Goal: Feedback & Contribution: Leave review/rating

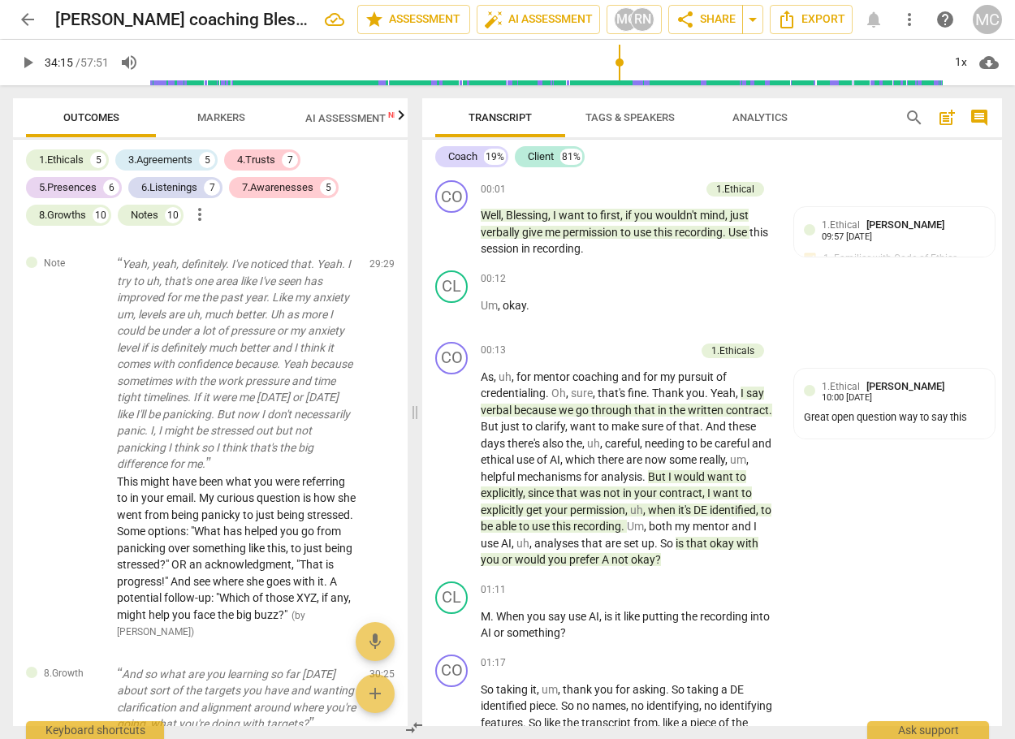
scroll to position [9310, 0]
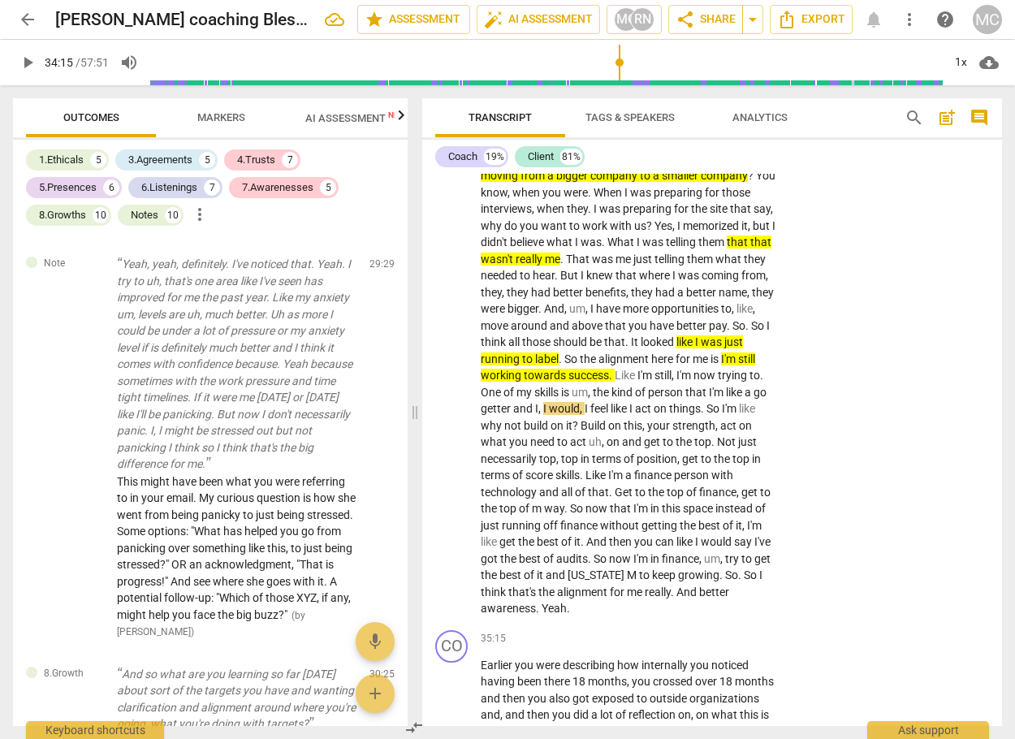
click at [25, 62] on span "play_arrow" at bounding box center [27, 62] width 19 height 19
type input "2057"
click at [615, 265] on span "was" at bounding box center [604, 258] width 24 height 13
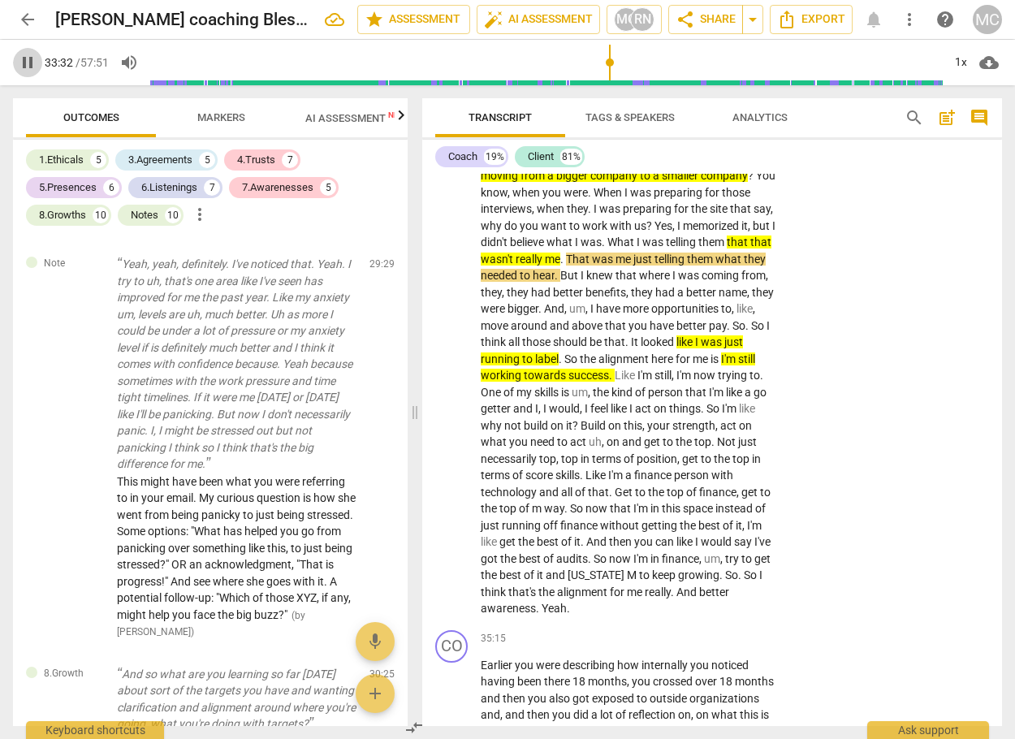
click at [29, 58] on span "pause" at bounding box center [27, 62] width 19 height 19
click at [21, 67] on span "play_arrow" at bounding box center [27, 62] width 19 height 19
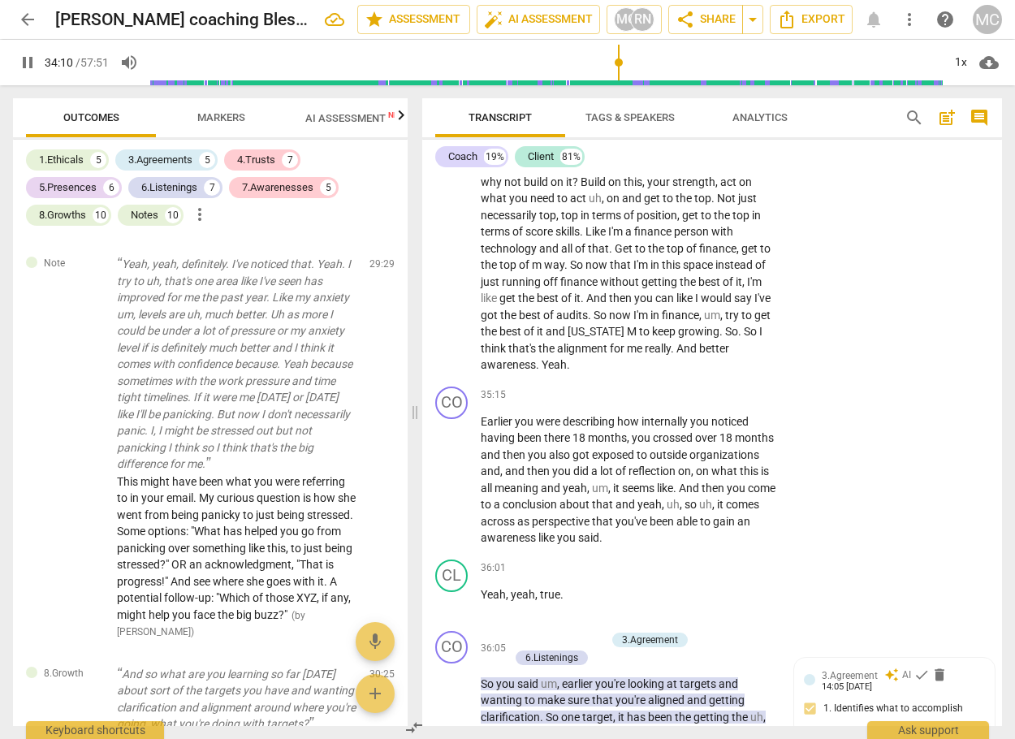
scroll to position [9472, 0]
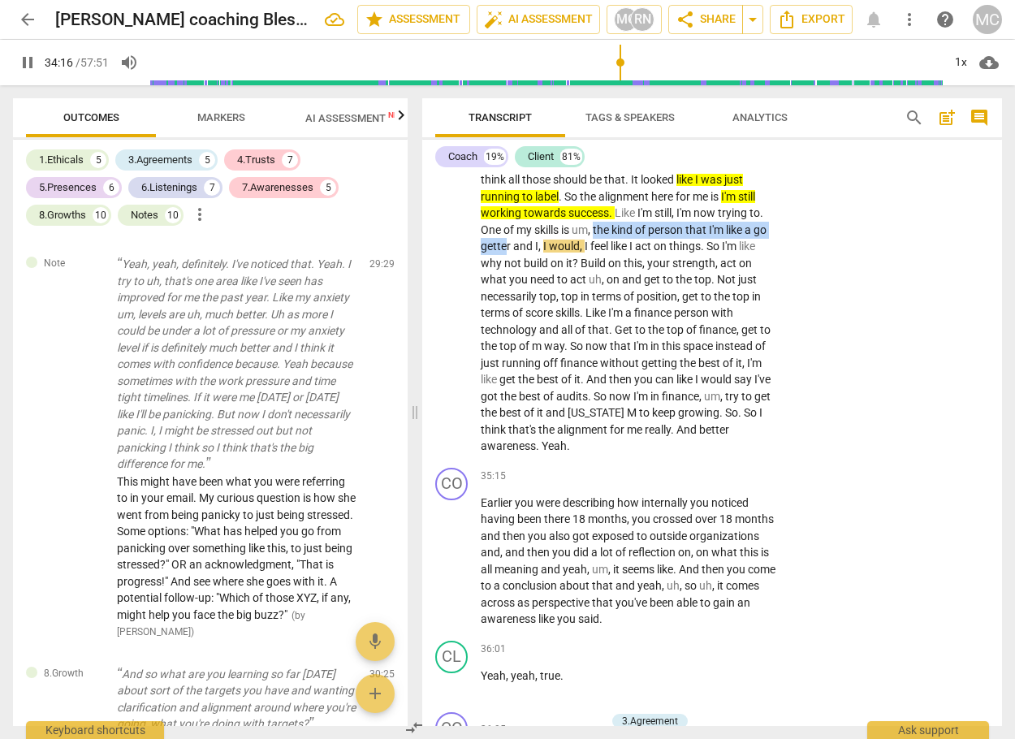
drag, startPoint x: 709, startPoint y: 299, endPoint x: 631, endPoint y: 312, distance: 79.0
drag, startPoint x: 839, startPoint y: 291, endPoint x: 781, endPoint y: 293, distance: 58.5
drag, startPoint x: 705, startPoint y: 296, endPoint x: 636, endPoint y: 315, distance: 72.3
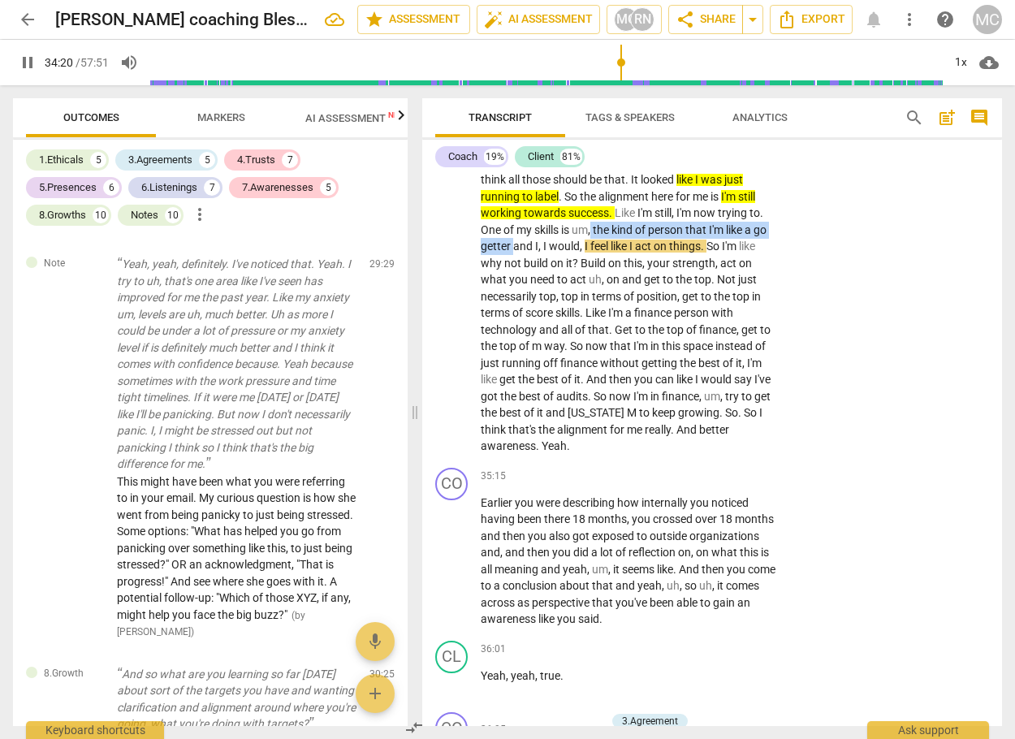
click at [670, 292] on icon "button" at bounding box center [673, 288] width 10 height 11
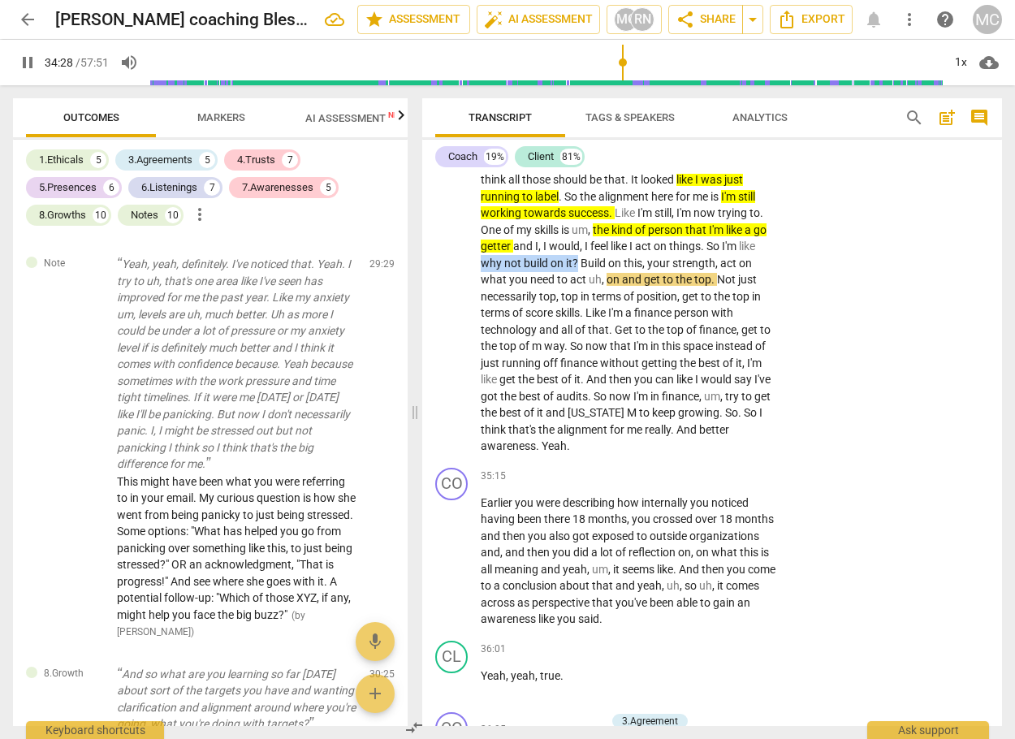
drag, startPoint x: 606, startPoint y: 329, endPoint x: 703, endPoint y: 329, distance: 96.6
click at [741, 306] on icon "button" at bounding box center [742, 305] width 10 height 11
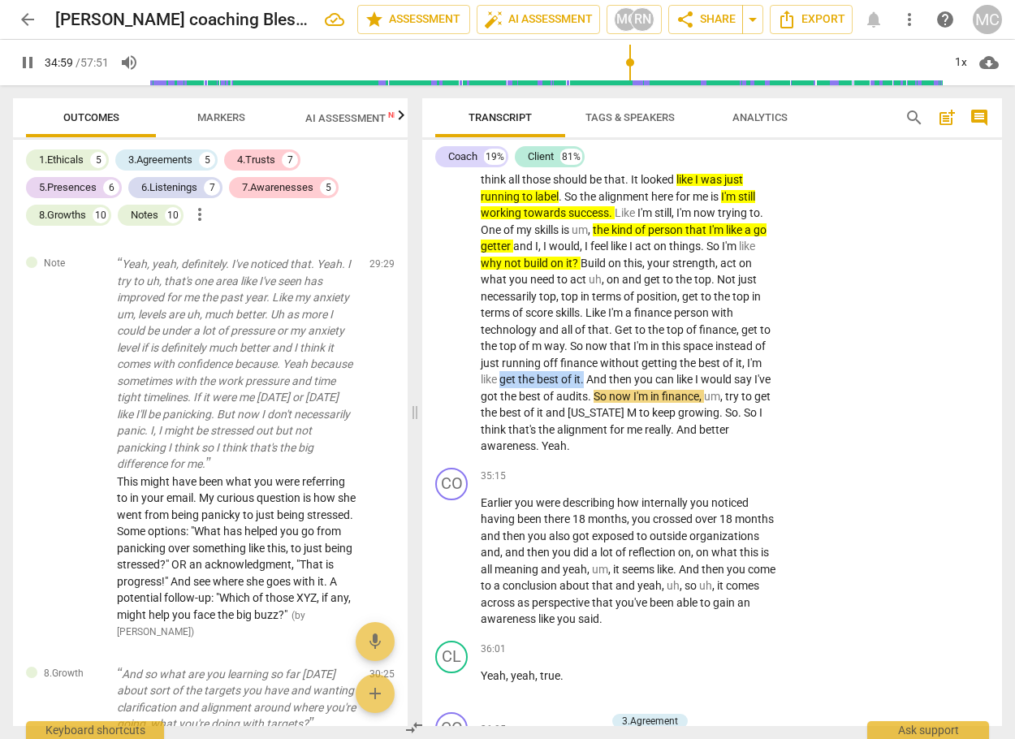
drag, startPoint x: 625, startPoint y: 445, endPoint x: 710, endPoint y: 449, distance: 84.5
click at [743, 425] on icon "button" at bounding box center [751, 424] width 16 height 19
click at [20, 63] on span "pause" at bounding box center [27, 62] width 19 height 19
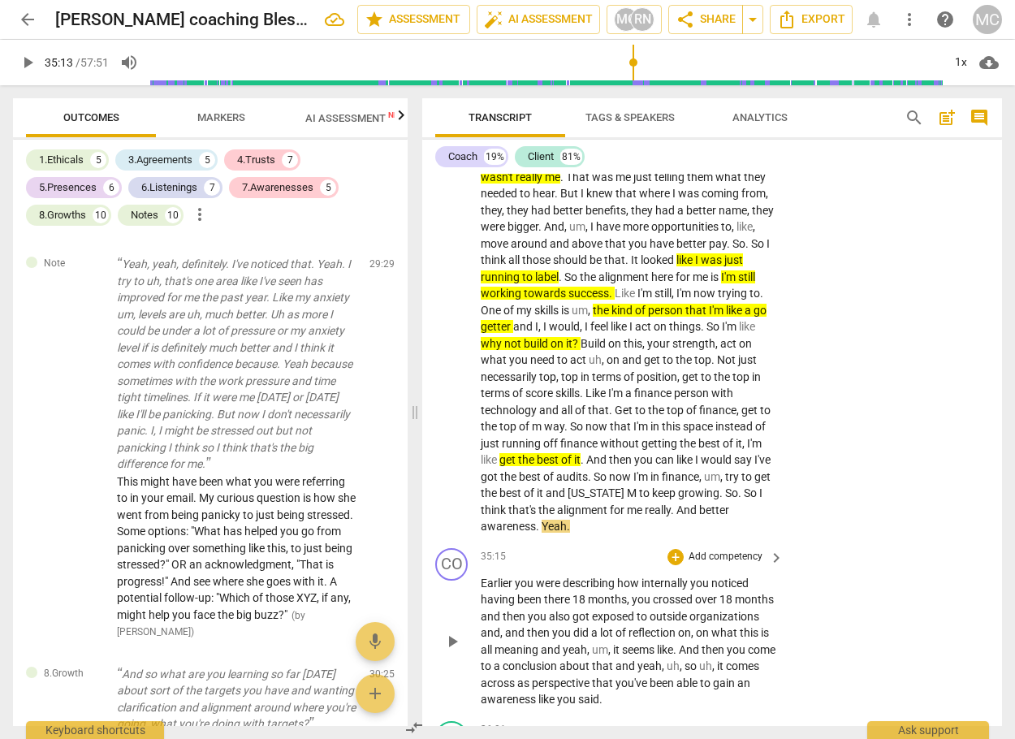
scroll to position [9634, 0]
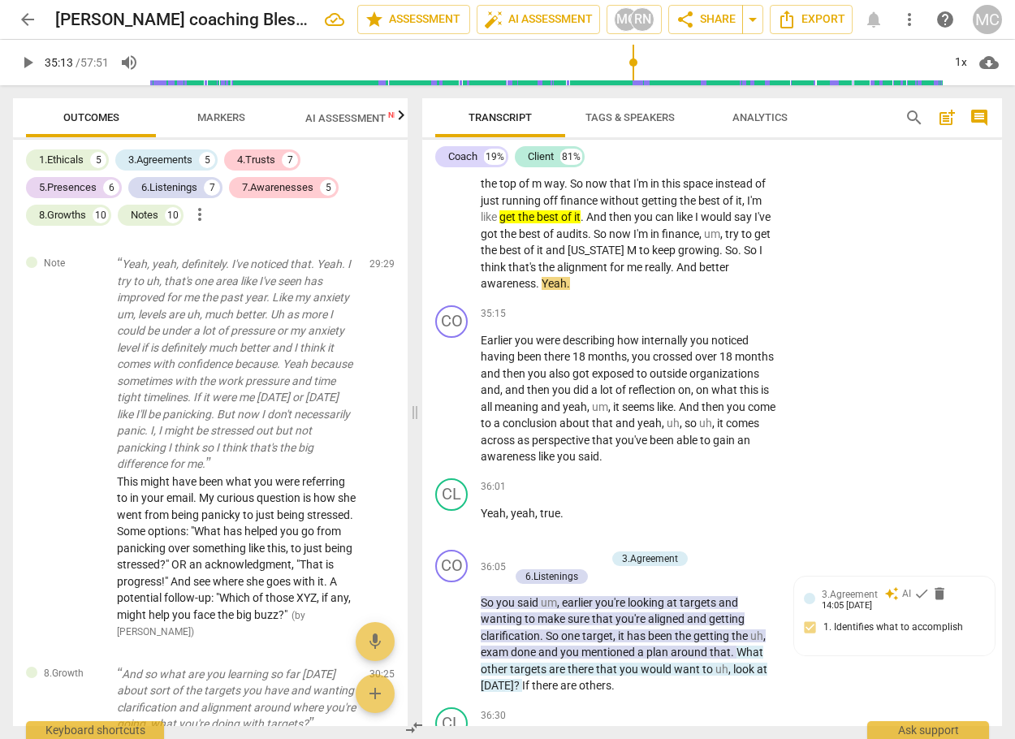
click at [21, 63] on span "play_arrow" at bounding box center [27, 62] width 19 height 19
click at [30, 67] on span "pause" at bounding box center [27, 62] width 19 height 19
type input "2161"
click at [677, 322] on div "+" at bounding box center [675, 314] width 16 height 16
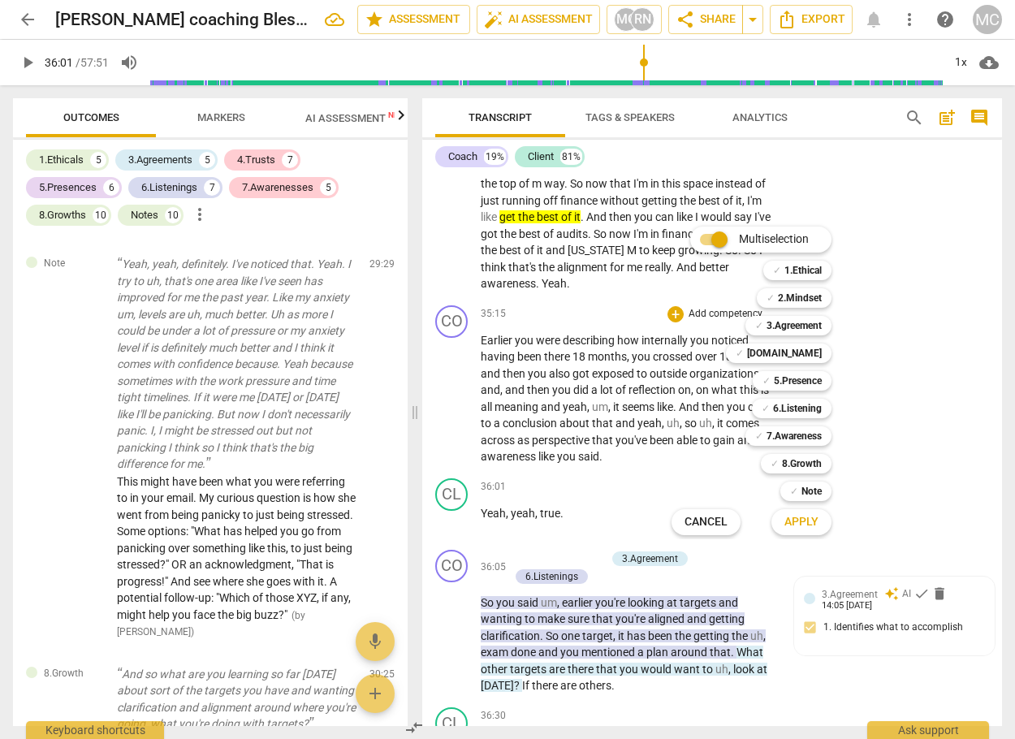
click at [944, 402] on div at bounding box center [507, 369] width 1015 height 739
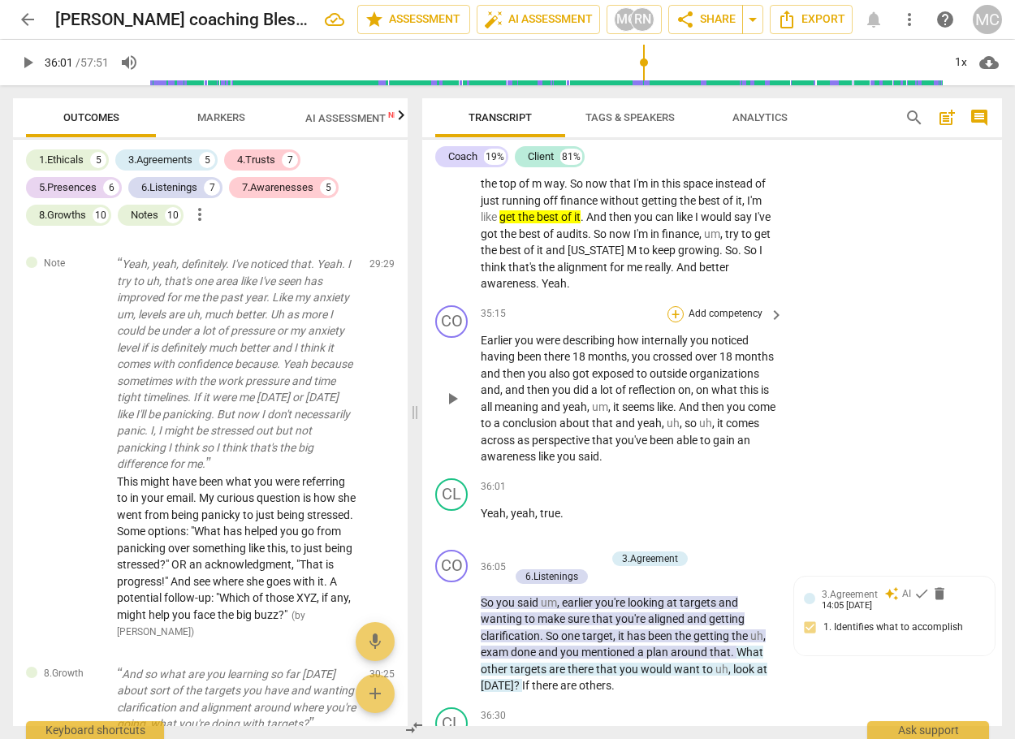
click at [676, 322] on div "+" at bounding box center [675, 314] width 16 height 16
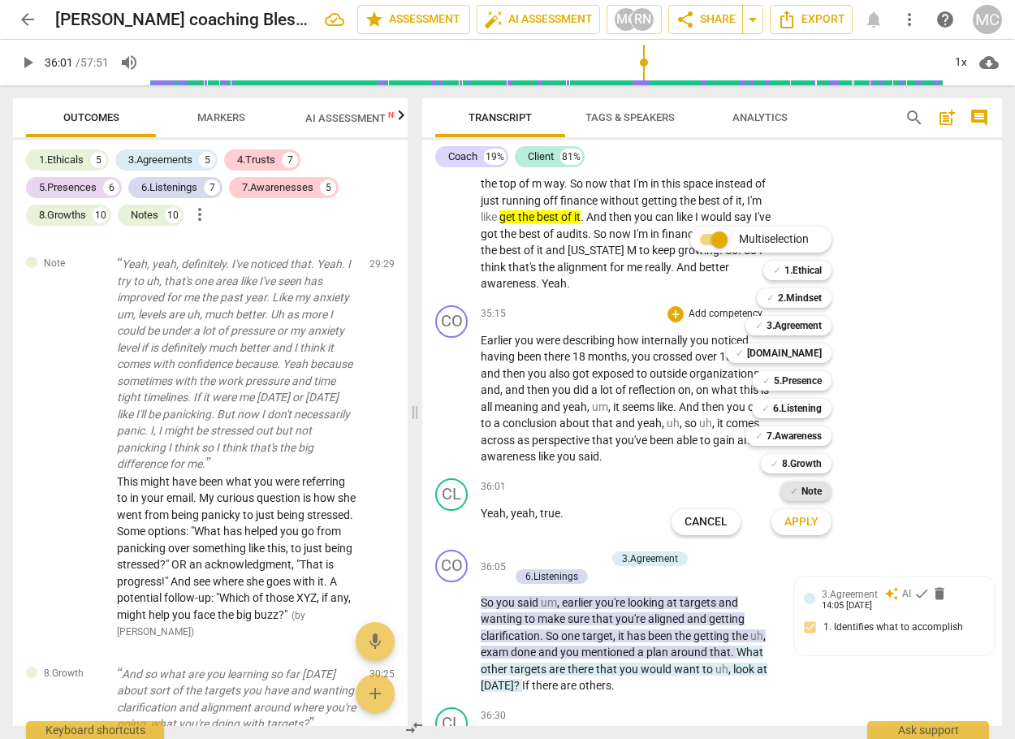
click at [815, 489] on b "Note" at bounding box center [811, 490] width 20 height 19
click at [809, 526] on span "Apply" at bounding box center [801, 522] width 34 height 16
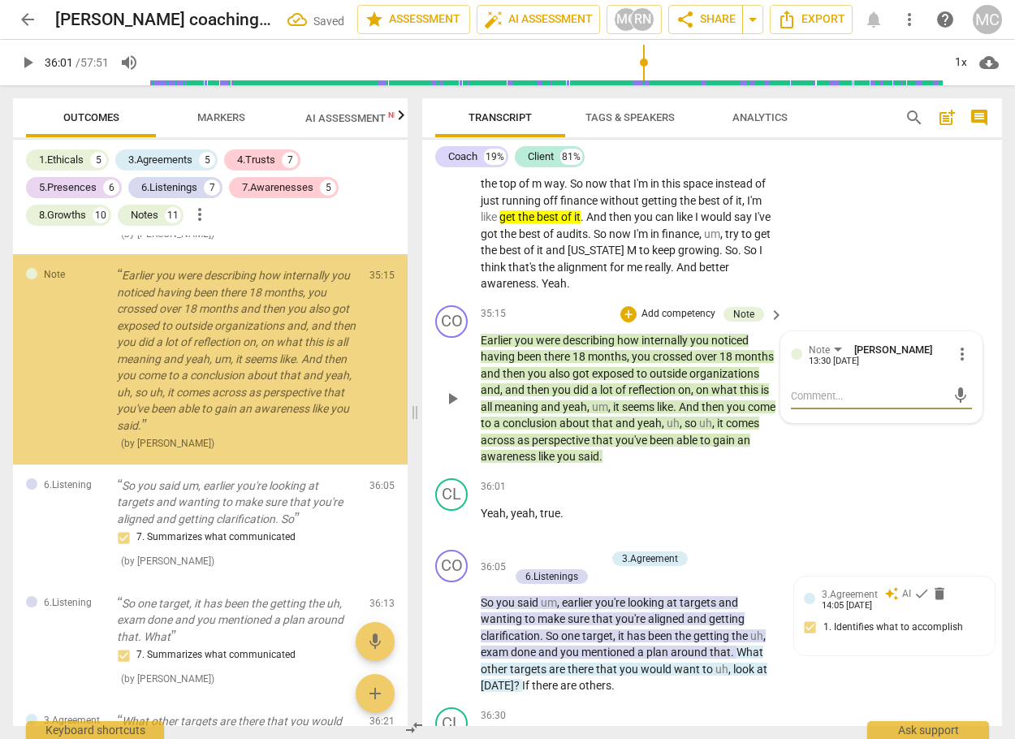
scroll to position [8806, 0]
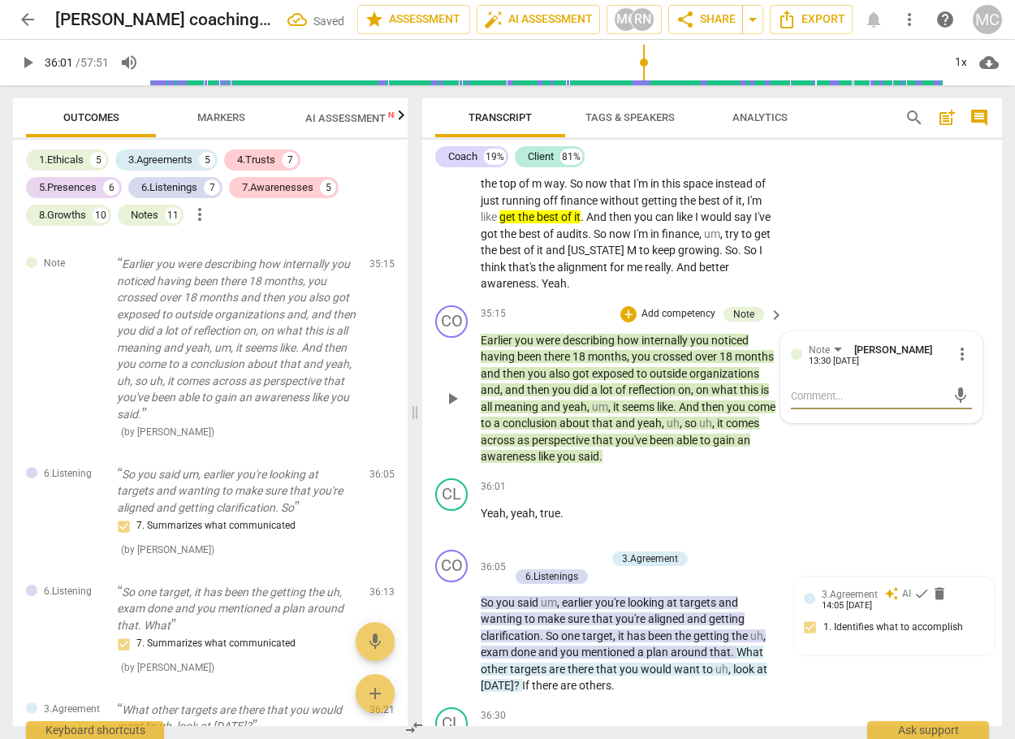
type textarea "W"
type textarea "Wi"
type textarea "Wit"
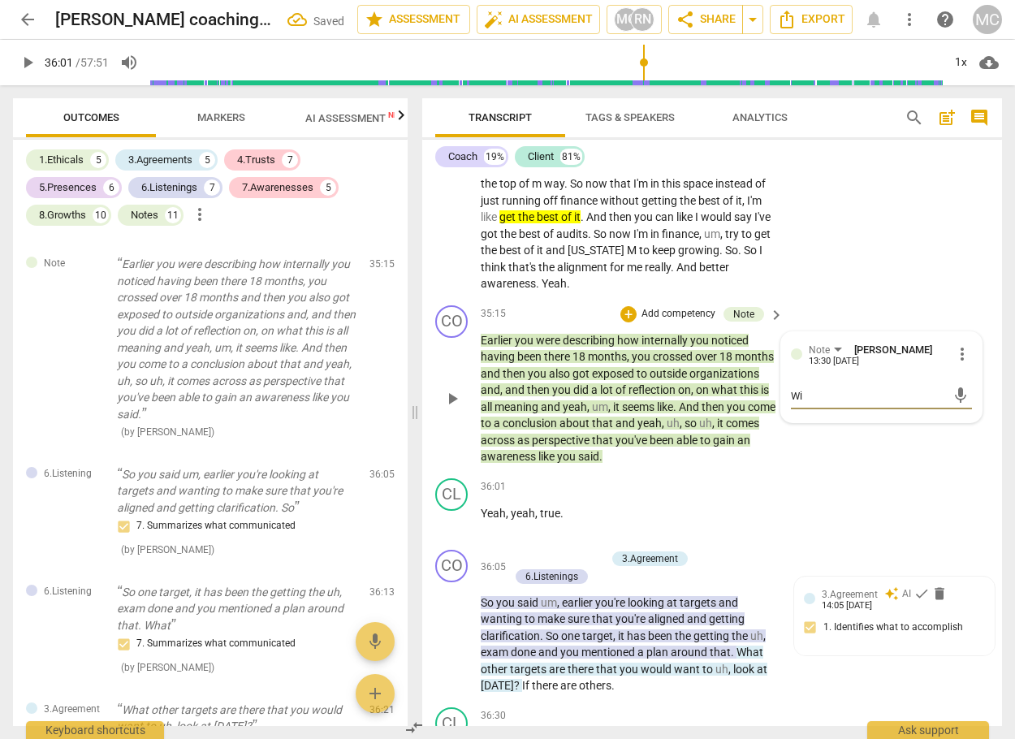
type textarea "Wit"
type textarea "With"
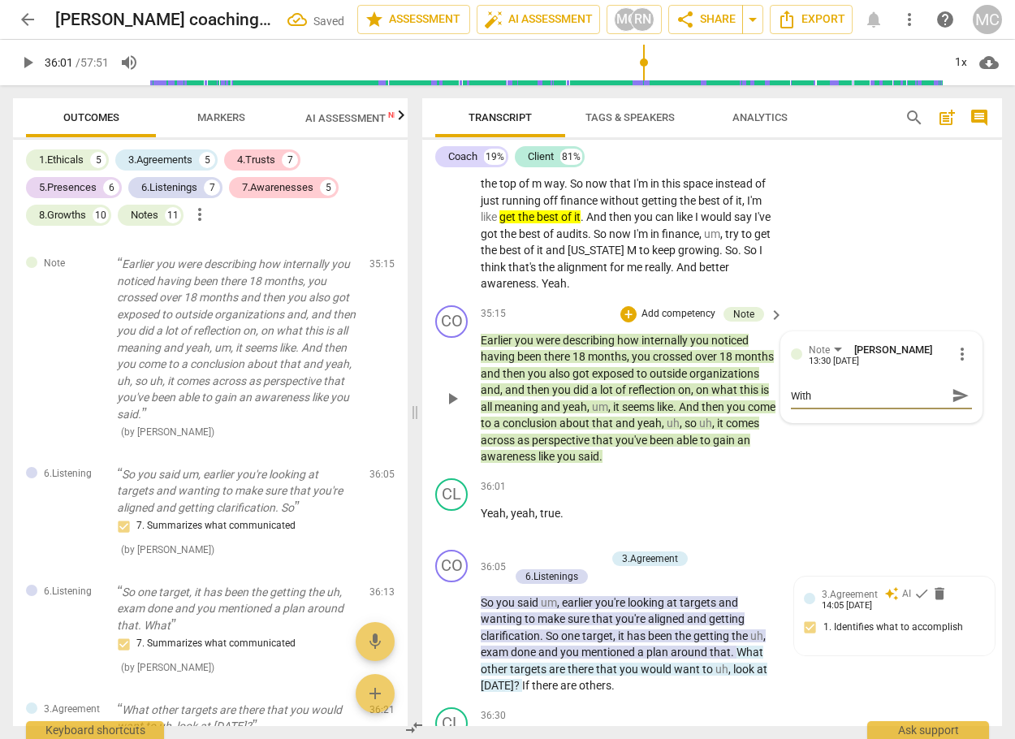
type textarea "With t"
type textarea "With th"
type textarea "With thi"
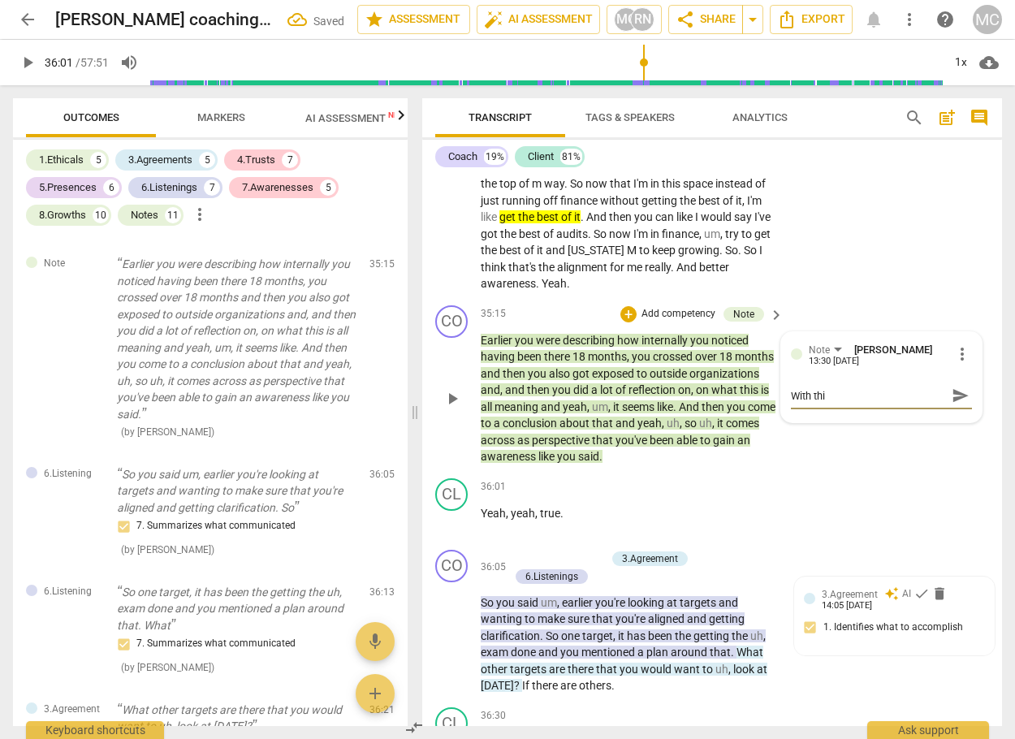
type textarea "With this"
type textarea "With this a"
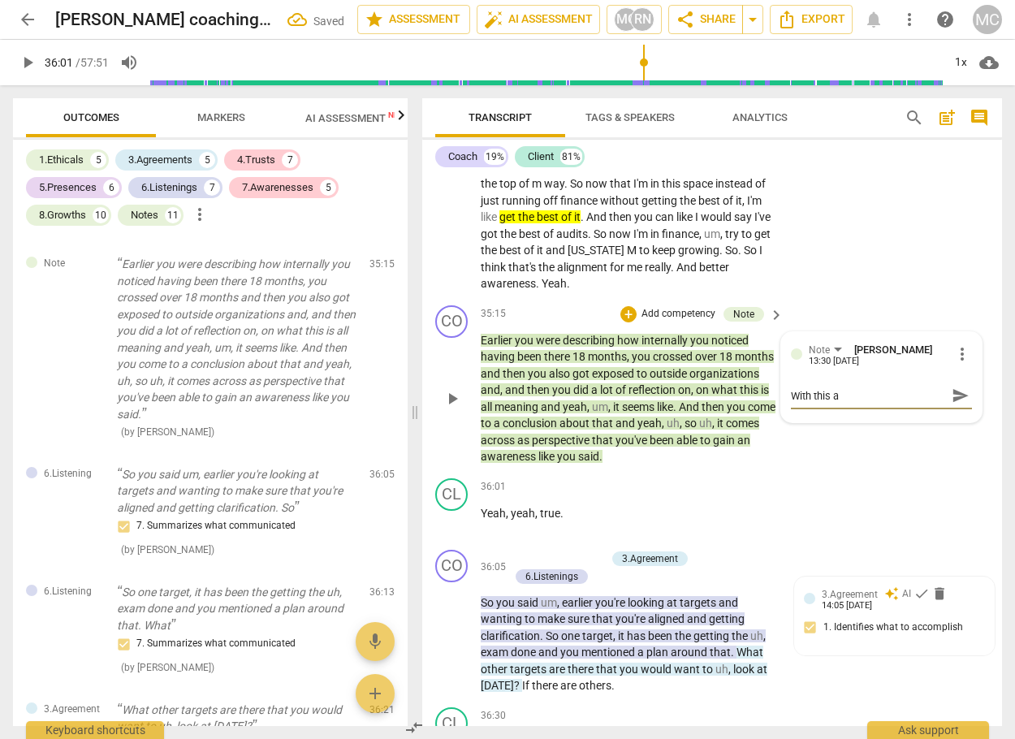
type textarea "With this aw"
type textarea "With this awa"
type textarea "With this awaa"
type textarea "With this awaaa"
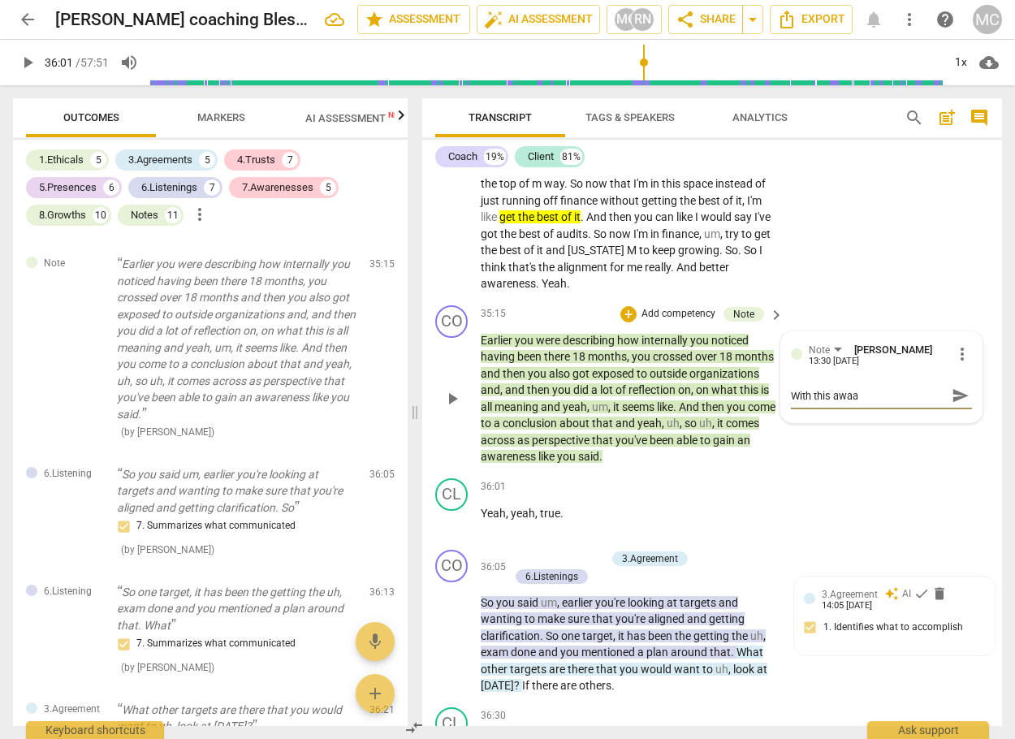
type textarea "With this awaaa"
type textarea "With this awaa"
type textarea "With this awa"
type textarea "With this awar"
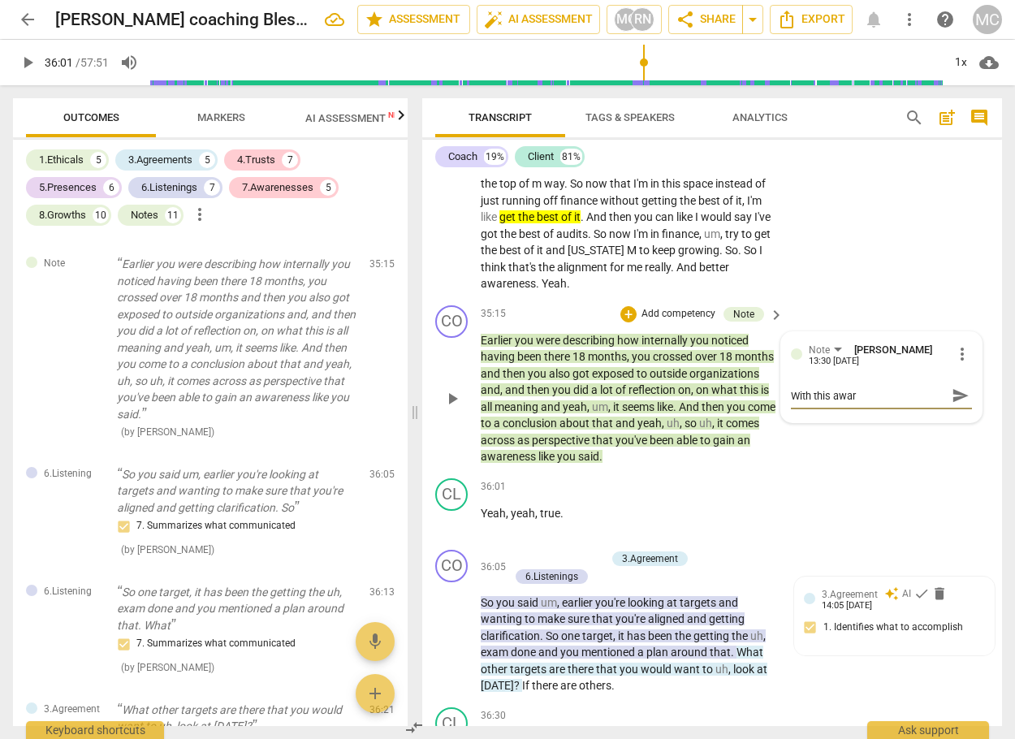
type textarea "With this aware"
type textarea "With this awaren"
type textarea "With this awarene"
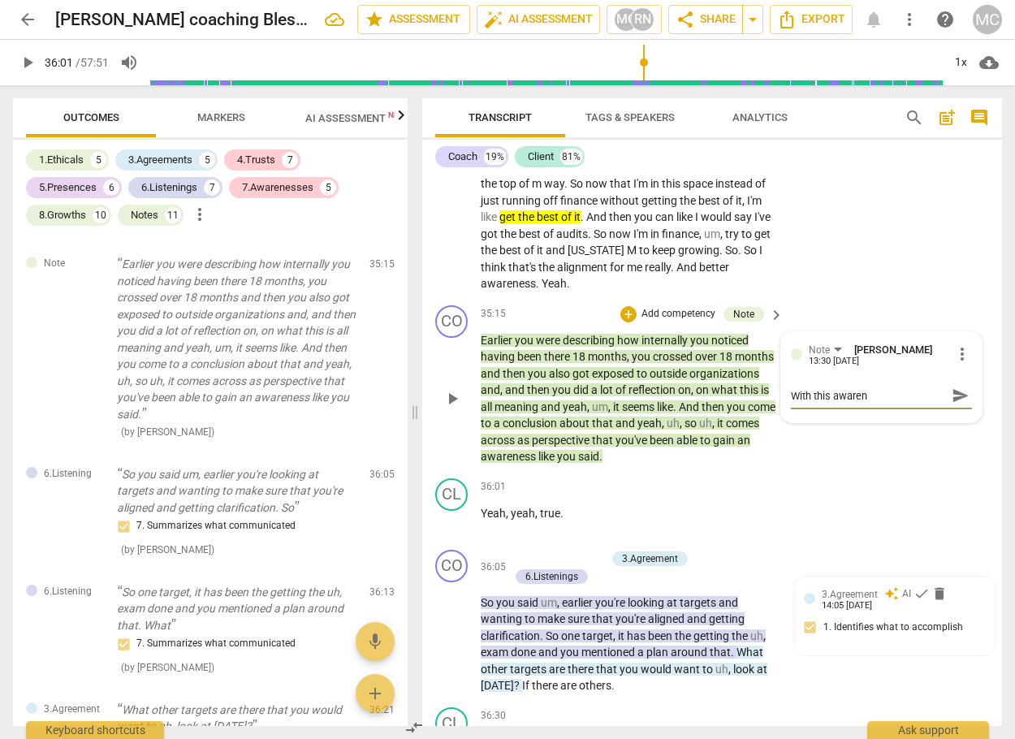
type textarea "With this awarene"
type textarea "With this awarenes"
type textarea "With this awareness"
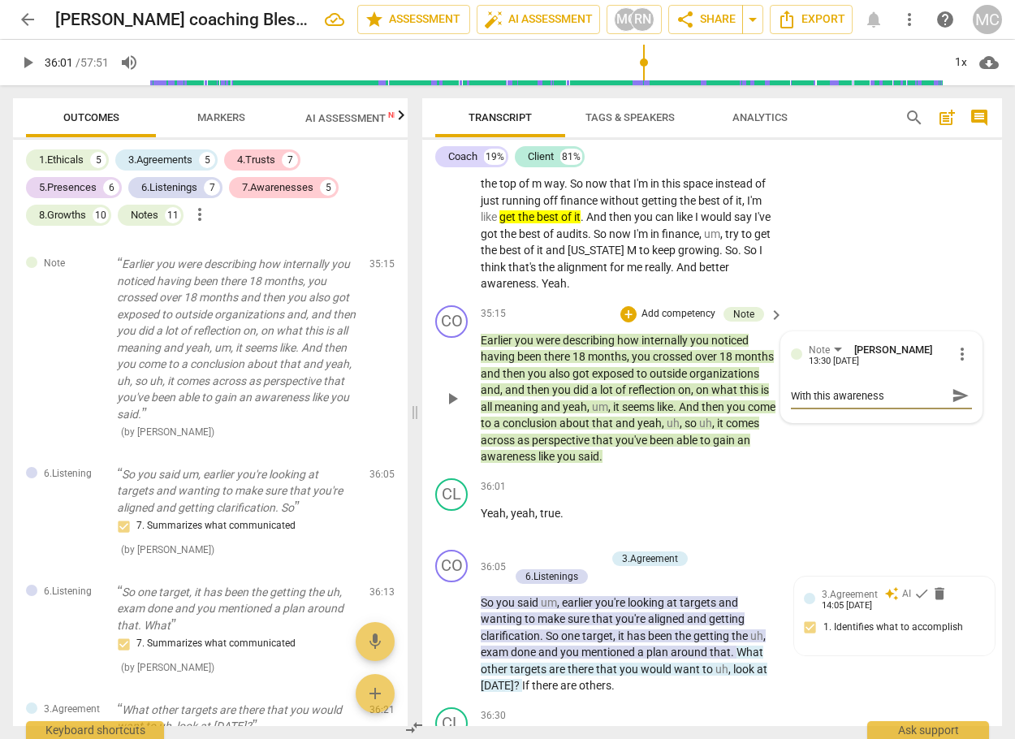
type textarea "With this awareness,"
type textarea "With this awareness, h"
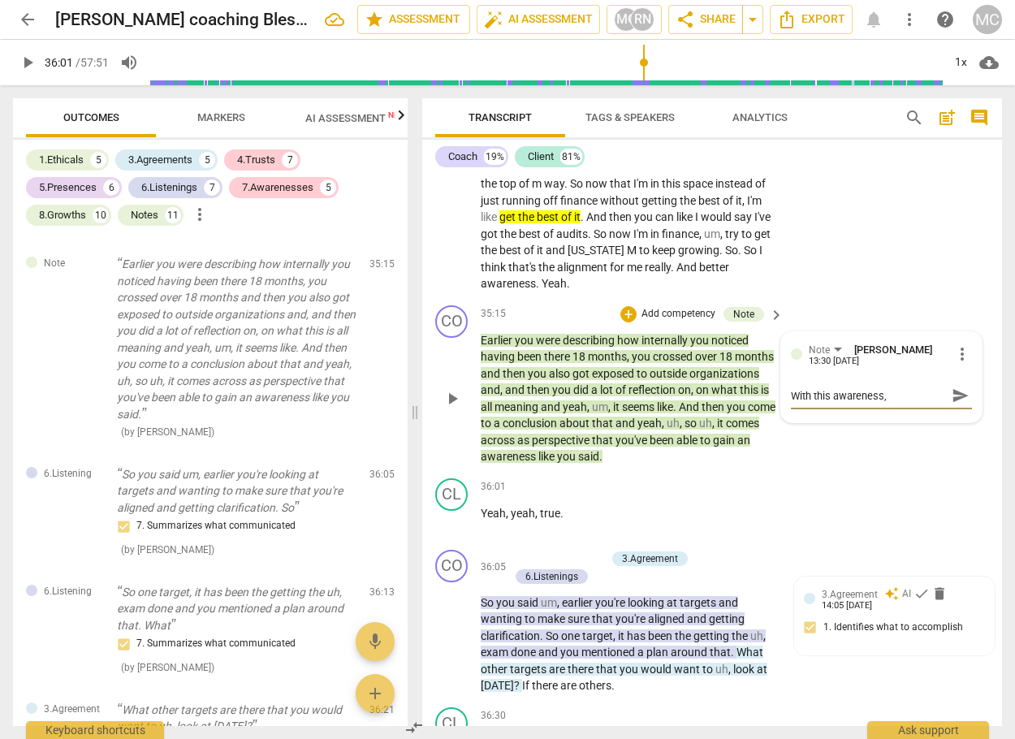
type textarea "With this awareness, h"
type textarea "With this awareness, ho"
type textarea "With this awareness, how"
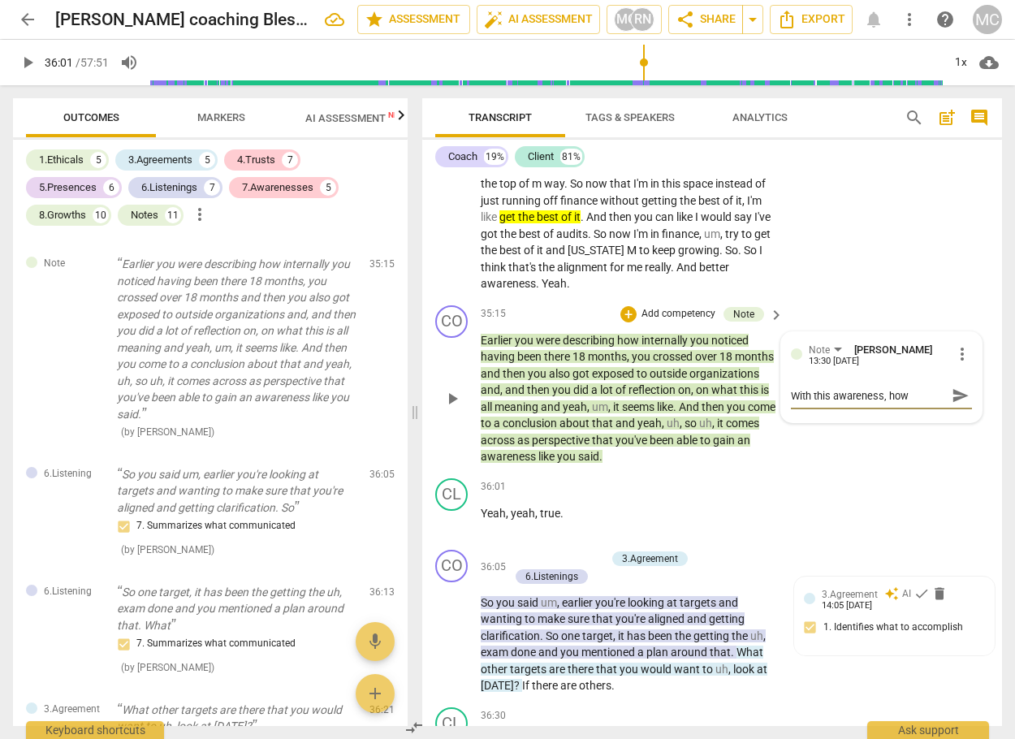
type textarea "With this awareness, how"
type textarea "With this awareness, how w"
type textarea "With this awareness, how wo"
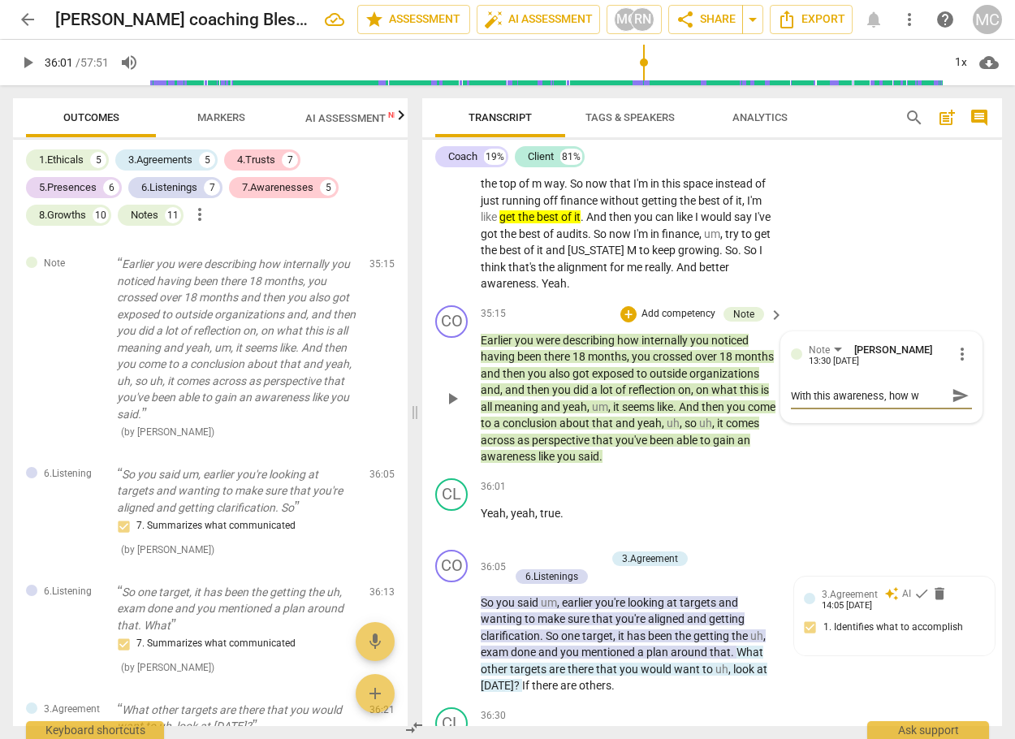
type textarea "With this awareness, how wo"
type textarea "With this awareness, how wou"
type textarea "With this awareness, how woul"
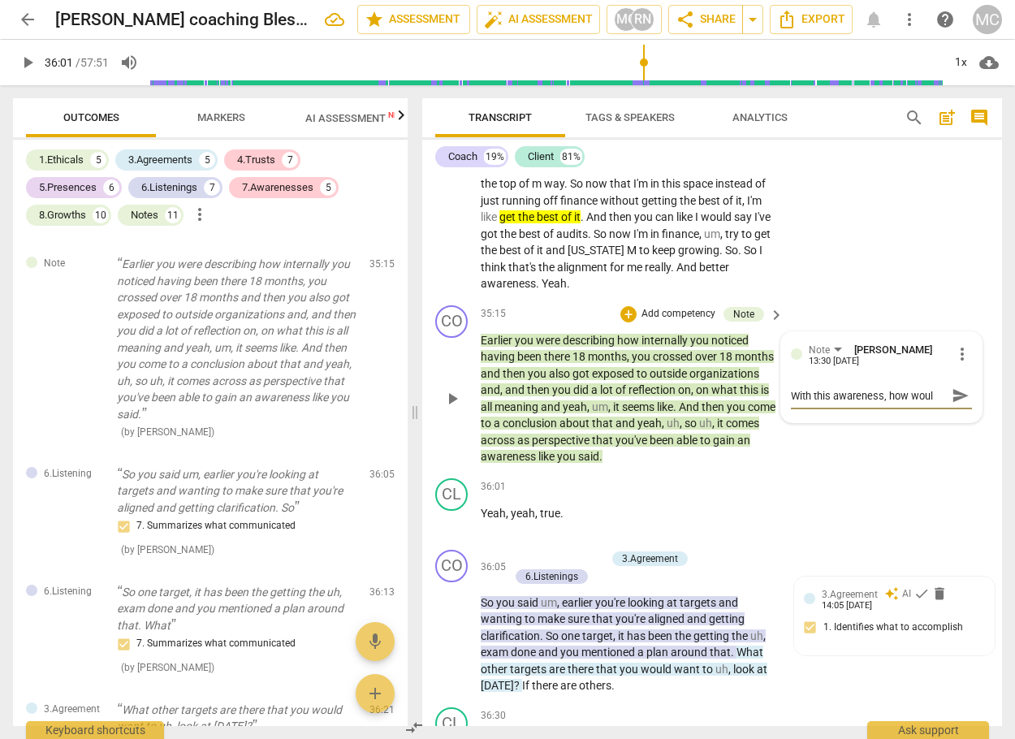
type textarea "With this awareness, how would"
type textarea "With this awareness, how would y"
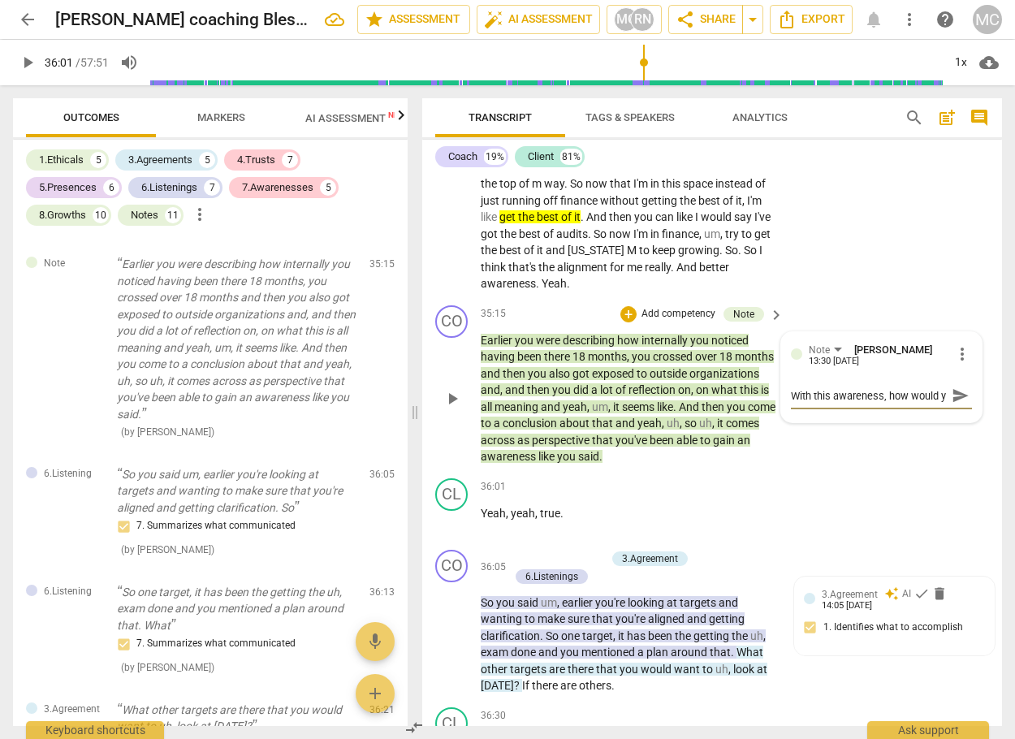
scroll to position [14, 0]
type textarea "With this awareness, how would yo"
type textarea "With this awareness, how would you"
type textarea "With this awareness, how would you n"
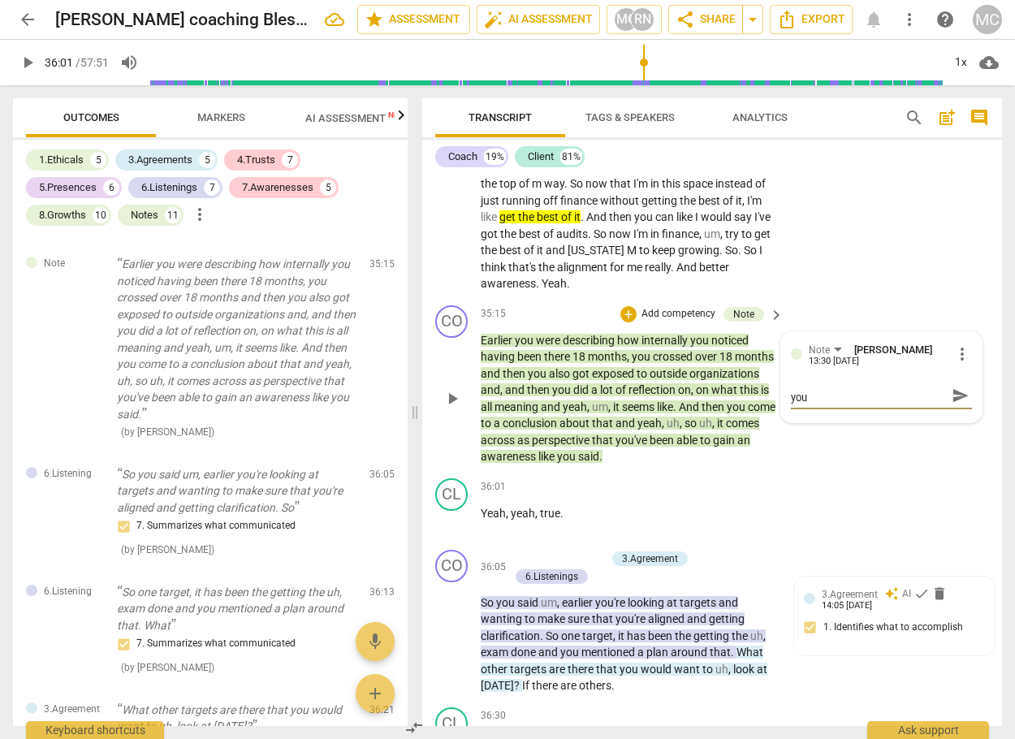
type textarea "With this awareness, how would you n"
type textarea "With this awareness, how would you no"
type textarea "With this awareness, how would you not"
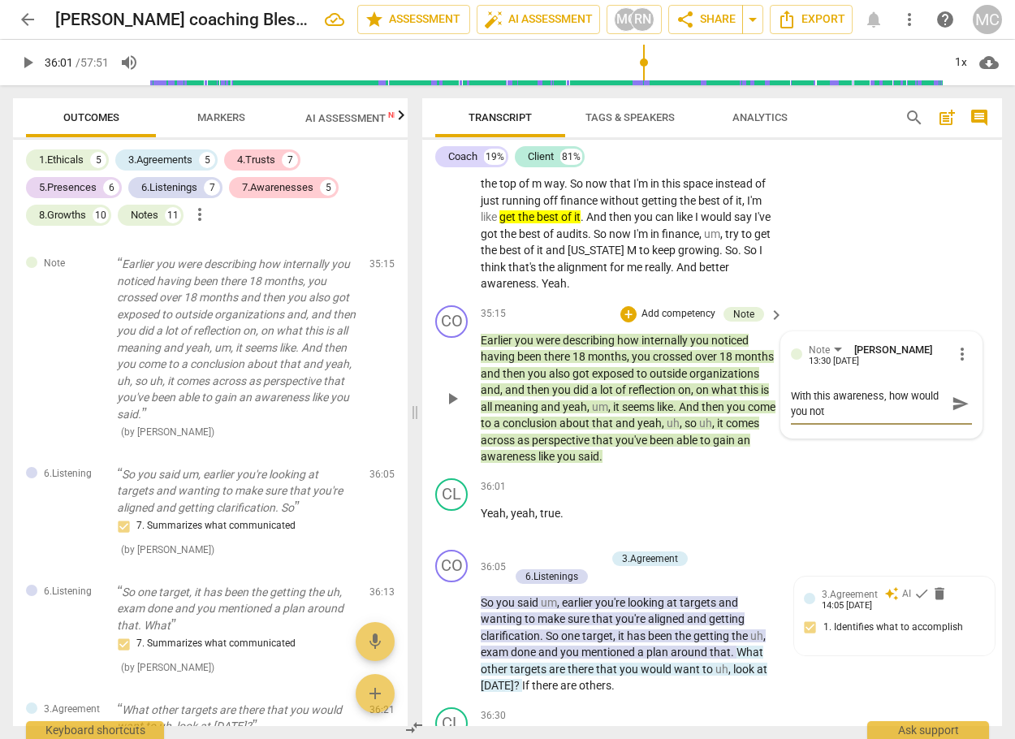
scroll to position [0, 0]
type textarea "With this awareness, how would you not"
type textarea "With this awareness, how would you not d"
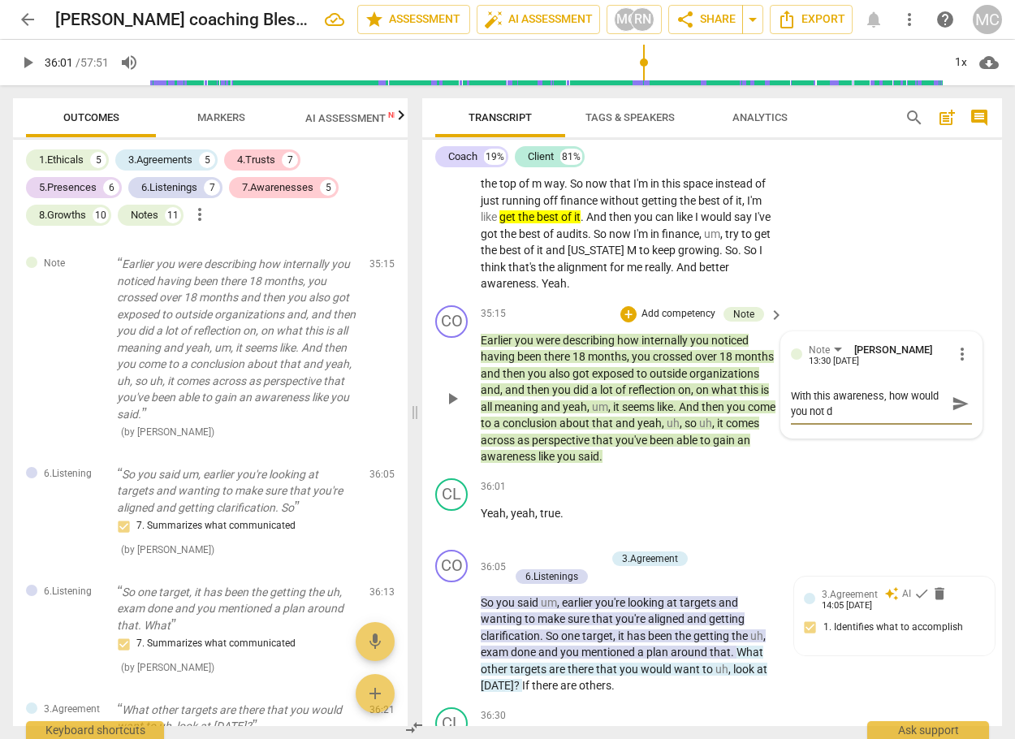
type textarea "With this awareness, how would you not dr"
type textarea "With this awareness, how would you not d"
type textarea "With this awareness, how would you not"
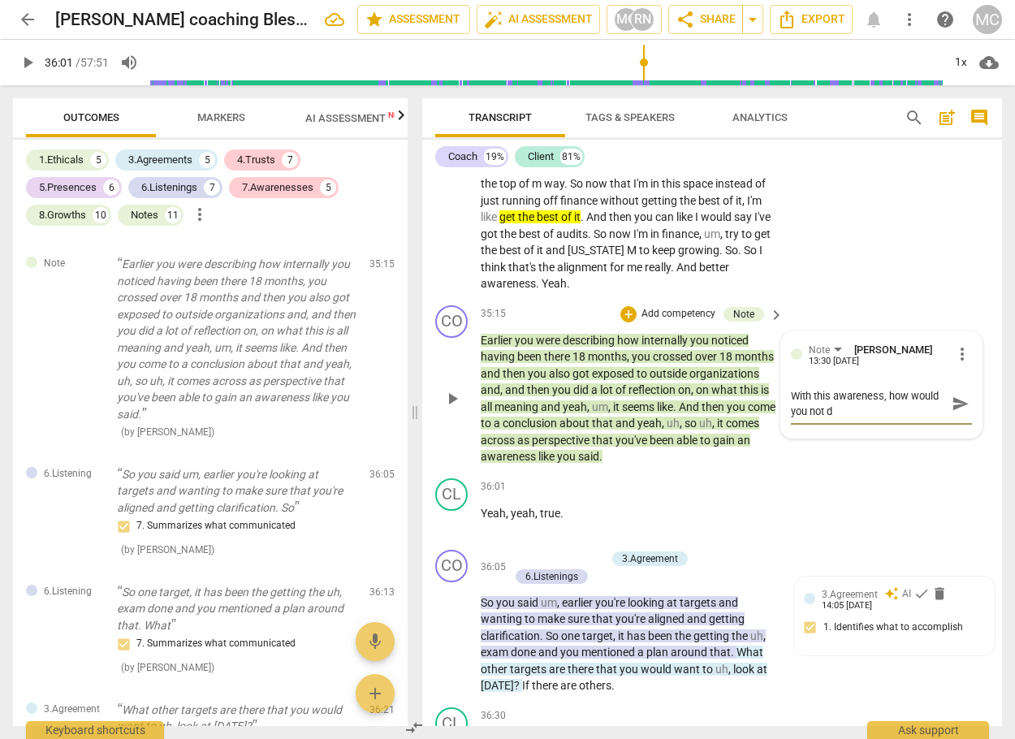
type textarea "With this awareness, how would you not"
type textarea "With this awareness, how would you notw"
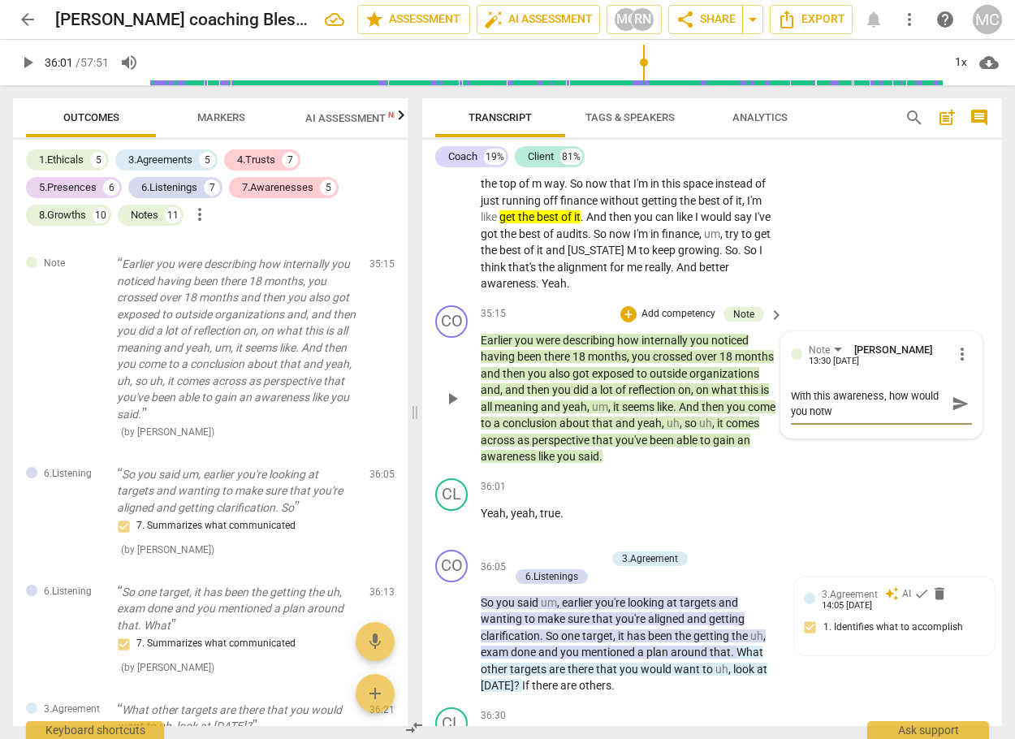
type textarea "With this awareness, how would you not"
type textarea "With this awareness, how would you no"
type textarea "With this awareness, how would you now"
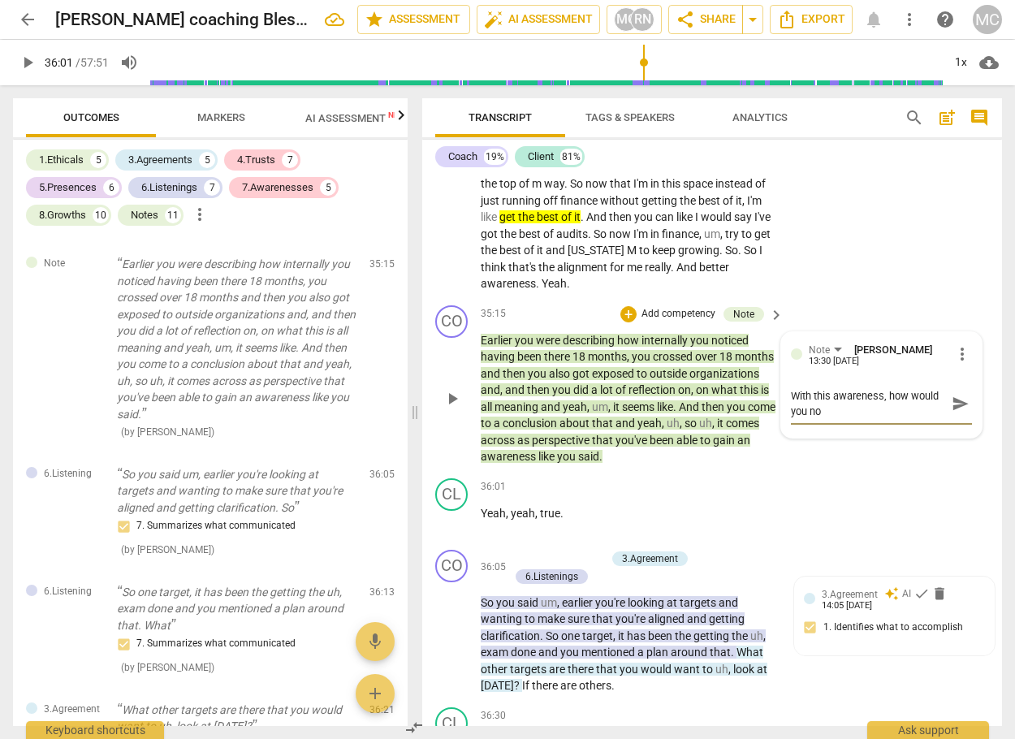
type textarea "With this awareness, how would you now"
type textarea "With this awareness, how would you now d"
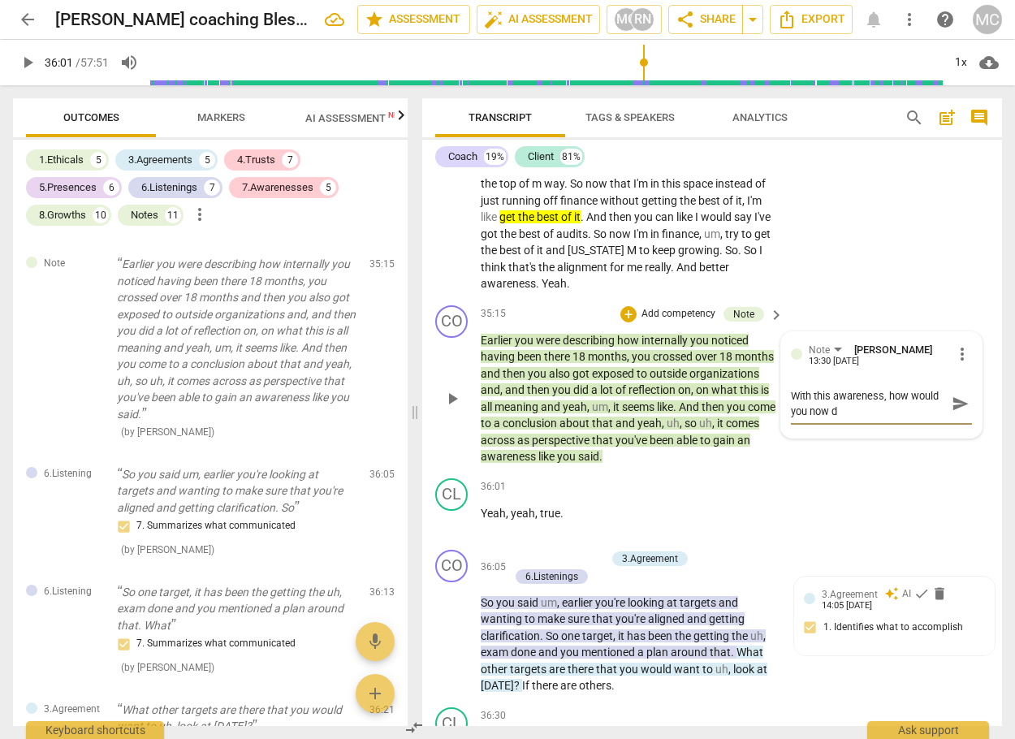
type textarea "With this awareness, how would you now de"
type textarea "With this awareness, how would you now des"
type textarea "With this awareness, how would you now desc"
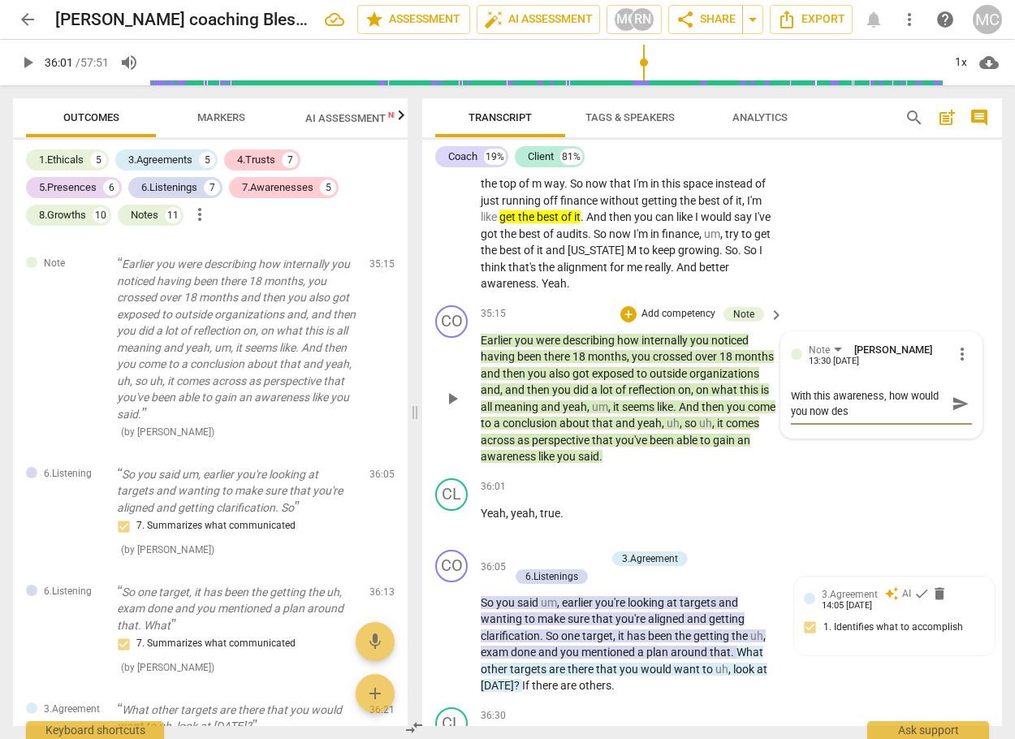
type textarea "With this awareness, how would you now desc"
type textarea "With this awareness, how would you now descr"
type textarea "With this awareness, how would you now descri"
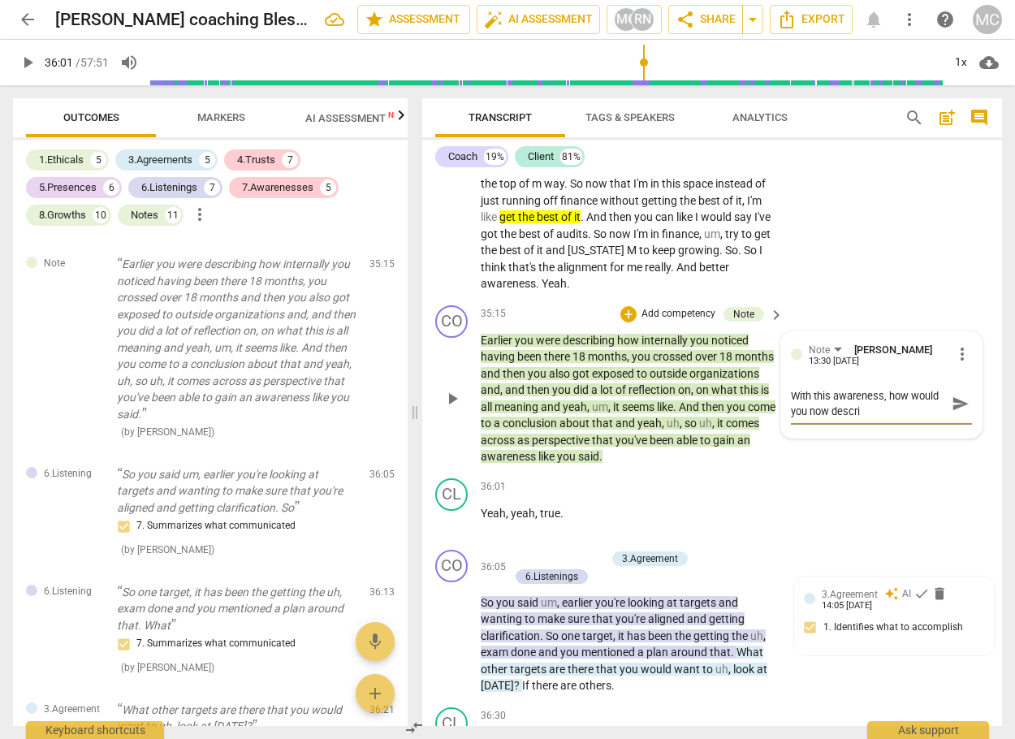
type textarea "With this awareness, how would you now descrie"
type textarea "With this awareness, how would you now descri"
type textarea "With this awareness, how would you now describ"
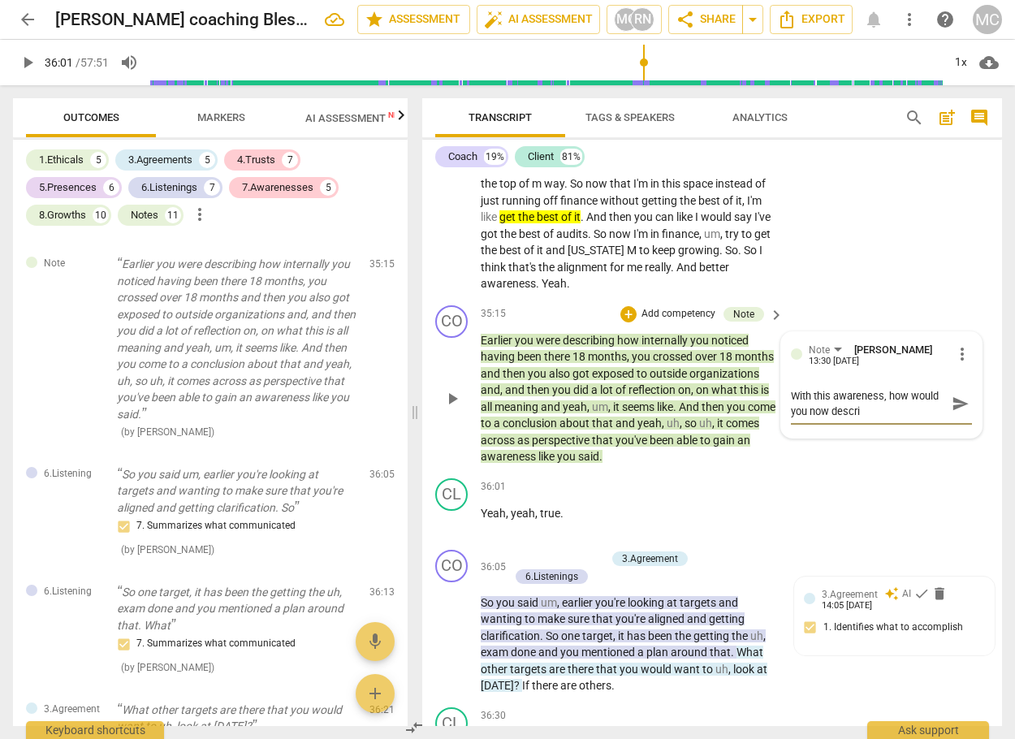
type textarea "With this awareness, how would you now describ"
type textarea "With this awareness, how would you now describe"
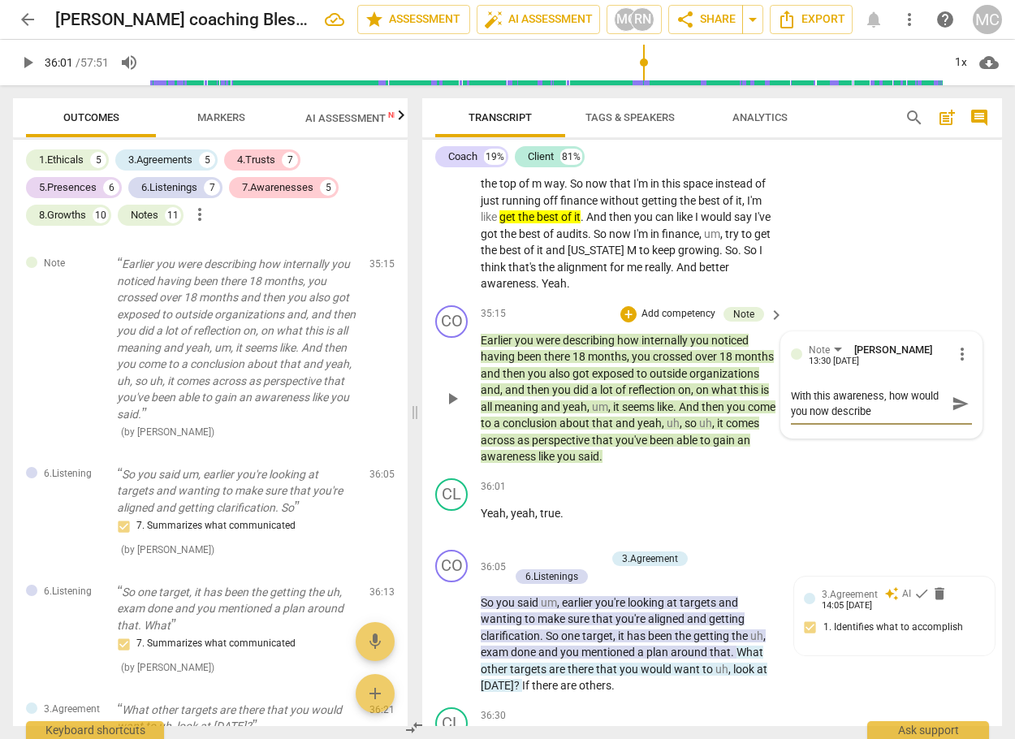
type textarea "With this awareness, how would you now describe y"
type textarea "With this awareness, how would you now describe yo"
type textarea "With this awareness, how would you now describe you"
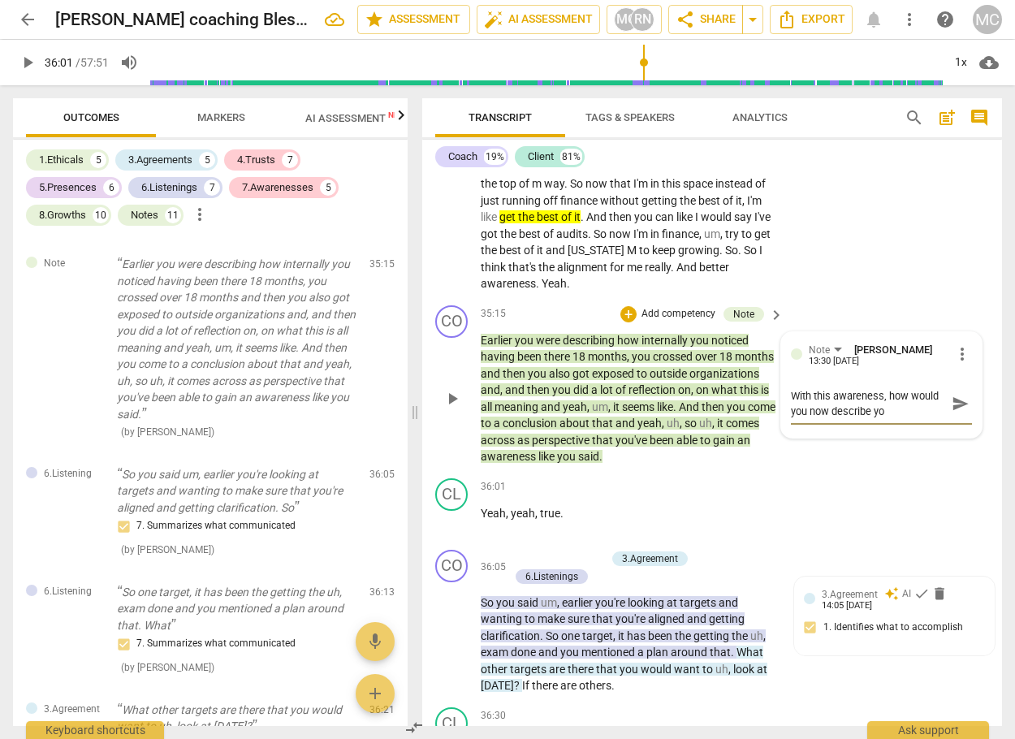
type textarea "With this awareness, how would you now describe you"
type textarea "With this awareness, how would you now describe your"
type textarea "With this awareness, how would you now describe your c"
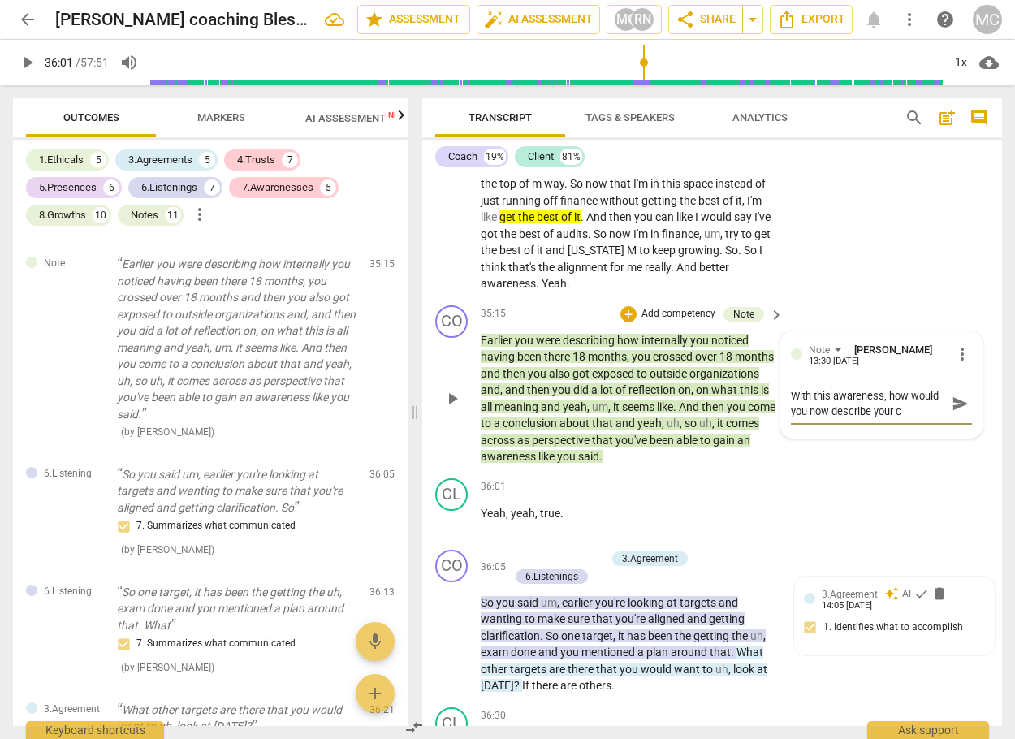
type textarea "With this awareness, how would you now describe your co"
type textarea "With this awareness, how would you now describe your con"
type textarea "With this awareness, how would you now describe your conf"
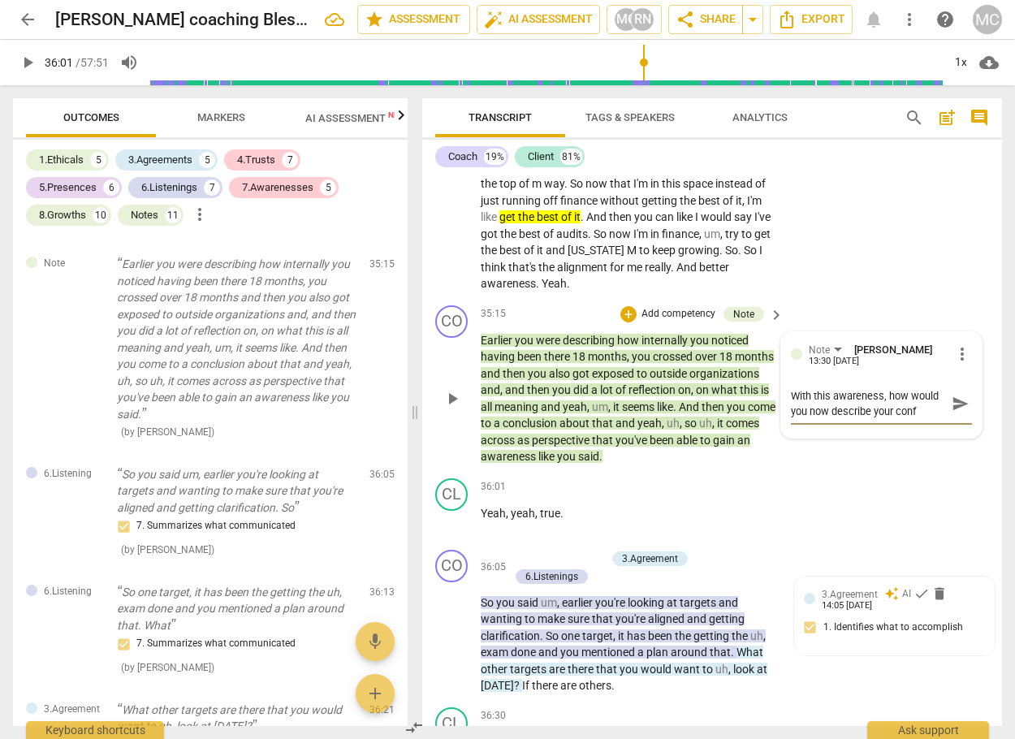
type textarea "With this awareness, how would you now describe your confi"
type textarea "With this awareness, how would you now describe your confid"
type textarea "With this awareness, how would you now describe your confide"
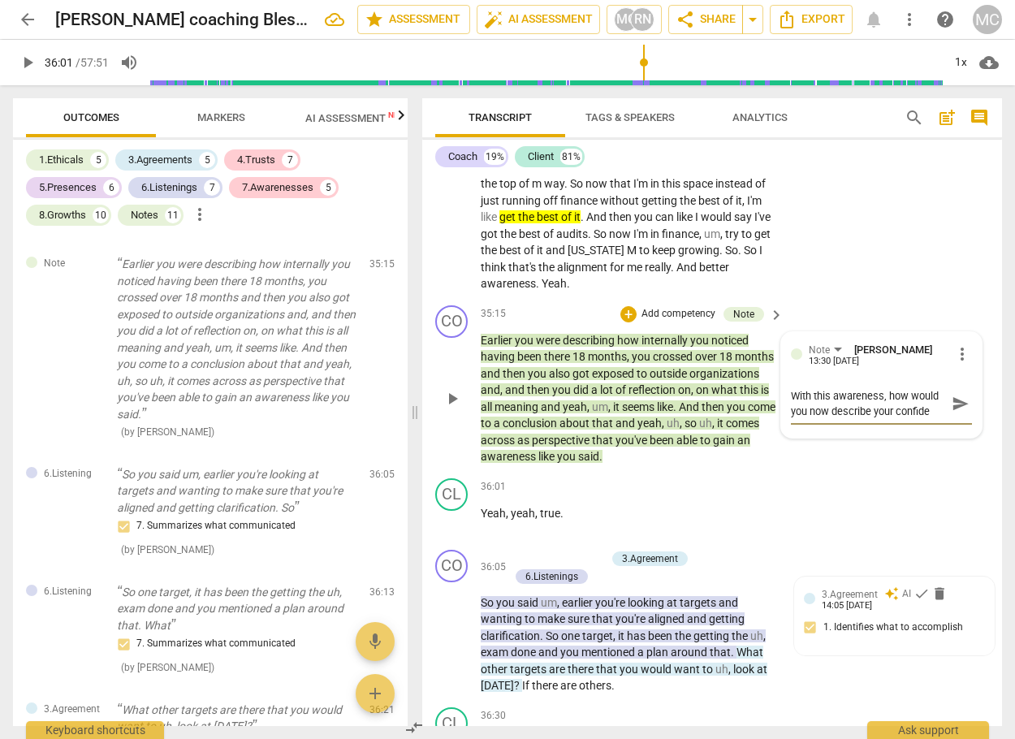
type textarea "With this awareness, how would you now describe your confiden"
type textarea "With this awareness, how would you now describe your confidenc"
type textarea "With this awareness, how would you now describe your confidence"
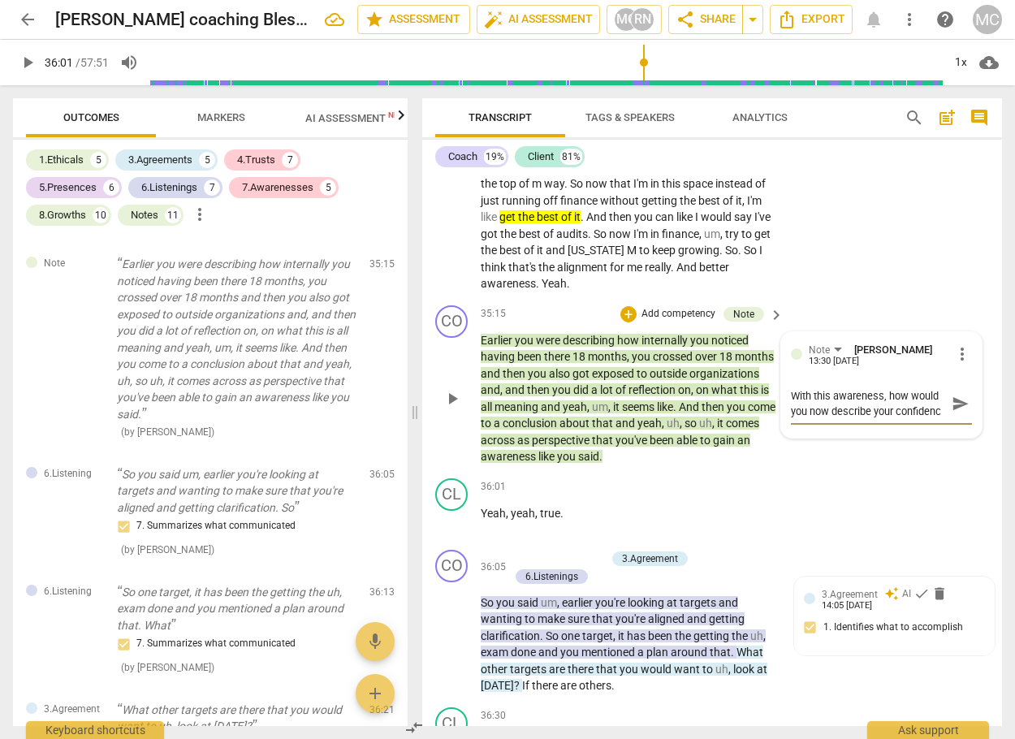
type textarea "With this awareness, how would you now describe your confidence"
type textarea "With this awareness, how would you now describe your confidence?"
type textarea "With this awareness, how would you now describe your confidence"
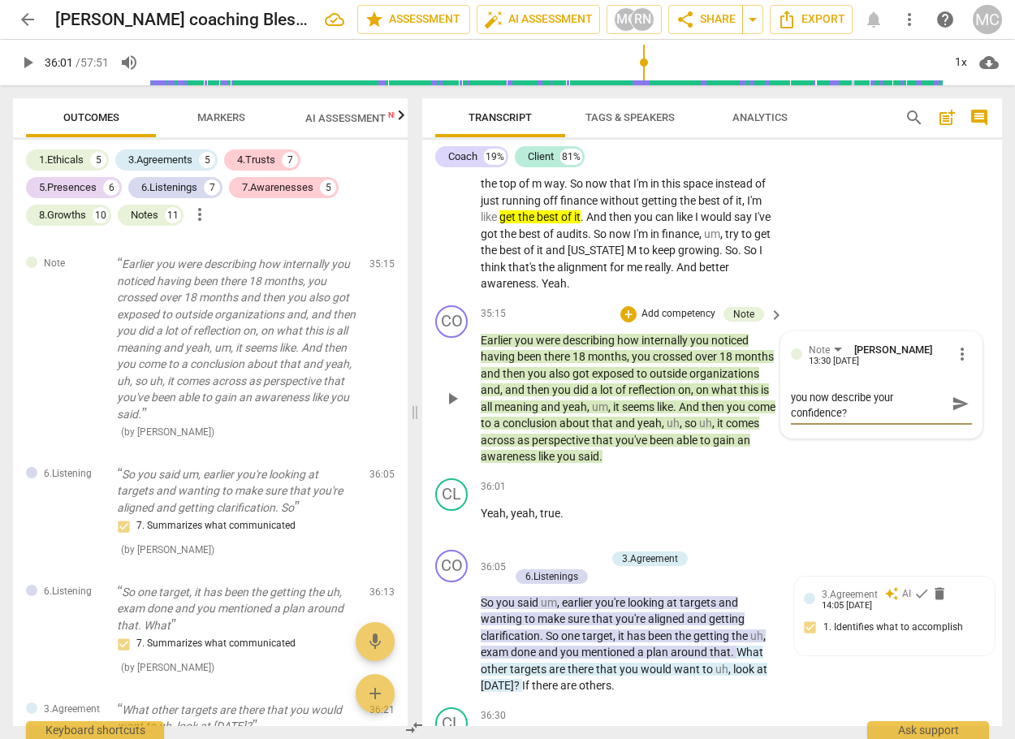
type textarea "With this awareness, how would you now describe your confidence"
type textarea "With this awareness, how would you now describe your confidenc"
type textarea "With this awareness, how would you now describe your confiden"
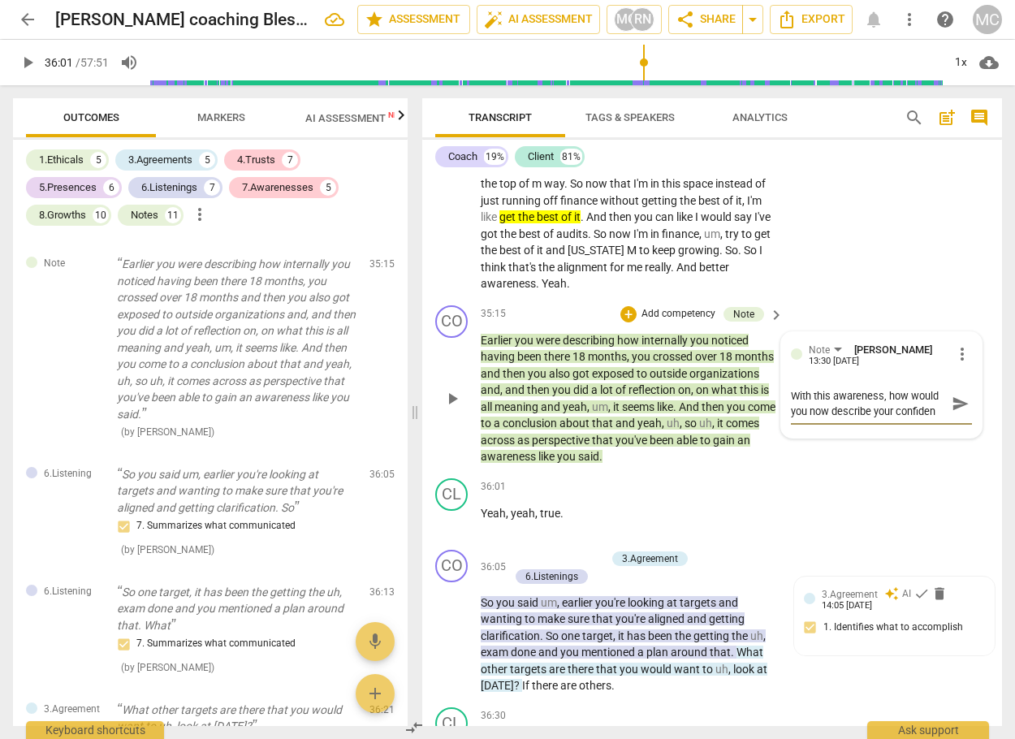
type textarea "With this awareness, how would you now describe your confide"
type textarea "With this awareness, how would you now describe your confid"
type textarea "With this awareness, how would you now describe your confi"
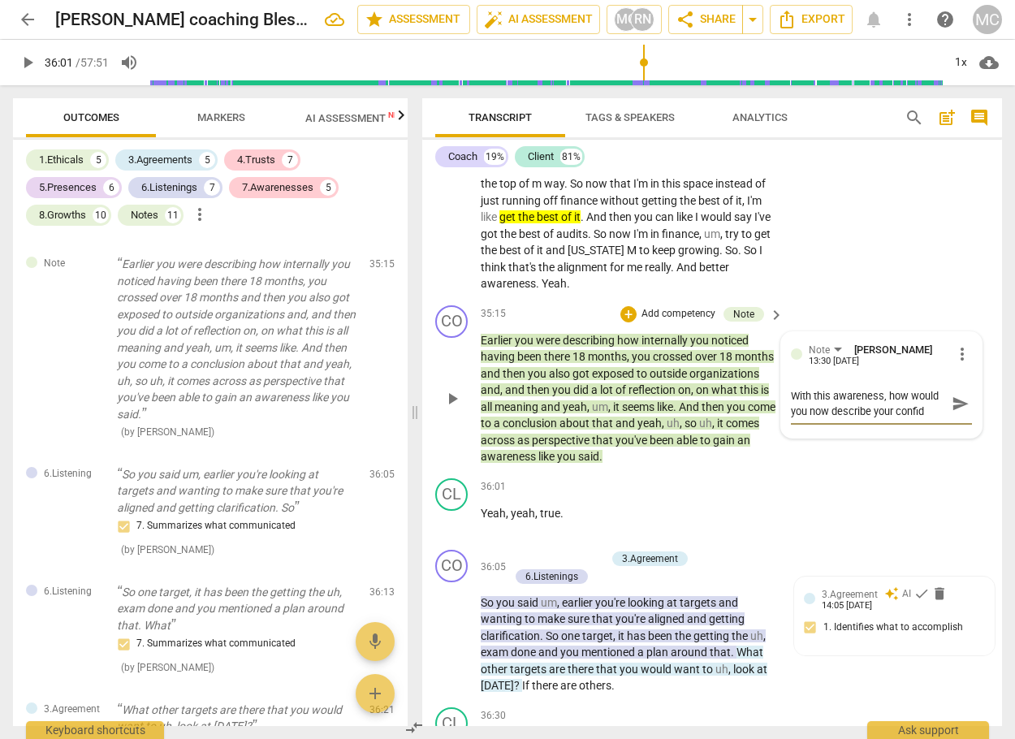
type textarea "With this awareness, how would you now describe your confi"
type textarea "With this awareness, how would you now describe your conf"
type textarea "With this awareness, how would you now describe your con"
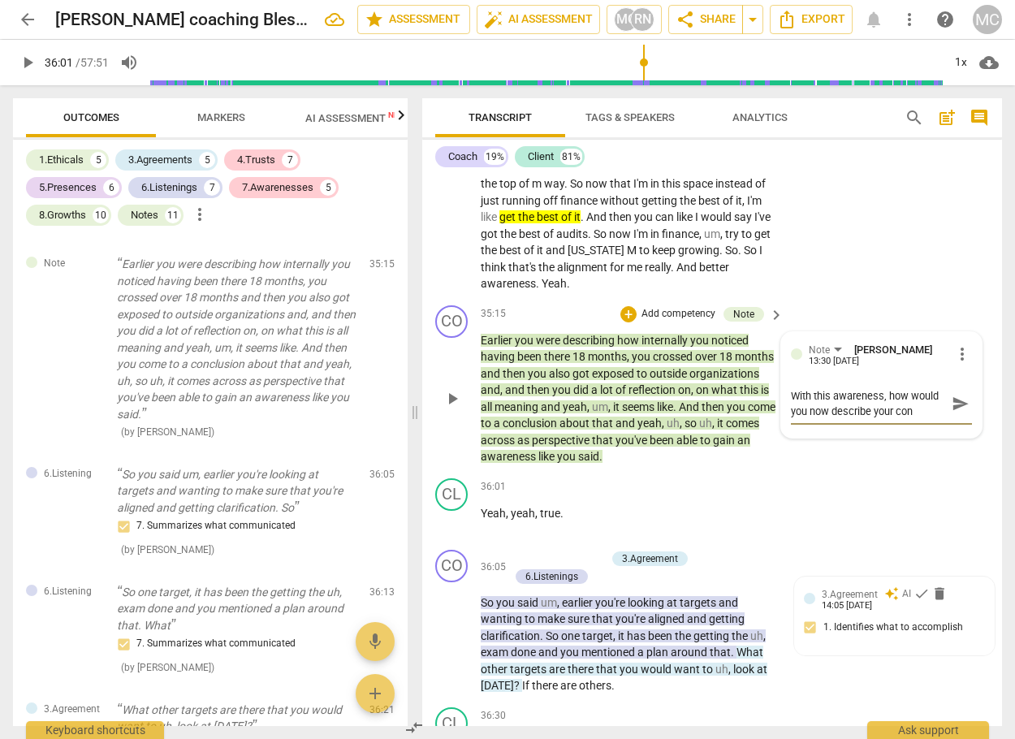
type textarea "With this awareness, how would you now describe your co"
type textarea "With this awareness, how would you now describe your c"
type textarea "With this awareness, how would you now describe your"
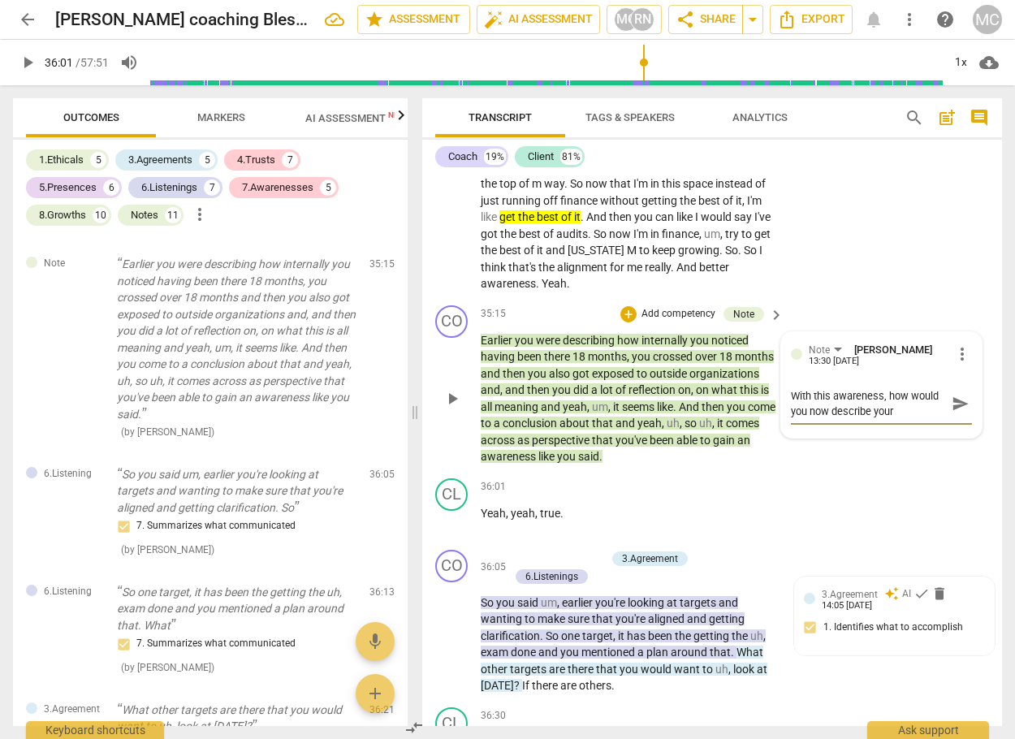
type textarea "With this awareness, how would you now describe your"
type textarea "With this awareness, how would you now describe you"
type textarea "With this awareness, how would you now describe yo"
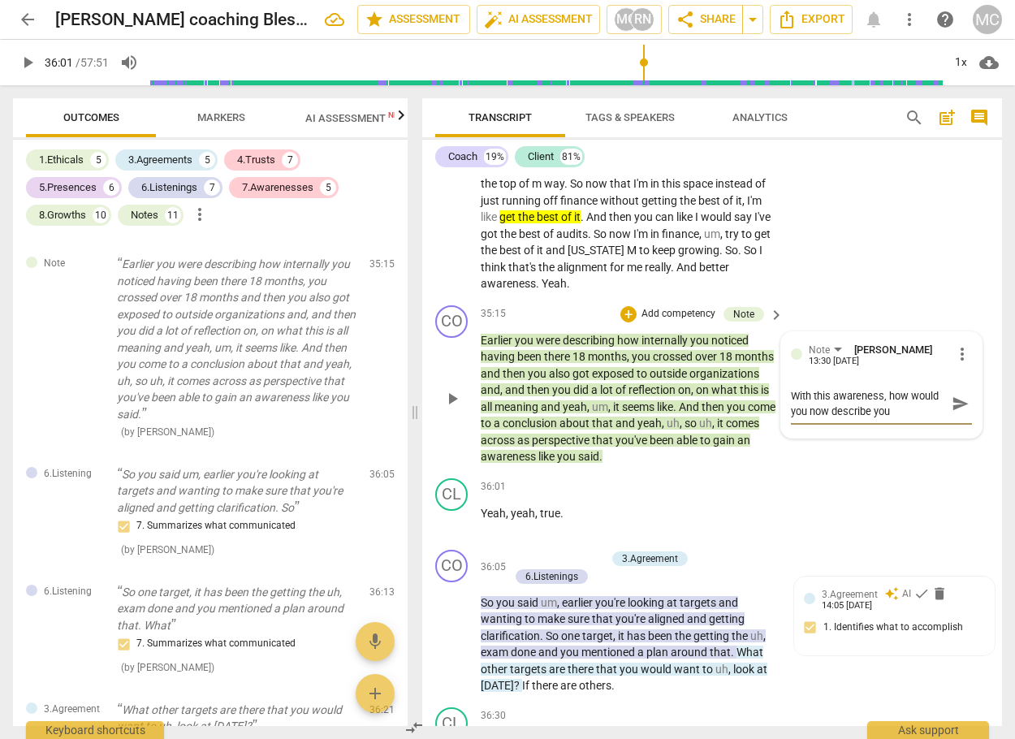
type textarea "With this awareness, how would you now describe yo"
type textarea "With this awareness, how would you now describe y"
type textarea "With this awareness, how would you now describe"
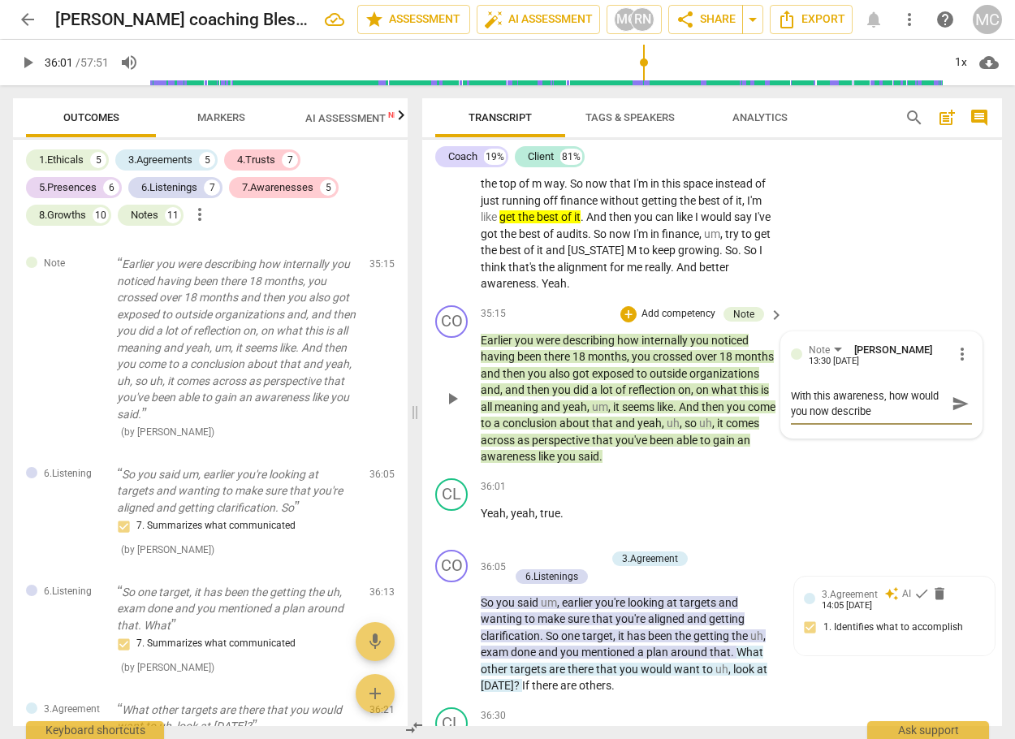
type textarea "With this awareness, how would you now describe t"
type textarea "With this awareness, how would you now describe th"
type textarea "With this awareness, how would you now describe the"
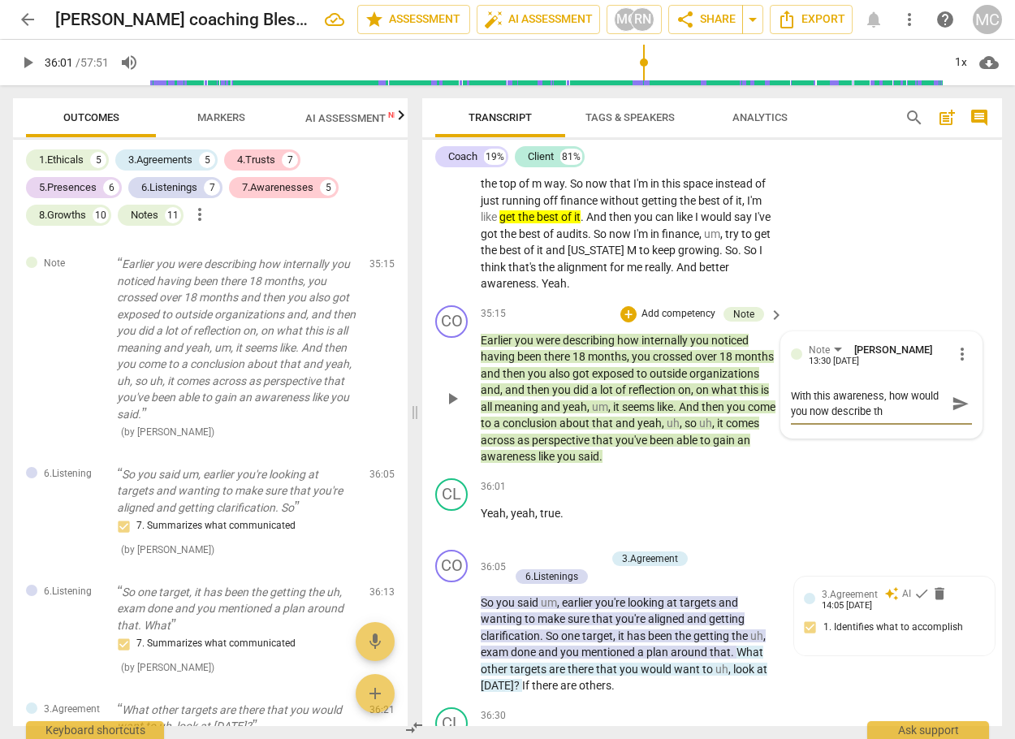
type textarea "With this awareness, how would you now describe the"
type textarea "With this awareness, how would you now describe the c"
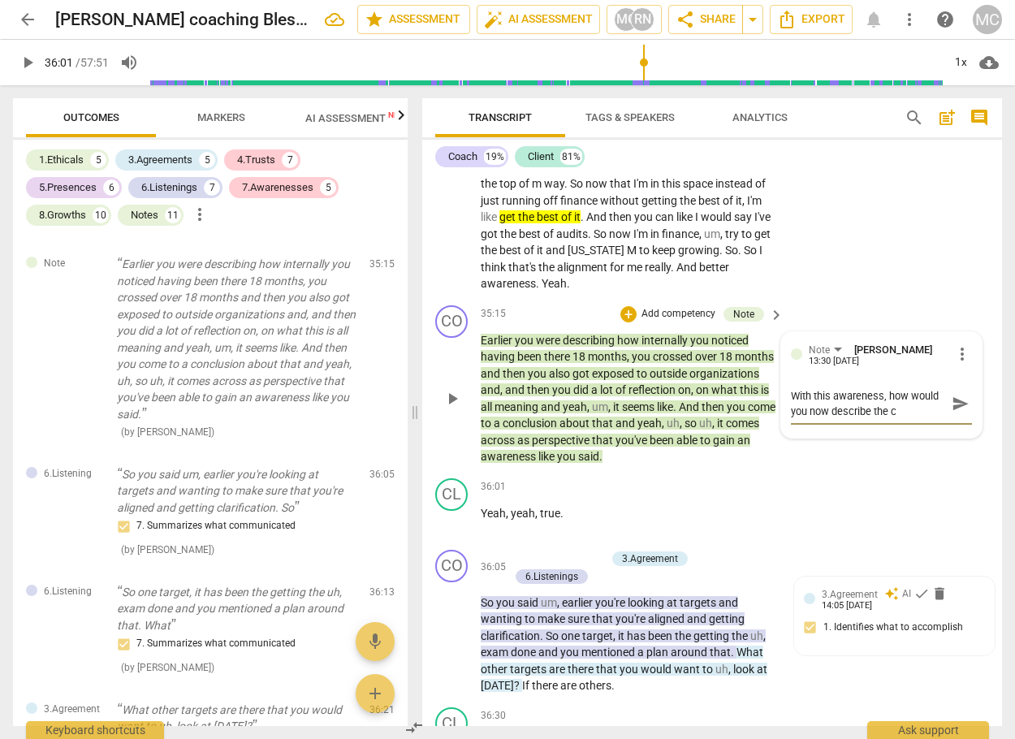
type textarea "With this awareness, how would you now describe the co"
type textarea "With this awareness, how would you now describe the con"
type textarea "With this awareness, how would you now describe the conf"
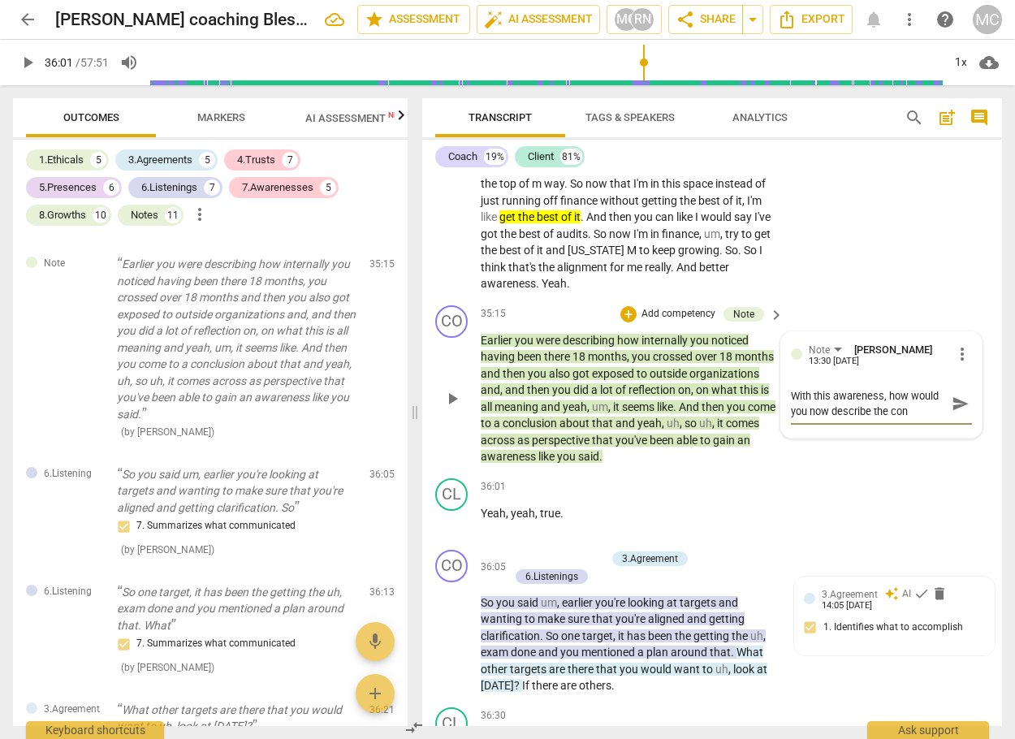
type textarea "With this awareness, how would you now describe the conf"
type textarea "With this awareness, how would you now describe the confi"
type textarea "With this awareness, how would you now describe the confid"
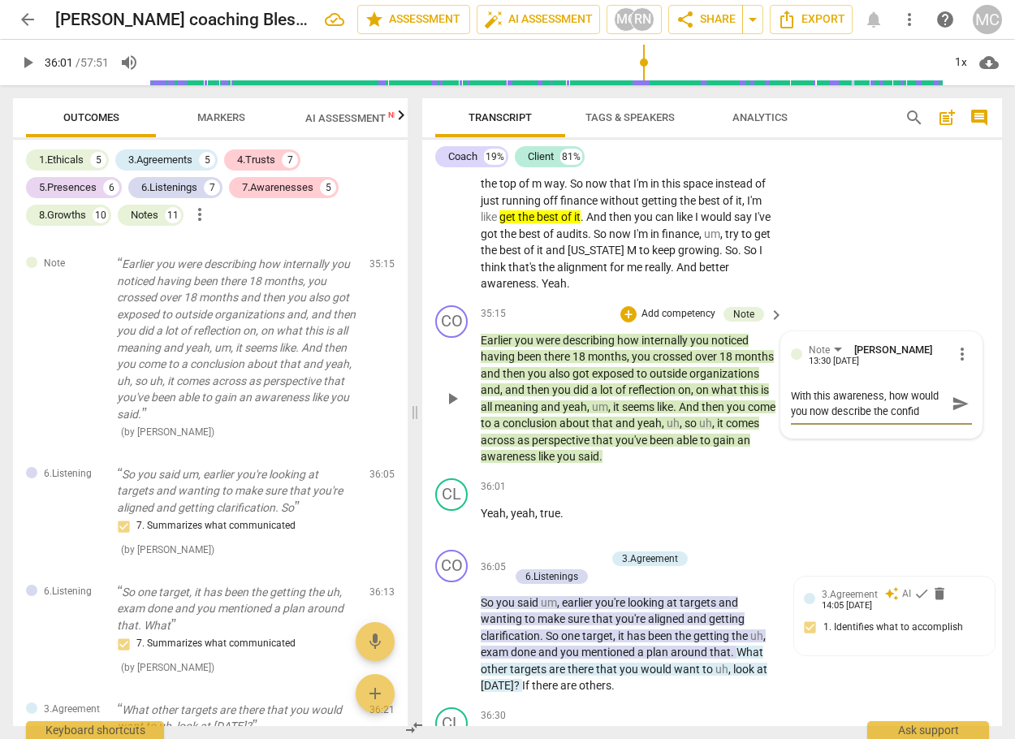
type textarea "With this awareness, how would you now describe the confide"
click at [913, 419] on textarea "With this awareness, how would you now describe the confidence?" at bounding box center [868, 403] width 155 height 31
click at [905, 419] on textarea "With this awareness, how would you now describe the confidence?" at bounding box center [868, 403] width 155 height 31
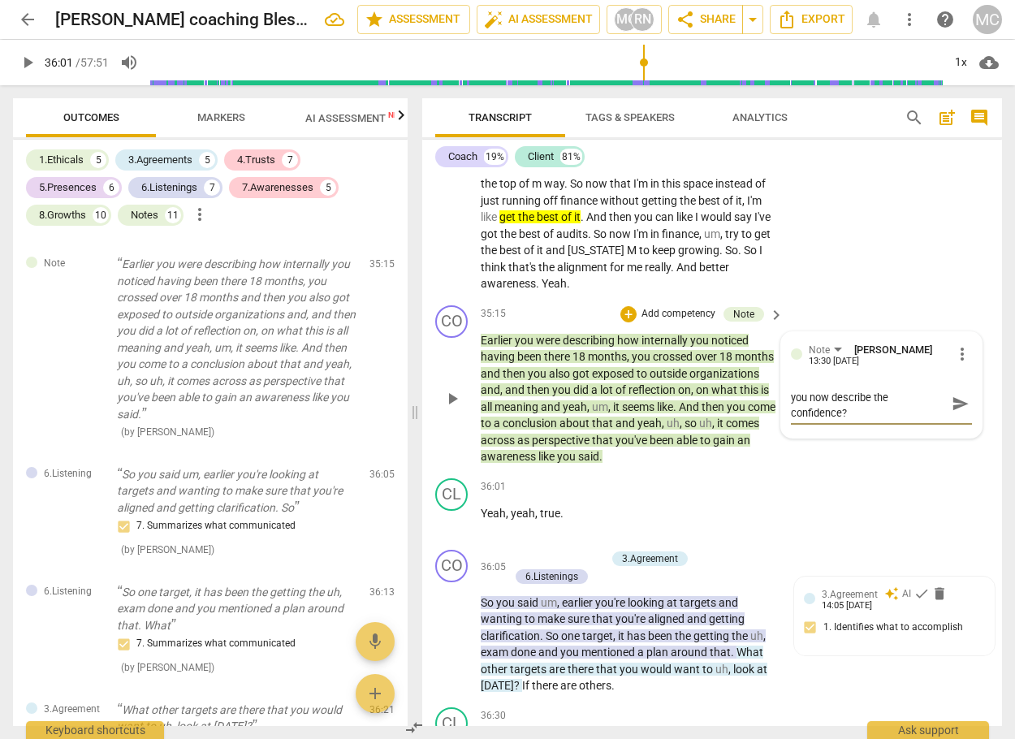
click at [905, 419] on textarea "With this awareness, how would you now describe the confidence?" at bounding box center [868, 403] width 155 height 31
click at [867, 419] on textarea "With this awareness, how would you now describe your confidence?" at bounding box center [868, 403] width 155 height 31
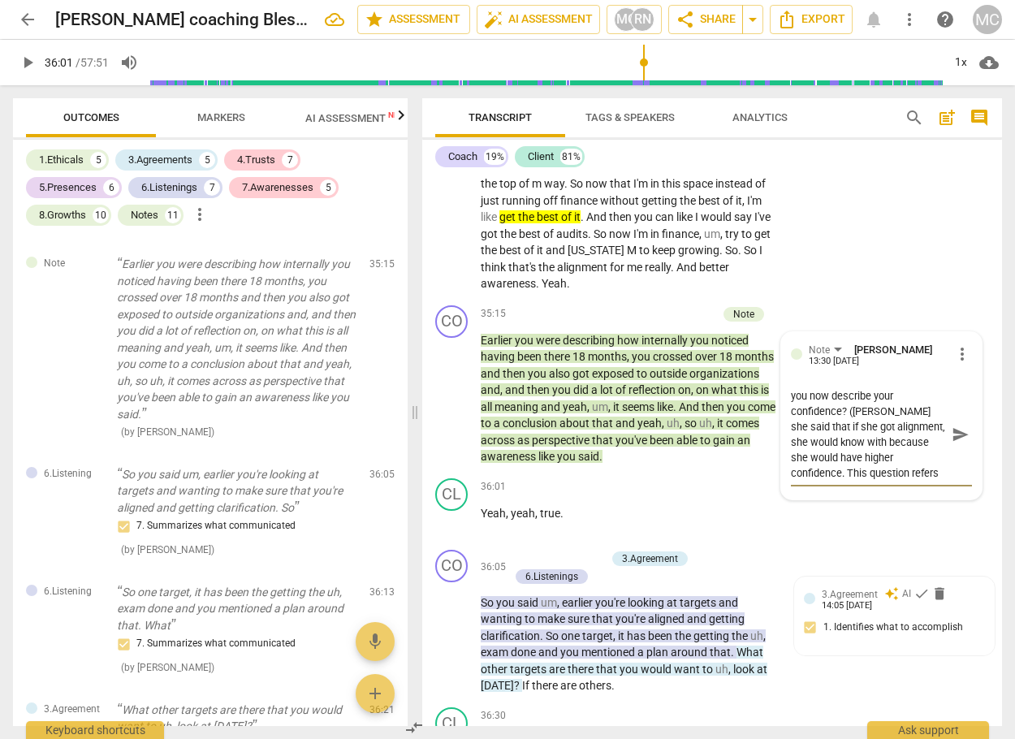
scroll to position [29, 0]
click at [953, 444] on span "send" at bounding box center [960, 434] width 24 height 19
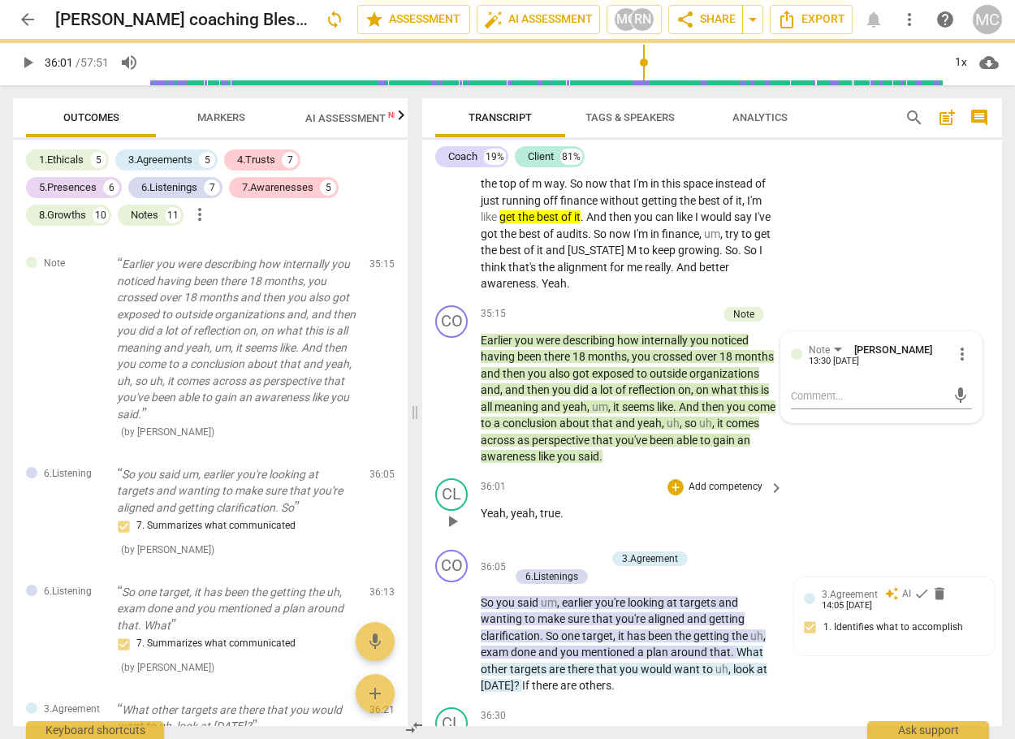
scroll to position [0, 0]
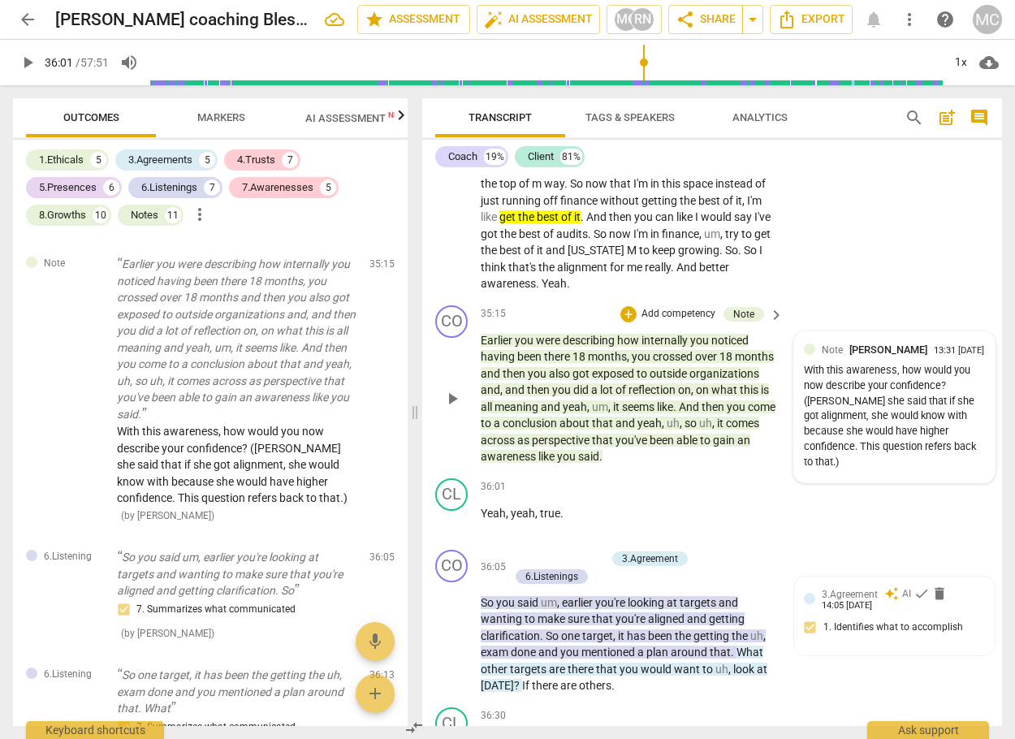
click at [908, 469] on div "With this awareness, how would you now describe your confidence? ([PERSON_NAME]…" at bounding box center [894, 416] width 181 height 106
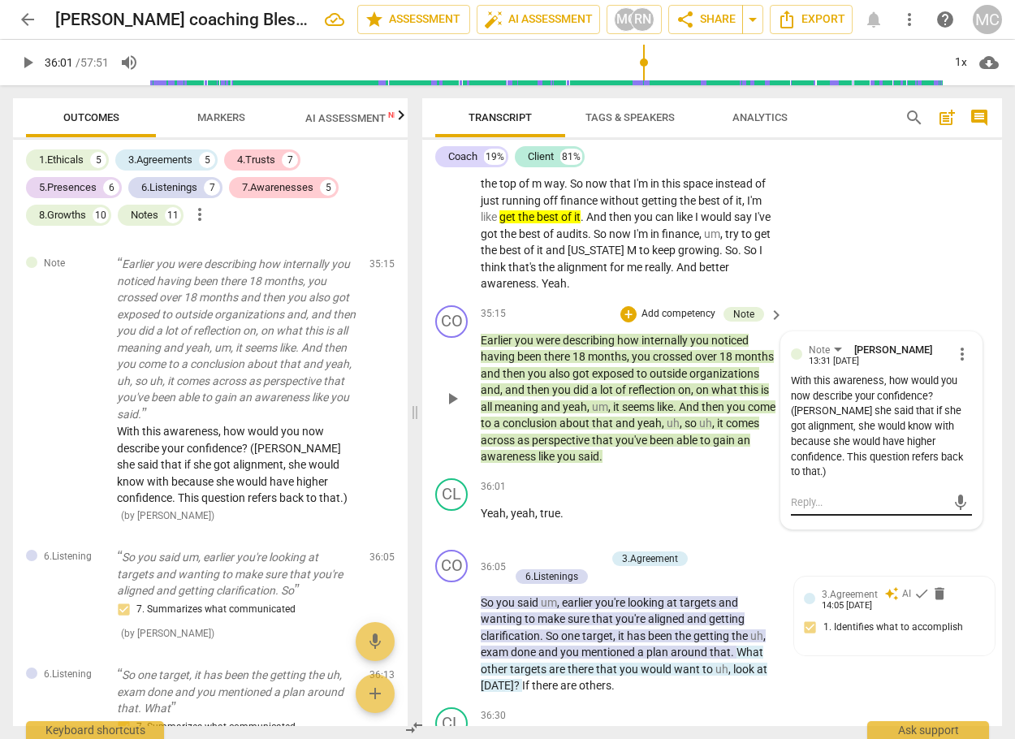
click at [882, 510] on textarea at bounding box center [868, 501] width 155 height 15
click at [956, 527] on span "send" at bounding box center [960, 518] width 18 height 18
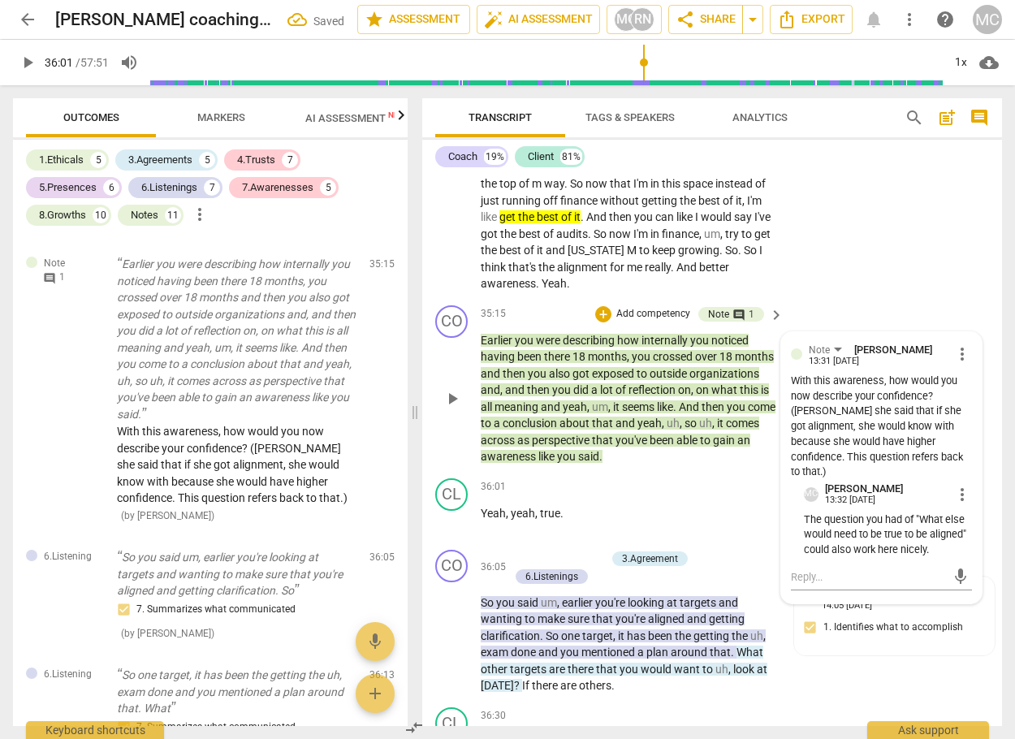
click at [435, 463] on div "CO play_arrow pause" at bounding box center [457, 385] width 45 height 160
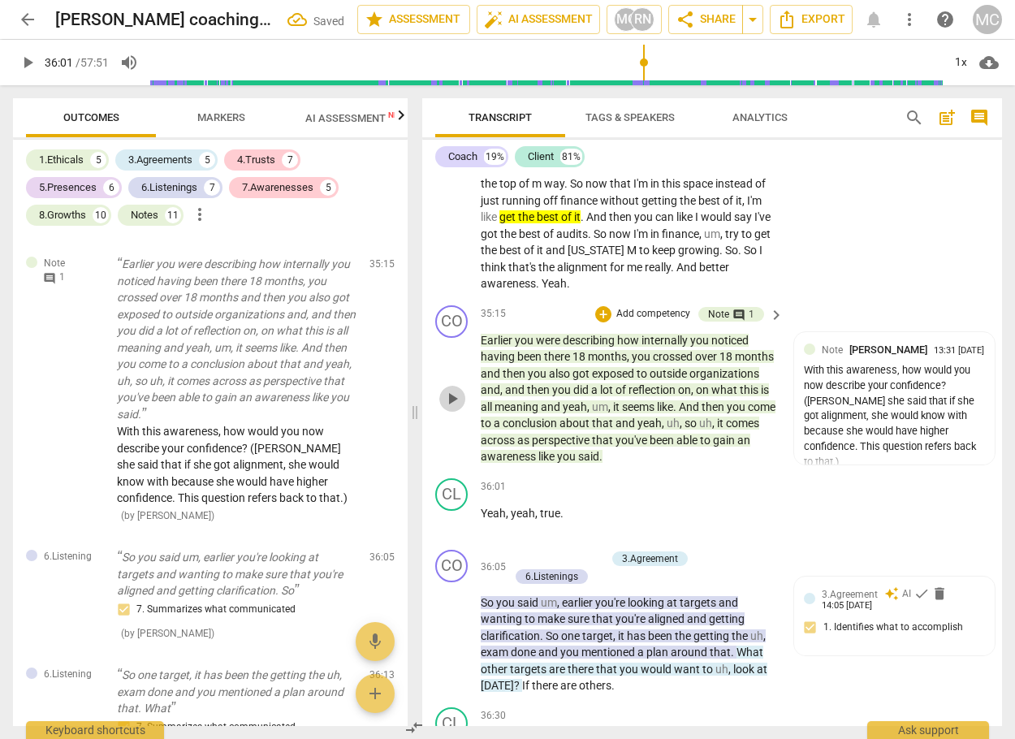
click at [444, 408] on span "play_arrow" at bounding box center [451, 398] width 19 height 19
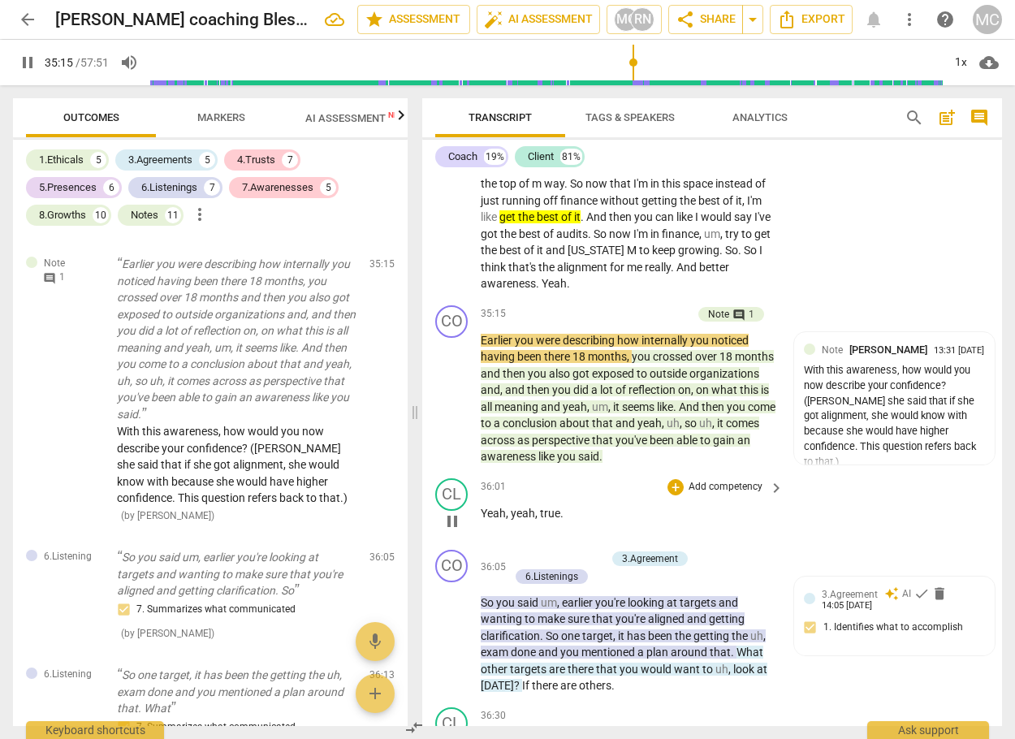
click at [499, 520] on span "Yeah" at bounding box center [493, 513] width 25 height 13
click at [508, 520] on span "," at bounding box center [508, 513] width 5 height 13
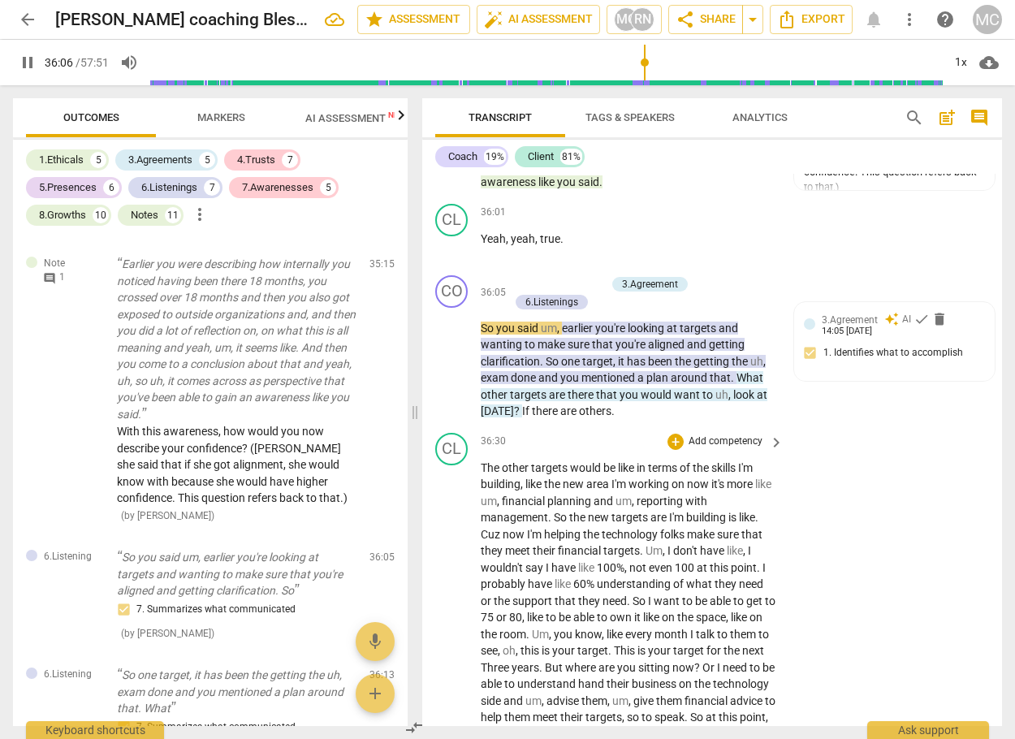
scroll to position [9959, 0]
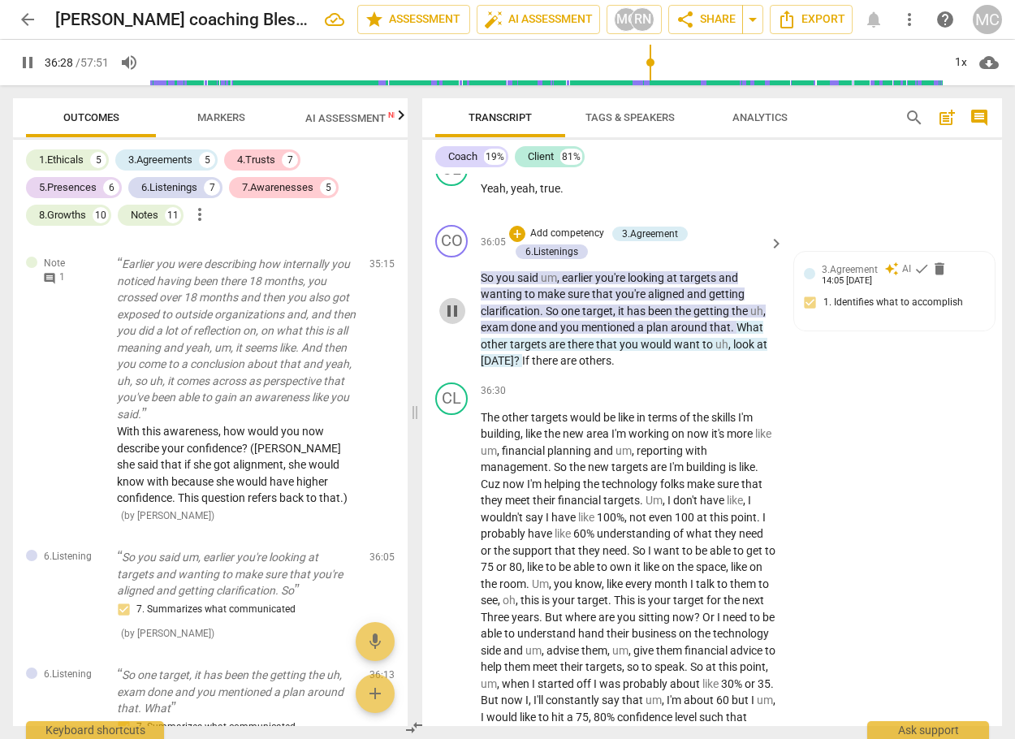
click at [452, 321] on span "pause" at bounding box center [451, 310] width 19 height 19
click at [848, 275] on span "3.Agreement" at bounding box center [850, 269] width 56 height 11
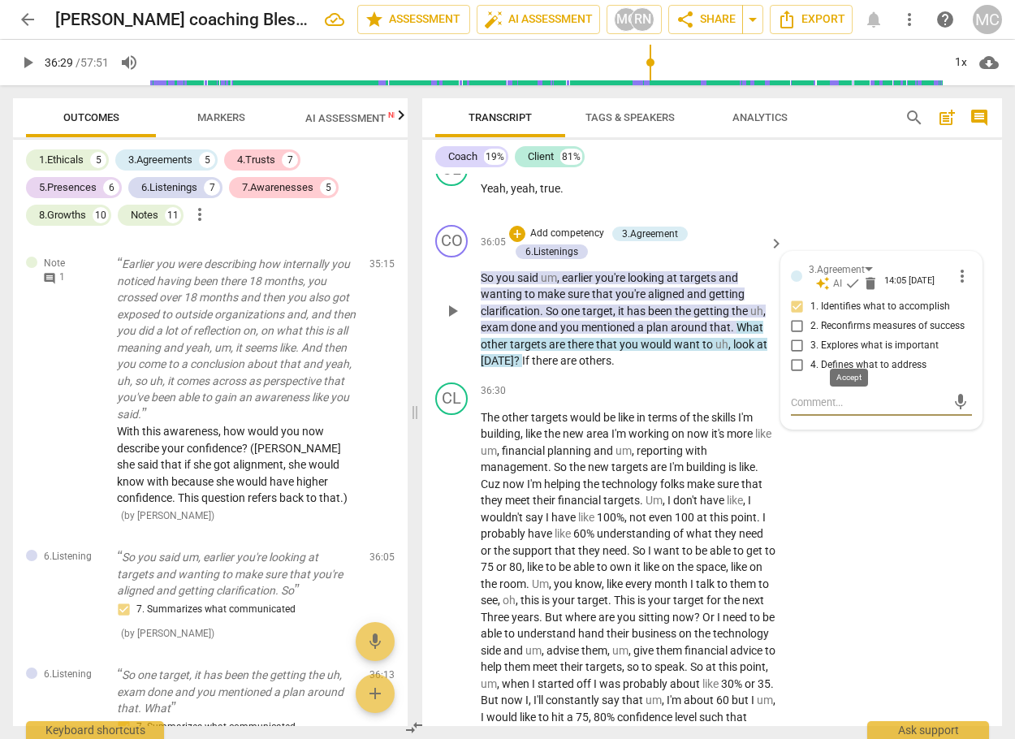
click at [852, 291] on span "check" at bounding box center [852, 283] width 16 height 16
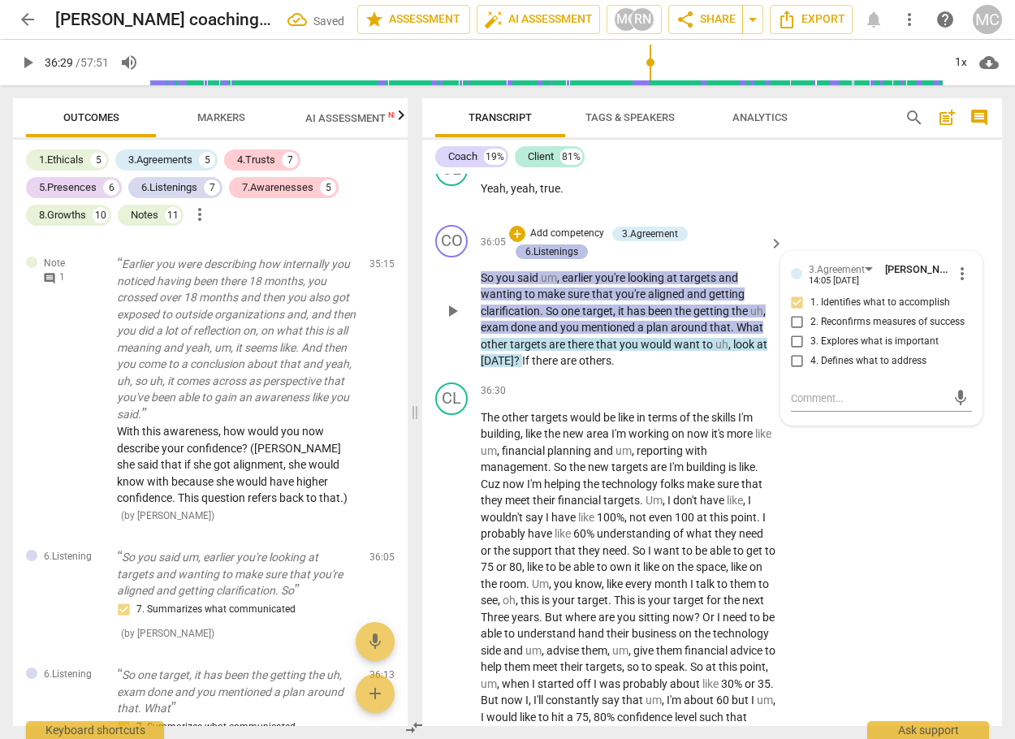
click at [554, 259] on div "6.Listenings" at bounding box center [551, 251] width 53 height 15
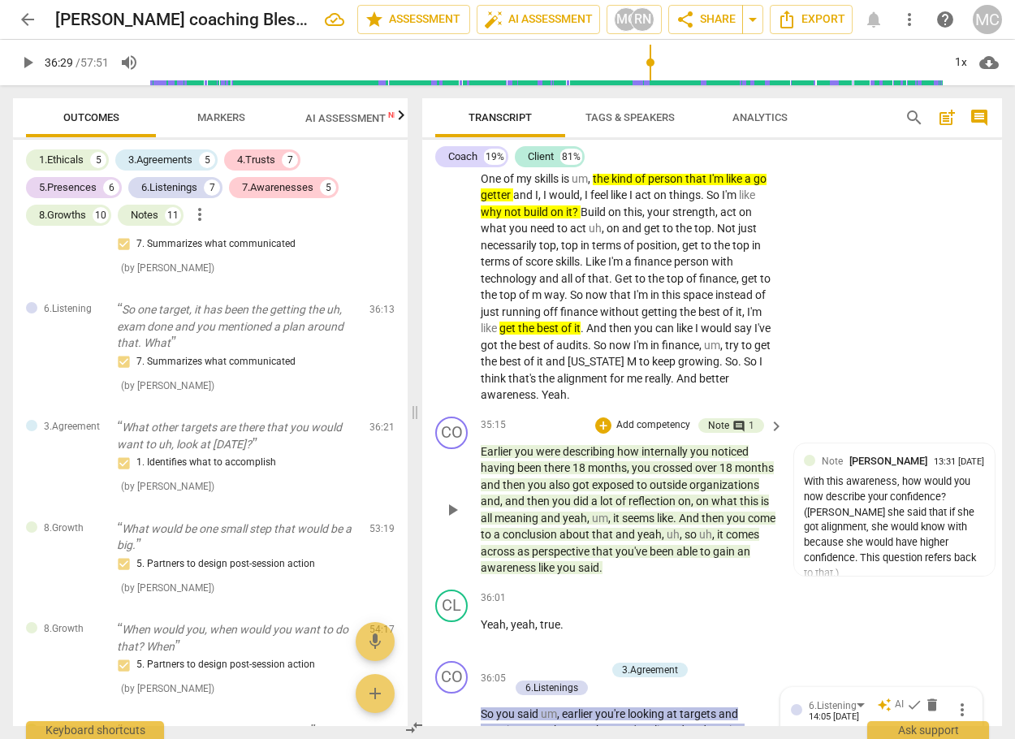
scroll to position [9582, 0]
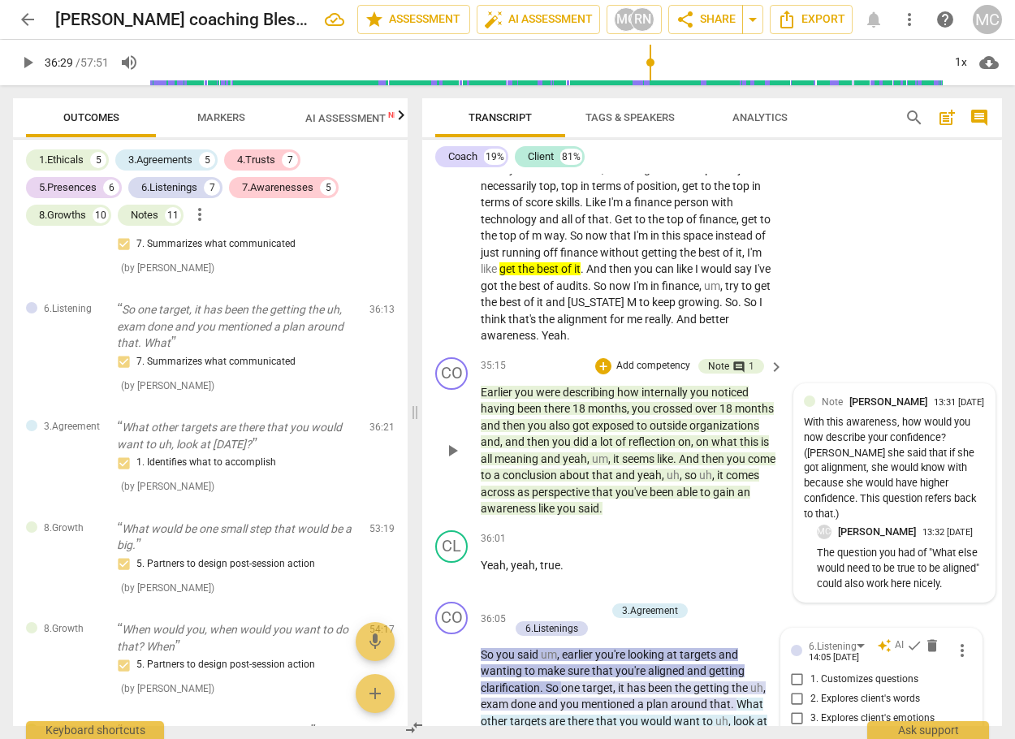
click at [951, 591] on p "The question you had of "What else would need to be true to be aligned" could a…" at bounding box center [901, 568] width 168 height 45
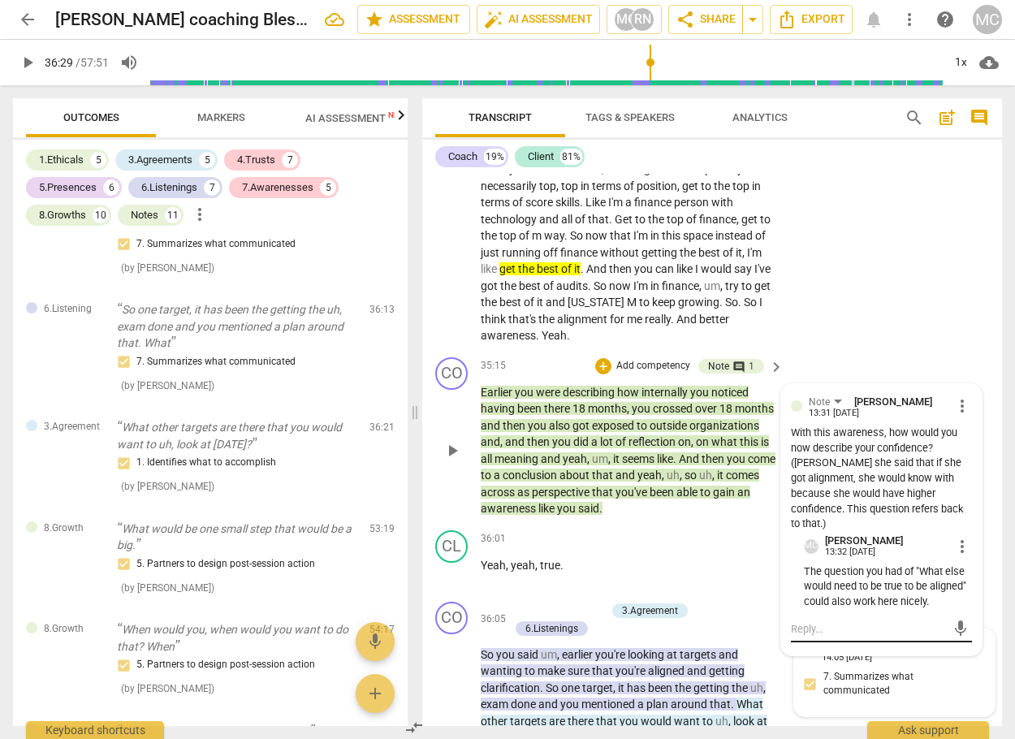
click at [843, 636] on textarea at bounding box center [868, 628] width 155 height 15
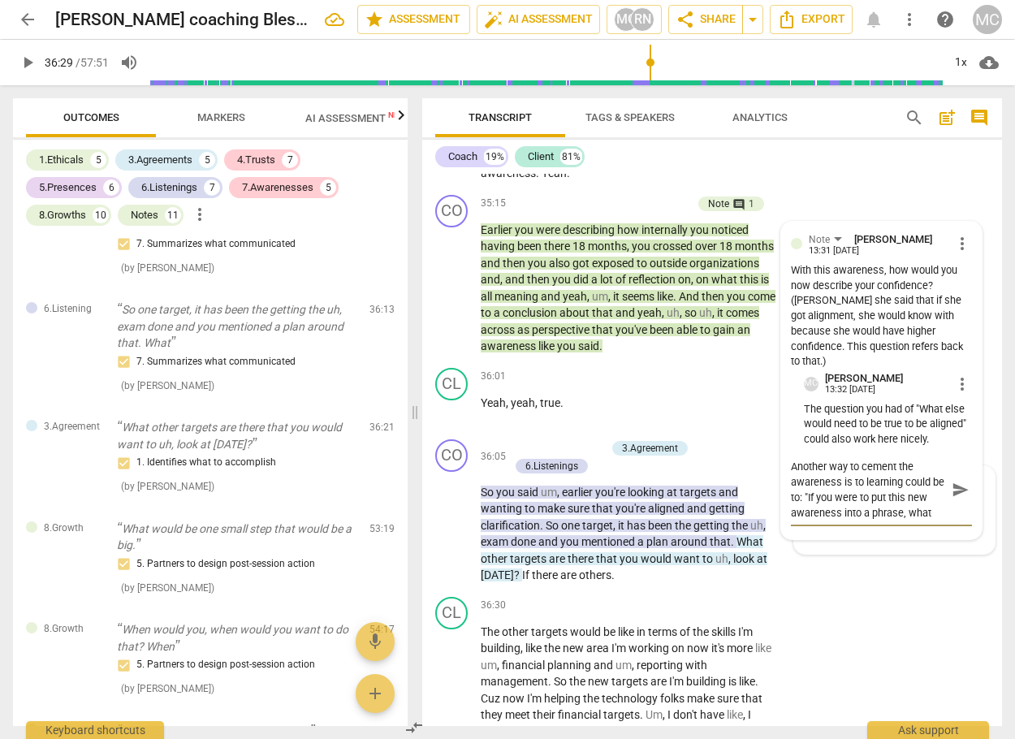
scroll to position [15, 0]
click at [964, 499] on span "send" at bounding box center [960, 489] width 24 height 19
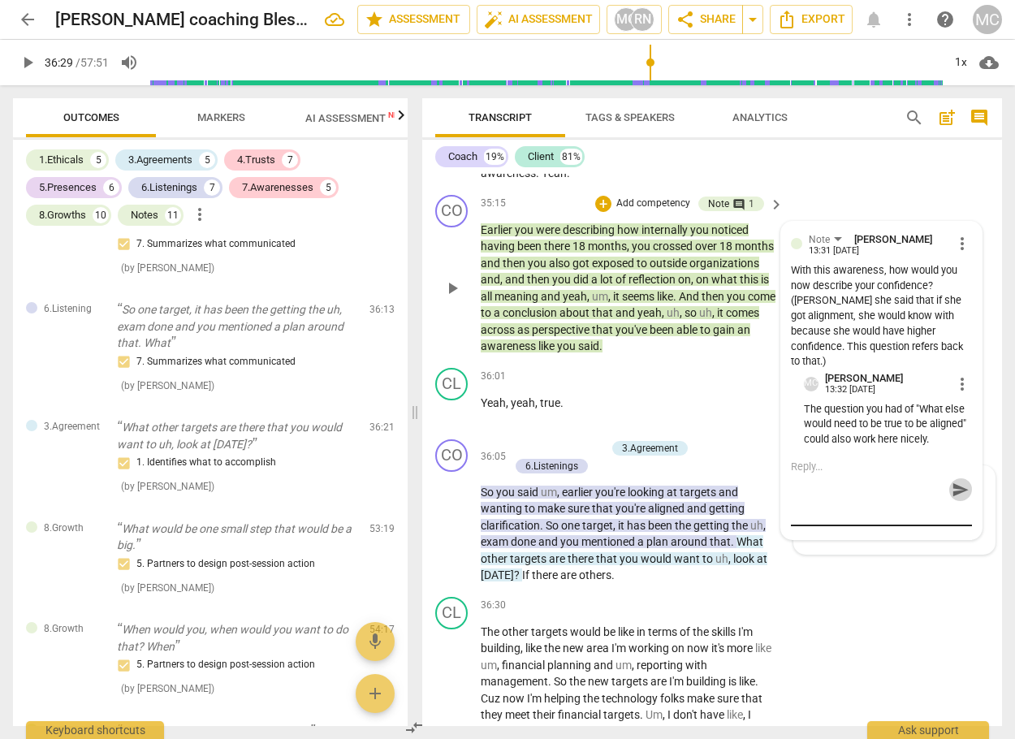
scroll to position [0, 0]
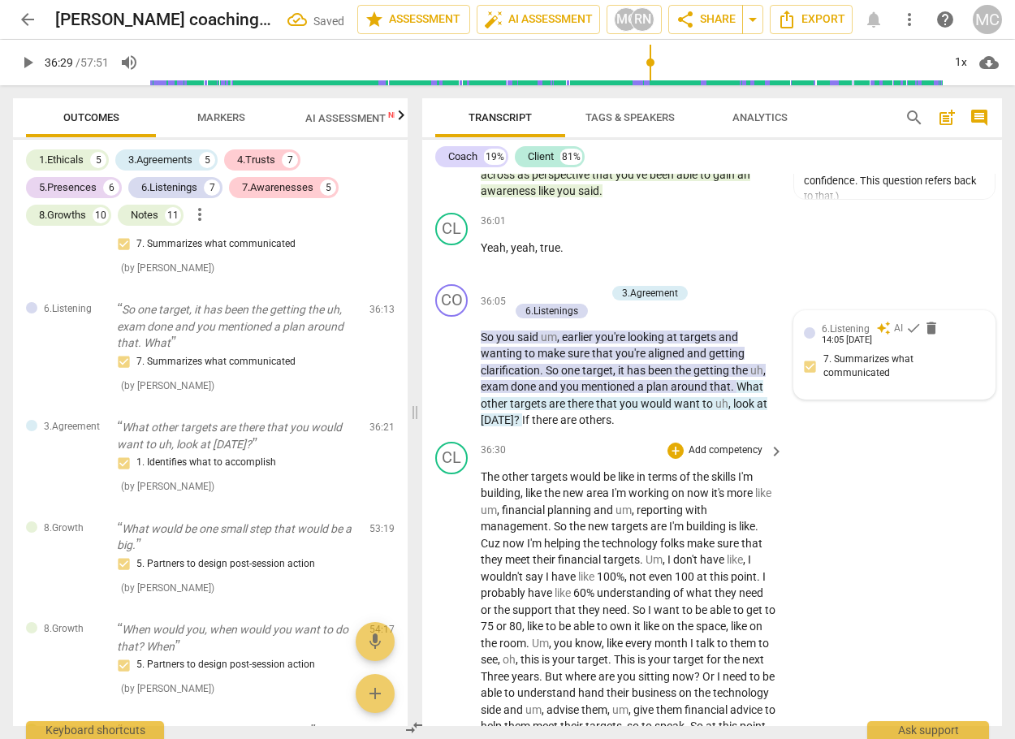
scroll to position [9907, 0]
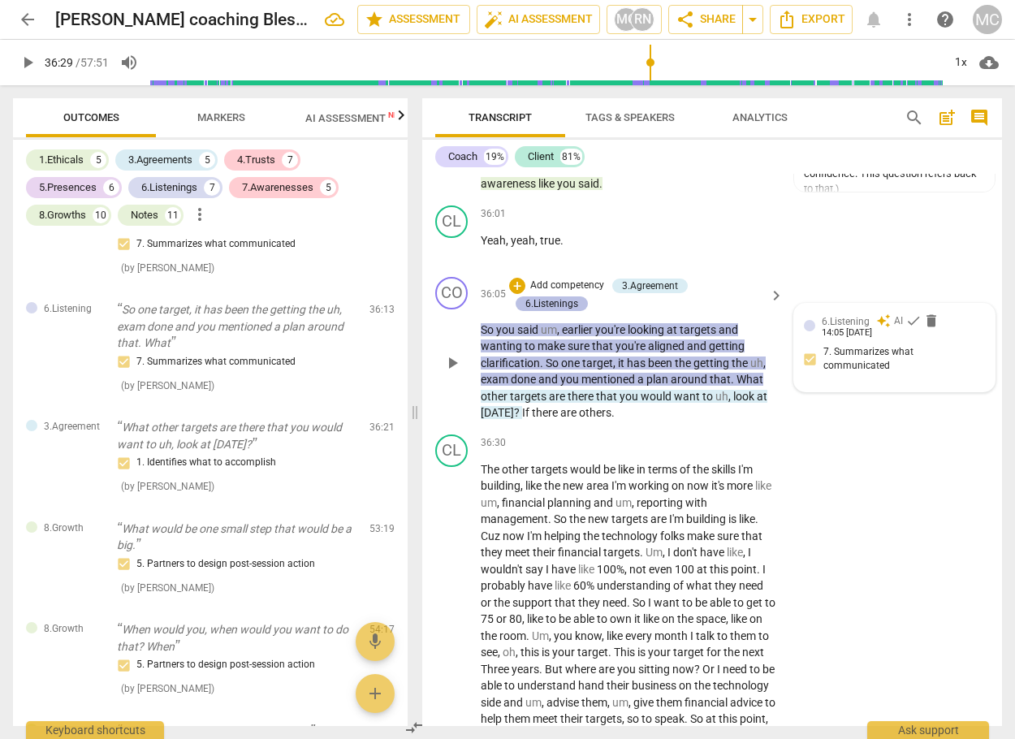
click at [550, 311] on div "6.Listenings" at bounding box center [551, 303] width 53 height 15
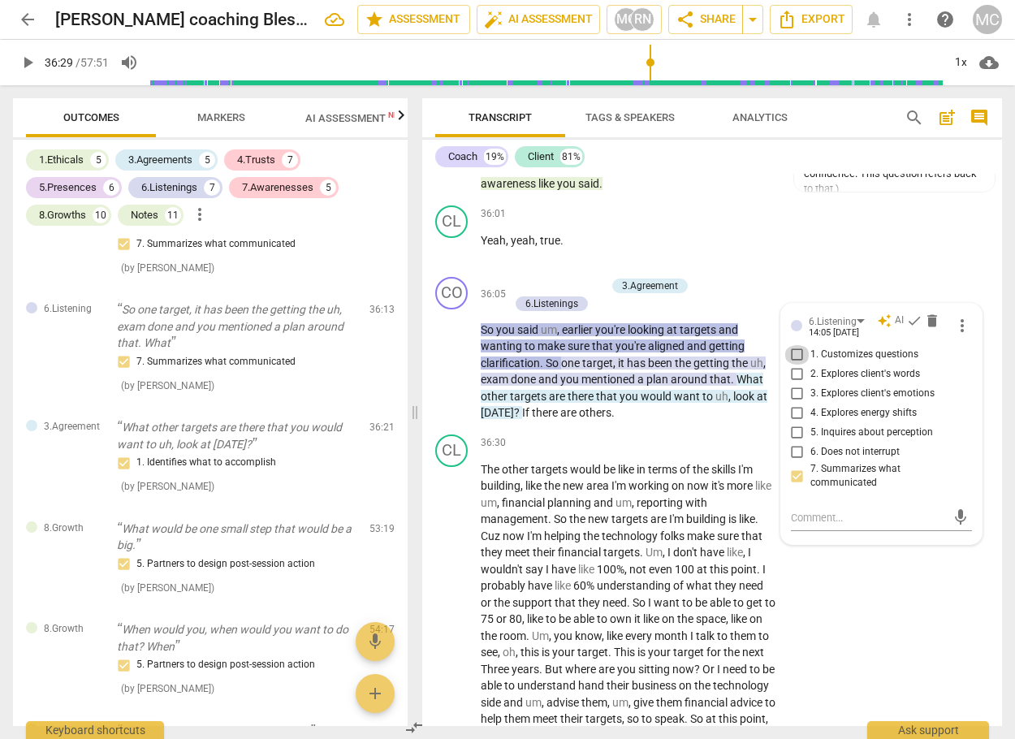
click at [796, 364] on input "1. Customizes questions" at bounding box center [797, 354] width 26 height 19
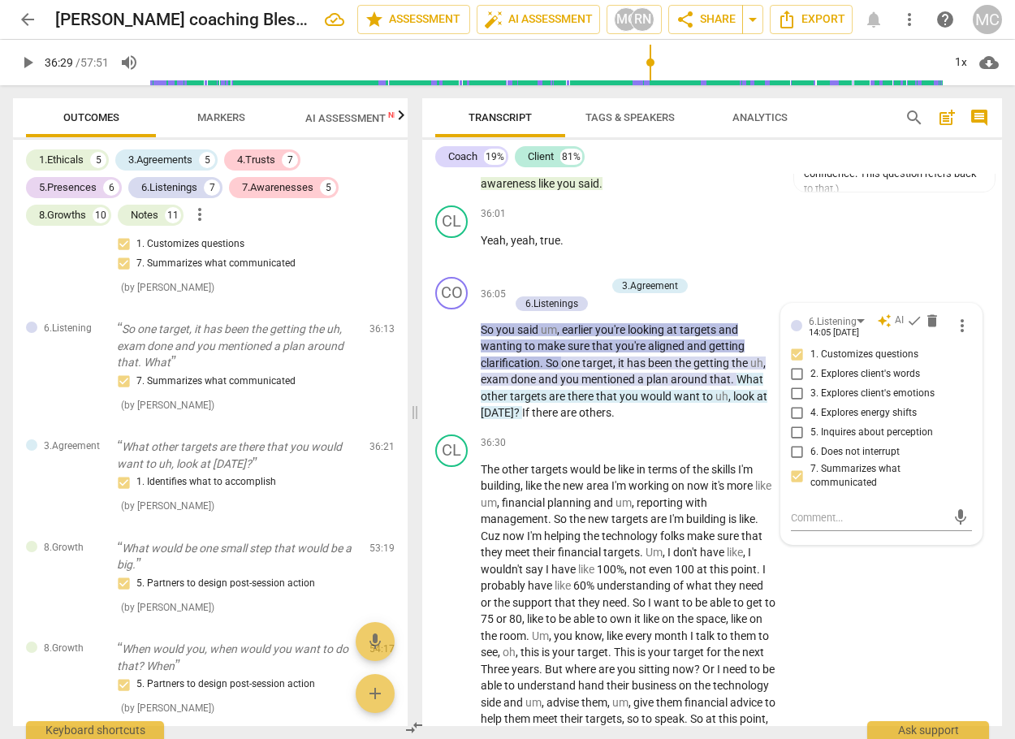
click at [514, 294] on div "+" at bounding box center [517, 286] width 16 height 16
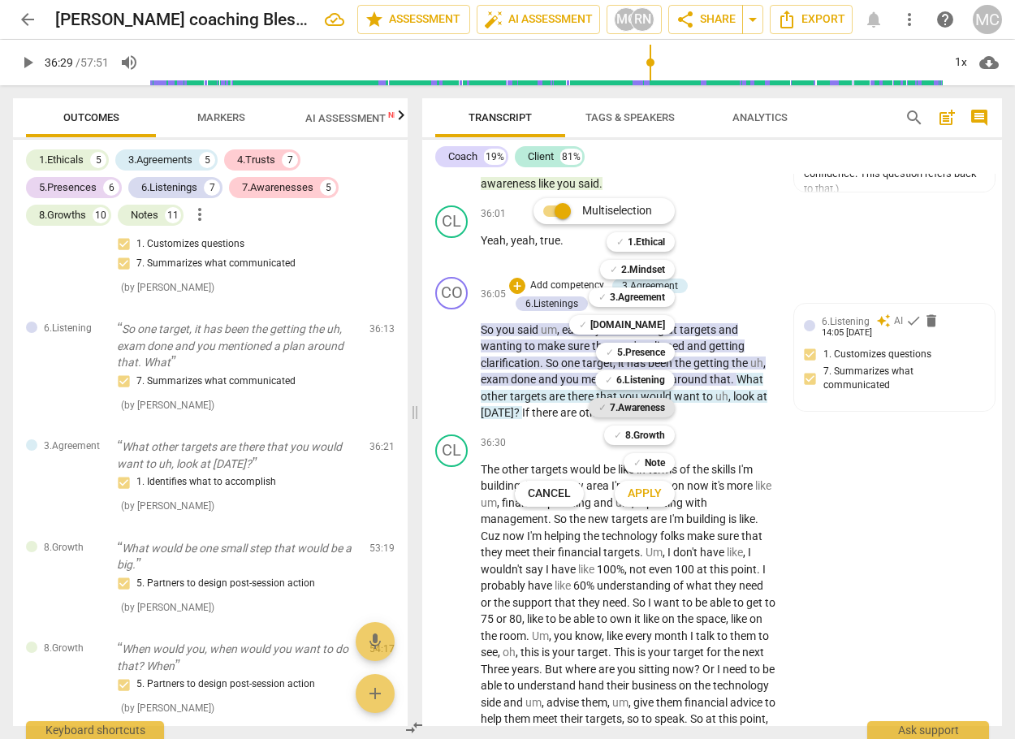
click at [666, 403] on div "✓ 7.Awareness" at bounding box center [632, 407] width 86 height 19
click at [636, 500] on span "Apply" at bounding box center [645, 493] width 34 height 16
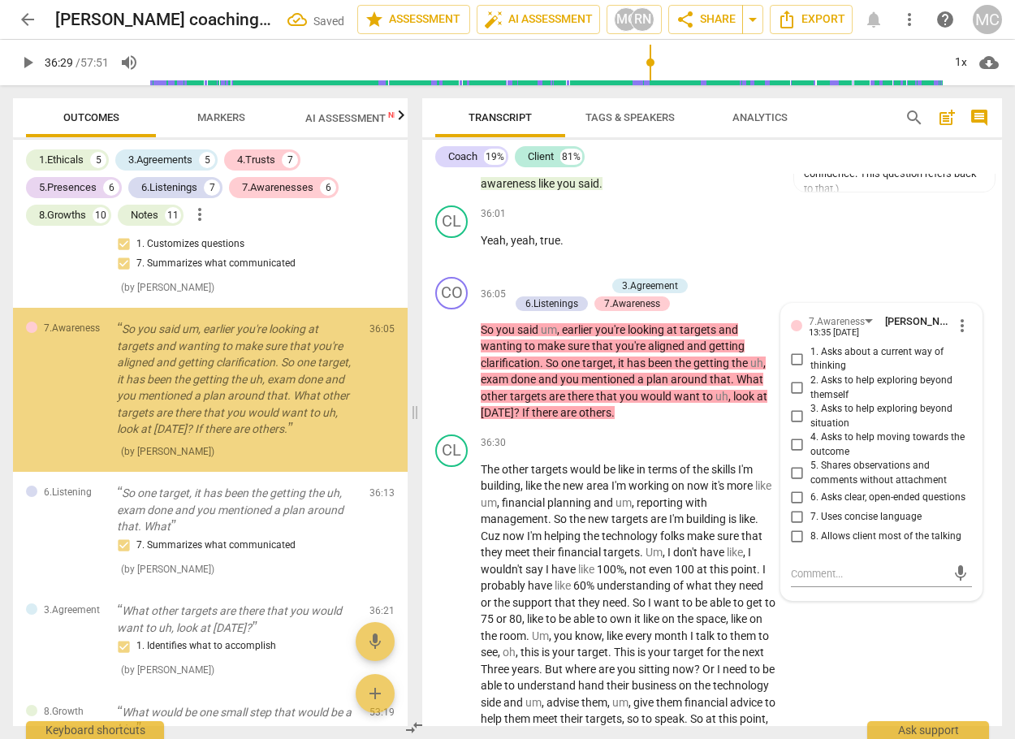
scroll to position [9213, 0]
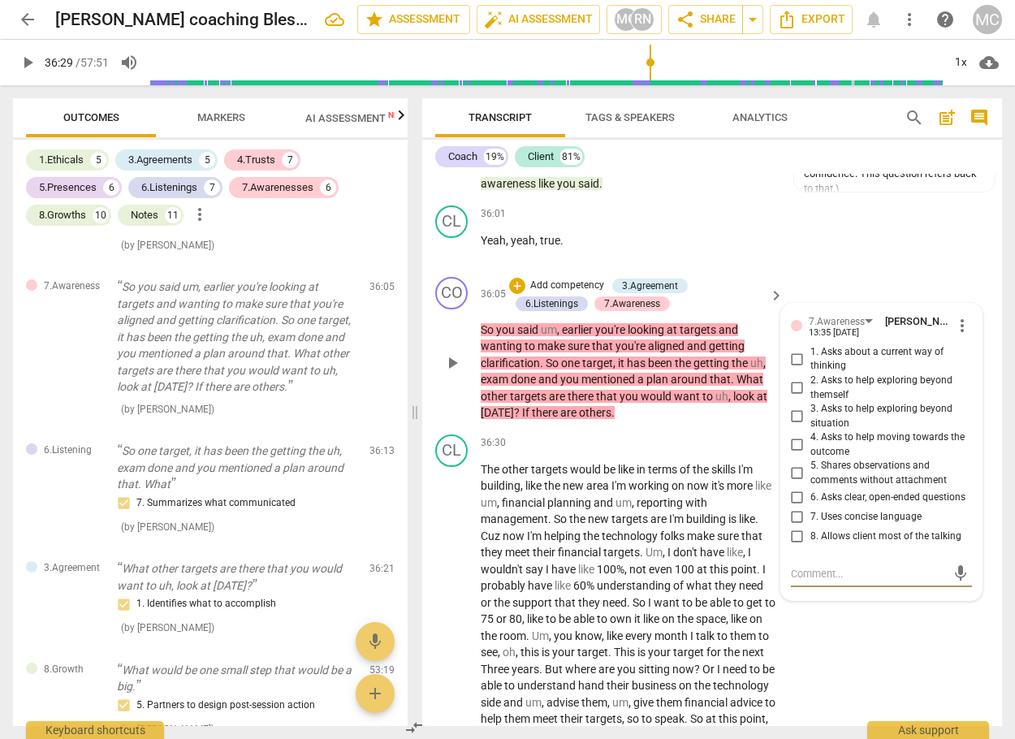
click at [791, 426] on input "3. Asks to help exploring beyond situation" at bounding box center [797, 416] width 26 height 19
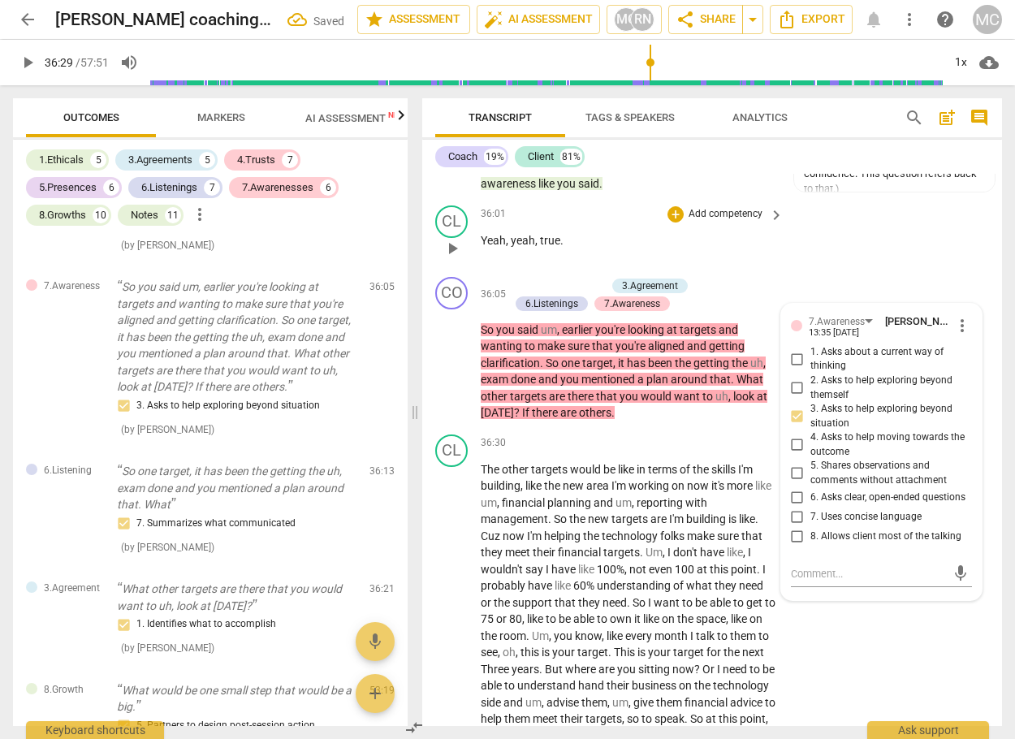
click at [880, 270] on div "CL play_arrow pause 36:01 + Add competency keyboard_arrow_right Yeah , yeah , t…" at bounding box center [712, 234] width 580 height 71
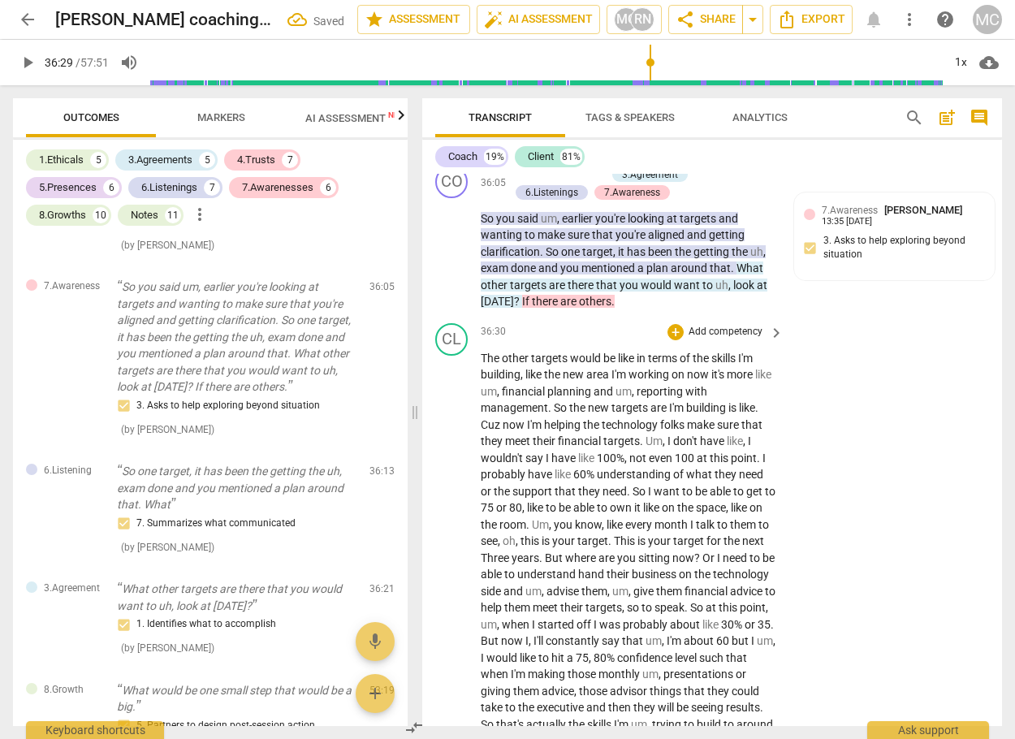
scroll to position [10070, 0]
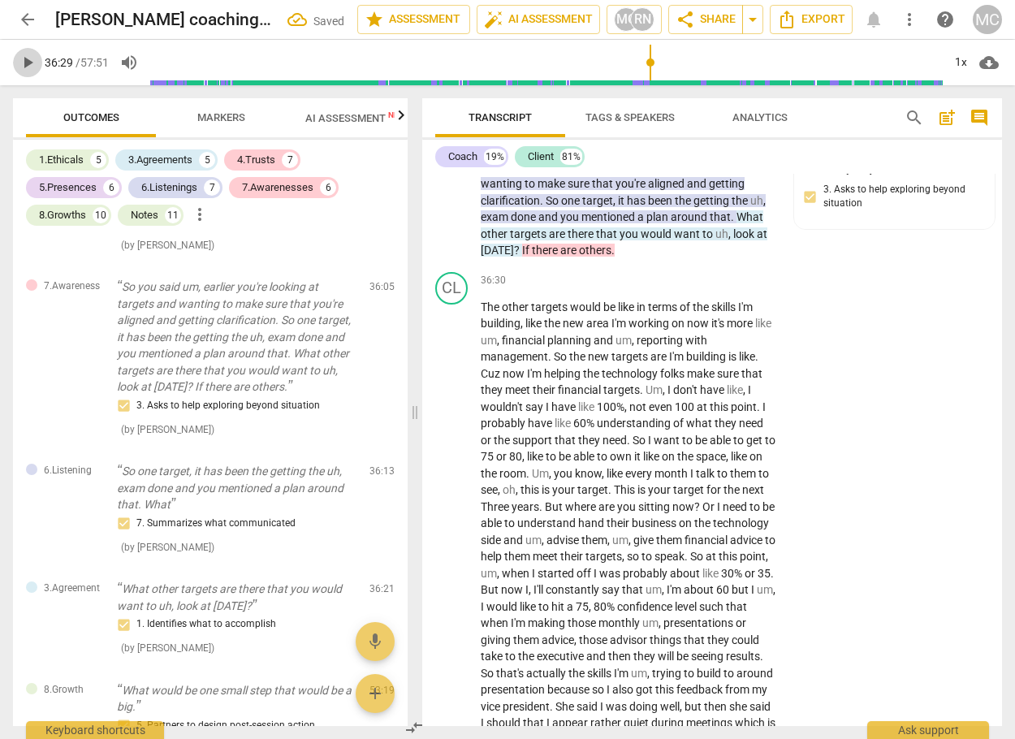
click at [27, 63] on span "play_arrow" at bounding box center [27, 62] width 19 height 19
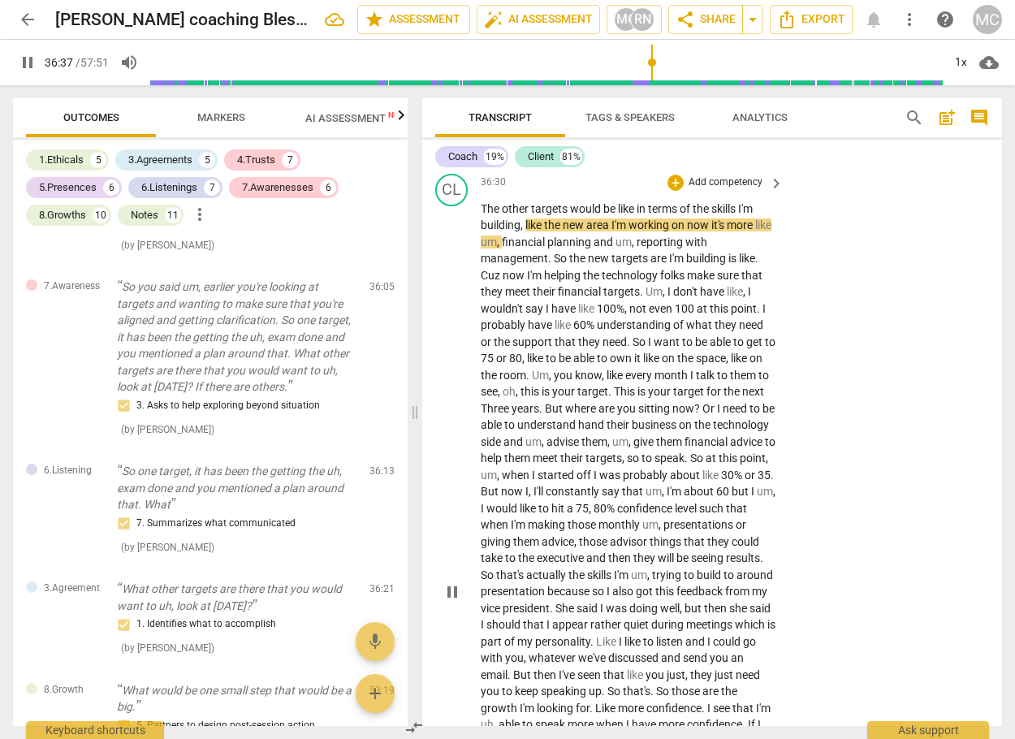
scroll to position [10151, 0]
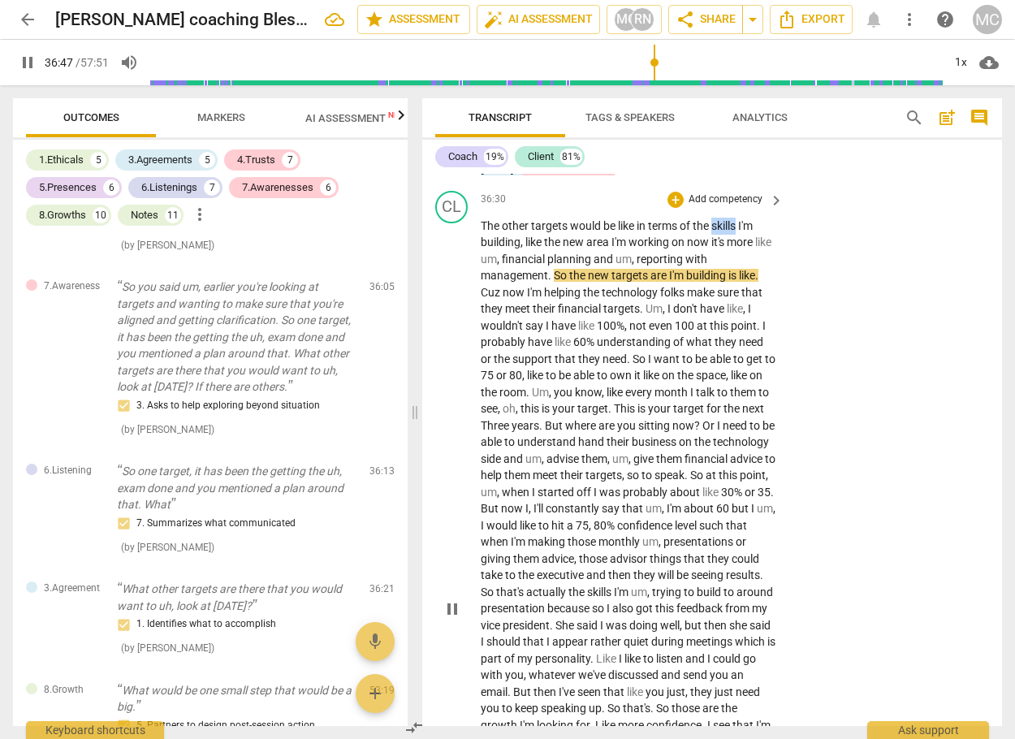
drag, startPoint x: 715, startPoint y: 293, endPoint x: 741, endPoint y: 292, distance: 26.0
click at [738, 232] on span "skills" at bounding box center [724, 225] width 27 height 13
click at [779, 269] on icon "button" at bounding box center [780, 268] width 10 height 11
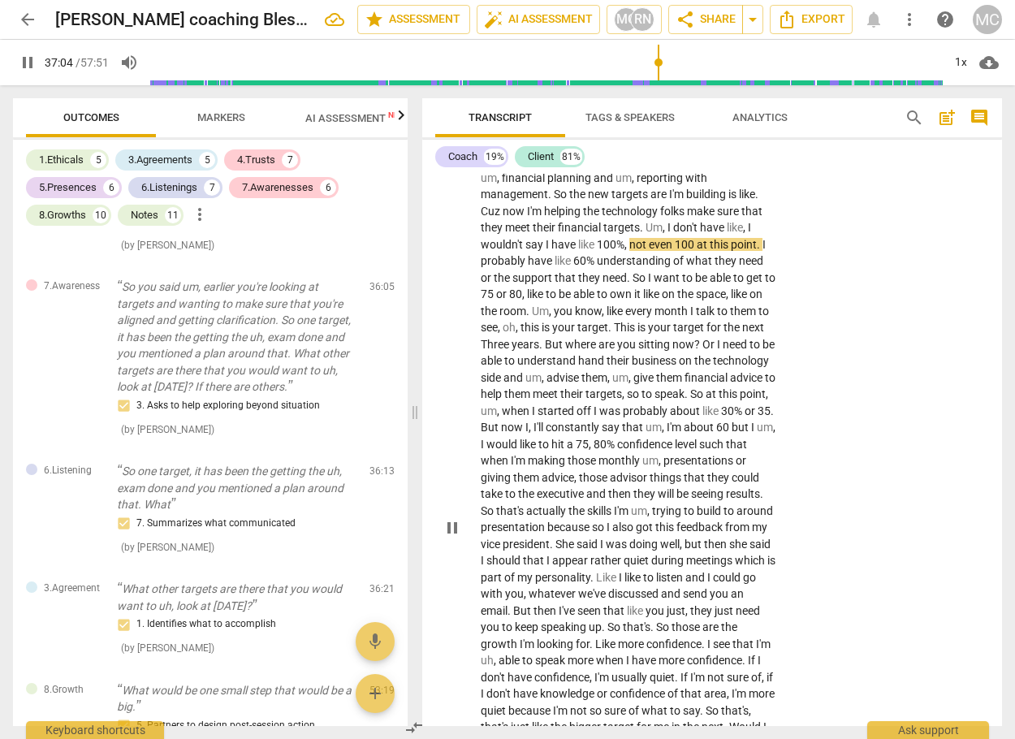
scroll to position [10313, 0]
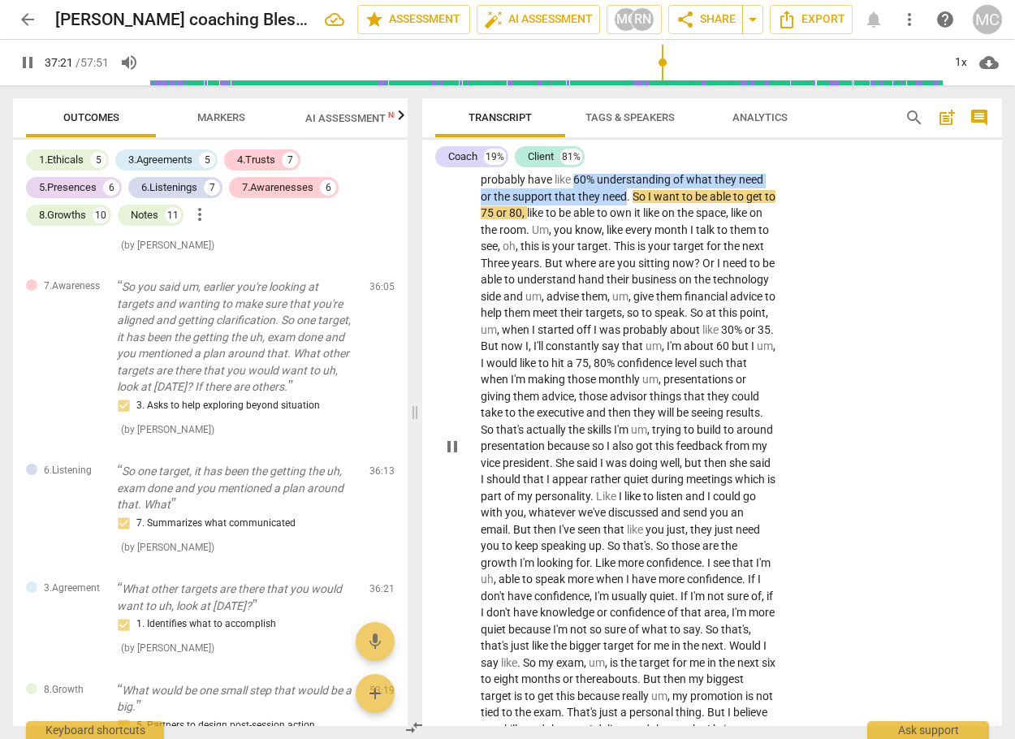
drag, startPoint x: 576, startPoint y: 244, endPoint x: 626, endPoint y: 260, distance: 52.9
click at [626, 257] on p "The other targets would be like in terms of the skills I'm building , like the …" at bounding box center [628, 446] width 295 height 783
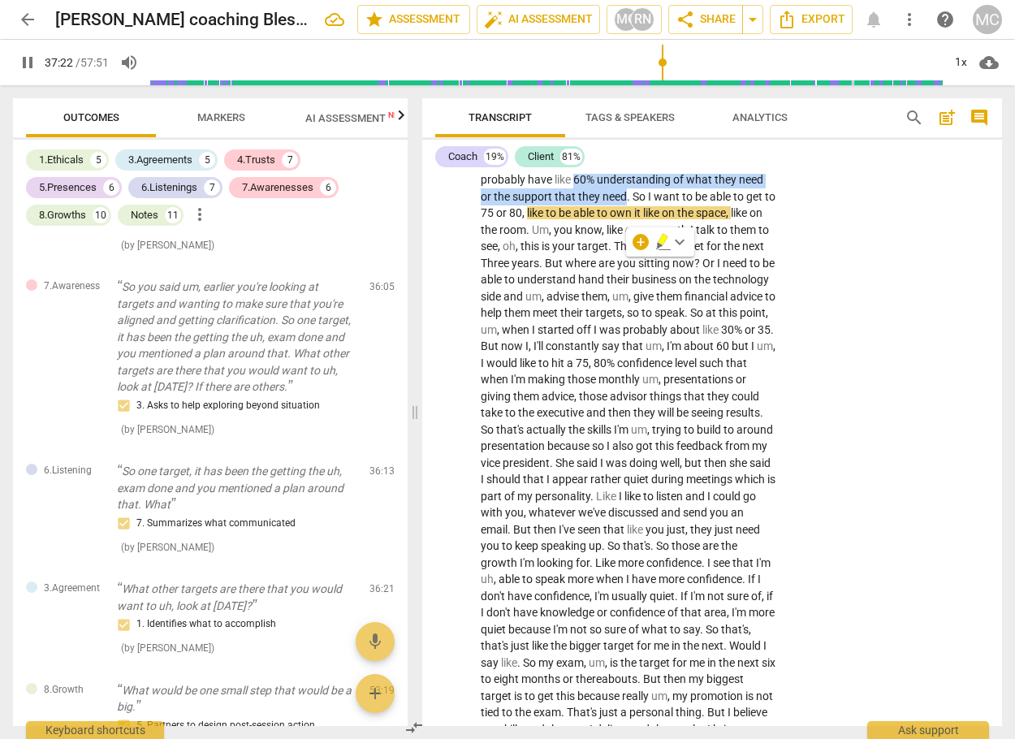
click at [661, 240] on icon "button" at bounding box center [663, 239] width 10 height 11
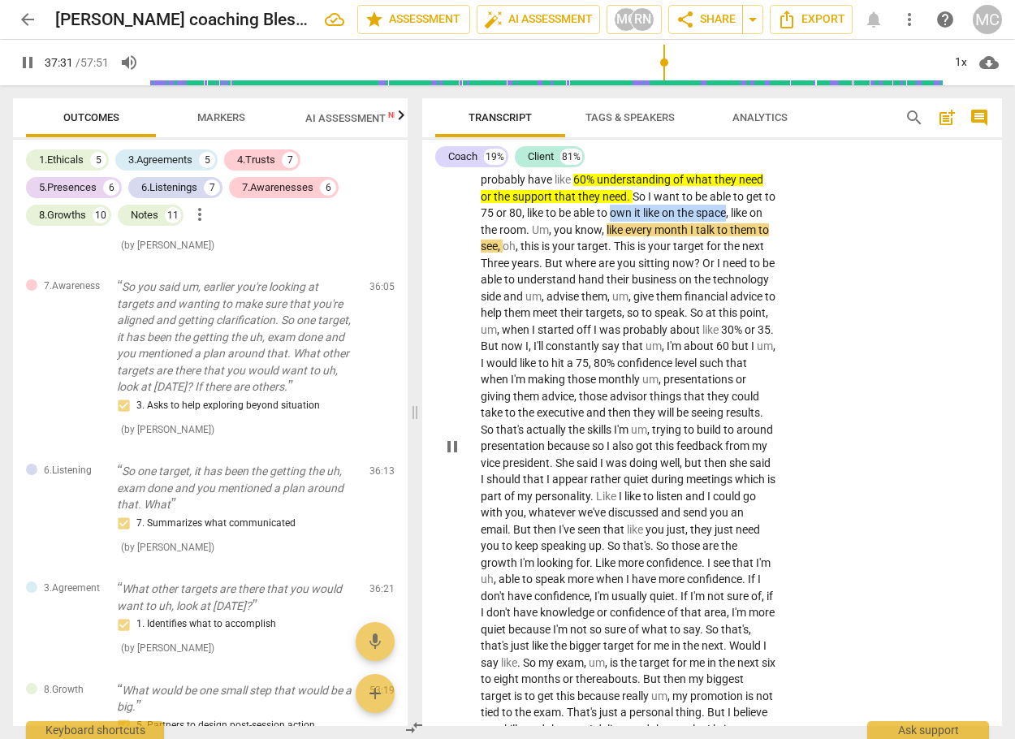
drag, startPoint x: 624, startPoint y: 278, endPoint x: 743, endPoint y: 275, distance: 118.5
click at [743, 275] on p "The other targets would be like in terms of the skills I'm building , like the …" at bounding box center [628, 446] width 295 height 783
click at [778, 259] on icon "button" at bounding box center [780, 255] width 10 height 11
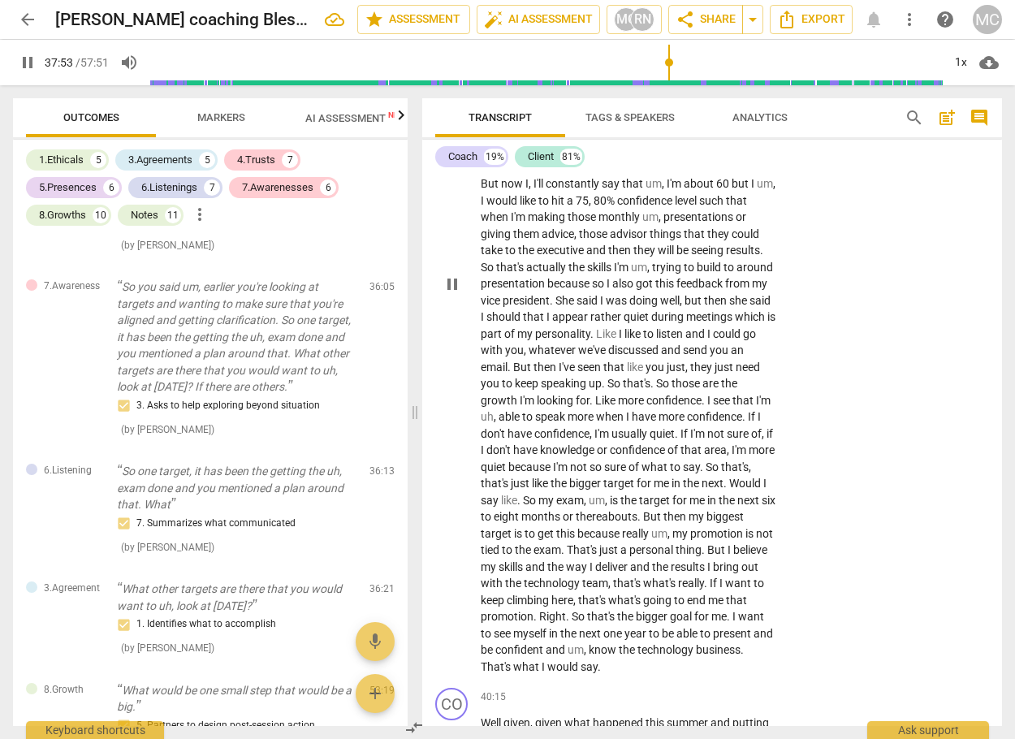
scroll to position [10394, 0]
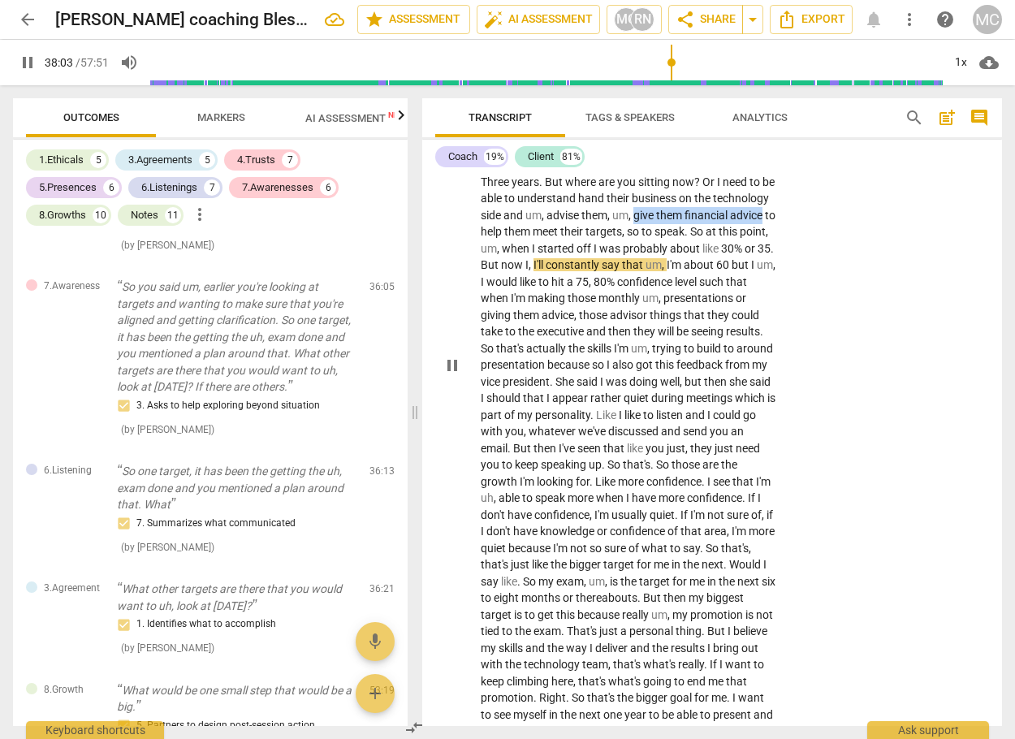
drag, startPoint x: 697, startPoint y: 278, endPoint x: 559, endPoint y: 299, distance: 139.5
click at [559, 299] on p "The other targets would be like in terms of the skills I'm building , like the …" at bounding box center [628, 365] width 295 height 783
click at [597, 278] on icon "button" at bounding box center [598, 274] width 10 height 11
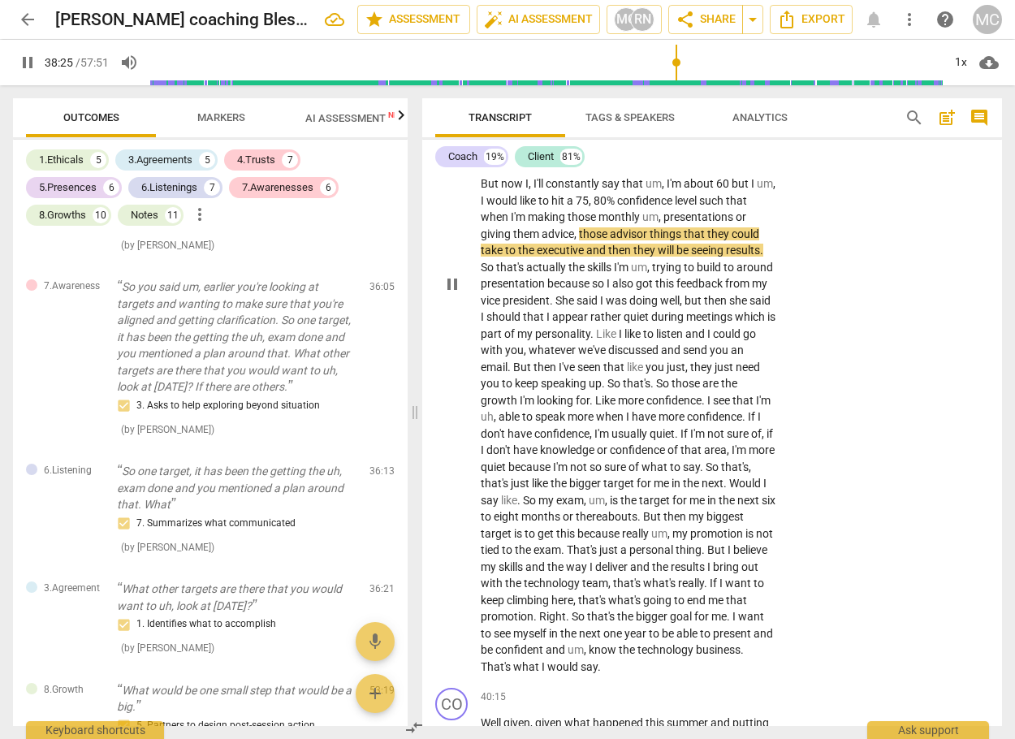
scroll to position [10557, 0]
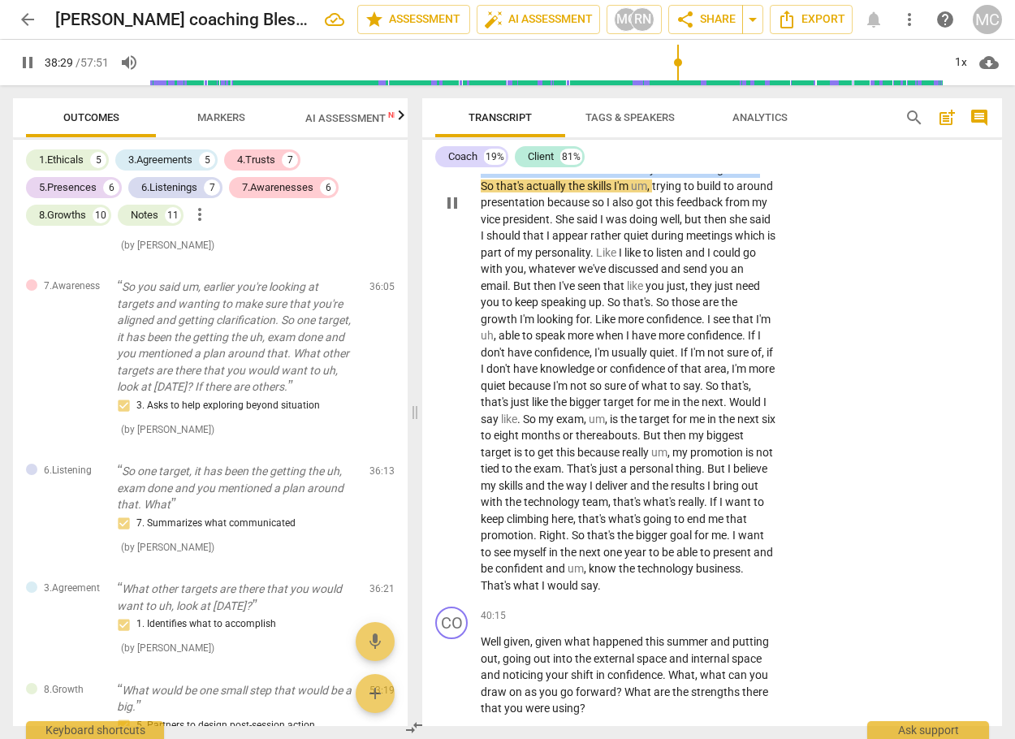
drag, startPoint x: 602, startPoint y: 236, endPoint x: 635, endPoint y: 249, distance: 35.7
click at [635, 249] on p "The other targets would be like in terms of the skills I'm building , like the …" at bounding box center [628, 203] width 295 height 783
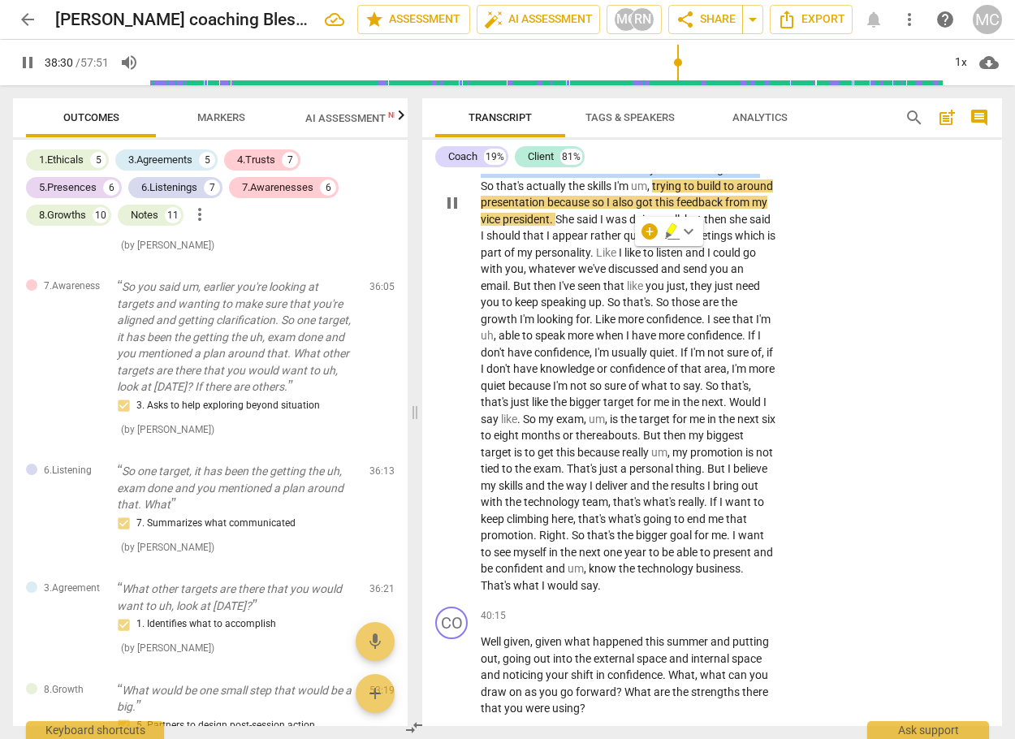
click at [671, 227] on icon "button" at bounding box center [671, 228] width 10 height 11
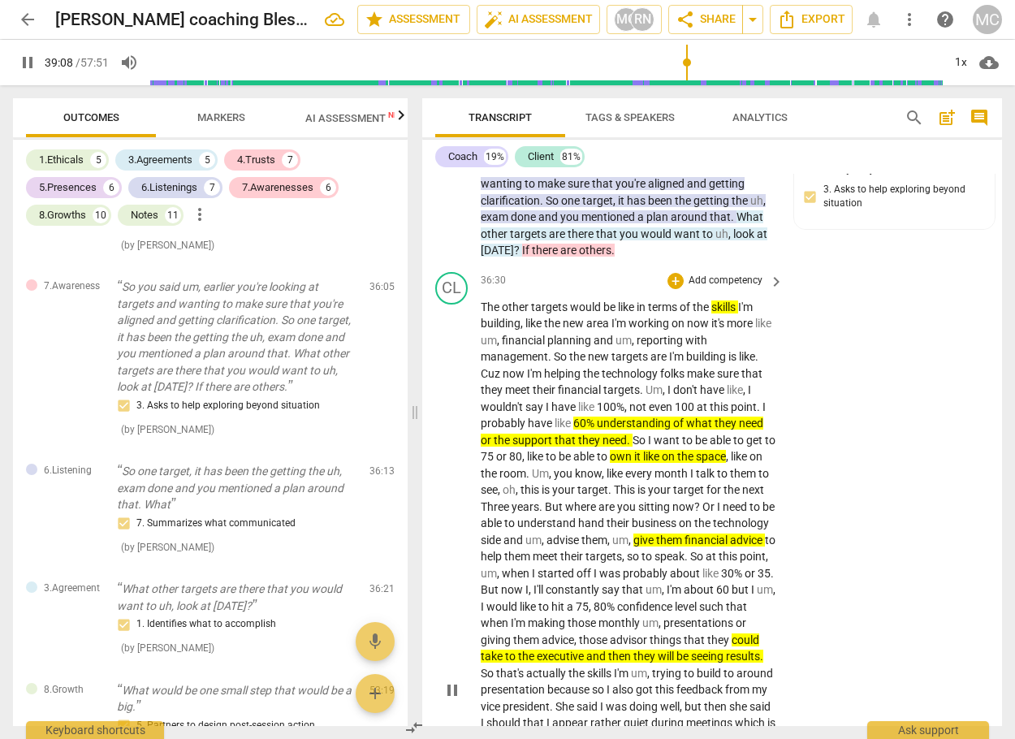
scroll to position [10795, 0]
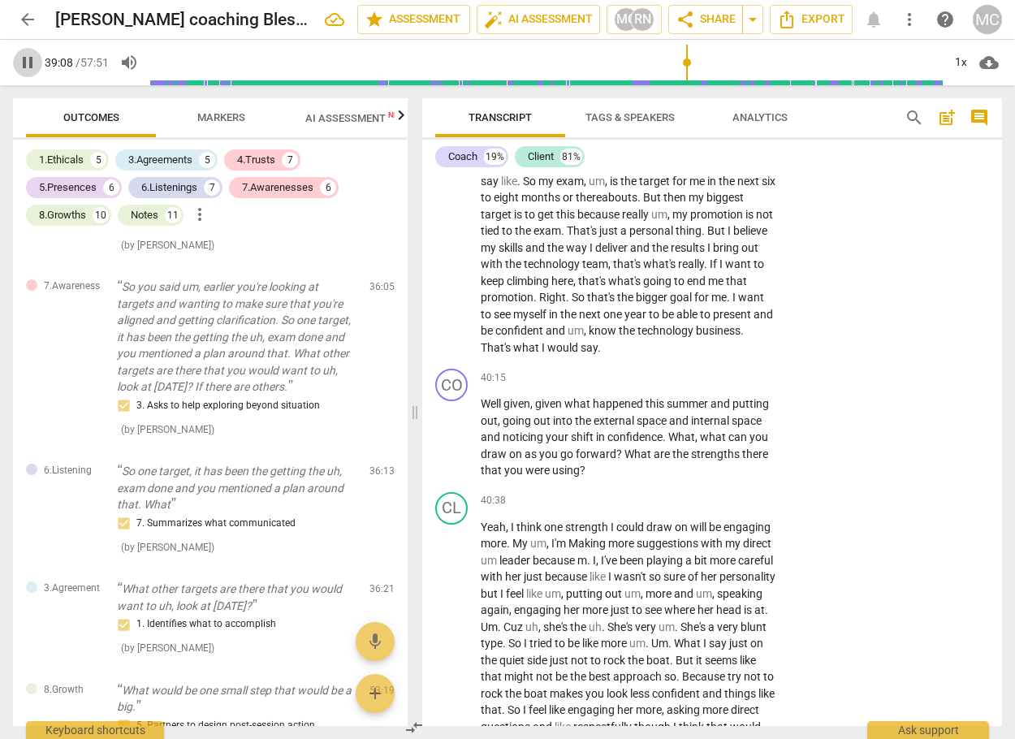
click at [22, 63] on span "pause" at bounding box center [27, 62] width 19 height 19
click at [35, 65] on span "play_arrow" at bounding box center [27, 62] width 19 height 19
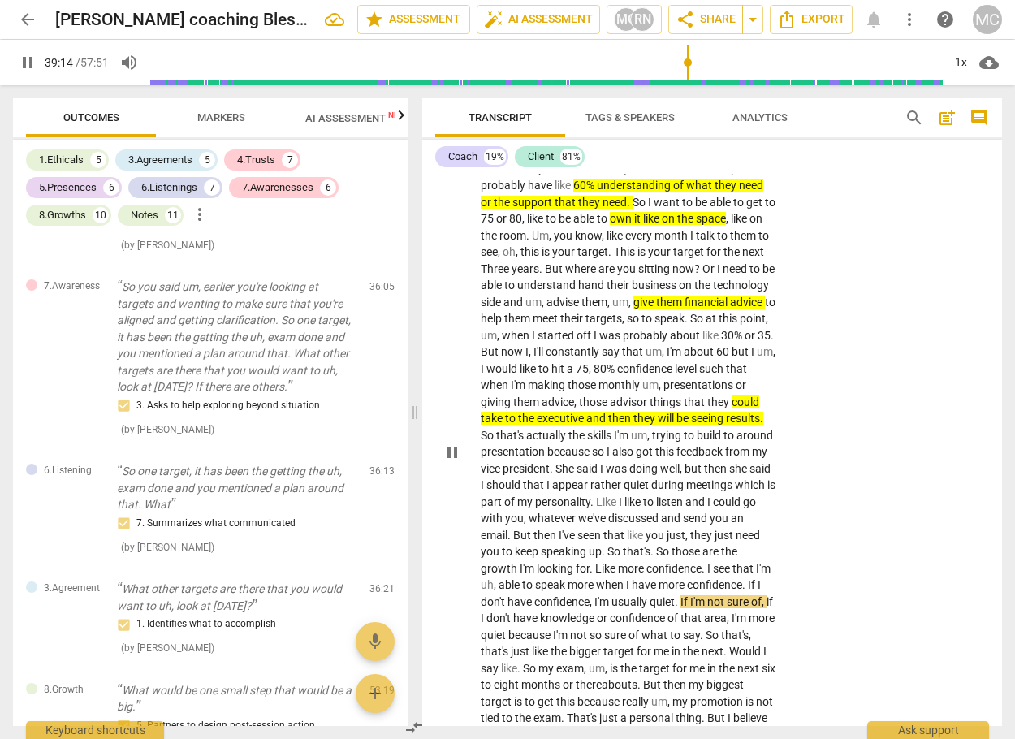
scroll to position [10064, 0]
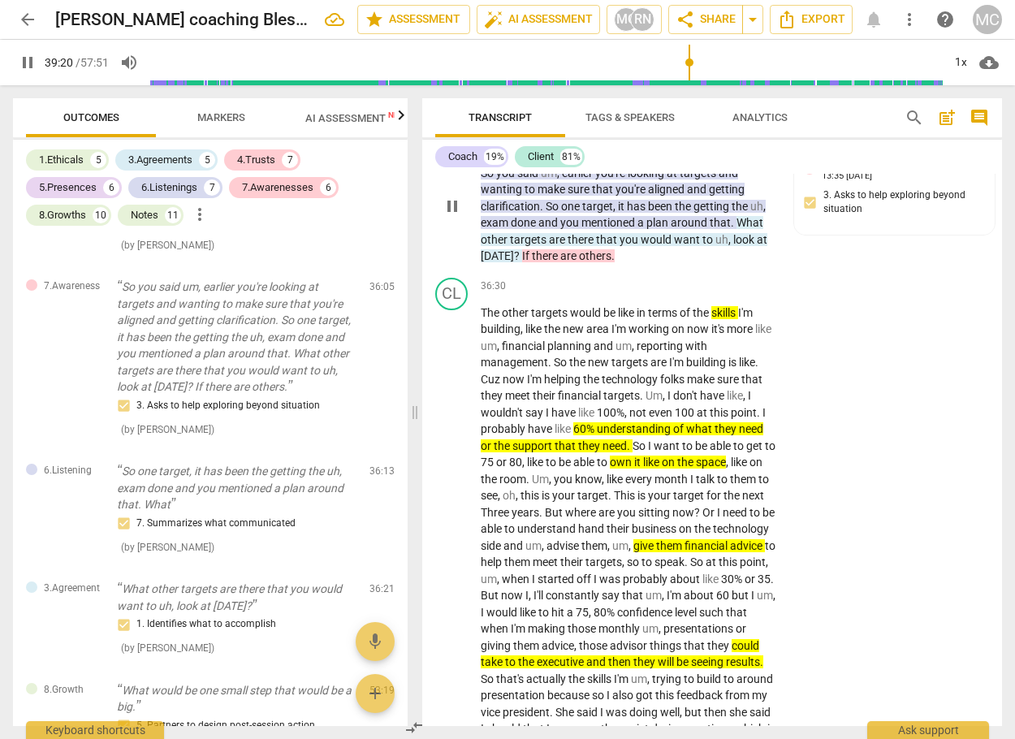
click at [517, 137] on div "+" at bounding box center [517, 129] width 16 height 16
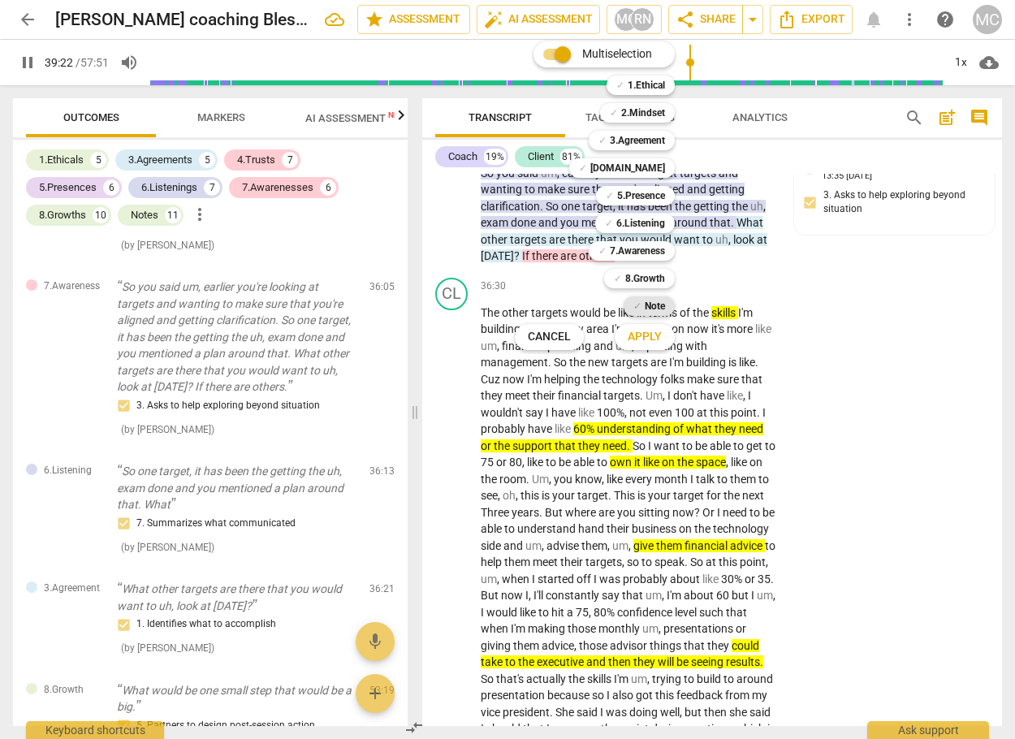
click at [645, 301] on b "Note" at bounding box center [655, 305] width 20 height 19
click at [658, 333] on span "Apply" at bounding box center [645, 337] width 34 height 16
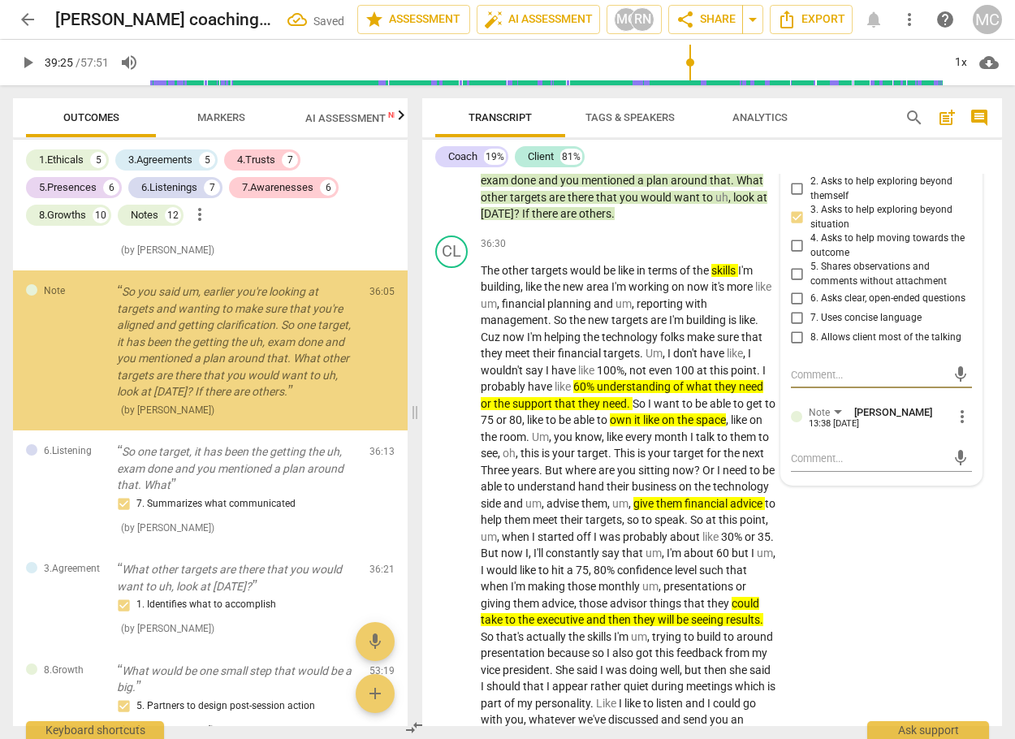
scroll to position [9396, 0]
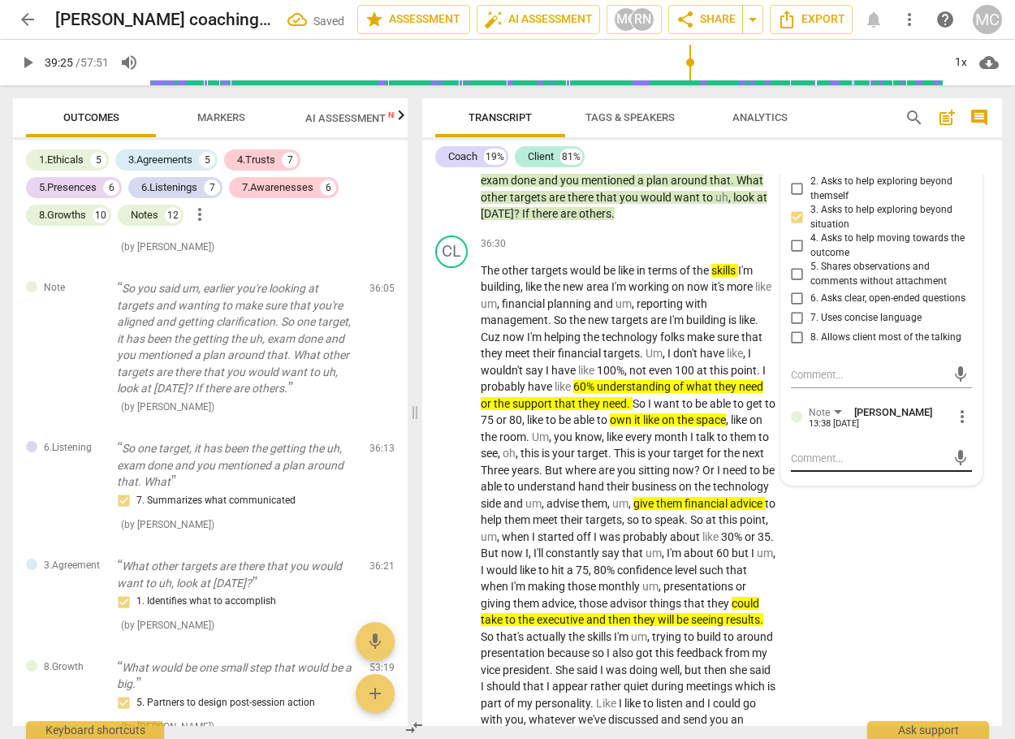
click at [850, 472] on div "mic" at bounding box center [881, 459] width 181 height 26
click at [852, 466] on textarea at bounding box center [868, 458] width 155 height 15
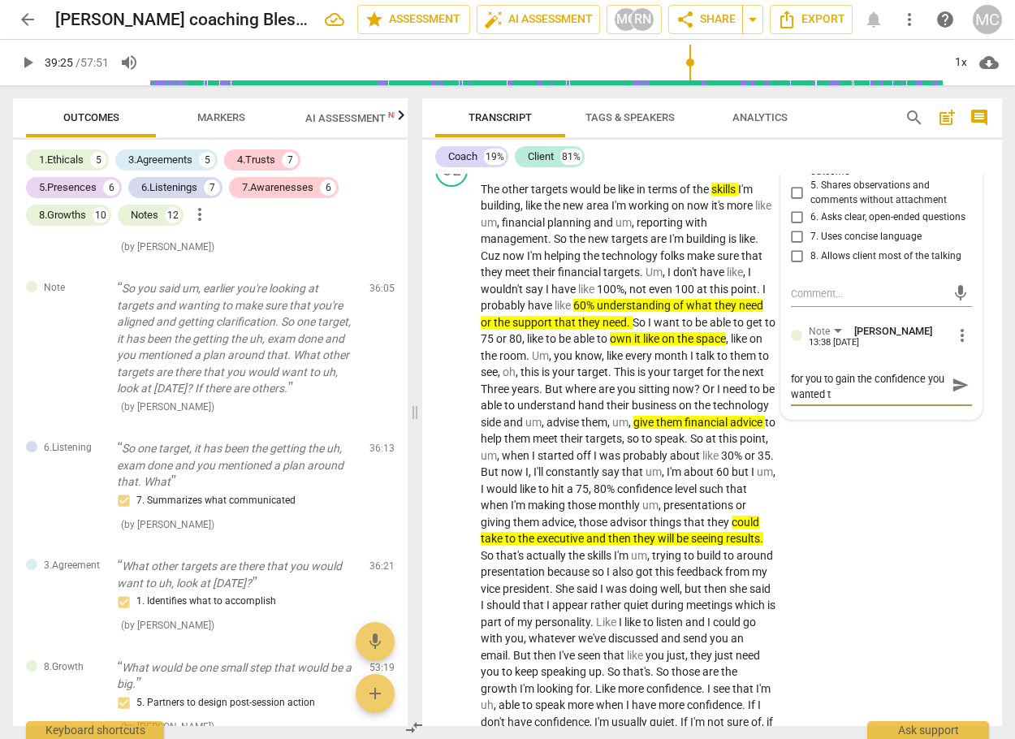
scroll to position [0, 0]
click at [791, 416] on textarea "What else do we need to explore for you to gain the confidence you wanted [DATE…" at bounding box center [868, 392] width 155 height 46
click at [948, 402] on span "send" at bounding box center [960, 391] width 24 height 19
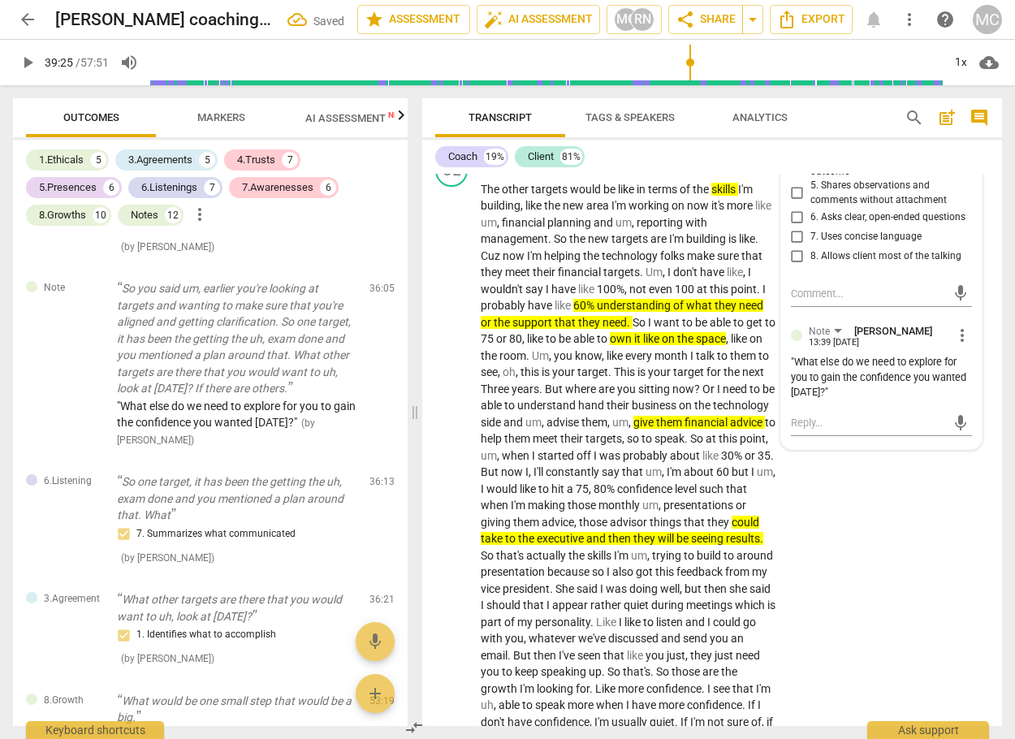
click at [28, 71] on span "play_arrow" at bounding box center [27, 62] width 19 height 19
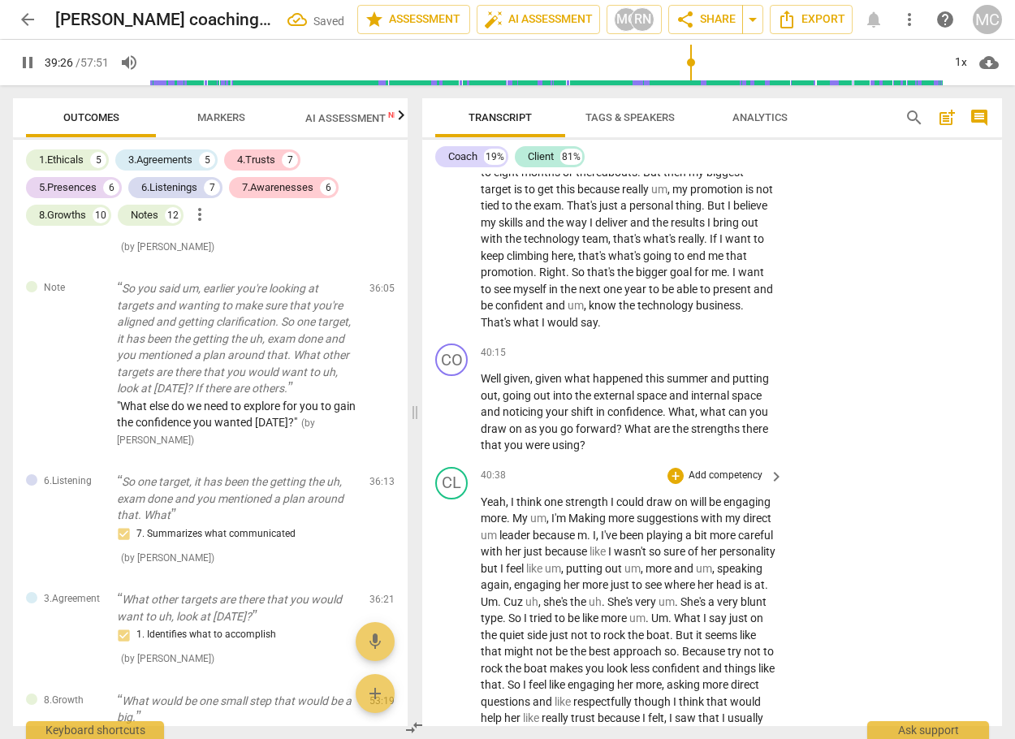
scroll to position [10699, 0]
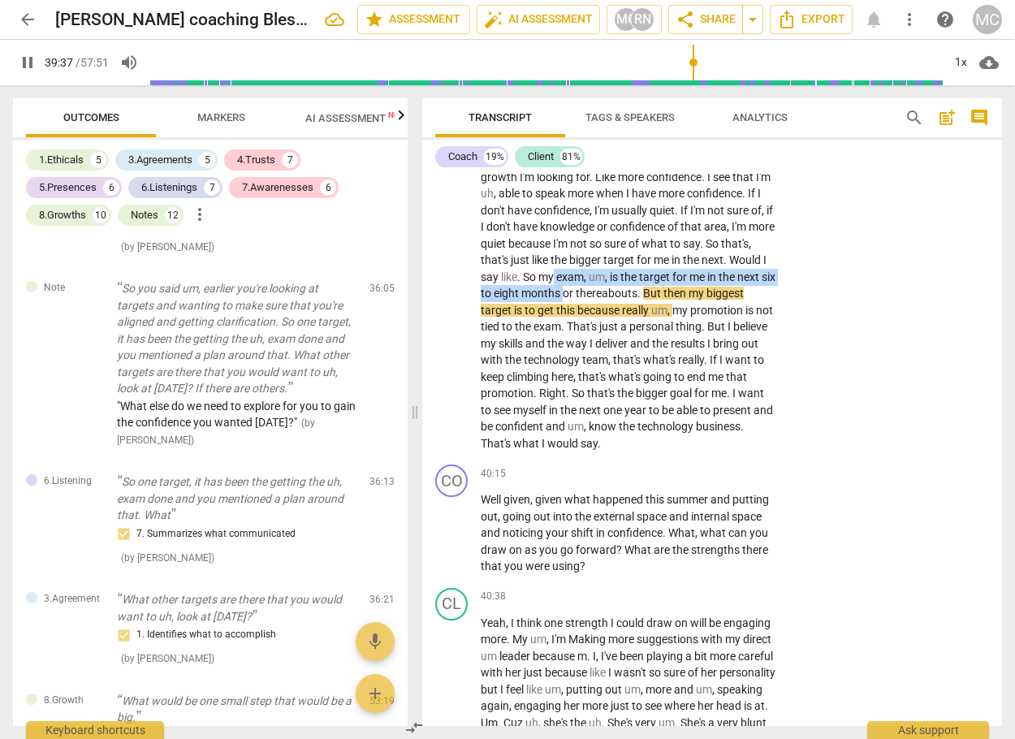
drag, startPoint x: 596, startPoint y: 360, endPoint x: 624, endPoint y: 375, distance: 32.0
click at [624, 375] on p "The other targets would be like in terms of the skills I'm building , like the …" at bounding box center [628, 61] width 295 height 783
click at [658, 360] on icon "button" at bounding box center [657, 359] width 6 height 6
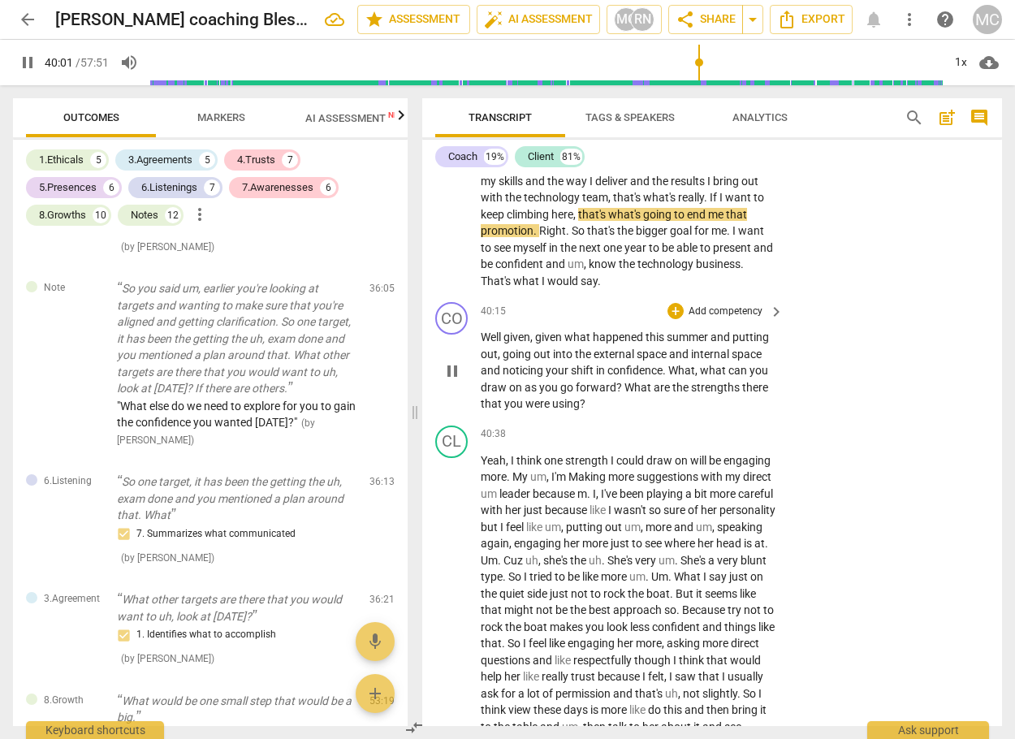
scroll to position [10780, 0]
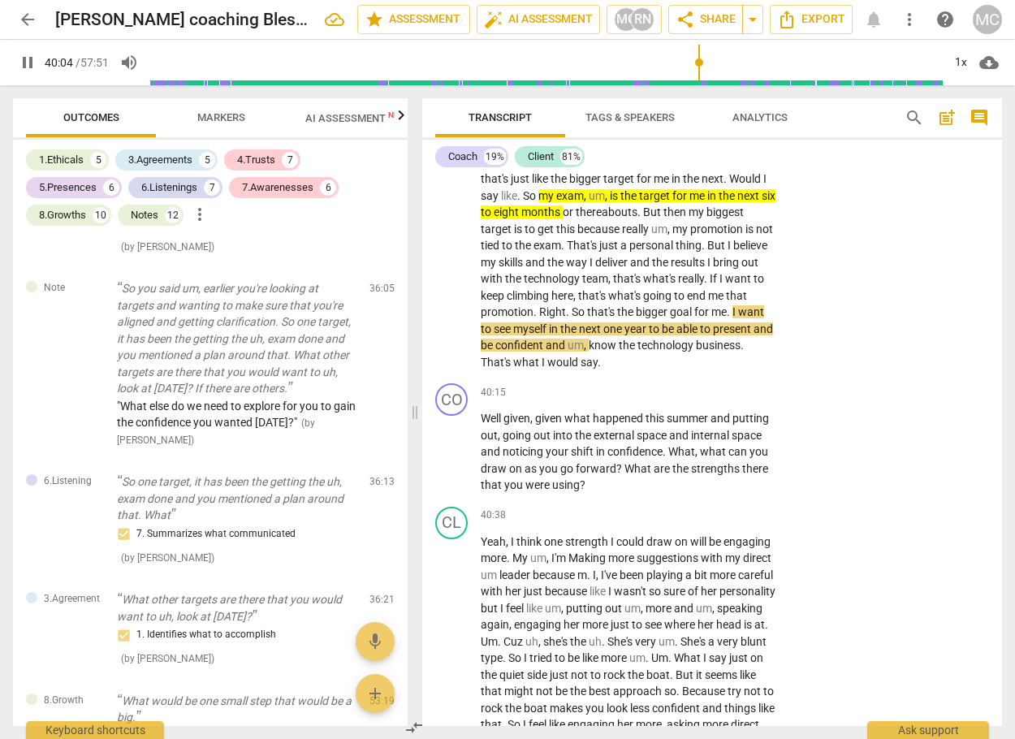
click at [23, 60] on span "pause" at bounding box center [27, 62] width 19 height 19
click at [514, 235] on span "target" at bounding box center [497, 228] width 33 height 13
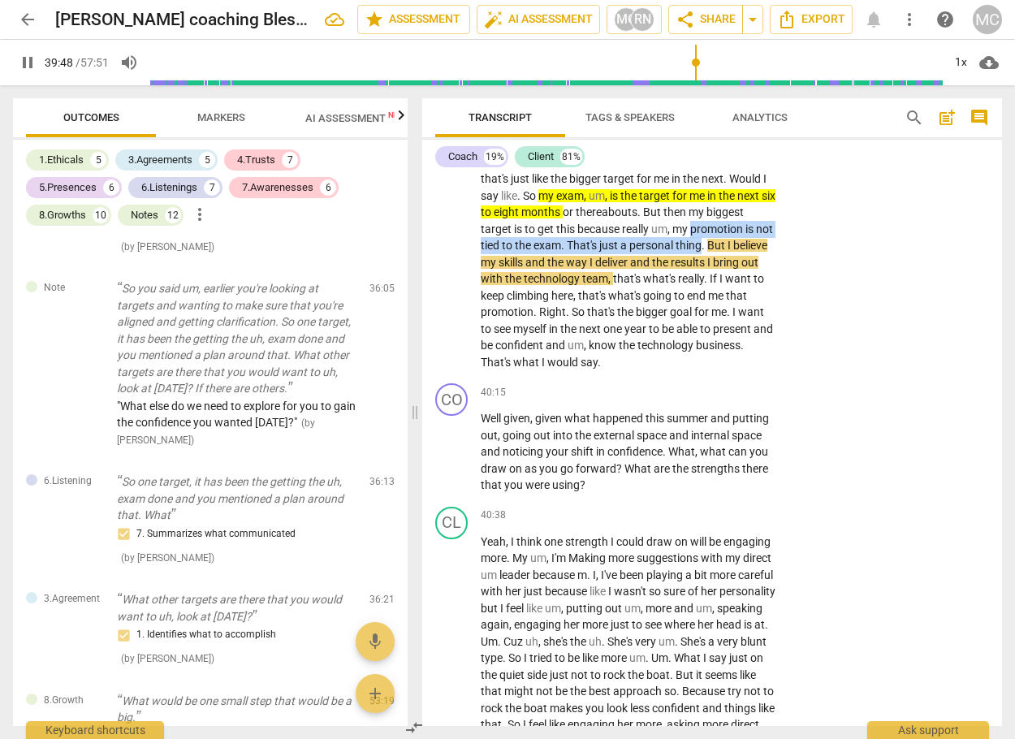
drag, startPoint x: 495, startPoint y: 327, endPoint x: 506, endPoint y: 339, distance: 15.5
click at [545, 329] on icon "button" at bounding box center [543, 323] width 16 height 19
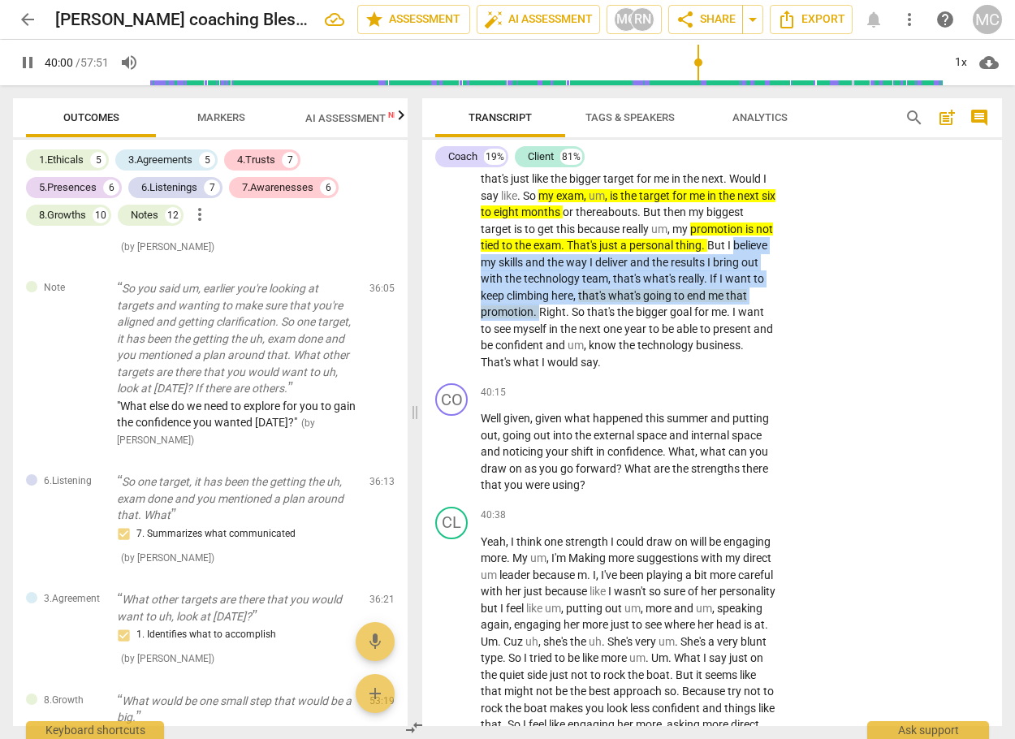
drag, startPoint x: 538, startPoint y: 343, endPoint x: 615, endPoint y: 391, distance: 90.8
click at [651, 371] on icon "button" at bounding box center [651, 371] width 10 height 11
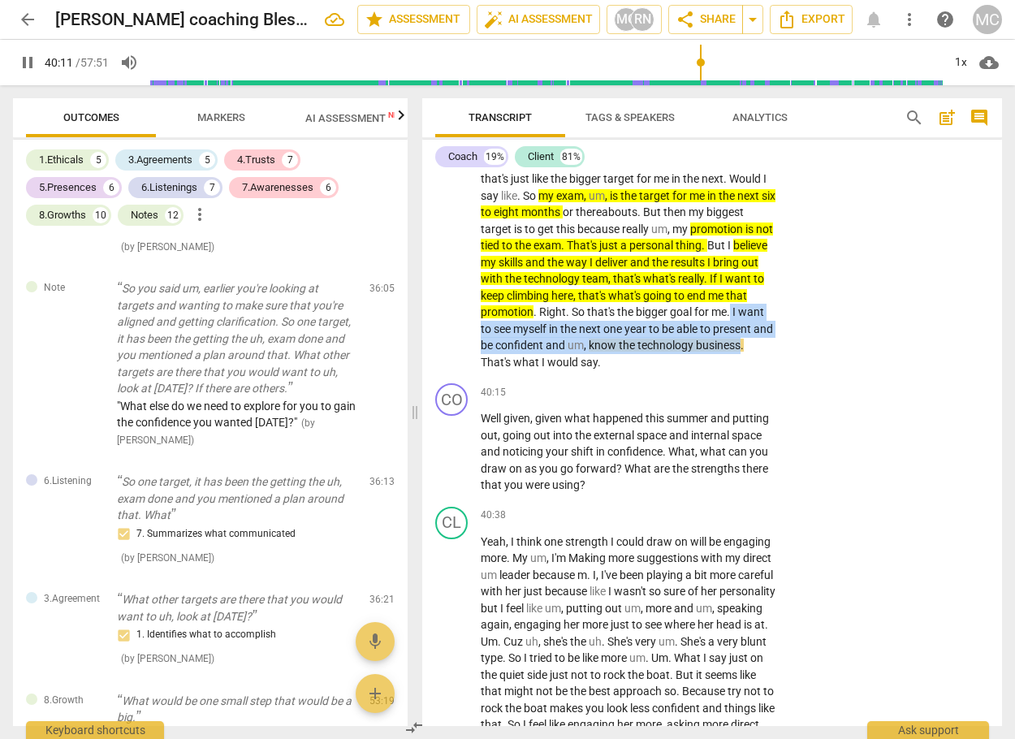
drag, startPoint x: 518, startPoint y: 409, endPoint x: 584, endPoint y: 446, distance: 75.2
click at [616, 421] on icon "button" at bounding box center [622, 423] width 16 height 19
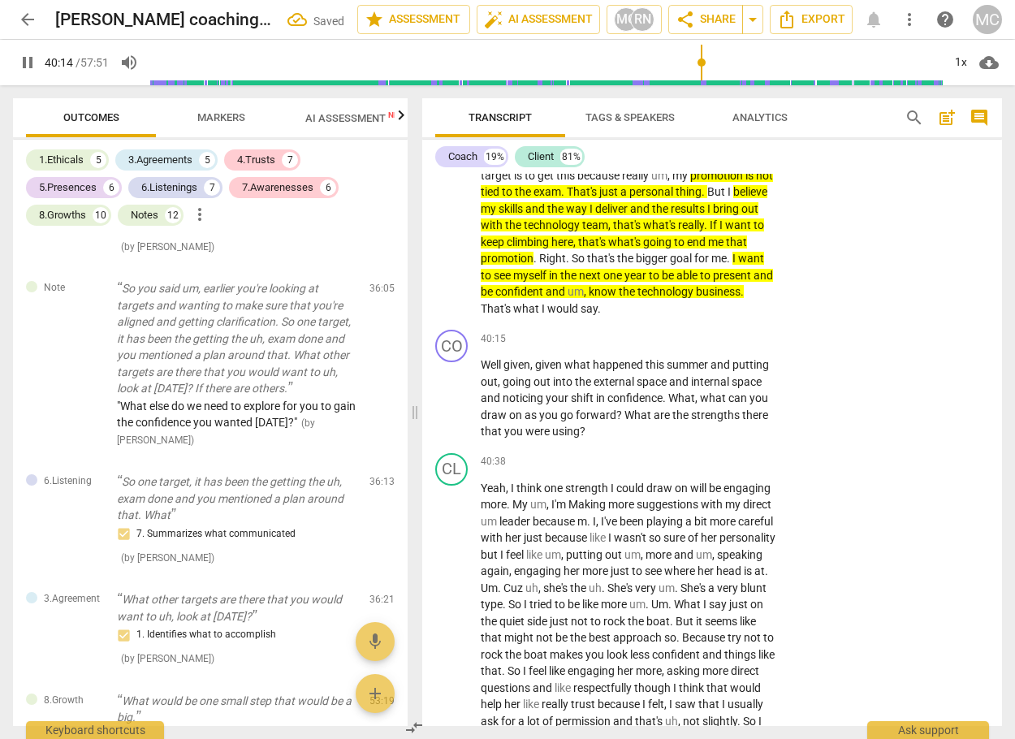
scroll to position [10861, 0]
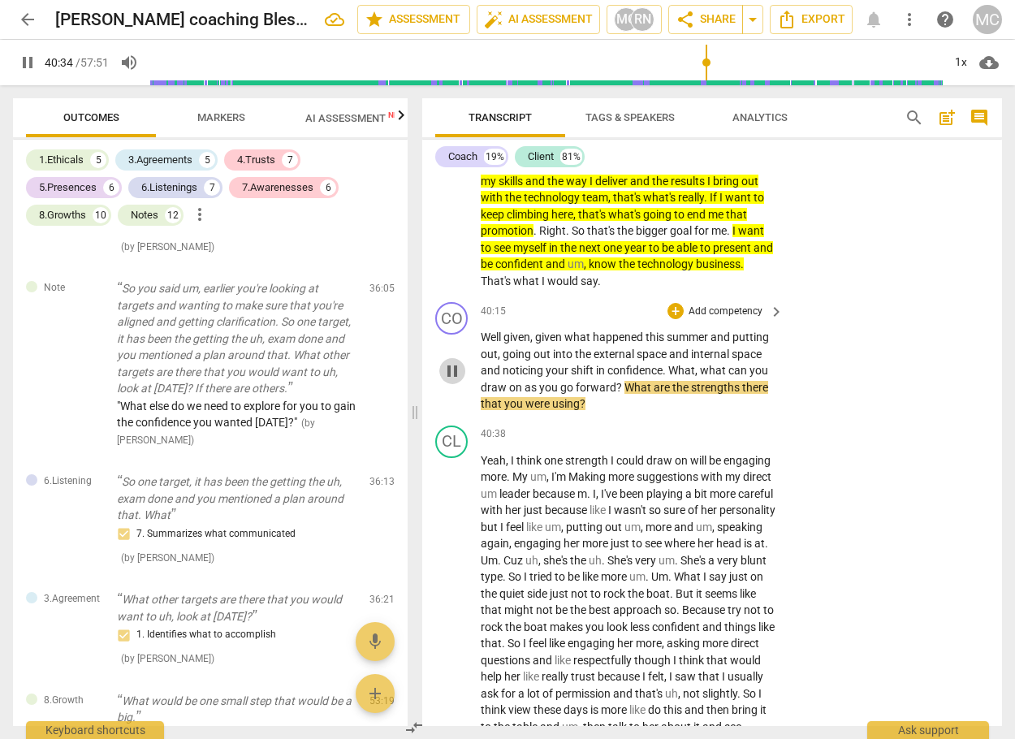
click at [451, 381] on span "pause" at bounding box center [451, 370] width 19 height 19
click at [679, 319] on div "+" at bounding box center [675, 311] width 16 height 16
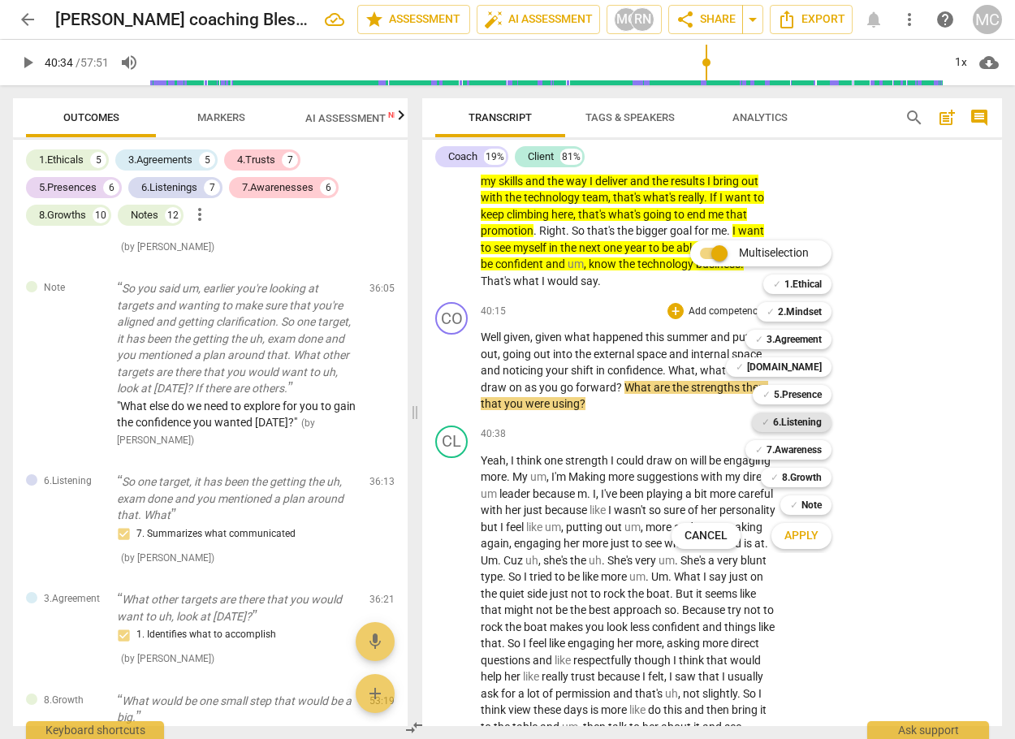
click at [796, 424] on b "6.Listening" at bounding box center [797, 421] width 49 height 19
click at [789, 422] on b "6.Listening" at bounding box center [797, 421] width 49 height 19
click at [805, 451] on b "7.Awareness" at bounding box center [793, 449] width 55 height 19
click at [804, 532] on span "Apply" at bounding box center [801, 536] width 34 height 16
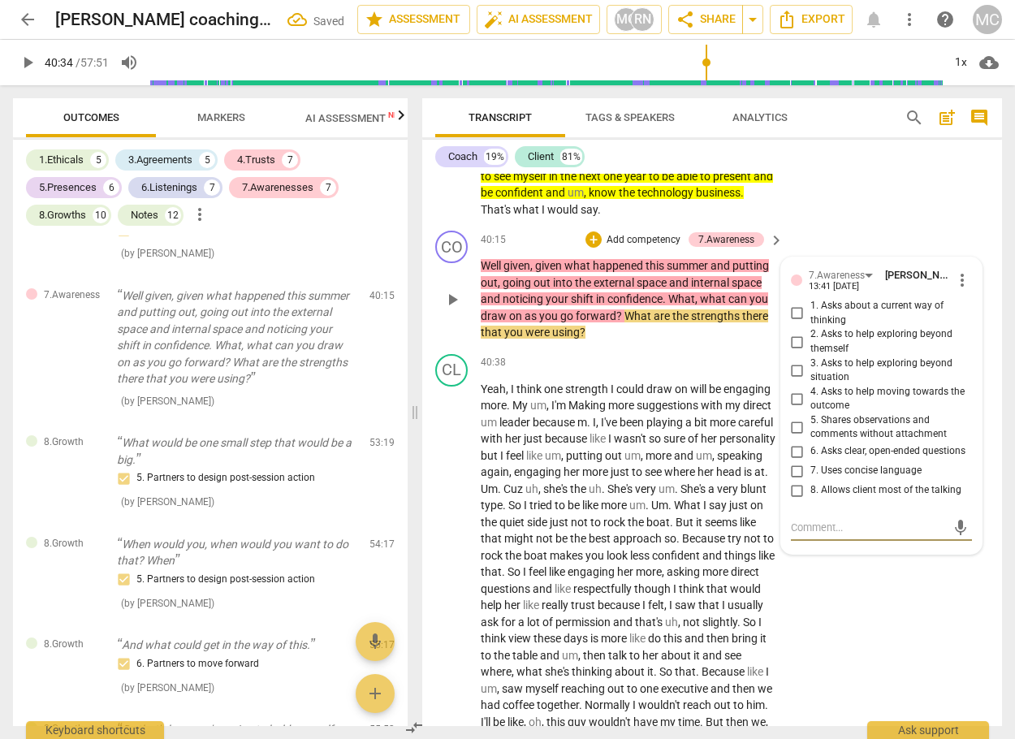
scroll to position [10942, 0]
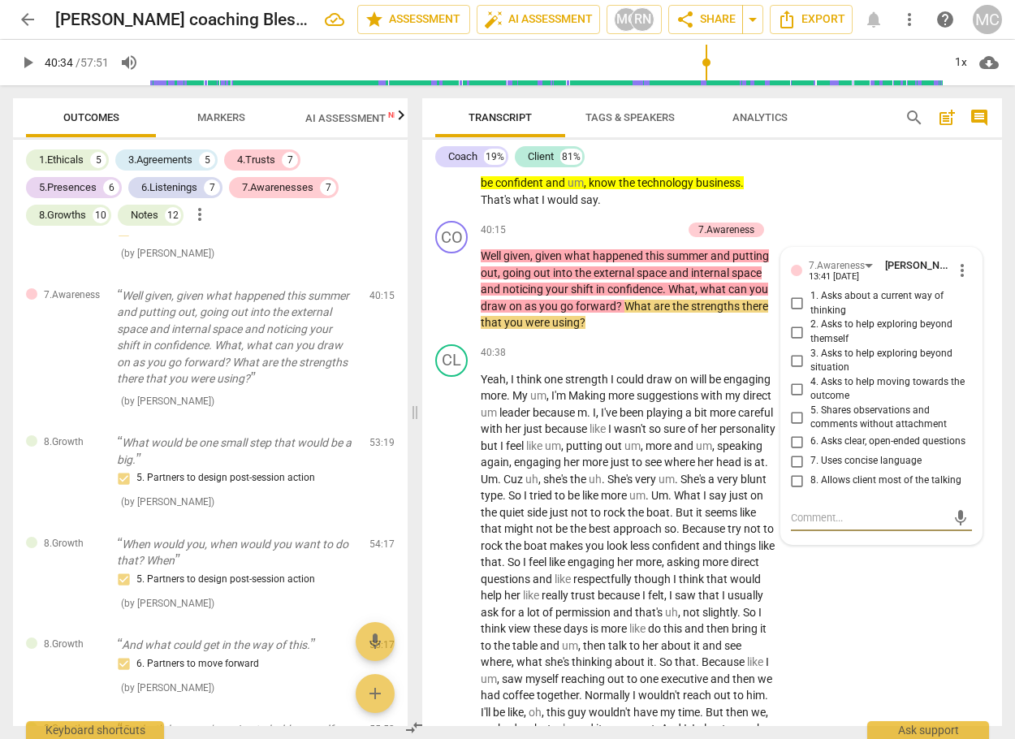
click at [317, 120] on span "AI Assessment New" at bounding box center [355, 118] width 101 height 12
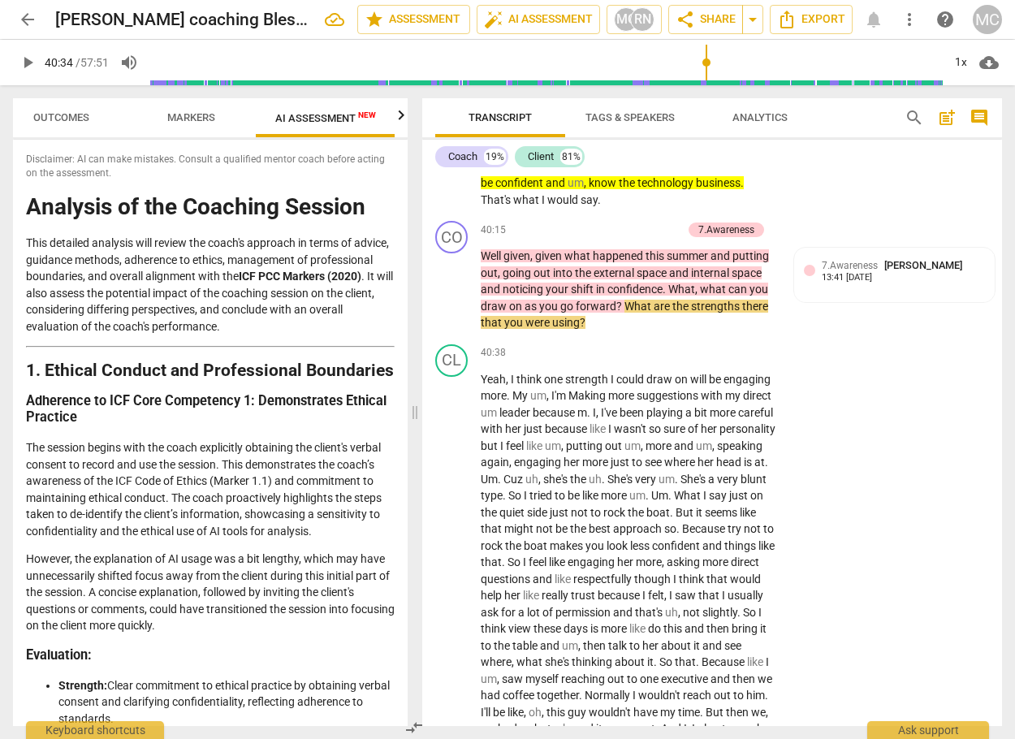
scroll to position [0, 30]
click at [188, 123] on span "Markers" at bounding box center [191, 117] width 48 height 12
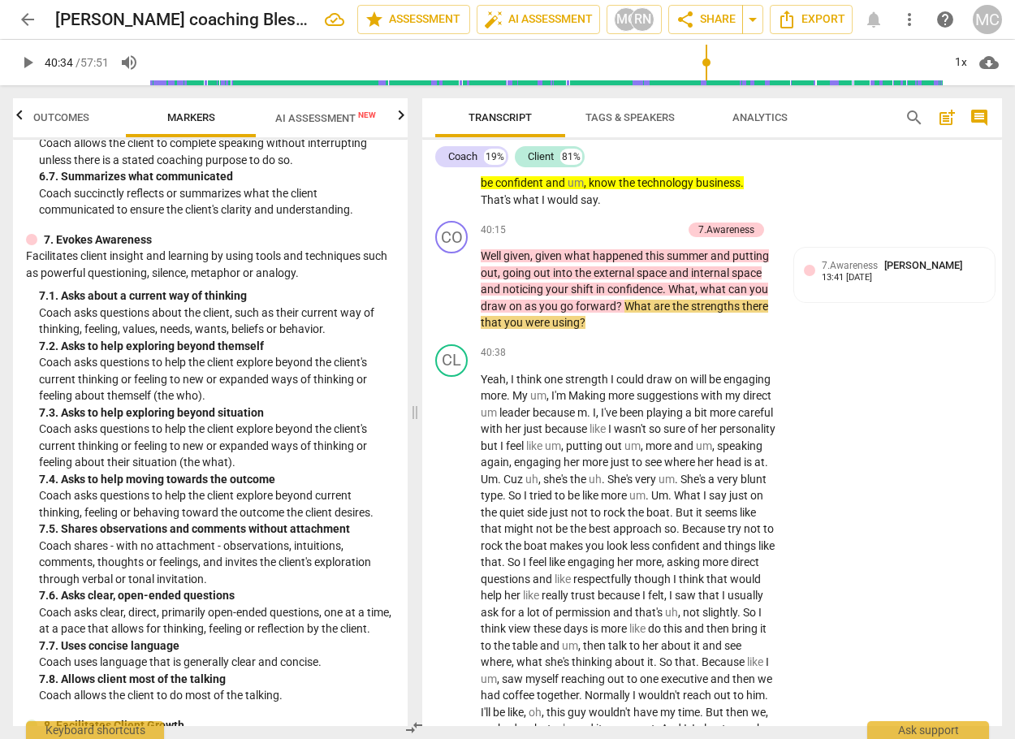
scroll to position [1461, 0]
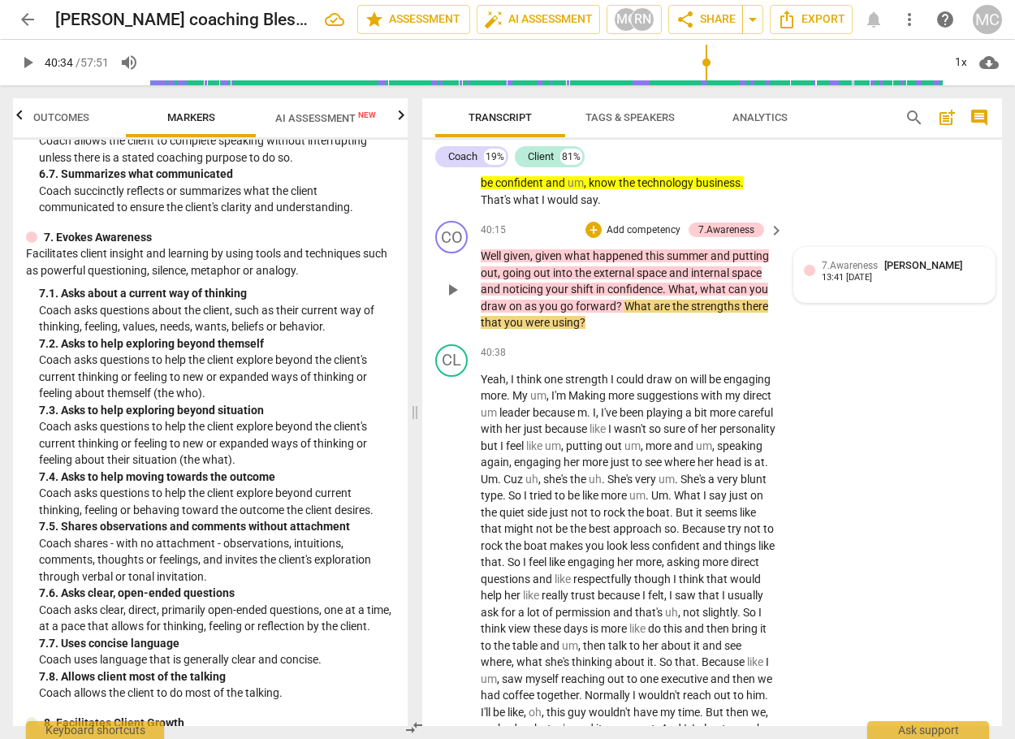
click at [845, 271] on span "7.Awareness" at bounding box center [850, 265] width 56 height 11
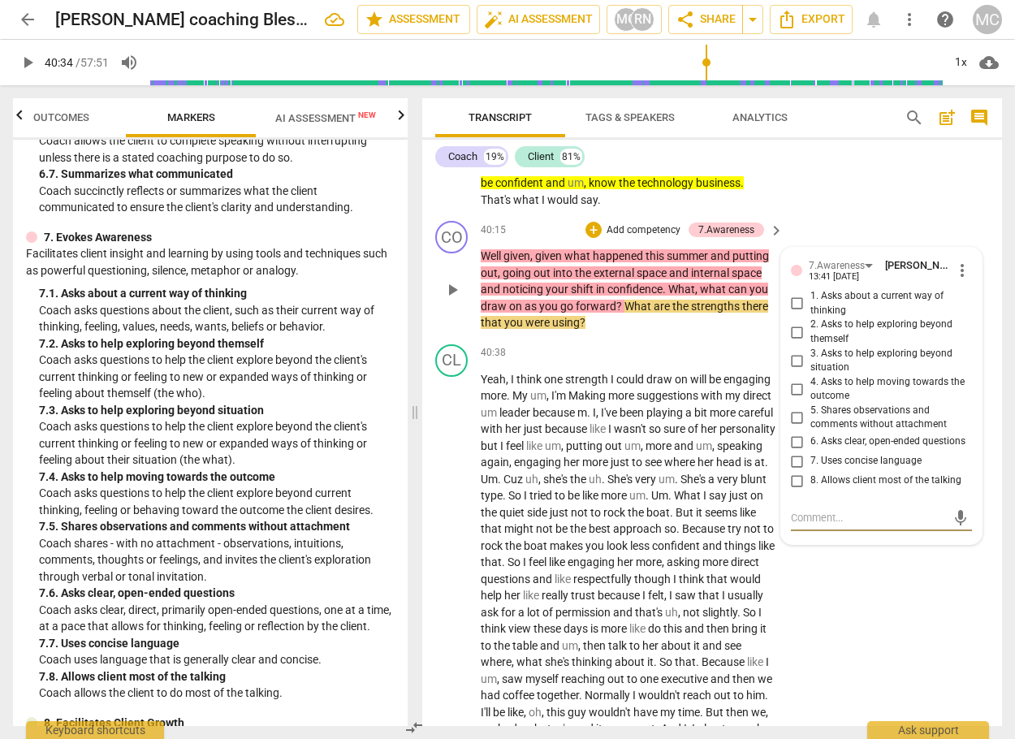
click at [800, 451] on input "6. Asks clear, open-ended questions" at bounding box center [797, 441] width 26 height 19
click at [883, 525] on textarea at bounding box center [868, 517] width 155 height 15
click at [965, 543] on span "send" at bounding box center [960, 533] width 24 height 19
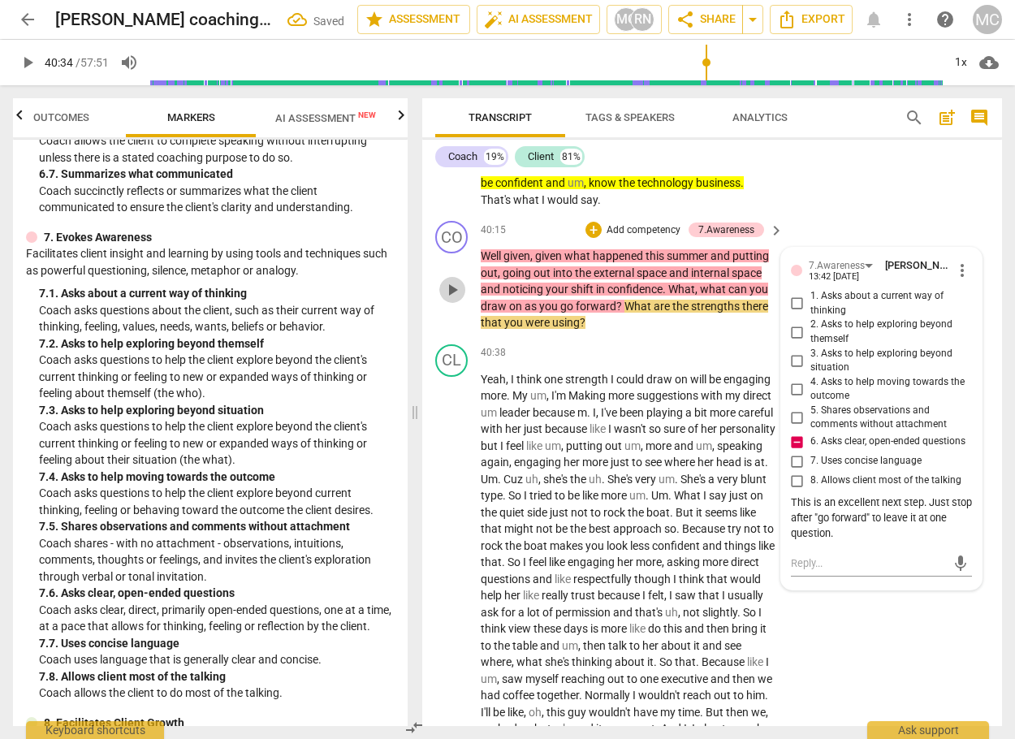
click at [451, 300] on span "play_arrow" at bounding box center [451, 289] width 19 height 19
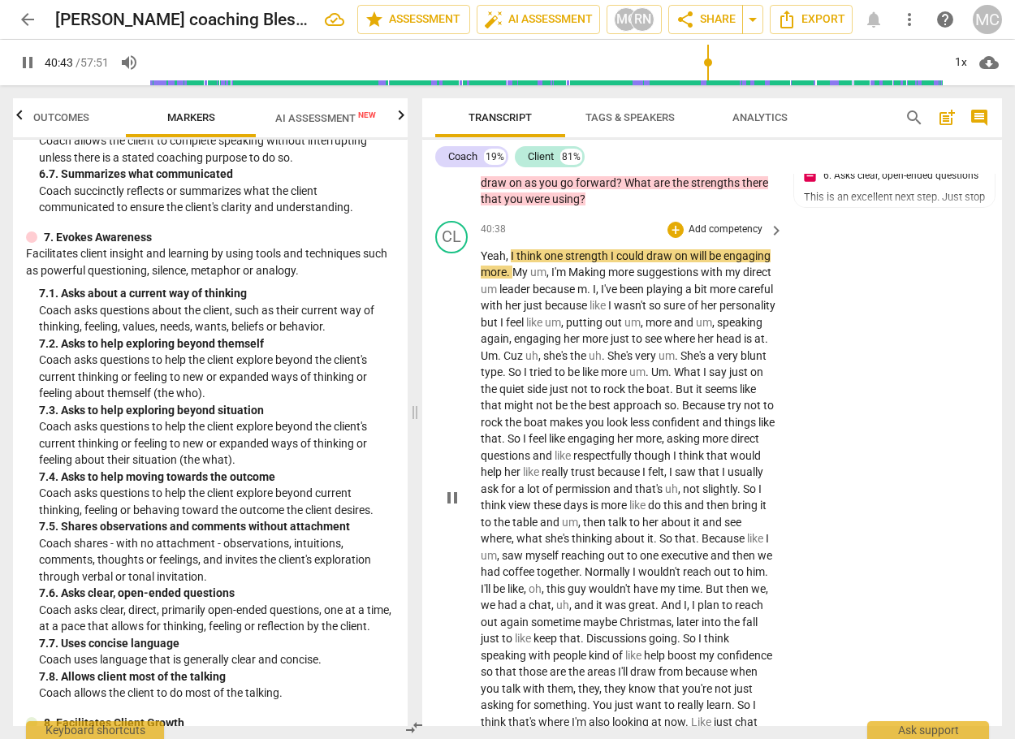
scroll to position [11105, 0]
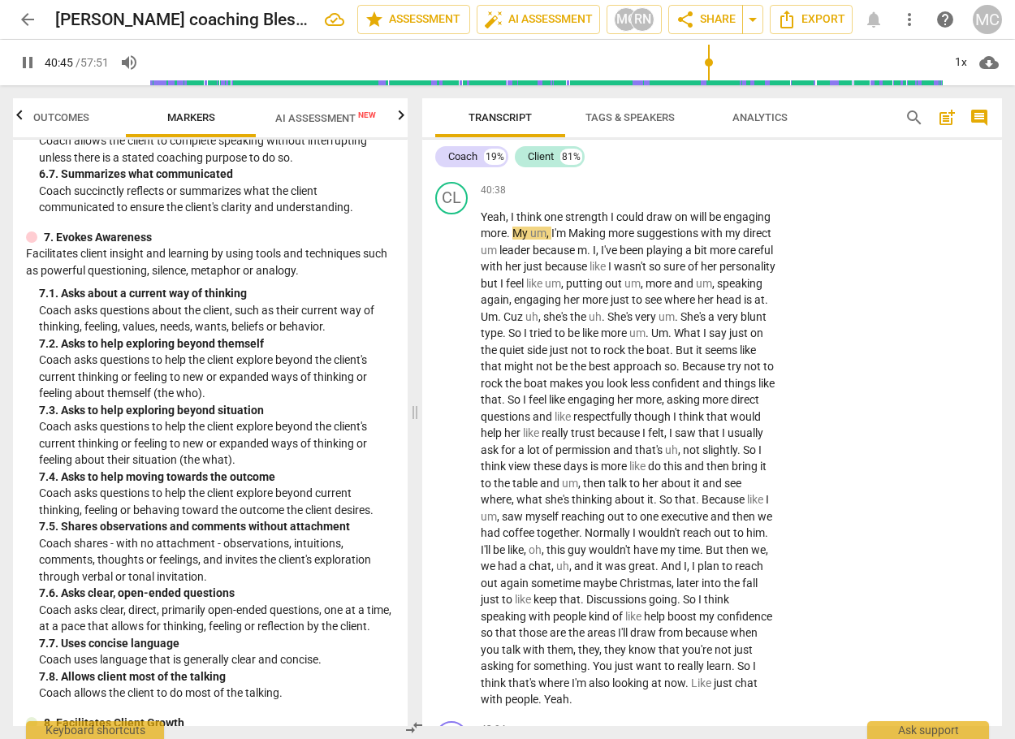
click at [448, 137] on span "pause" at bounding box center [451, 127] width 19 height 19
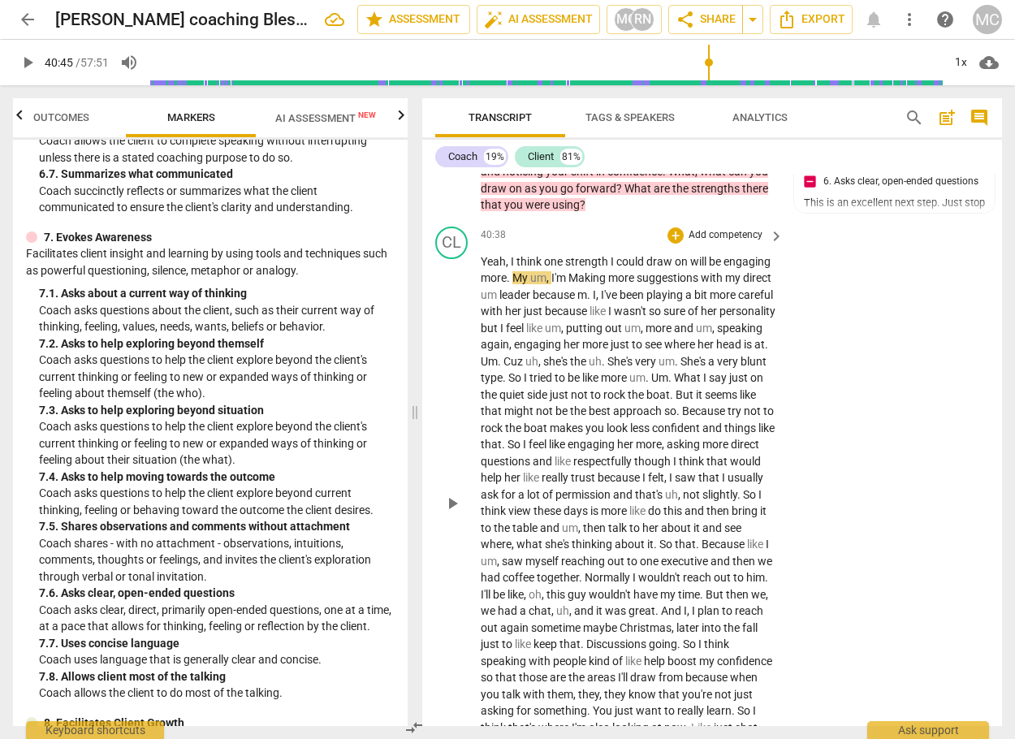
scroll to position [11023, 0]
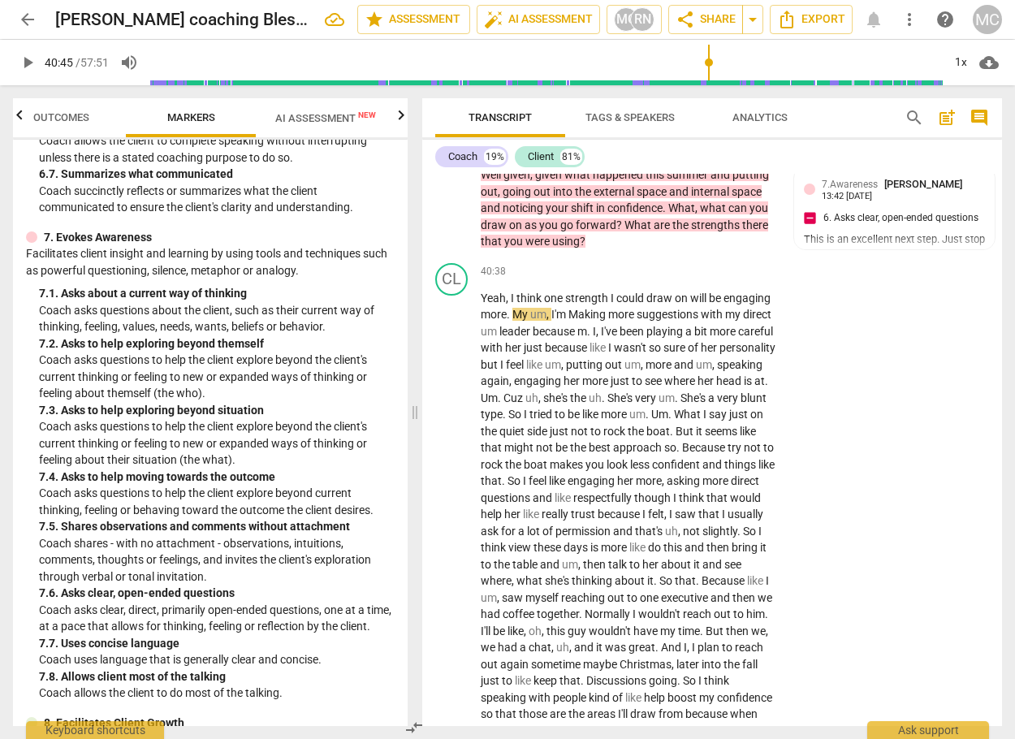
click at [16, 62] on span "play_arrow" at bounding box center [27, 62] width 29 height 19
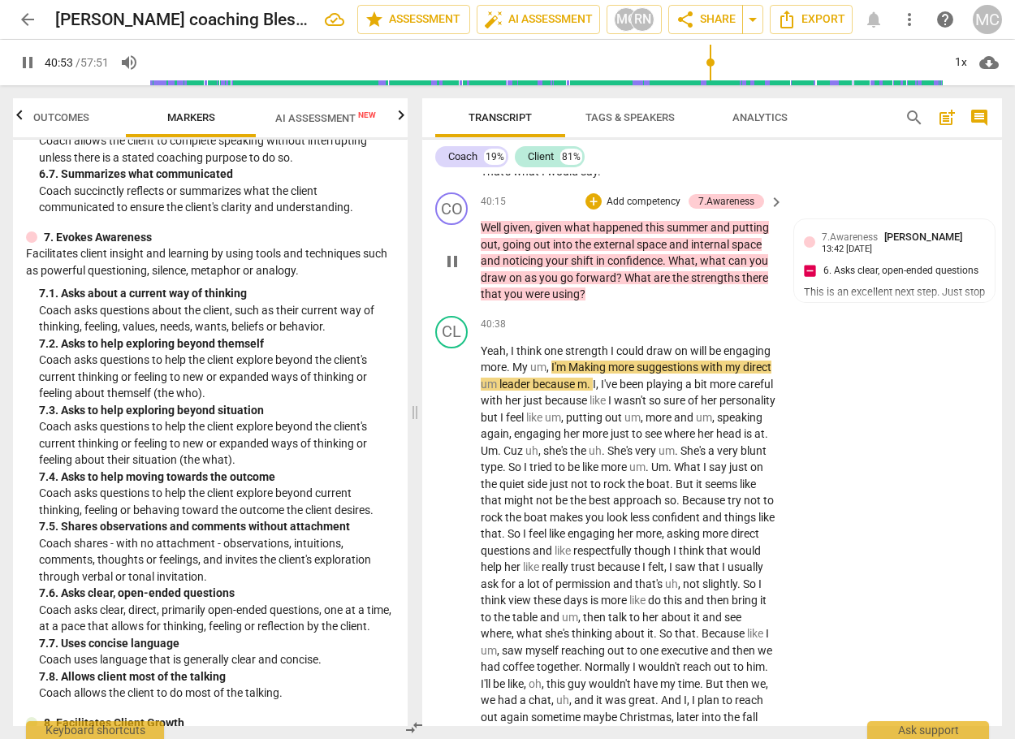
scroll to position [10942, 0]
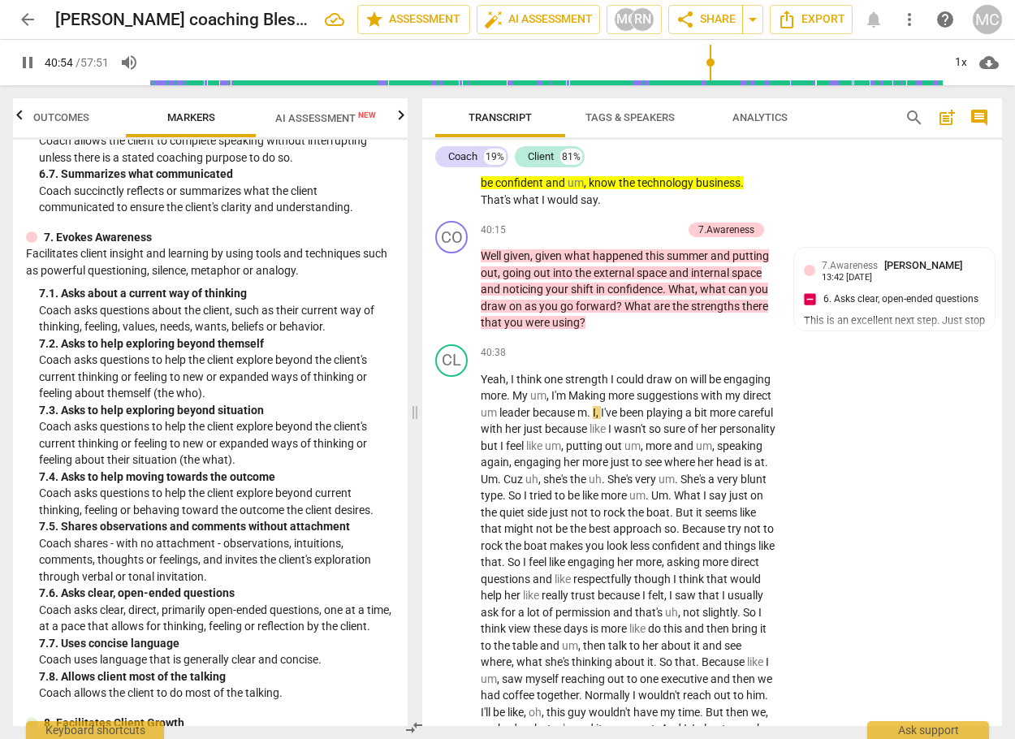
click at [597, 206] on span "say" at bounding box center [588, 199] width 17 height 13
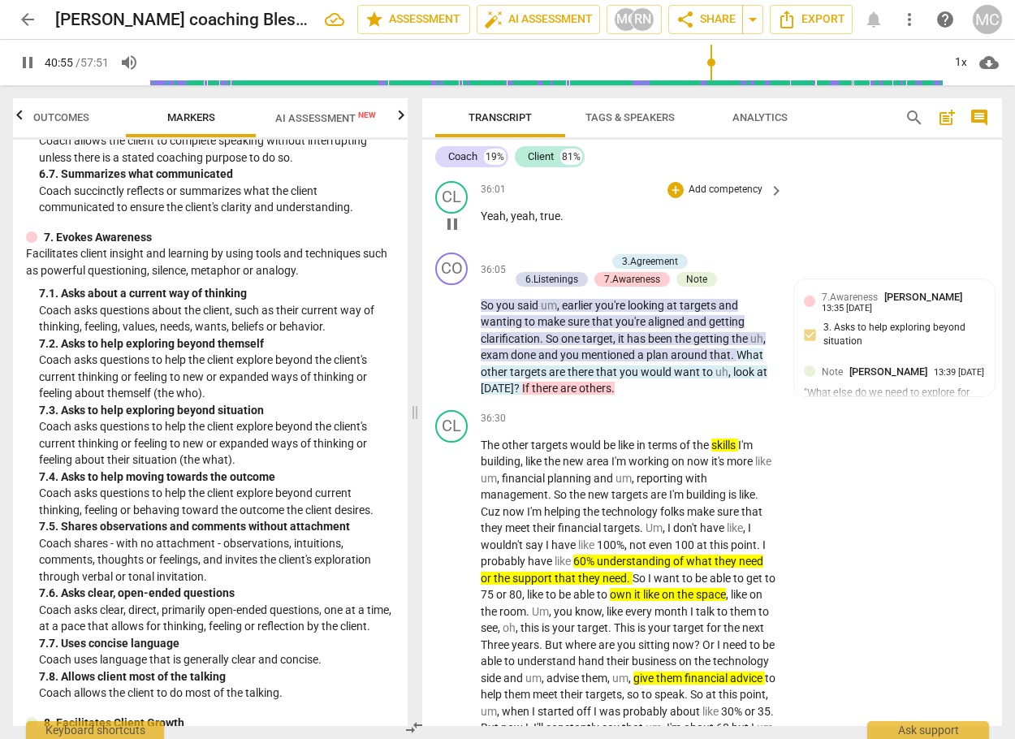
scroll to position [9887, 0]
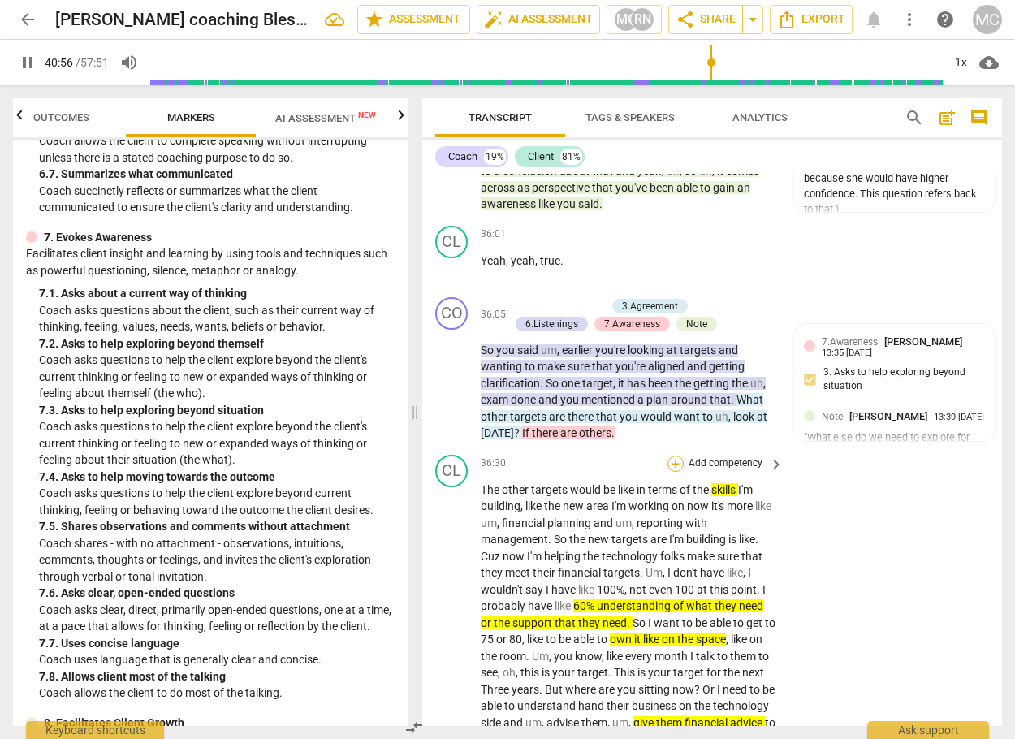
click at [671, 472] on div "+" at bounding box center [675, 463] width 16 height 16
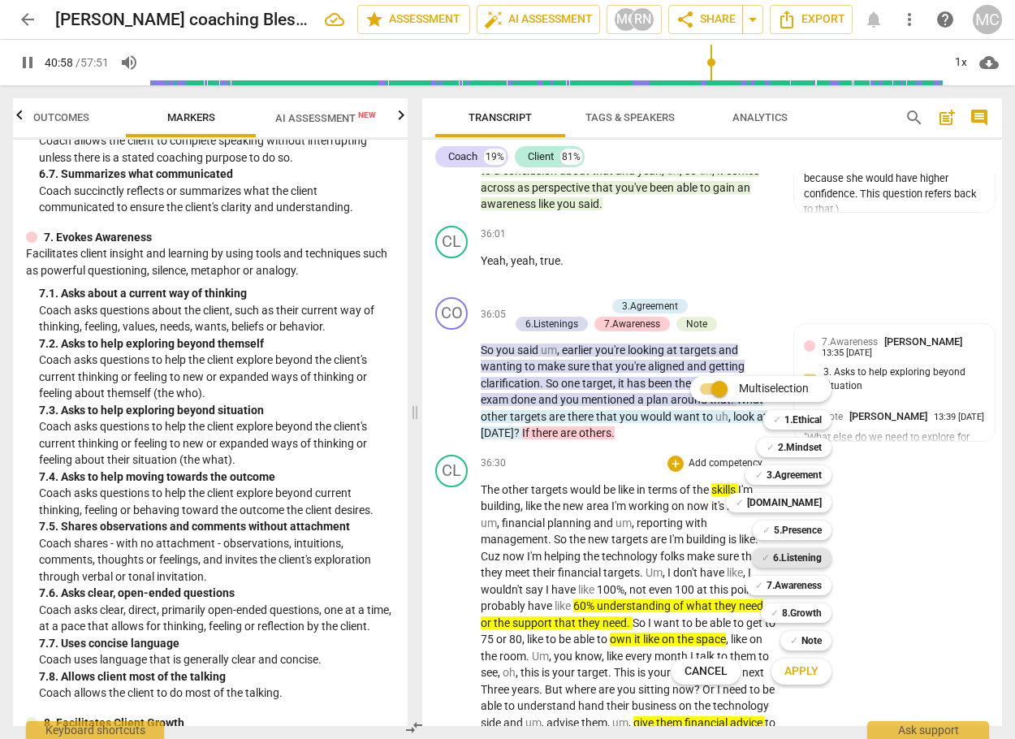
click at [780, 554] on b "6.Listening" at bounding box center [797, 557] width 49 height 19
click at [808, 664] on span "Apply" at bounding box center [801, 671] width 34 height 16
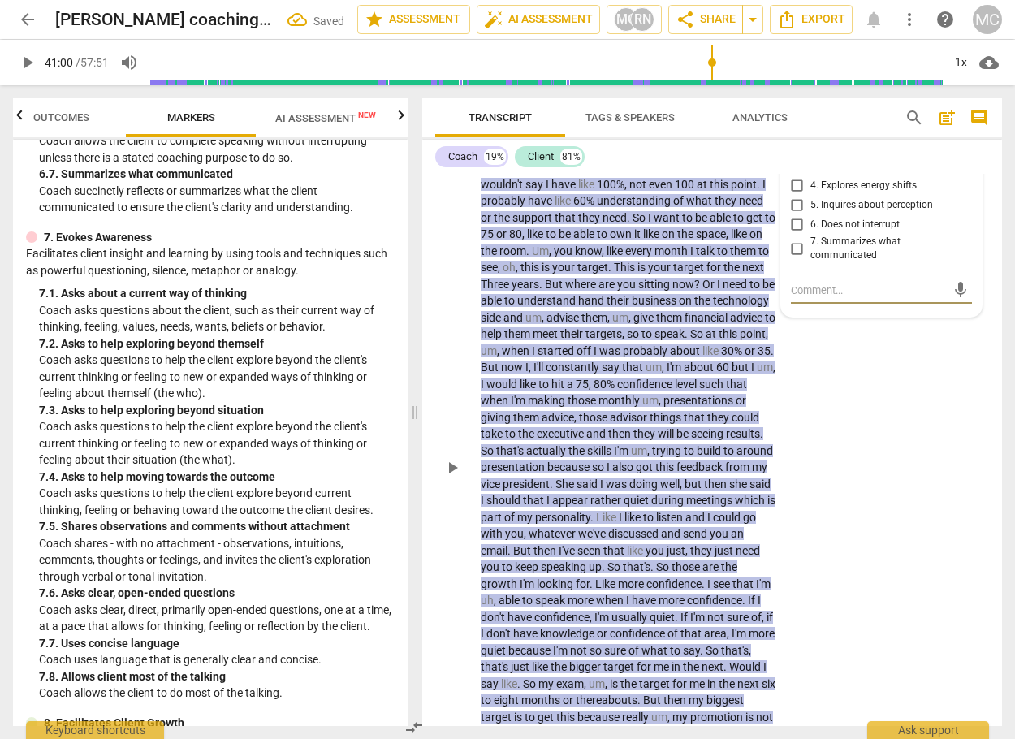
scroll to position [10290, 0]
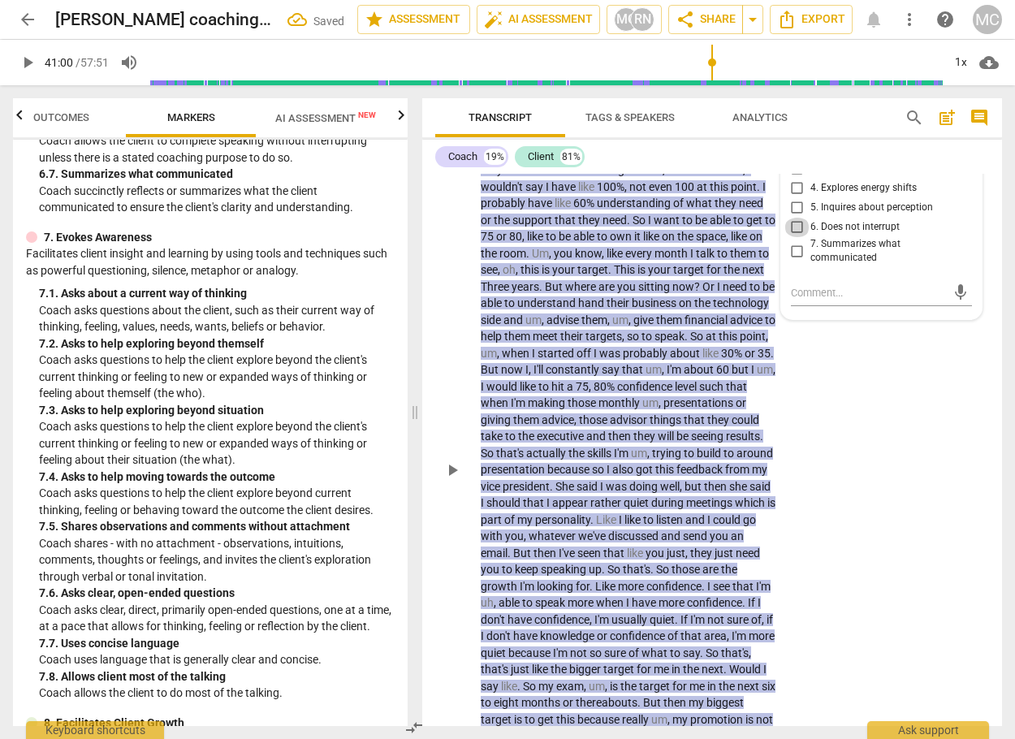
click at [788, 237] on input "6. Does not interrupt" at bounding box center [797, 227] width 26 height 19
click at [892, 483] on div "CL play_arrow pause 36:30 + Add competency 6.Listening keyboard_arrow_right The…" at bounding box center [712, 456] width 580 height 822
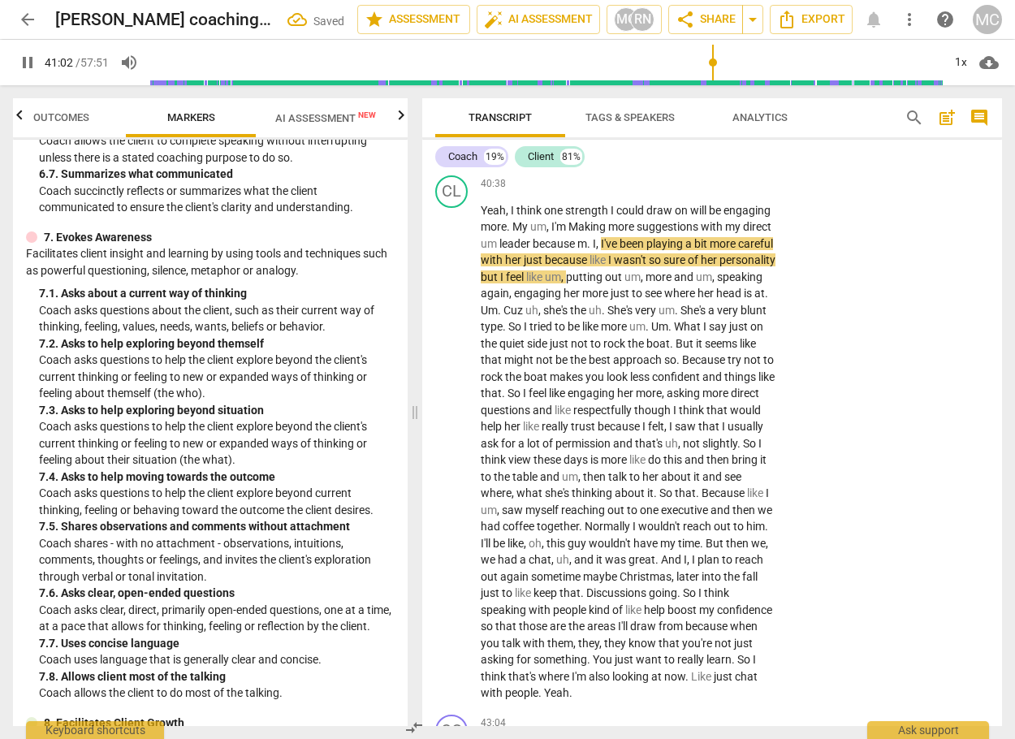
scroll to position [11183, 0]
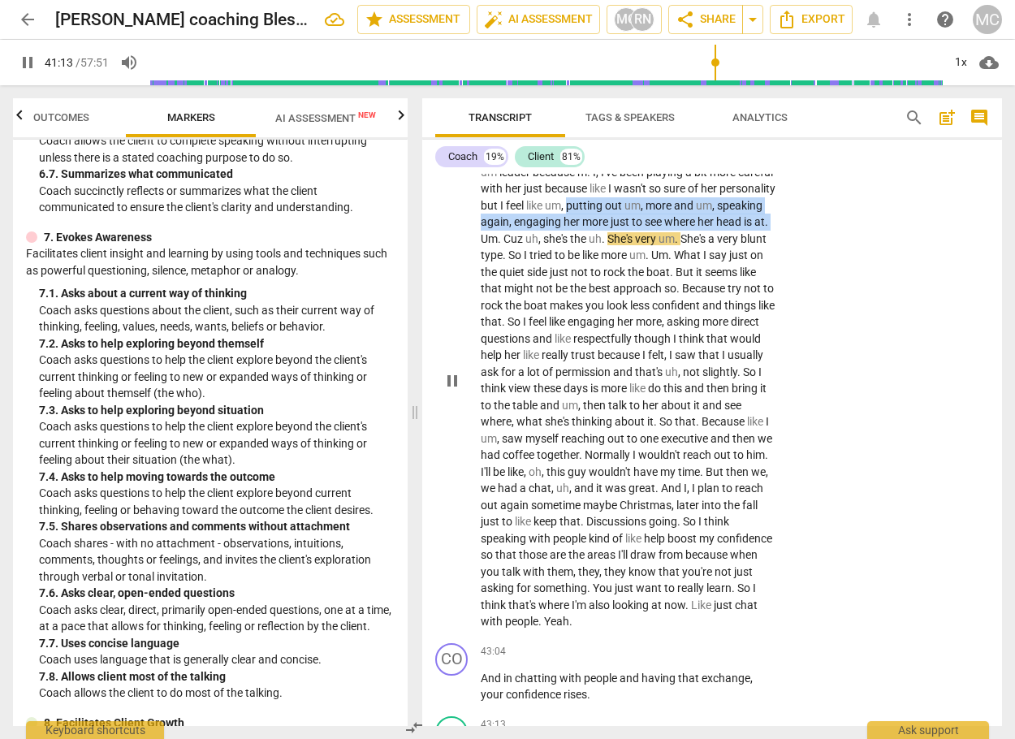
drag, startPoint x: 626, startPoint y: 290, endPoint x: 554, endPoint y: 321, distance: 77.8
click at [554, 321] on p "Yeah , I think one strength I could draw on will be engaging more . My um , I'm…" at bounding box center [628, 380] width 295 height 499
click at [591, 305] on icon "button" at bounding box center [592, 300] width 16 height 19
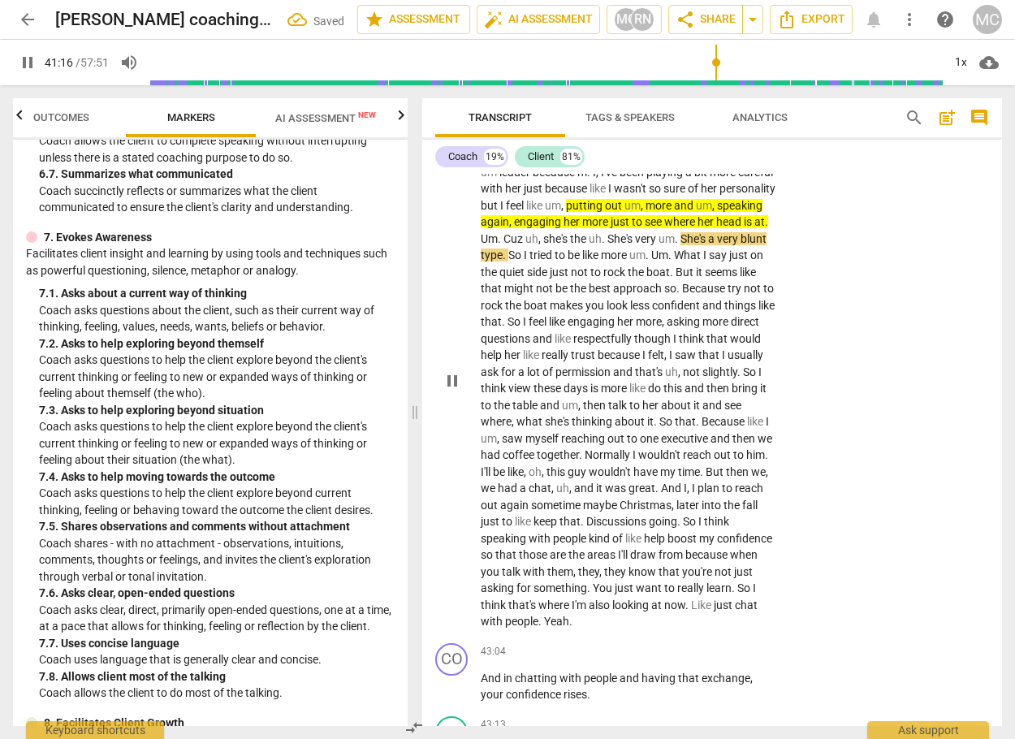
scroll to position [11264, 0]
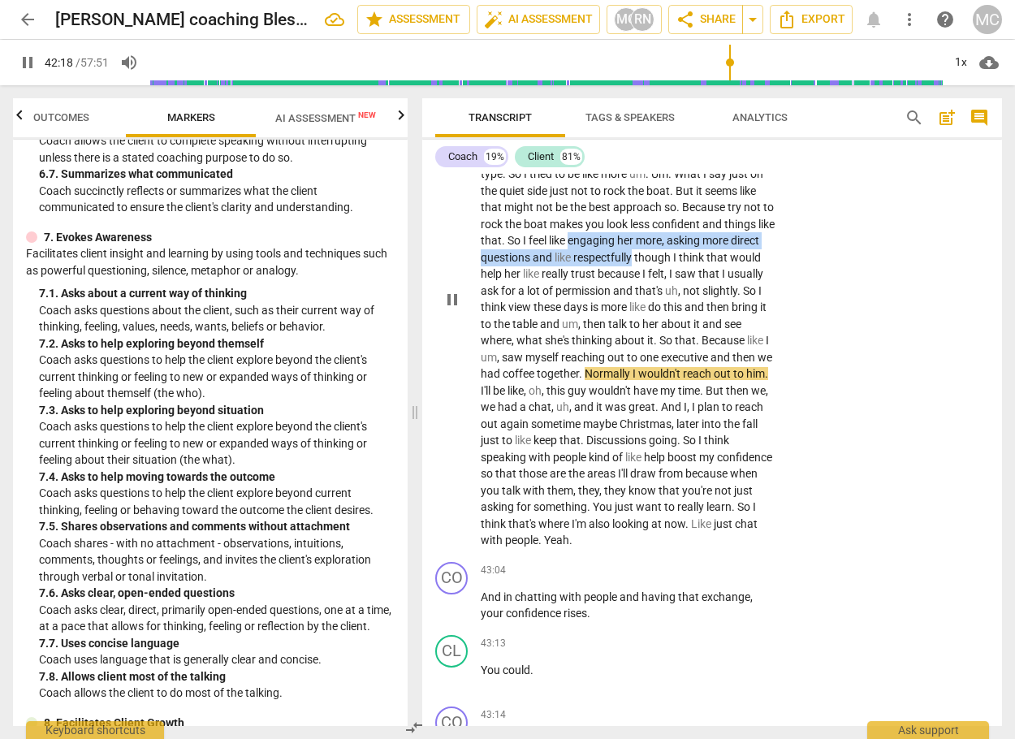
drag, startPoint x: 698, startPoint y: 323, endPoint x: 767, endPoint y: 344, distance: 72.2
click at [767, 344] on p "Yeah , I think one strength I could draw on will be engaging more . My um , I'm…" at bounding box center [628, 299] width 295 height 499
click at [796, 320] on icon "button" at bounding box center [798, 316] width 10 height 11
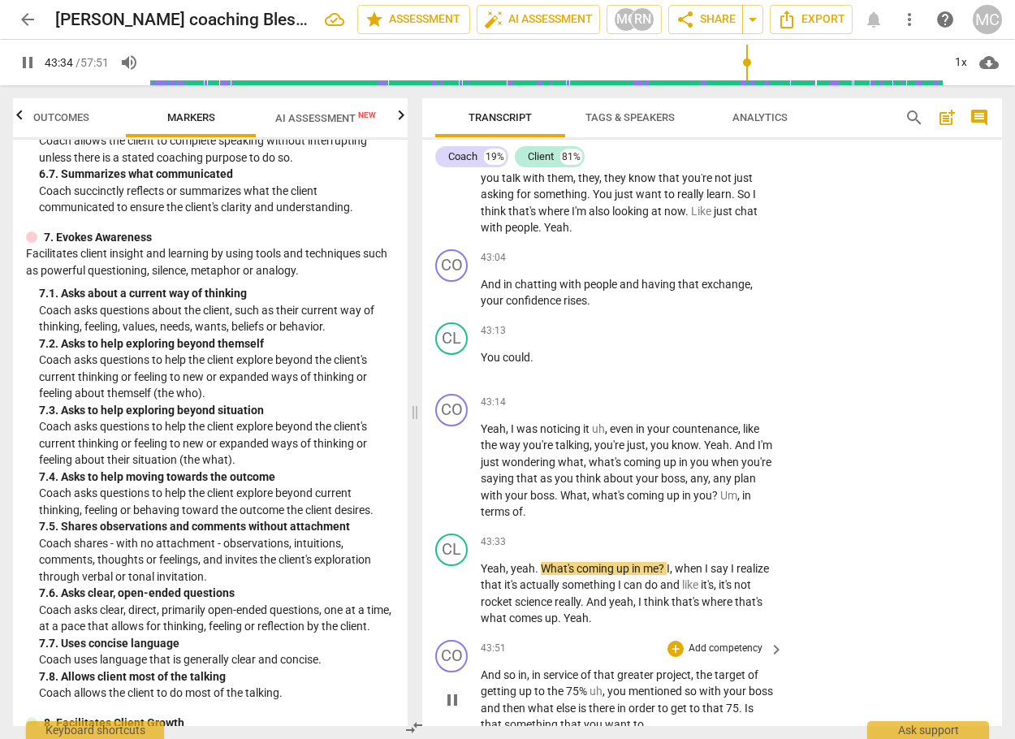
scroll to position [11751, 0]
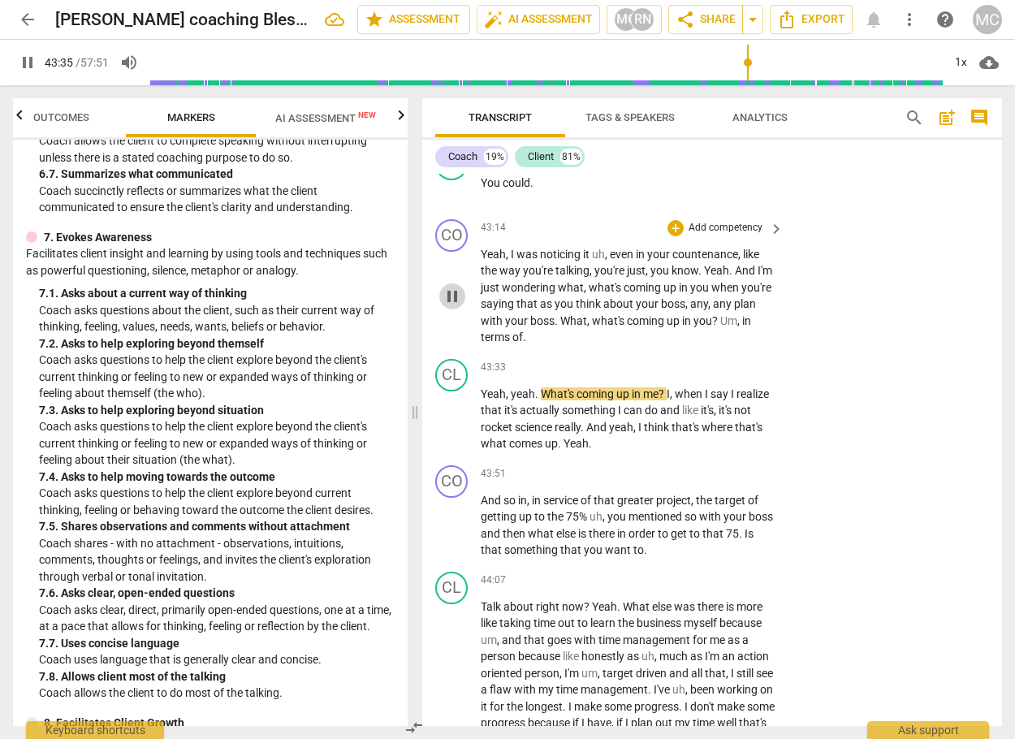
click at [456, 306] on span "pause" at bounding box center [451, 296] width 19 height 19
click at [669, 236] on div "+" at bounding box center [675, 228] width 16 height 16
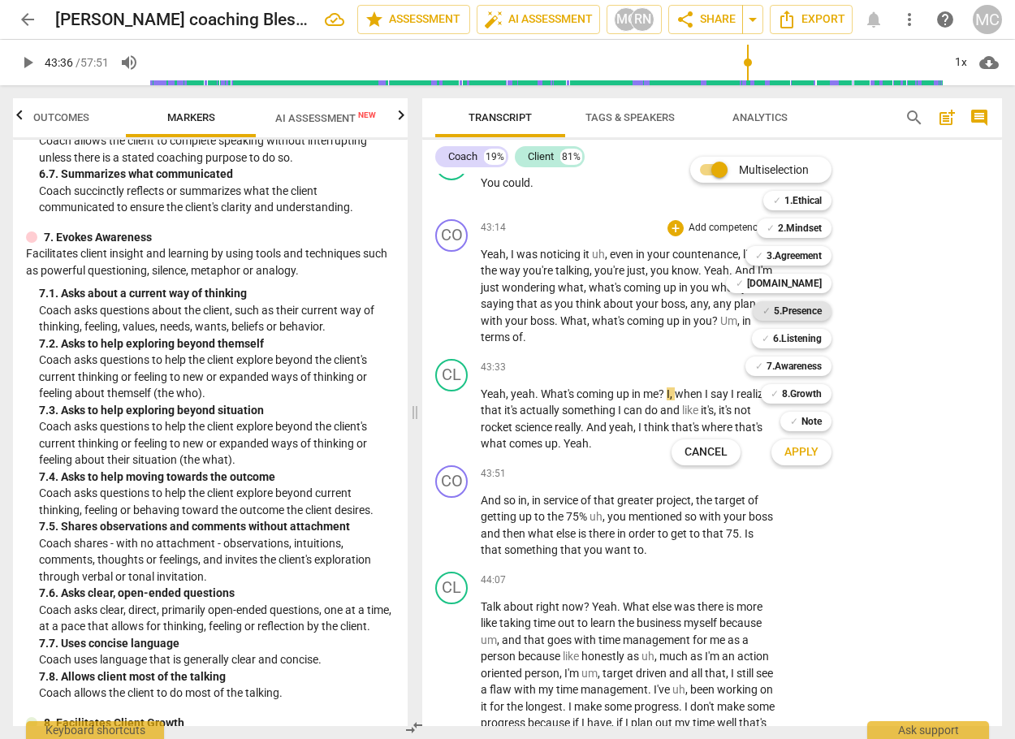
click at [812, 308] on b "5.Presence" at bounding box center [798, 310] width 48 height 19
click at [774, 335] on b "6.Listening" at bounding box center [797, 338] width 49 height 19
click at [801, 366] on b "7.Awareness" at bounding box center [793, 365] width 55 height 19
click at [705, 450] on span "Cancel" at bounding box center [705, 452] width 43 height 16
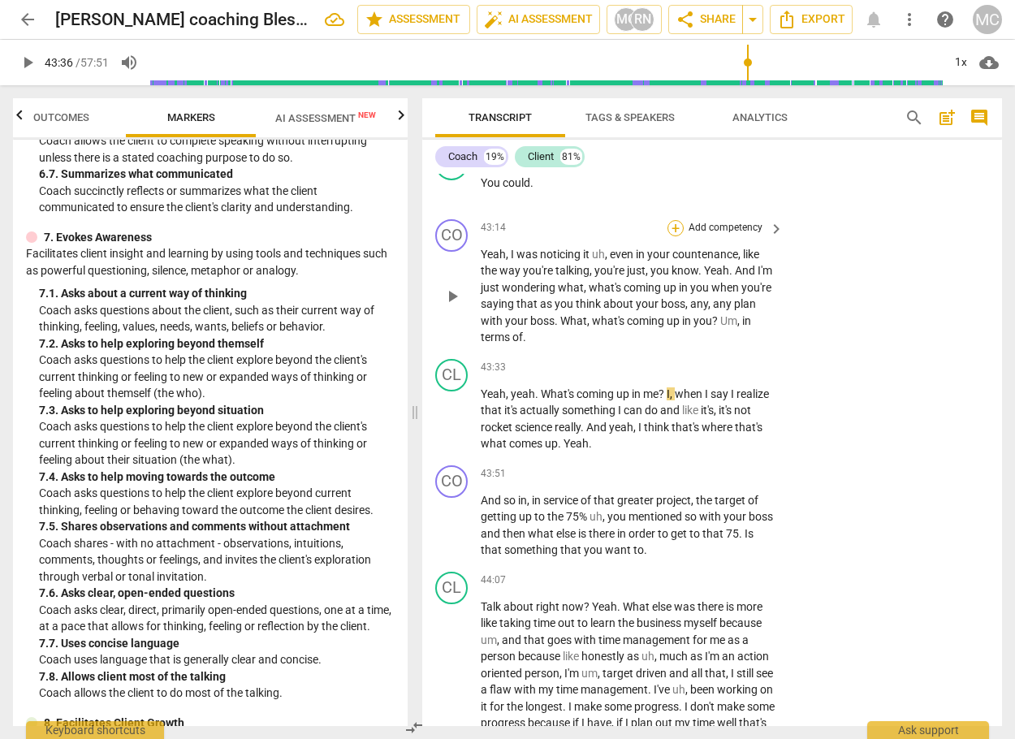
click at [671, 236] on div "+" at bounding box center [675, 228] width 16 height 16
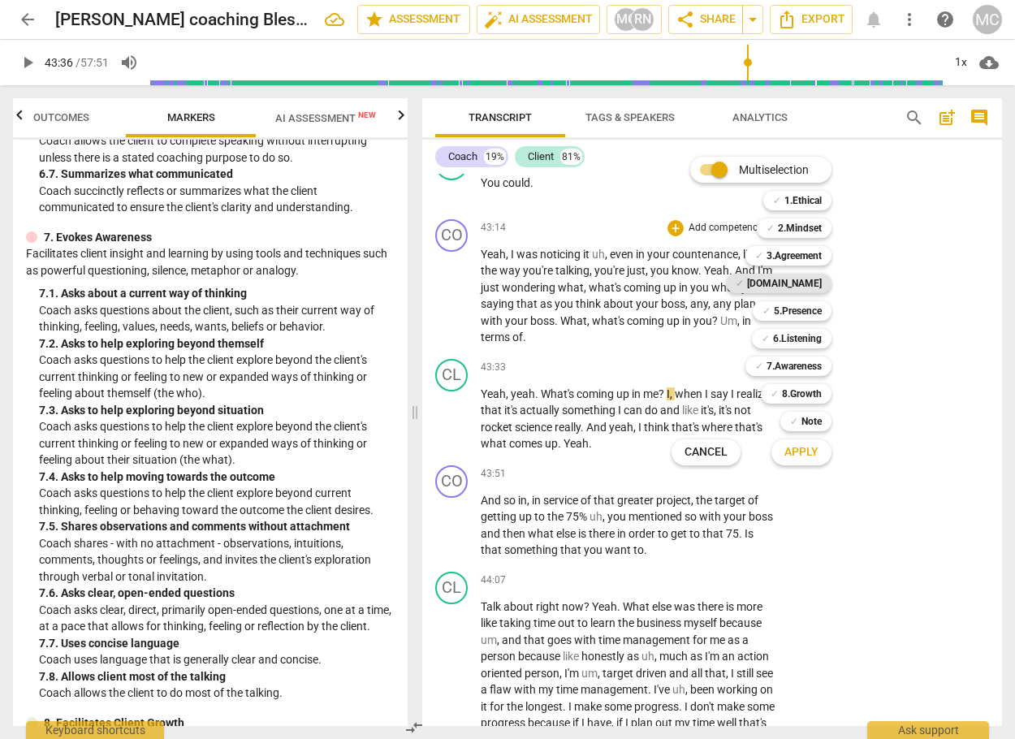
click at [811, 276] on b "[DOMAIN_NAME]" at bounding box center [784, 283] width 75 height 19
click at [813, 308] on b "5.Presence" at bounding box center [798, 310] width 48 height 19
drag, startPoint x: 813, startPoint y: 334, endPoint x: 813, endPoint y: 352, distance: 17.9
click at [813, 335] on b "6.Listening" at bounding box center [797, 338] width 49 height 19
click at [813, 366] on b "7.Awareness" at bounding box center [793, 365] width 55 height 19
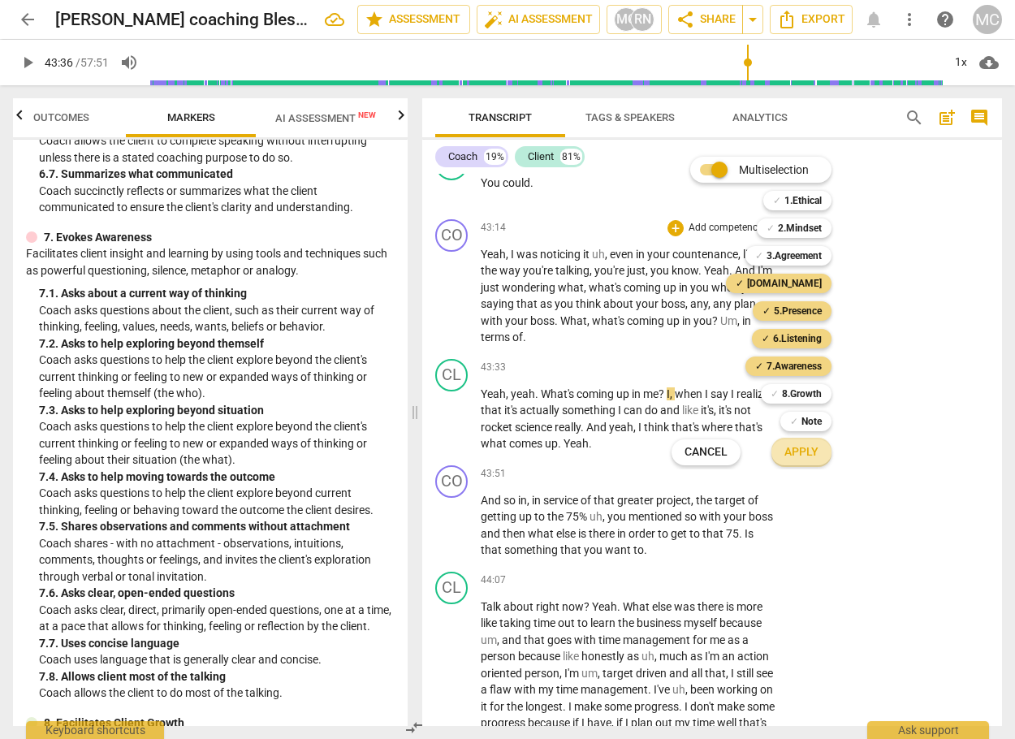
click at [796, 457] on span "Apply" at bounding box center [801, 452] width 34 height 16
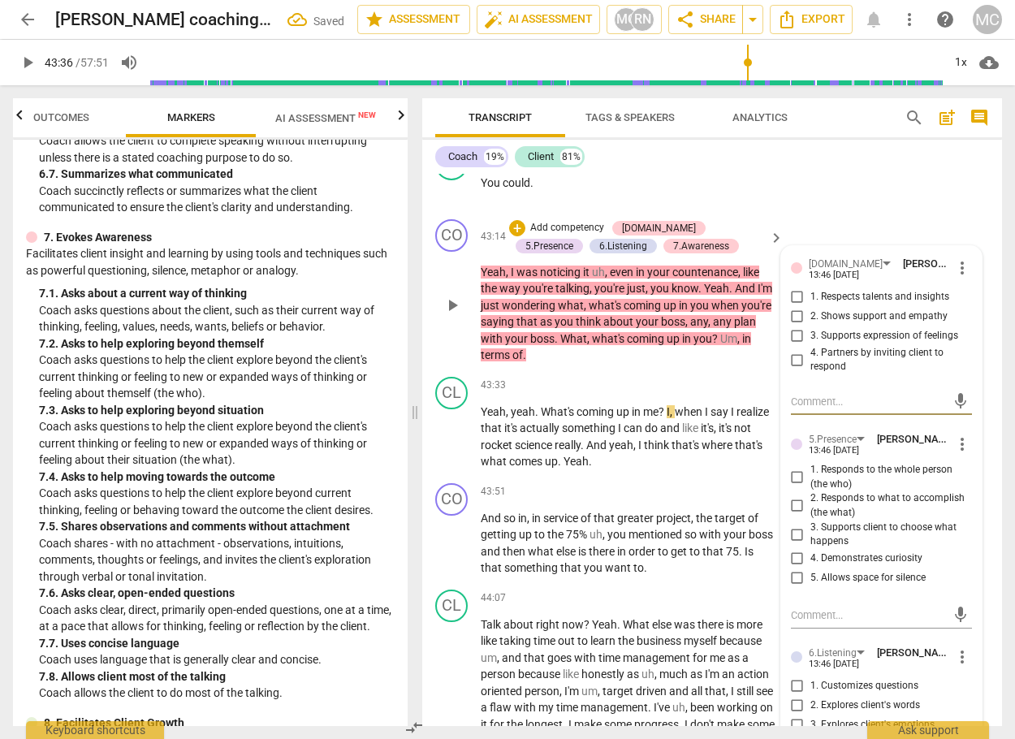
click at [792, 346] on input "3. Supports expression of feelings" at bounding box center [797, 335] width 26 height 19
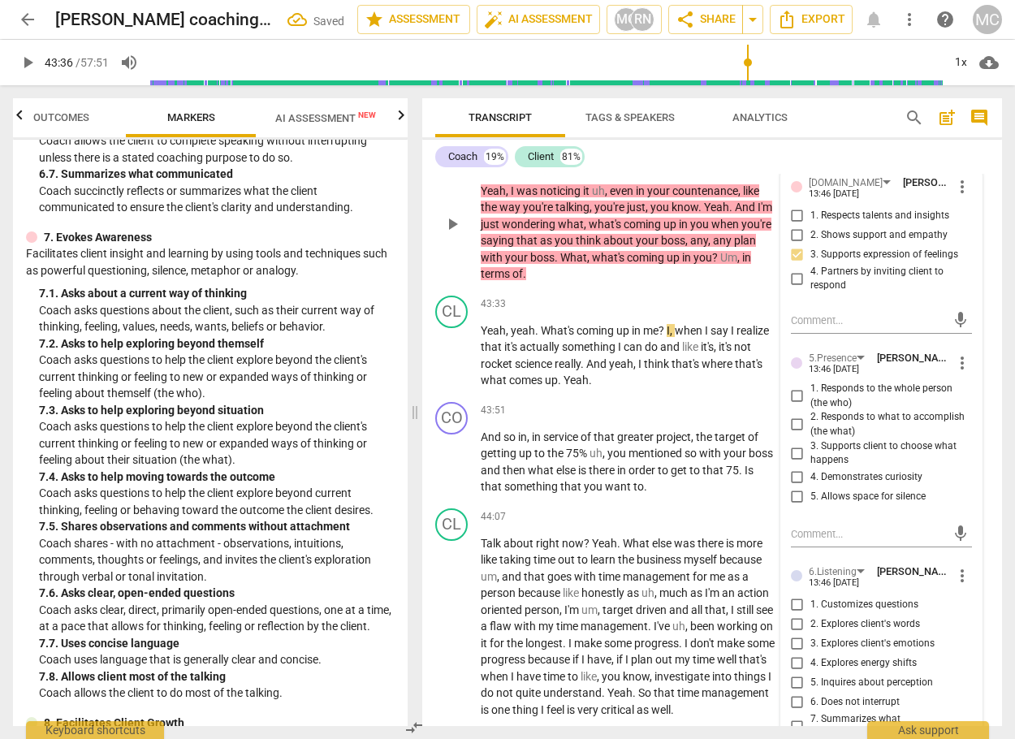
scroll to position [11913, 0]
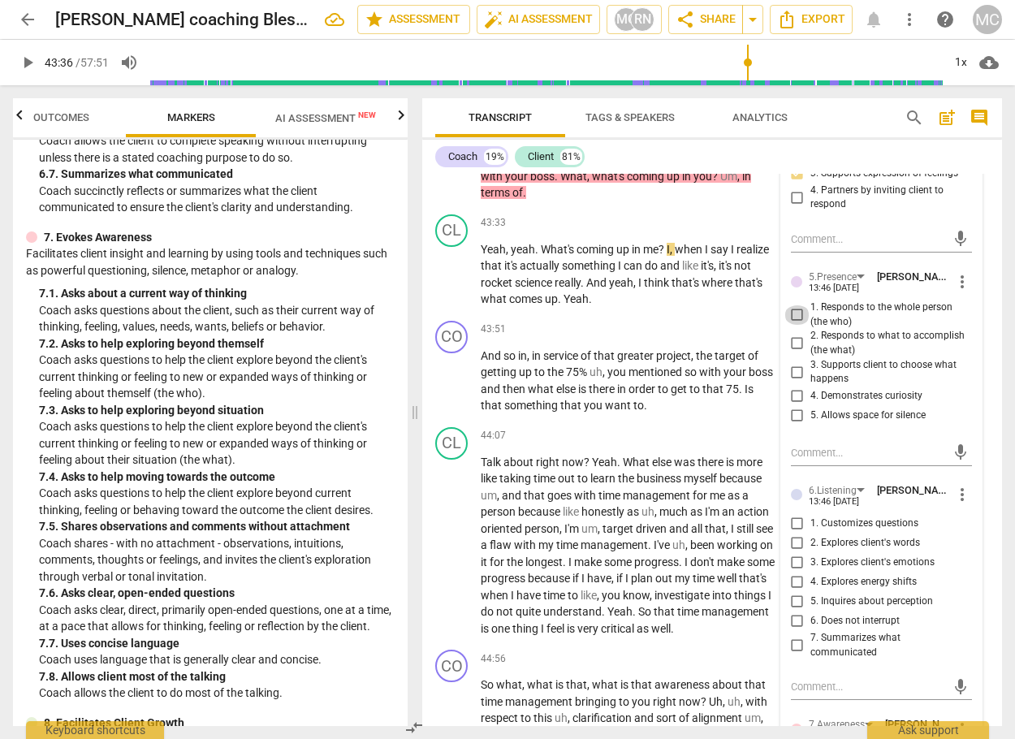
click at [791, 325] on input "1. Responds to the whole person (the who)" at bounding box center [797, 314] width 26 height 19
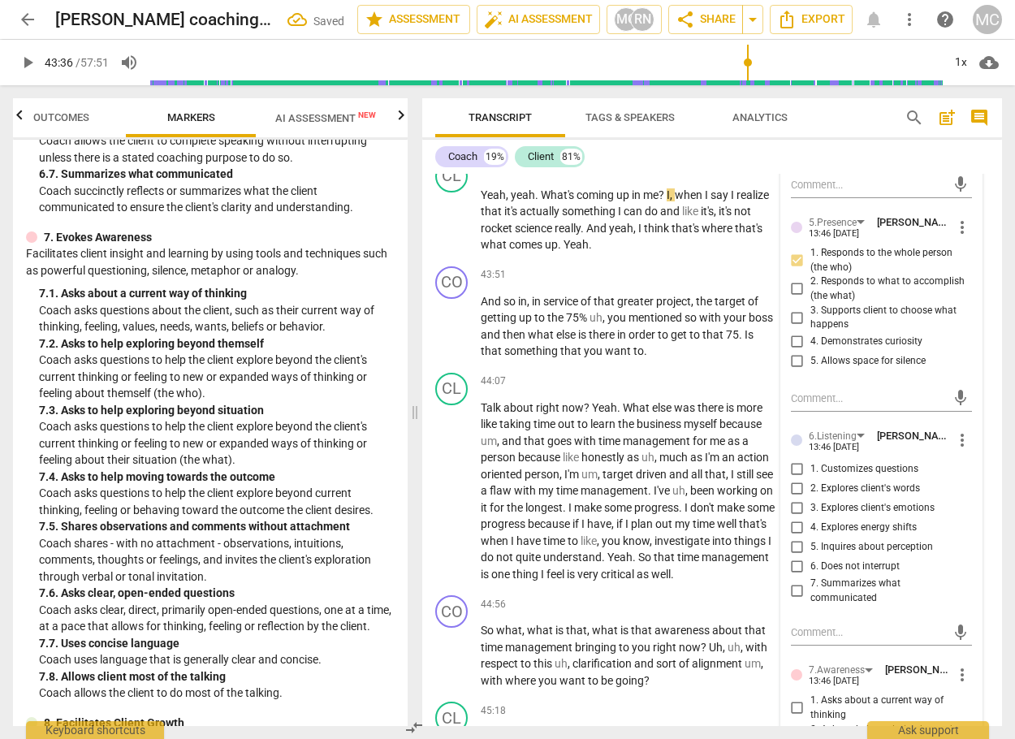
scroll to position [11994, 0]
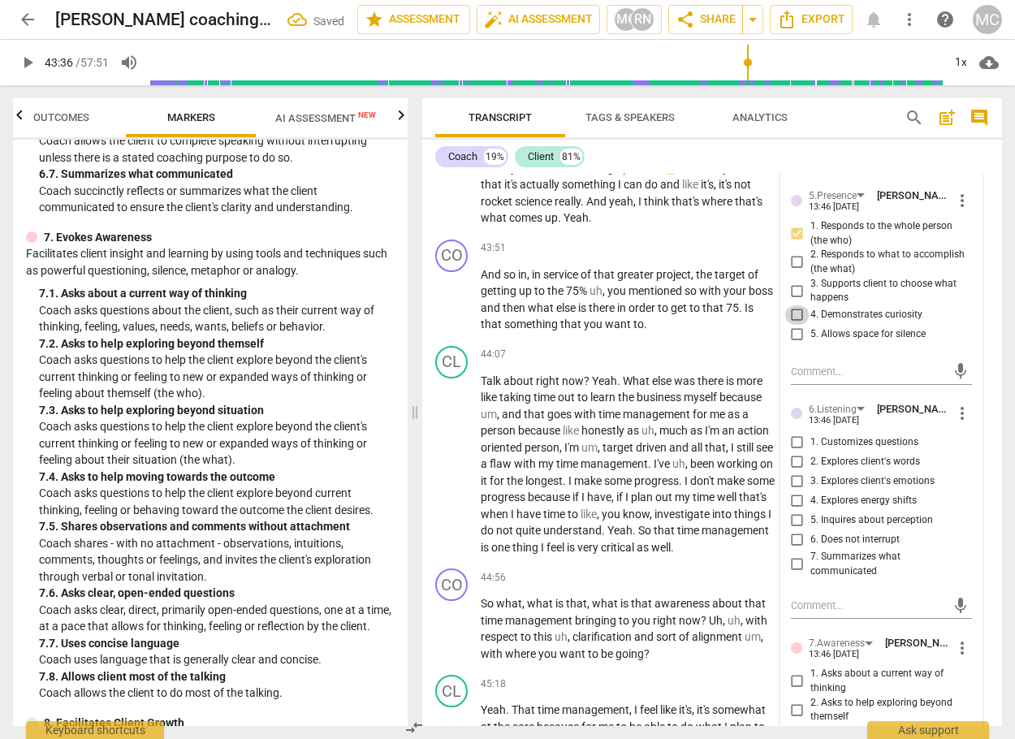
click at [795, 325] on input "4. Demonstrates curiosity" at bounding box center [797, 314] width 26 height 19
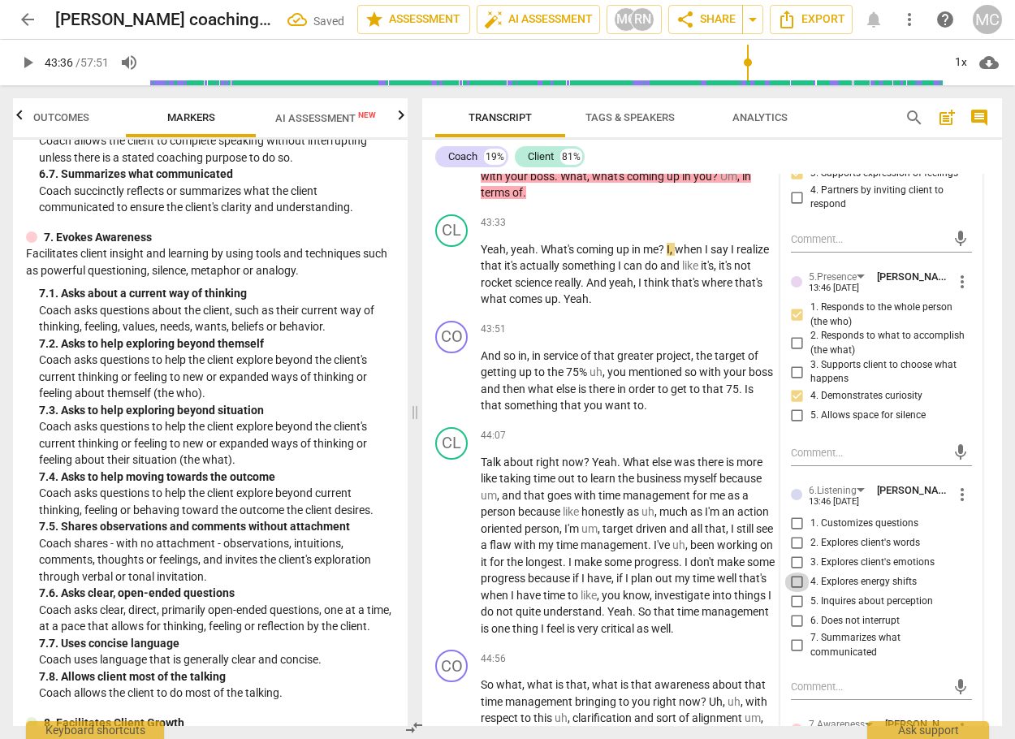
click at [792, 592] on input "4. Explores energy shifts" at bounding box center [797, 581] width 26 height 19
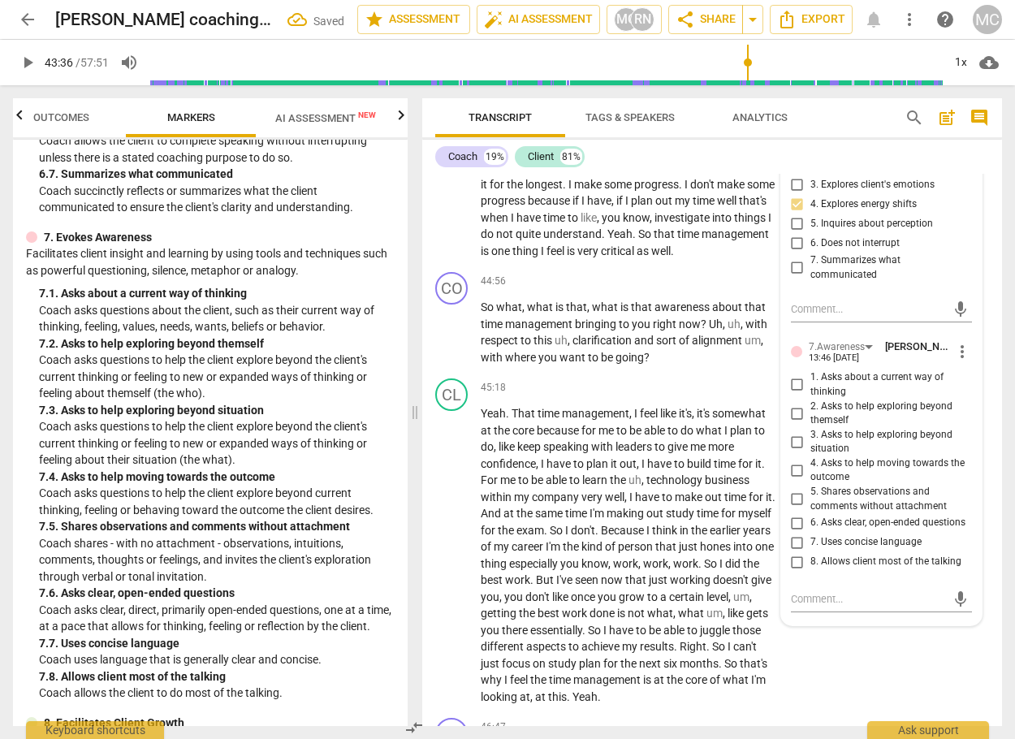
scroll to position [12319, 0]
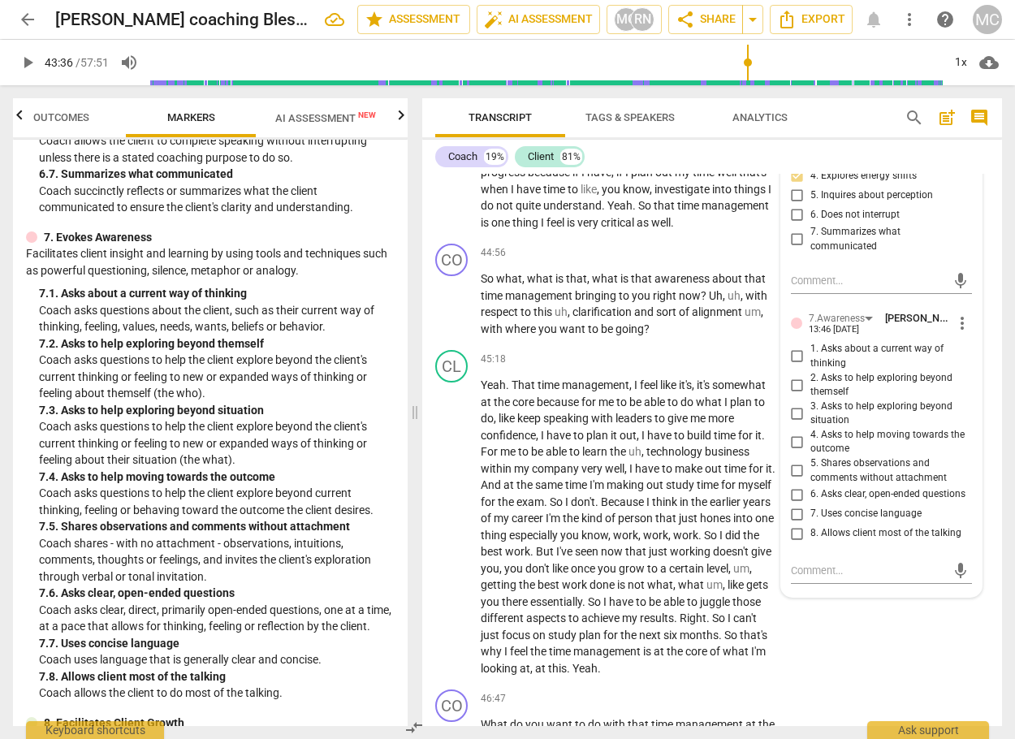
click at [797, 366] on input "1. Asks about a current way of thinking" at bounding box center [797, 356] width 26 height 19
click at [541, 340] on div "CO play_arrow pause 44:56 + Add competency keyboard_arrow_right So what , what …" at bounding box center [712, 290] width 580 height 106
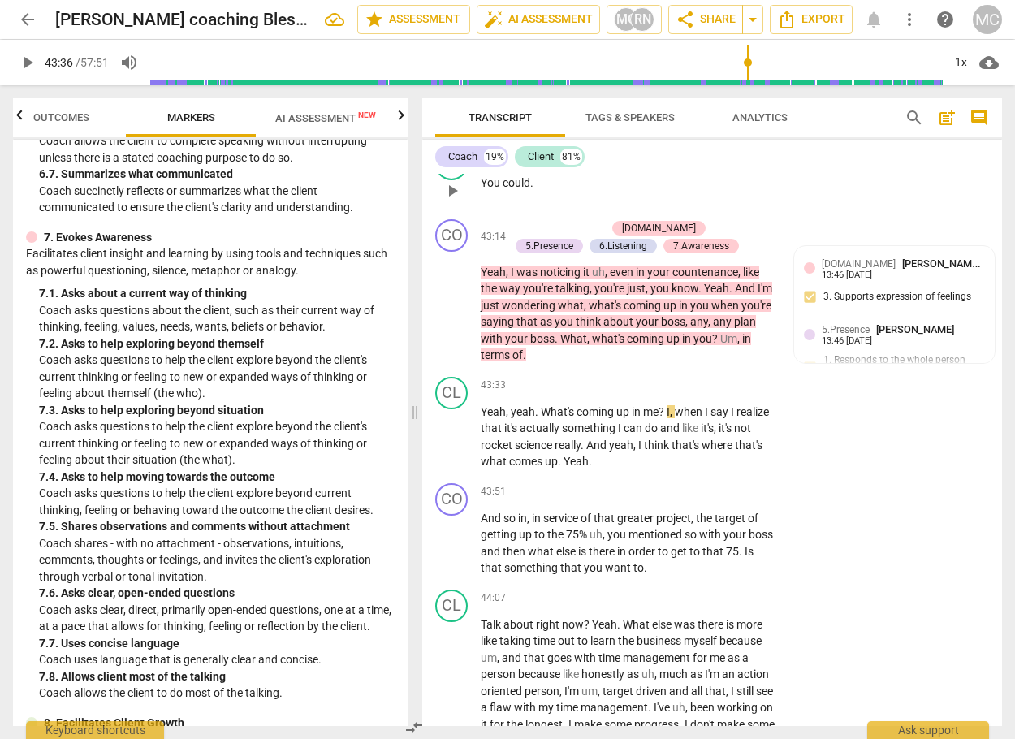
scroll to position [11670, 0]
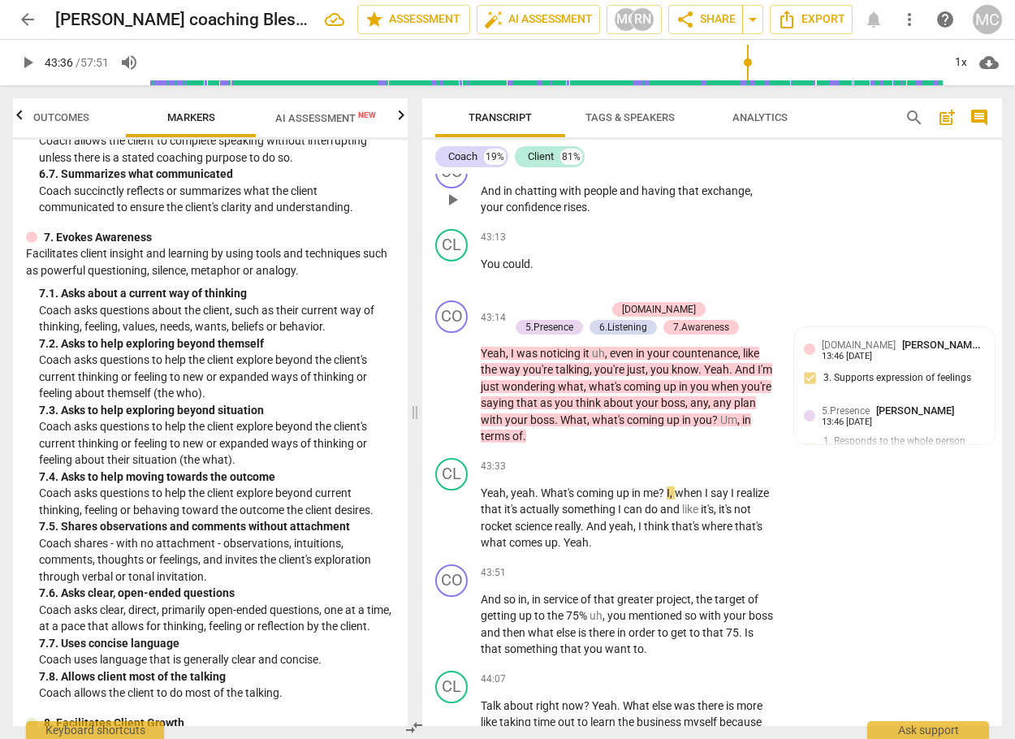
click at [677, 173] on div "+" at bounding box center [675, 165] width 16 height 16
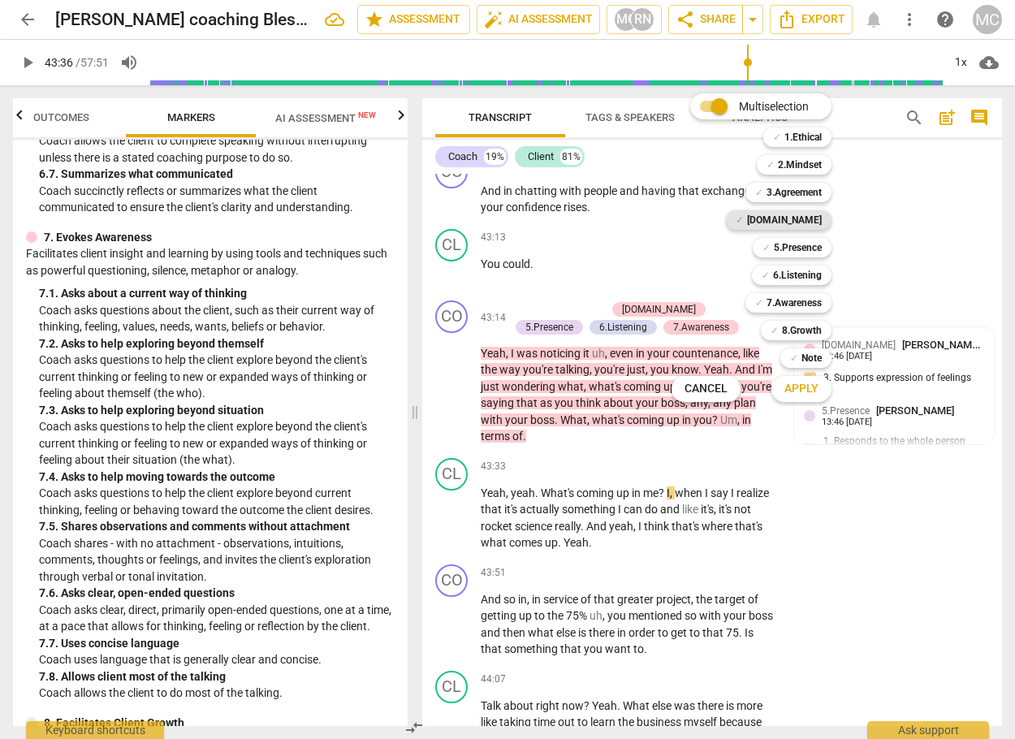
click at [816, 218] on b "[DOMAIN_NAME]" at bounding box center [784, 219] width 75 height 19
click at [784, 388] on span "Apply" at bounding box center [801, 389] width 34 height 16
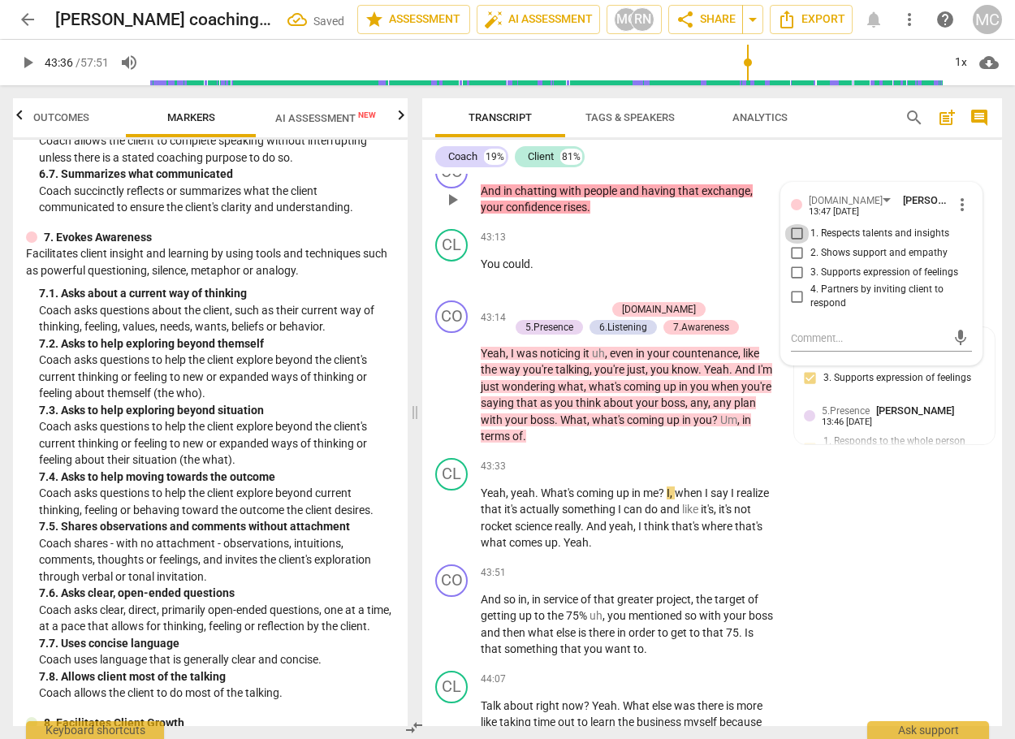
click at [796, 244] on input "1. Respects talents and insights" at bounding box center [797, 233] width 26 height 19
click at [795, 263] on input "2. Shows support and empathy" at bounding box center [797, 253] width 26 height 19
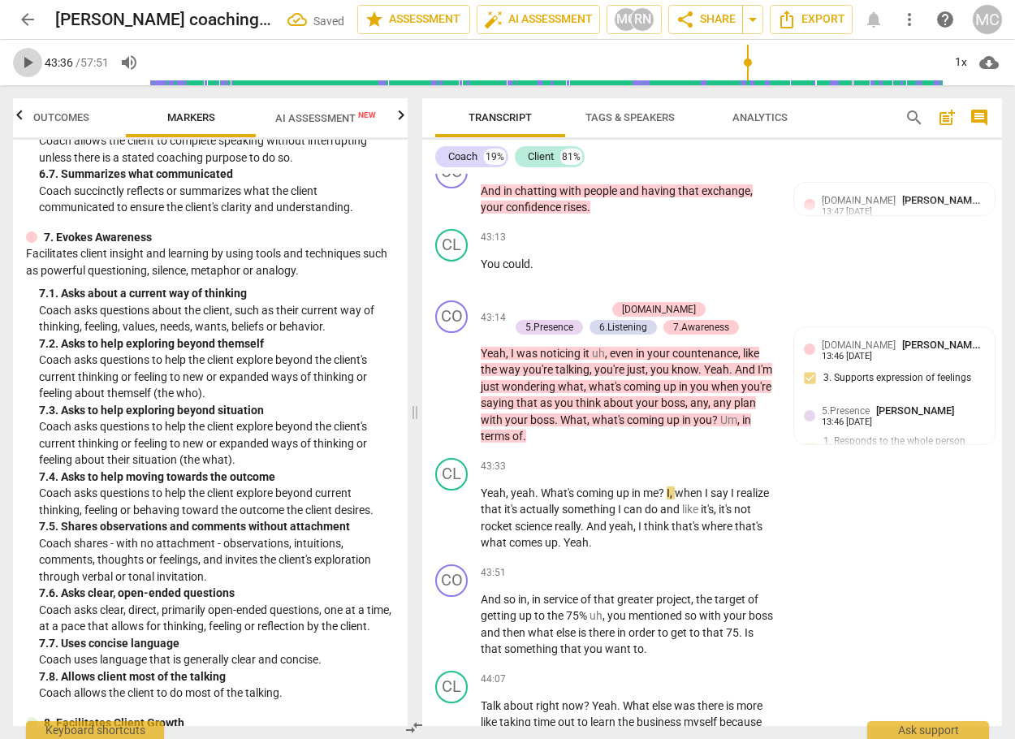
click at [26, 53] on span "play_arrow" at bounding box center [27, 62] width 19 height 19
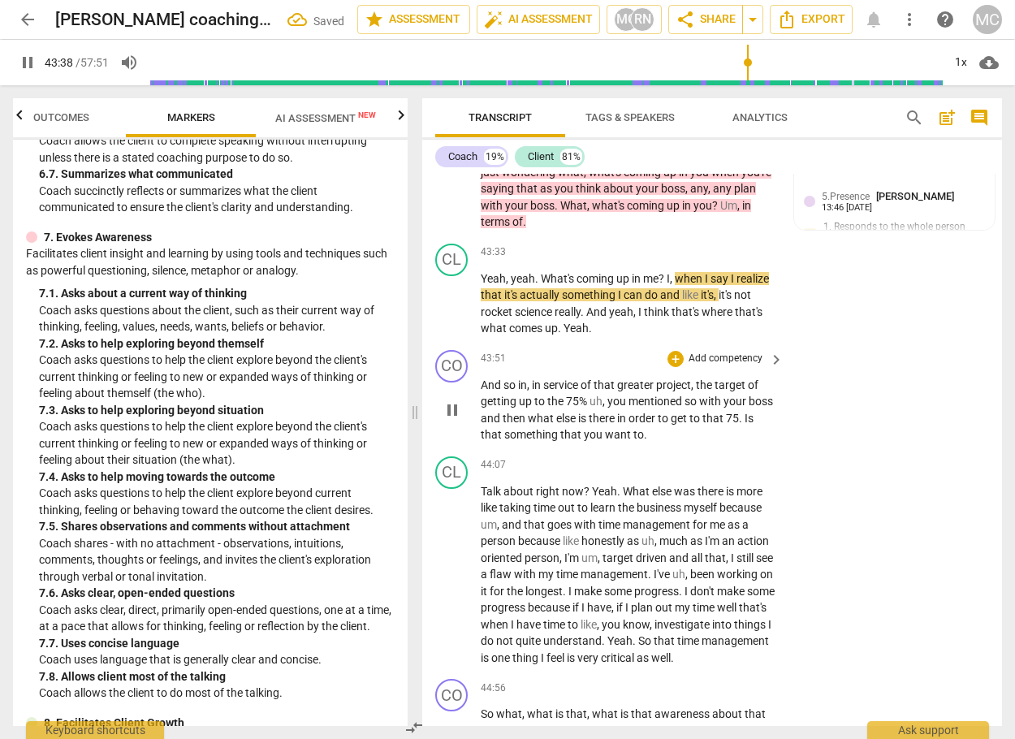
scroll to position [11913, 0]
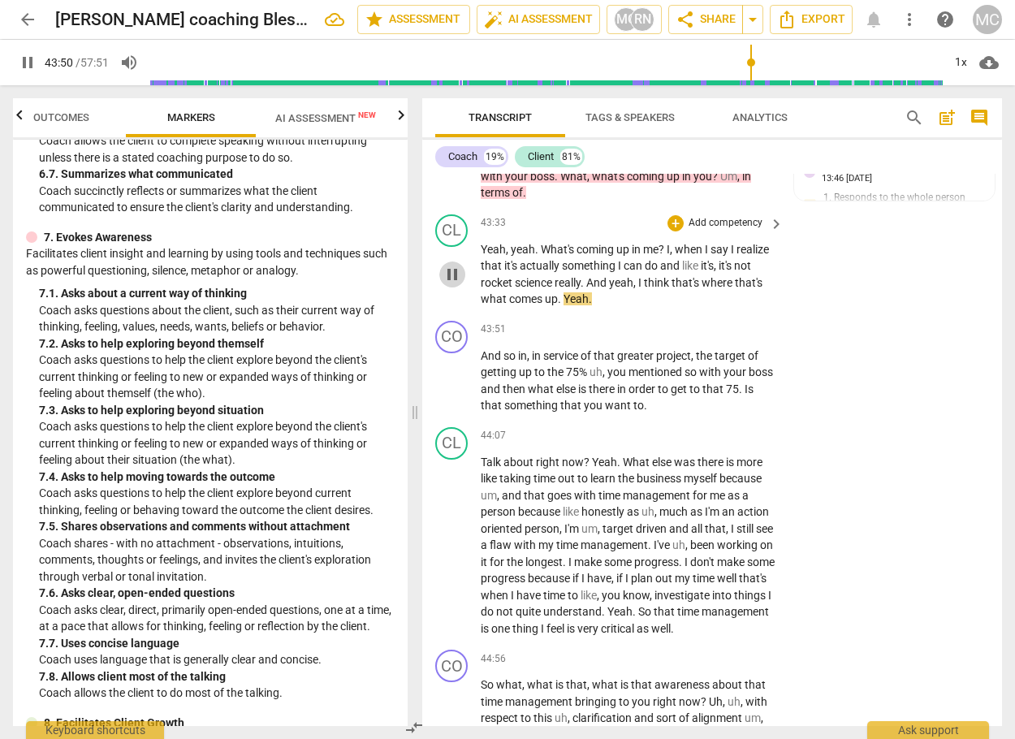
click at [457, 284] on span "pause" at bounding box center [451, 274] width 19 height 19
drag, startPoint x: 522, startPoint y: 344, endPoint x: 660, endPoint y: 350, distance: 138.1
click at [660, 308] on p "Yeah , yeah . What's coming up in me ? I , when I say I realize that it's actua…" at bounding box center [628, 274] width 295 height 67
click at [696, 326] on icon "button" at bounding box center [698, 325] width 10 height 11
click at [447, 284] on span "play_arrow" at bounding box center [451, 274] width 19 height 19
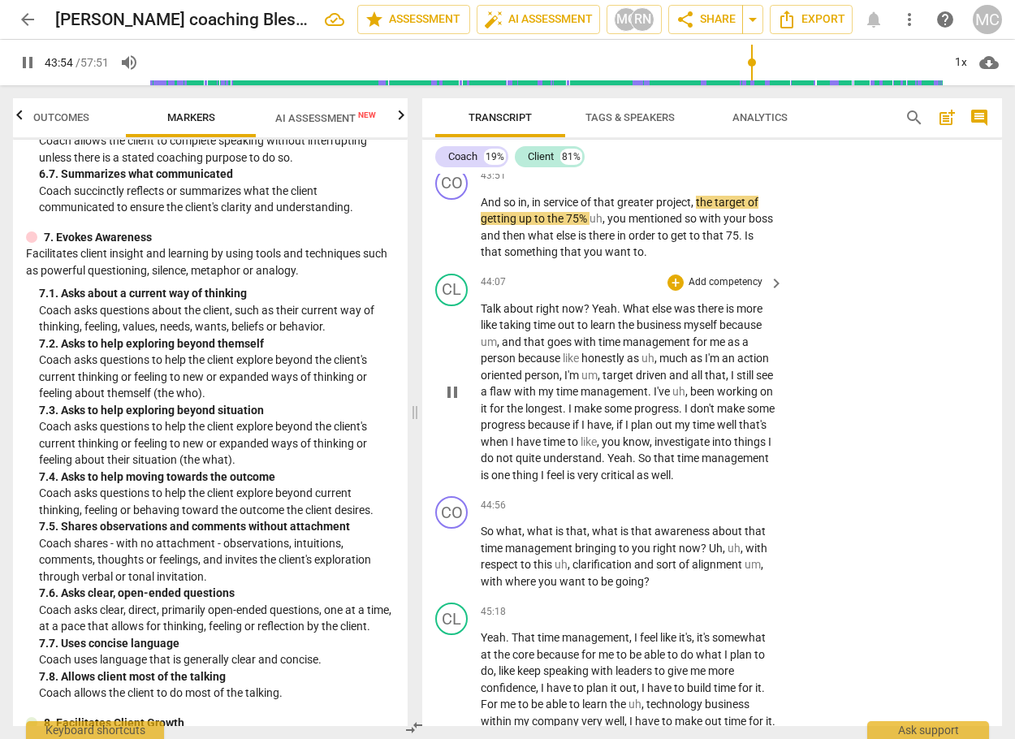
scroll to position [12076, 0]
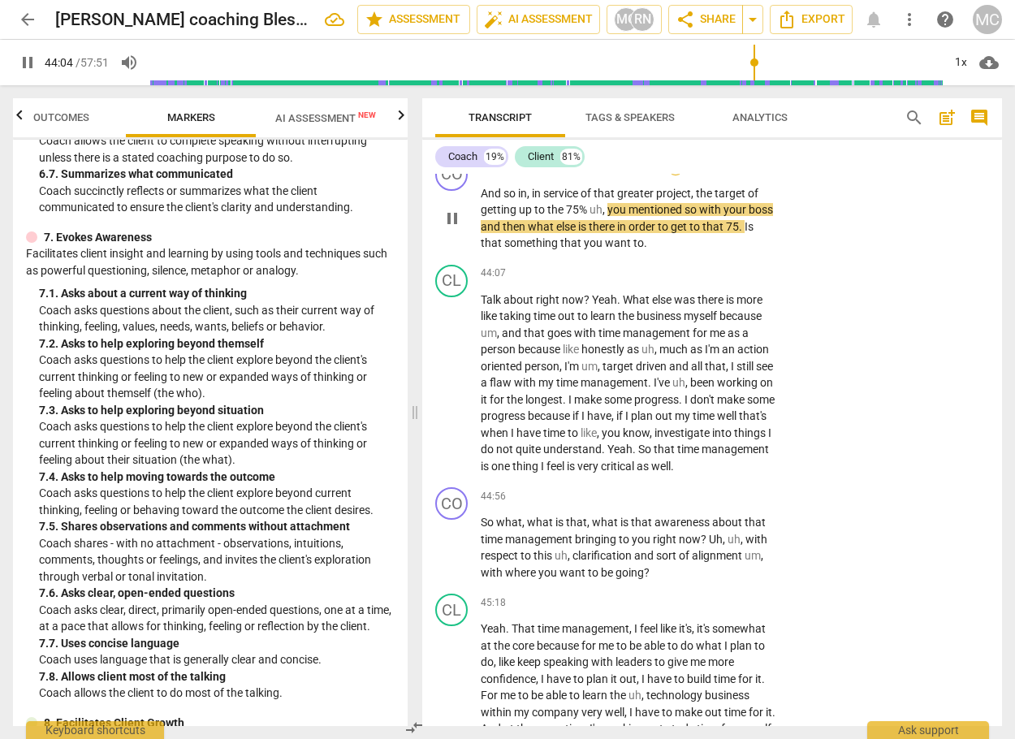
click at [671, 175] on div "+" at bounding box center [675, 167] width 16 height 16
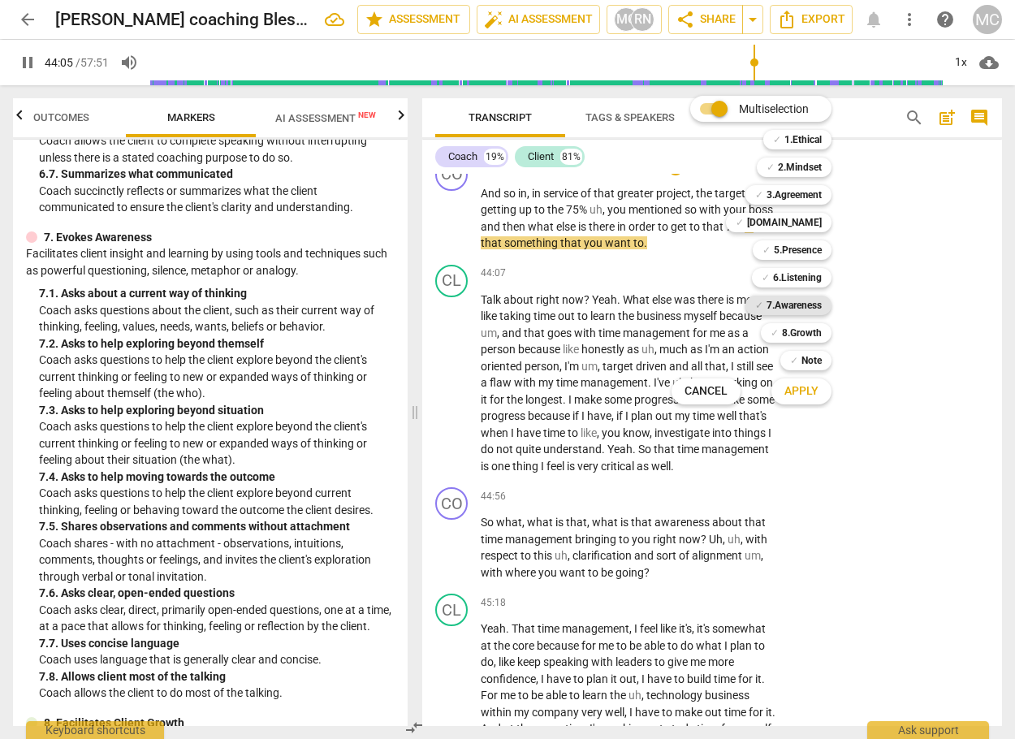
click at [807, 303] on b "7.Awareness" at bounding box center [793, 304] width 55 height 19
click at [800, 388] on span "Apply" at bounding box center [801, 391] width 34 height 16
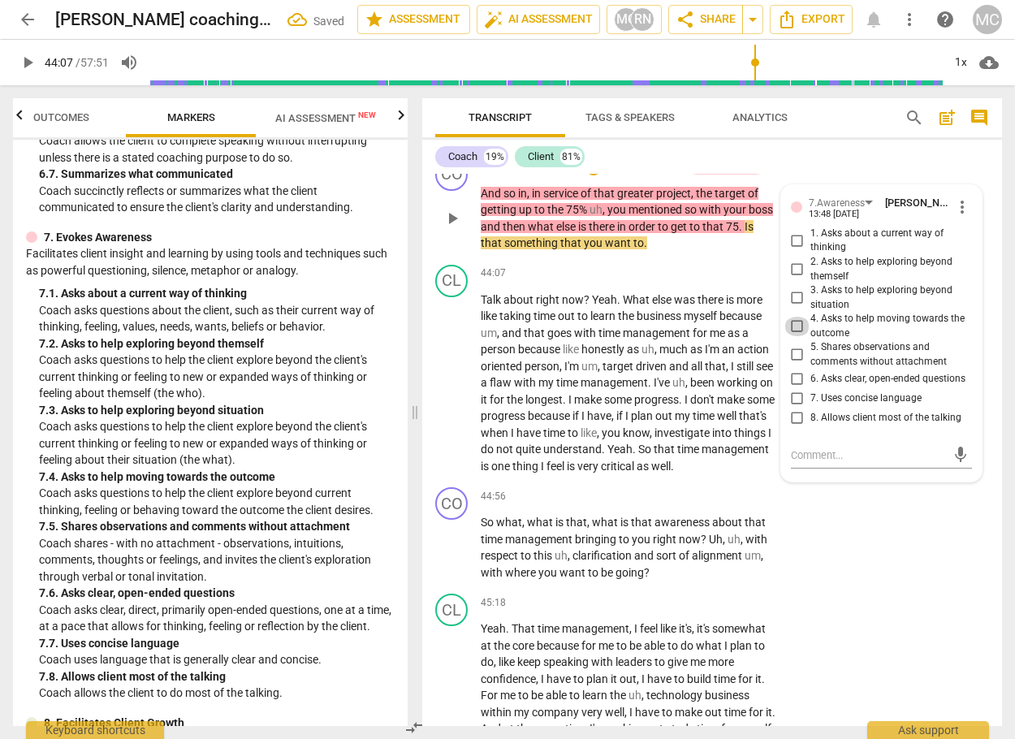
click at [789, 336] on input "4. Asks to help moving towards the outcome" at bounding box center [797, 326] width 26 height 19
click at [582, 249] on span "that" at bounding box center [572, 242] width 24 height 13
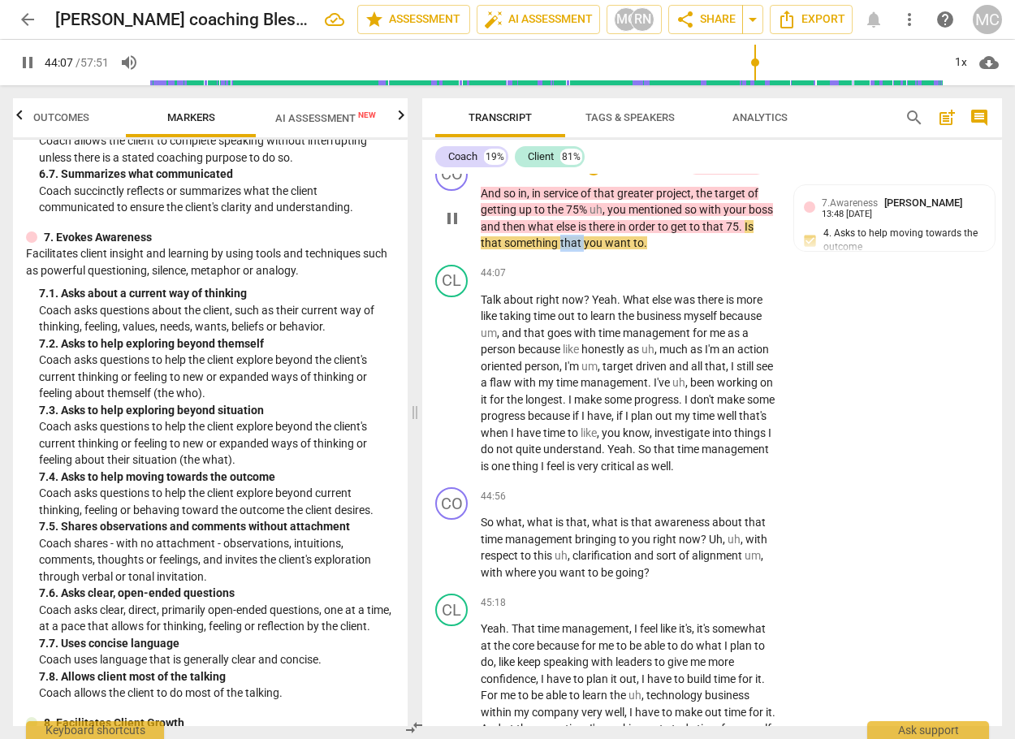
click at [582, 249] on span "that" at bounding box center [572, 242] width 24 height 13
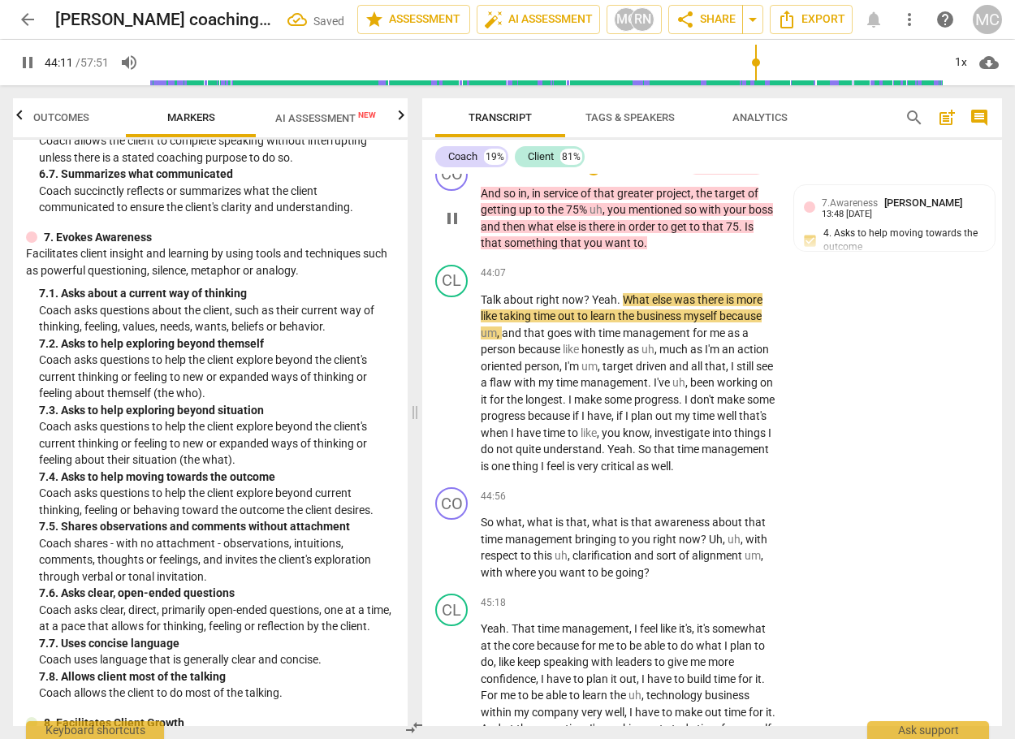
click at [657, 252] on p "And so in , in service of that greater project , the target of getting up to th…" at bounding box center [628, 218] width 295 height 67
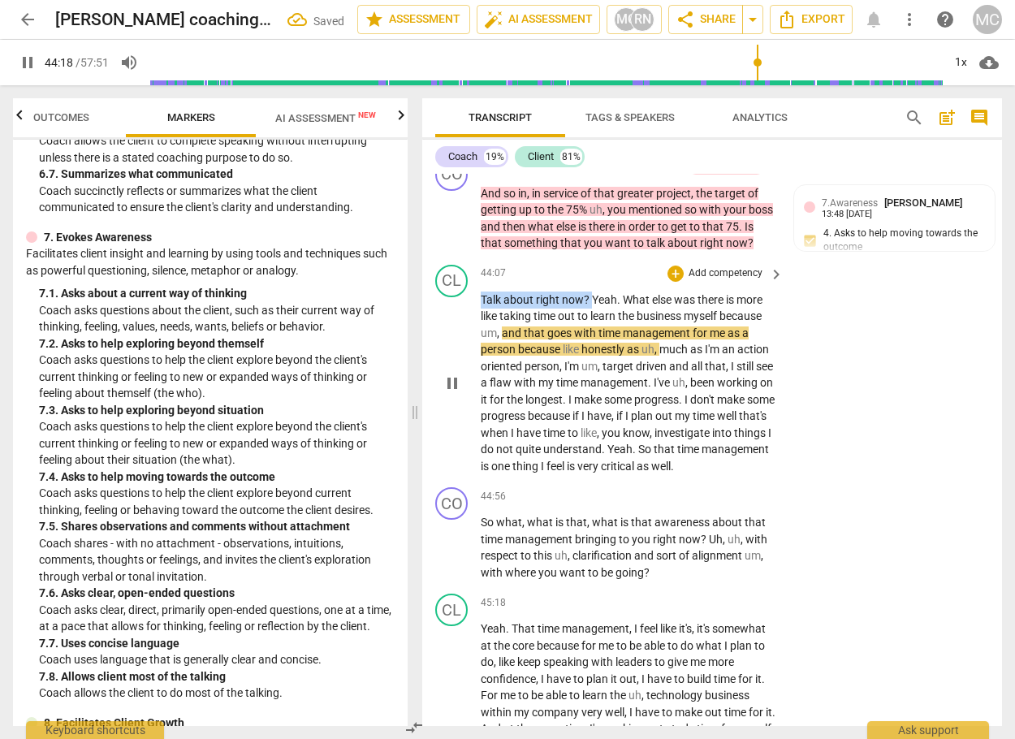
drag, startPoint x: 592, startPoint y: 376, endPoint x: 482, endPoint y: 374, distance: 109.6
click at [482, 374] on p "Talk about right now ? Yeah . What else was there is more like taking time out …" at bounding box center [628, 382] width 295 height 183
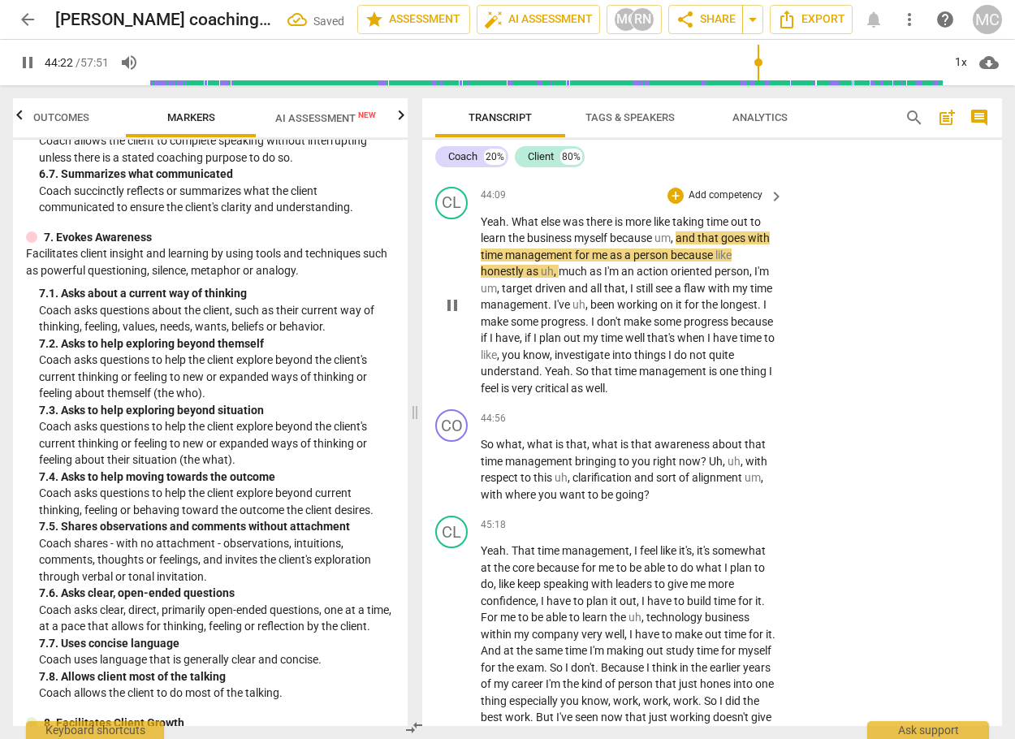
scroll to position [12157, 0]
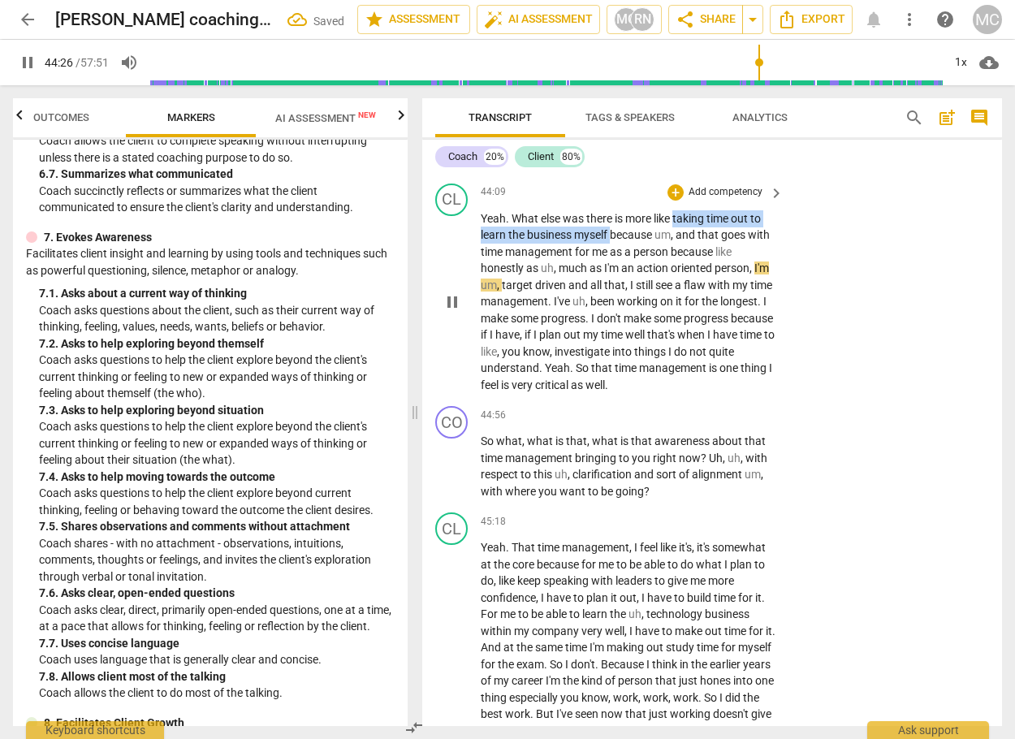
drag, startPoint x: 675, startPoint y: 303, endPoint x: 614, endPoint y: 313, distance: 62.5
click at [614, 313] on p "Yeah . What else was there is more like taking time out to learn the business m…" at bounding box center [628, 301] width 295 height 183
click at [650, 299] on icon "button" at bounding box center [649, 296] width 16 height 19
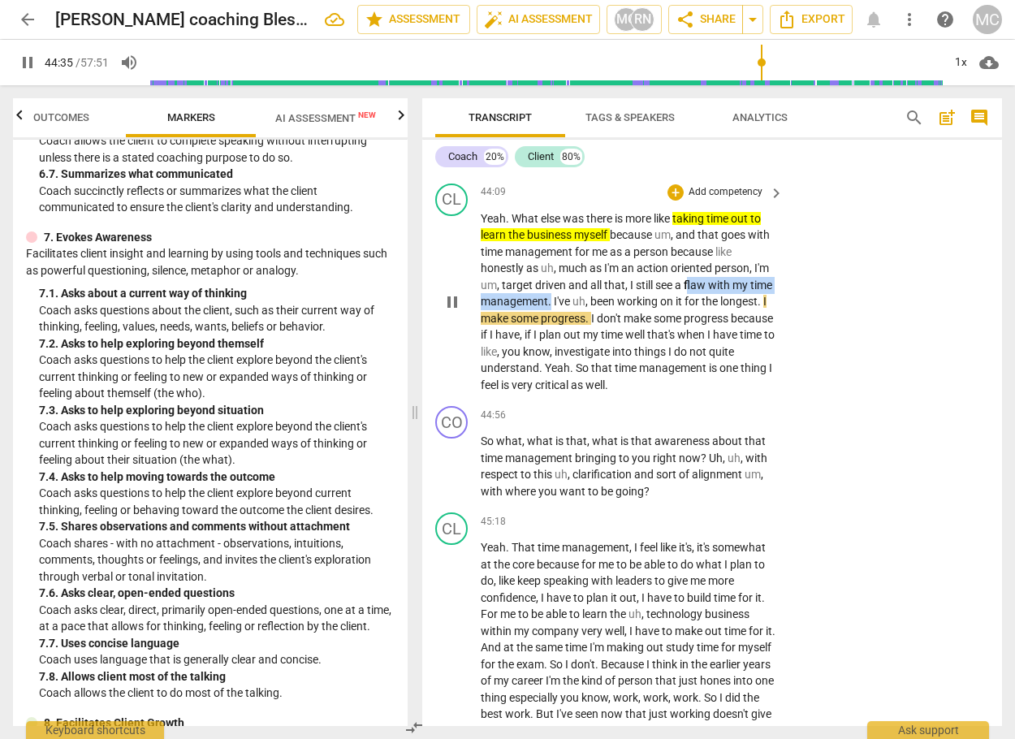
drag, startPoint x: 688, startPoint y: 367, endPoint x: 576, endPoint y: 386, distance: 112.8
click at [576, 386] on p "Yeah . What else was there is more like taking time out to learn the business m…" at bounding box center [628, 301] width 295 height 183
click at [621, 358] on icon "button" at bounding box center [616, 363] width 16 height 19
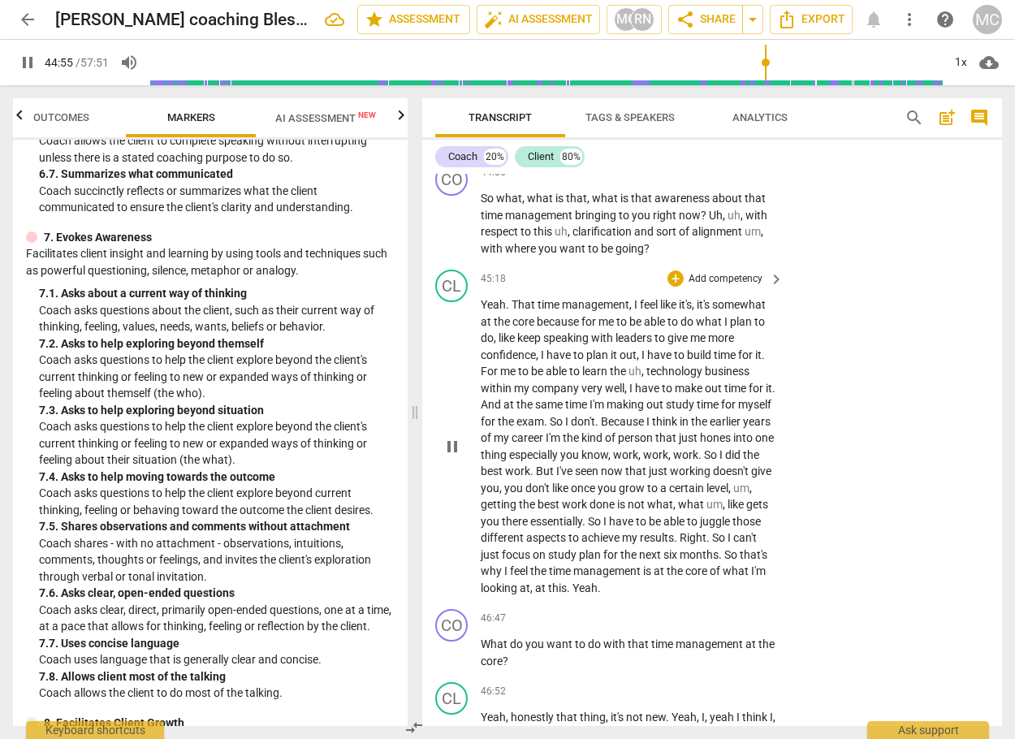
scroll to position [12400, 0]
click at [452, 233] on span "pause" at bounding box center [451, 223] width 19 height 19
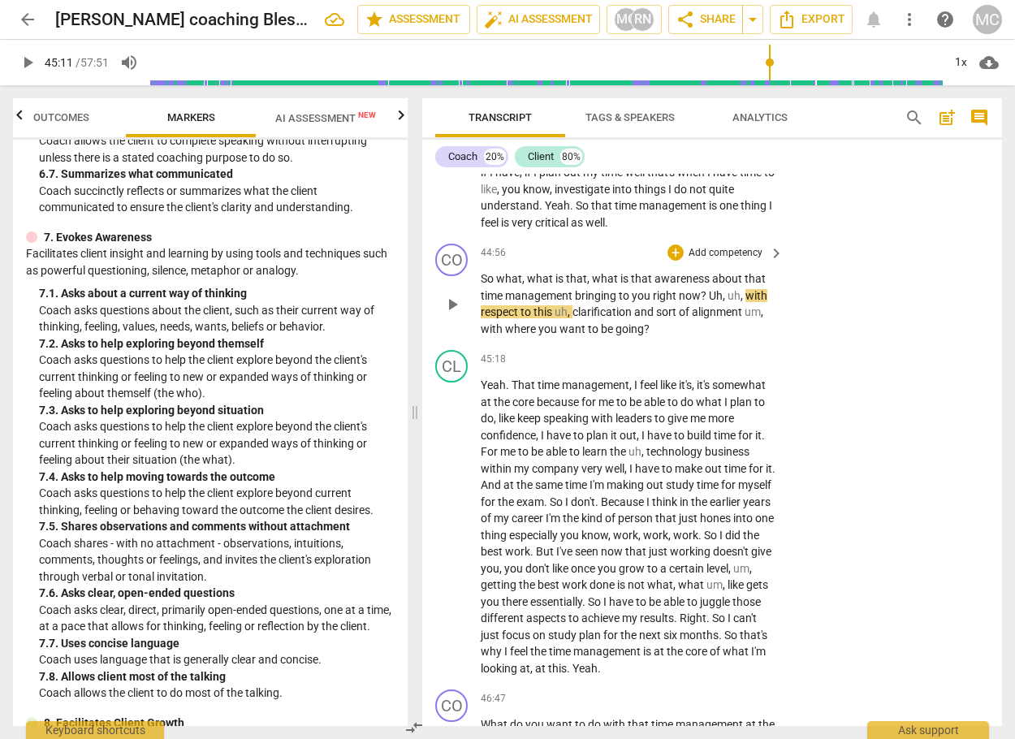
click at [714, 261] on p "Add competency" at bounding box center [725, 253] width 77 height 15
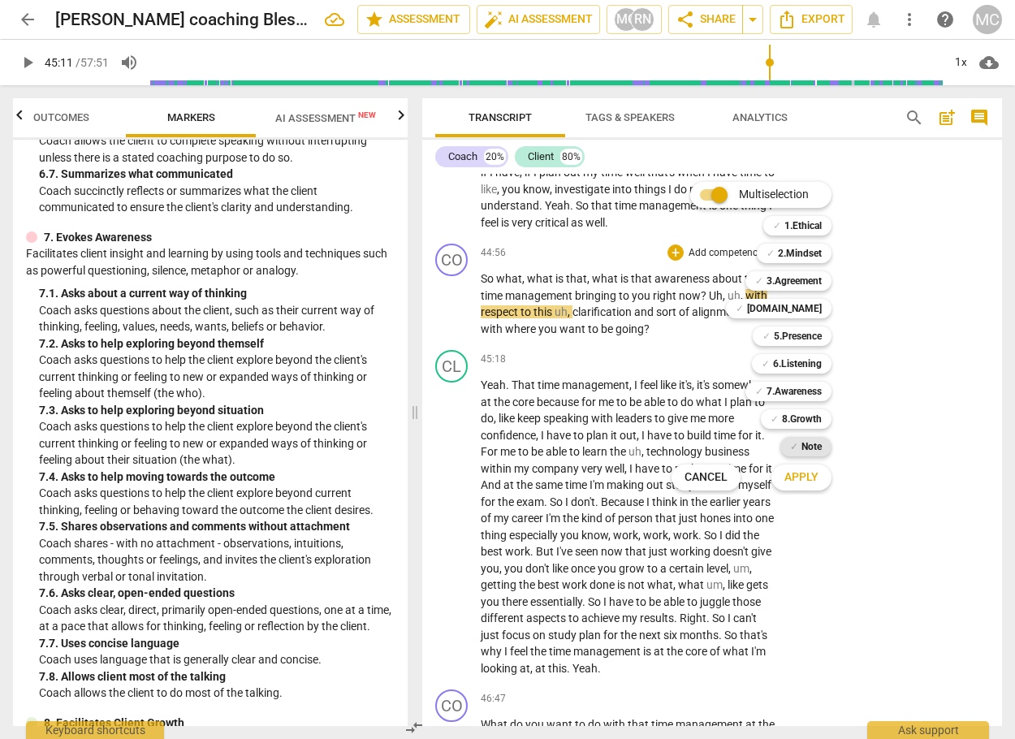
click at [798, 446] on div "✓ Note" at bounding box center [805, 446] width 51 height 19
click at [798, 470] on span "Apply" at bounding box center [801, 477] width 34 height 16
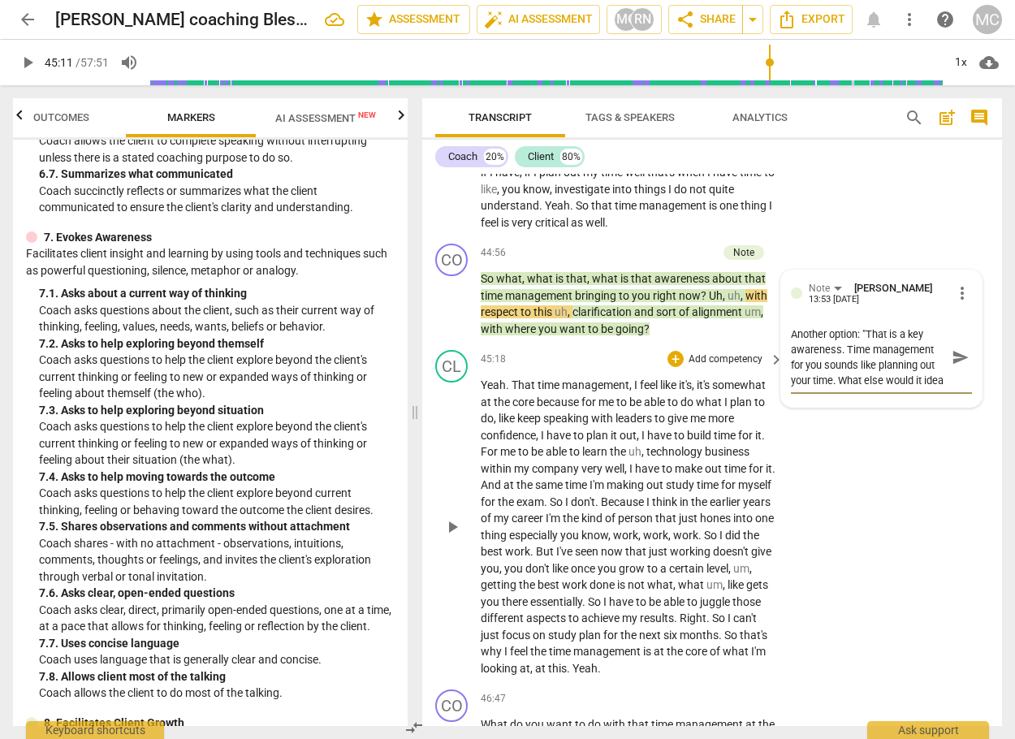
scroll to position [14, 0]
drag, startPoint x: 822, startPoint y: 434, endPoint x: 874, endPoint y: 436, distance: 52.0
click at [874, 388] on textarea "Another option: "That is a key awareness. Time management for you sounds like p…" at bounding box center [868, 357] width 155 height 62
click at [953, 366] on span "send" at bounding box center [960, 357] width 18 height 18
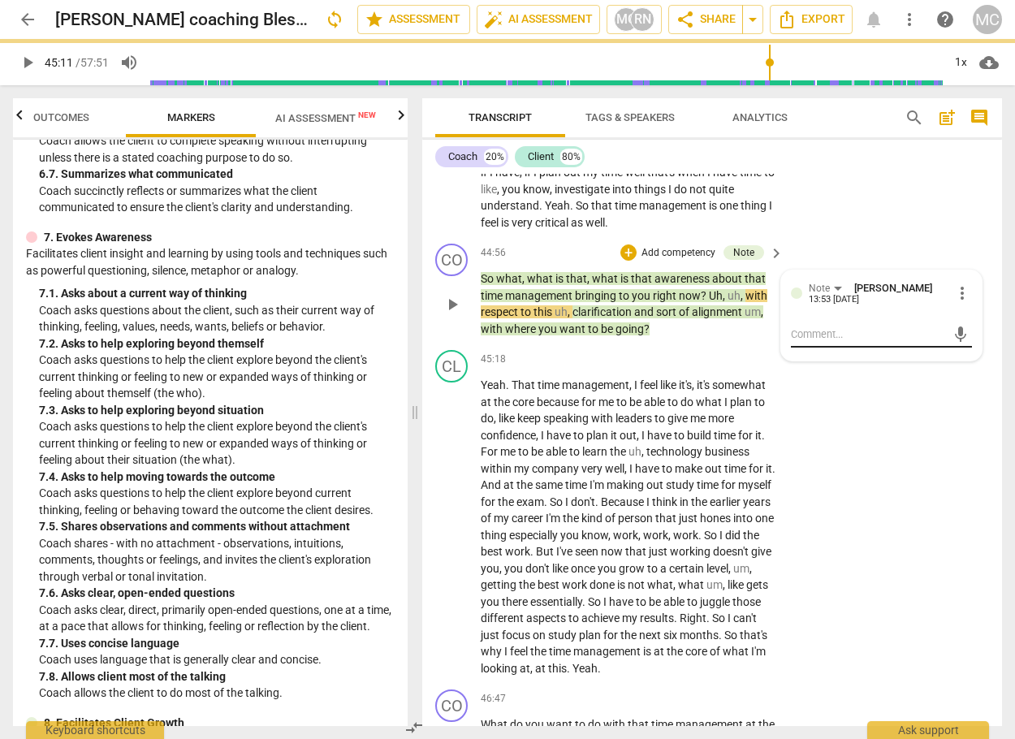
scroll to position [0, 0]
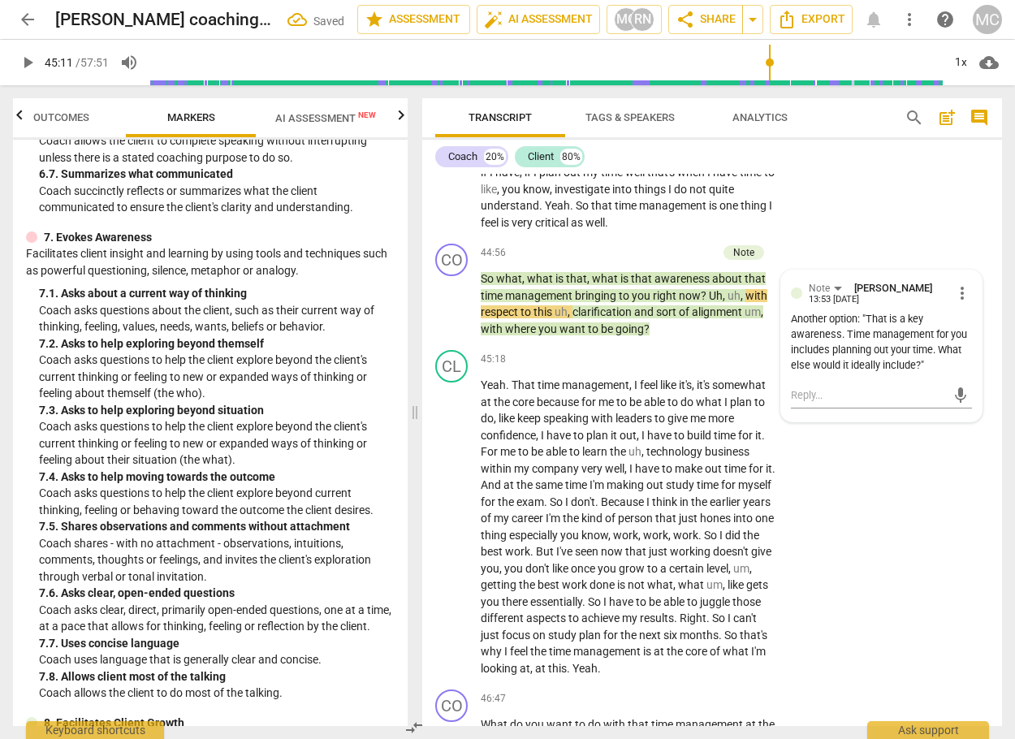
click at [37, 59] on span "play_arrow" at bounding box center [27, 62] width 19 height 19
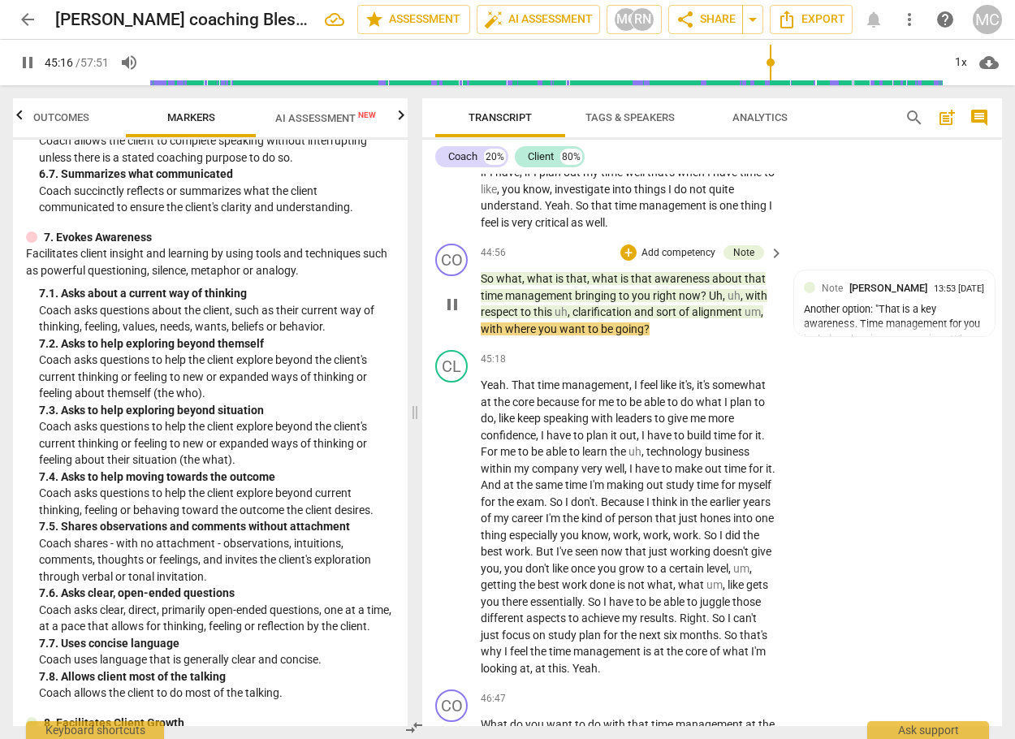
click at [478, 332] on div "play_arrow pause" at bounding box center [459, 304] width 41 height 56
click at [484, 285] on span "So" at bounding box center [488, 278] width 15 height 13
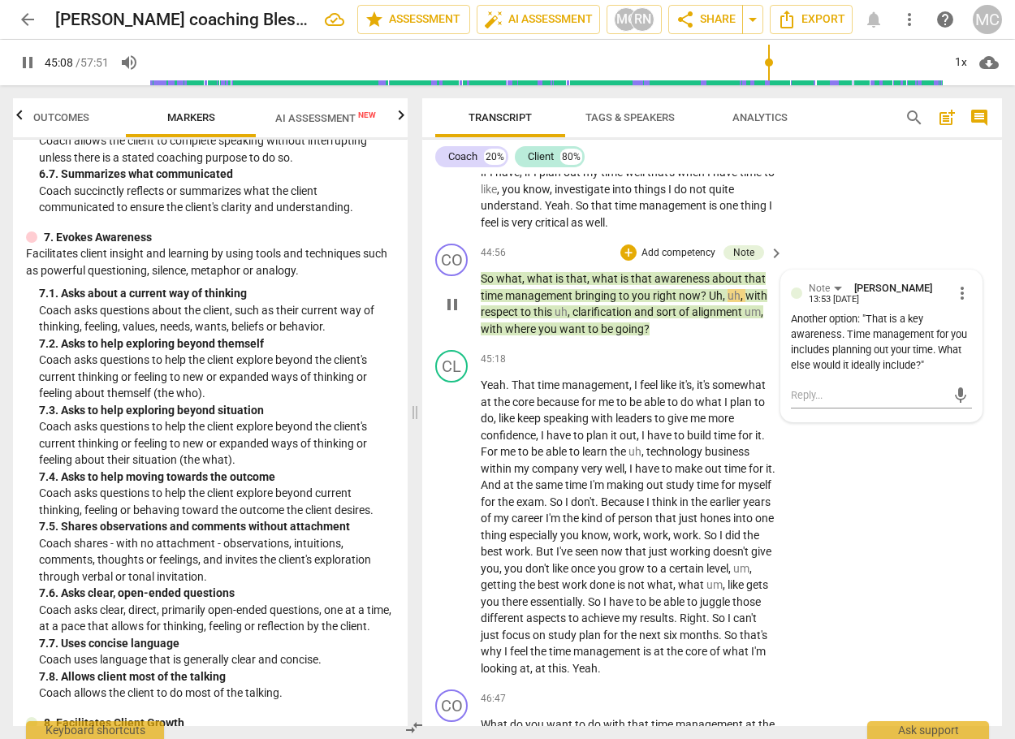
click at [448, 314] on span "pause" at bounding box center [451, 304] width 19 height 19
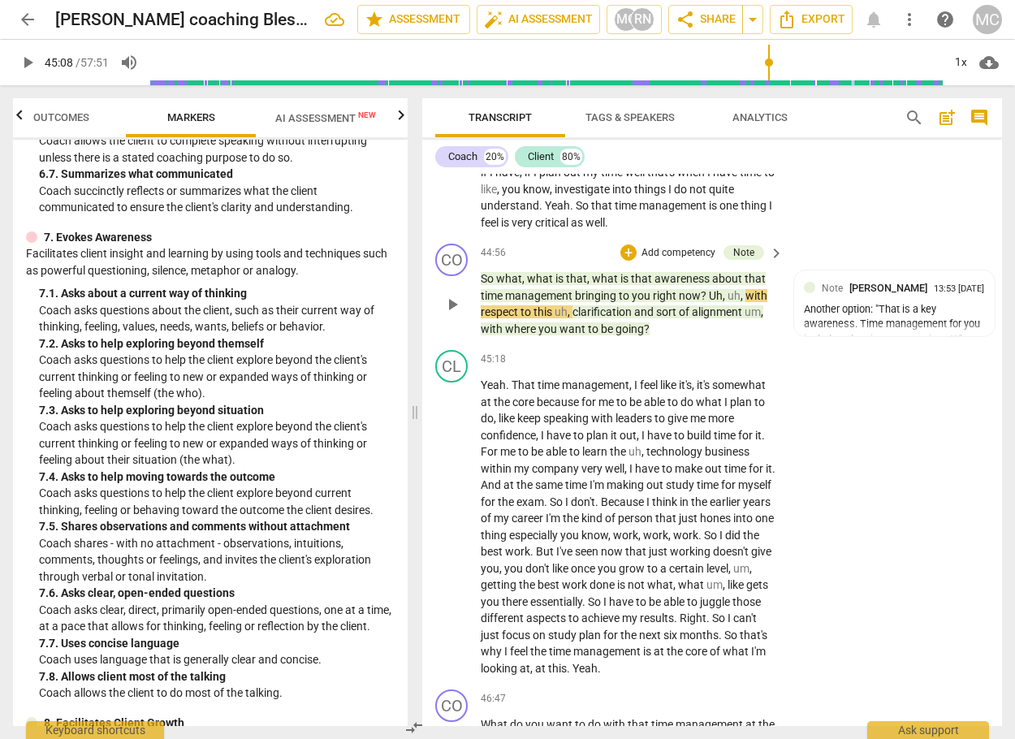
click at [442, 314] on span "play_arrow" at bounding box center [451, 304] width 19 height 19
click at [442, 314] on span "pause" at bounding box center [451, 304] width 19 height 19
click at [912, 294] on span "[PERSON_NAME]" at bounding box center [888, 288] width 78 height 12
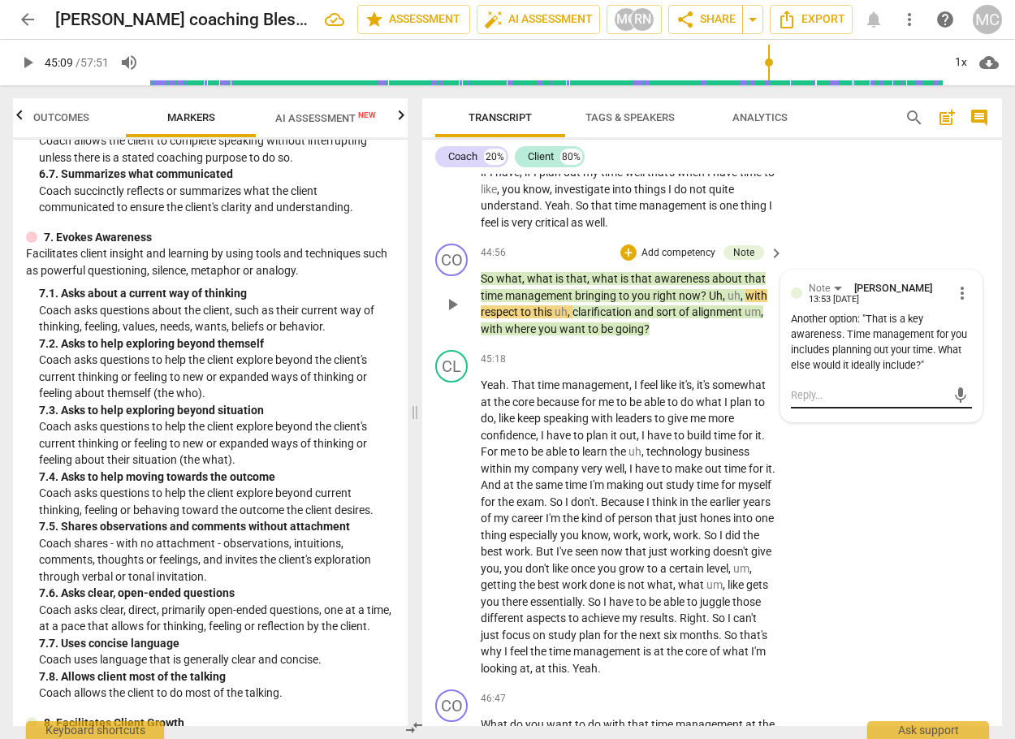
click at [869, 408] on div "mic" at bounding box center [881, 395] width 181 height 26
click at [867, 403] on textarea at bounding box center [868, 394] width 155 height 15
click at [968, 437] on div "Note [PERSON_NAME] 13:53 [DATE] more_vert Another option: "That is a key awaren…" at bounding box center [881, 353] width 201 height 166
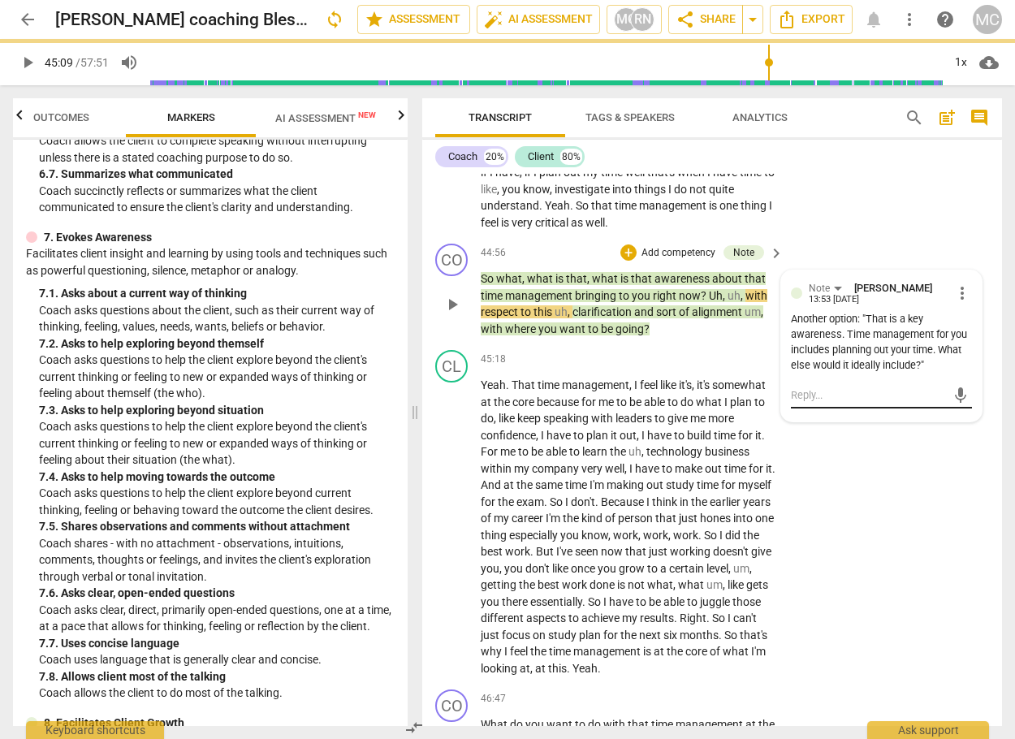
click at [958, 407] on button "mic" at bounding box center [960, 395] width 24 height 24
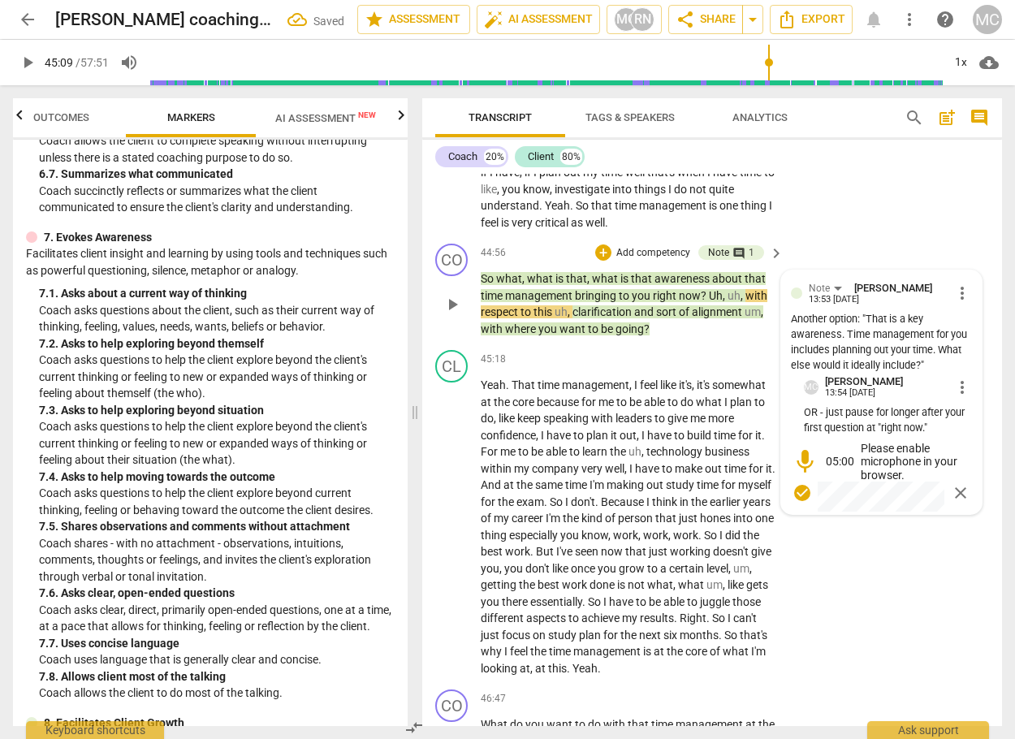
click at [955, 503] on span "close" at bounding box center [960, 492] width 19 height 19
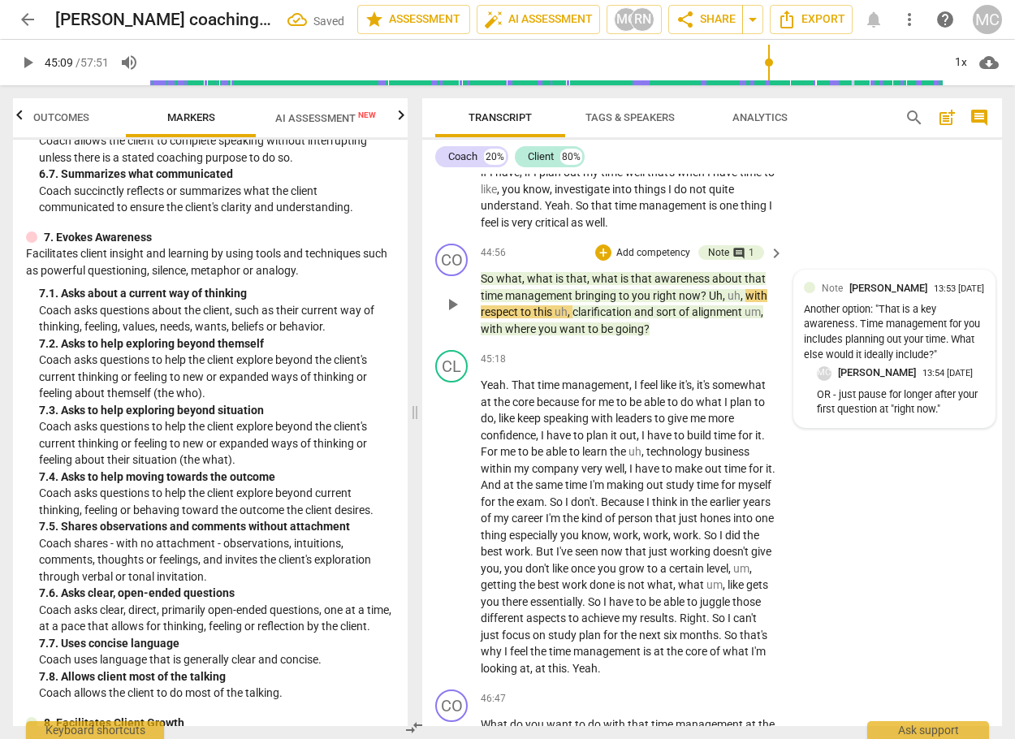
click at [934, 295] on div "13:53 [DATE]" at bounding box center [959, 289] width 50 height 11
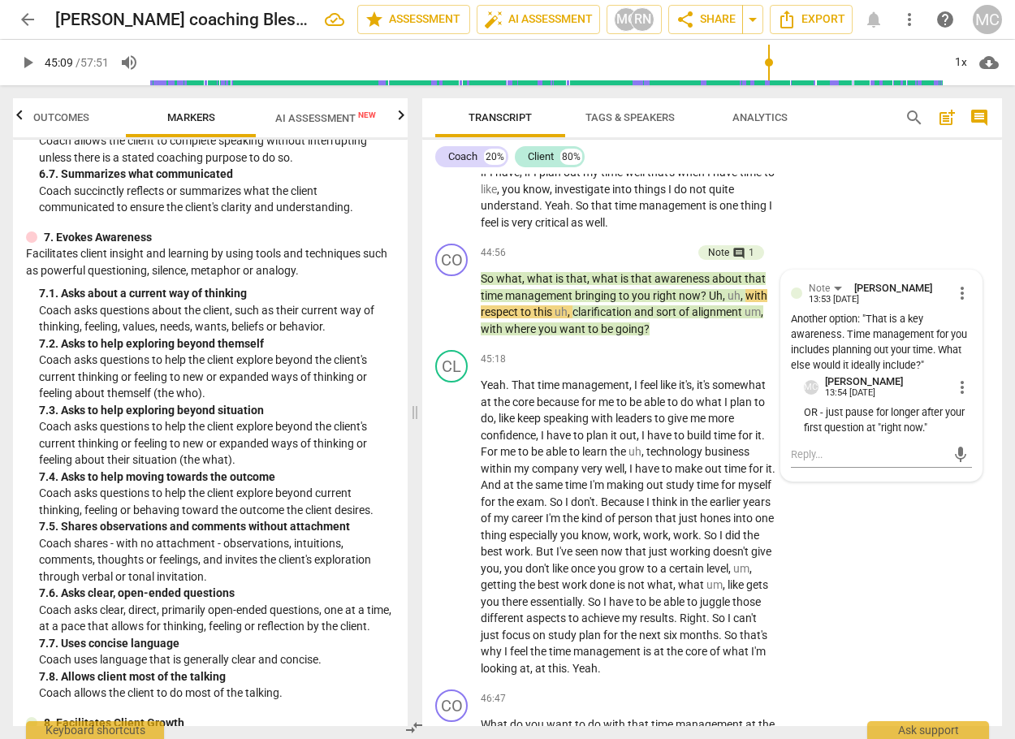
click at [20, 70] on span "play_arrow" at bounding box center [27, 62] width 19 height 19
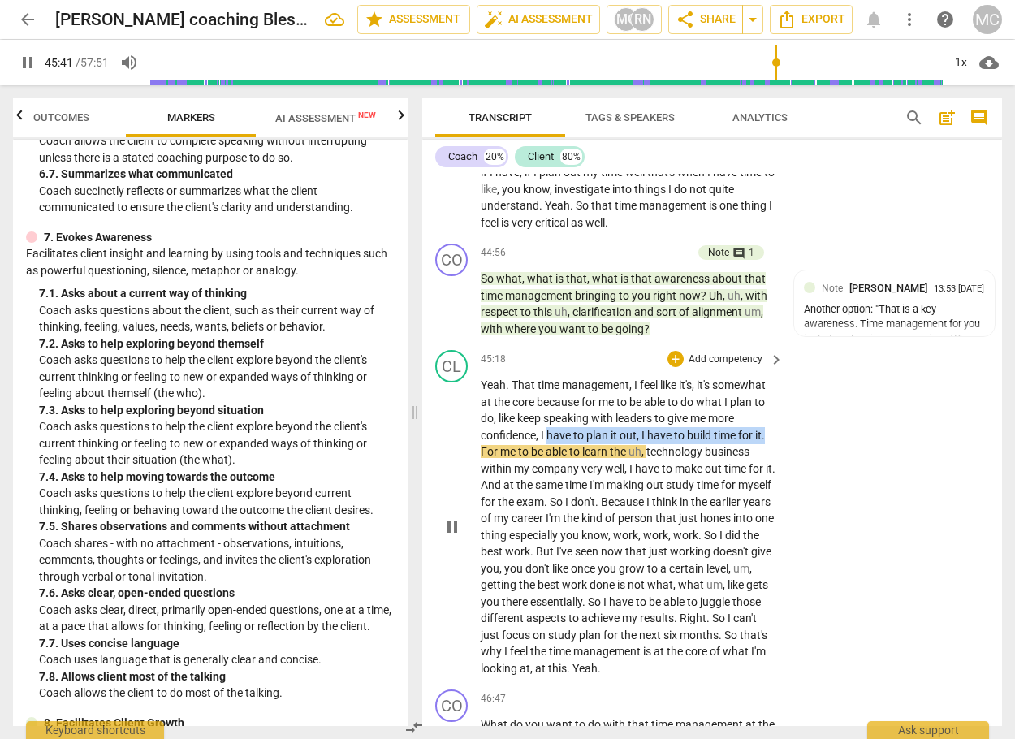
drag, startPoint x: 549, startPoint y: 512, endPoint x: 771, endPoint y: 522, distance: 222.6
click at [771, 522] on p "Yeah . That time management , I feel like it's , it's somewhat at the core beca…" at bounding box center [628, 527] width 295 height 300
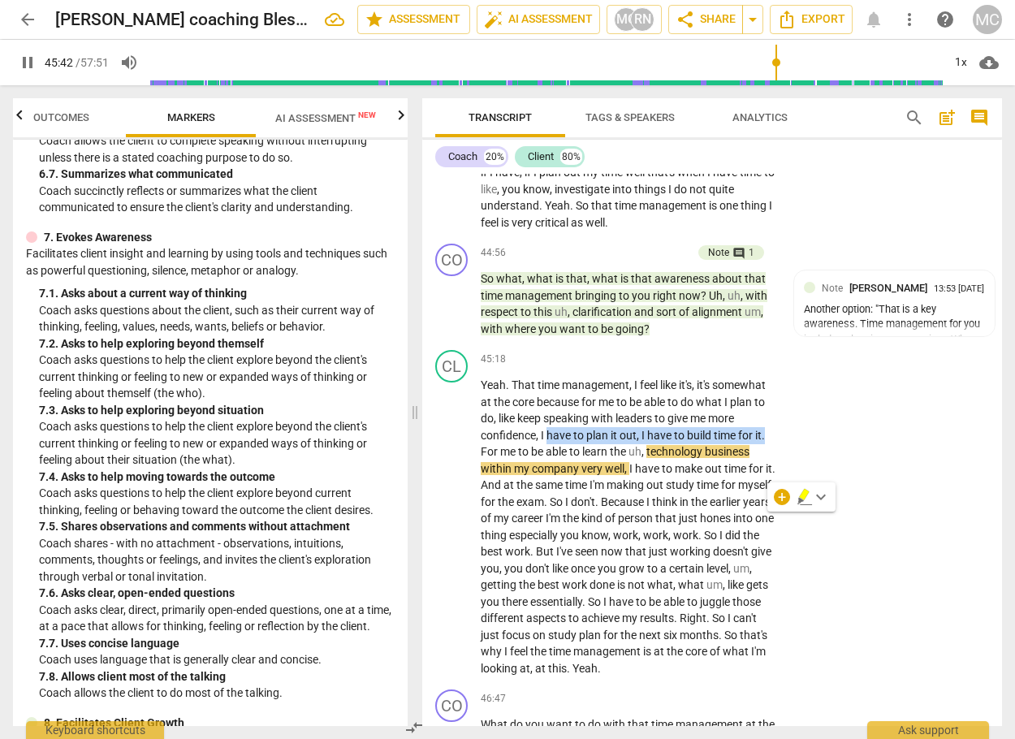
click at [797, 497] on icon "button" at bounding box center [804, 496] width 16 height 19
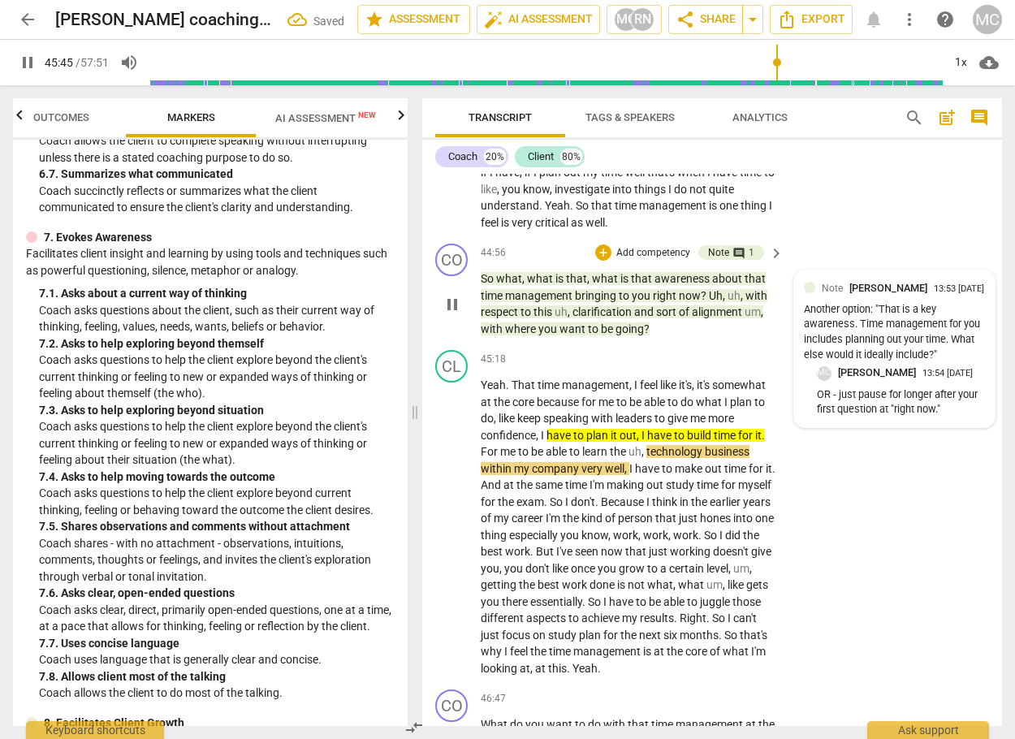
click at [891, 418] on p "OR - just pause for longer after your first question at "right now."" at bounding box center [901, 402] width 168 height 31
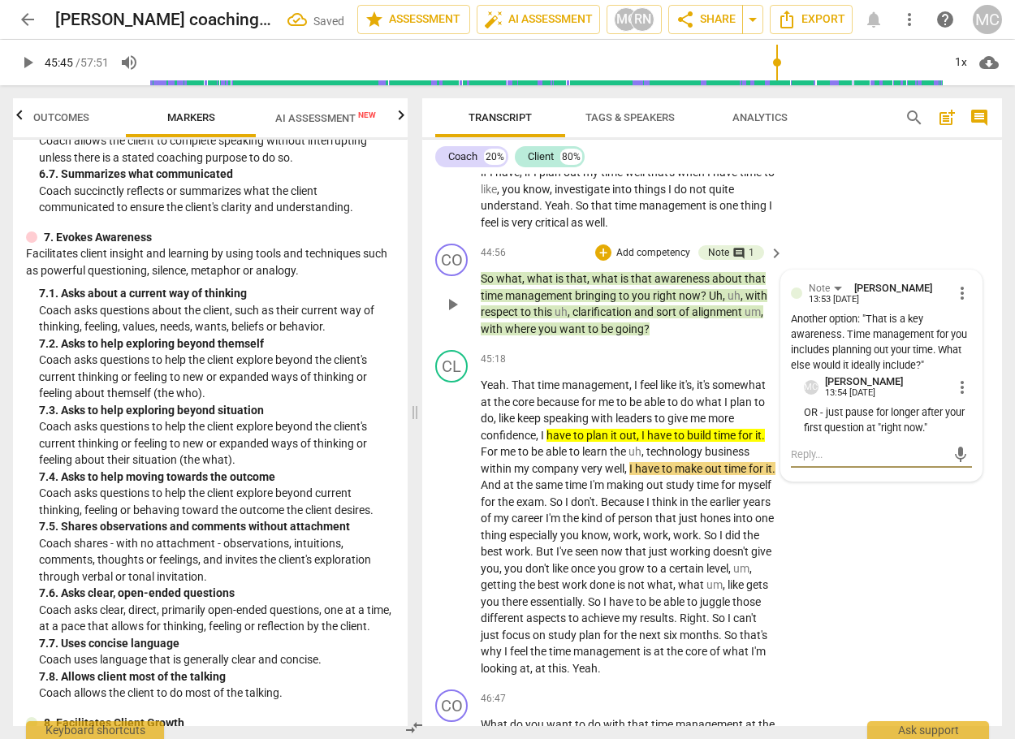
click at [839, 462] on textarea at bounding box center [868, 453] width 155 height 15
drag, startPoint x: 830, startPoint y: 541, endPoint x: 800, endPoint y: 551, distance: 31.8
click at [800, 477] on textarea "OR: What do you need to be able to plan out your time?" at bounding box center [868, 461] width 155 height 31
click at [851, 477] on textarea "OR: What would help you plan out your time?" at bounding box center [868, 461] width 155 height 31
click at [951, 472] on span "send" at bounding box center [960, 463] width 18 height 18
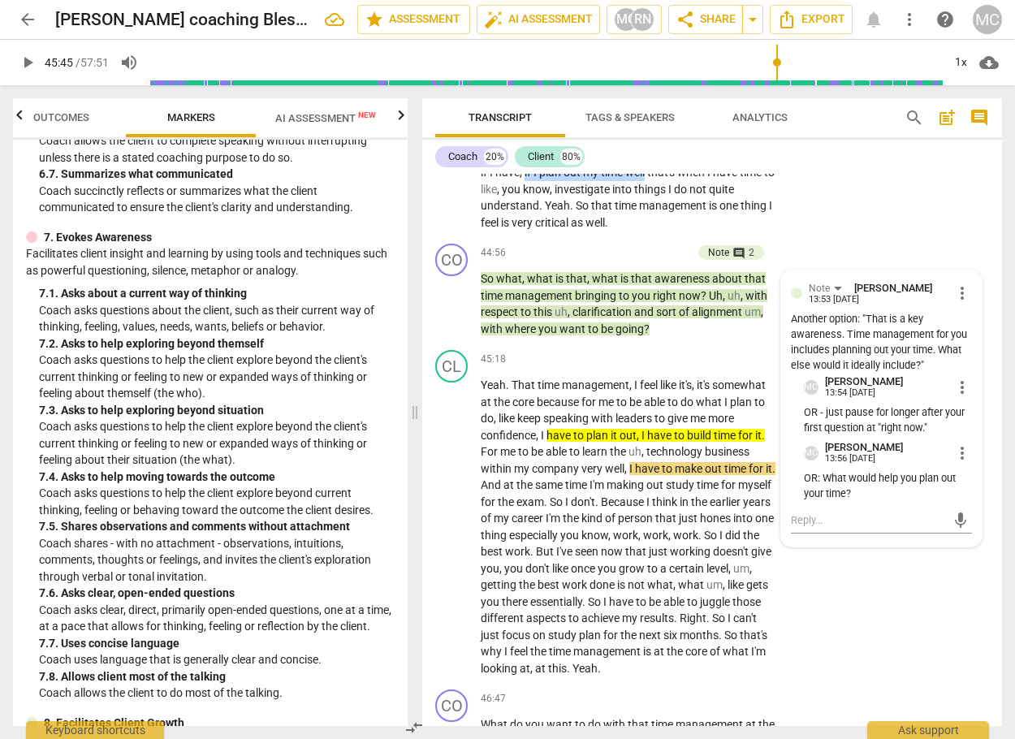
drag, startPoint x: 619, startPoint y: 257, endPoint x: 742, endPoint y: 256, distance: 123.4
click at [742, 231] on p "Yeah . What else was there is more like taking time out to learn the business m…" at bounding box center [628, 139] width 295 height 183
click at [779, 232] on icon "button" at bounding box center [780, 231] width 10 height 11
drag, startPoint x: 30, startPoint y: 55, endPoint x: 51, endPoint y: 71, distance: 26.1
click at [29, 56] on span "play_arrow" at bounding box center [27, 62] width 19 height 19
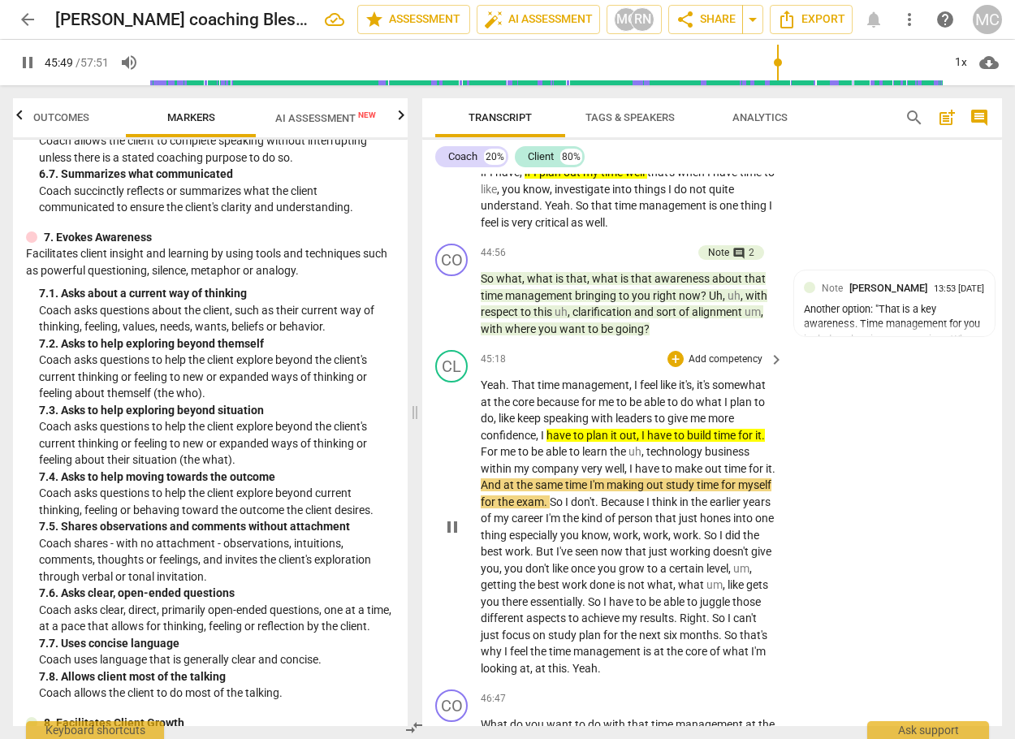
scroll to position [12400, 0]
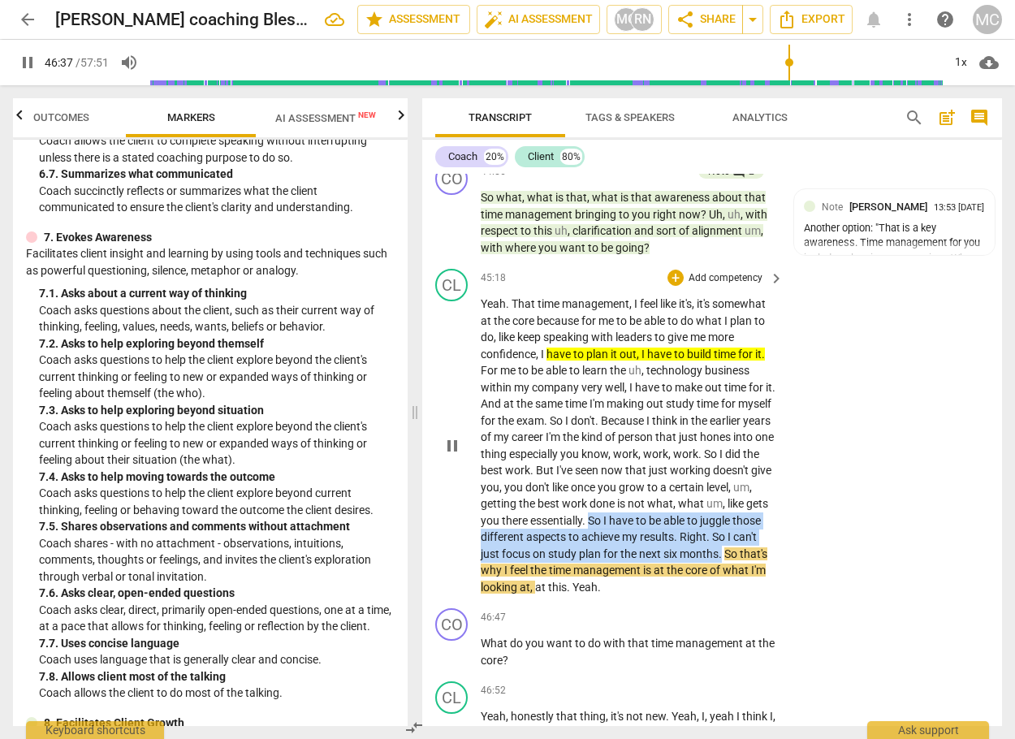
drag, startPoint x: 685, startPoint y: 597, endPoint x: 563, endPoint y: 647, distance: 132.5
click at [563, 595] on p "Yeah . That time management , I feel like it's , it's somewhat at the core beca…" at bounding box center [628, 445] width 295 height 300
click at [598, 626] on icon "button" at bounding box center [604, 632] width 16 height 19
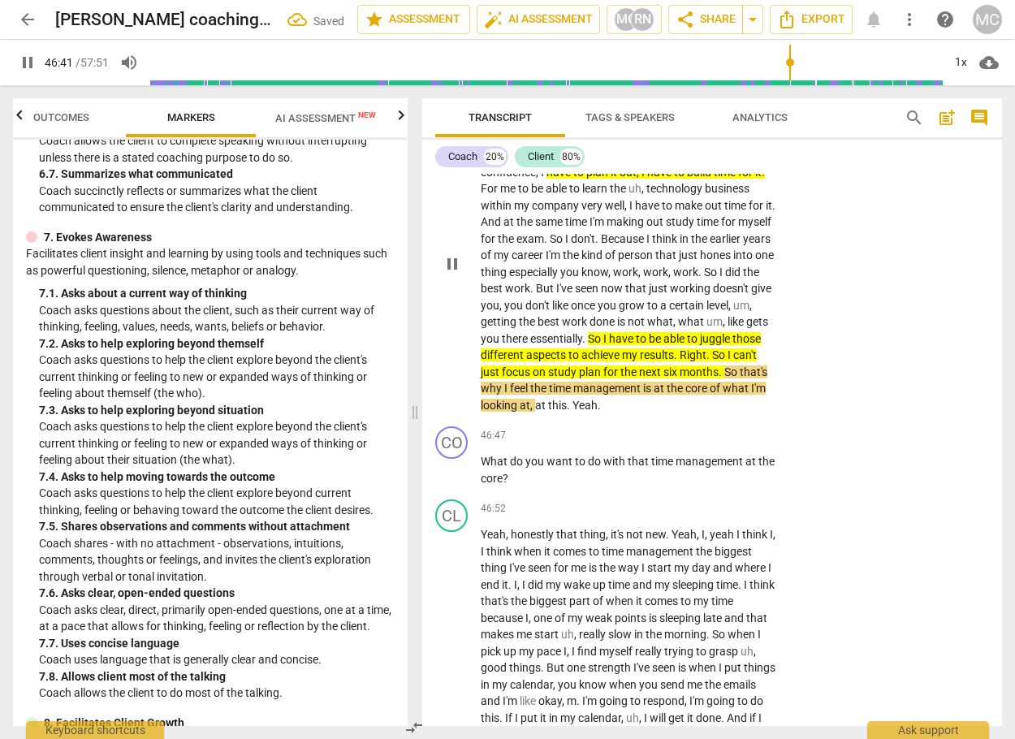
scroll to position [12644, 0]
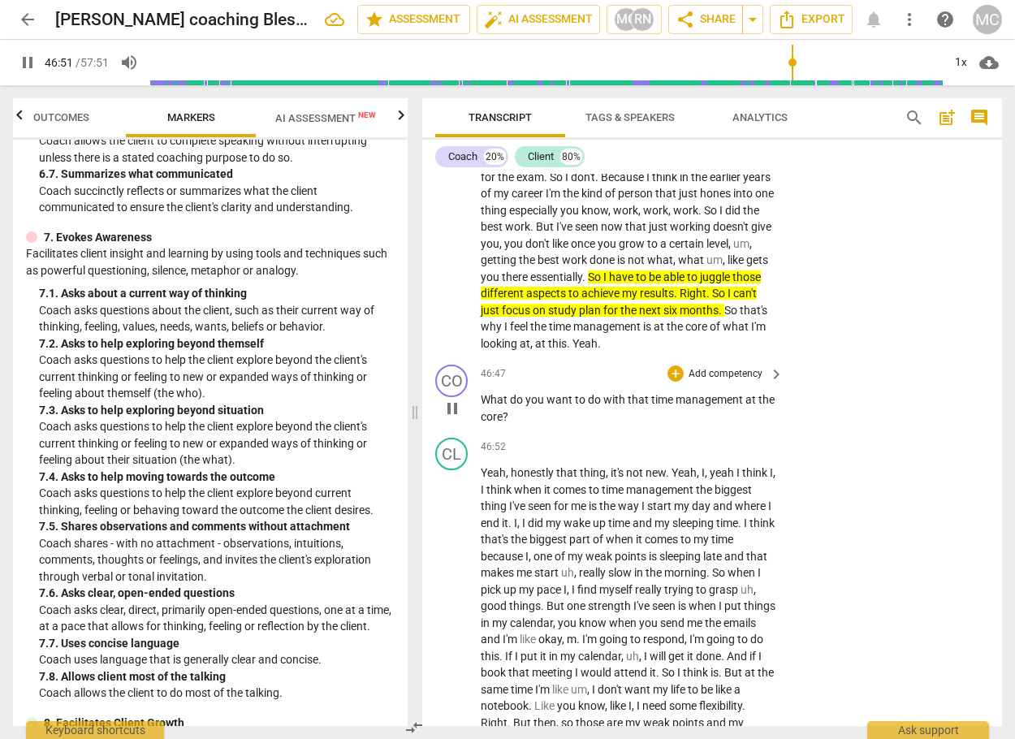
click at [455, 418] on span "pause" at bounding box center [451, 408] width 19 height 19
click at [455, 418] on span "play_arrow" at bounding box center [451, 408] width 19 height 19
click at [676, 382] on div "+" at bounding box center [675, 373] width 16 height 16
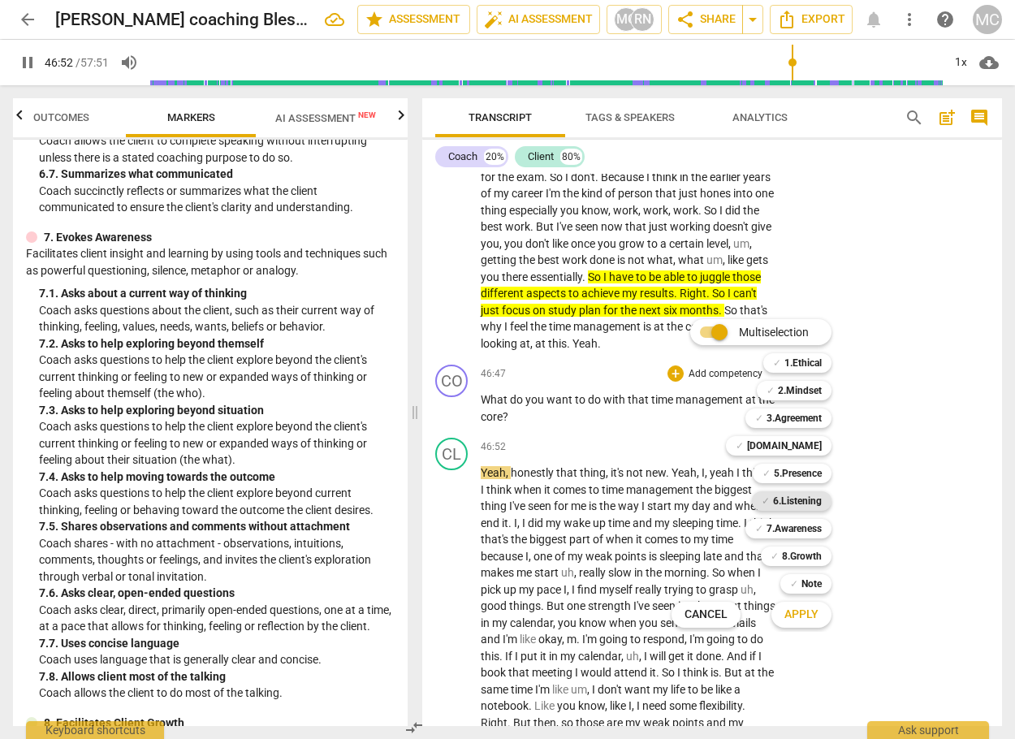
click at [805, 499] on b "6.Listening" at bounding box center [797, 500] width 49 height 19
click at [802, 533] on b "7.Awareness" at bounding box center [793, 528] width 55 height 19
click at [788, 472] on b "5.Presence" at bounding box center [798, 473] width 48 height 19
click at [803, 620] on span "Apply" at bounding box center [801, 614] width 34 height 16
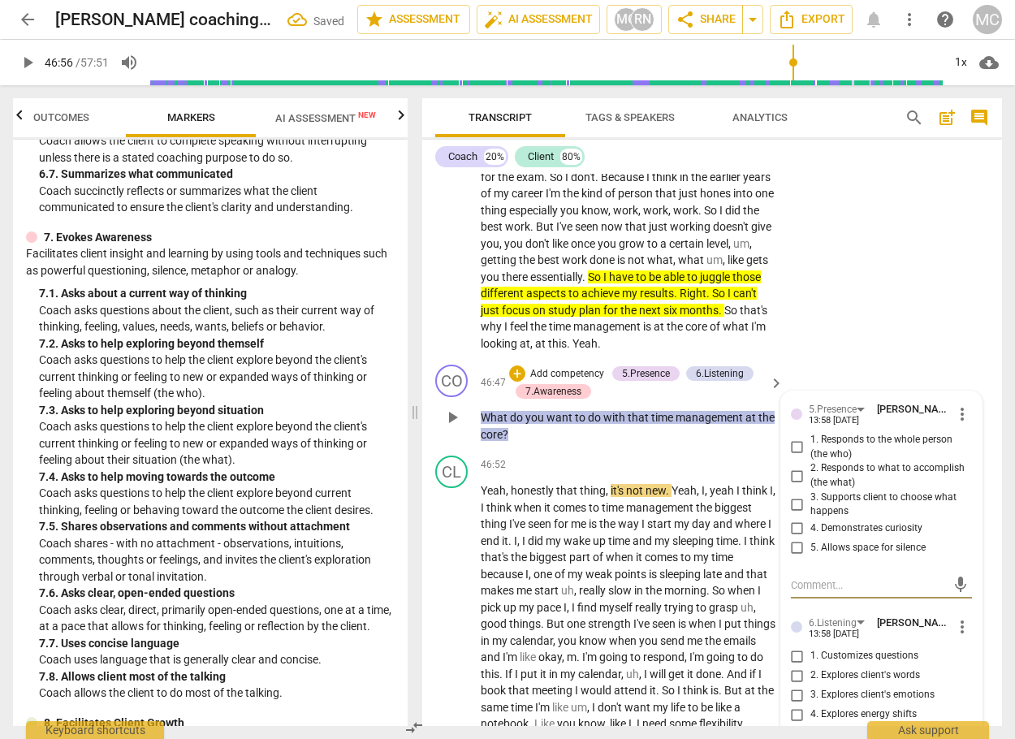
click at [796, 485] on input "2. Responds to what to accomplish (the what)" at bounding box center [797, 475] width 26 height 19
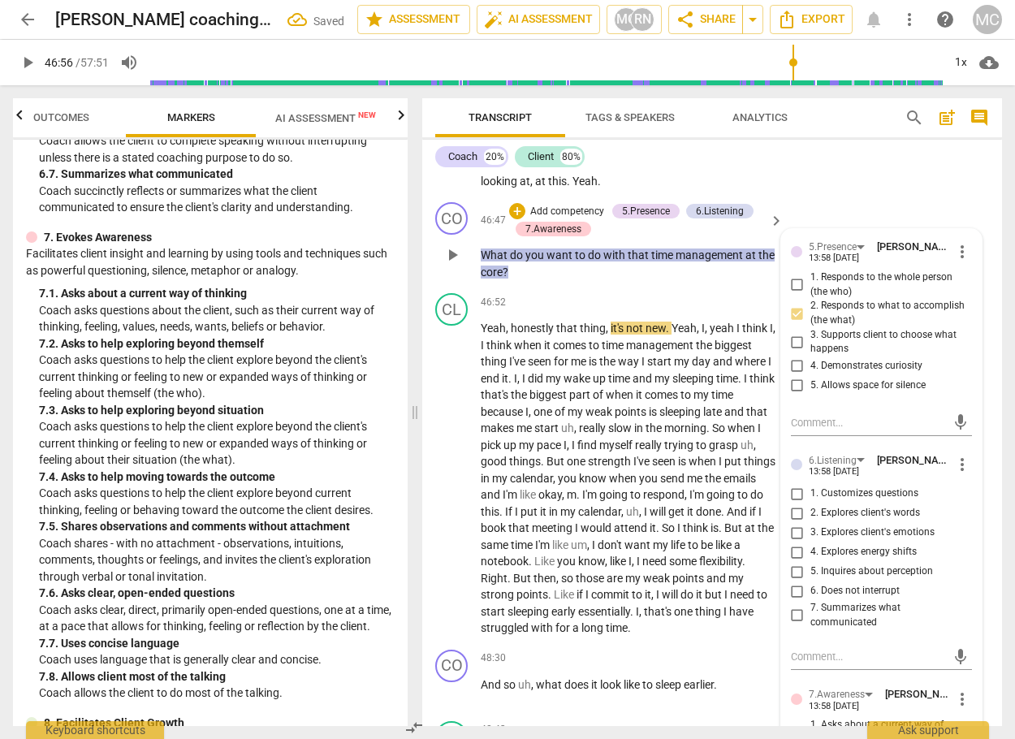
scroll to position [12887, 0]
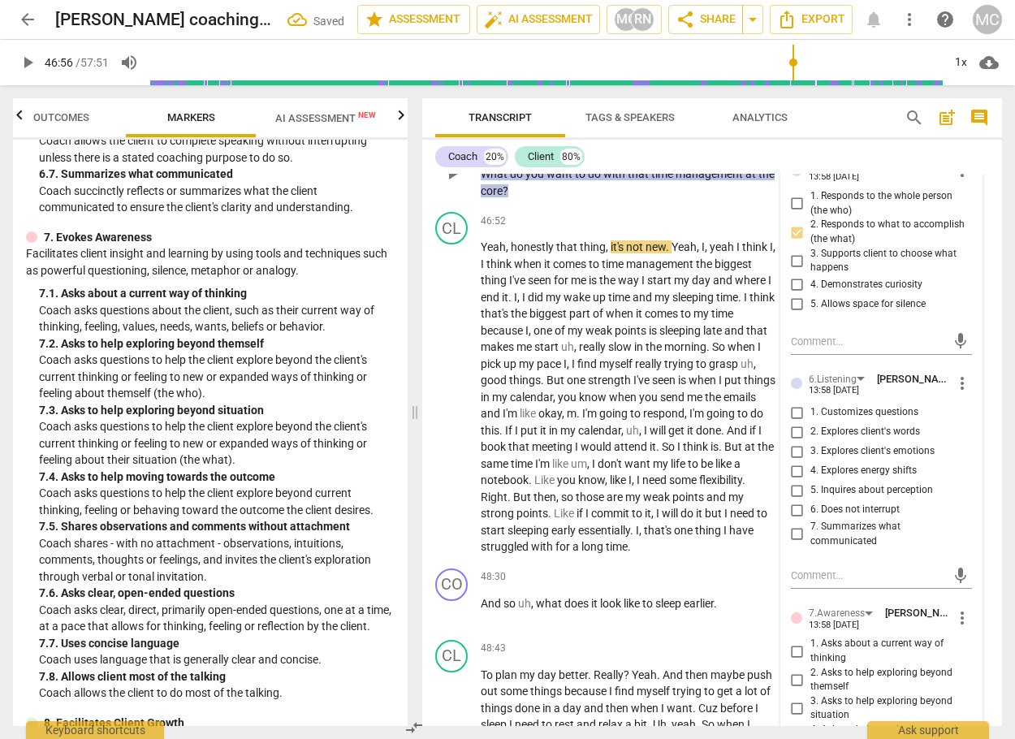
click at [796, 422] on input "1. Customizes questions" at bounding box center [797, 412] width 26 height 19
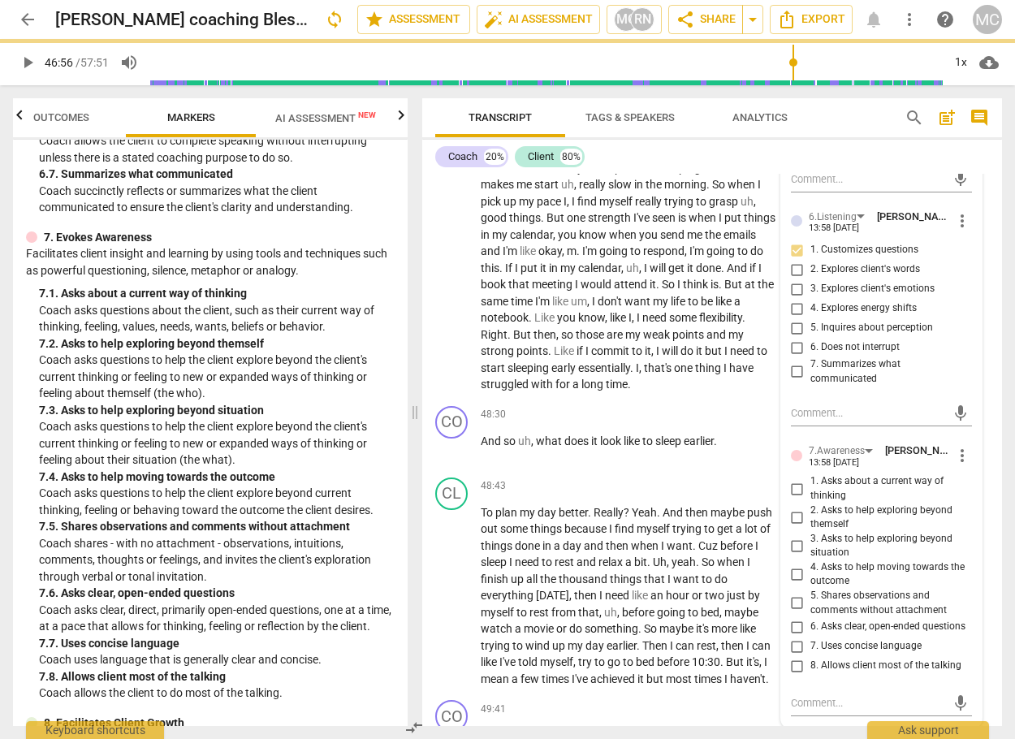
scroll to position [13293, 0]
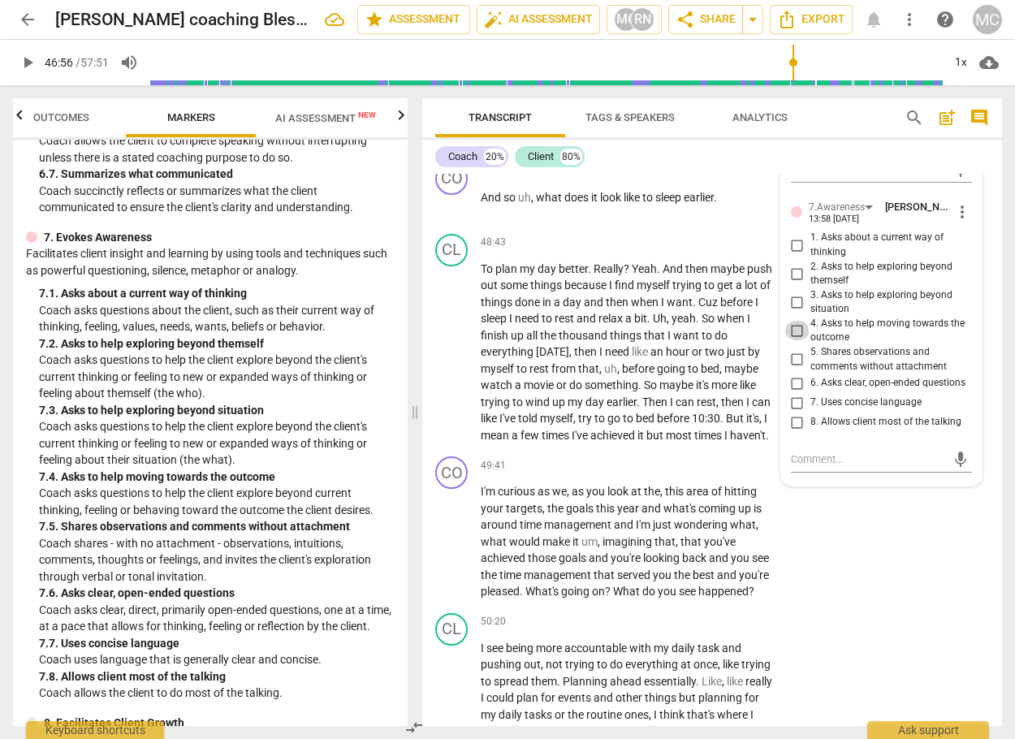
click at [797, 340] on input "4. Asks to help moving towards the outcome" at bounding box center [797, 330] width 26 height 19
click at [796, 393] on input "6. Asks clear, open-ended questions" at bounding box center [797, 382] width 26 height 19
click at [792, 412] on input "7. Uses concise language" at bounding box center [797, 402] width 26 height 19
click at [22, 60] on span "play_arrow" at bounding box center [27, 62] width 19 height 19
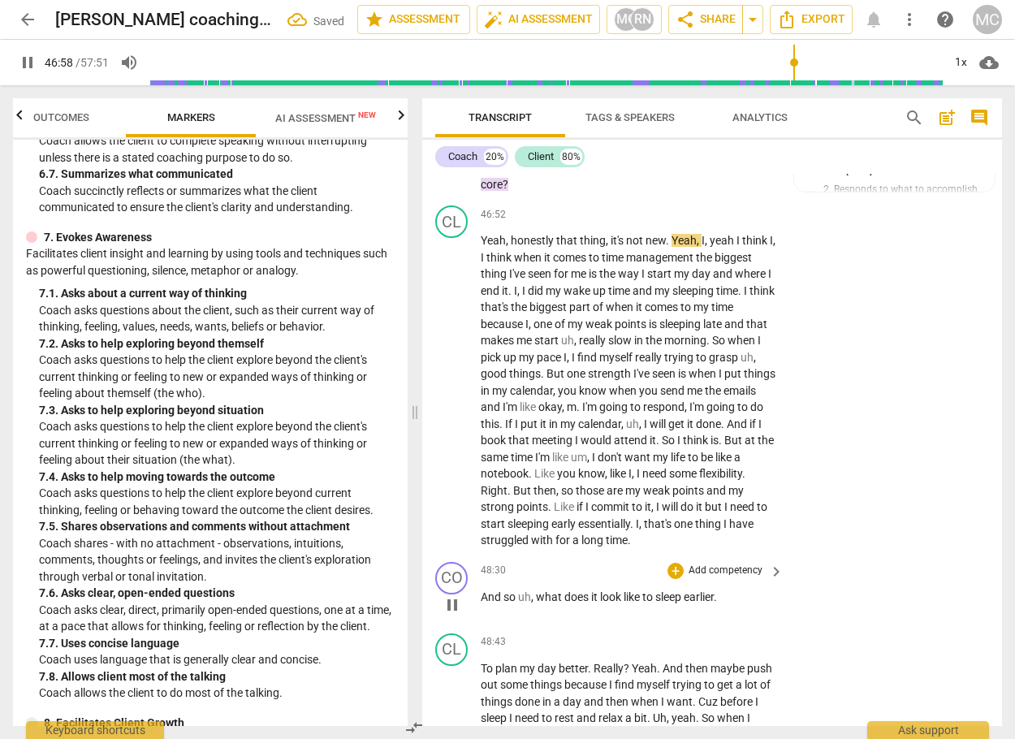
scroll to position [12891, 0]
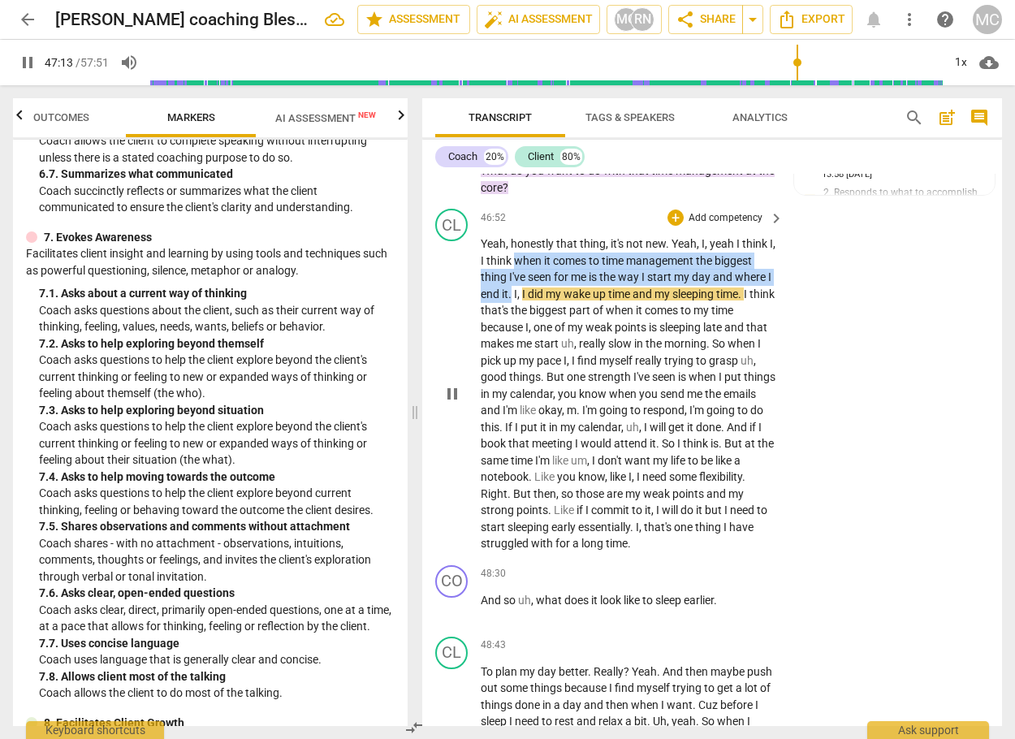
drag, startPoint x: 521, startPoint y: 362, endPoint x: 516, endPoint y: 395, distance: 32.8
click at [516, 395] on p "Yeah , honestly that thing , it's not new . Yeah , I , yeah I think I , I think…" at bounding box center [628, 393] width 295 height 317
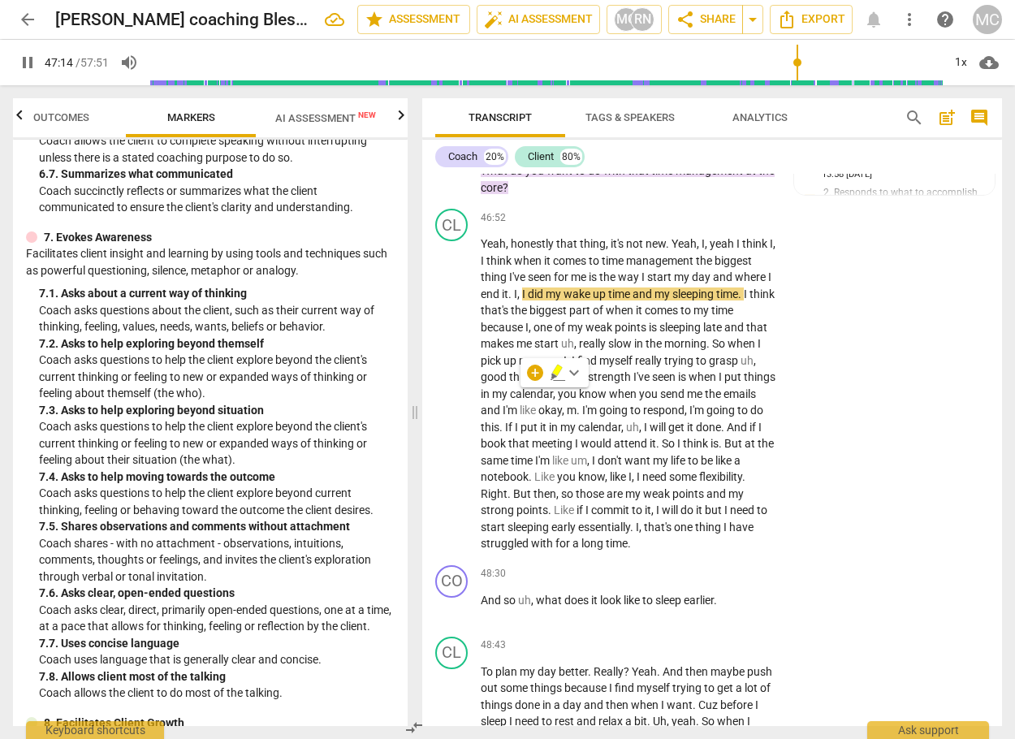
click at [549, 371] on div "+ keyboard_arrow_down" at bounding box center [554, 372] width 68 height 29
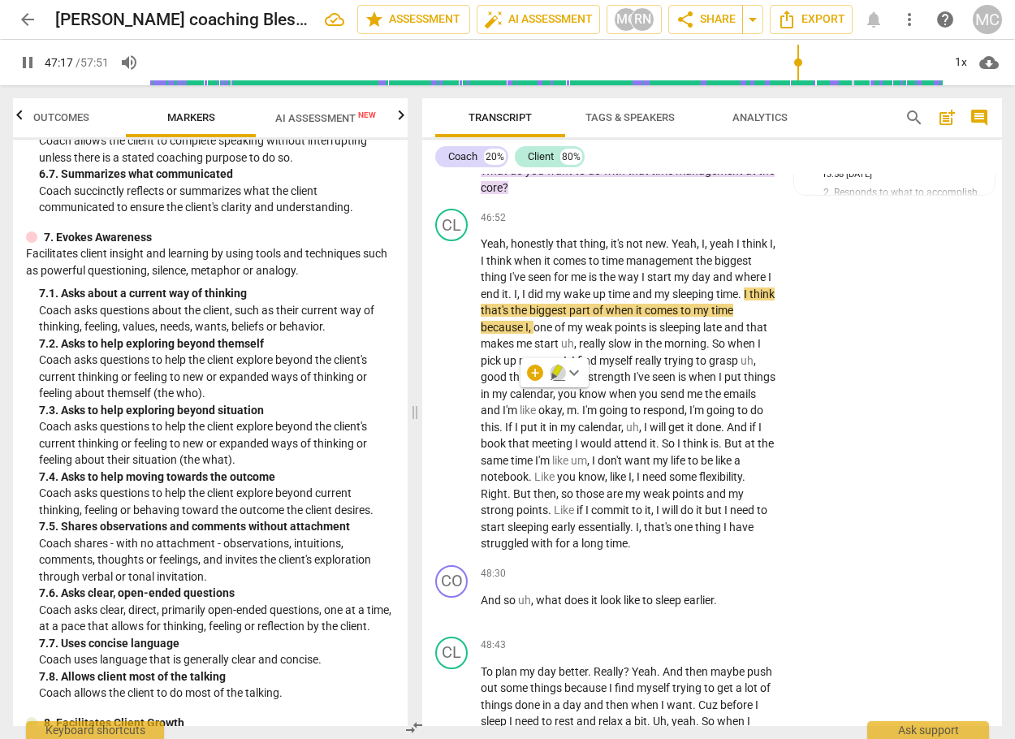
click at [556, 371] on icon "button" at bounding box center [557, 369] width 10 height 11
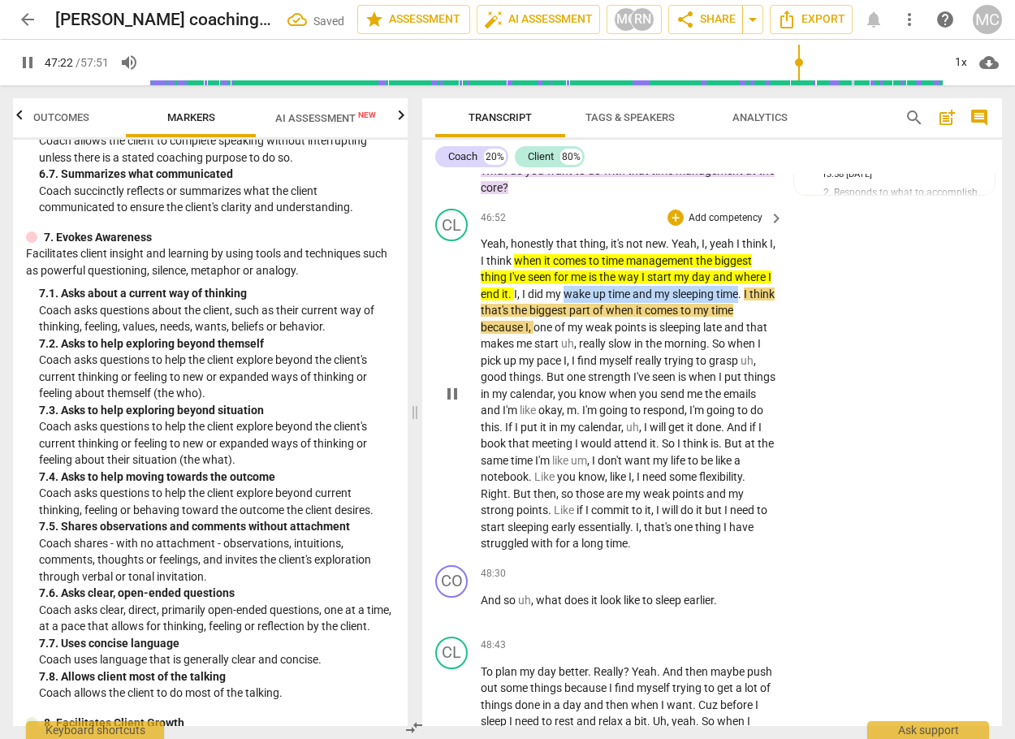
drag, startPoint x: 573, startPoint y: 390, endPoint x: 714, endPoint y: 393, distance: 140.5
click at [746, 393] on p "Yeah , honestly that thing , it's not new . Yeah , I , yeah I think I , I think…" at bounding box center [628, 393] width 295 height 317
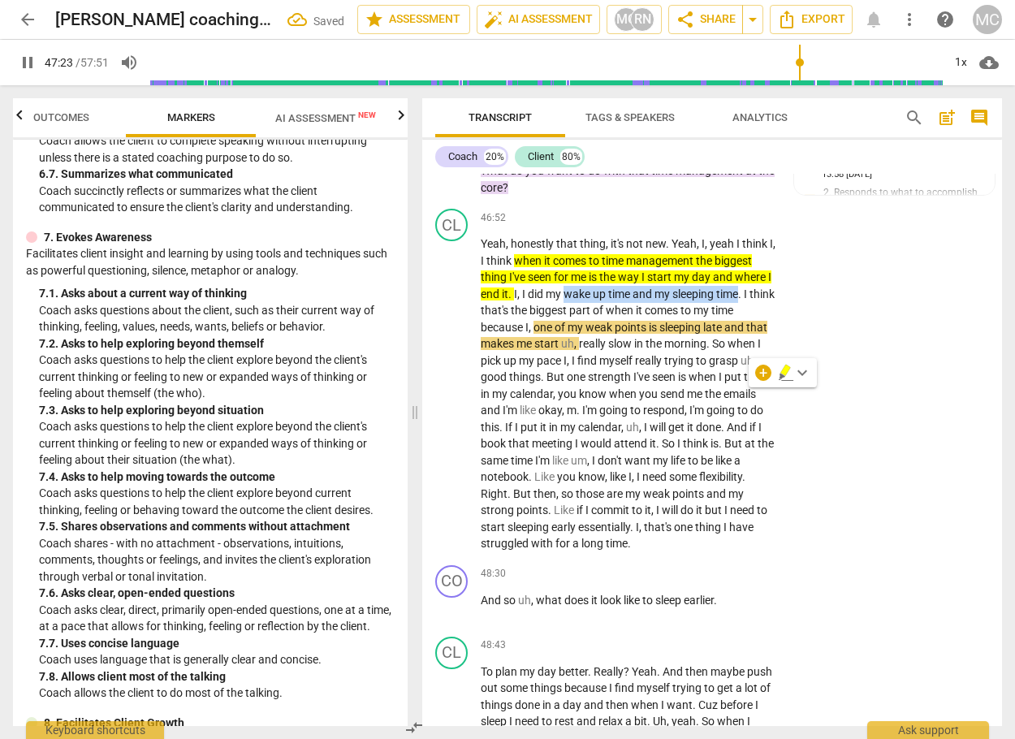
click at [782, 375] on icon "button" at bounding box center [782, 376] width 6 height 6
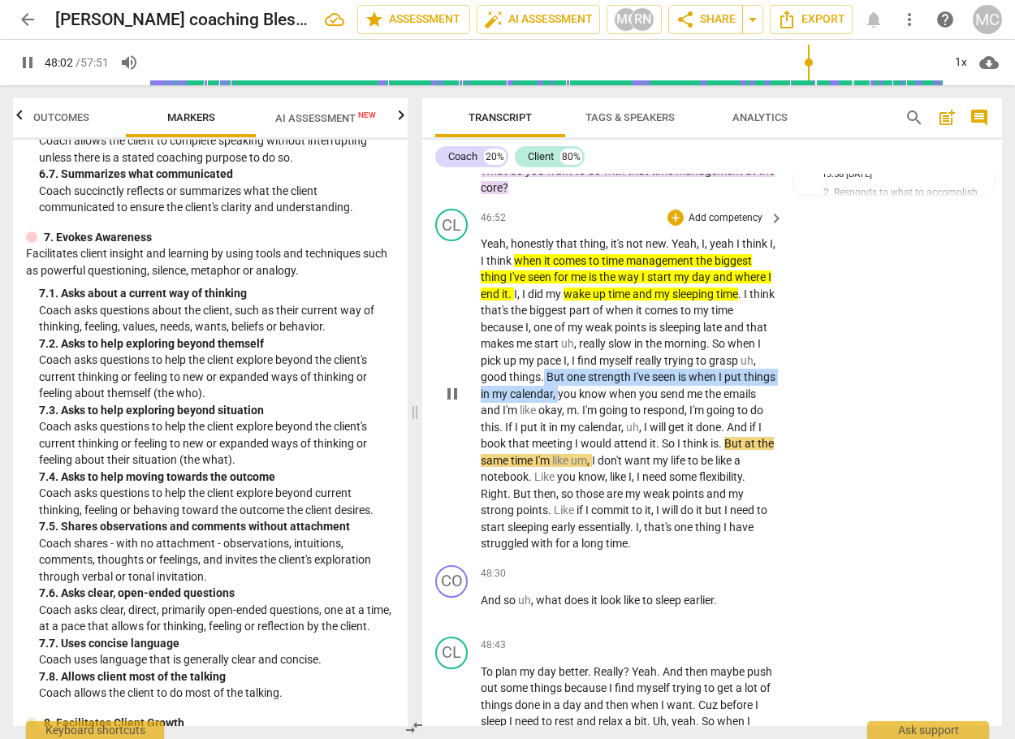
drag, startPoint x: 545, startPoint y: 472, endPoint x: 593, endPoint y: 498, distance: 54.9
click at [593, 498] on p "Yeah , honestly that thing , it's not new . Yeah , I , yeah I think I , I think…" at bounding box center [628, 393] width 295 height 317
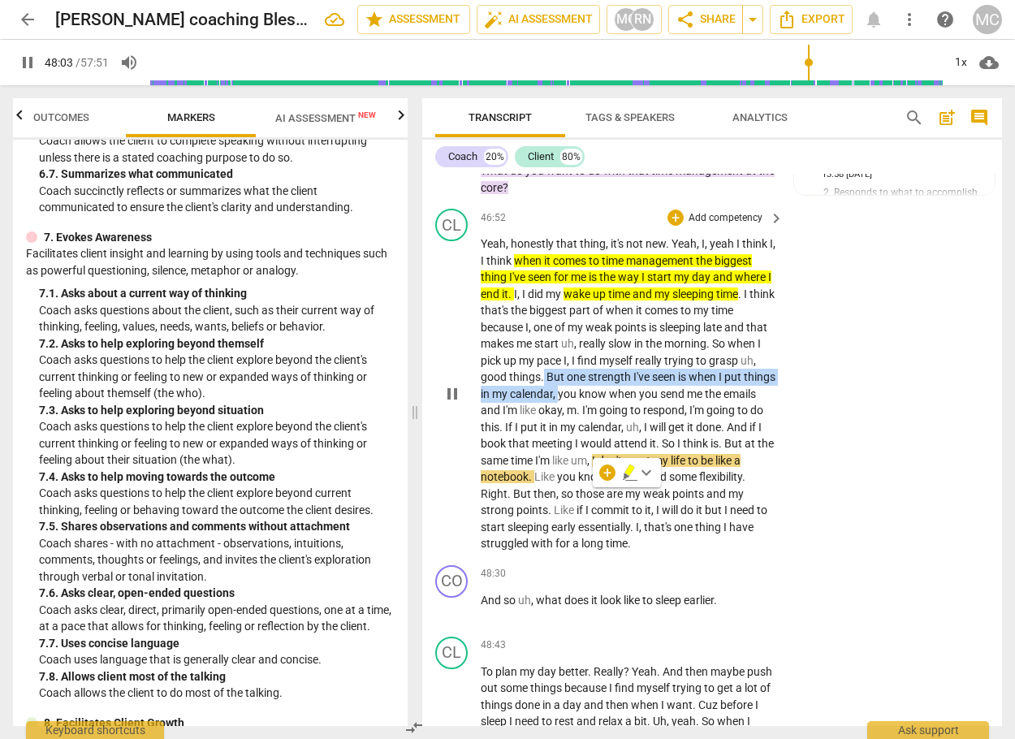
click at [632, 473] on icon "button" at bounding box center [630, 472] width 16 height 19
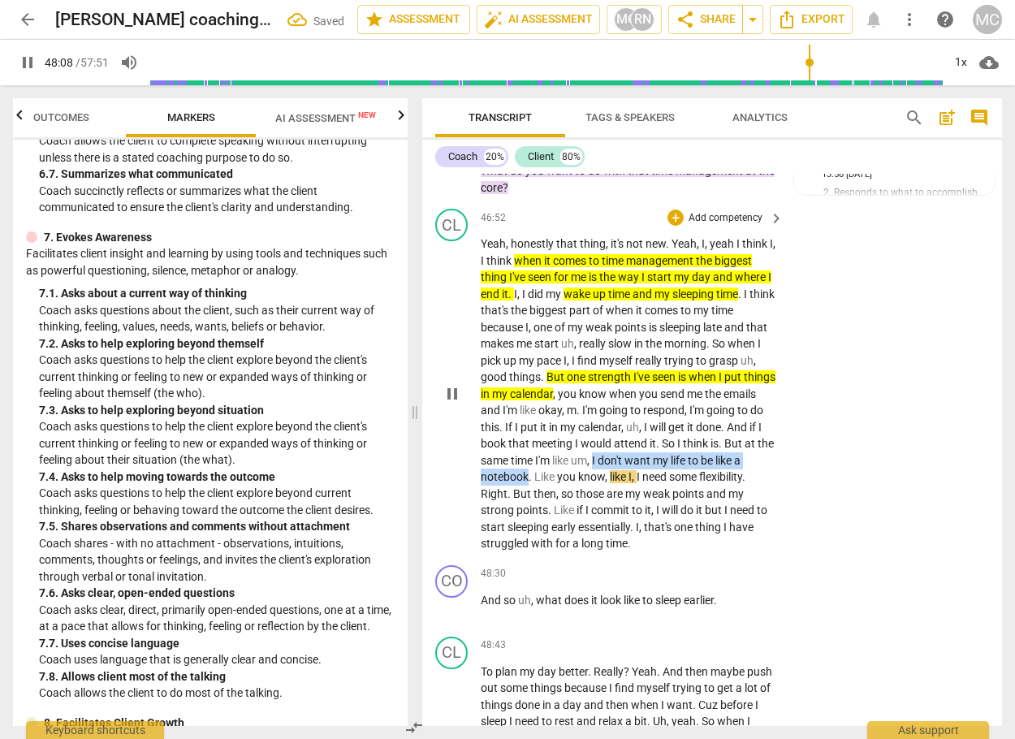
drag, startPoint x: 688, startPoint y: 561, endPoint x: 605, endPoint y: 572, distance: 84.3
click at [605, 552] on p "Yeah , honestly that thing , it's not new . Yeah , I , yeah I think I , I think…" at bounding box center [628, 393] width 295 height 317
click at [641, 551] on icon "button" at bounding box center [641, 552] width 10 height 11
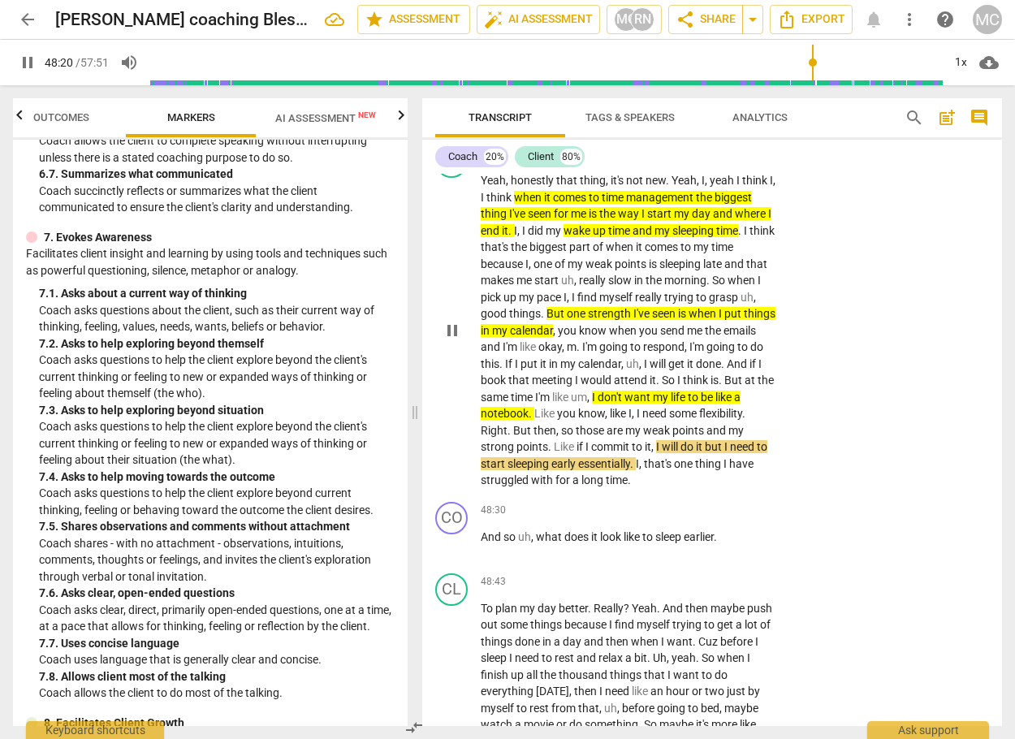
scroll to position [12972, 0]
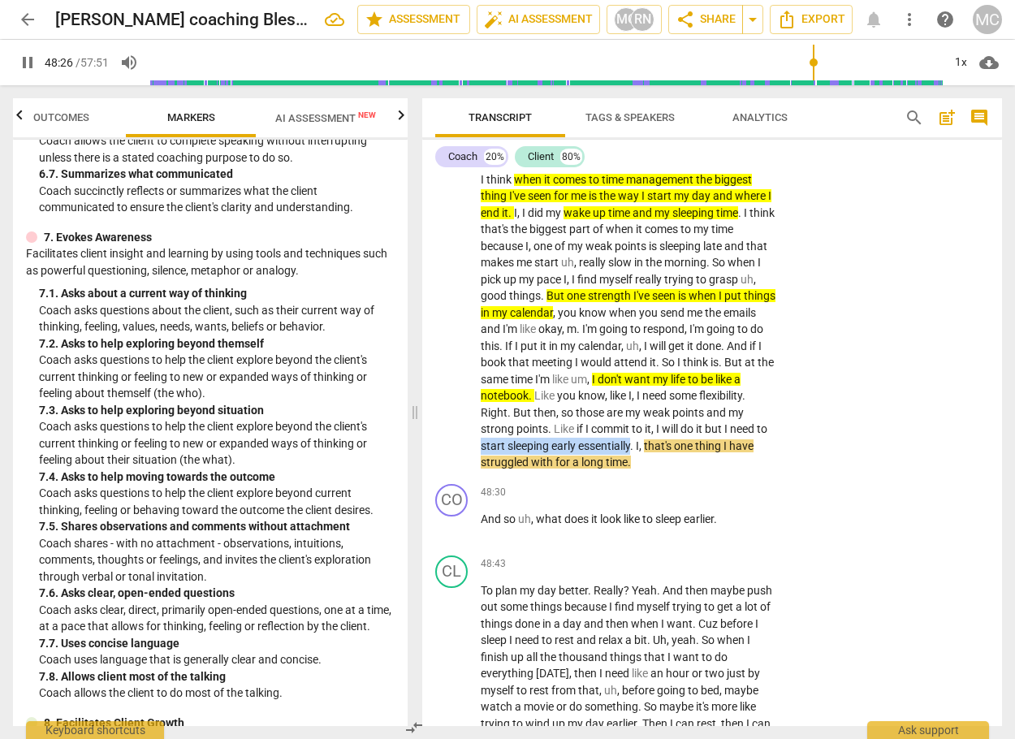
drag, startPoint x: 554, startPoint y: 546, endPoint x: 707, endPoint y: 541, distance: 152.7
click at [707, 471] on p "Yeah , honestly that thing , it's not new . Yeah , I , yeah I think I , I think…" at bounding box center [628, 312] width 295 height 317
click at [736, 521] on icon "button" at bounding box center [744, 524] width 16 height 19
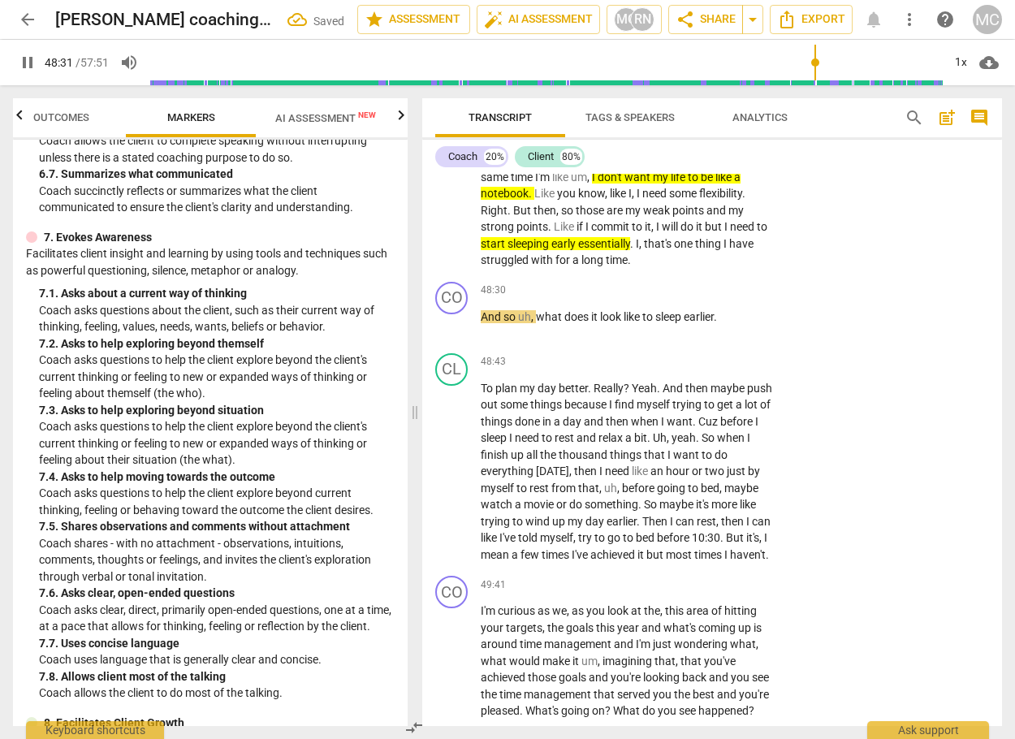
scroll to position [13215, 0]
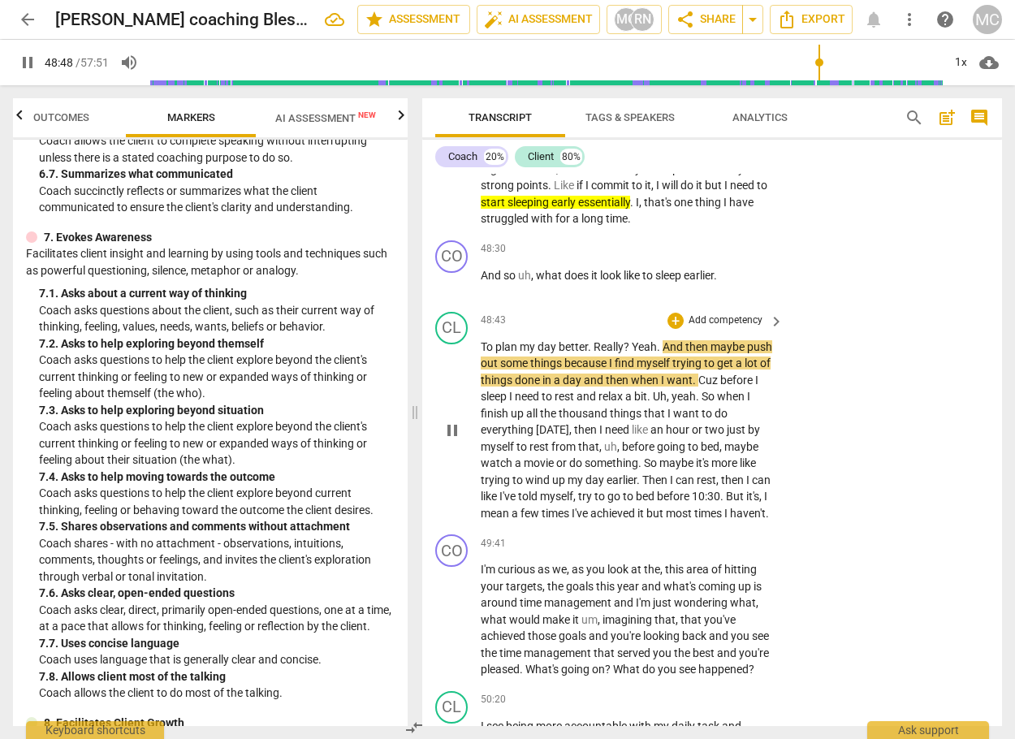
click at [493, 353] on span "To" at bounding box center [488, 346] width 15 height 13
drag, startPoint x: 494, startPoint y: 448, endPoint x: 589, endPoint y: 446, distance: 94.2
click at [589, 446] on p "To plan my day better . Really ? Yeah . And then maybe push out some things bec…" at bounding box center [628, 430] width 295 height 183
click at [623, 428] on icon "button" at bounding box center [622, 429] width 6 height 6
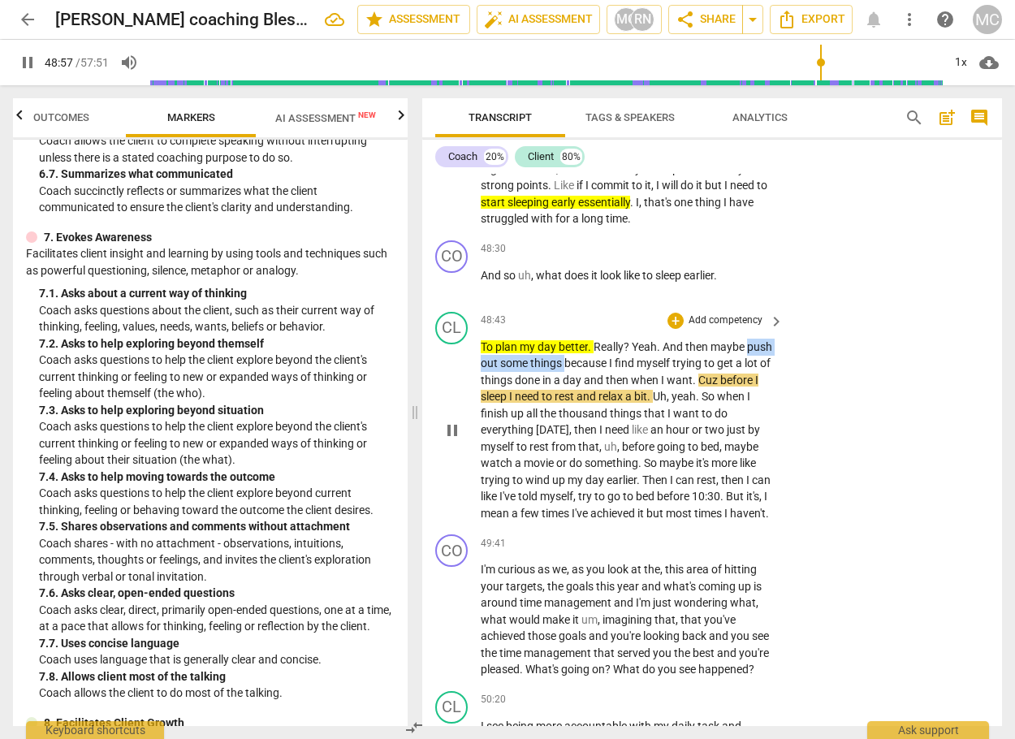
drag, startPoint x: 481, startPoint y: 459, endPoint x: 593, endPoint y: 459, distance: 112.0
click at [593, 459] on p "To plan my day better . Really ? Yeah . And then maybe push out some things bec…" at bounding box center [628, 430] width 295 height 183
click at [632, 444] on icon "button" at bounding box center [630, 441] width 16 height 19
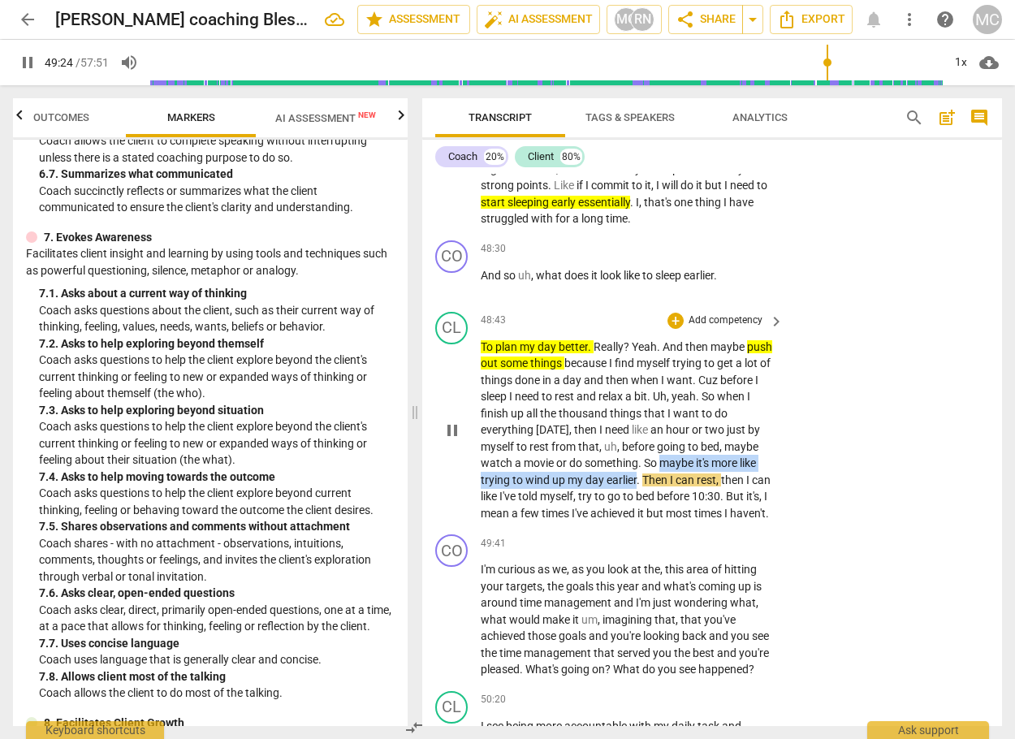
drag, startPoint x: 660, startPoint y: 559, endPoint x: 637, endPoint y: 575, distance: 27.5
click at [637, 522] on p "To plan my day better . Really ? Yeah . And then maybe push out some things bec…" at bounding box center [628, 430] width 295 height 183
click at [671, 559] on icon "button" at bounding box center [673, 555] width 10 height 11
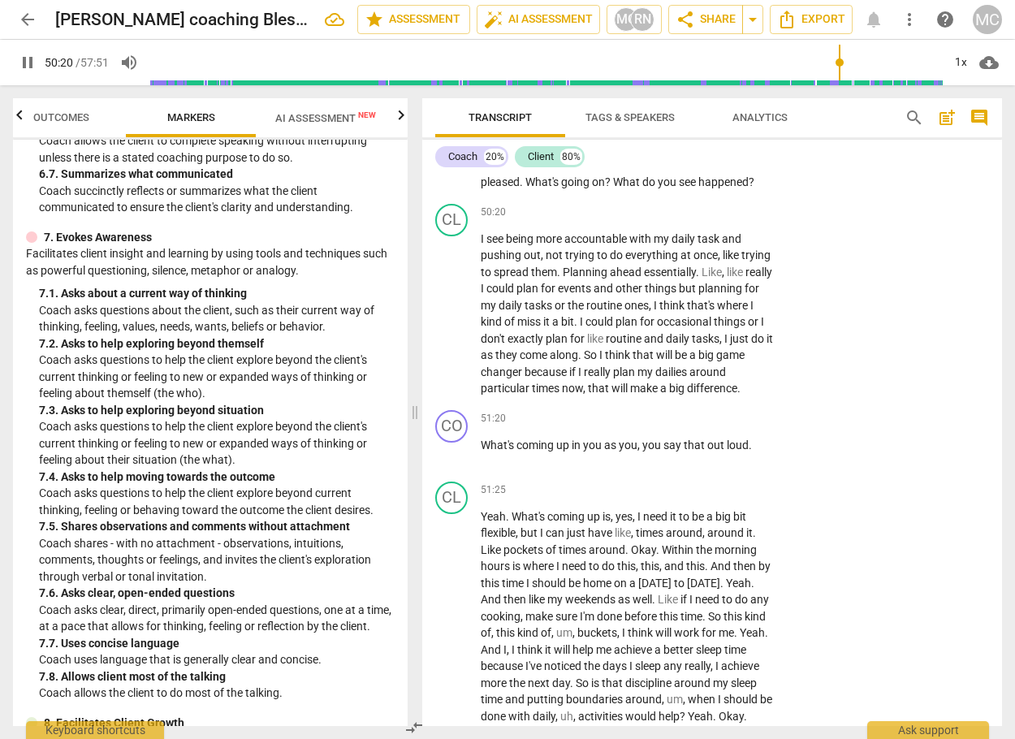
scroll to position [13621, 0]
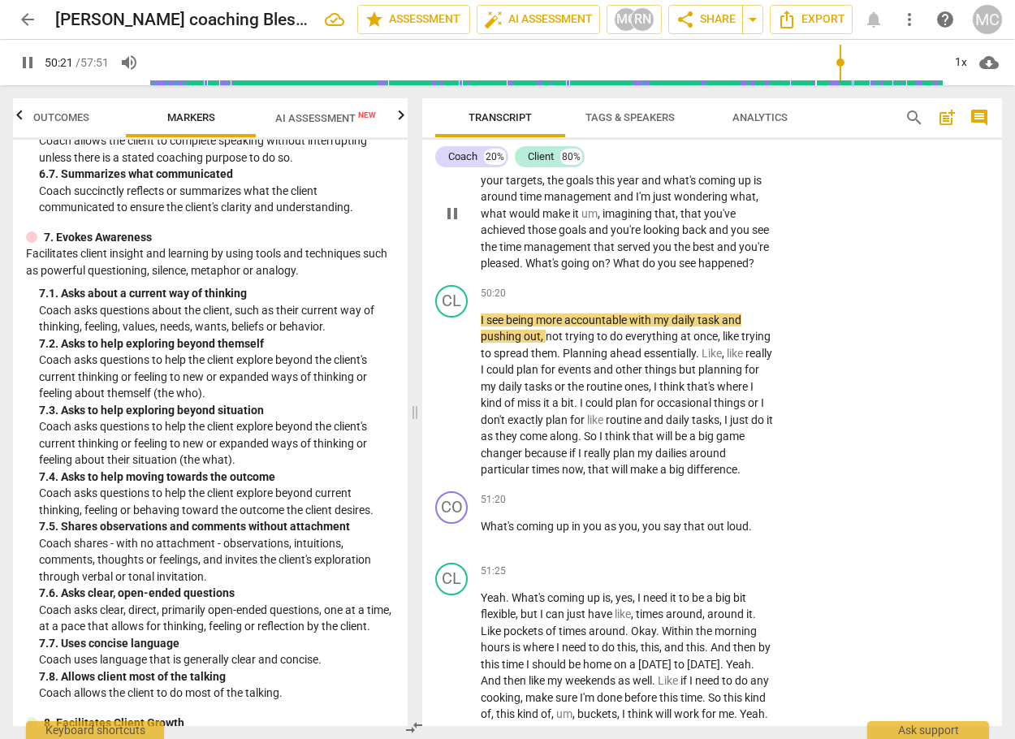
click at [679, 145] on div "+" at bounding box center [675, 137] width 16 height 16
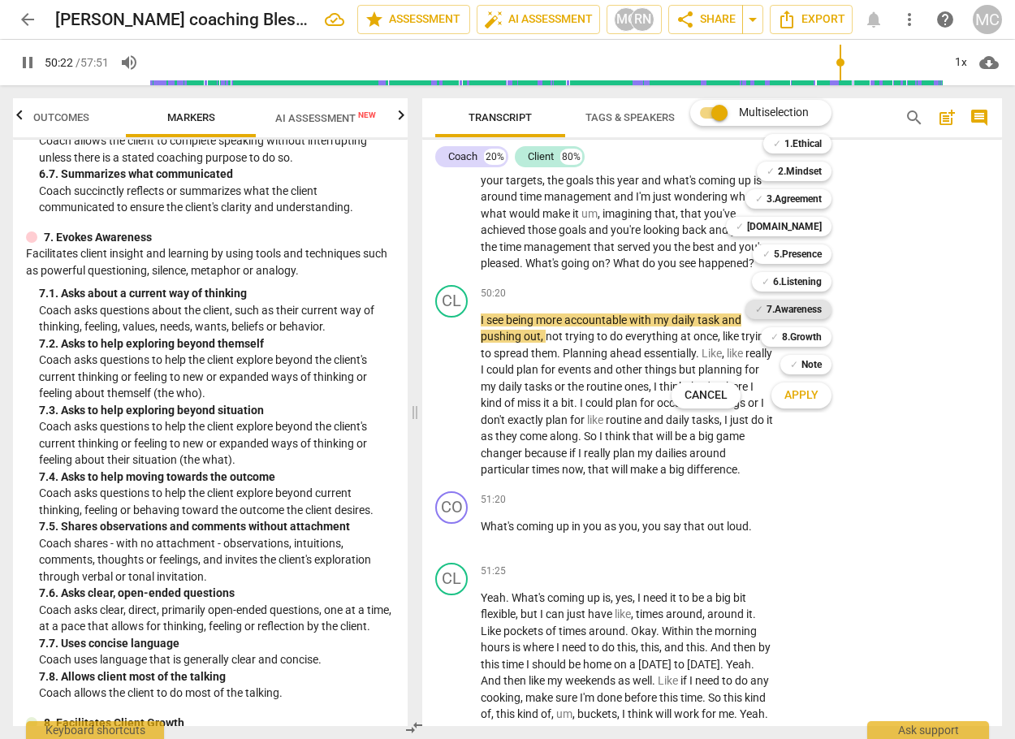
click at [796, 303] on b "7.Awareness" at bounding box center [793, 309] width 55 height 19
click at [785, 392] on span "Apply" at bounding box center [801, 395] width 34 height 16
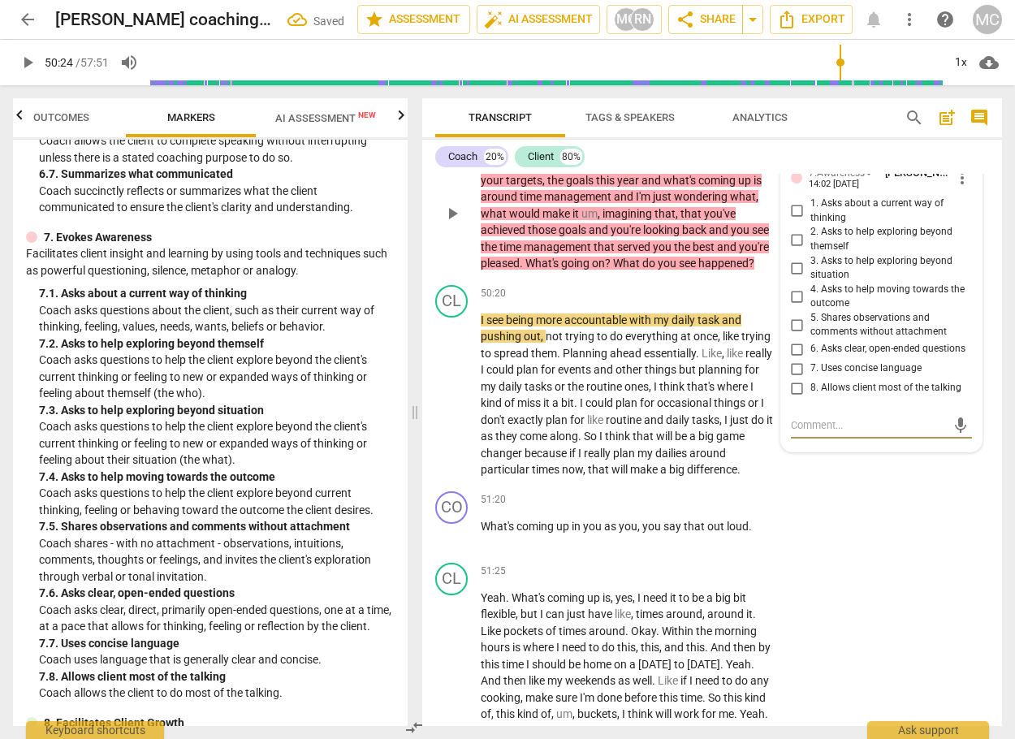
click at [791, 278] on input "3. Asks to help exploring beyond situation" at bounding box center [797, 267] width 26 height 19
click at [882, 123] on div "CL play_arrow pause 48:43 + Add competency keyboard_arrow_right To plan my day …" at bounding box center [712, 10] width 580 height 223
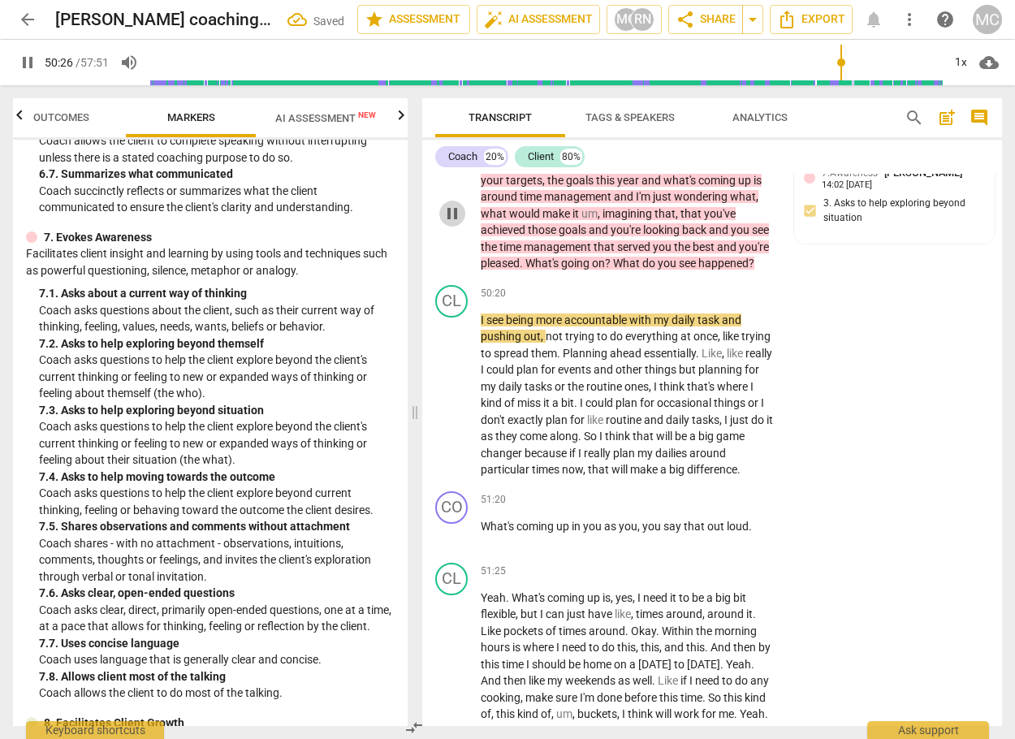
click at [457, 223] on span "pause" at bounding box center [451, 213] width 19 height 19
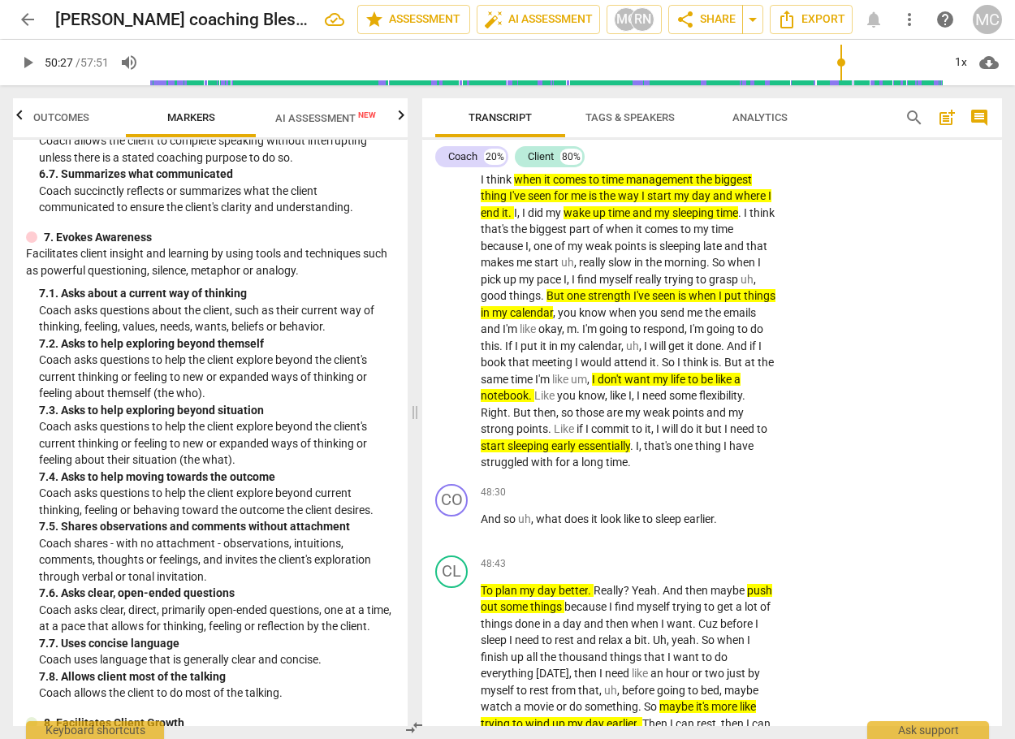
scroll to position [12891, 0]
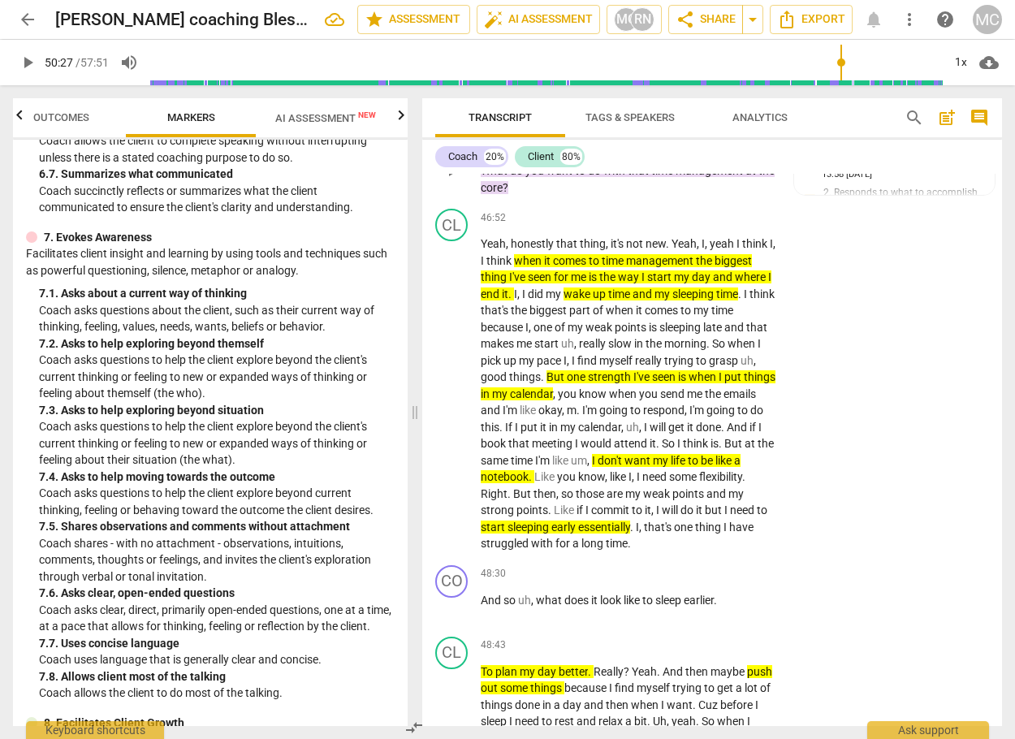
click at [511, 135] on div "+" at bounding box center [517, 127] width 16 height 16
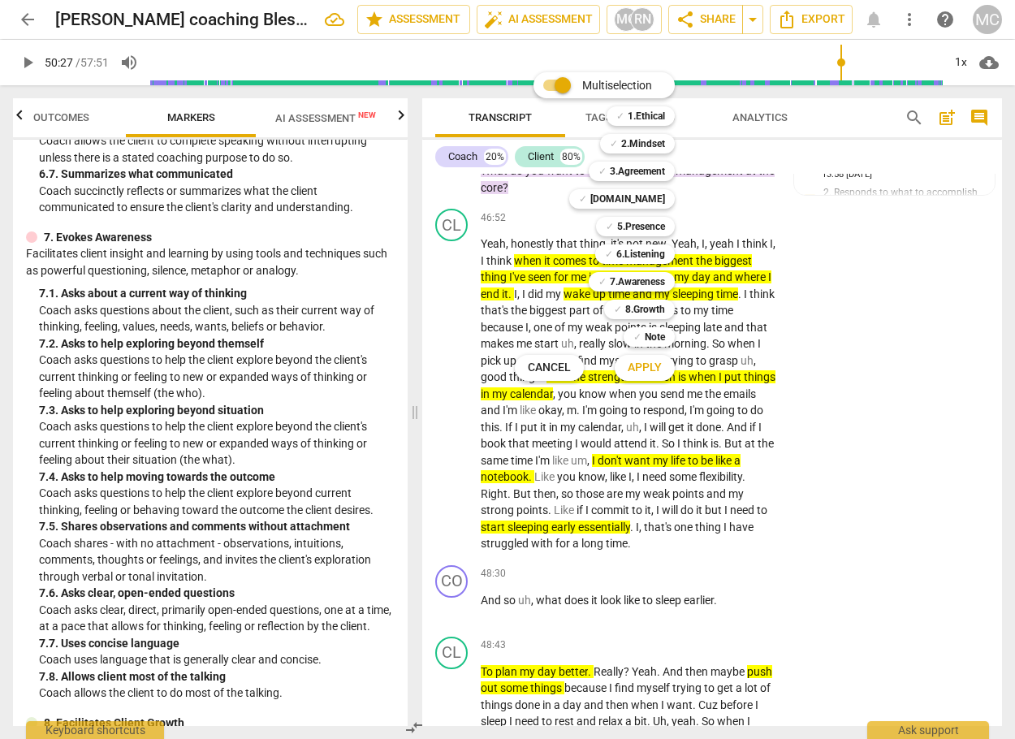
click at [652, 360] on span "Apply" at bounding box center [645, 368] width 34 height 16
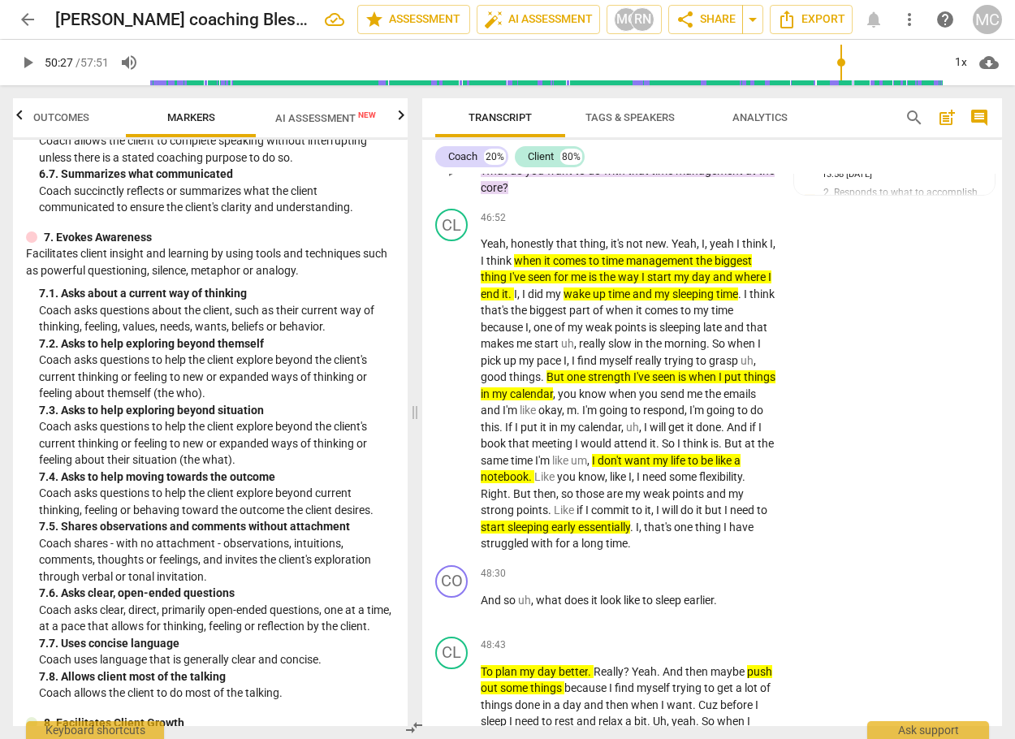
click at [521, 135] on div "+" at bounding box center [517, 127] width 16 height 16
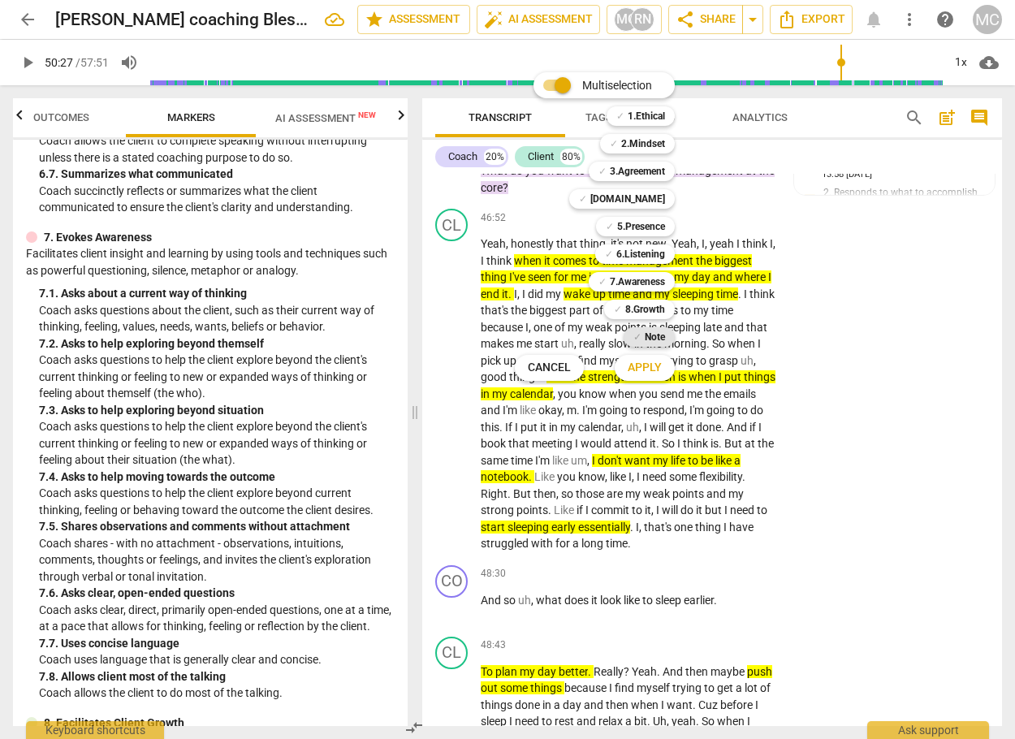
click at [651, 331] on b "Note" at bounding box center [655, 336] width 20 height 19
click at [658, 366] on span "Apply" at bounding box center [645, 368] width 34 height 16
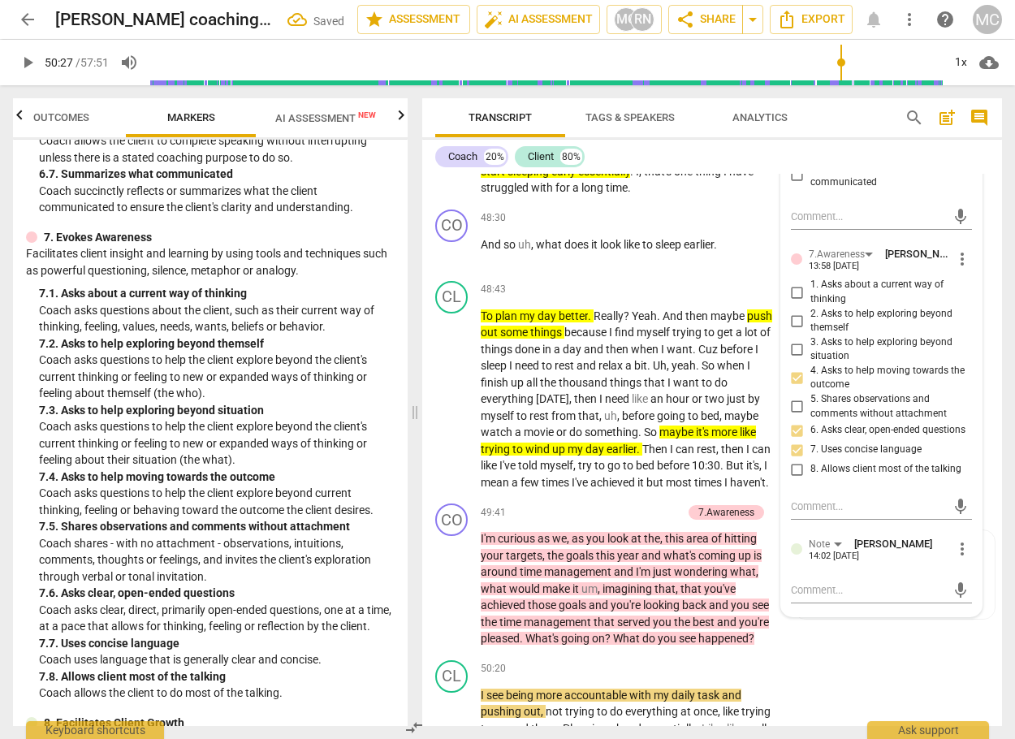
scroll to position [13296, 0]
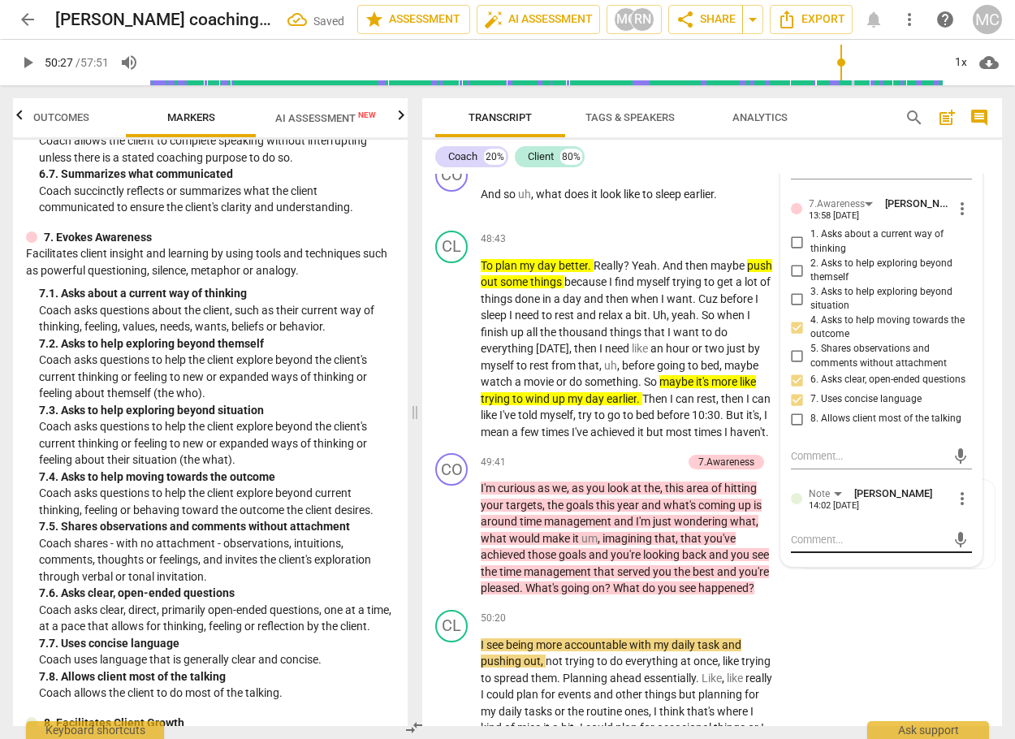
click at [856, 547] on textarea at bounding box center [868, 539] width 155 height 15
click at [956, 549] on span "send" at bounding box center [960, 540] width 18 height 18
click at [30, 58] on span "play_arrow" at bounding box center [27, 62] width 19 height 19
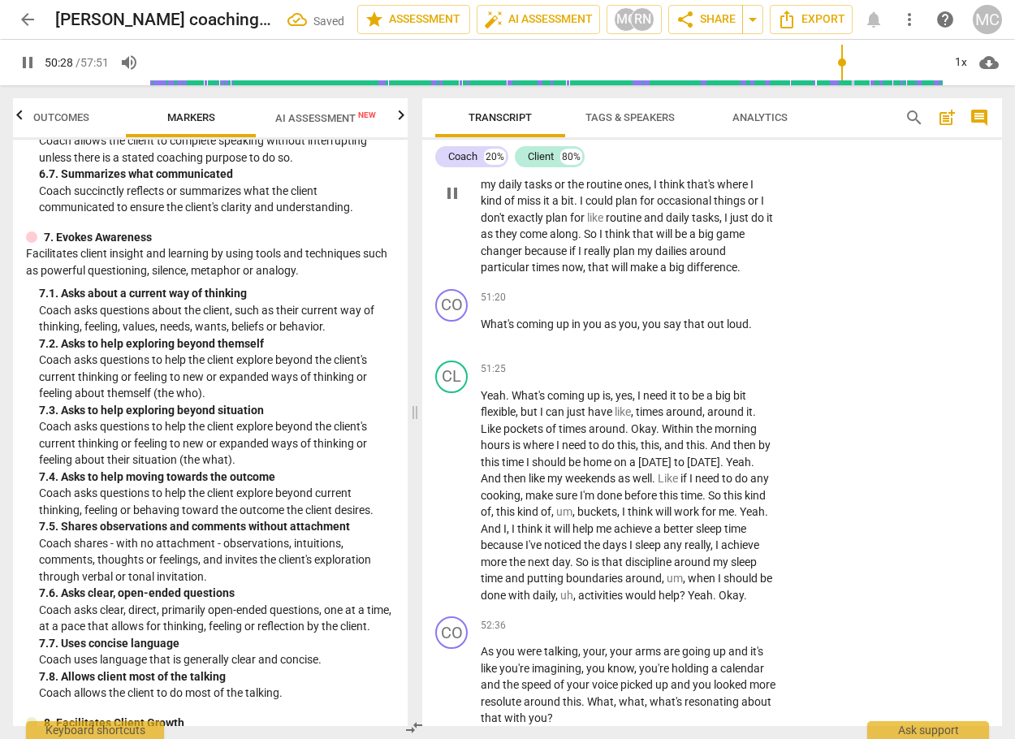
scroll to position [13795, 0]
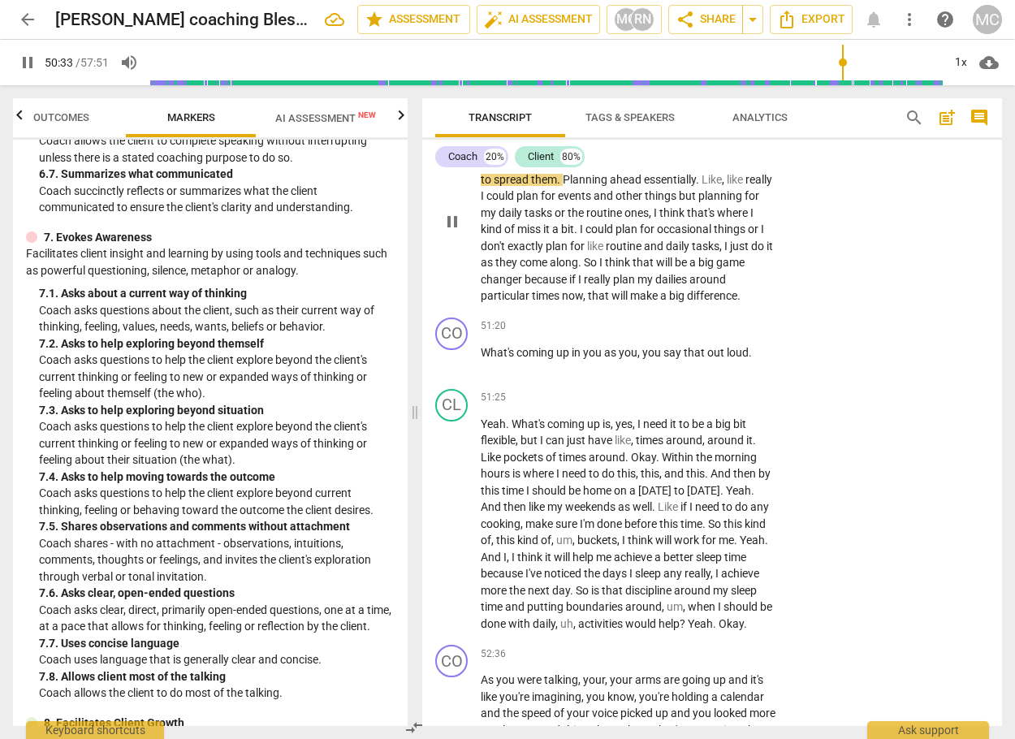
drag, startPoint x: 567, startPoint y: 262, endPoint x: 716, endPoint y: 274, distance: 149.9
click at [716, 274] on p "I see being more accountable with my daily task and pushing out , not trying to…" at bounding box center [628, 221] width 295 height 166
click at [748, 255] on icon "button" at bounding box center [754, 257] width 16 height 19
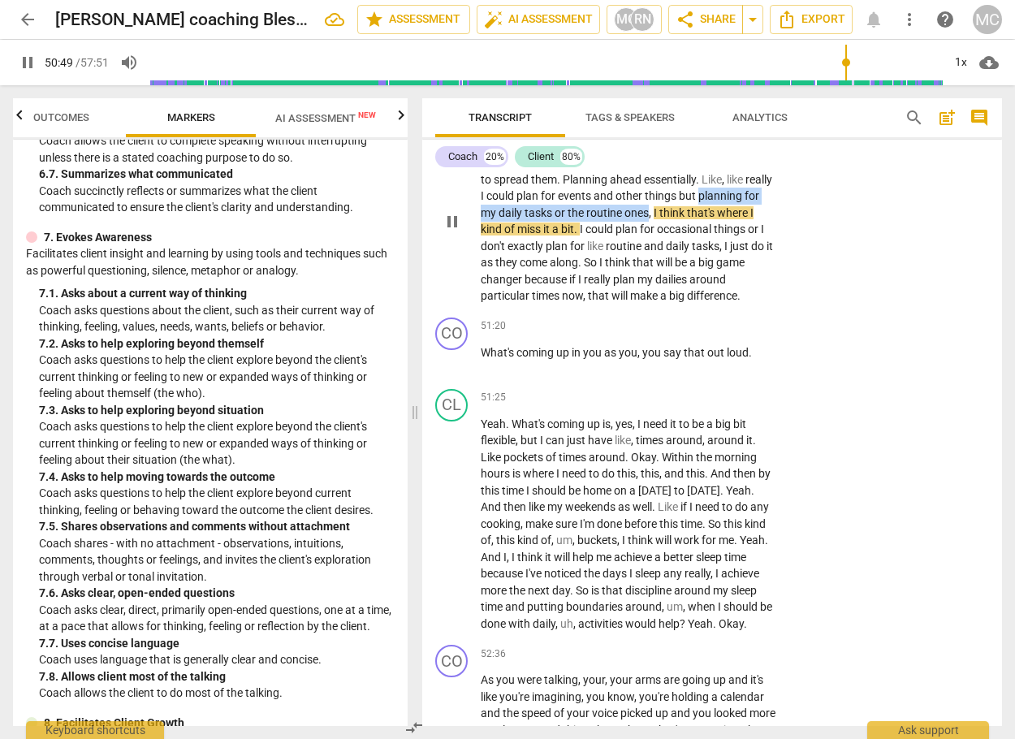
drag, startPoint x: 728, startPoint y: 313, endPoint x: 666, endPoint y: 326, distance: 63.2
click at [666, 304] on p "I see being more accountable with my daily task and pushing out , not trying to…" at bounding box center [628, 221] width 295 height 166
click at [701, 307] on icon "button" at bounding box center [704, 305] width 10 height 11
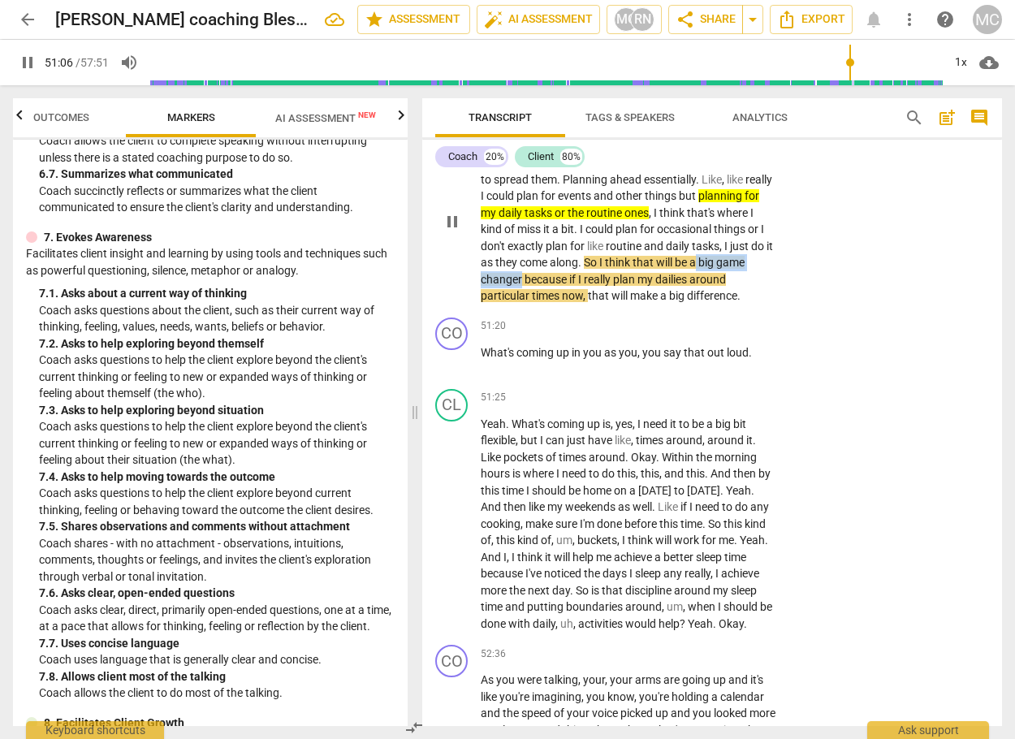
drag, startPoint x: 724, startPoint y: 378, endPoint x: 553, endPoint y: 390, distance: 171.7
click at [553, 304] on p "I see being more accountable with my daily task and pushing out , not trying to…" at bounding box center [628, 221] width 295 height 166
click at [587, 373] on icon "button" at bounding box center [593, 373] width 16 height 19
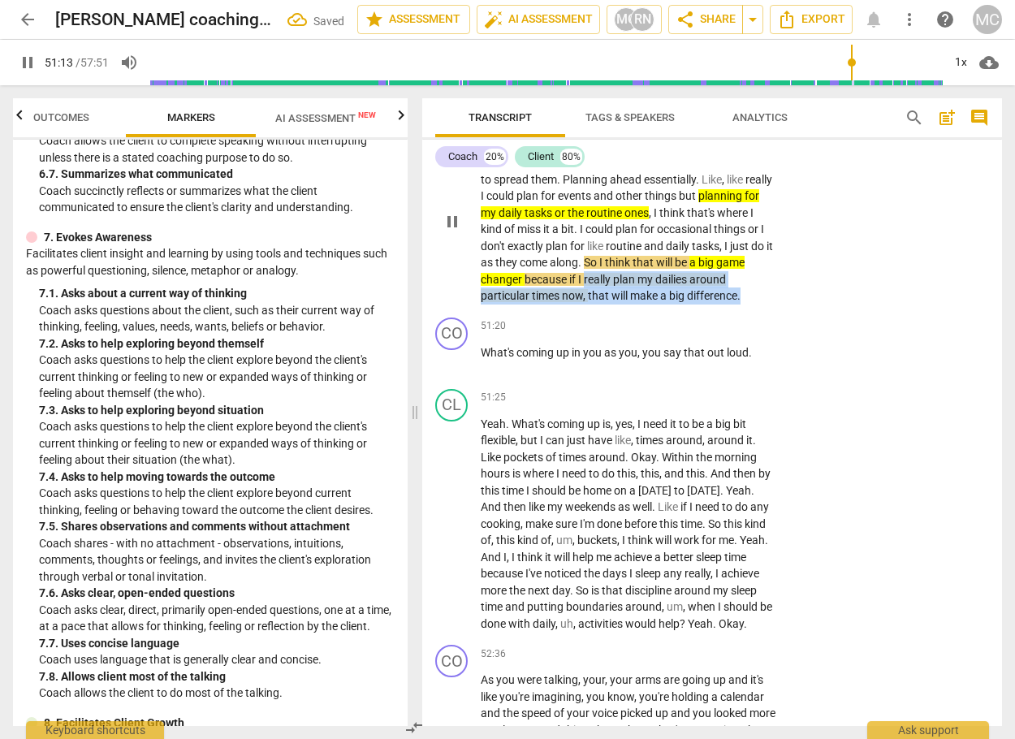
drag, startPoint x: 615, startPoint y: 395, endPoint x: 757, endPoint y: 412, distance: 142.3
click at [757, 304] on p "I see being more accountable with my daily task and pushing out , not trying to…" at bounding box center [628, 221] width 295 height 166
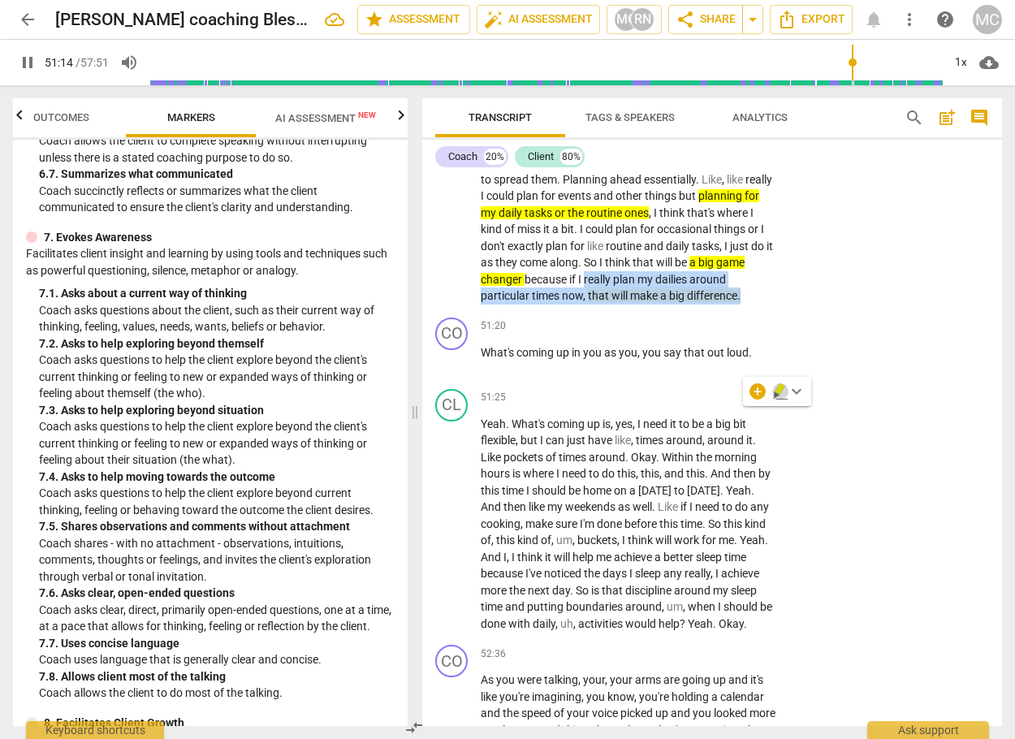
click at [774, 389] on icon "button" at bounding box center [780, 391] width 16 height 19
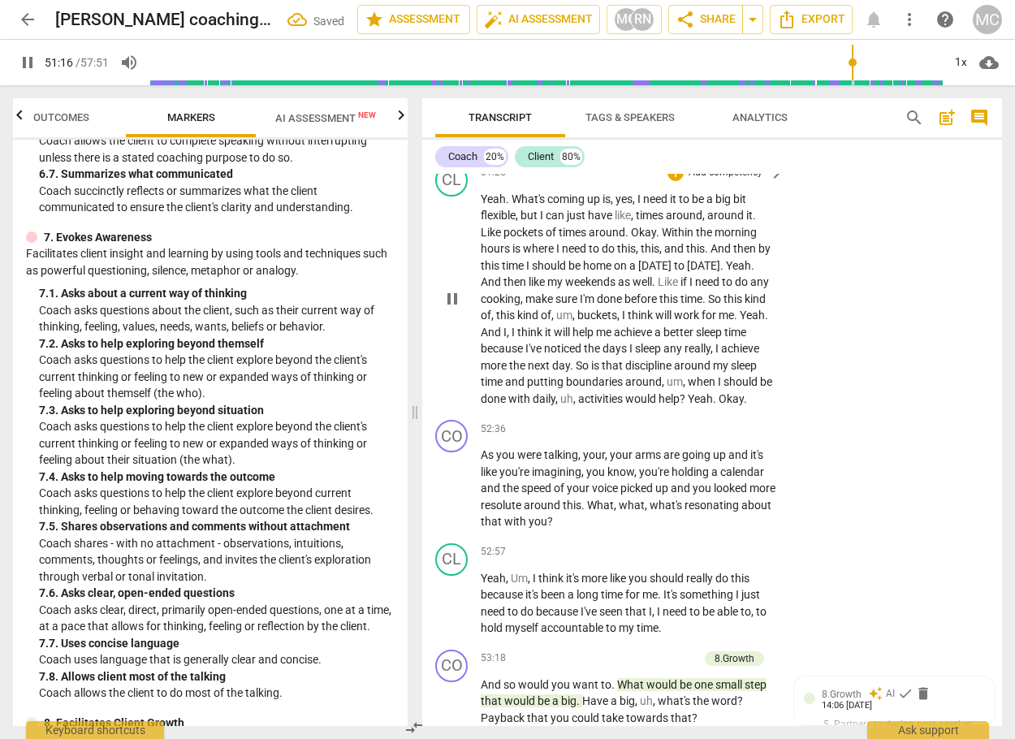
scroll to position [14038, 0]
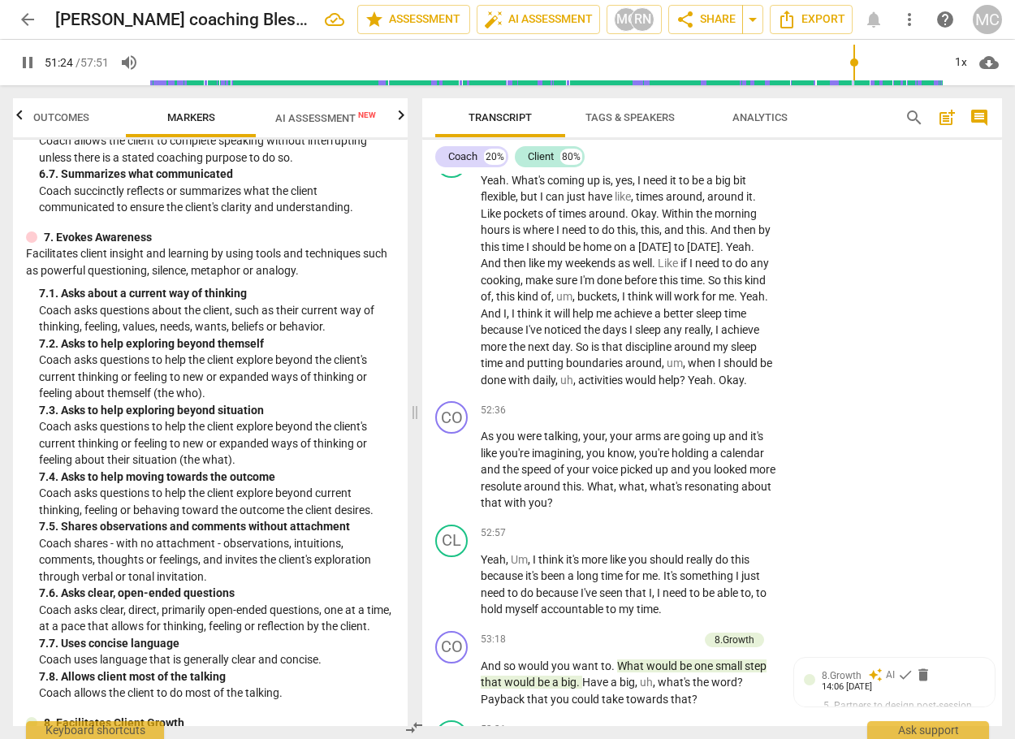
click at [449, 127] on span "pause" at bounding box center [451, 116] width 19 height 19
click at [667, 91] on div "+" at bounding box center [675, 83] width 16 height 16
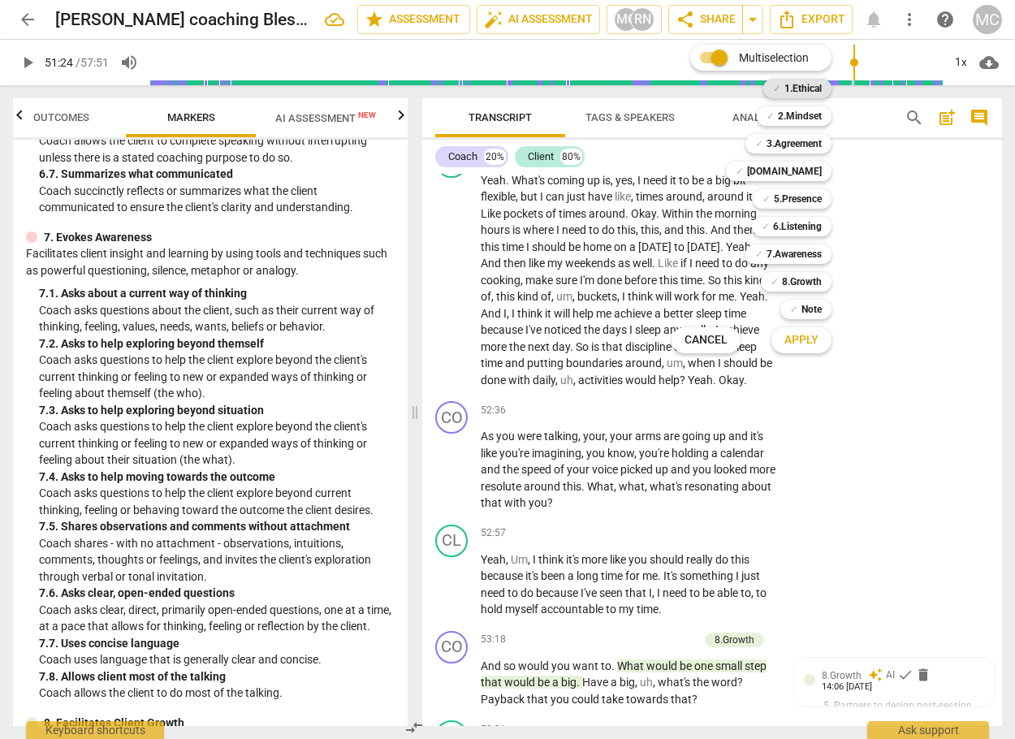
click at [815, 92] on b "1.Ethical" at bounding box center [802, 88] width 37 height 19
click at [814, 139] on b "3.Agreement" at bounding box center [793, 143] width 55 height 19
click at [804, 145] on b "3.Agreement" at bounding box center [793, 143] width 55 height 19
click at [811, 170] on b "[DOMAIN_NAME]" at bounding box center [784, 171] width 75 height 19
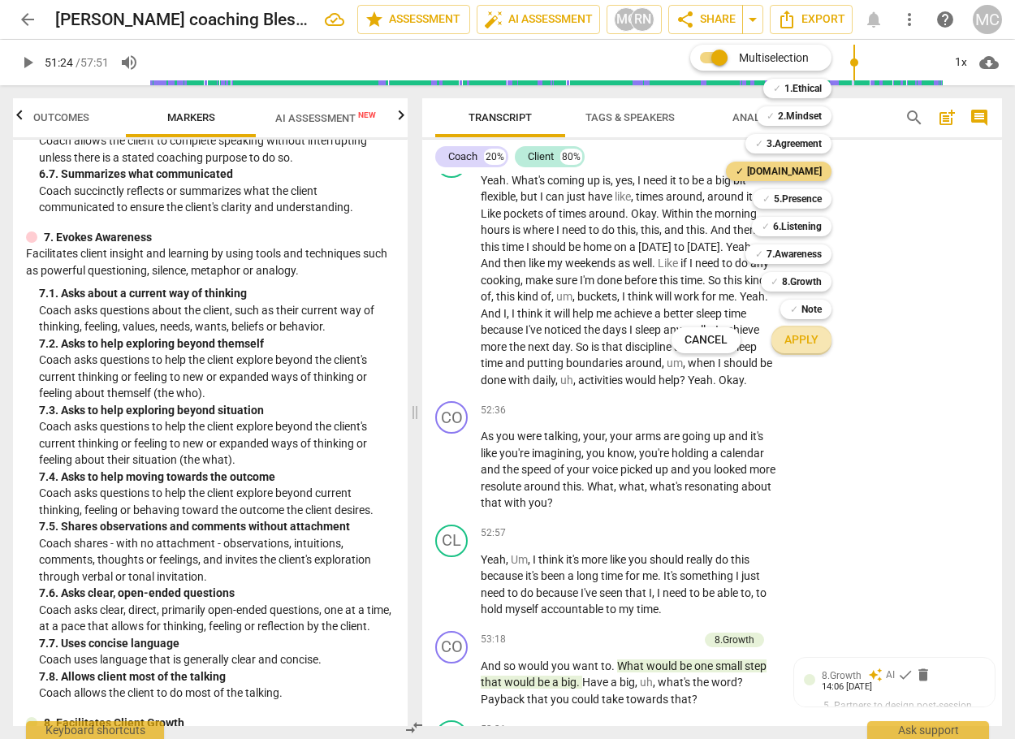
click at [801, 346] on span "Apply" at bounding box center [801, 340] width 34 height 16
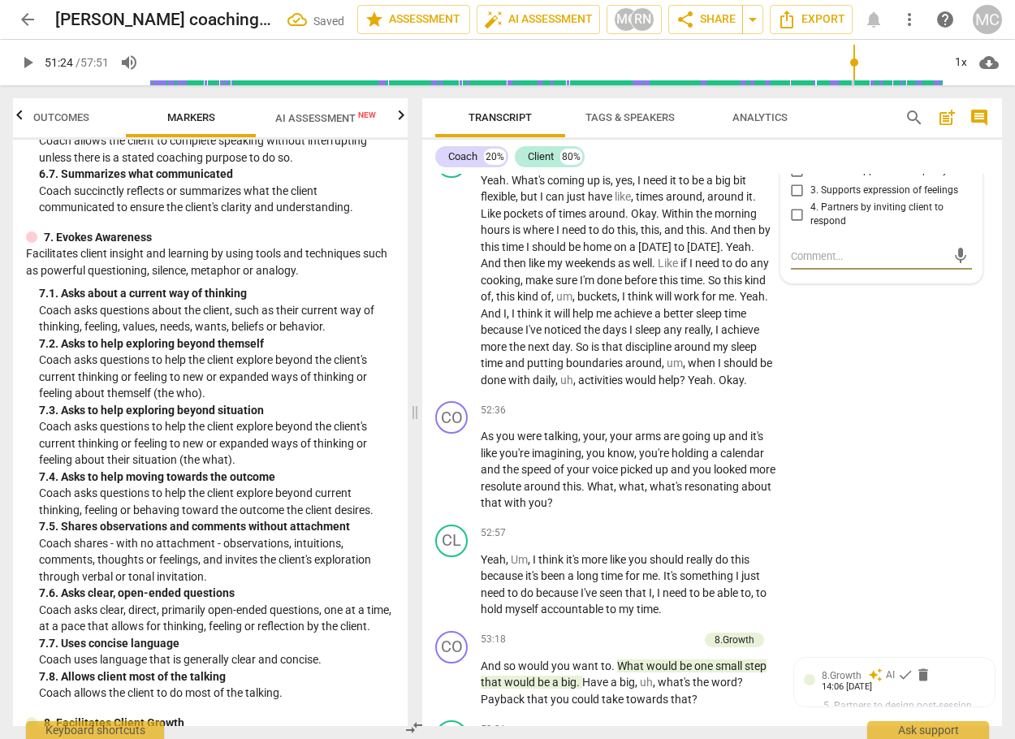
click at [791, 162] on input "1. Respects talents and insights" at bounding box center [797, 151] width 26 height 19
click at [795, 201] on input "3. Supports expression of feelings" at bounding box center [797, 190] width 26 height 19
click at [33, 58] on span "play_arrow" at bounding box center [27, 62] width 19 height 19
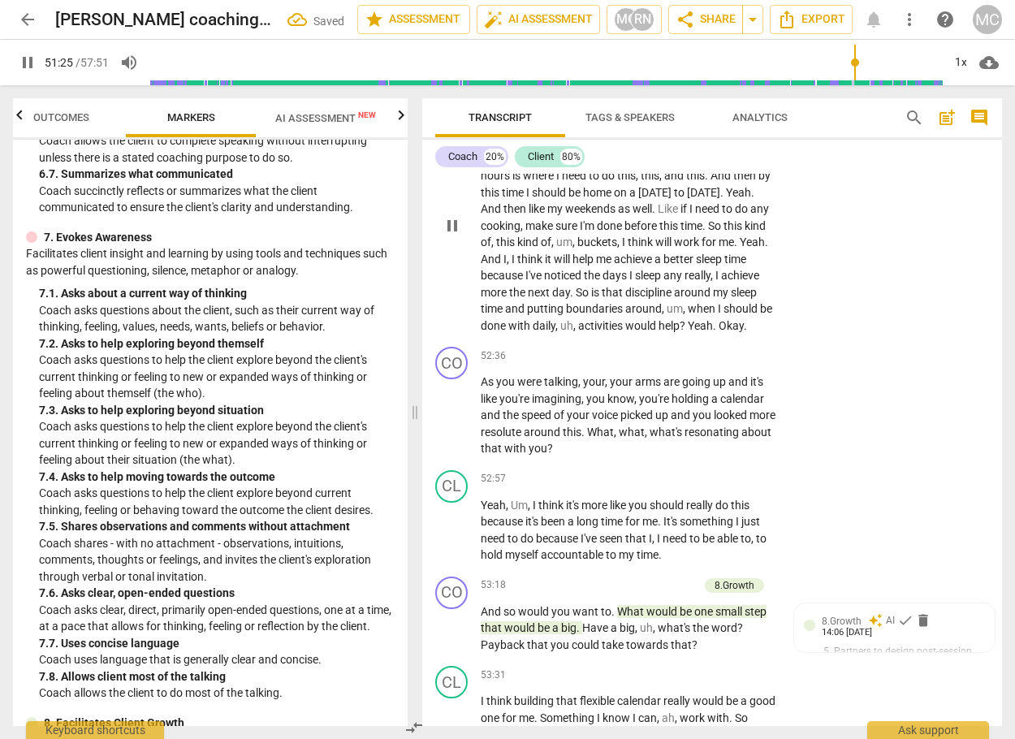
scroll to position [14120, 0]
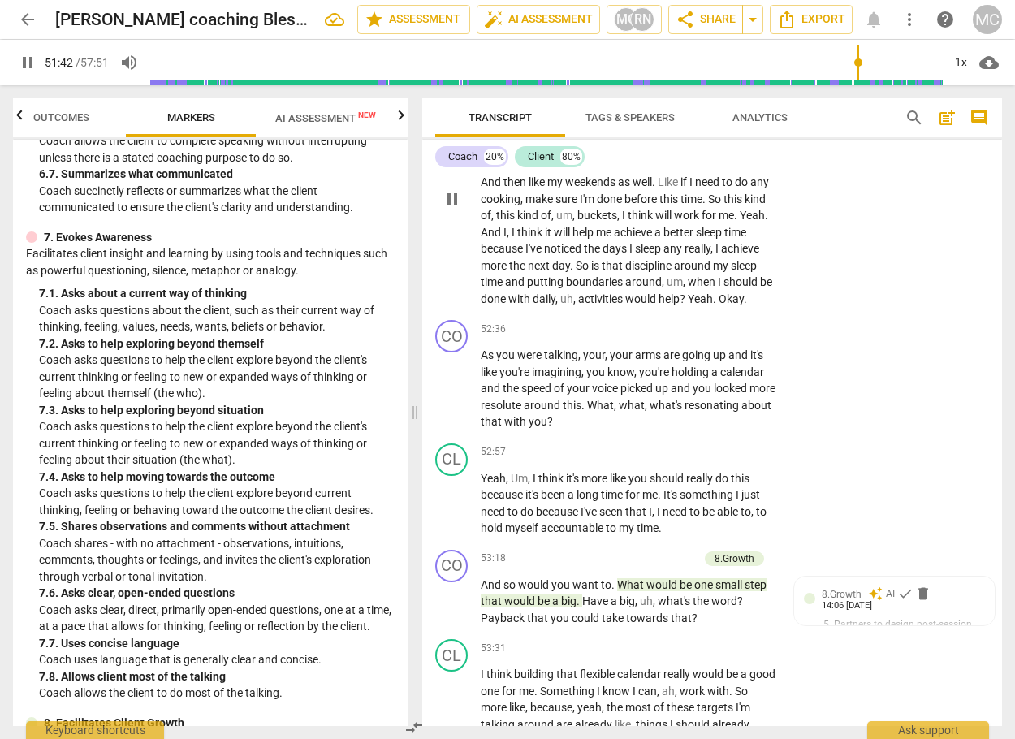
drag, startPoint x: 481, startPoint y: 237, endPoint x: 518, endPoint y: 234, distance: 37.5
click at [518, 234] on p "Yeah . What's coming up is , yes , I need it to be a big bit flexible , but I c…" at bounding box center [628, 199] width 295 height 217
click at [557, 214] on icon "button" at bounding box center [556, 215] width 6 height 6
drag, startPoint x: 503, startPoint y: 248, endPoint x: 628, endPoint y: 248, distance: 125.0
click at [628, 248] on p "Yeah . What's coming up is , yes , I need it to be a big bit flexible , but I c…" at bounding box center [628, 199] width 295 height 217
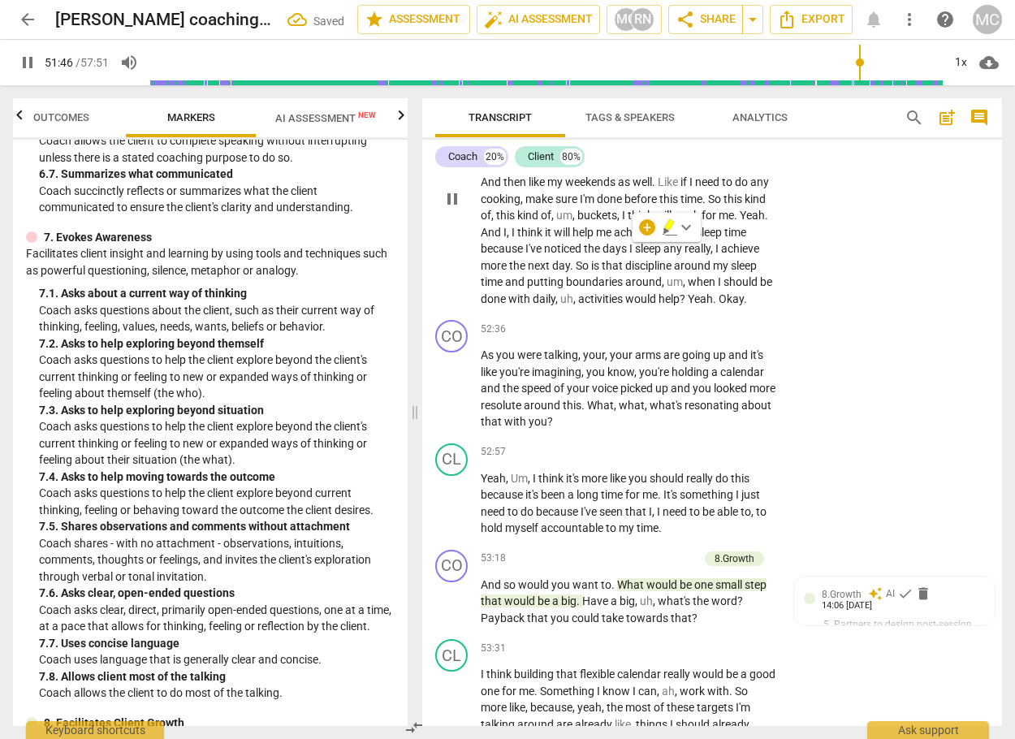
click at [666, 220] on icon "button" at bounding box center [670, 227] width 16 height 19
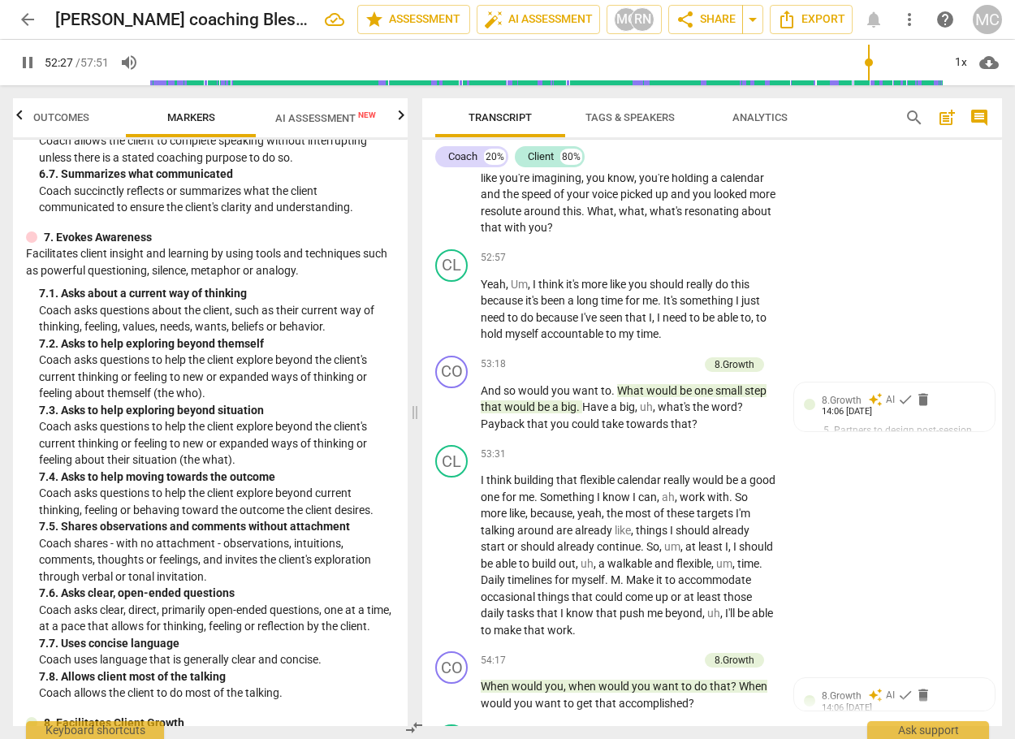
scroll to position [14363, 0]
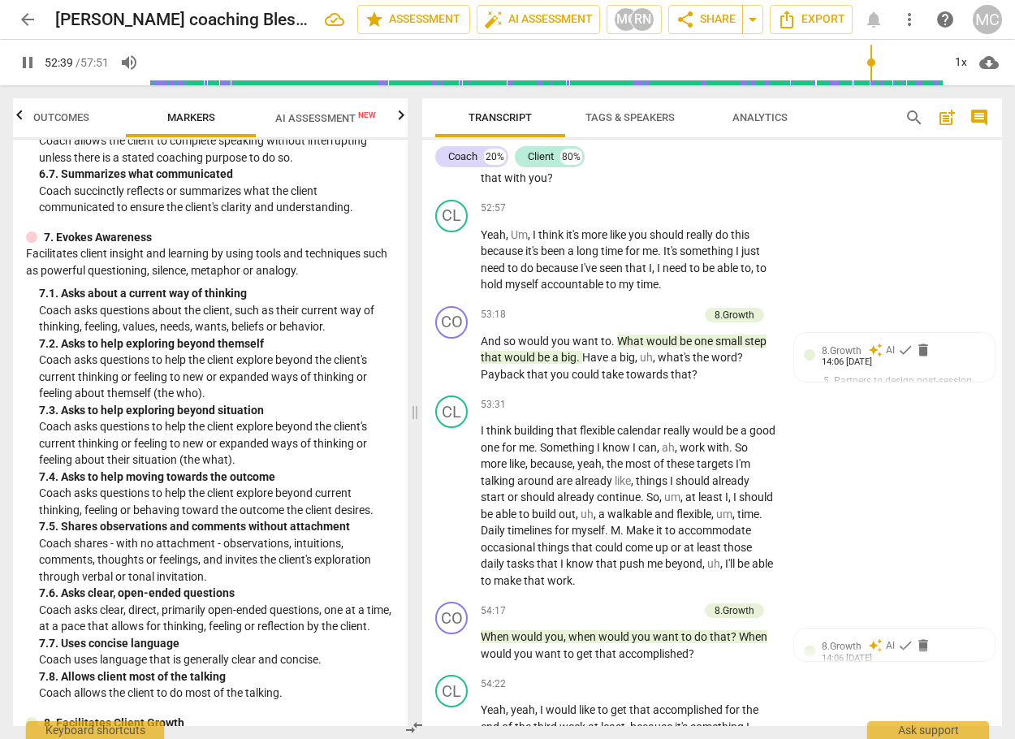
click at [671, 93] on div "+" at bounding box center [675, 85] width 16 height 16
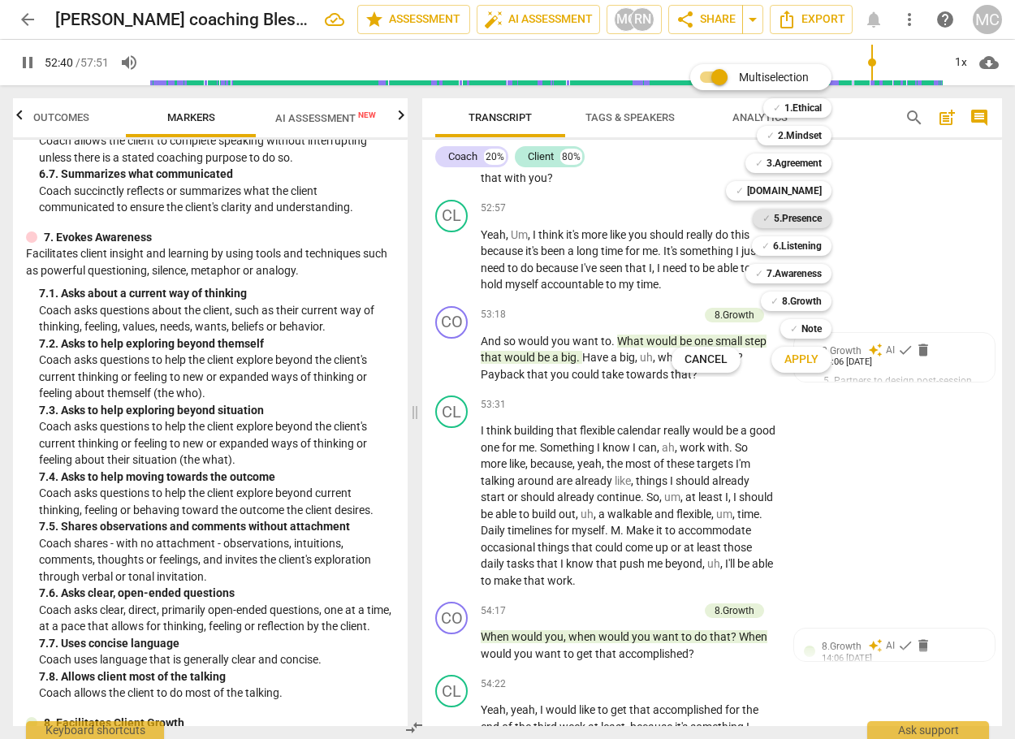
click at [810, 210] on b "5.Presence" at bounding box center [798, 218] width 48 height 19
click at [800, 361] on span "Apply" at bounding box center [801, 360] width 34 height 16
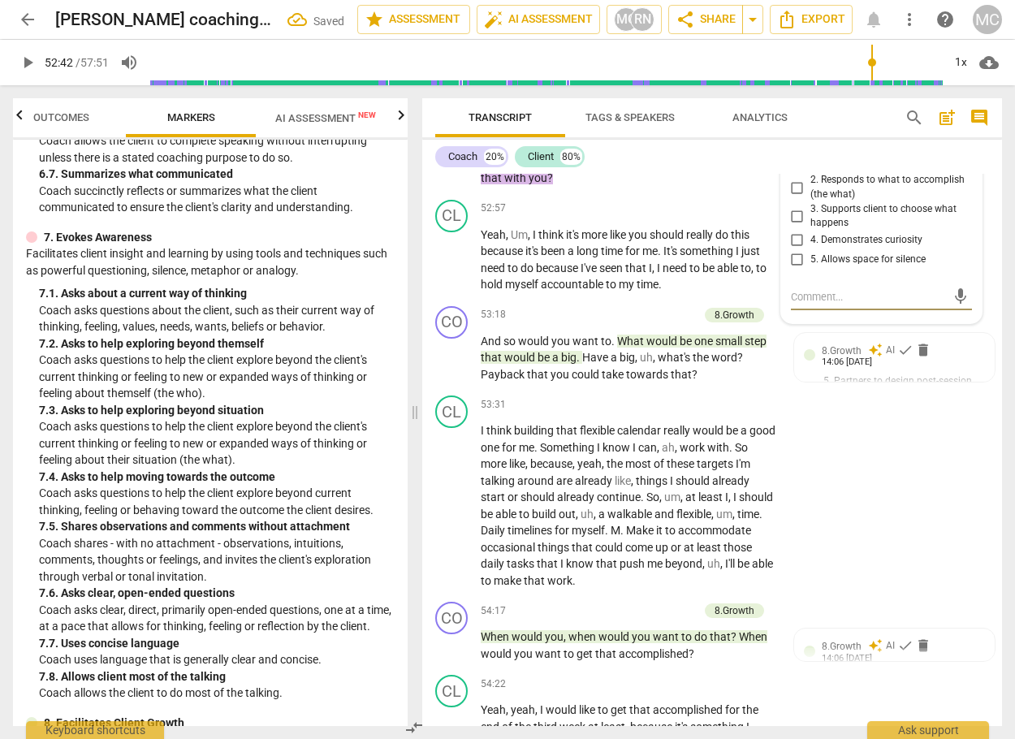
click at [794, 169] on input "1. Responds to the whole person (the who)" at bounding box center [797, 158] width 26 height 19
click at [792, 250] on input "4. Demonstrates curiosity" at bounding box center [797, 240] width 26 height 19
click at [451, 155] on span "play_arrow" at bounding box center [451, 145] width 19 height 19
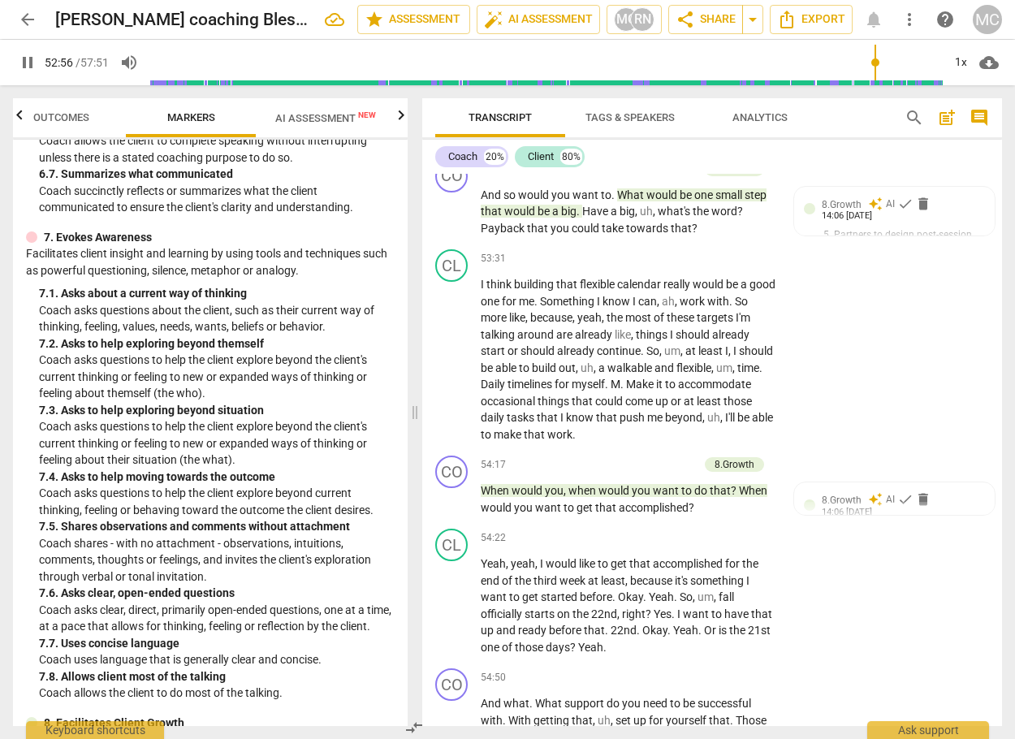
scroll to position [14526, 0]
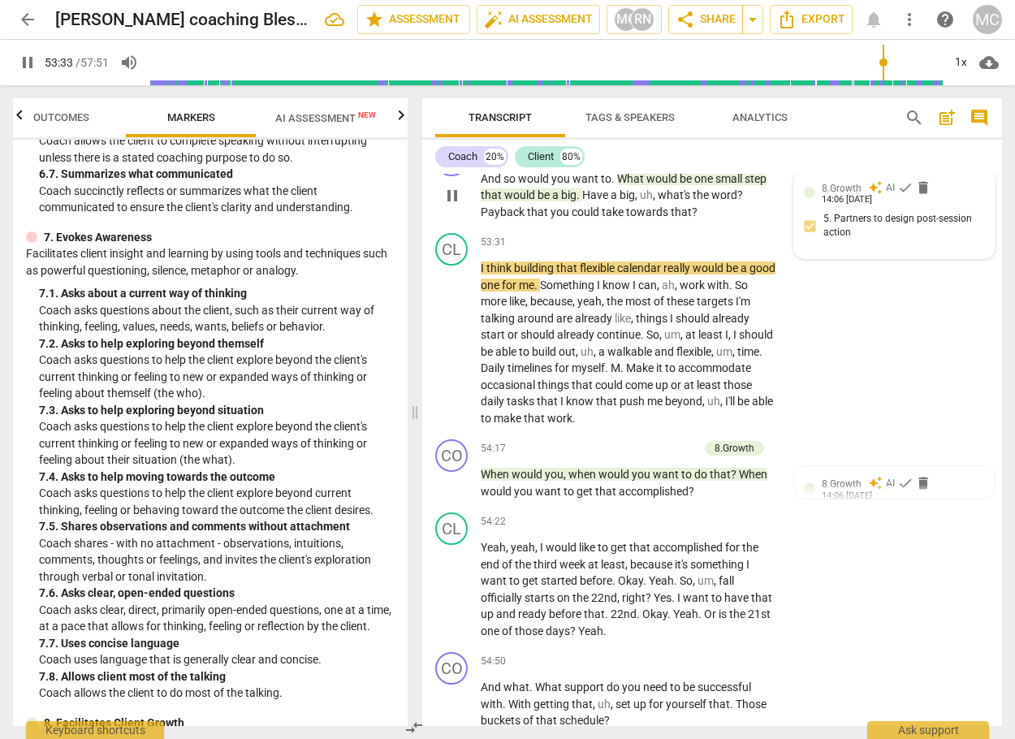
click at [842, 194] on span "8.Growth" at bounding box center [842, 188] width 40 height 11
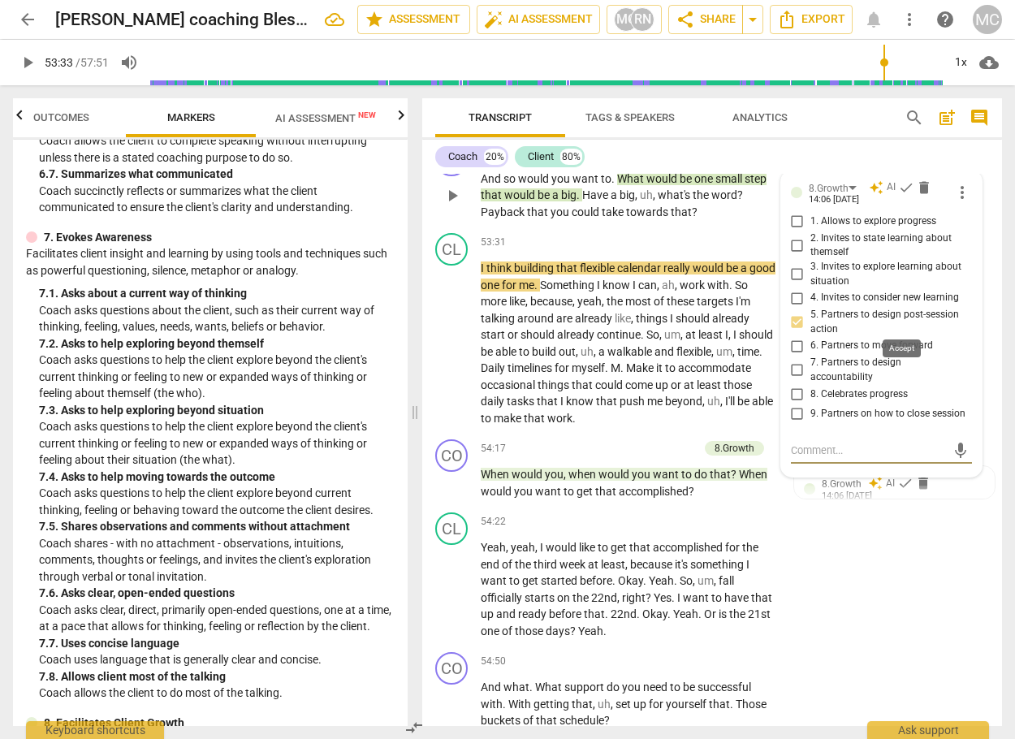
click at [899, 196] on span "check" at bounding box center [906, 187] width 16 height 16
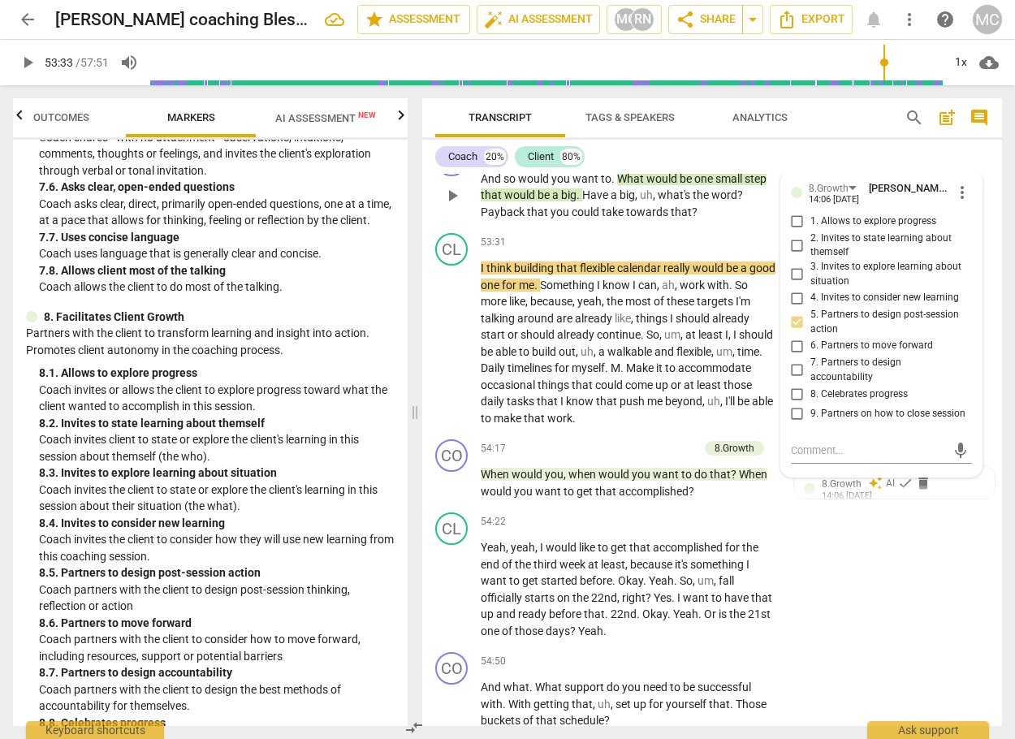
scroll to position [1948, 0]
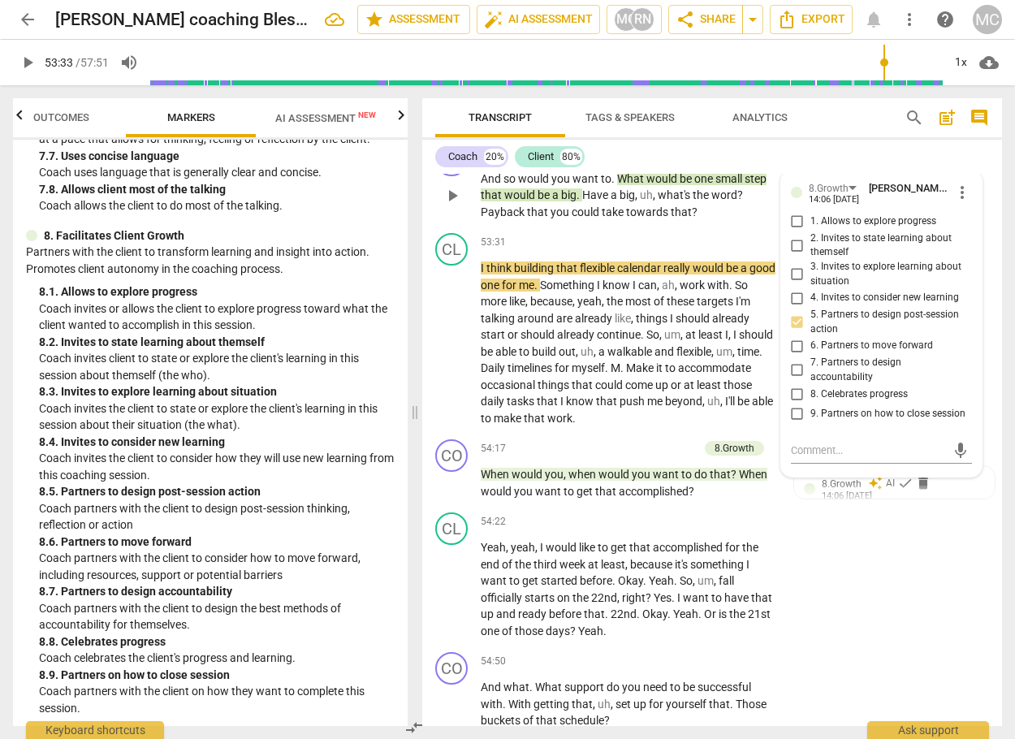
click at [450, 205] on span "play_arrow" at bounding box center [451, 195] width 19 height 19
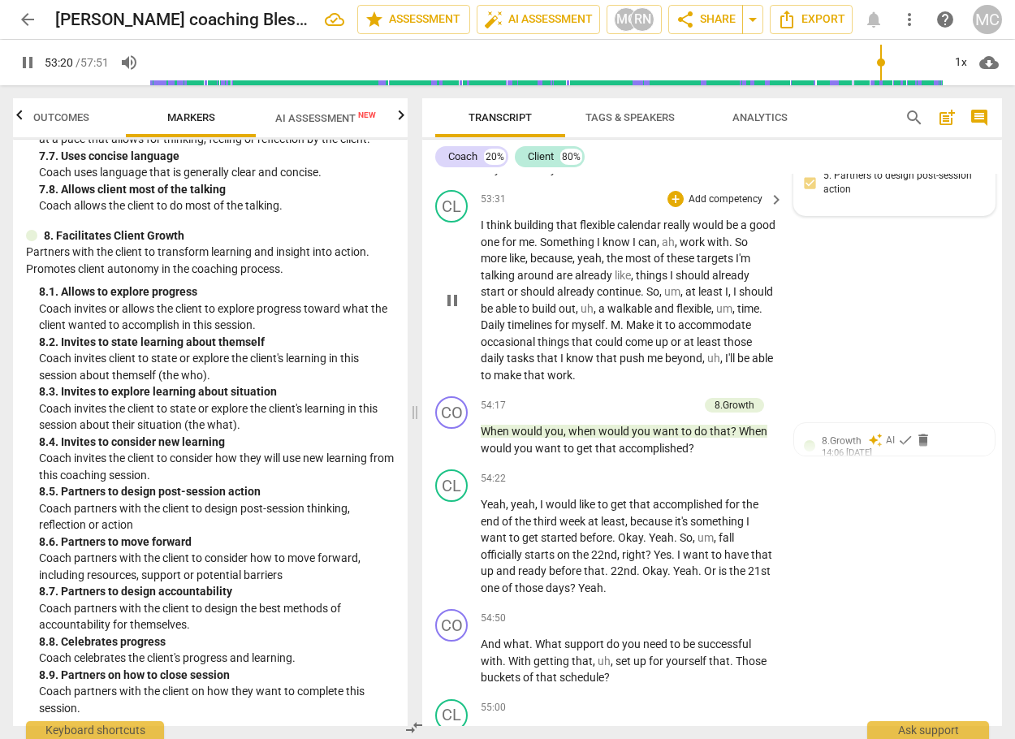
scroll to position [14607, 0]
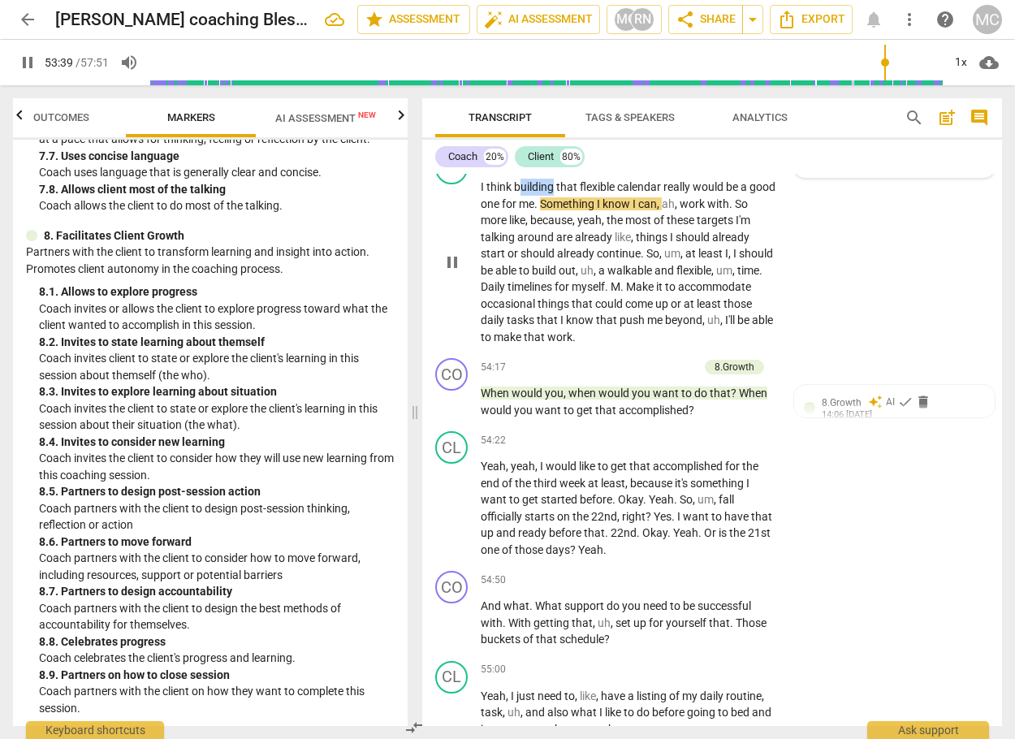
drag, startPoint x: 518, startPoint y: 313, endPoint x: 551, endPoint y: 322, distance: 34.5
click at [551, 193] on span "building" at bounding box center [535, 186] width 42 height 13
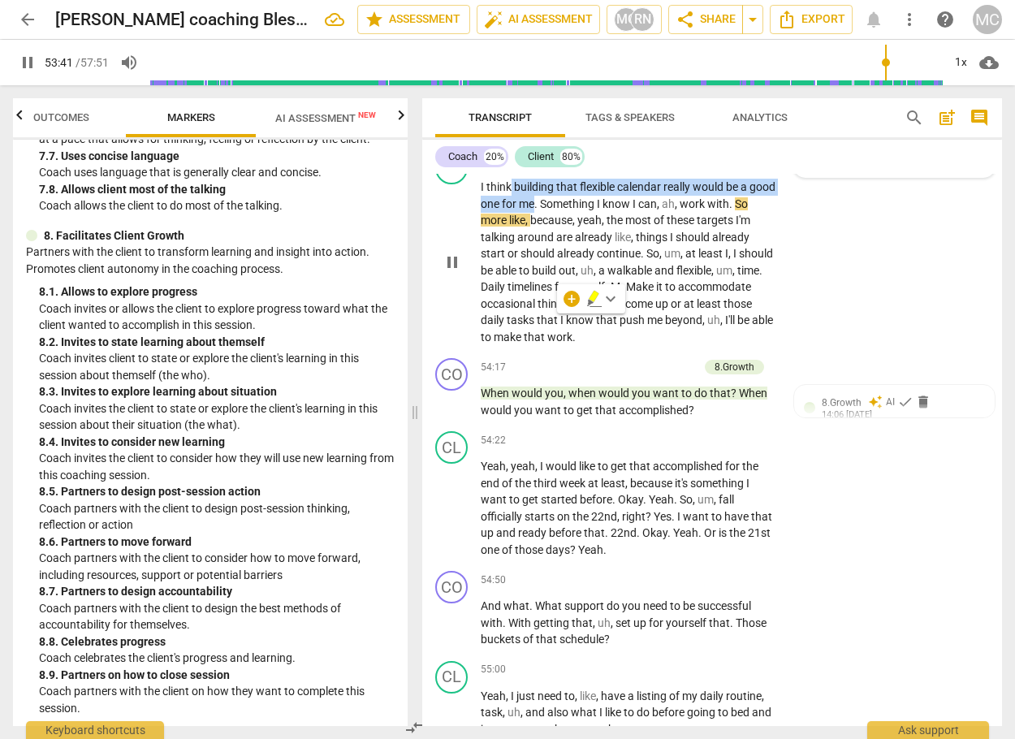
drag, startPoint x: 512, startPoint y: 321, endPoint x: 565, endPoint y: 334, distance: 54.5
click at [565, 334] on p "I think building that flexible calendar really would be a good one for me . Som…" at bounding box center [628, 262] width 295 height 166
click at [520, 193] on span "building" at bounding box center [535, 186] width 42 height 13
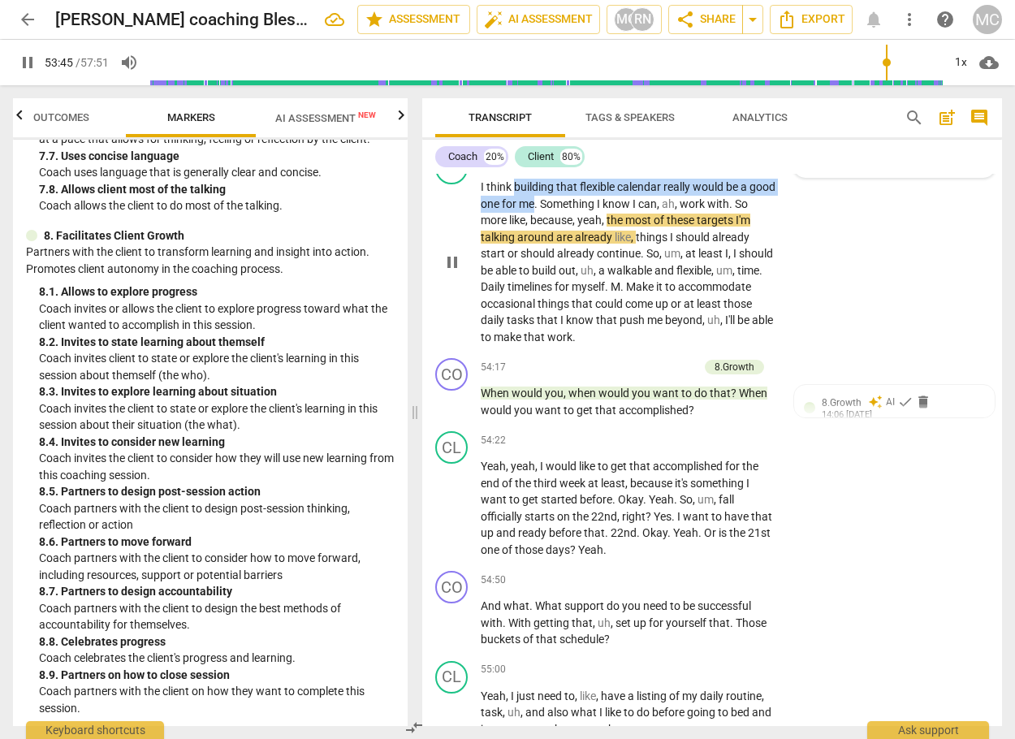
drag, startPoint x: 514, startPoint y: 318, endPoint x: 565, endPoint y: 333, distance: 53.2
click at [565, 333] on p "I think building that flexible calendar really would be a good one for me . Som…" at bounding box center [628, 262] width 295 height 166
click at [603, 314] on icon "button" at bounding box center [601, 313] width 10 height 11
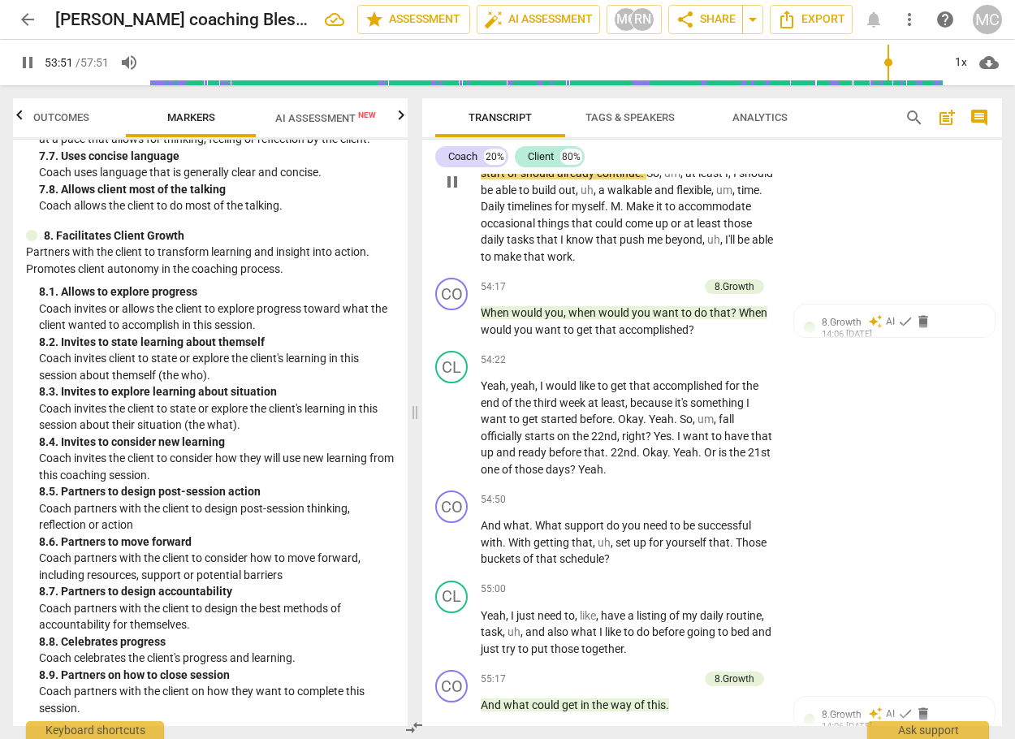
scroll to position [14688, 0]
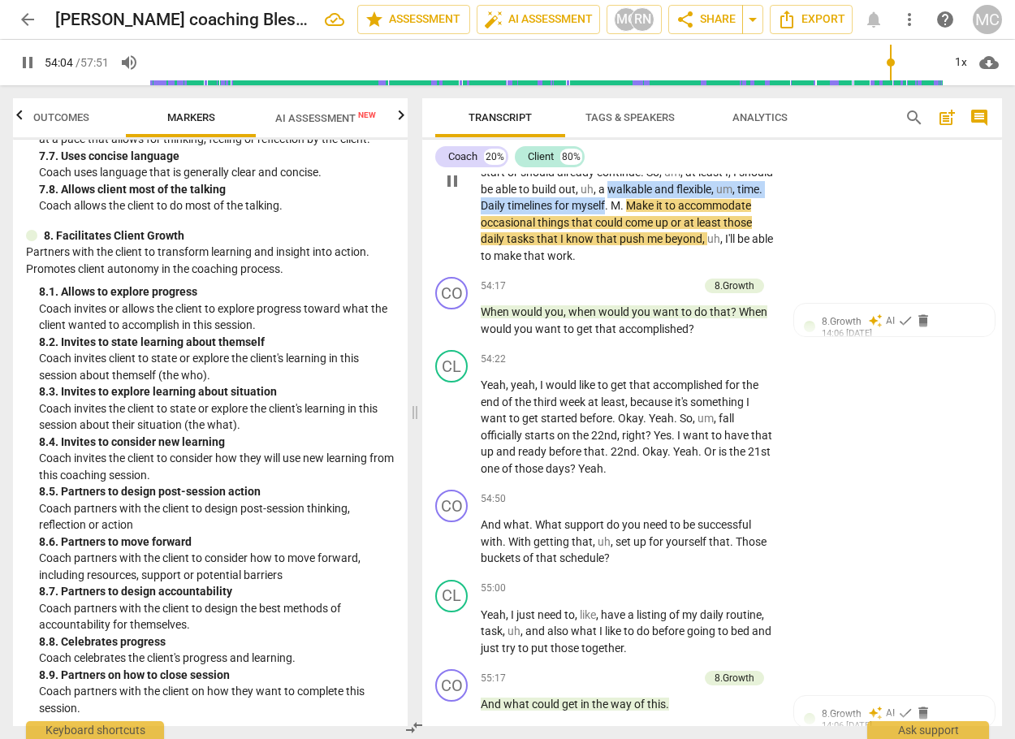
drag, startPoint x: 646, startPoint y: 324, endPoint x: 658, endPoint y: 341, distance: 20.5
click at [658, 264] on p "I think building that flexible calendar really would be a good one for me . Som…" at bounding box center [628, 180] width 295 height 166
click at [696, 314] on icon "button" at bounding box center [694, 314] width 10 height 11
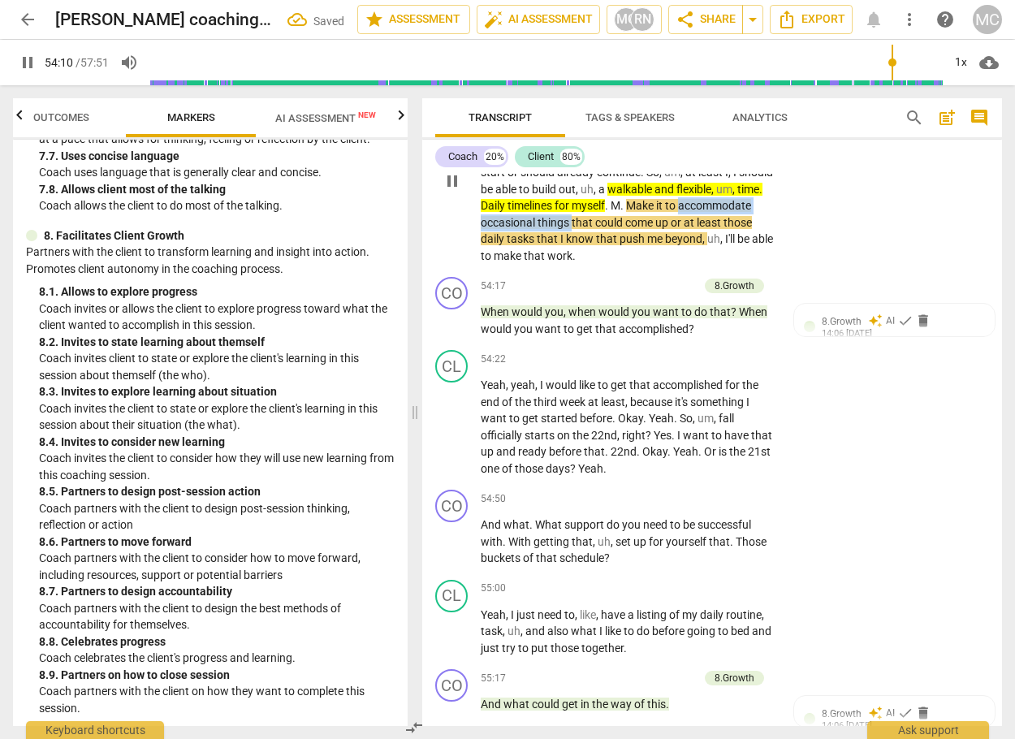
drag, startPoint x: 481, startPoint y: 356, endPoint x: 648, endPoint y: 356, distance: 166.4
click at [648, 264] on p "I think building that flexible calendar really would be a good one for me . Som…" at bounding box center [628, 180] width 295 height 166
click at [680, 335] on icon "button" at bounding box center [682, 338] width 6 height 6
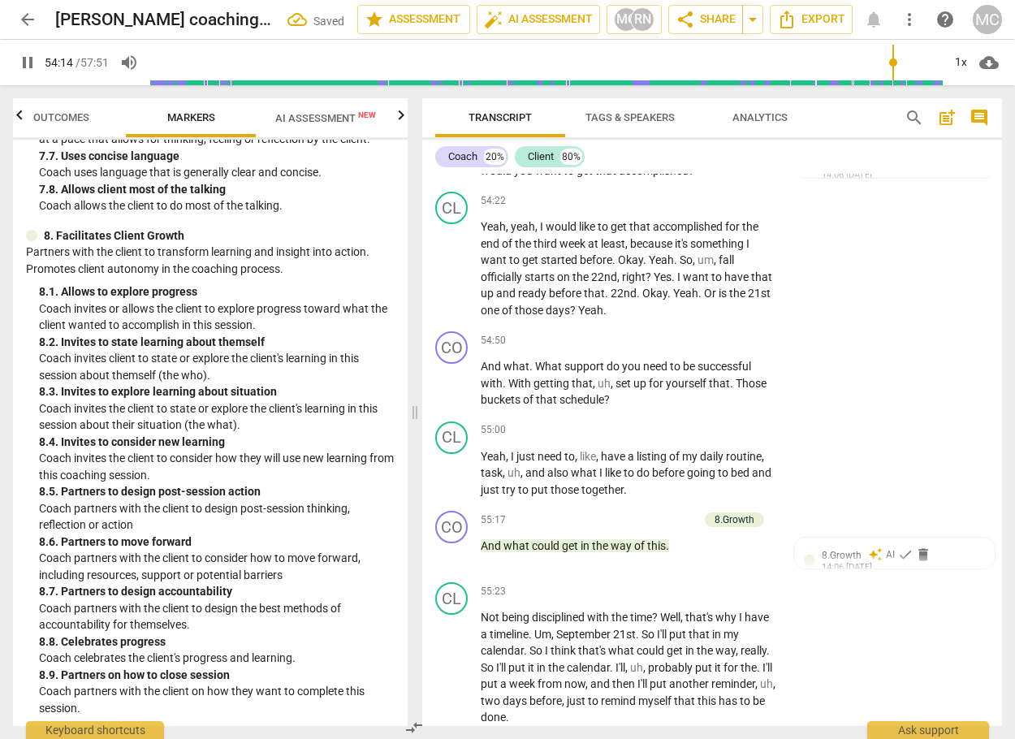
scroll to position [14850, 0]
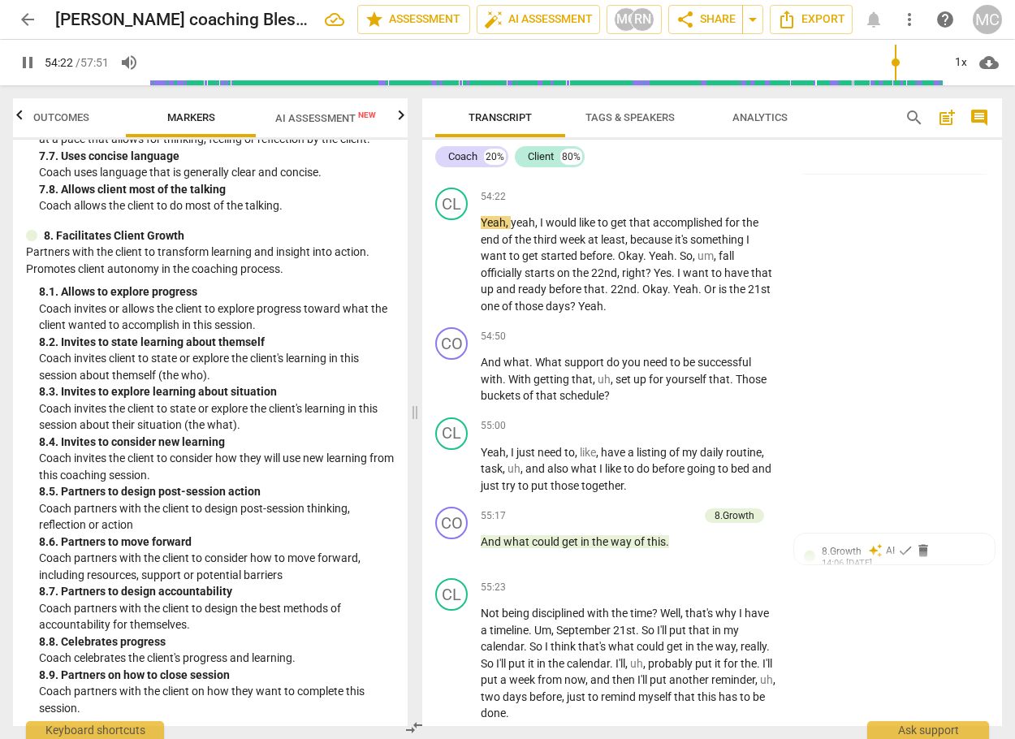
click at [448, 168] on span "pause" at bounding box center [451, 158] width 19 height 19
click at [835, 166] on div "8.Growth" at bounding box center [842, 158] width 40 height 15
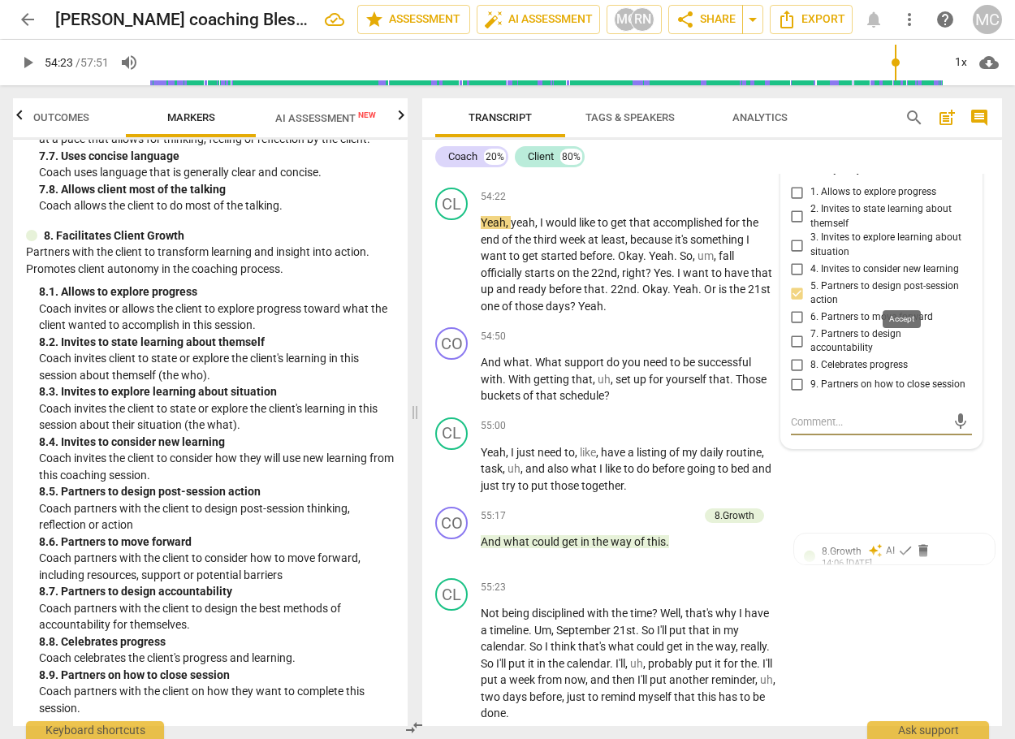
click at [903, 166] on span "check" at bounding box center [906, 158] width 16 height 16
drag, startPoint x: 21, startPoint y: 57, endPoint x: 50, endPoint y: 67, distance: 30.3
click at [20, 58] on span "play_arrow" at bounding box center [27, 62] width 19 height 19
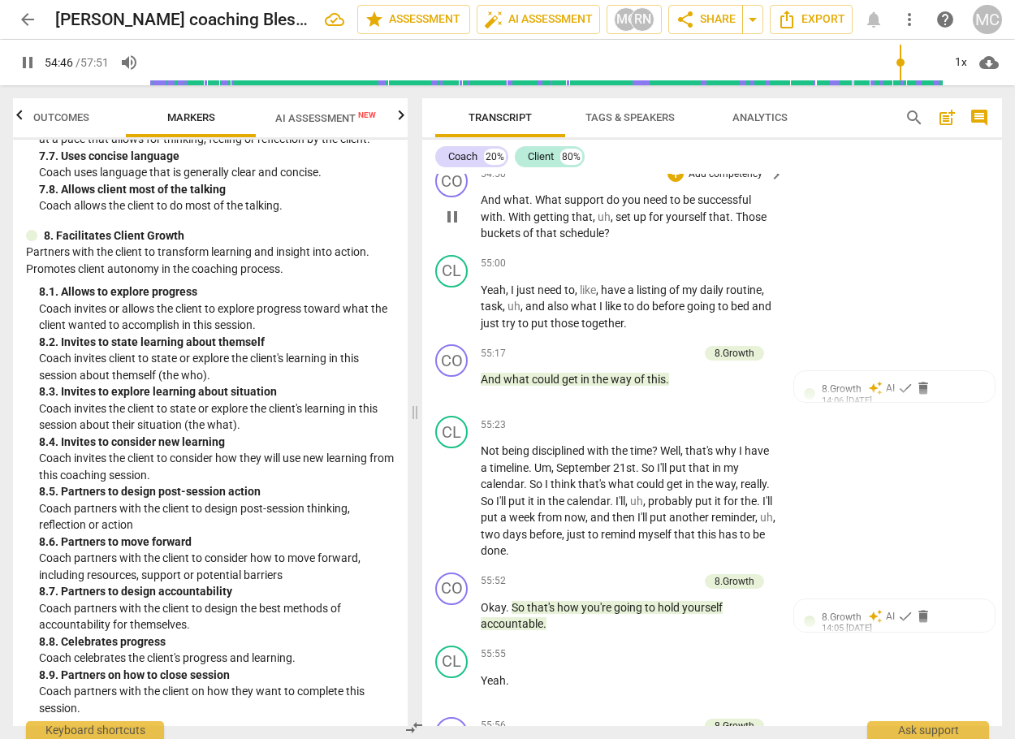
scroll to position [15094, 0]
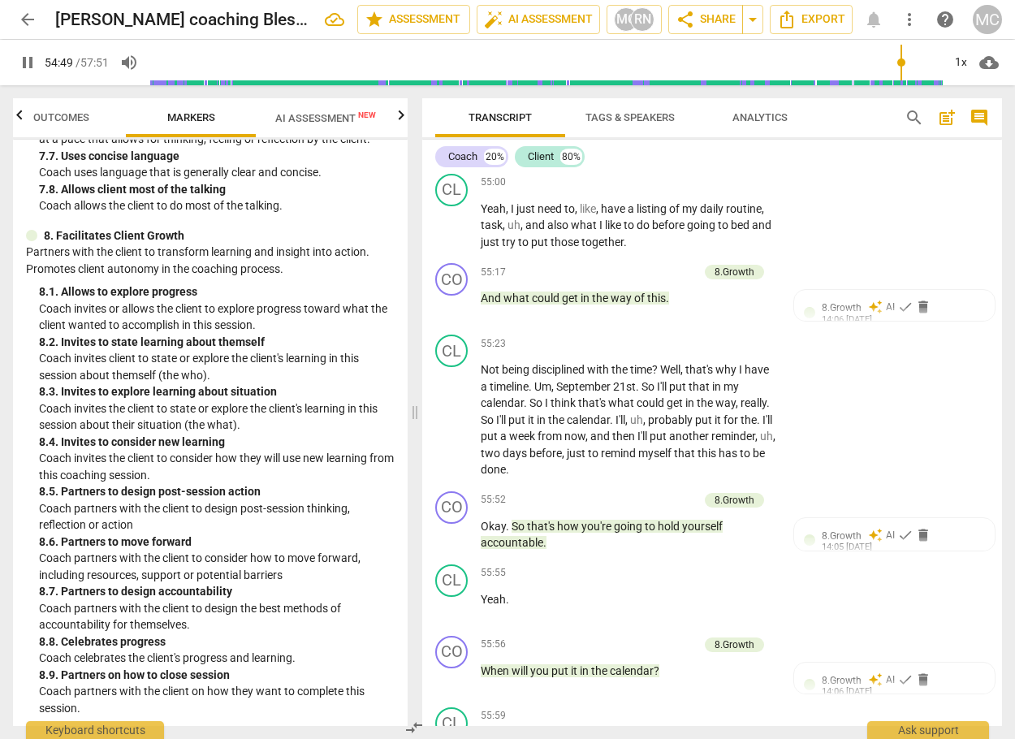
click at [679, 101] on div "+" at bounding box center [675, 92] width 16 height 16
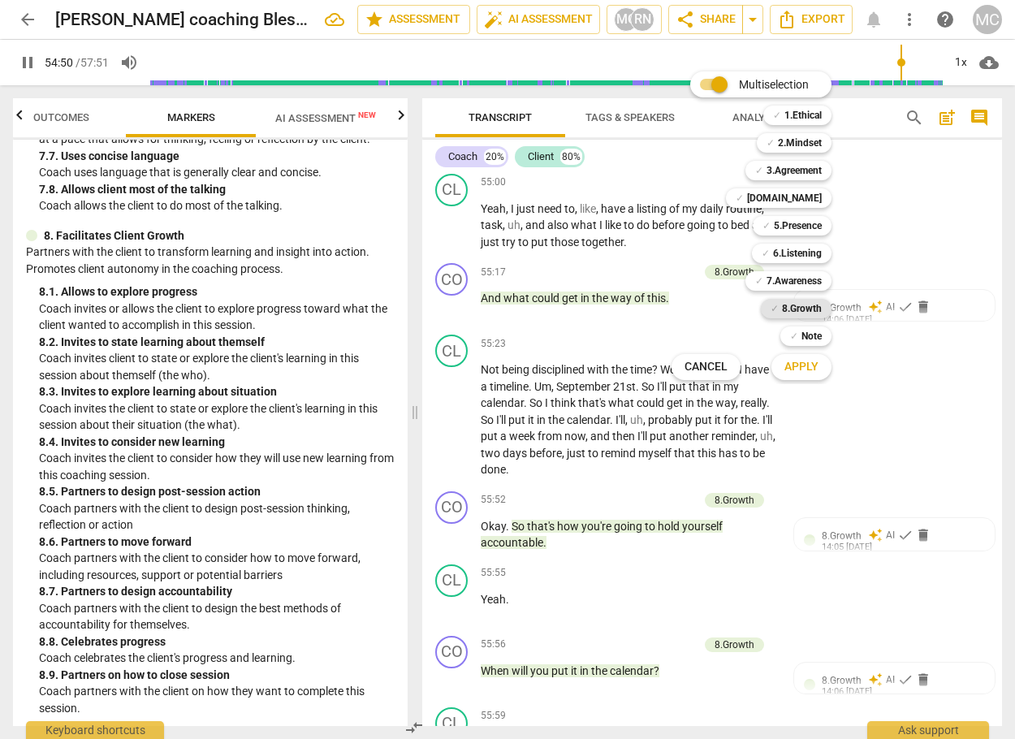
click at [786, 309] on b "8.Growth" at bounding box center [802, 308] width 40 height 19
click at [792, 360] on span "Apply" at bounding box center [801, 367] width 34 height 16
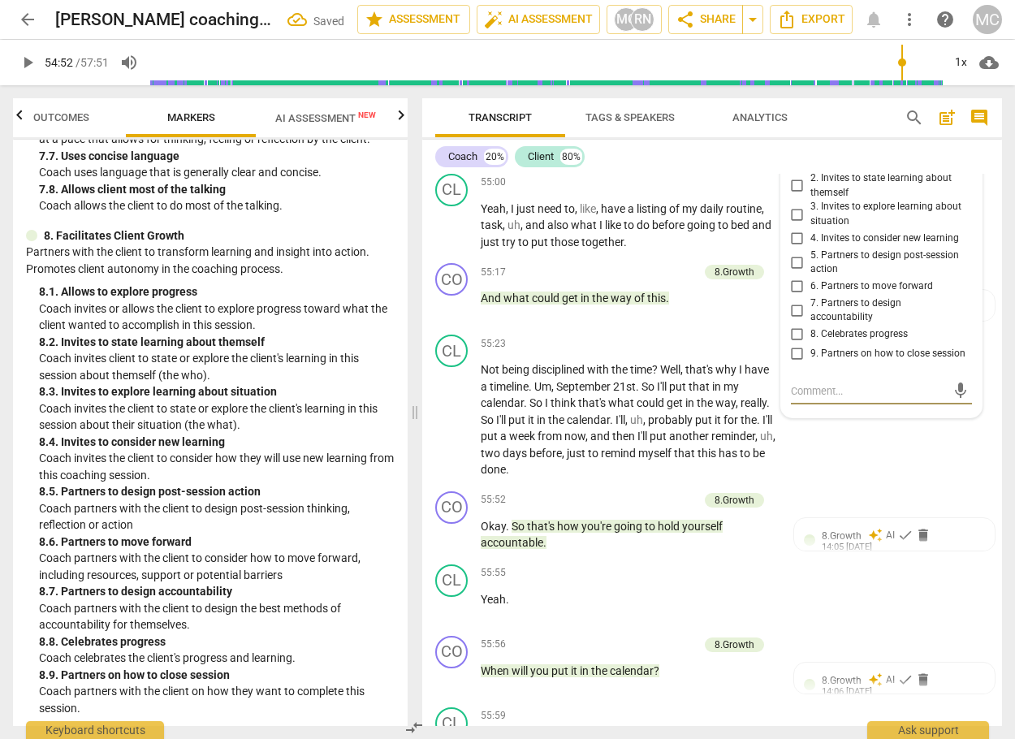
click at [791, 296] on input "6. Partners to move forward" at bounding box center [797, 286] width 26 height 19
click at [793, 320] on input "7. Partners to design accountability" at bounding box center [797, 309] width 26 height 19
click at [798, 320] on input "7. Partners to design accountability" at bounding box center [797, 309] width 26 height 19
click at [791, 320] on input "7. Partners to design accountability" at bounding box center [797, 309] width 26 height 19
drag, startPoint x: 791, startPoint y: 394, endPoint x: 783, endPoint y: 418, distance: 25.4
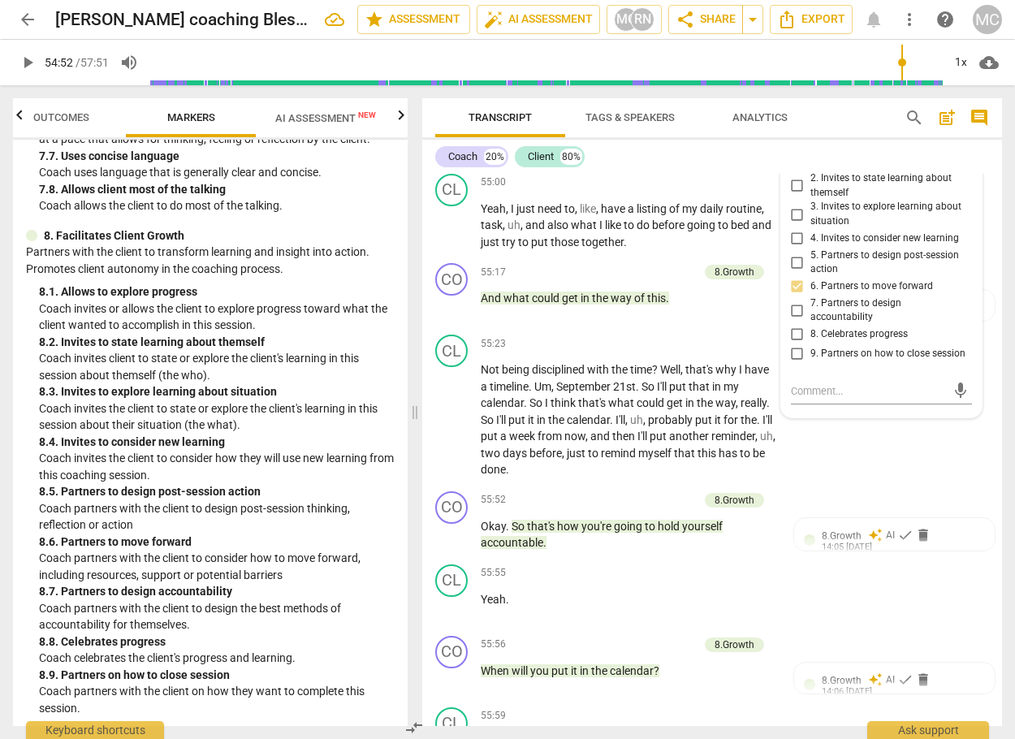
click at [791, 272] on input "5. Partners to design post-session action" at bounding box center [797, 261] width 26 height 19
click at [795, 272] on input "5. Partners to design post-session action" at bounding box center [797, 261] width 26 height 19
click at [794, 272] on input "5. Partners to design post-session action" at bounding box center [797, 261] width 26 height 19
click at [28, 65] on span "play_arrow" at bounding box center [27, 62] width 19 height 19
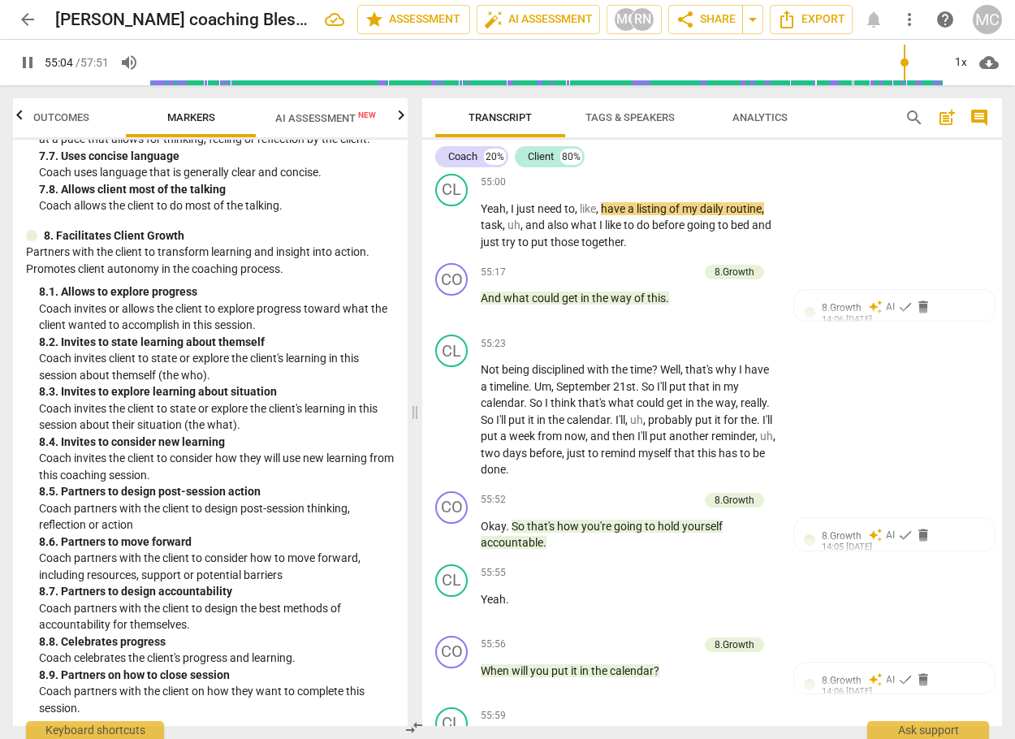
click at [605, 101] on div "+" at bounding box center [610, 92] width 16 height 16
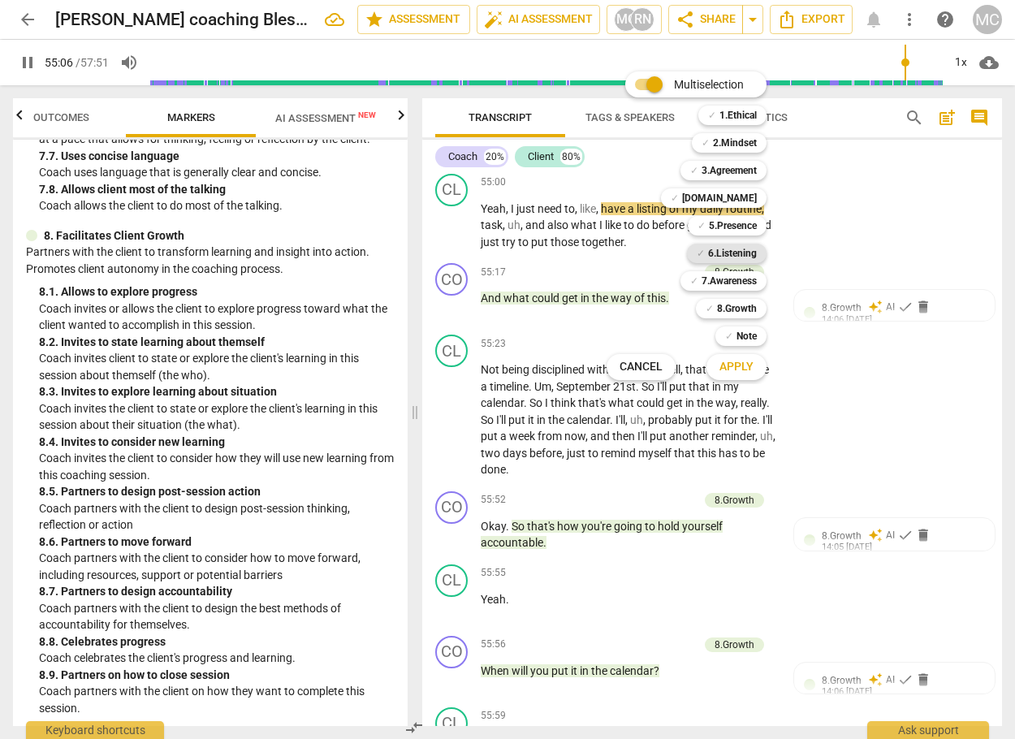
click at [733, 251] on b "6.Listening" at bounding box center [732, 253] width 49 height 19
click at [740, 364] on span "Apply" at bounding box center [736, 367] width 34 height 16
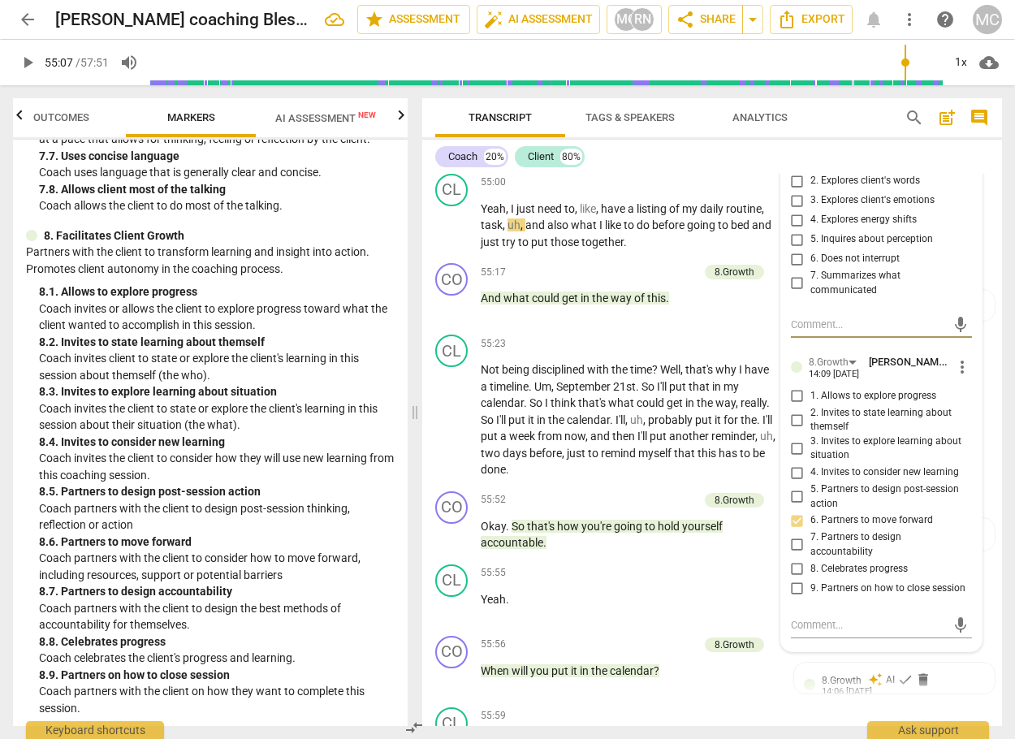
click at [792, 171] on input "1. Customizes questions" at bounding box center [797, 161] width 26 height 19
click at [28, 60] on span "play_arrow" at bounding box center [27, 62] width 19 height 19
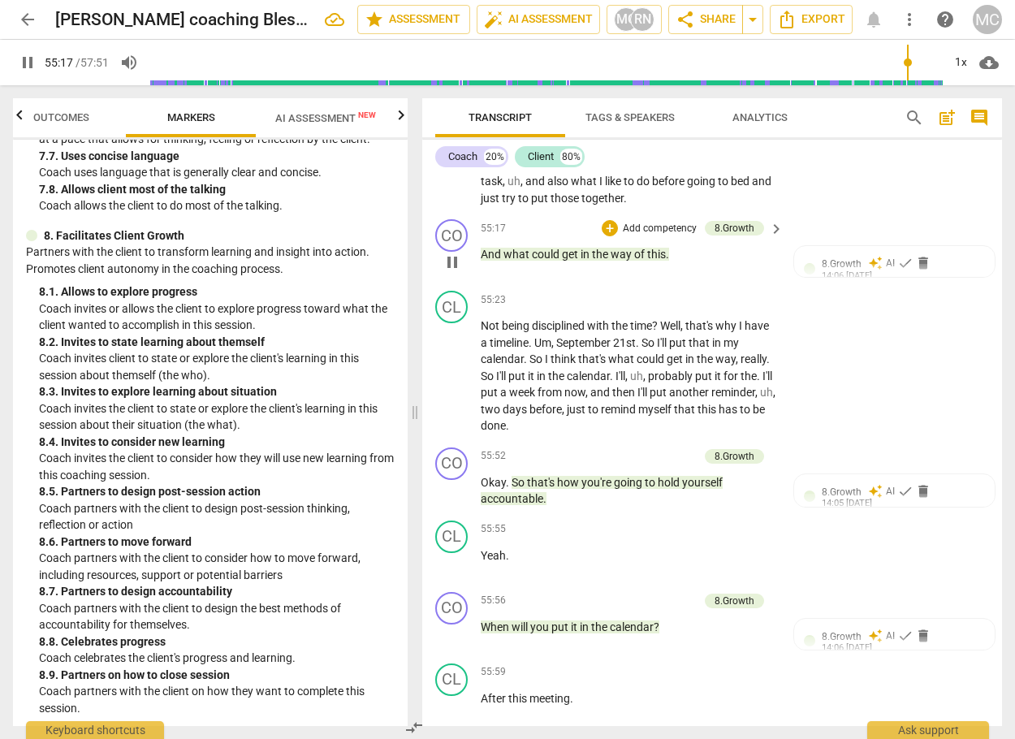
scroll to position [15175, 0]
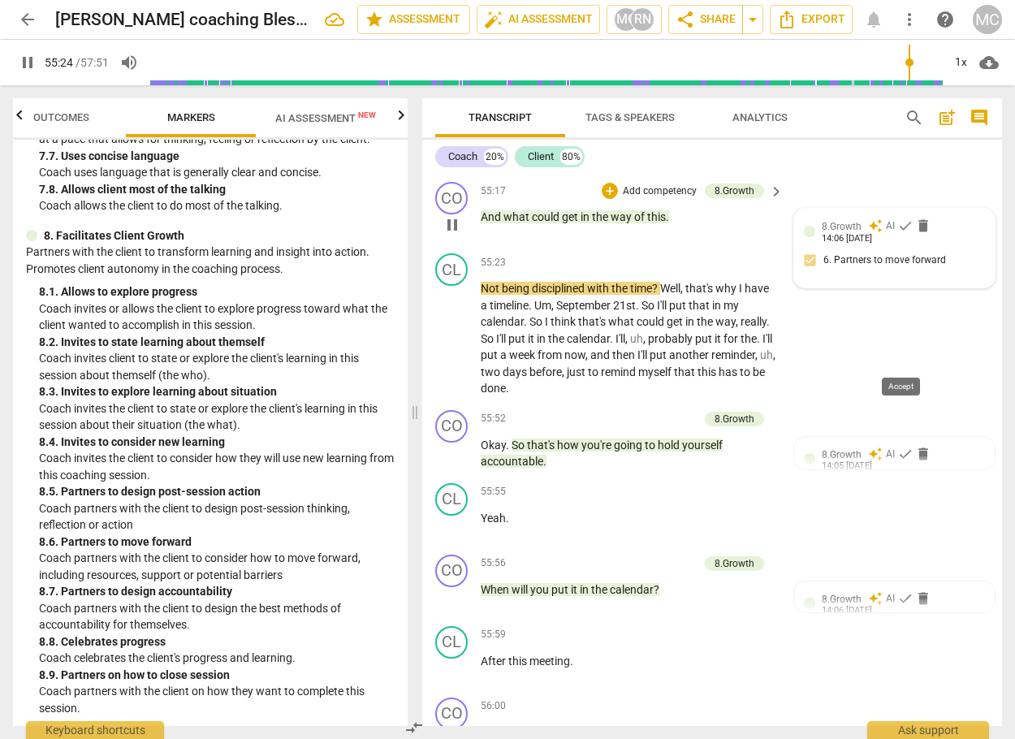
click at [897, 234] on span "check" at bounding box center [905, 226] width 16 height 16
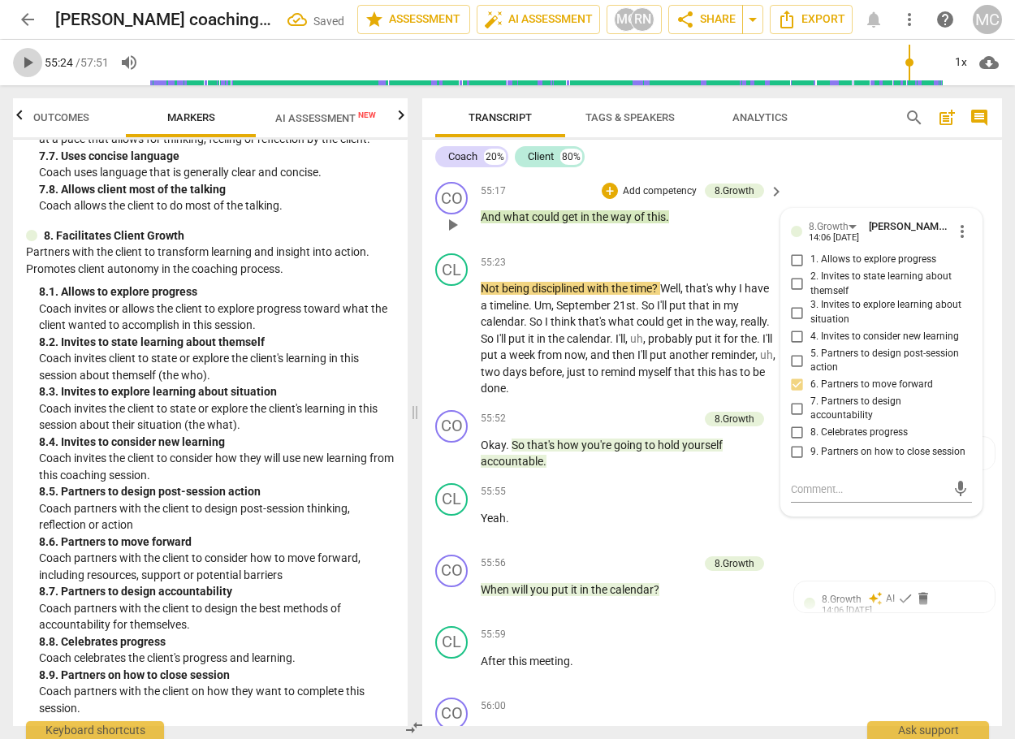
click at [34, 61] on span "play_arrow" at bounding box center [27, 62] width 19 height 19
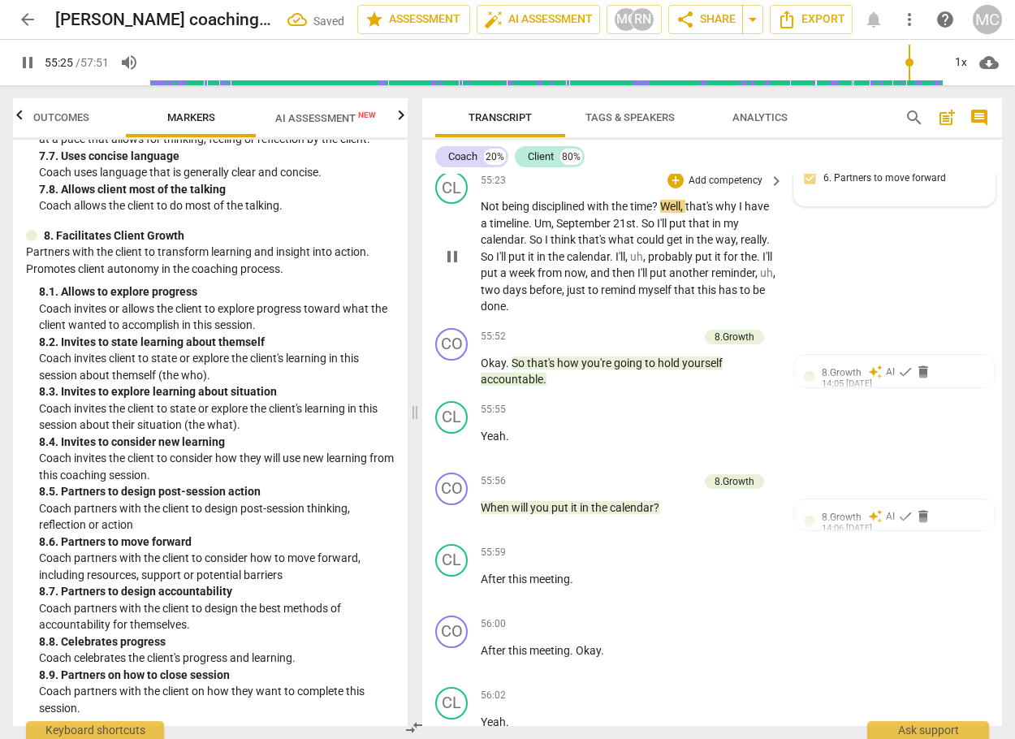
scroll to position [15337, 0]
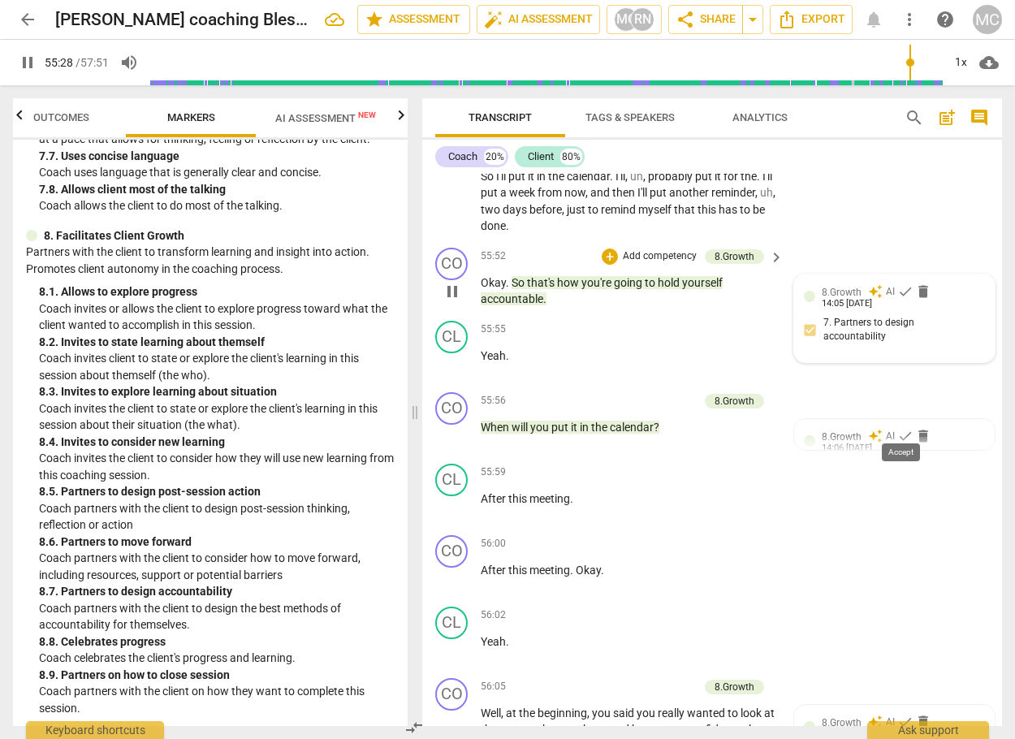
click at [902, 300] on span "check" at bounding box center [905, 291] width 16 height 16
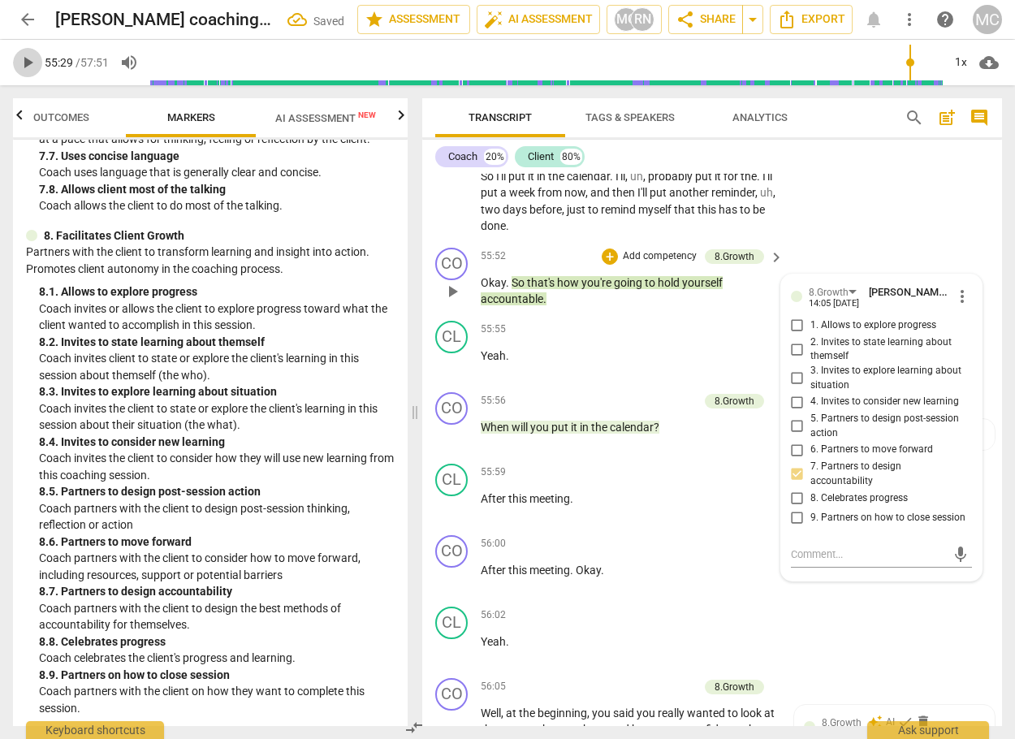
click at [37, 58] on span "play_arrow" at bounding box center [27, 62] width 29 height 19
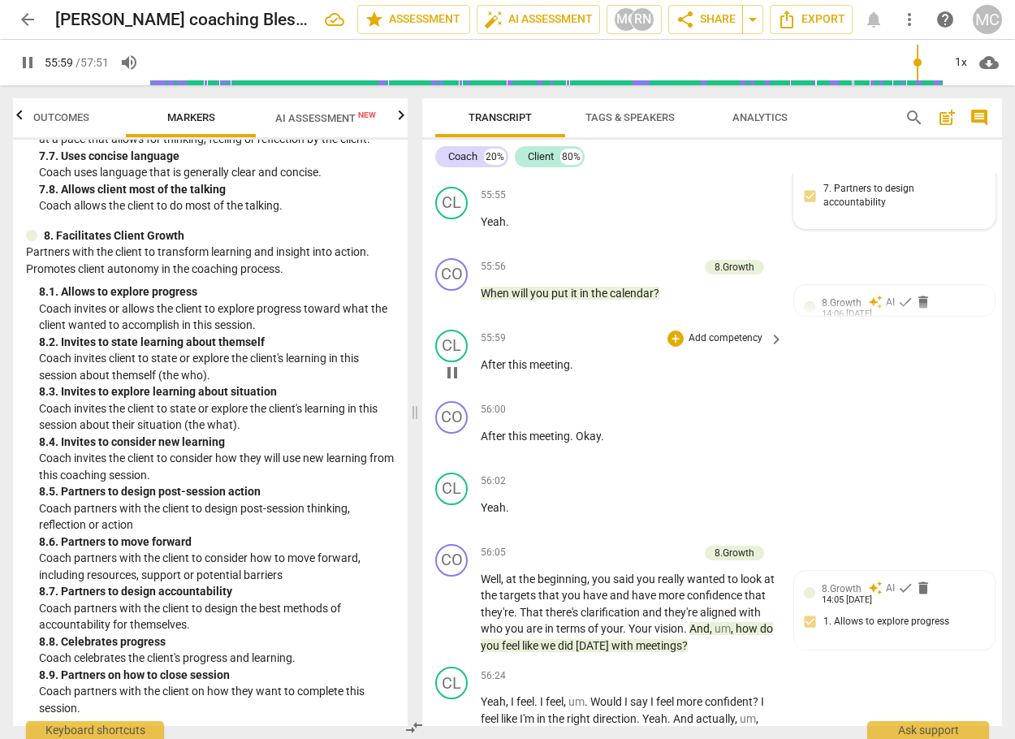
scroll to position [15507, 0]
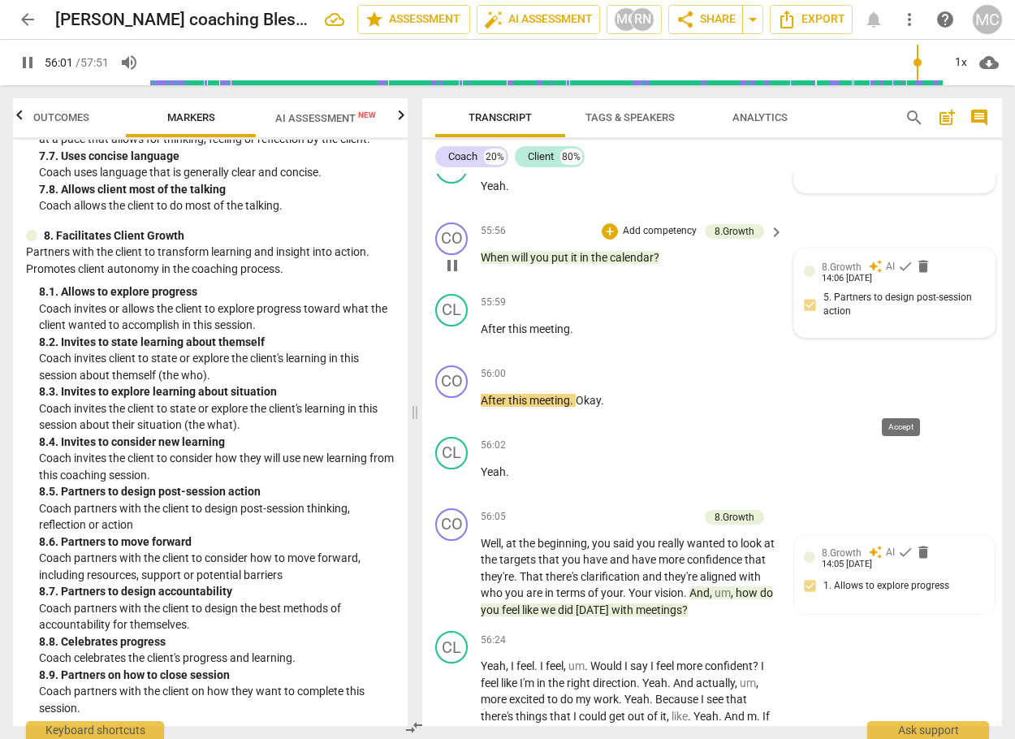
click at [897, 274] on span "check" at bounding box center [905, 266] width 16 height 16
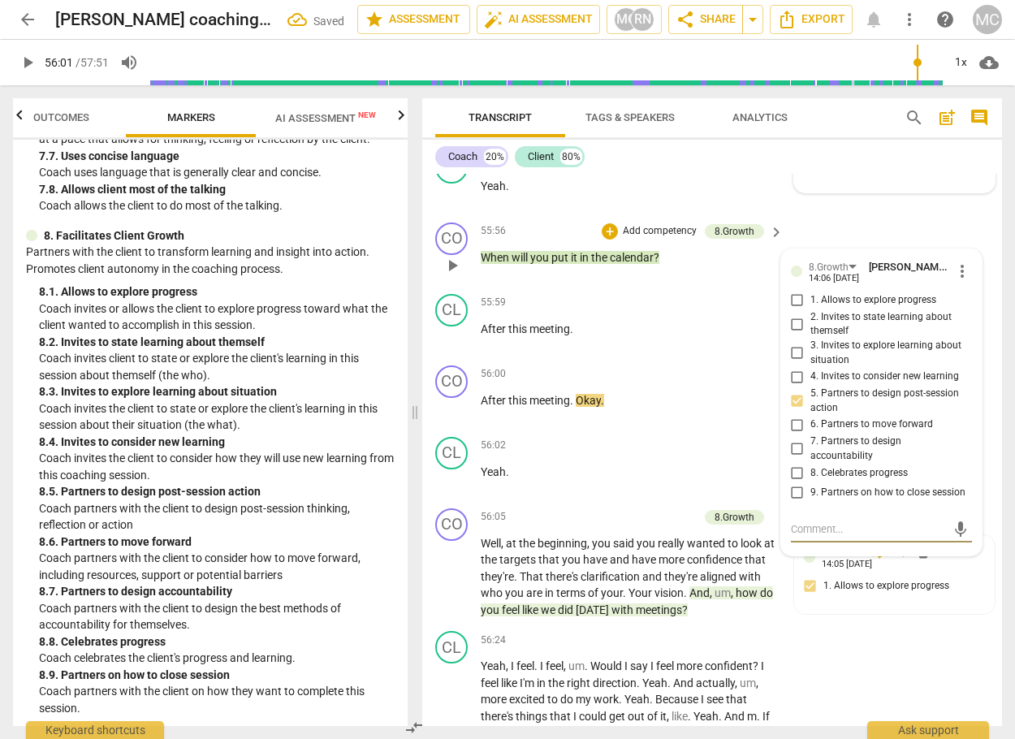
click at [790, 434] on input "6. Partners to move forward" at bounding box center [797, 424] width 26 height 19
click at [795, 459] on input "7. Partners to design accountability" at bounding box center [797, 448] width 26 height 19
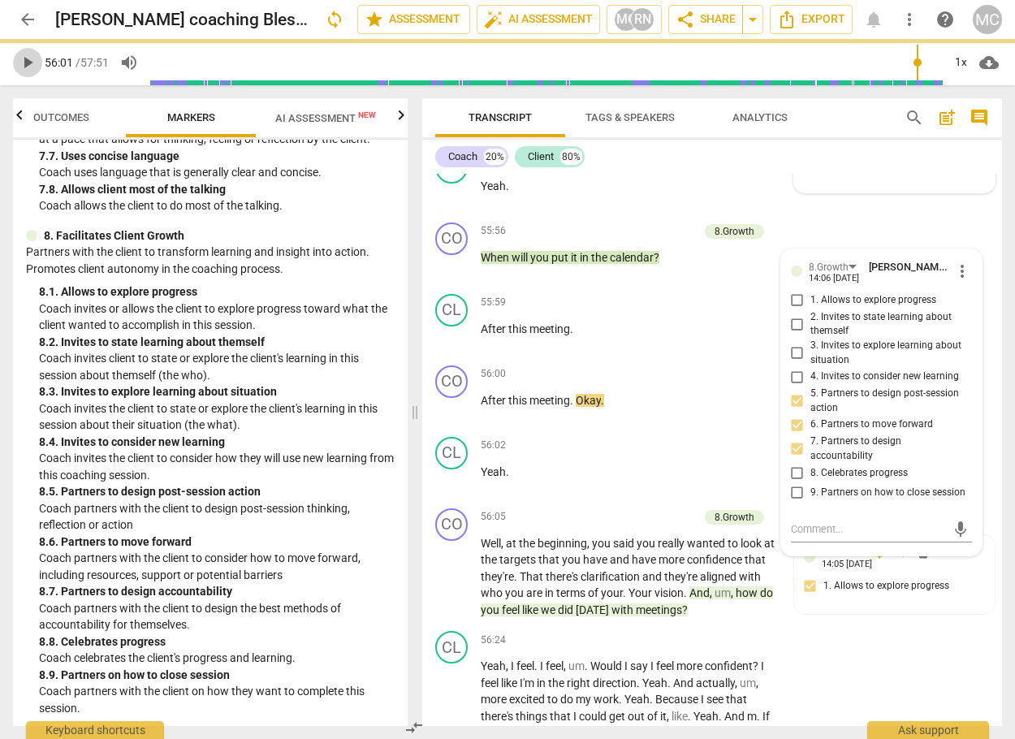
click at [24, 61] on span "play_arrow" at bounding box center [27, 62] width 19 height 19
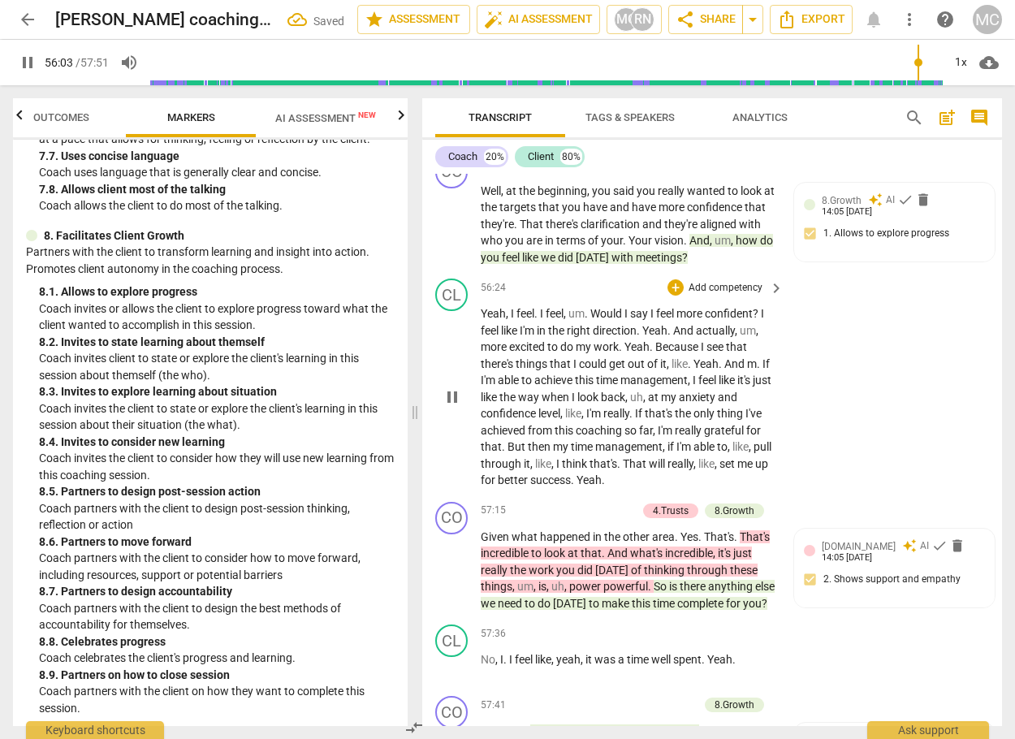
scroll to position [15913, 0]
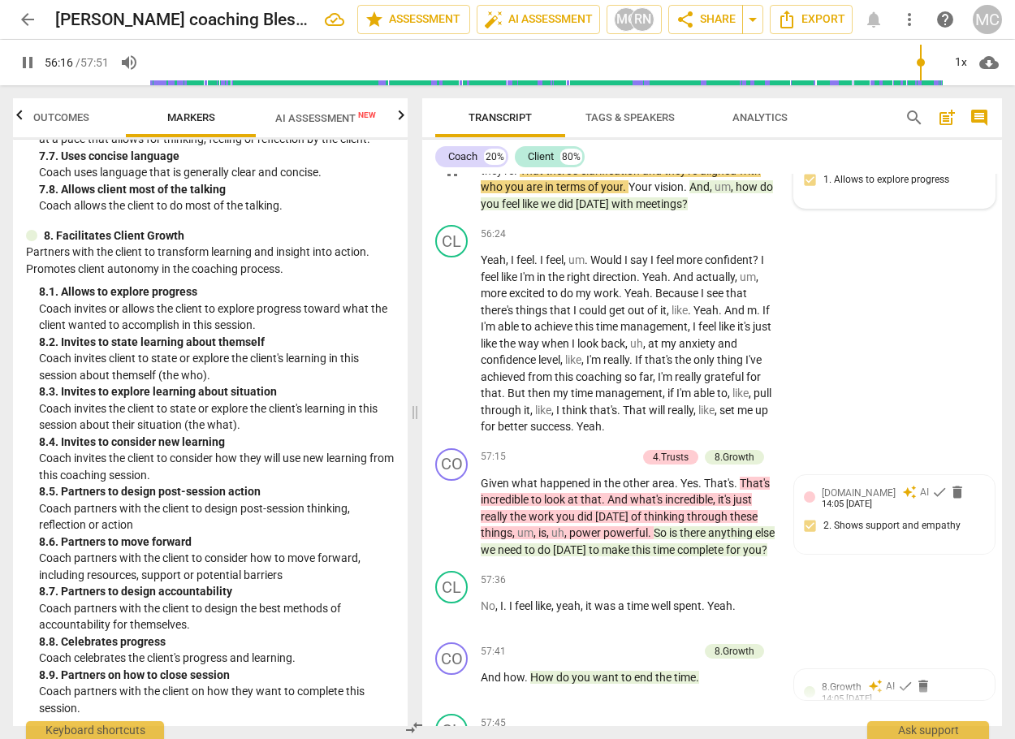
click at [848, 154] on div "8.Growth" at bounding box center [842, 146] width 40 height 15
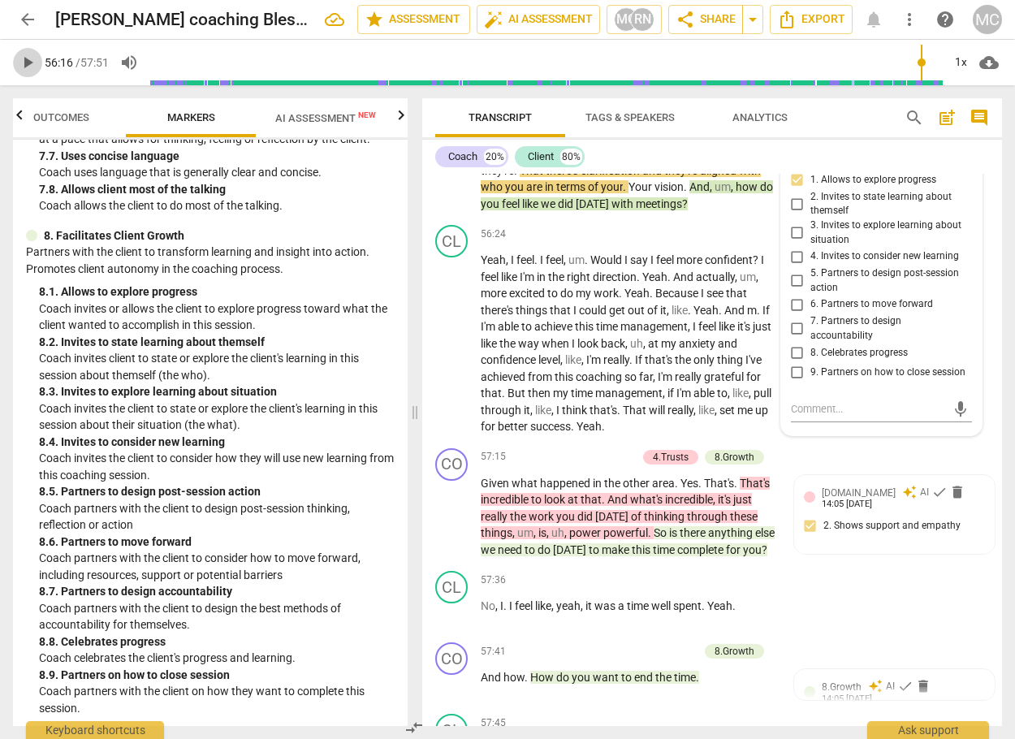
click at [24, 54] on span "play_arrow" at bounding box center [27, 62] width 19 height 19
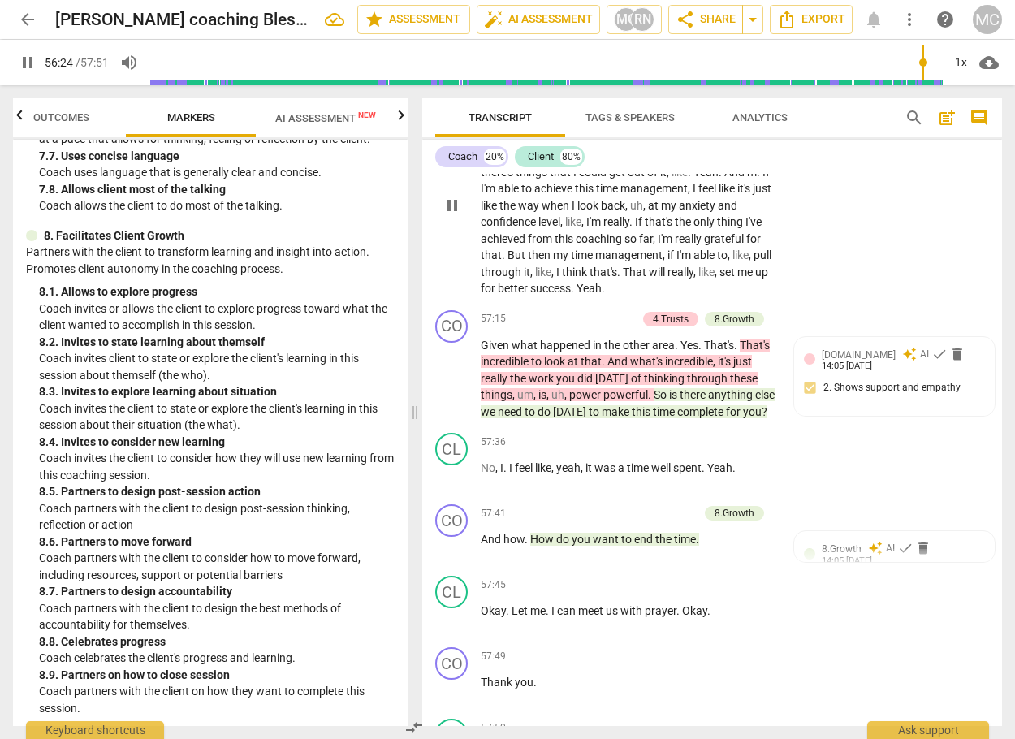
scroll to position [16075, 0]
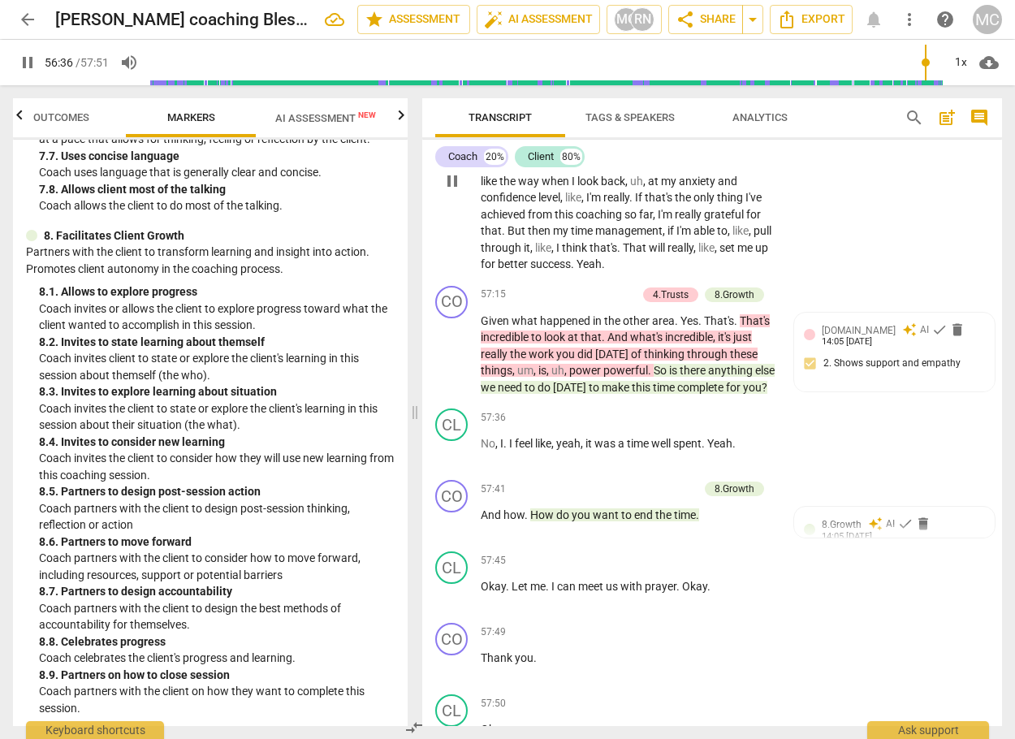
click at [493, 104] on span "Yeah" at bounding box center [493, 97] width 25 height 13
drag, startPoint x: 480, startPoint y: 244, endPoint x: 529, endPoint y: 251, distance: 49.9
click at [528, 250] on div "CL play_arrow pause 56:24 + Add competency keyboard_arrow_right Yeah , I feel .…" at bounding box center [712, 167] width 580 height 223
drag, startPoint x: 481, startPoint y: 251, endPoint x: 651, endPoint y: 250, distance: 169.7
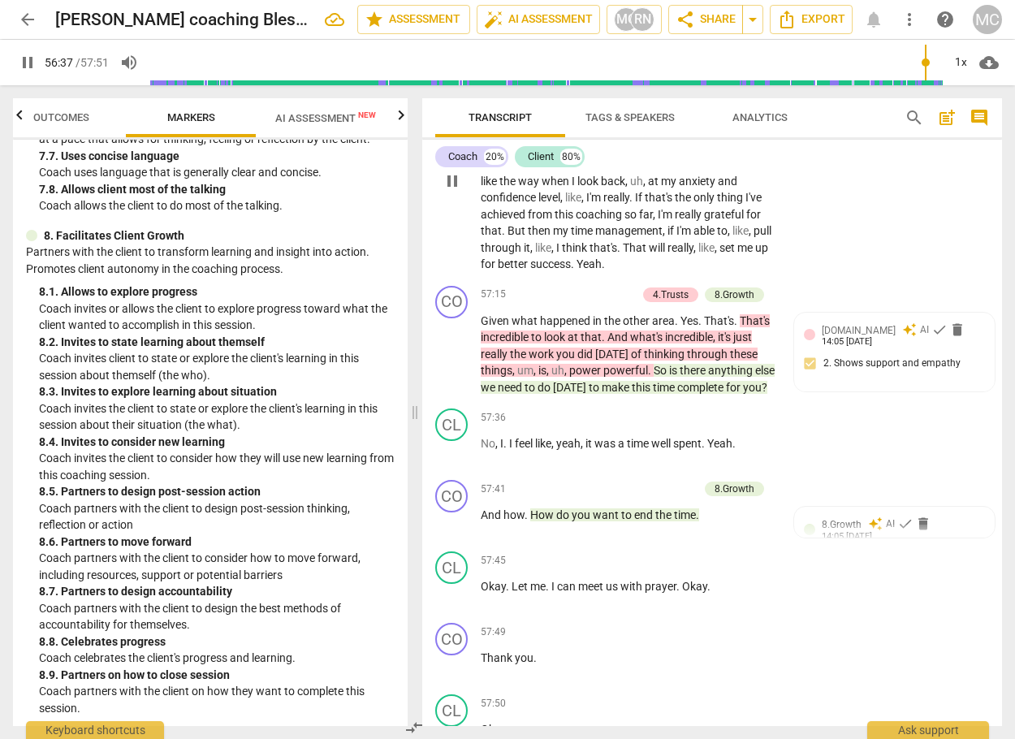
click at [651, 250] on p "Yeah , I feel . I feel , um . Would I say I feel more confident ? I feel like I…" at bounding box center [628, 180] width 295 height 183
click at [711, 229] on icon "button" at bounding box center [709, 226] width 16 height 19
drag, startPoint x: 482, startPoint y: 265, endPoint x: 620, endPoint y: 260, distance: 138.1
click at [620, 260] on p "Yeah , I feel . I feel , um . Would I say I feel more confident ? I feel like I…" at bounding box center [628, 180] width 295 height 183
click at [657, 239] on icon "button" at bounding box center [657, 240] width 10 height 11
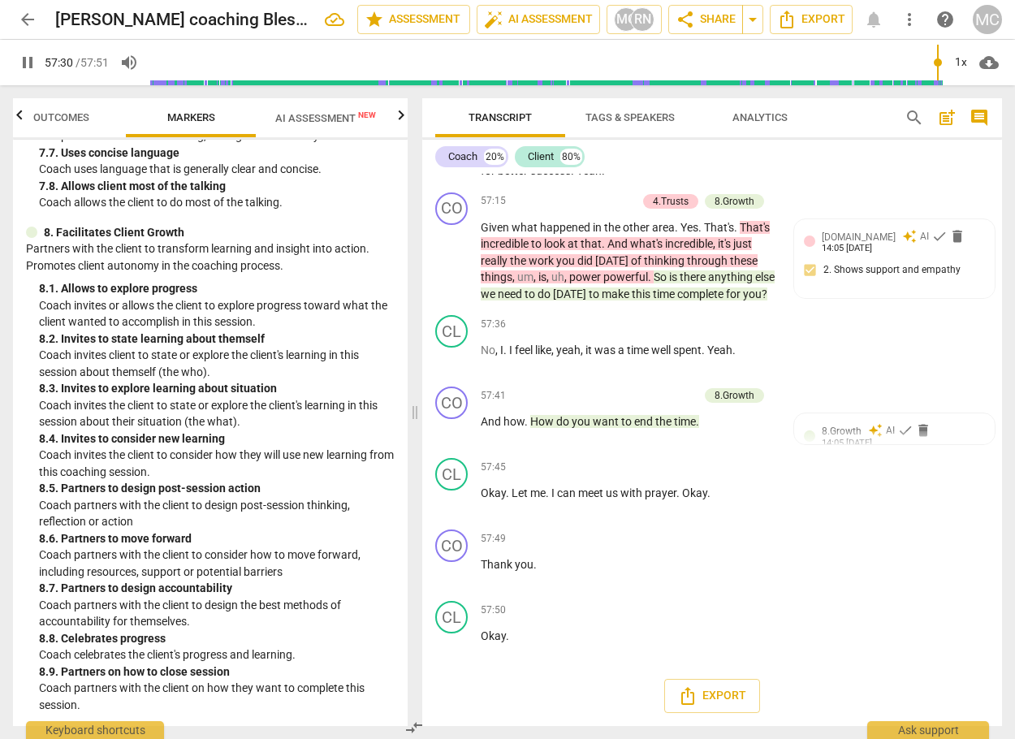
scroll to position [1969, 0]
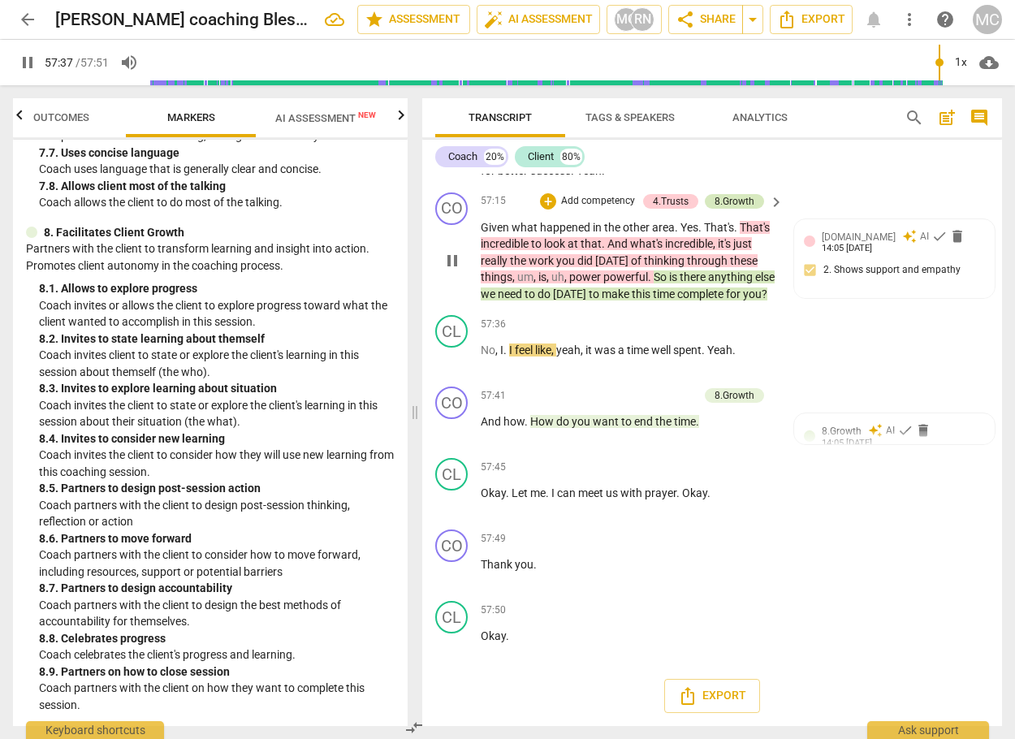
click at [740, 209] on div "8.Growth" at bounding box center [734, 201] width 40 height 15
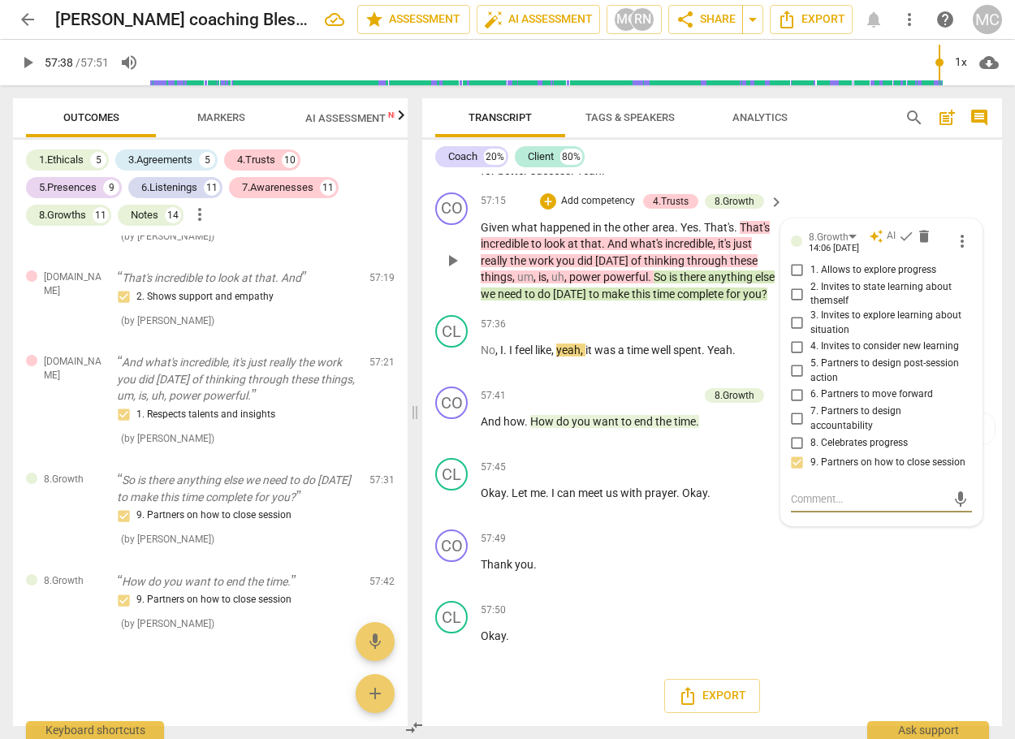
scroll to position [14265, 0]
drag, startPoint x: 902, startPoint y: 299, endPoint x: 801, endPoint y: 340, distance: 108.8
click at [900, 244] on span "check" at bounding box center [906, 236] width 16 height 16
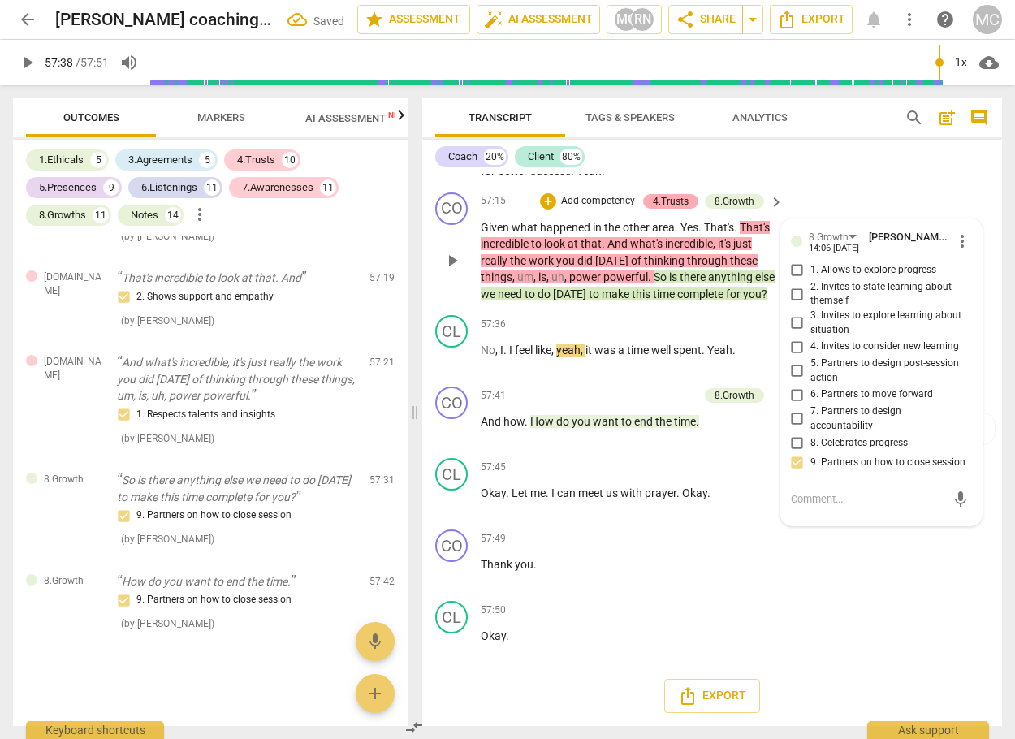
click at [670, 209] on div "4.Trusts" at bounding box center [671, 201] width 36 height 15
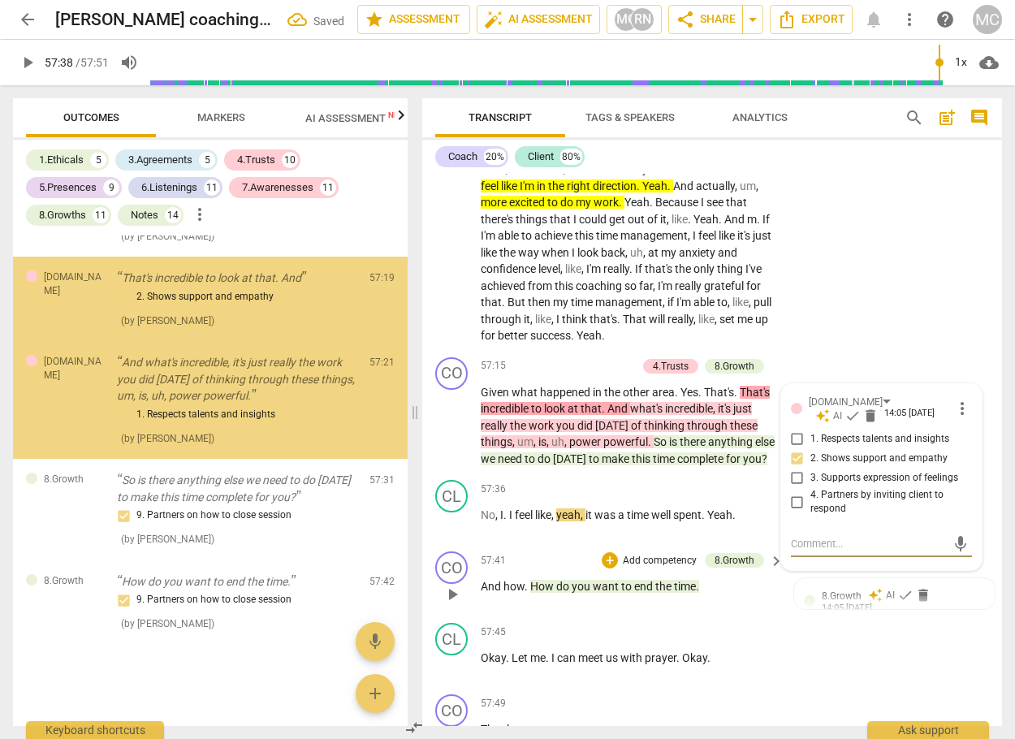
scroll to position [15994, 0]
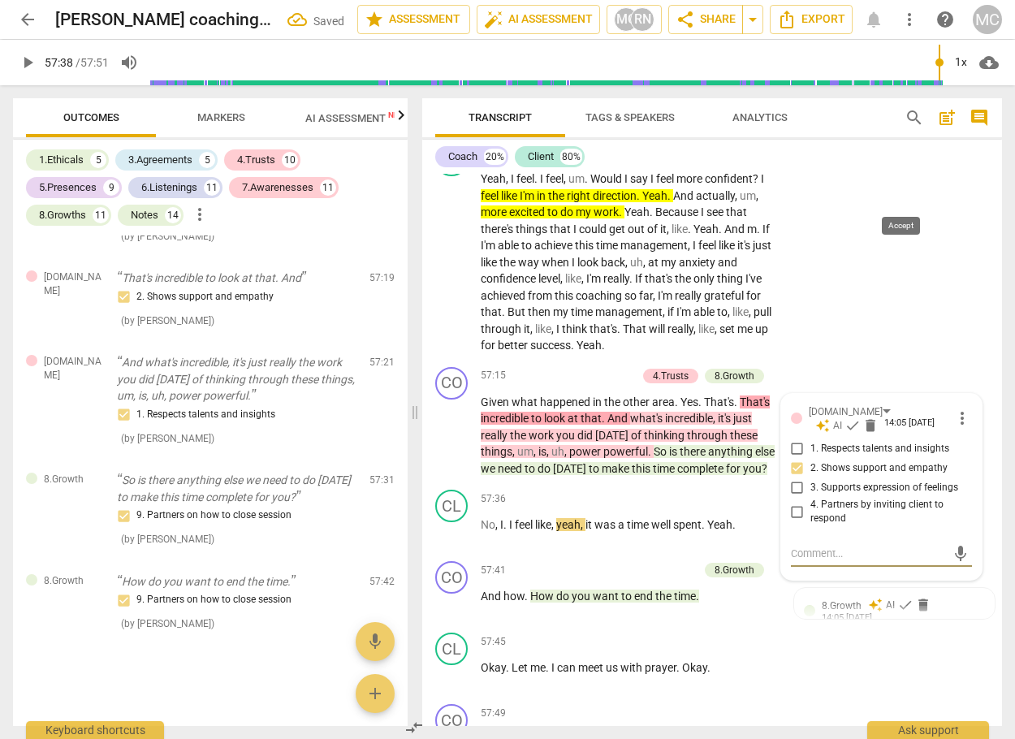
click at [899, 73] on span "check" at bounding box center [905, 65] width 16 height 16
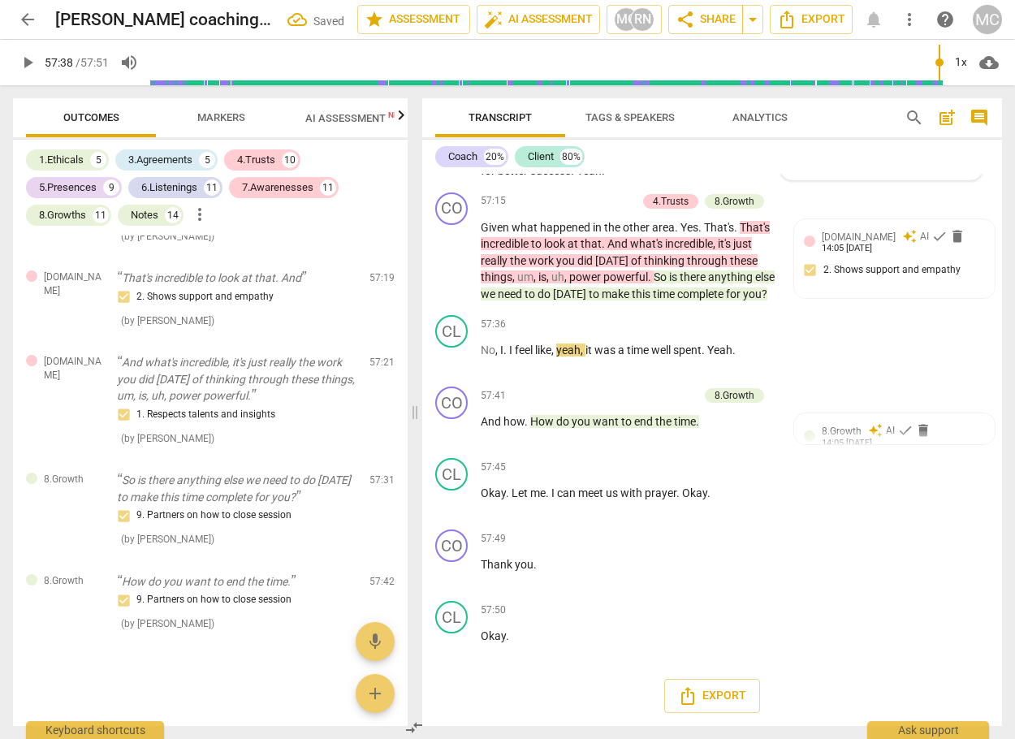
scroll to position [16238, 0]
click at [931, 244] on span "check" at bounding box center [939, 236] width 16 height 16
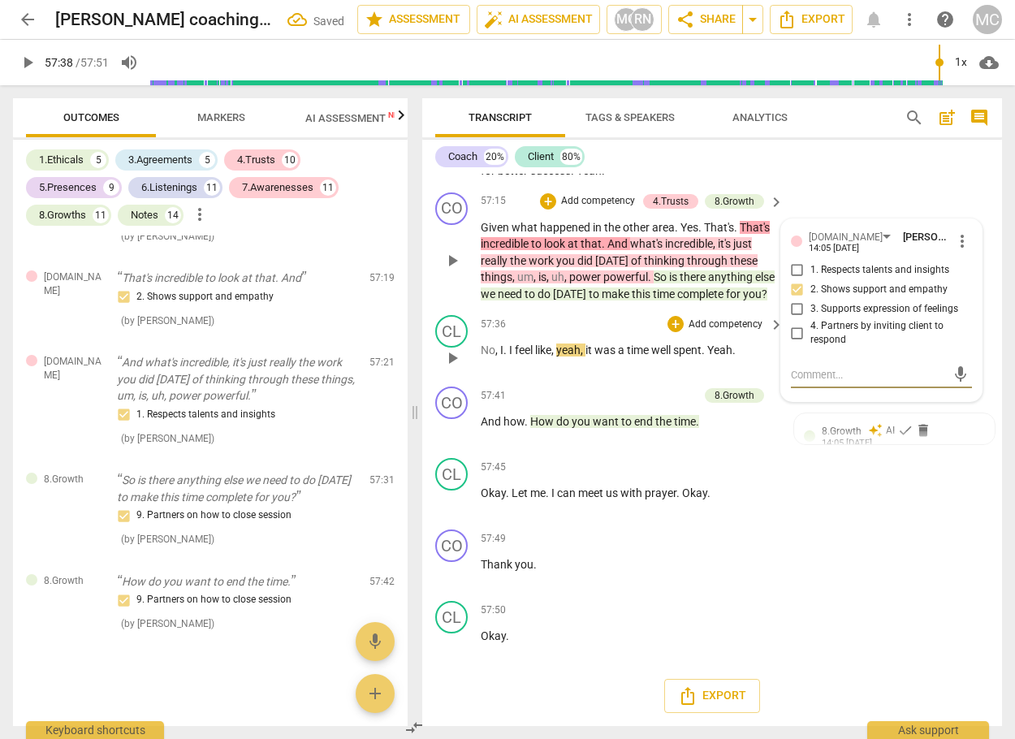
scroll to position [16319, 0]
click at [897, 433] on span "check" at bounding box center [905, 430] width 16 height 16
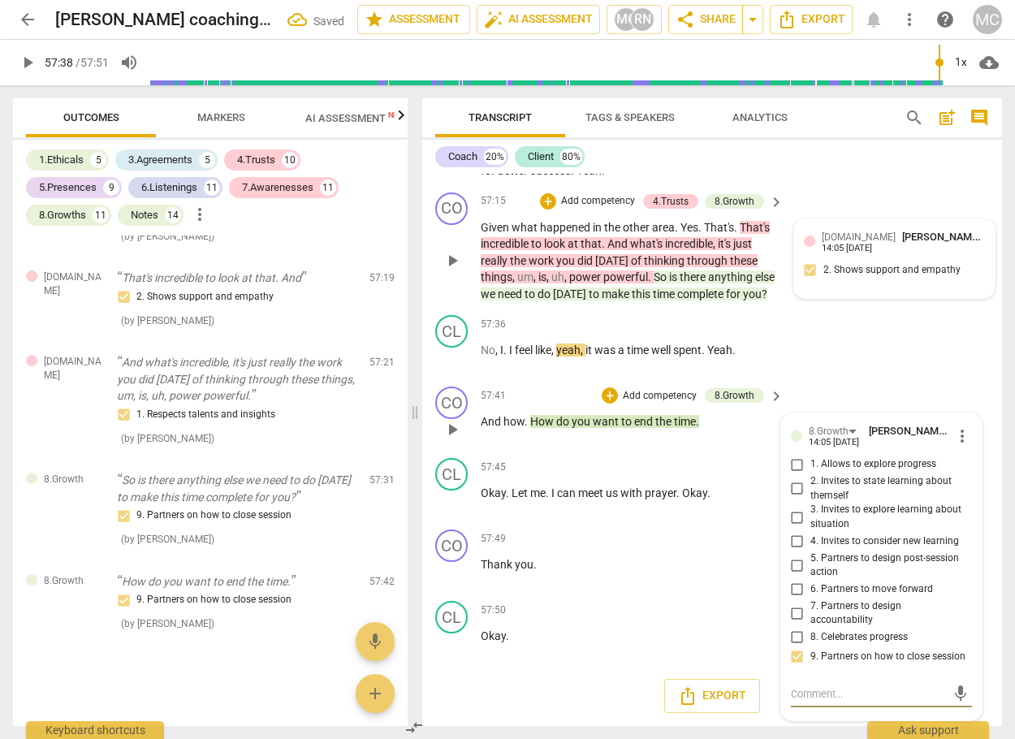
click at [20, 60] on span "play_arrow" at bounding box center [27, 62] width 19 height 19
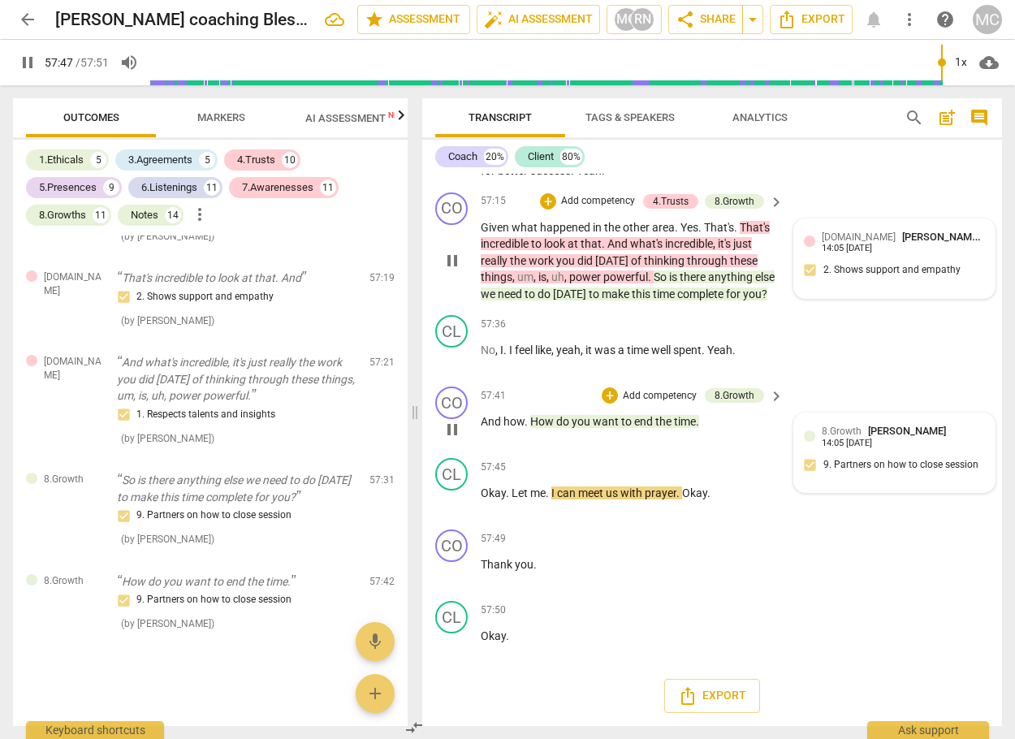
click at [718, 192] on div "+ Add competency 4.Trusts 8.Growth" at bounding box center [652, 201] width 224 height 18
click at [720, 194] on div "8.Growth" at bounding box center [734, 201] width 40 height 15
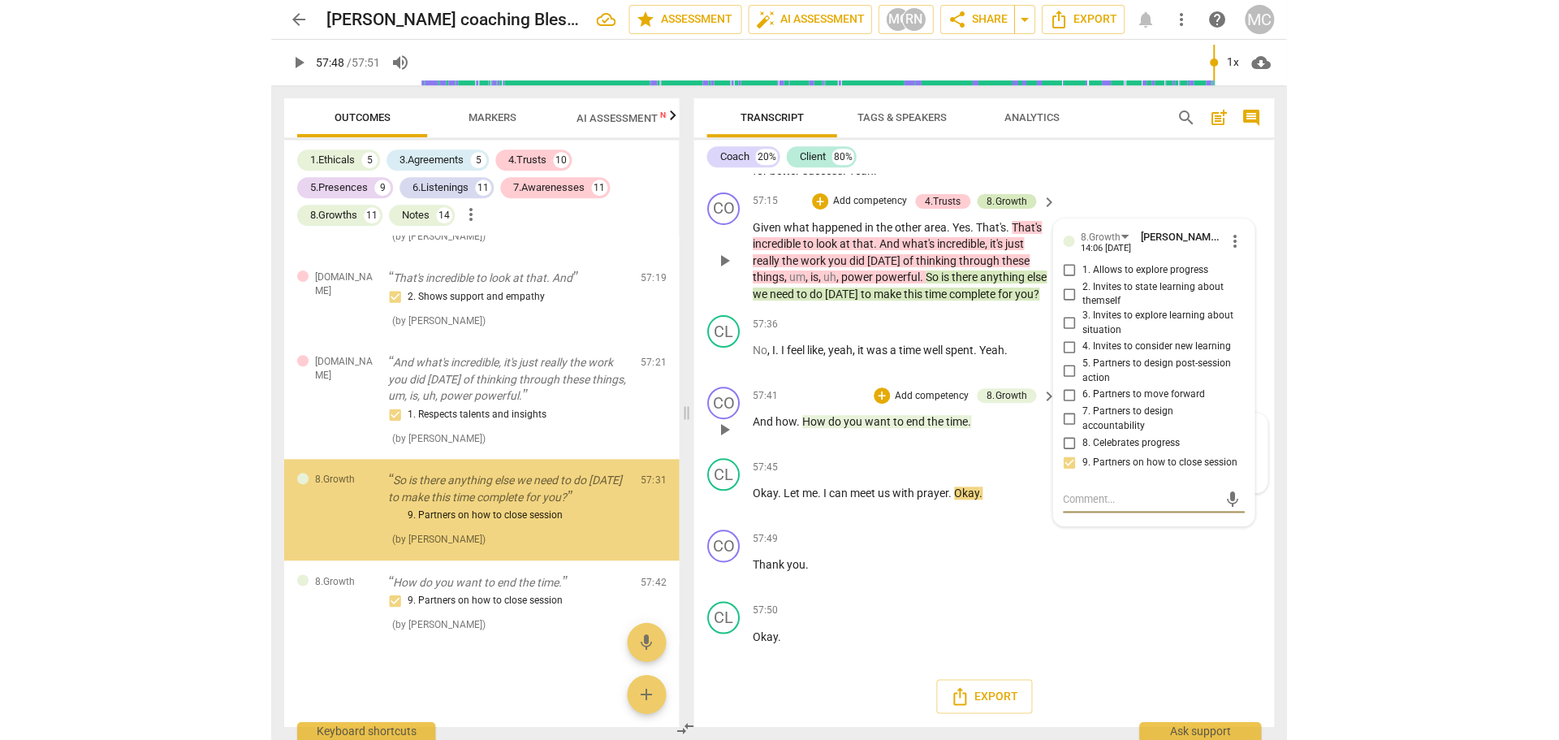
scroll to position [14265, 0]
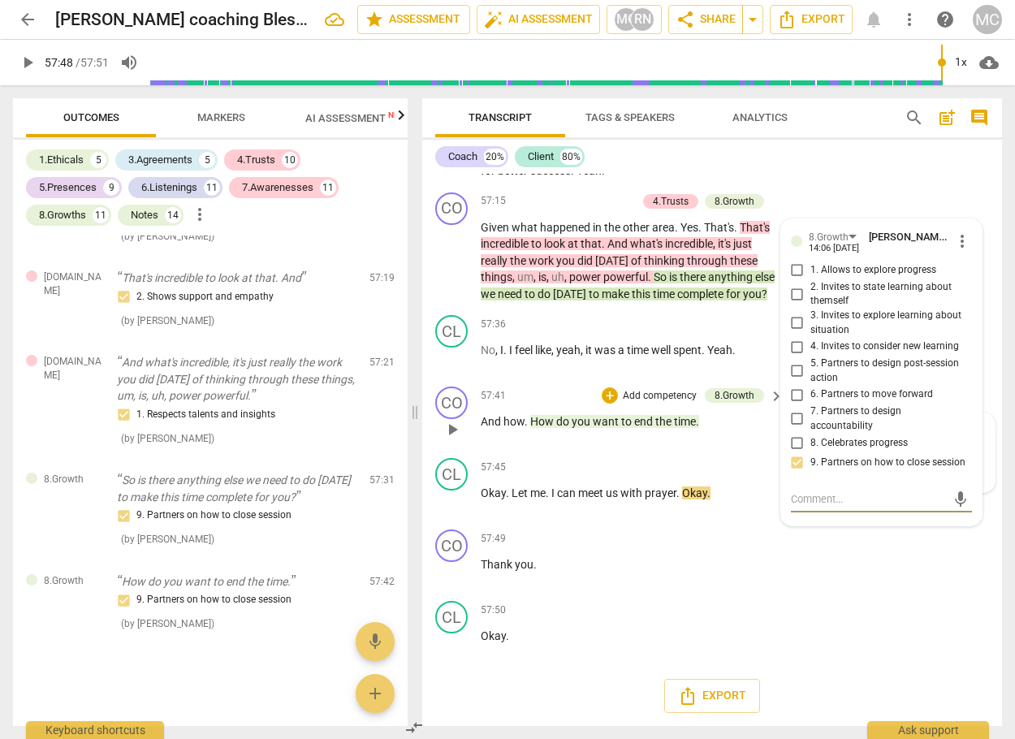
click at [12, 66] on div "play_arrow 57:48 / 57:51 volume_up 1x cloud_download" at bounding box center [507, 62] width 1015 height 45
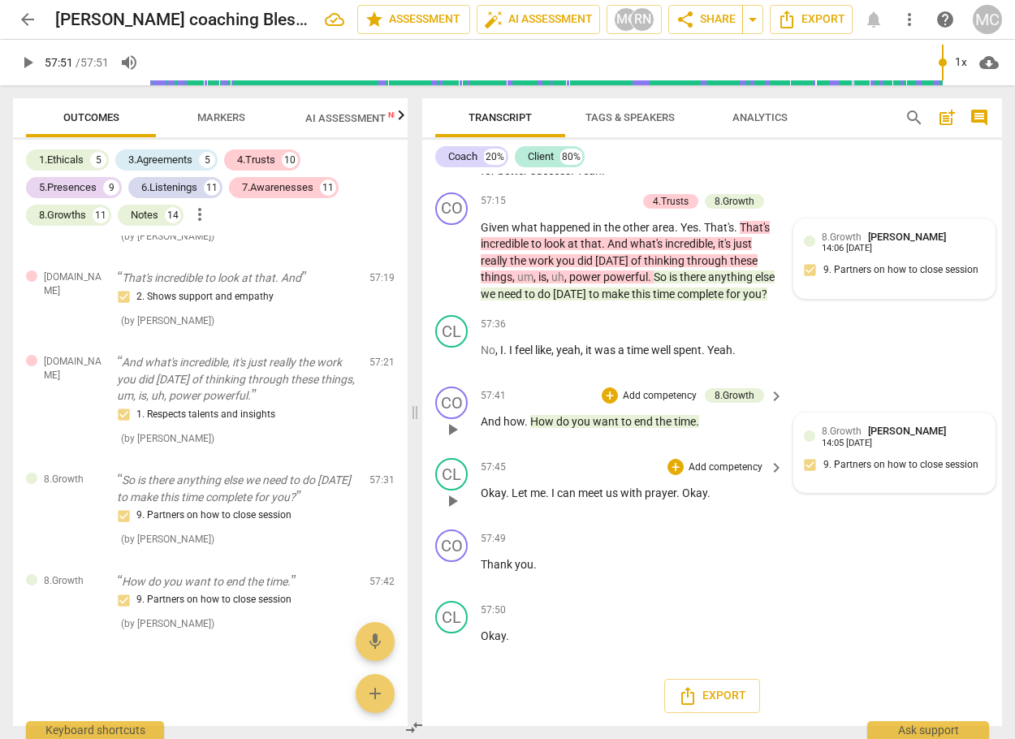
click at [485, 494] on span "Okay" at bounding box center [493, 492] width 25 height 13
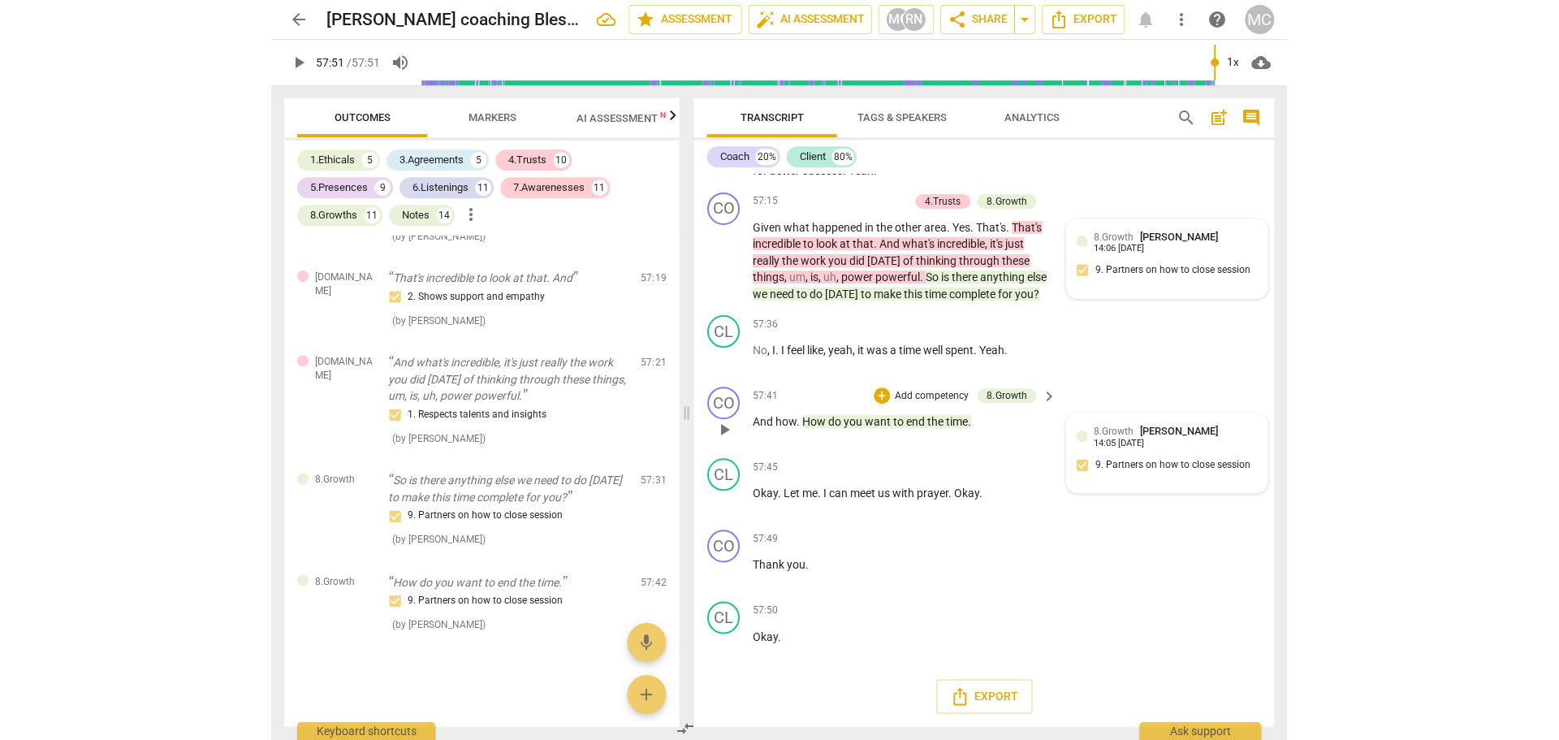
scroll to position [13754, 0]
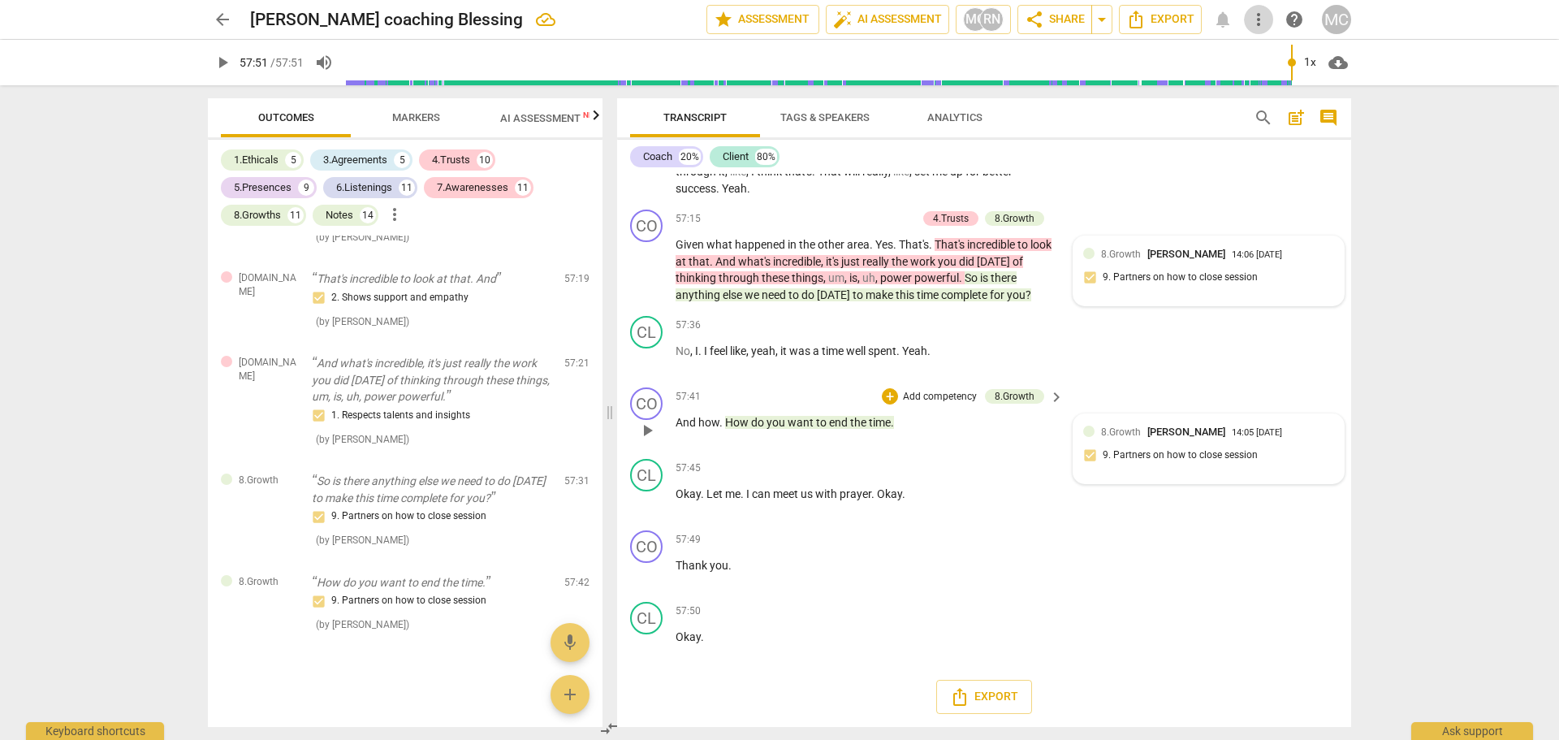
click at [1014, 21] on span "more_vert" at bounding box center [1258, 19] width 19 height 19
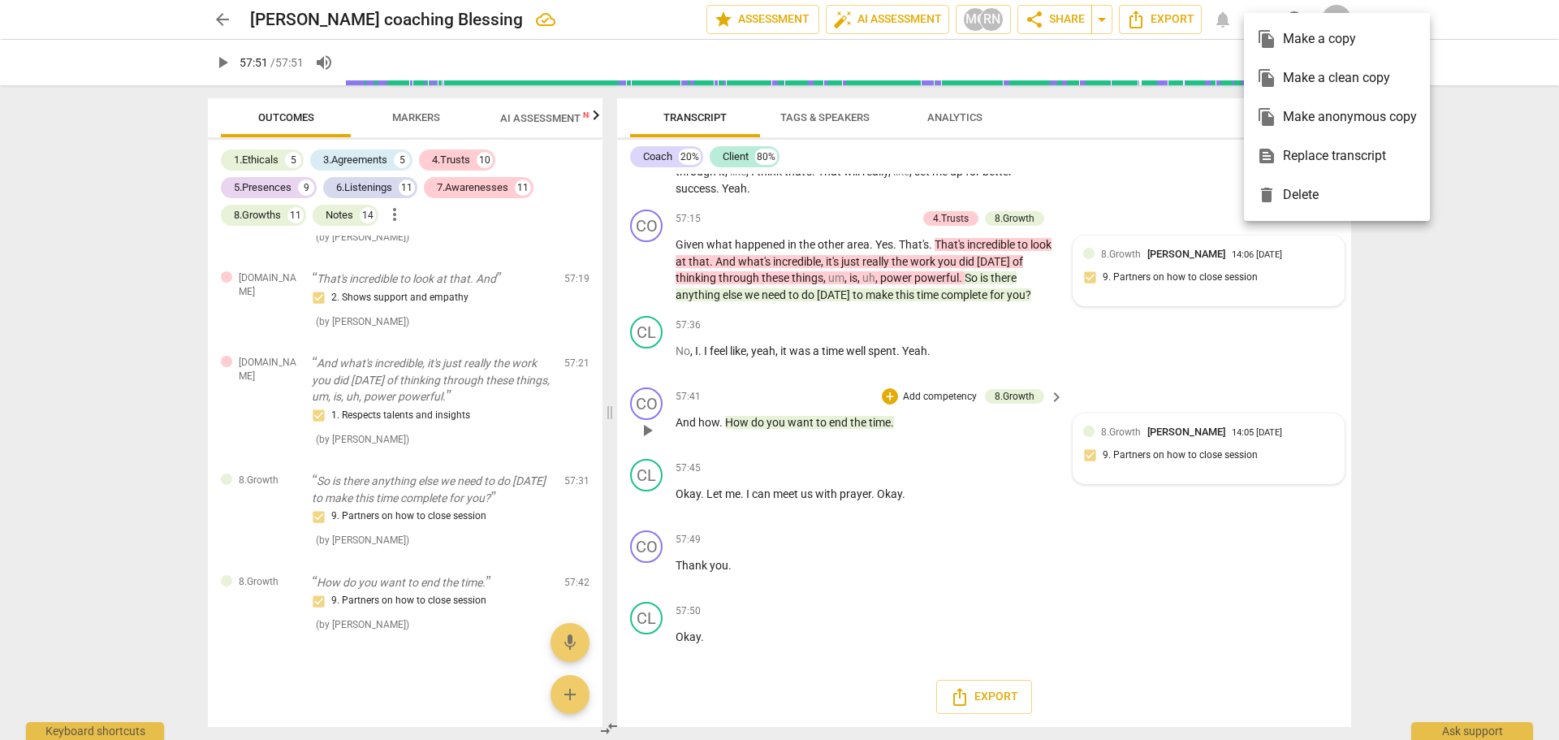
click at [1014, 24] on div at bounding box center [779, 370] width 1559 height 740
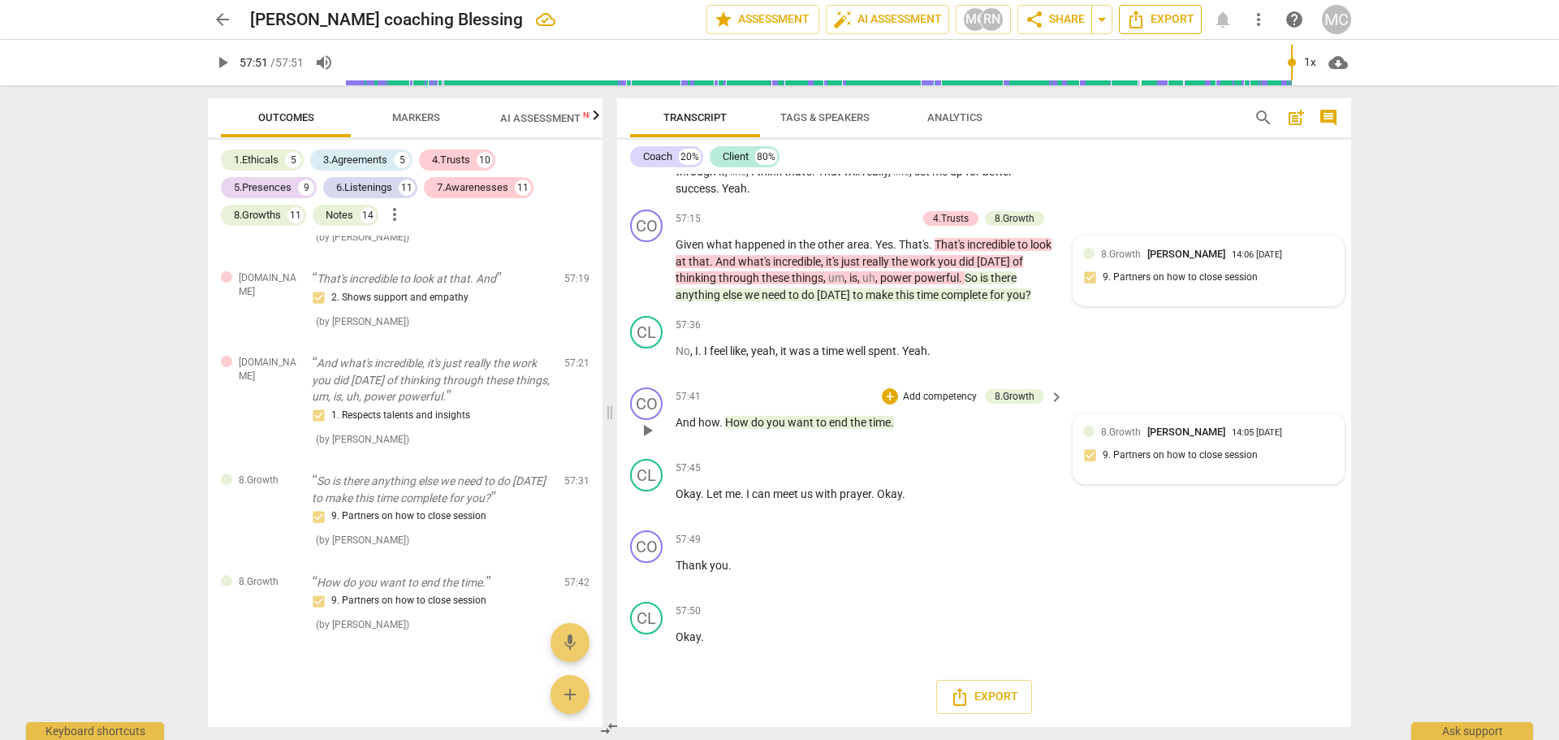
click at [1014, 24] on icon "Export" at bounding box center [1135, 19] width 19 height 19
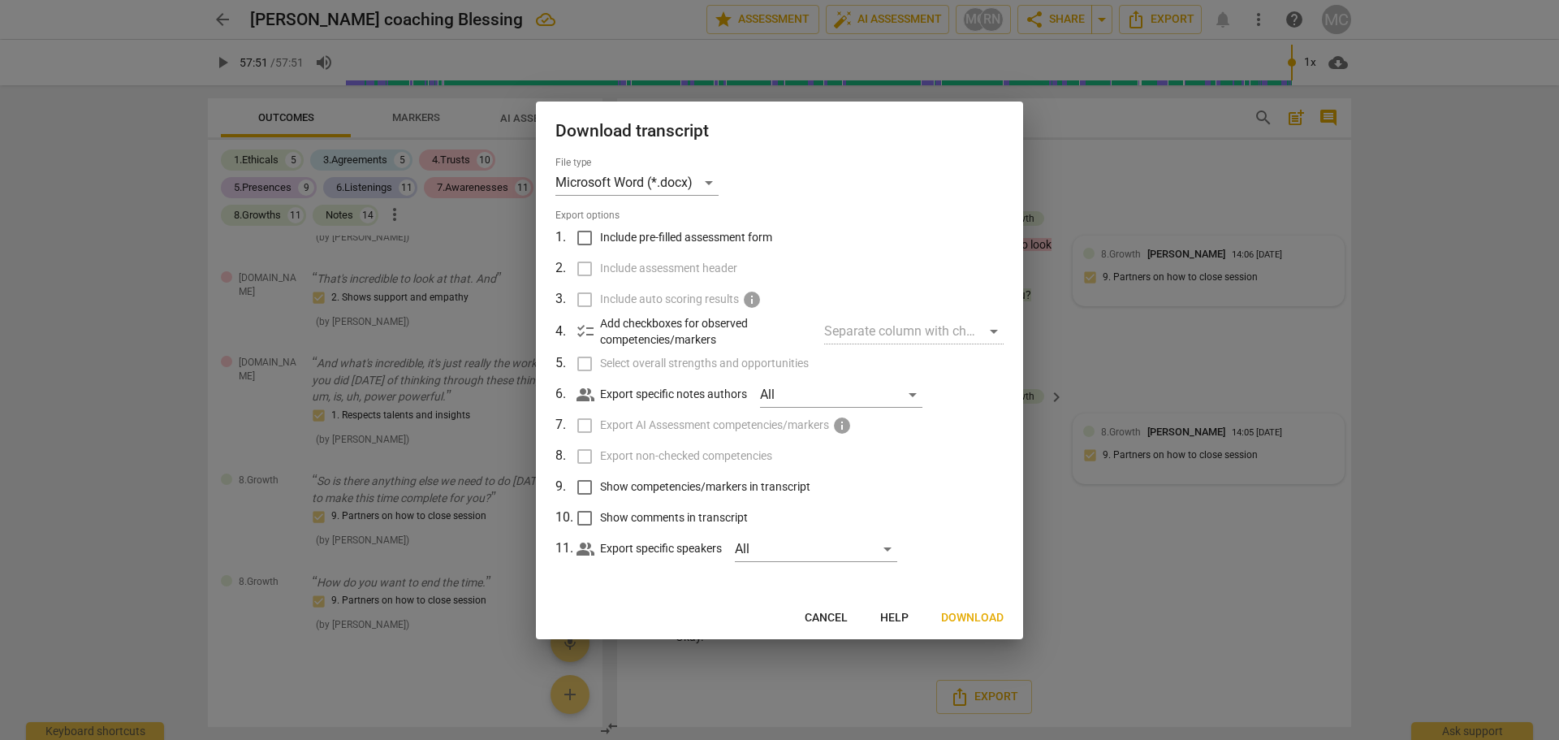
click at [578, 237] on input "Include pre-filled assessment form" at bounding box center [584, 237] width 31 height 31
click at [588, 269] on input "Include assessment header" at bounding box center [584, 268] width 31 height 31
click at [584, 332] on span "checklist" at bounding box center [585, 330] width 19 height 19
click at [865, 334] on div "Separate column with check marks" at bounding box center [913, 331] width 179 height 26
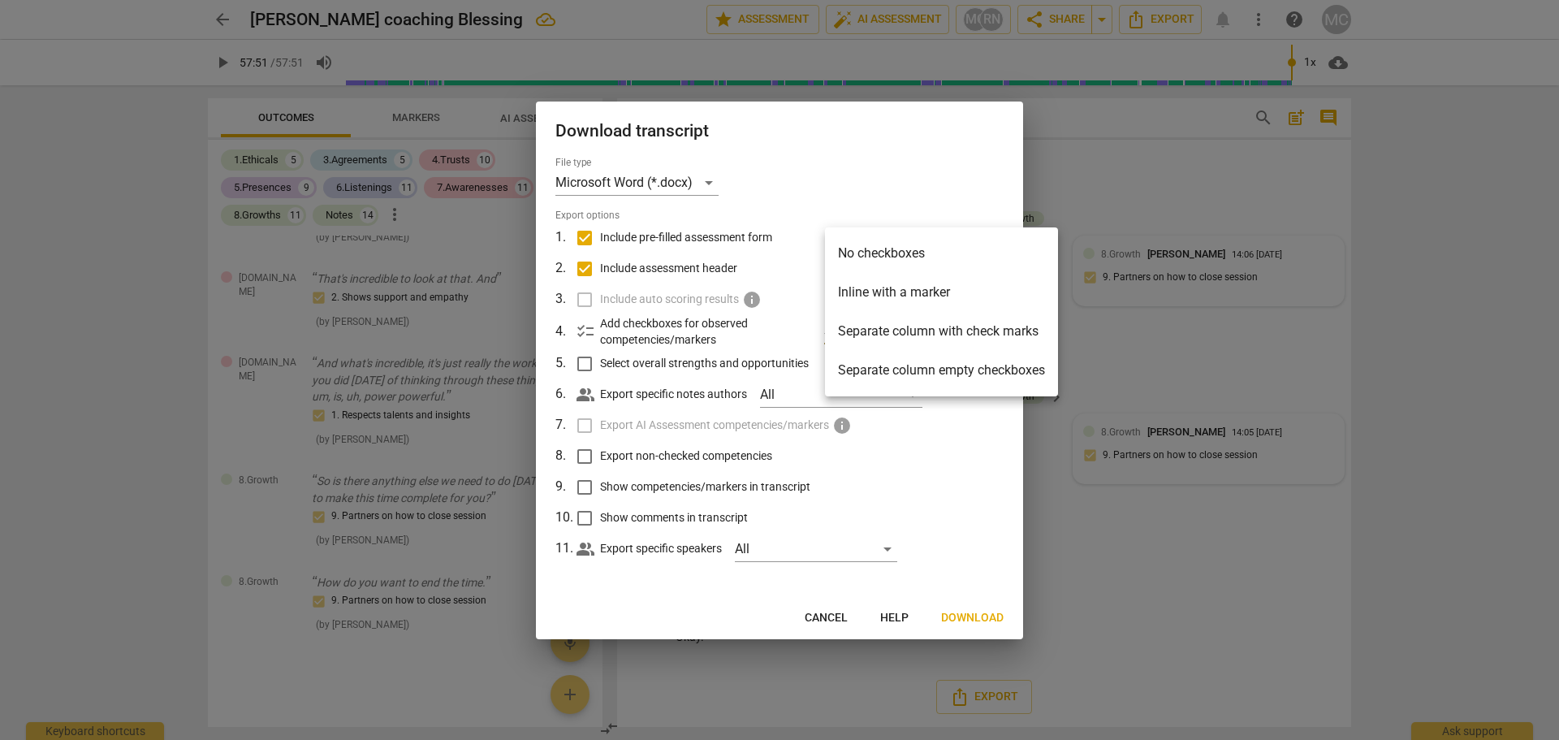
click at [860, 327] on li "Separate column with check marks" at bounding box center [941, 331] width 233 height 39
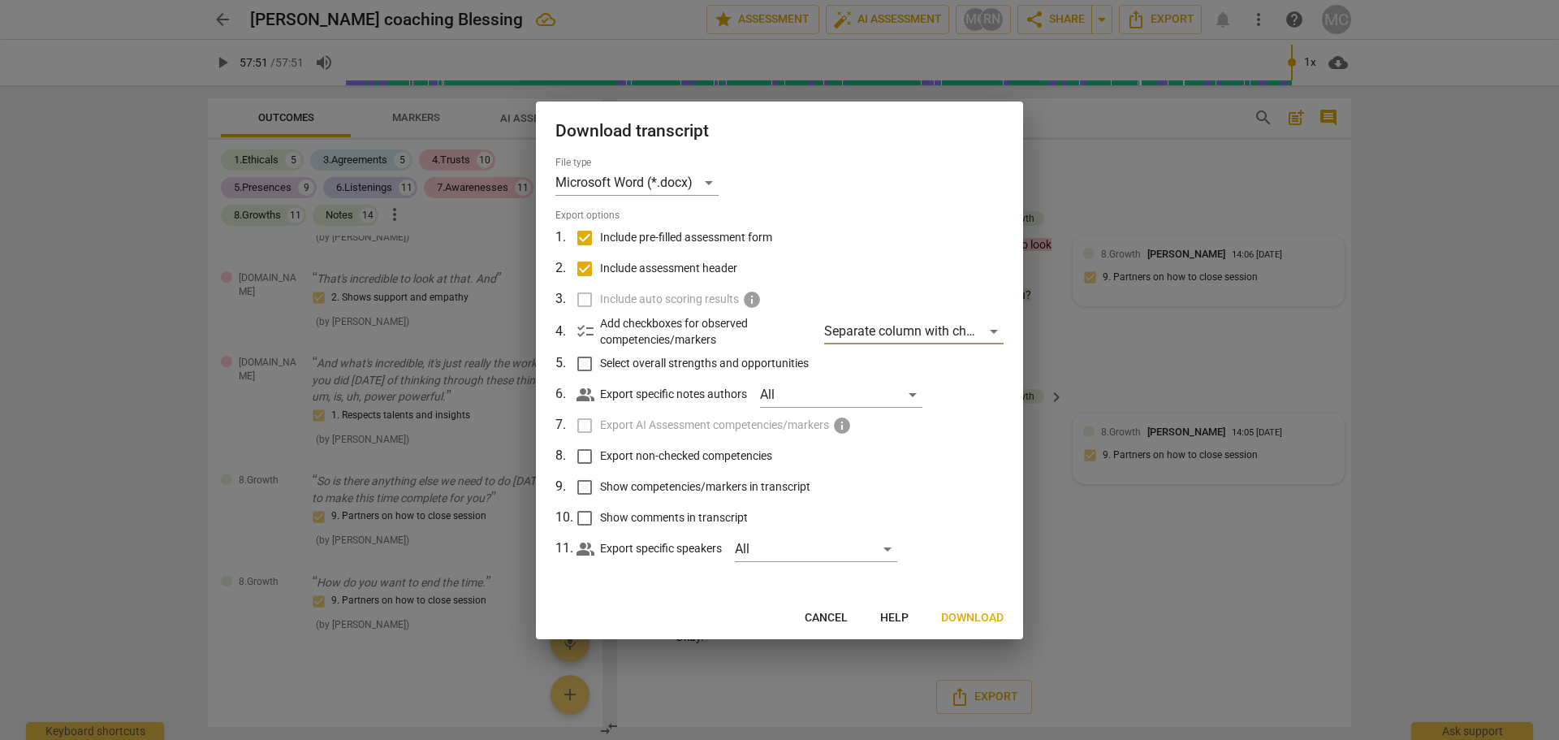
click at [588, 364] on input "Select overall strengths and opportunities" at bounding box center [584, 363] width 31 height 31
click at [864, 619] on span "Cancel" at bounding box center [859, 618] width 43 height 16
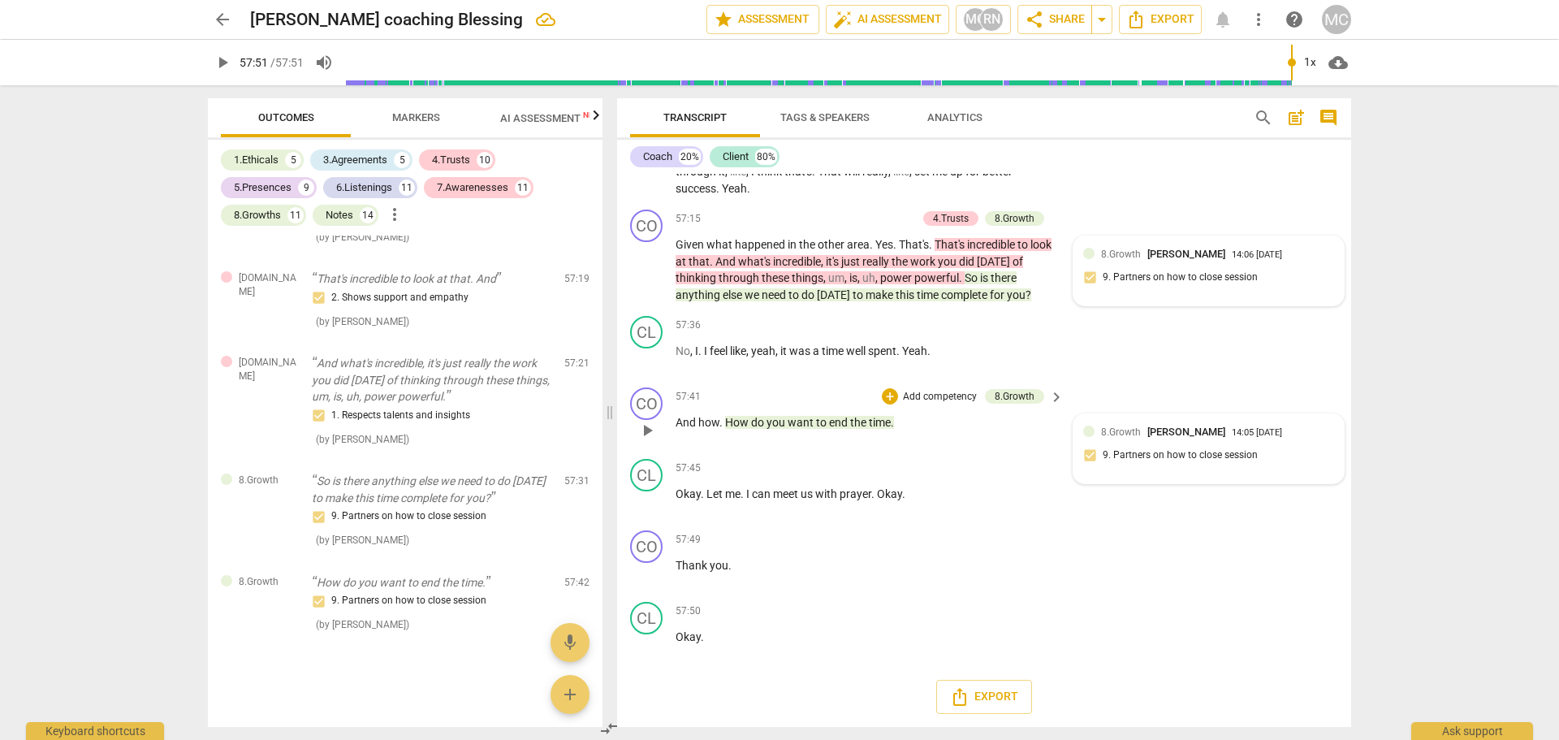
click at [529, 115] on span "AI Assessment New" at bounding box center [550, 118] width 101 height 12
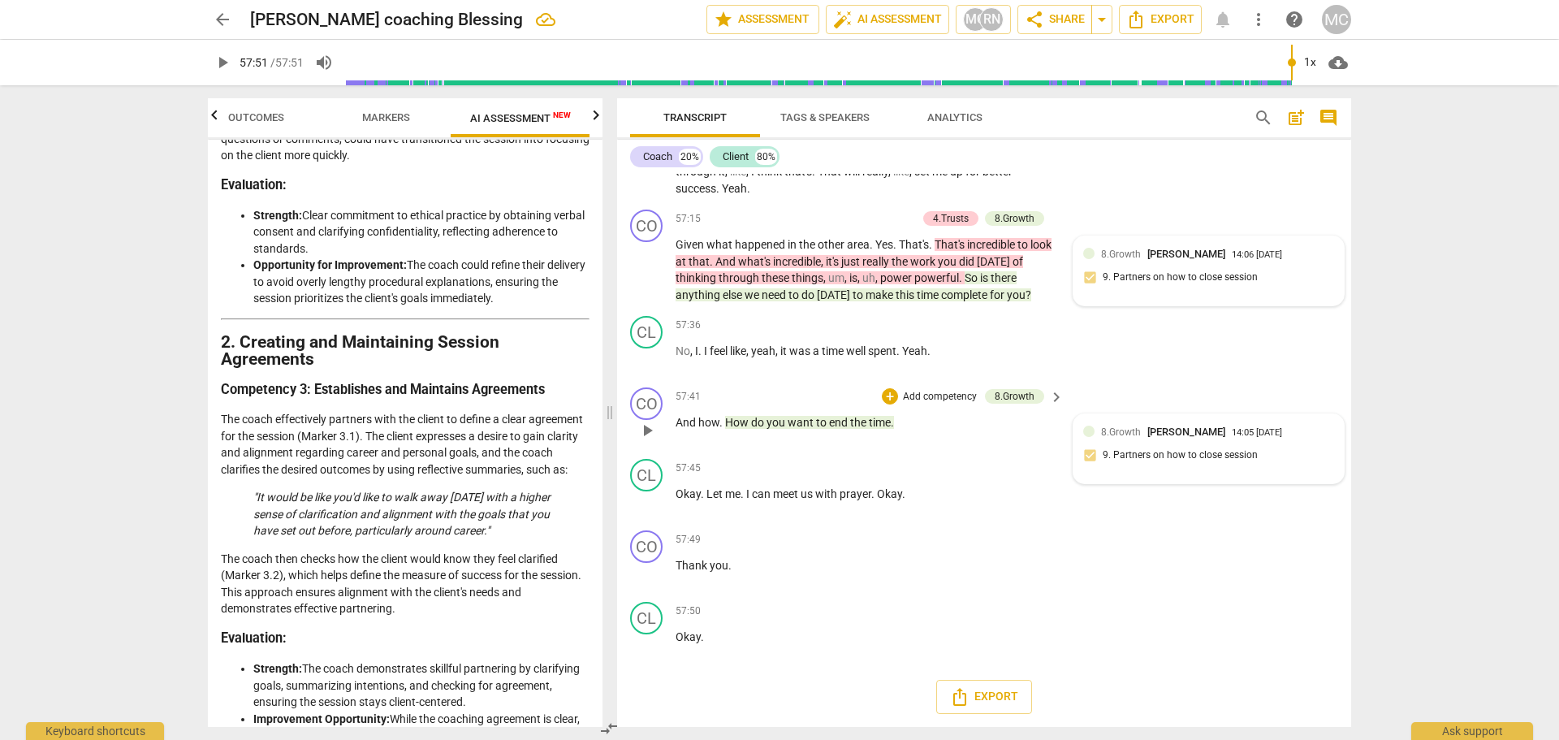
scroll to position [568, 0]
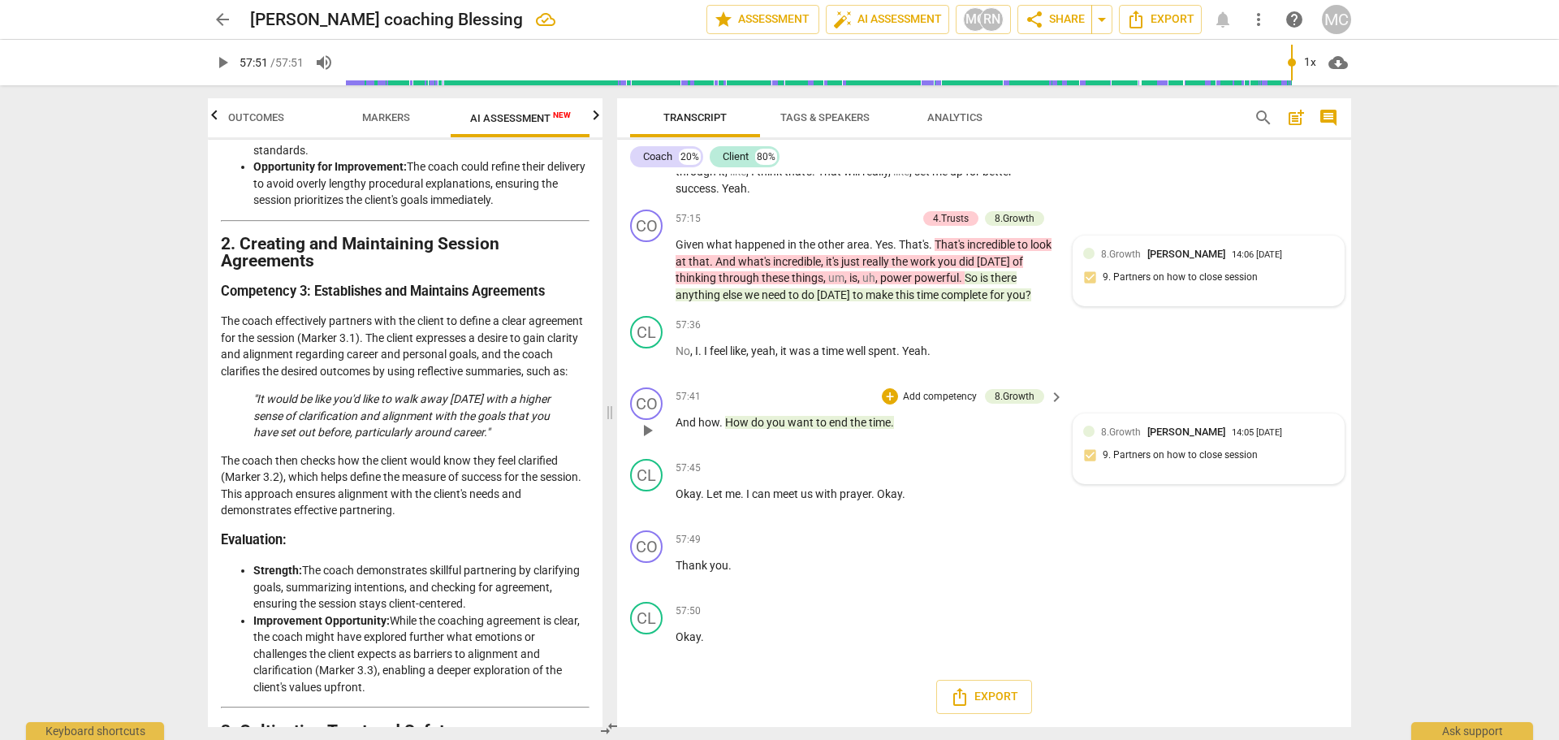
click at [283, 499] on p "The coach then checks how the client would know they feel clarified (Marker 3.2…" at bounding box center [405, 485] width 369 height 67
drag, startPoint x: 290, startPoint y: 496, endPoint x: 338, endPoint y: 497, distance: 47.9
click at [338, 497] on p "The coach then checks how the client would know they feel clarified (Marker 3.2…" at bounding box center [405, 485] width 369 height 67
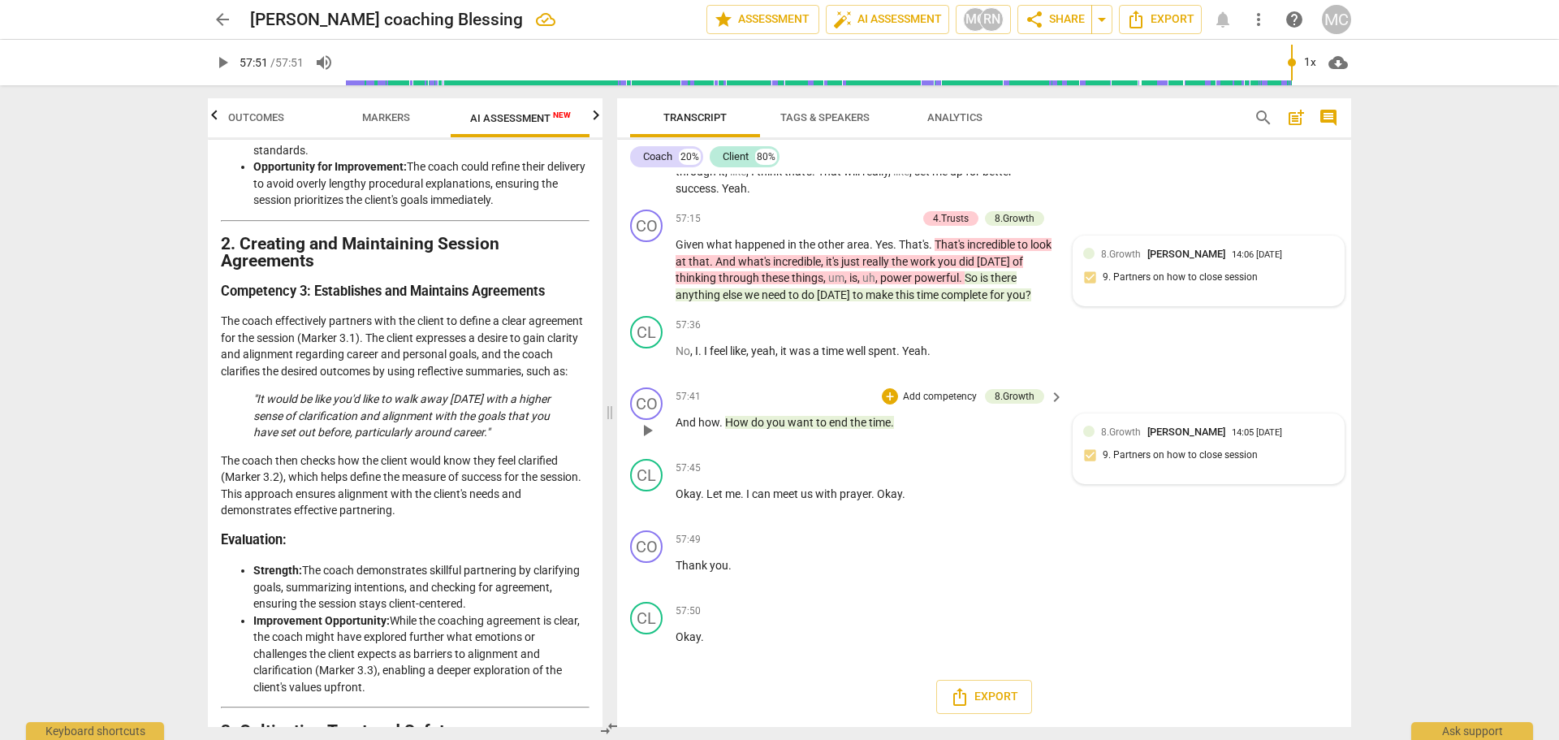
click at [416, 494] on p "The coach then checks how the client would know they feel clarified (Marker 3.2…" at bounding box center [405, 485] width 369 height 67
click at [416, 490] on p "The coach then checks how the client would know they feel clarified (Marker 3.2…" at bounding box center [405, 485] width 369 height 67
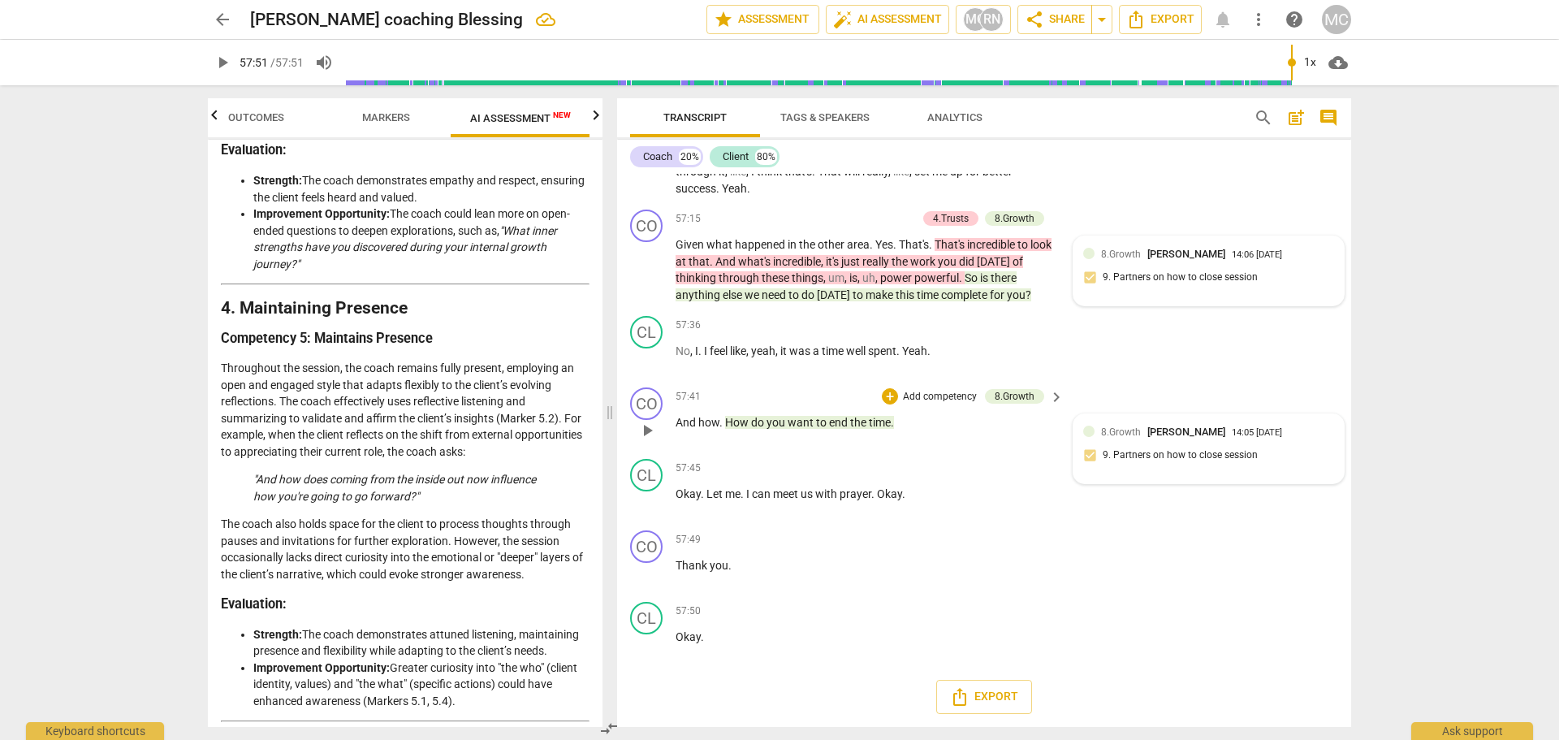
scroll to position [1705, 0]
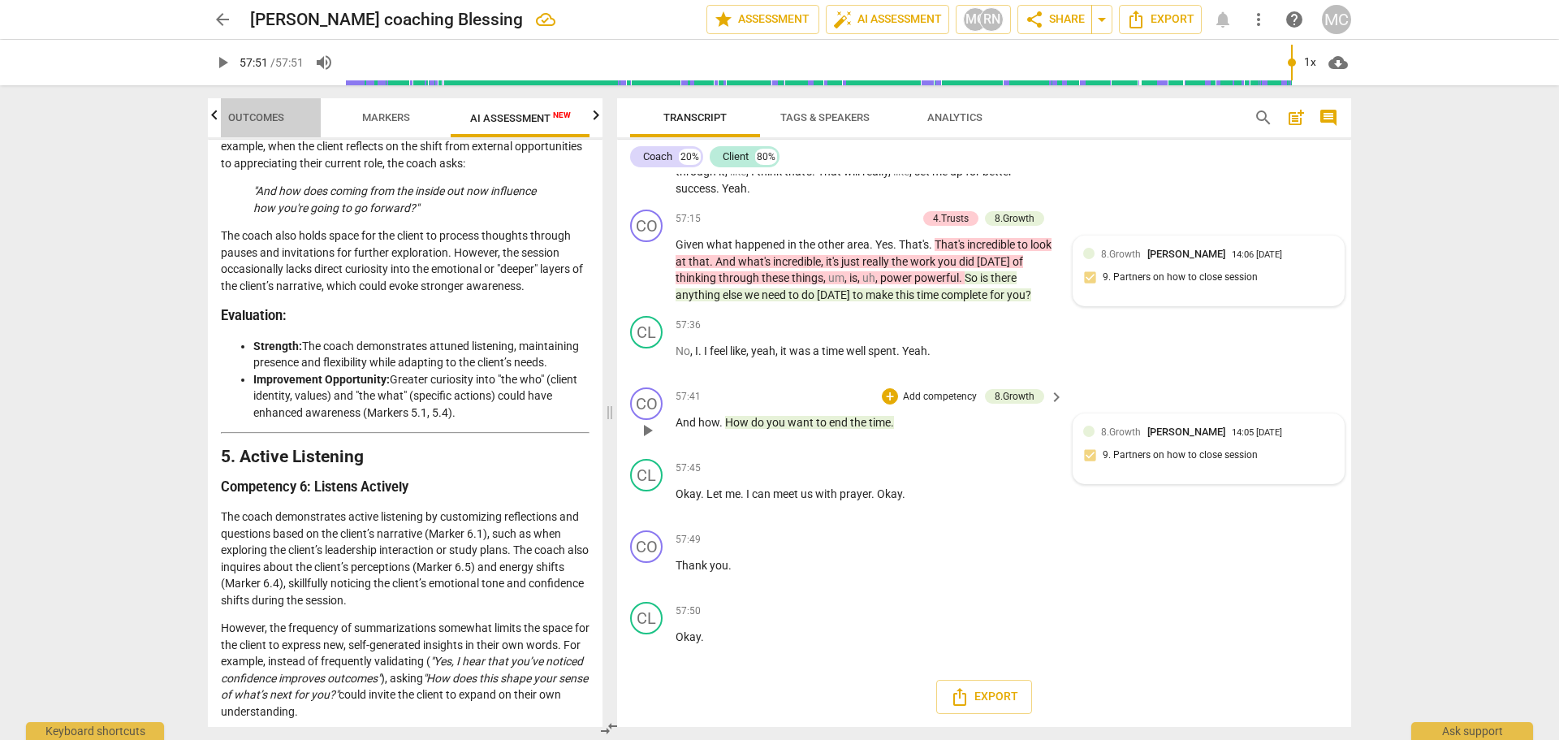
click at [274, 124] on span "Outcomes" at bounding box center [256, 118] width 95 height 22
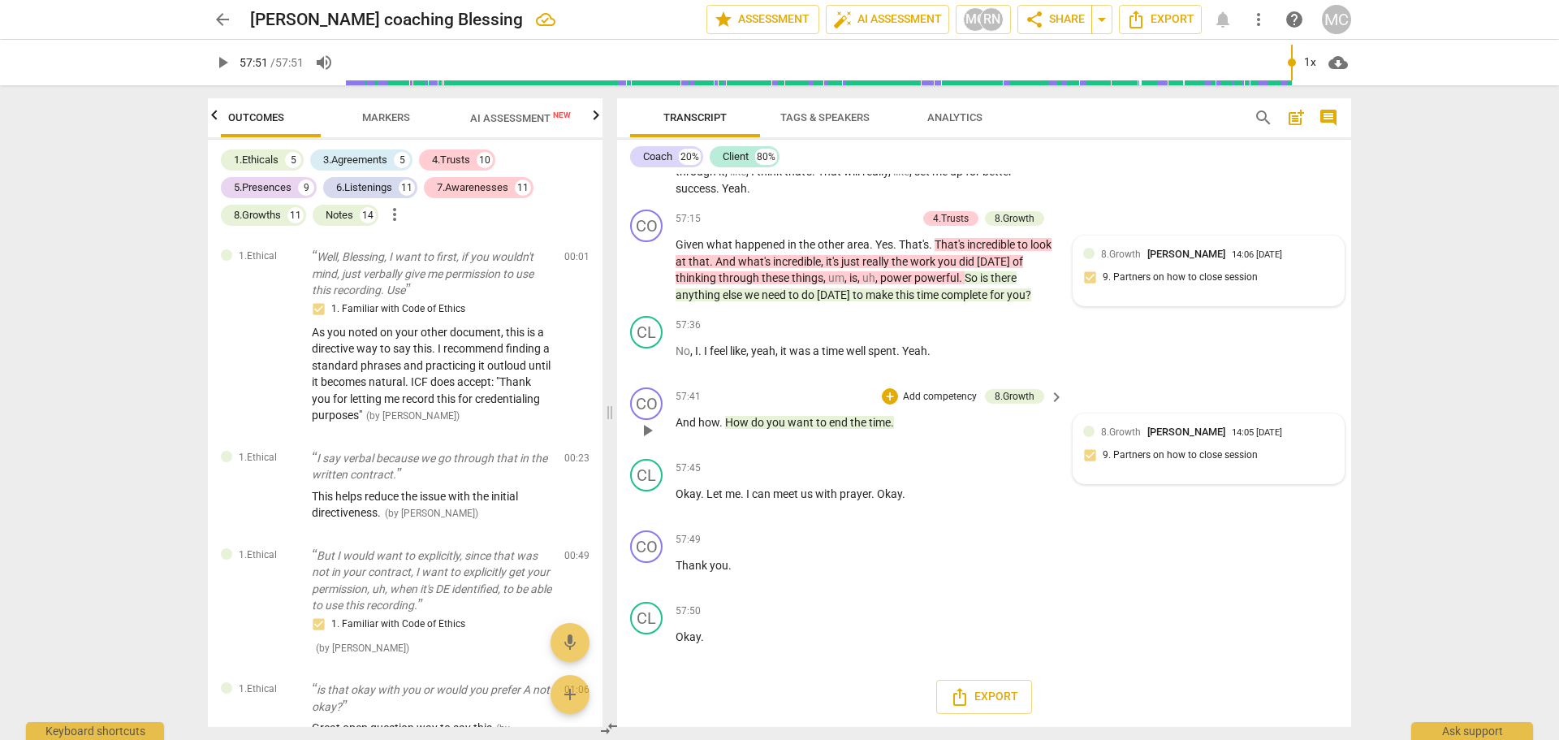
scroll to position [0, 0]
click at [407, 119] on span "Markers" at bounding box center [416, 117] width 48 height 12
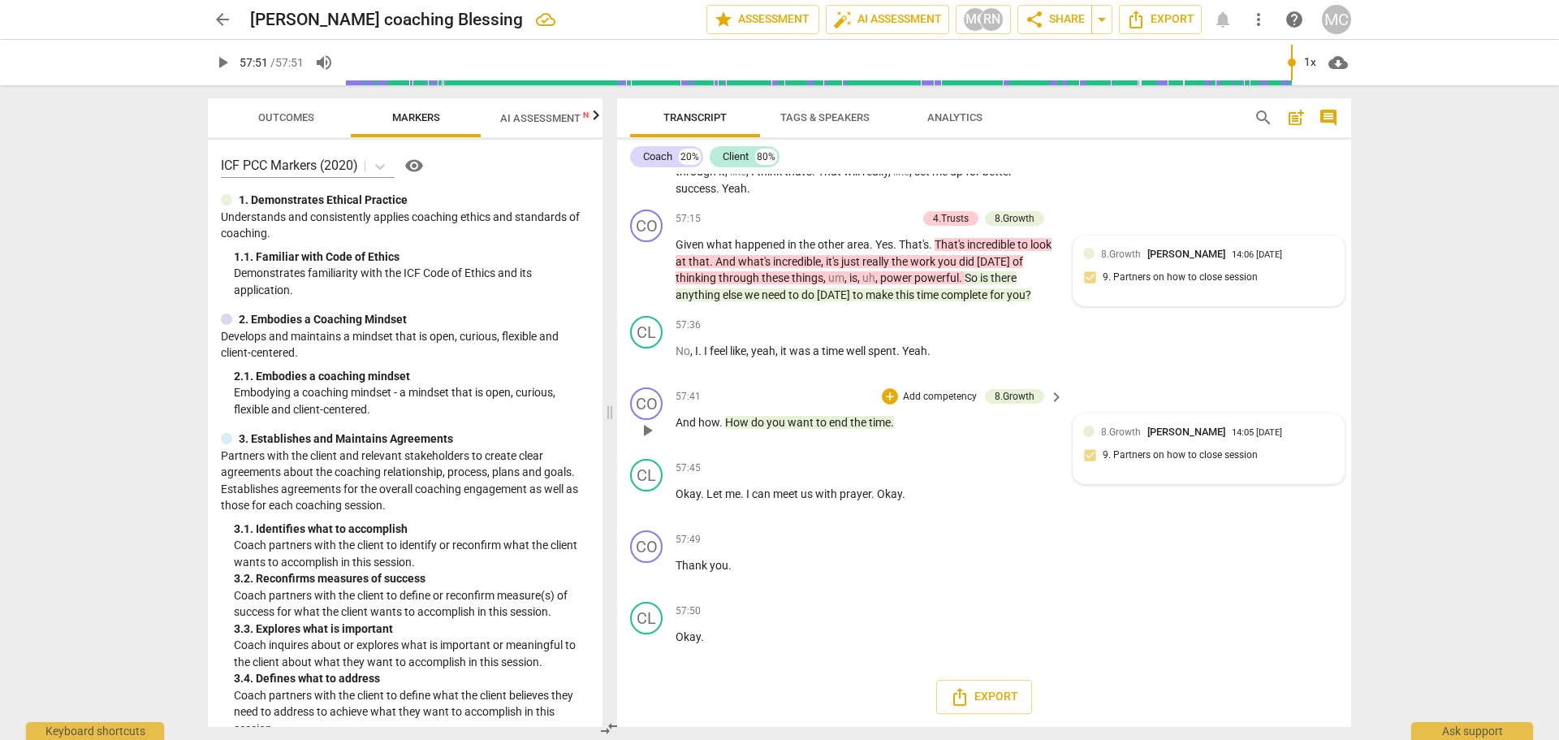
click at [1014, 113] on div "Transcript Tags & Speakers Analytics" at bounding box center [928, 117] width 597 height 39
click at [1014, 15] on icon "Export" at bounding box center [1135, 20] width 13 height 18
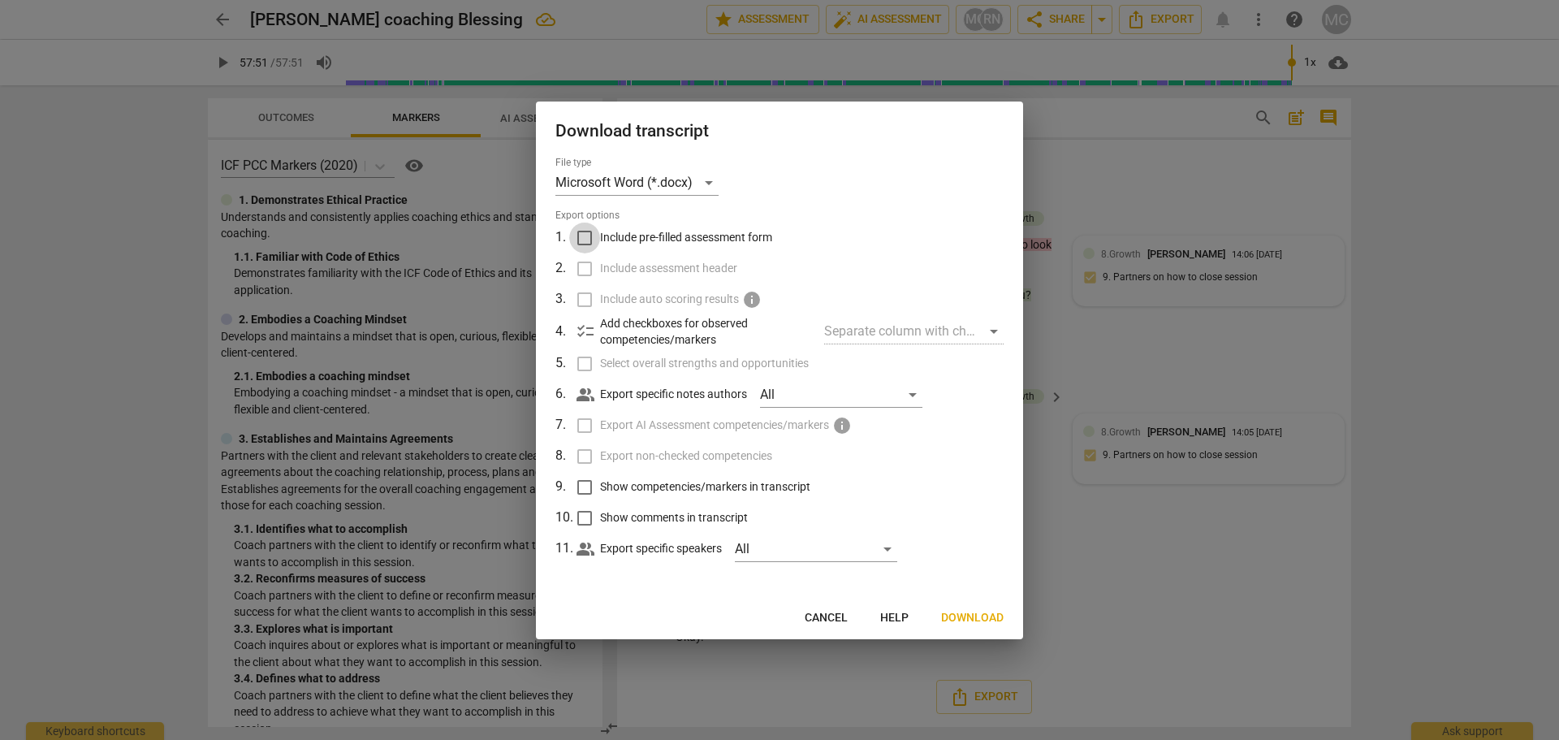
click at [589, 238] on input "Include pre-filled assessment form" at bounding box center [584, 237] width 31 height 31
click at [586, 269] on input "Include assessment header" at bounding box center [584, 268] width 31 height 31
click at [592, 369] on input "Select overall strengths and opportunities" at bounding box center [584, 363] width 31 height 31
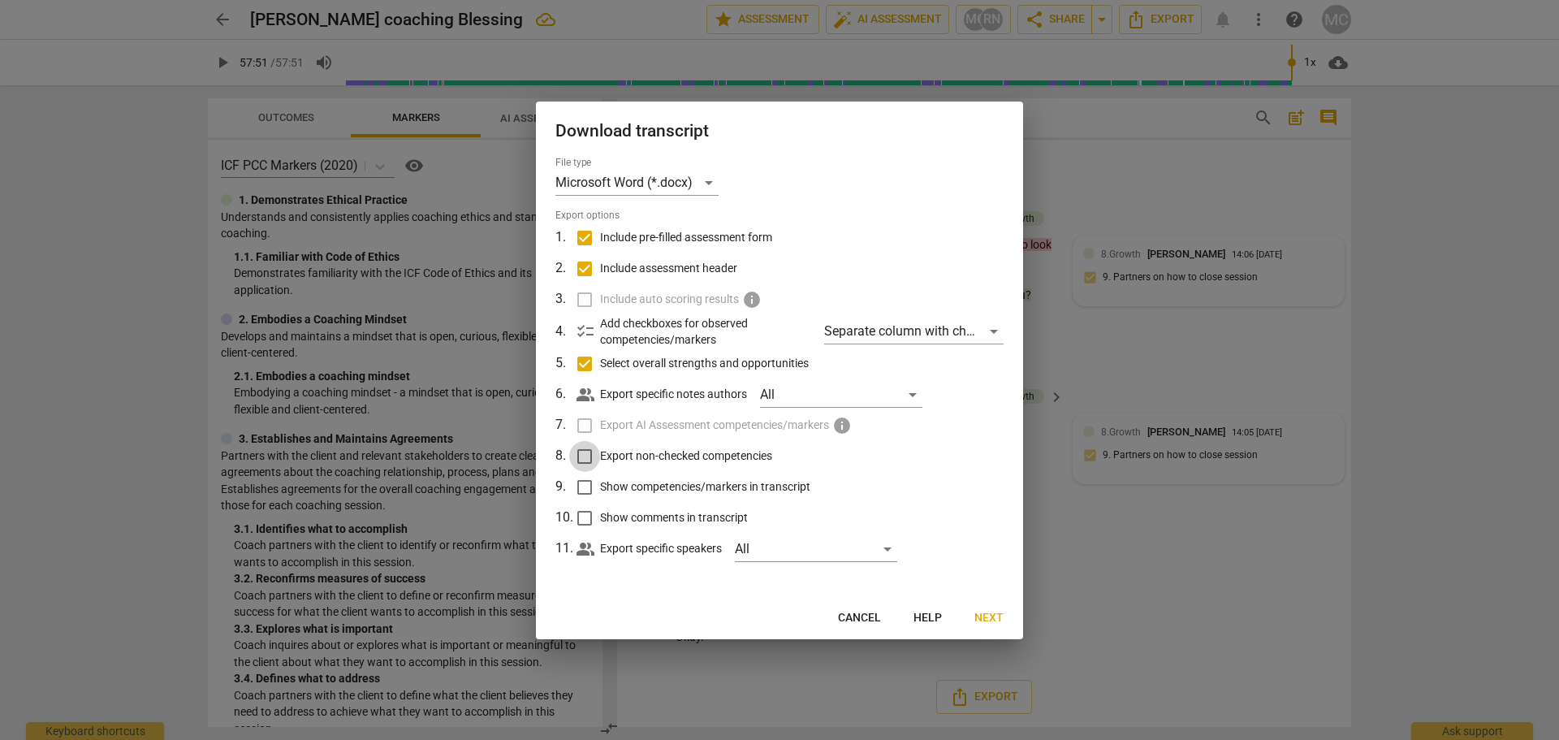
click at [589, 458] on input "Export non-checked competencies" at bounding box center [584, 456] width 31 height 31
click at [584, 490] on input "Show competencies/markers in transcript" at bounding box center [584, 487] width 31 height 31
click at [584, 515] on input "Show comments in transcript" at bounding box center [584, 518] width 31 height 31
click at [985, 616] on span "Next" at bounding box center [988, 618] width 29 height 16
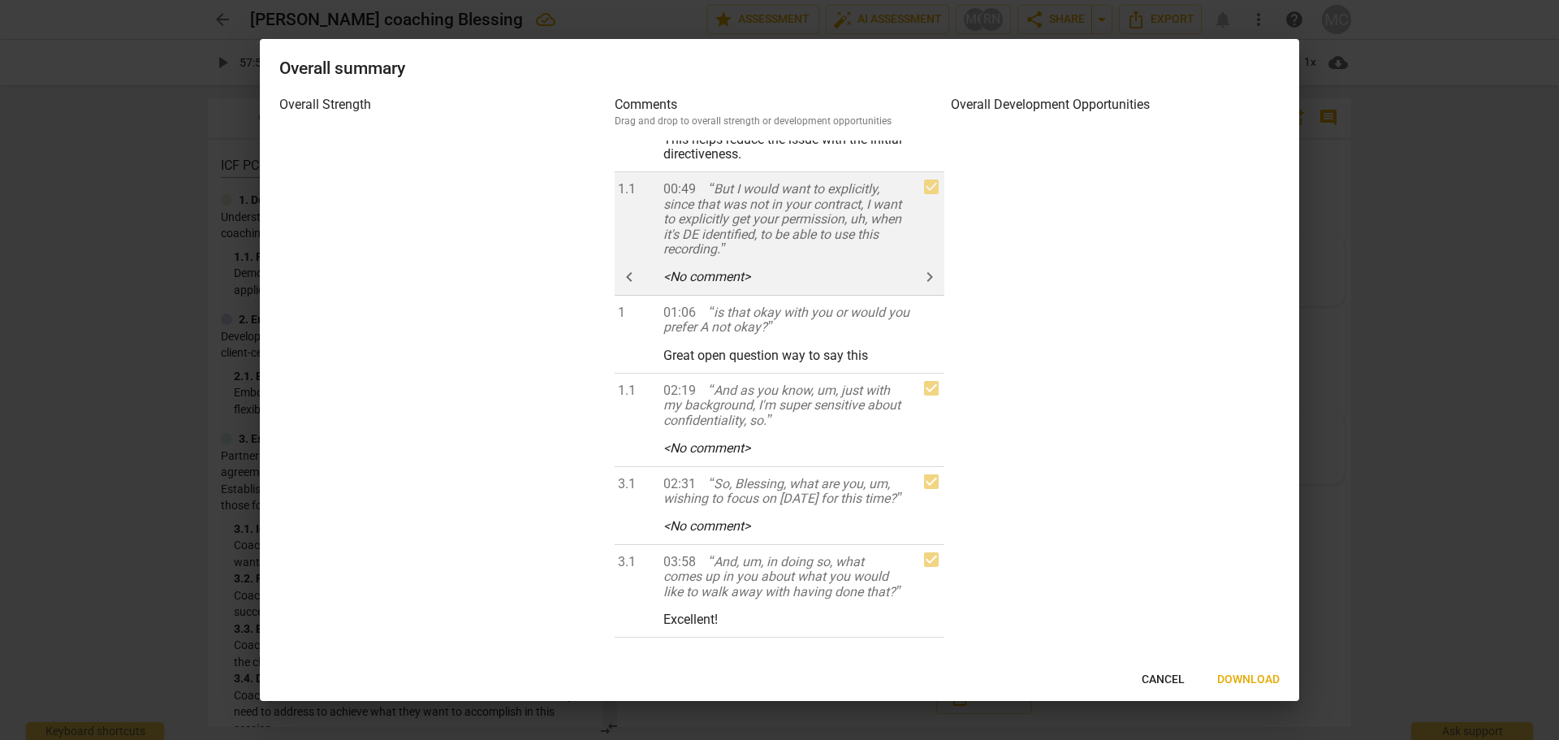
scroll to position [406, 0]
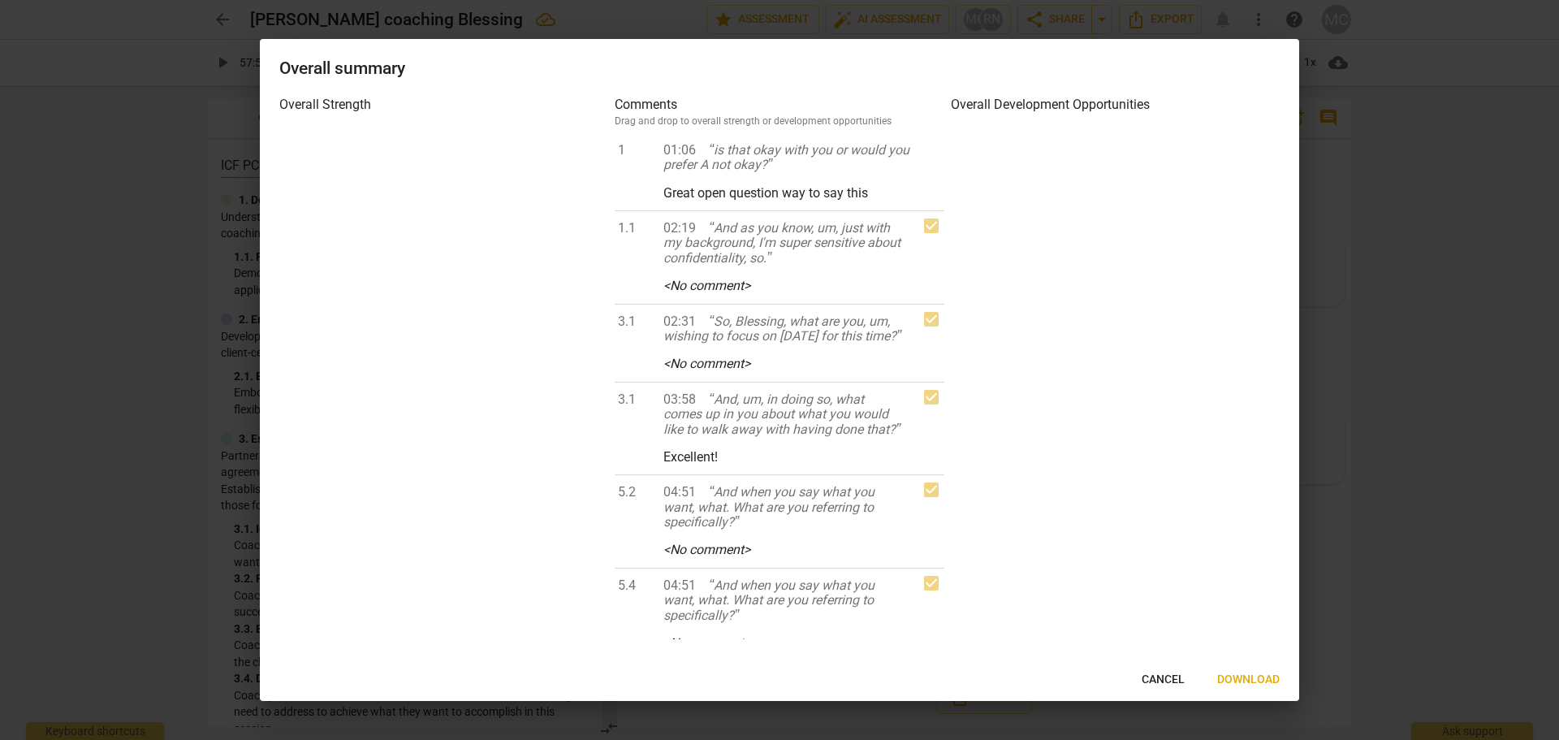
click at [1014, 681] on span "Download" at bounding box center [1248, 679] width 63 height 16
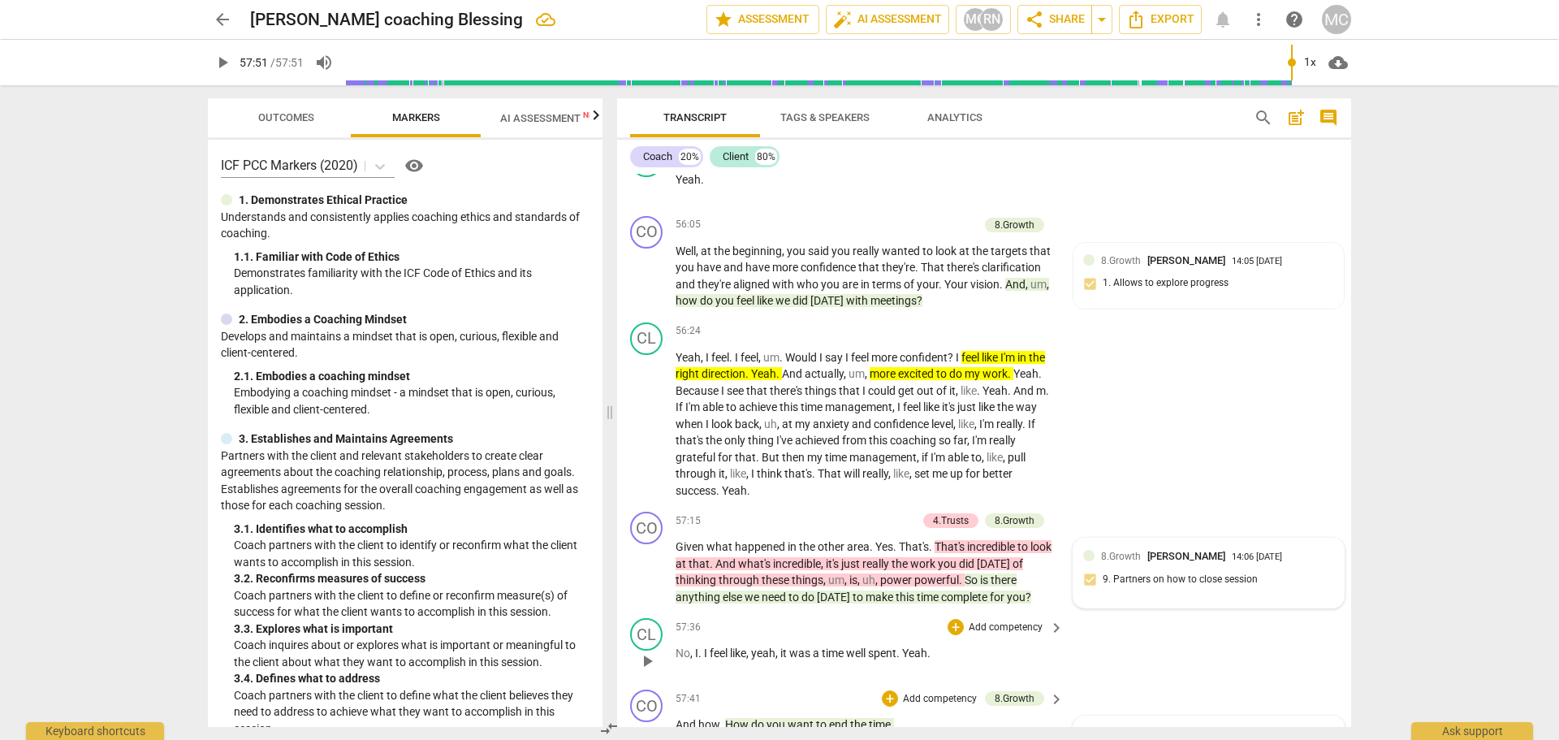
scroll to position [13348, 0]
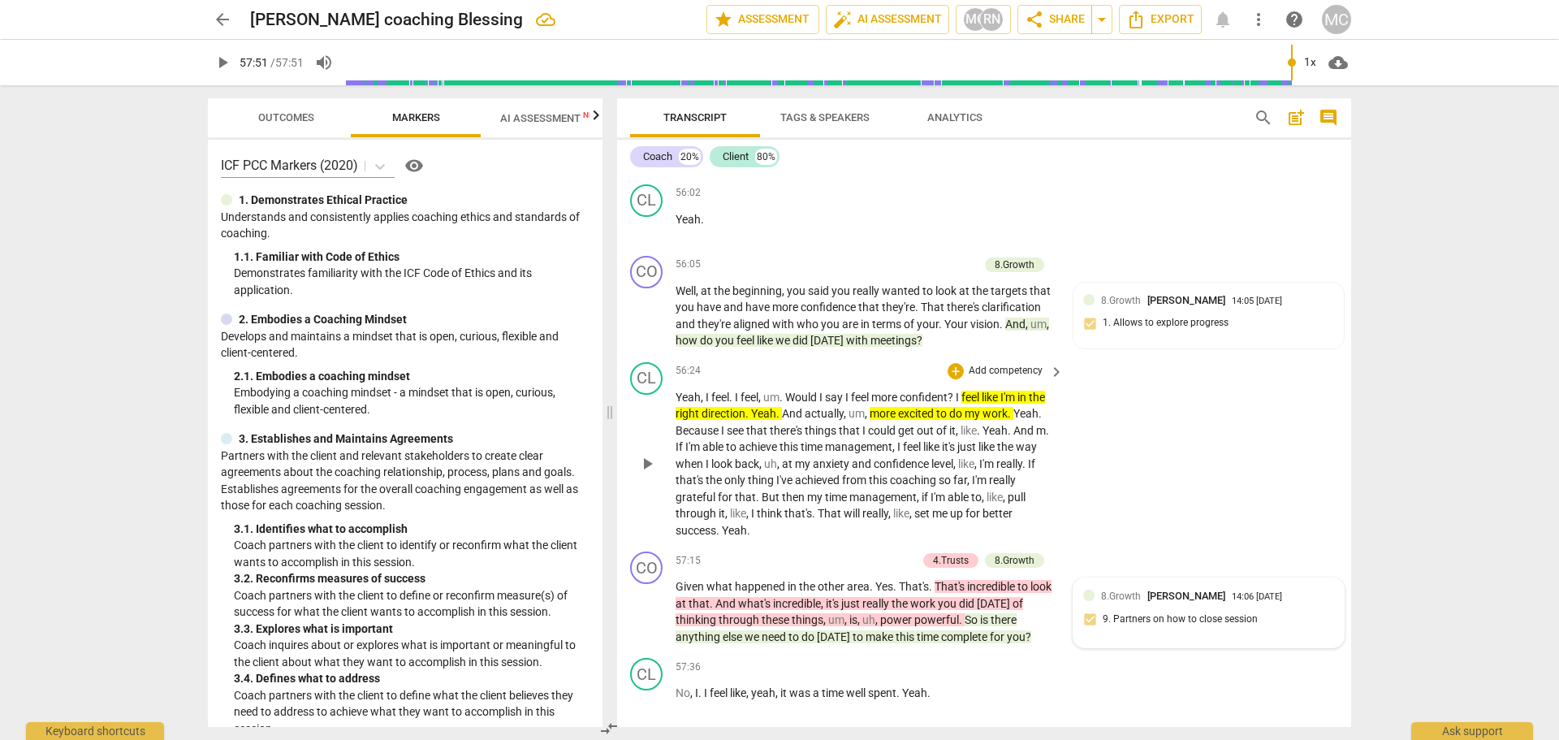
click at [1014, 546] on div "CL play_arrow pause 56:24 + Add competency keyboard_arrow_right Yeah , I feel .…" at bounding box center [984, 451] width 734 height 190
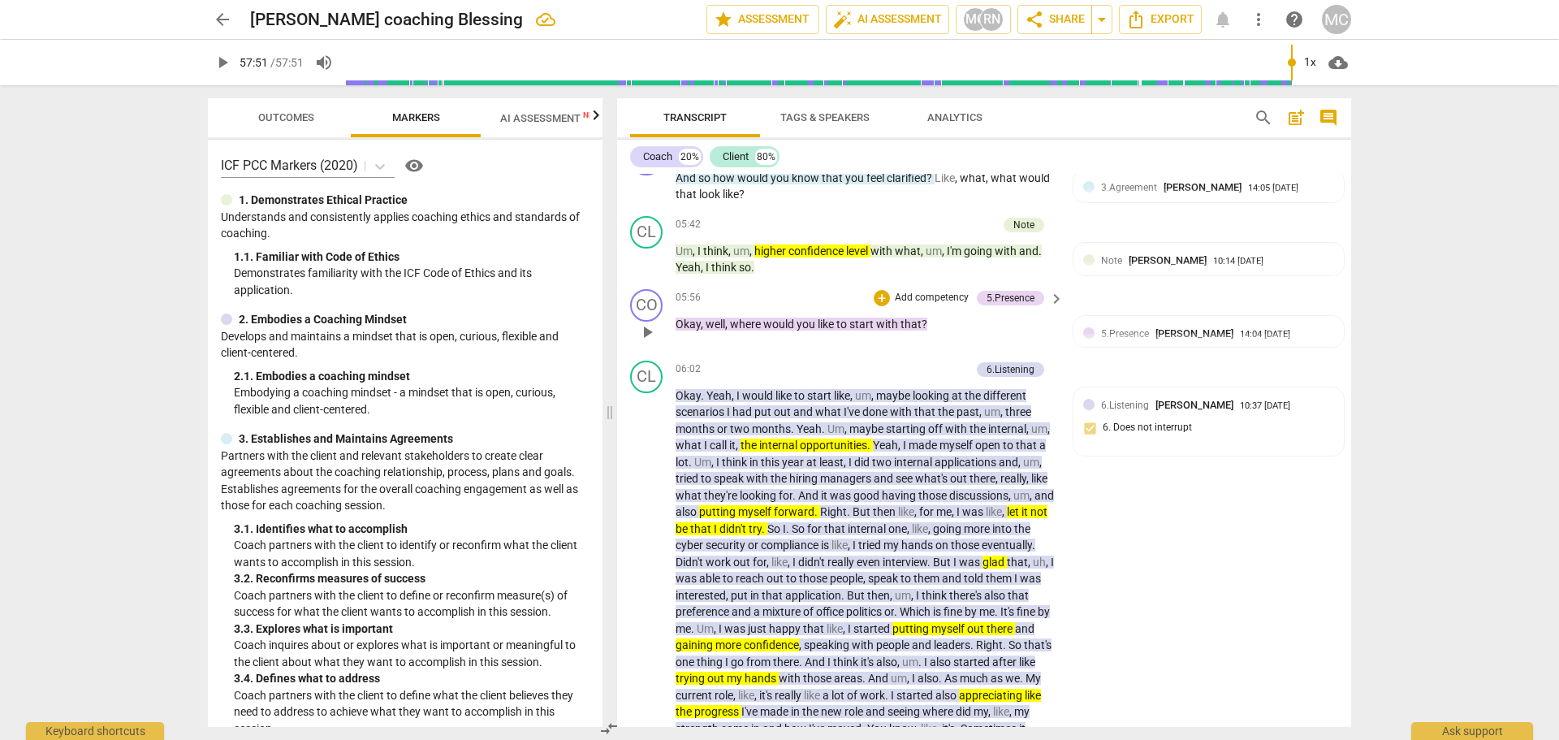
scroll to position [1948, 0]
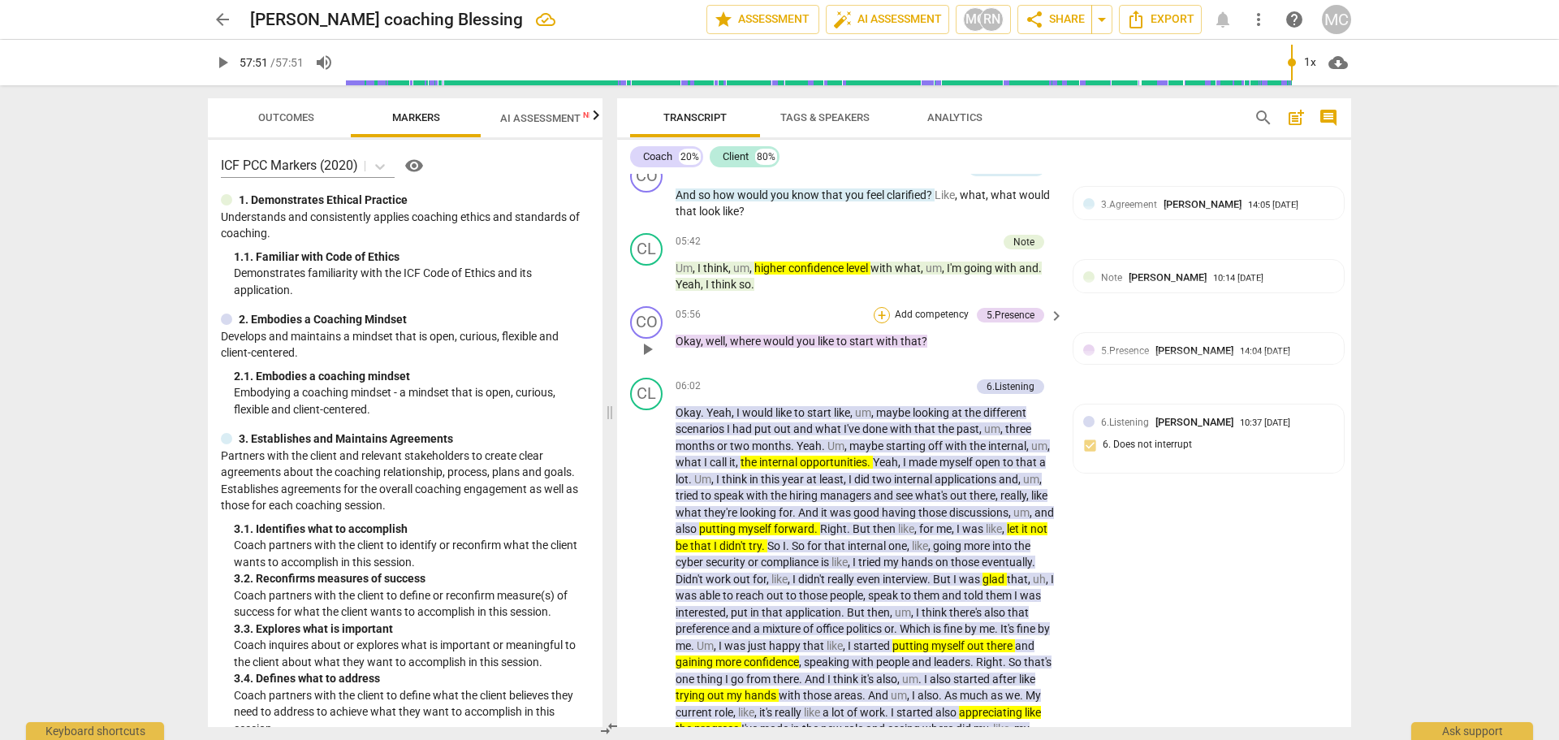
click at [881, 318] on div "+" at bounding box center [881, 315] width 16 height 16
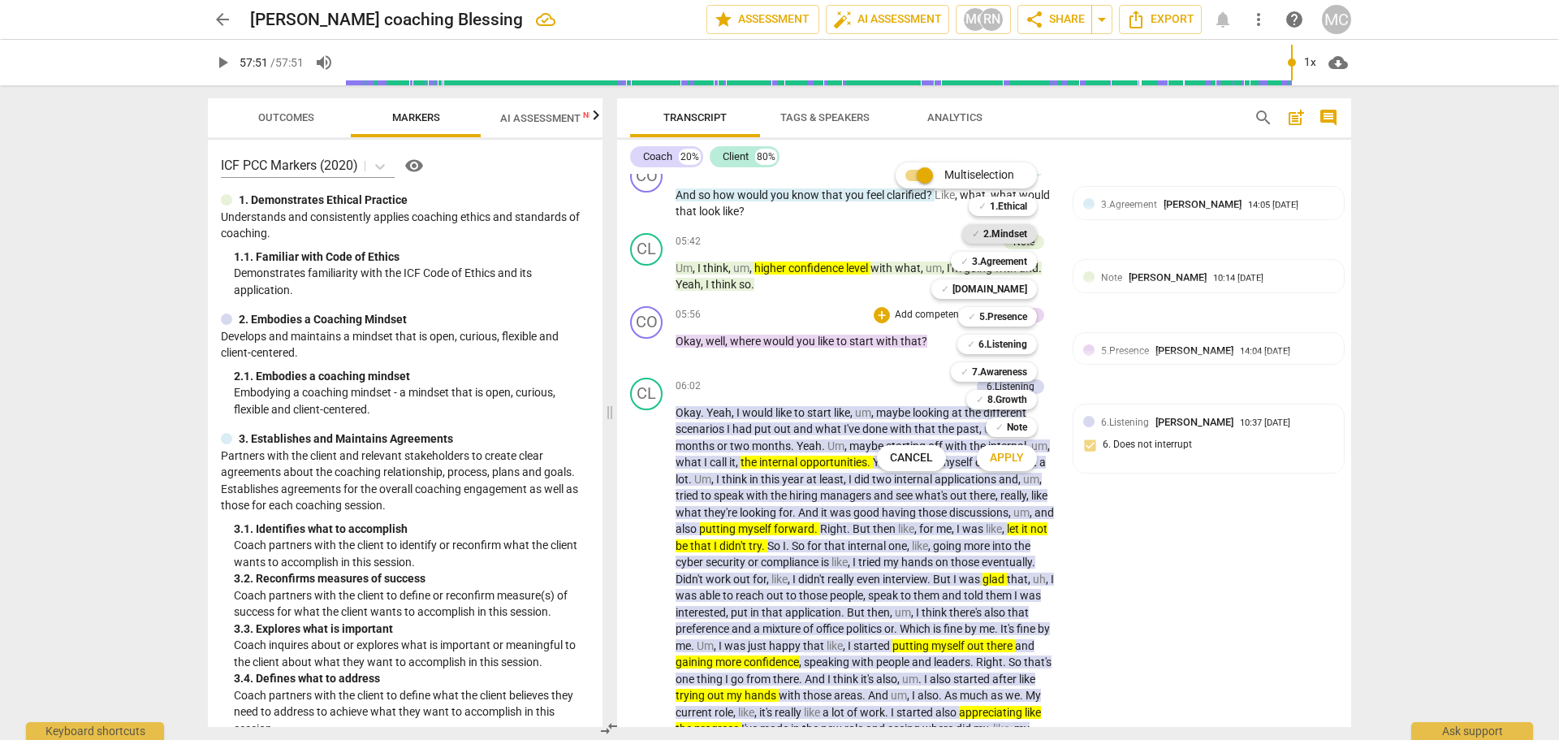
click at [990, 241] on b "2.Mindset" at bounding box center [1005, 233] width 44 height 19
click at [1012, 459] on span "Apply" at bounding box center [1007, 458] width 34 height 16
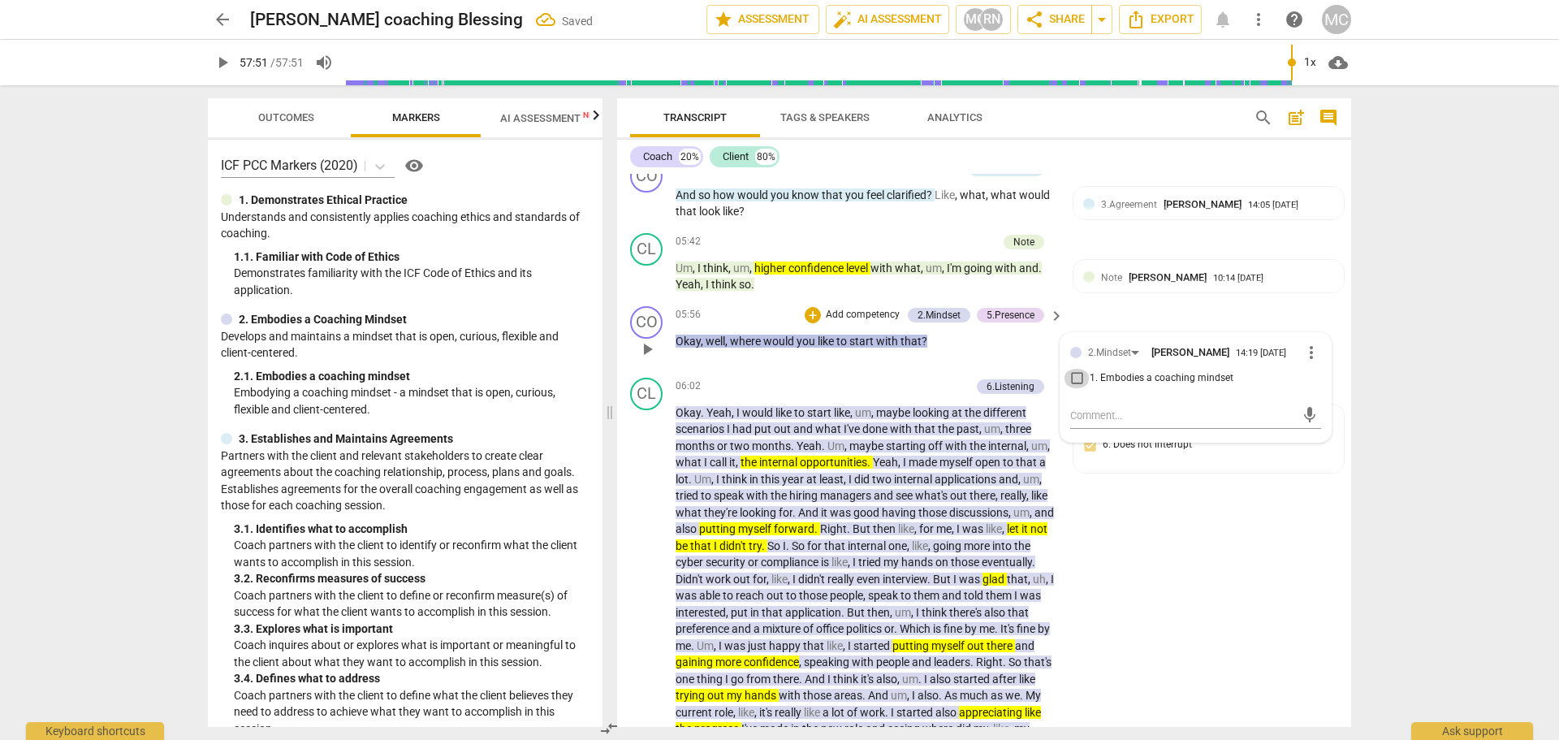
click at [1014, 386] on input "1. Embodies a coaching mindset" at bounding box center [1076, 378] width 26 height 19
click at [1014, 412] on div "arrow_back [PERSON_NAME] coaching Blessing Saved edit star Assessment auto_fix_…" at bounding box center [779, 370] width 1559 height 740
drag, startPoint x: 1339, startPoint y: 301, endPoint x: 1348, endPoint y: 272, distance: 30.8
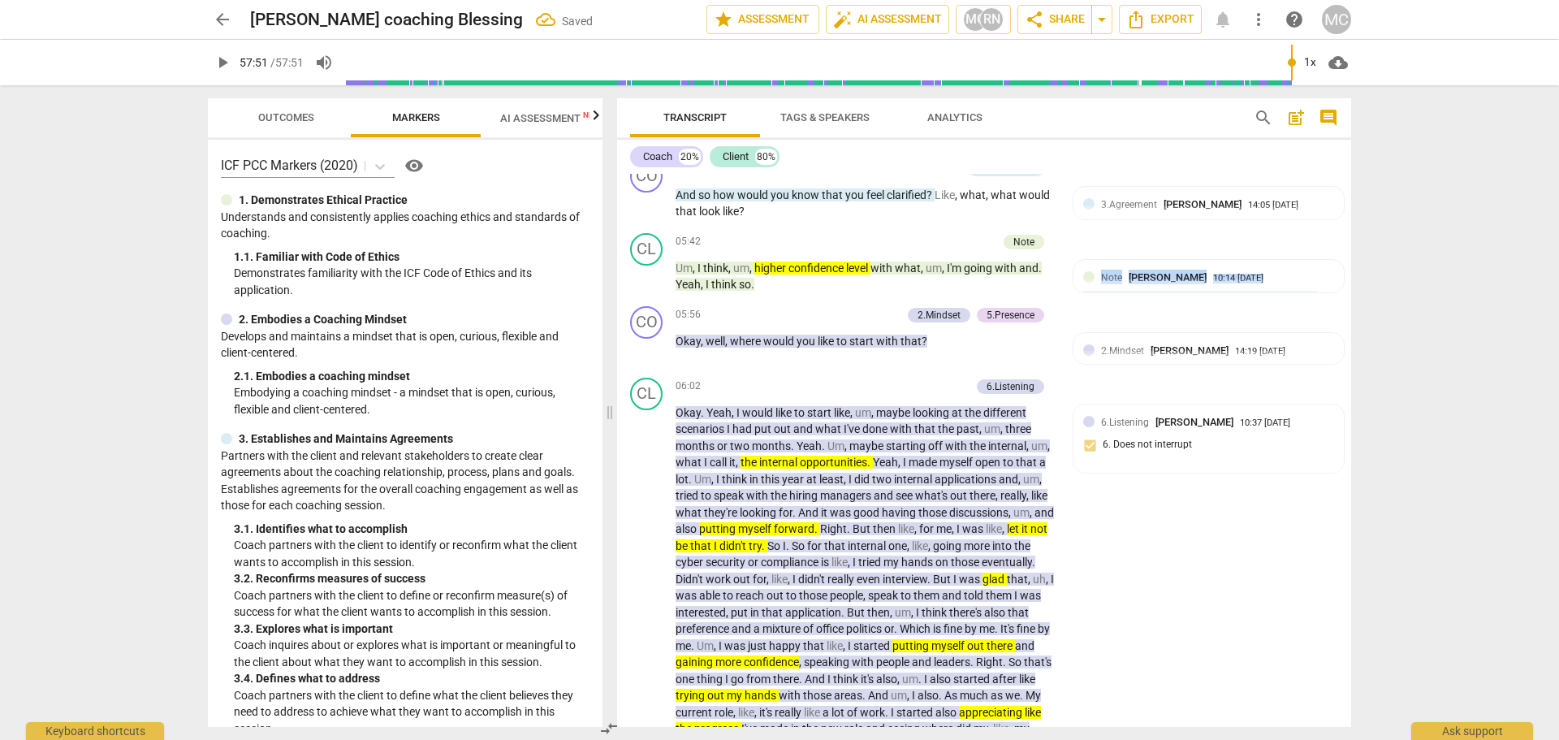
click at [1014, 300] on div "CO play_arrow pause 00:01 + Add competency 1.Ethical keyboard_arrow_right Well …" at bounding box center [984, 450] width 734 height 553
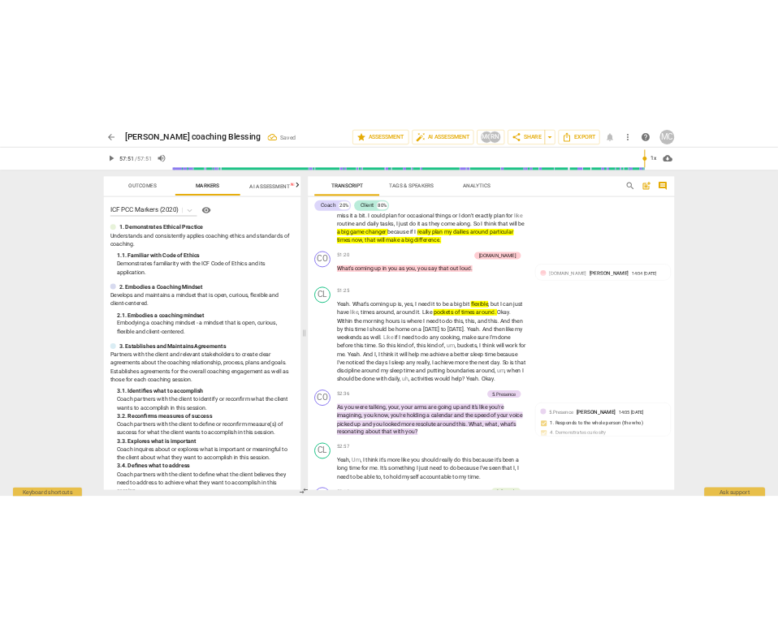
scroll to position [11674, 0]
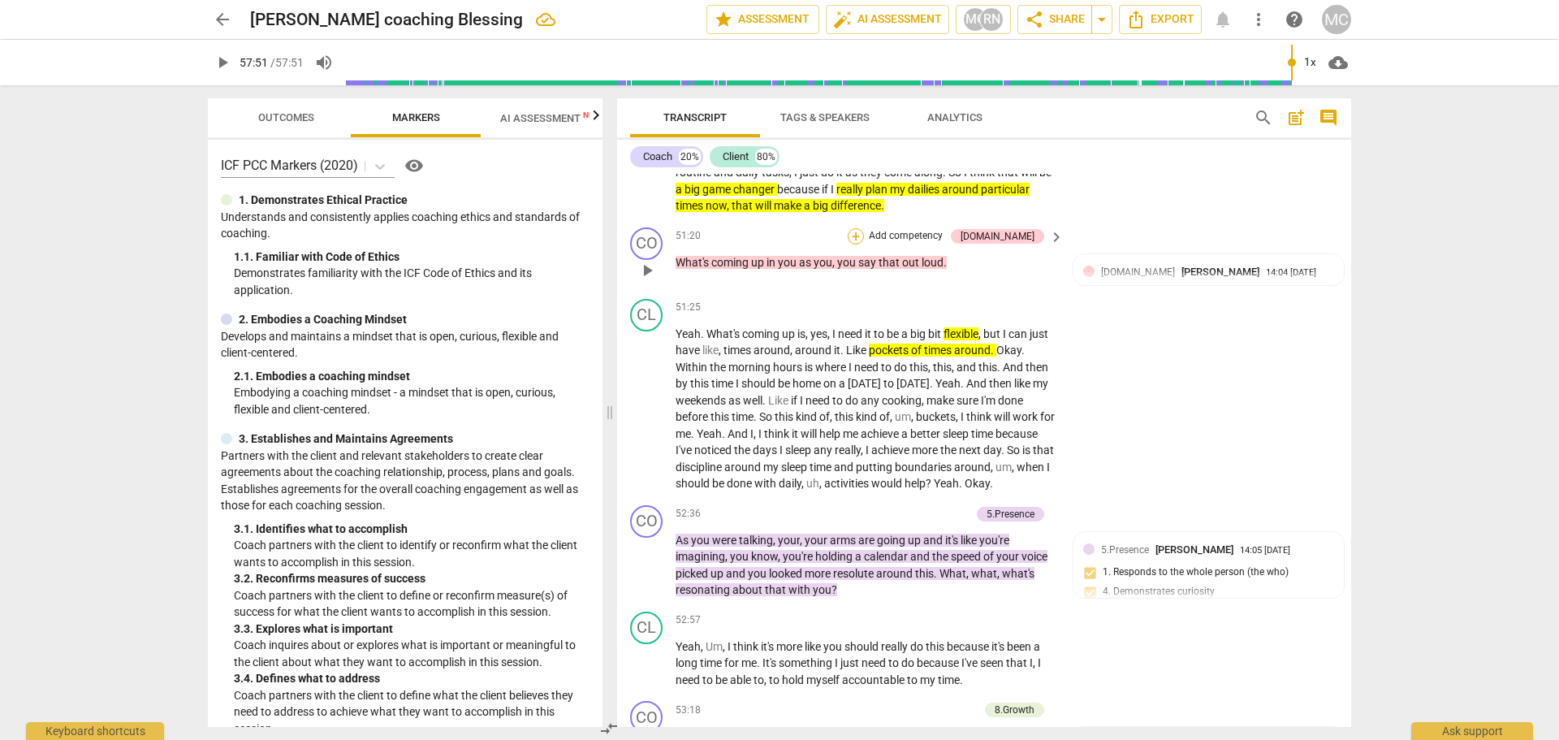
click at [864, 244] on div "+" at bounding box center [856, 236] width 16 height 16
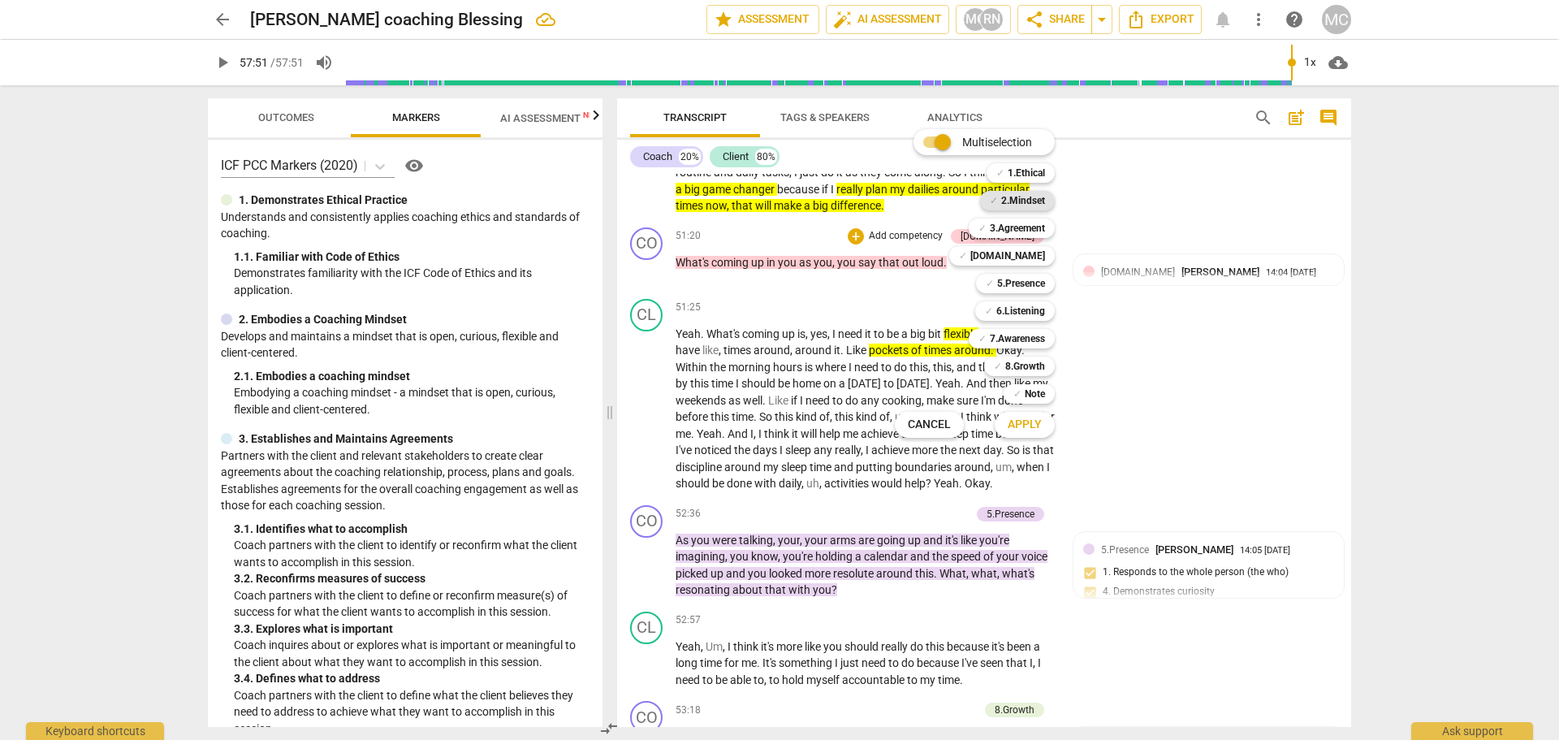
click at [1014, 204] on b "2.Mindset" at bounding box center [1023, 200] width 44 height 19
click at [1014, 418] on span "Apply" at bounding box center [1024, 424] width 34 height 16
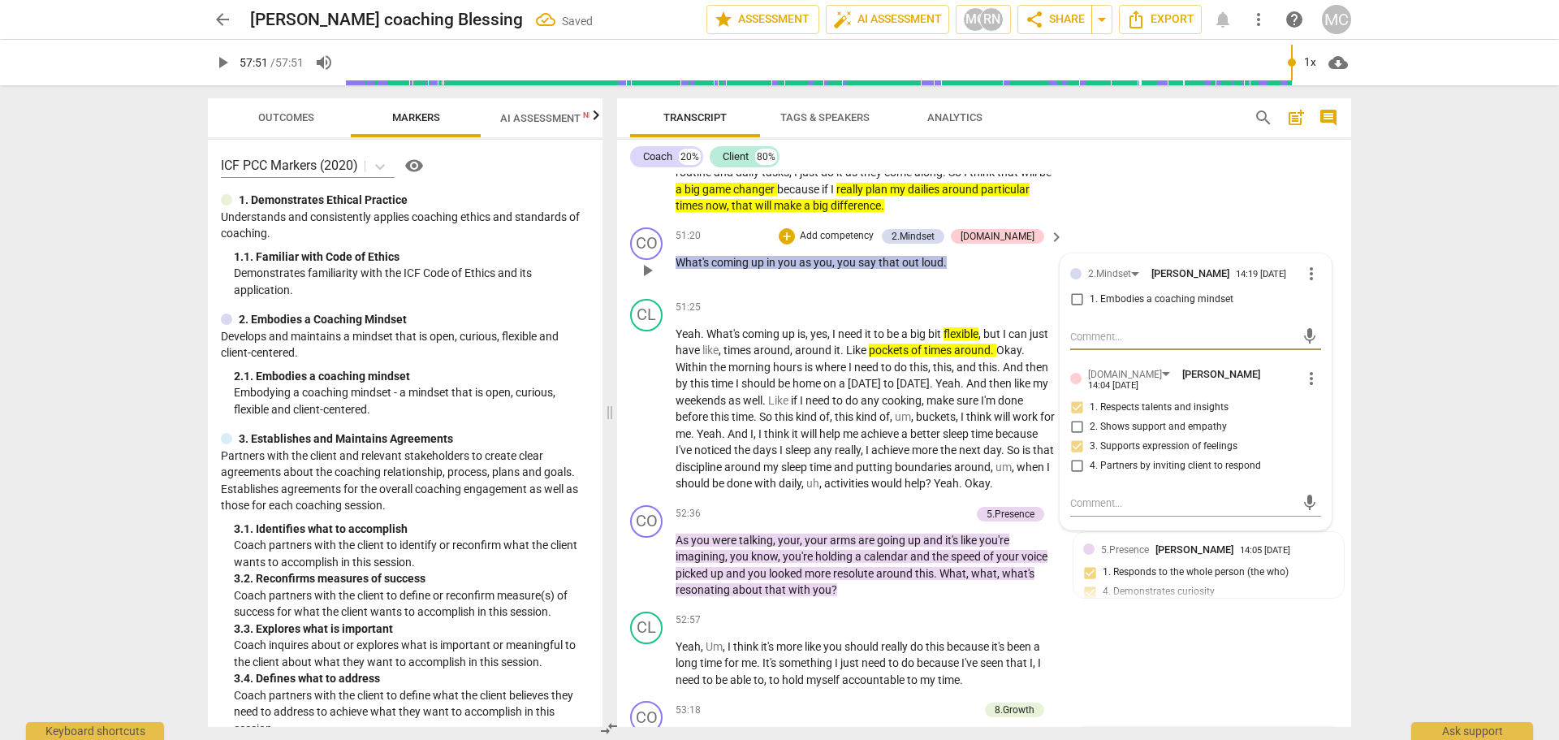
click at [1014, 309] on input "1. Embodies a coaching mindset" at bounding box center [1076, 299] width 26 height 19
click at [1014, 338] on div "arrow_back [PERSON_NAME] coaching Blessing Saved edit star Assessment auto_fix_…" at bounding box center [779, 370] width 1559 height 740
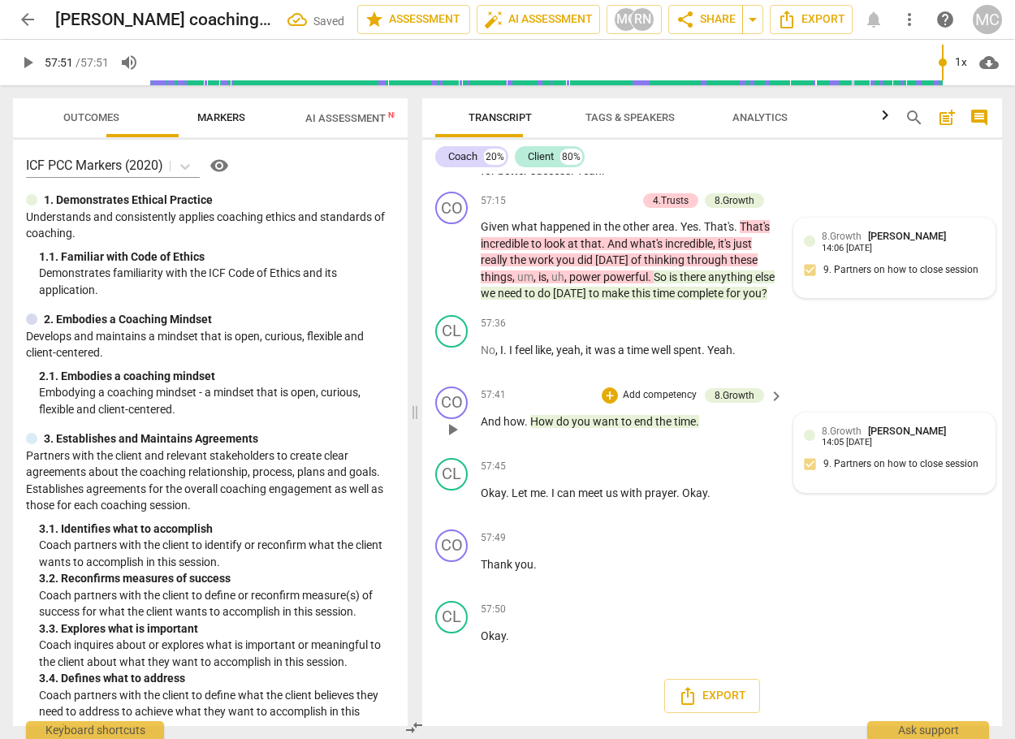
scroll to position [13937, 0]
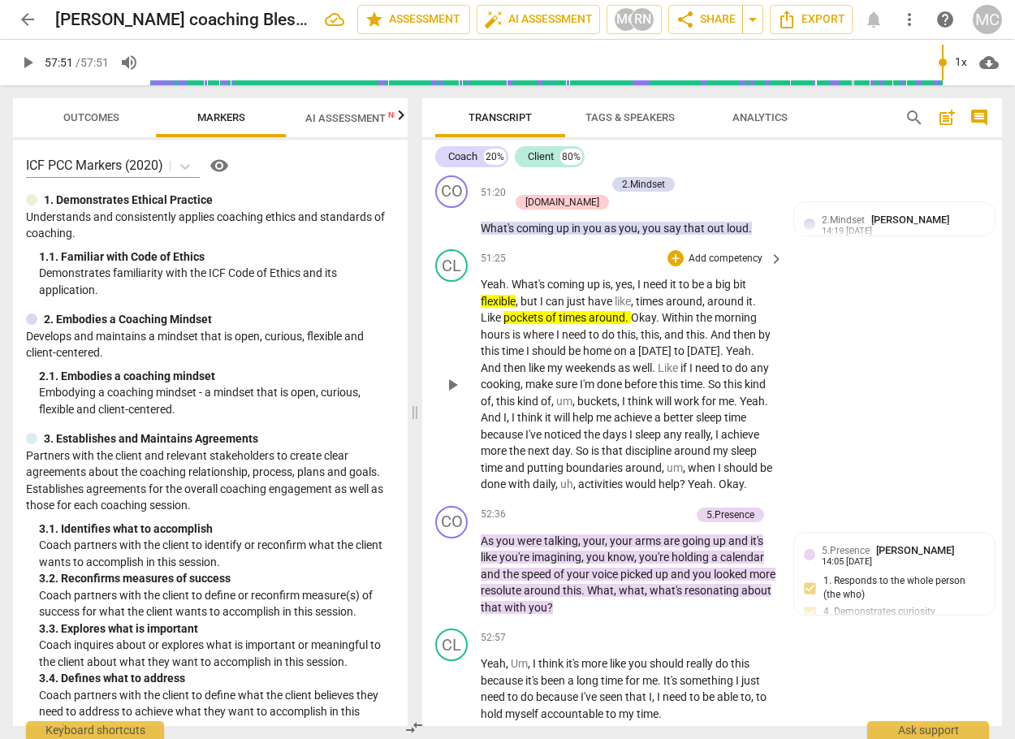
click at [932, 430] on div "CL play_arrow pause 51:25 + Add competency keyboard_arrow_right Yeah . What's c…" at bounding box center [712, 371] width 580 height 257
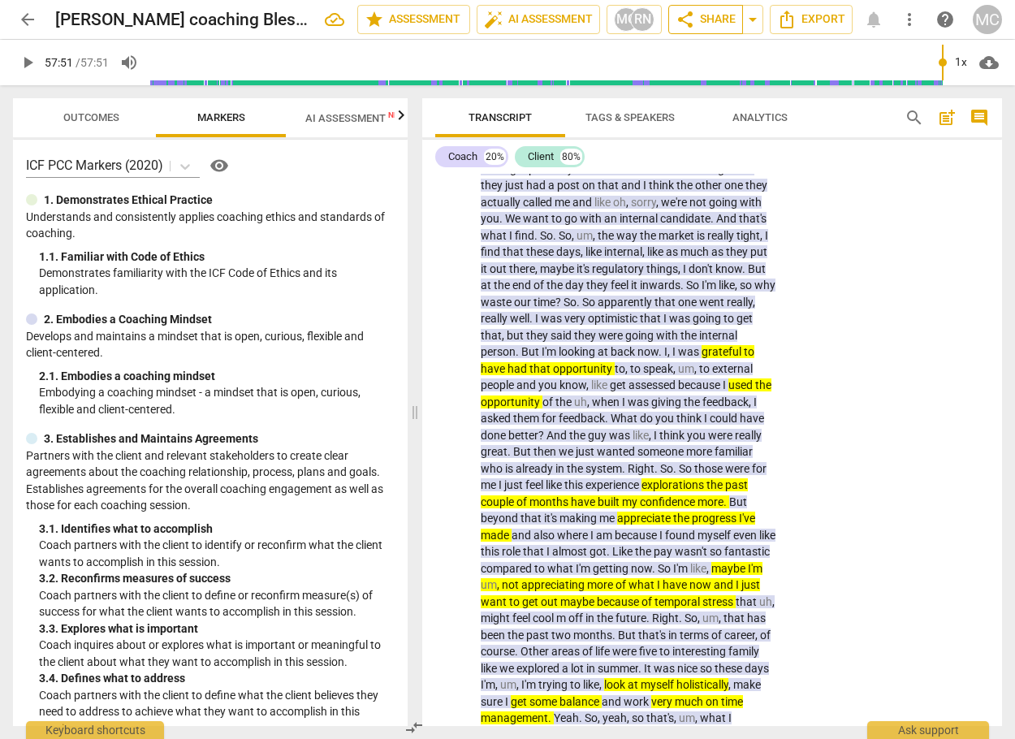
scroll to position [7149, 0]
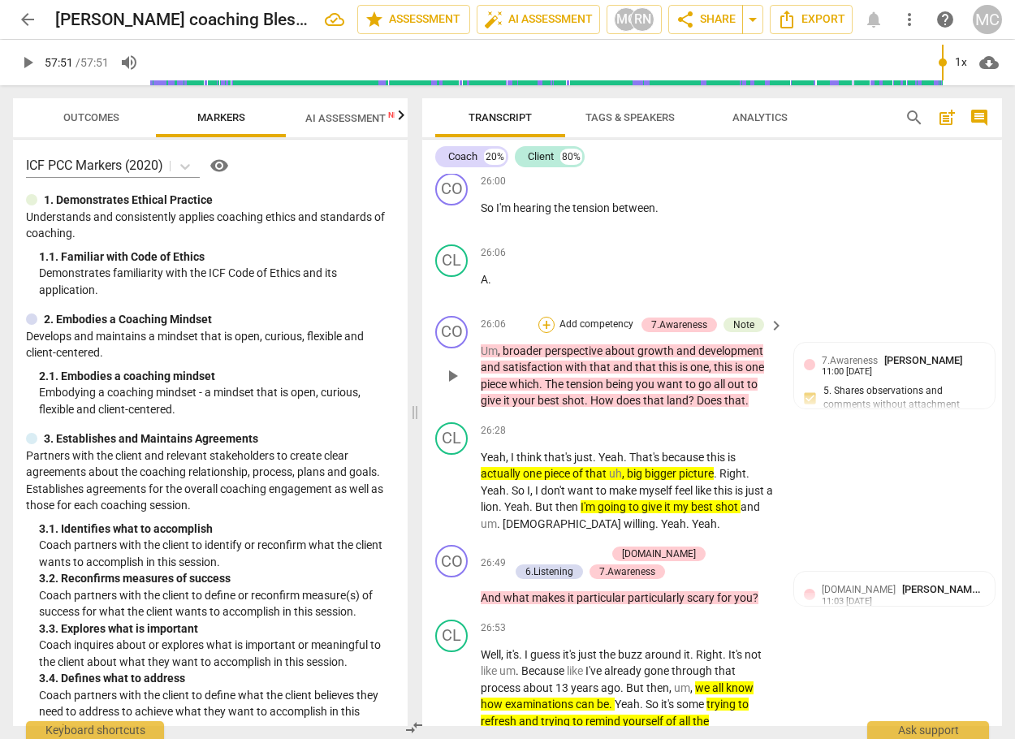
click at [547, 333] on div "+" at bounding box center [546, 325] width 16 height 16
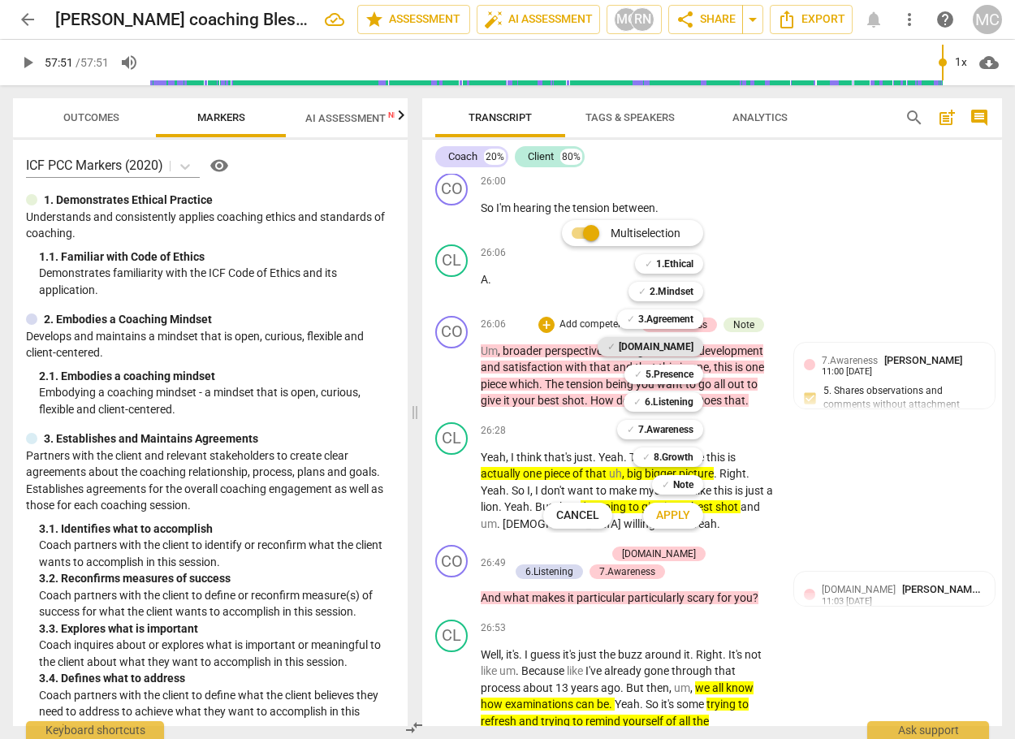
click at [669, 345] on b "[DOMAIN_NAME]" at bounding box center [656, 346] width 75 height 19
click at [676, 524] on button "Apply" at bounding box center [673, 515] width 60 height 29
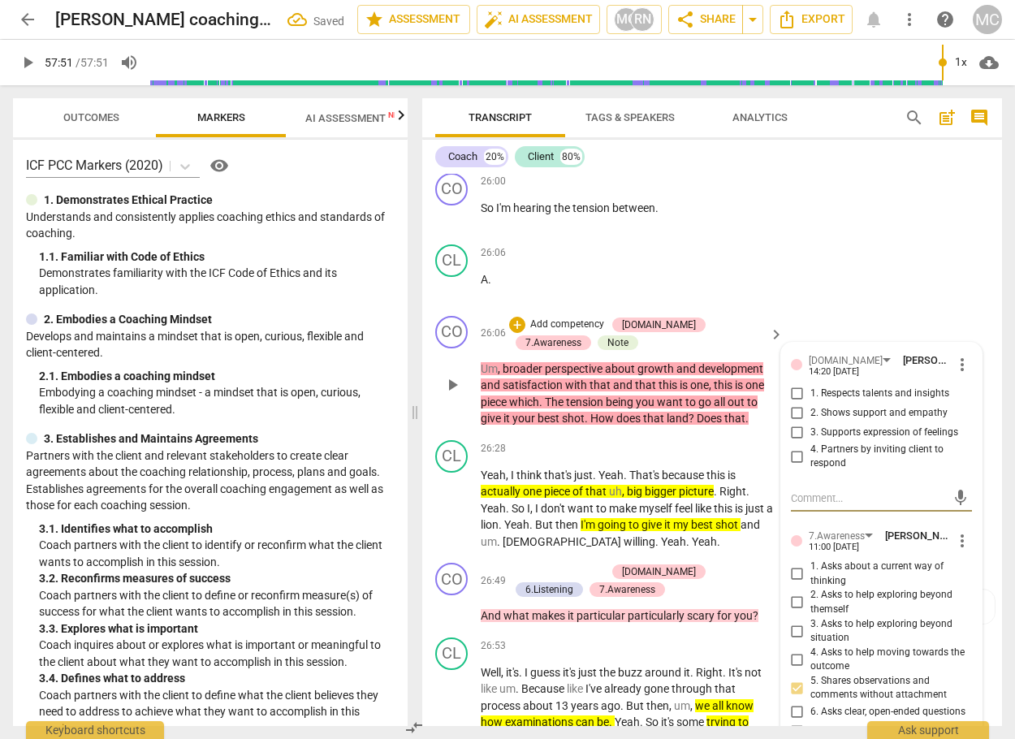
click at [792, 466] on input "4. Partners by inviting client to respond" at bounding box center [797, 455] width 26 height 19
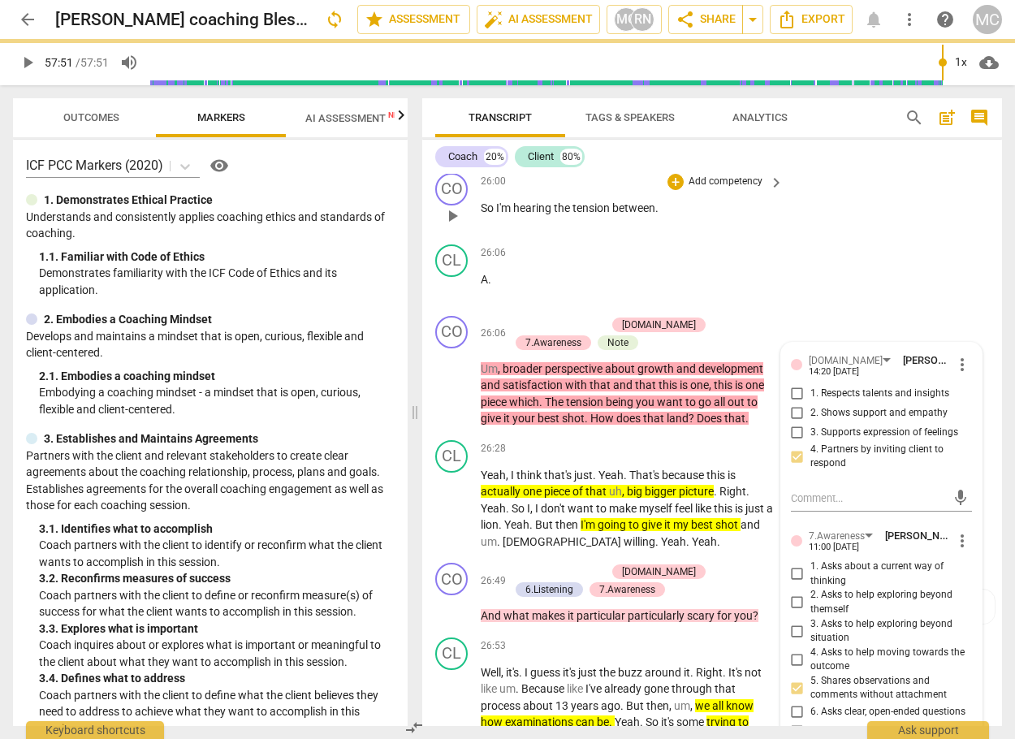
click at [982, 238] on div "CO play_arrow pause 26:00 + Add competency keyboard_arrow_right So I'm hearing …" at bounding box center [712, 201] width 580 height 71
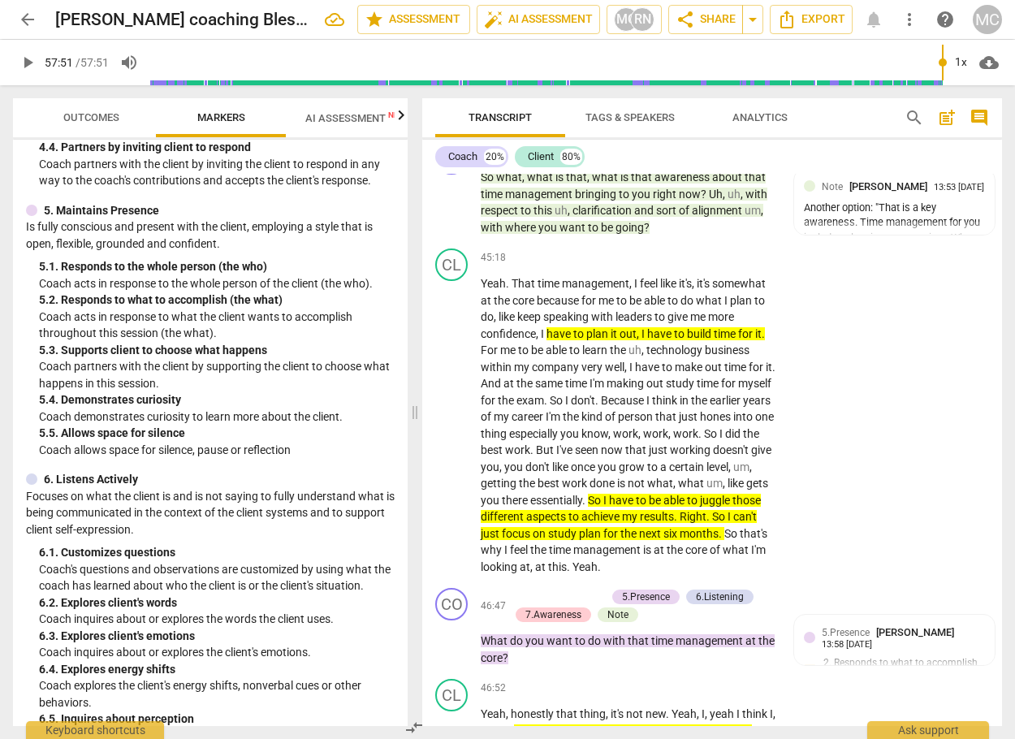
scroll to position [12447, 0]
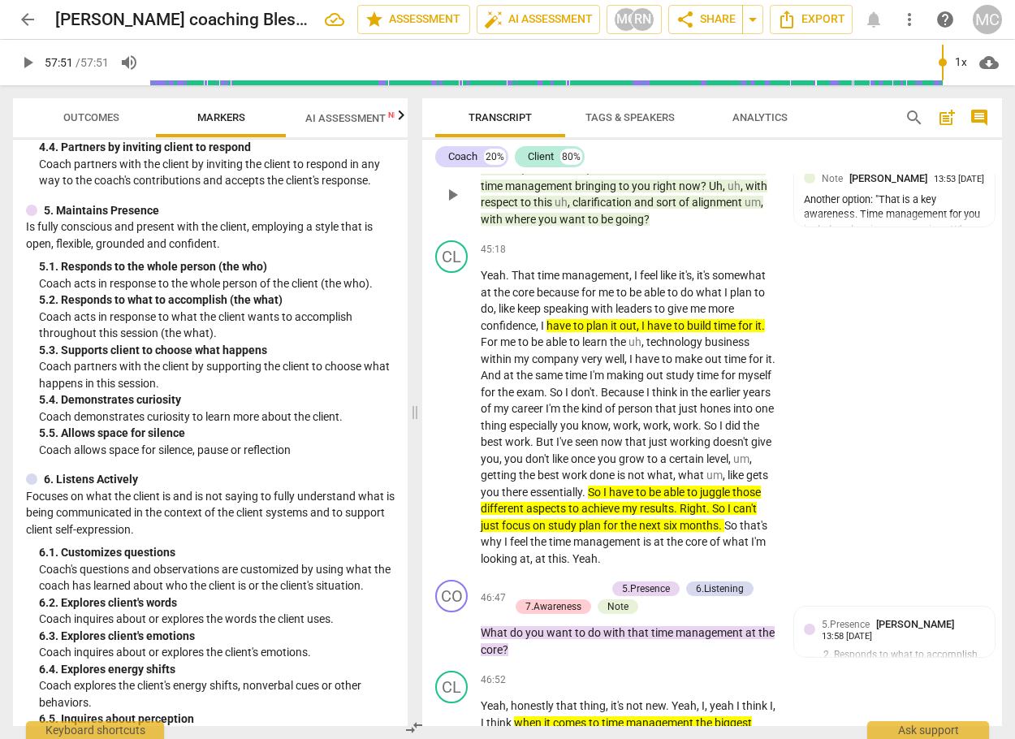
click at [598, 151] on div "+" at bounding box center [603, 143] width 16 height 16
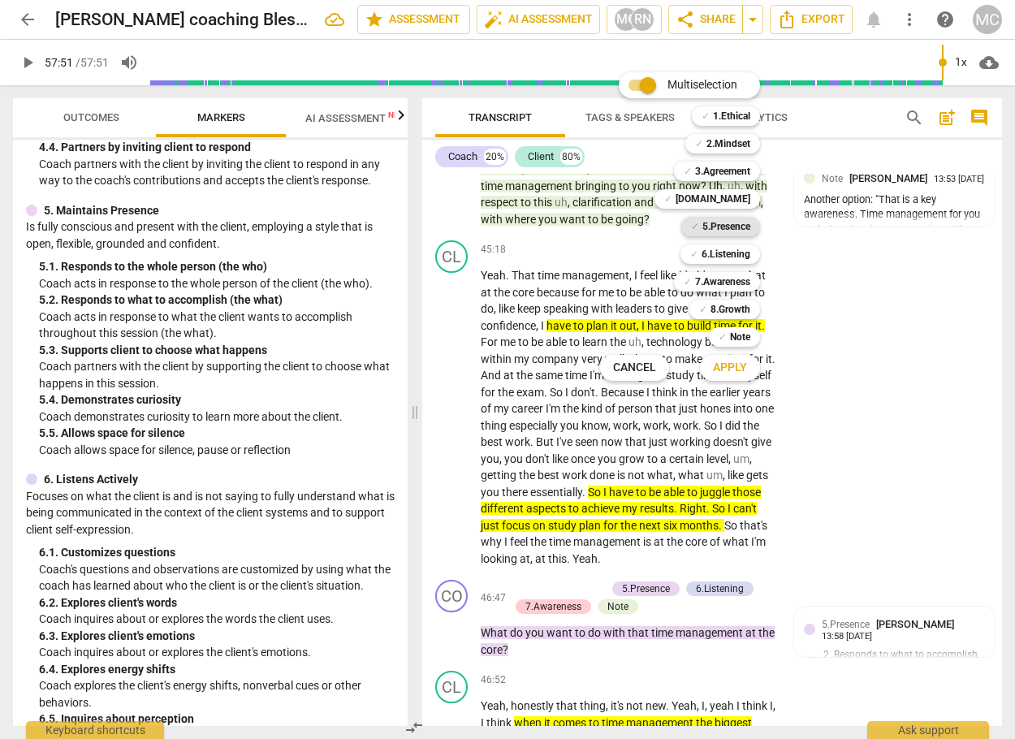
click at [717, 224] on b "5.Presence" at bounding box center [726, 226] width 48 height 19
click at [760, 374] on div "Apply x" at bounding box center [738, 368] width 91 height 34
click at [744, 369] on span "Apply" at bounding box center [730, 368] width 34 height 16
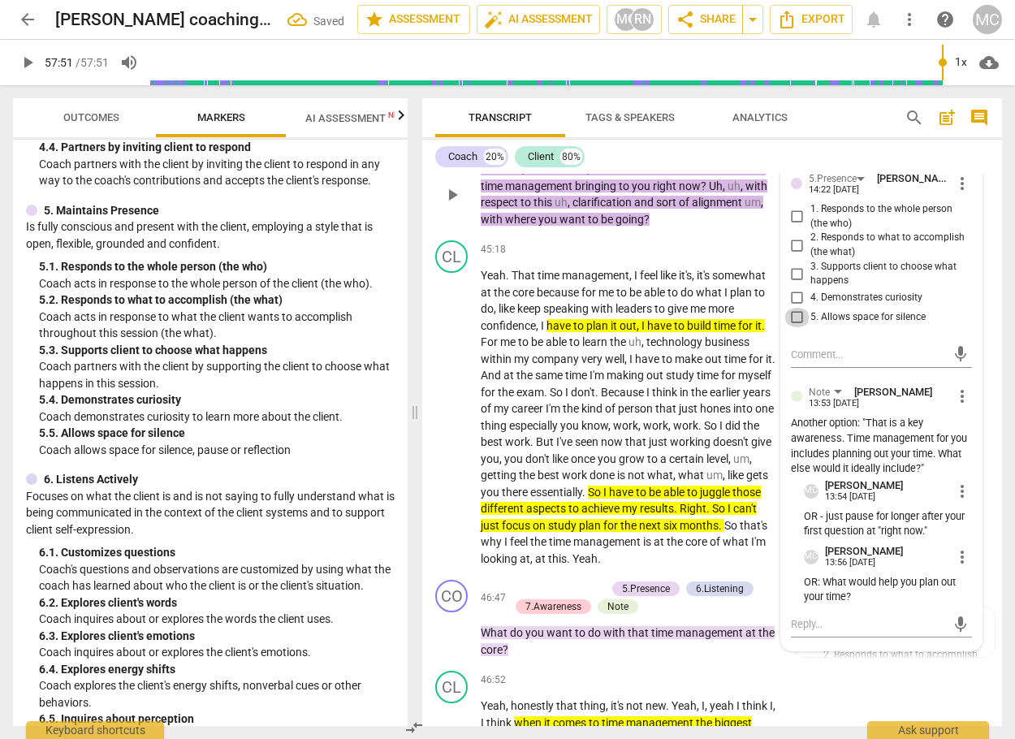
click at [788, 327] on input "5. Allows space for silence" at bounding box center [797, 317] width 26 height 19
click at [483, 175] on span "So" at bounding box center [488, 168] width 15 height 13
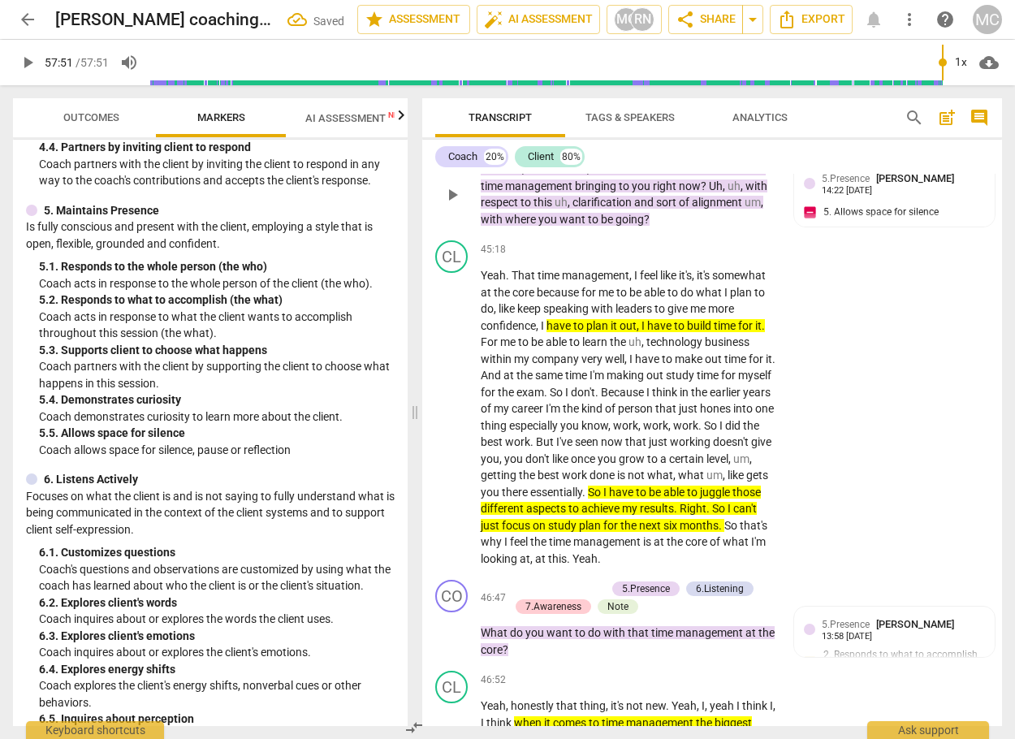
click at [494, 175] on span "So" at bounding box center [488, 168] width 15 height 13
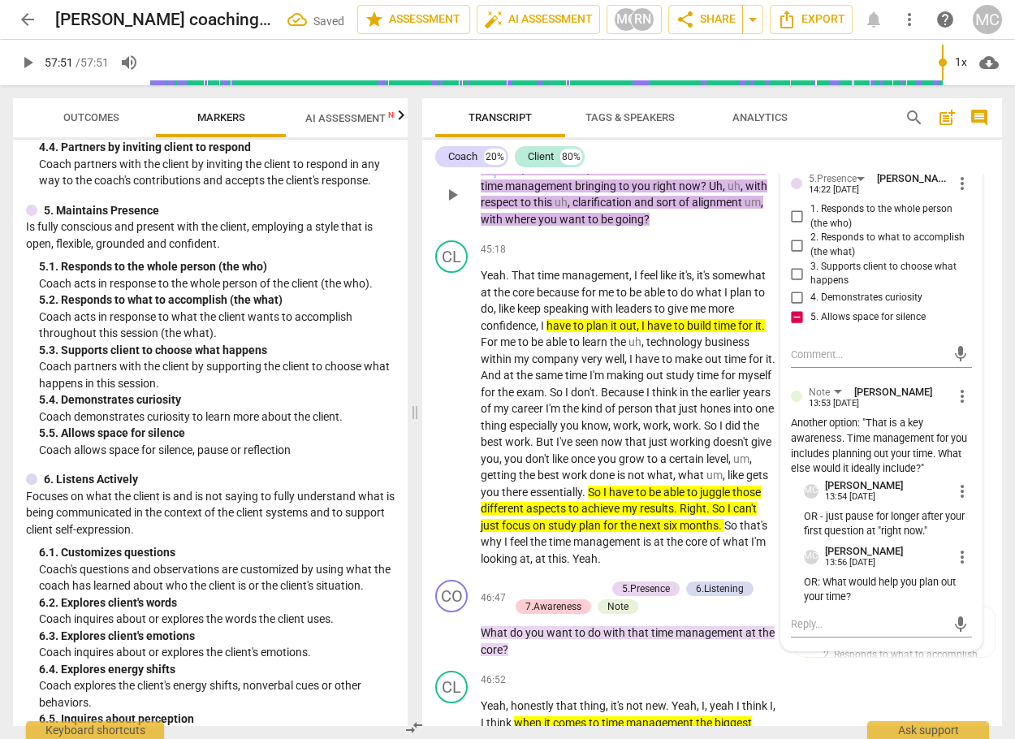
click at [494, 175] on span "So" at bounding box center [488, 168] width 15 height 13
click at [449, 205] on span "pause" at bounding box center [451, 194] width 19 height 19
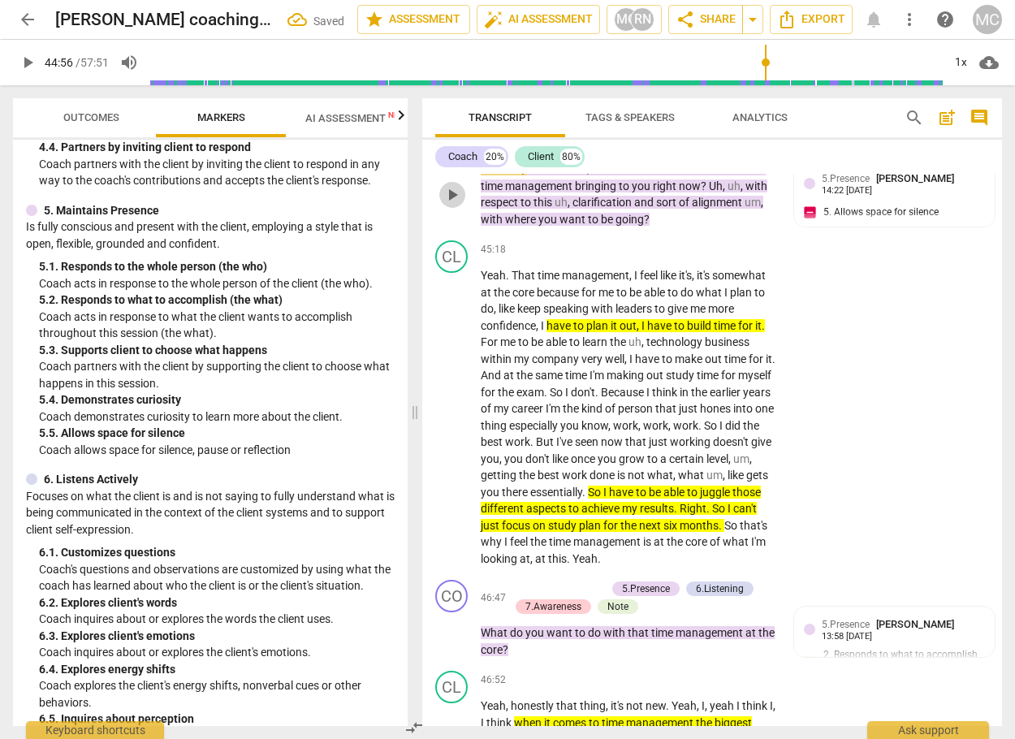
click at [449, 205] on span "play_arrow" at bounding box center [451, 194] width 19 height 19
drag, startPoint x: 455, startPoint y: 284, endPoint x: 455, endPoint y: 295, distance: 10.6
click at [455, 222] on div "play_arrow pause" at bounding box center [459, 194] width 41 height 56
click at [31, 63] on span "play_arrow" at bounding box center [27, 62] width 19 height 19
click at [446, 205] on span "pause" at bounding box center [451, 194] width 19 height 19
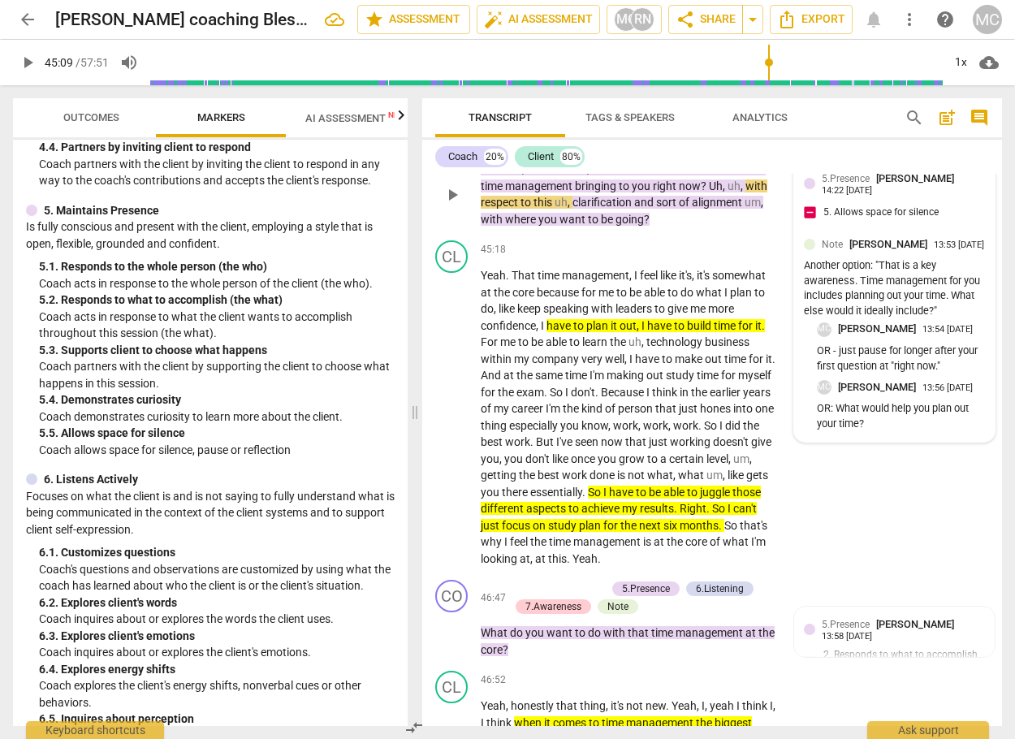
click at [891, 230] on div "5.Presence [PERSON_NAME] 14:22 [DATE] 5. Allows space for silence" at bounding box center [894, 199] width 181 height 59
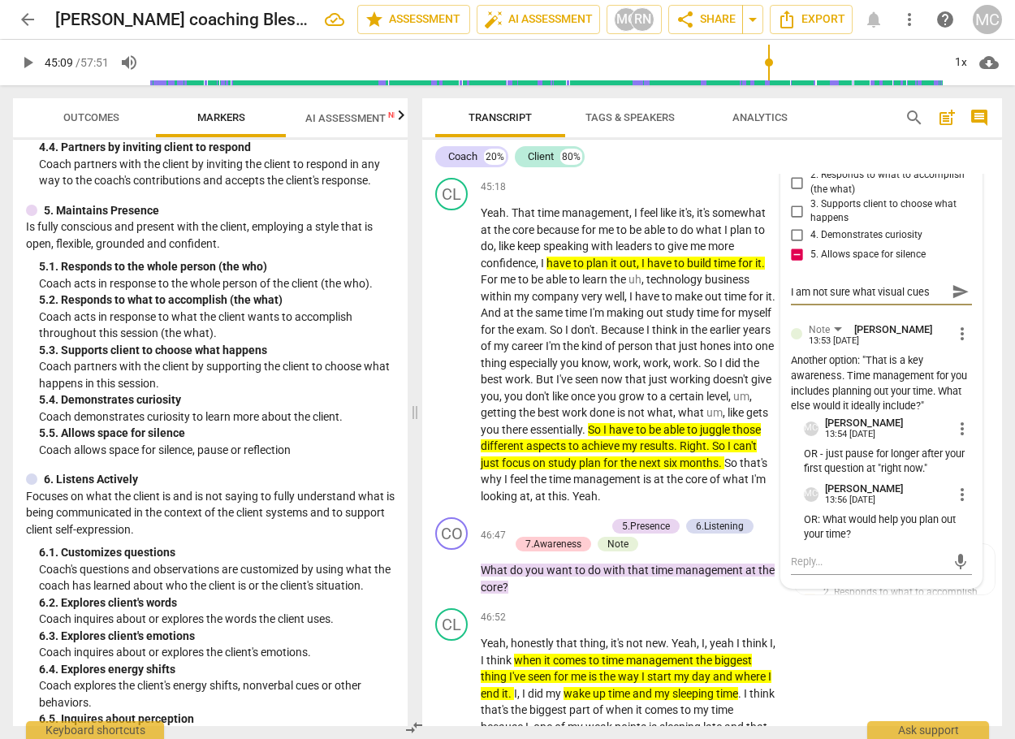
scroll to position [12528, 0]
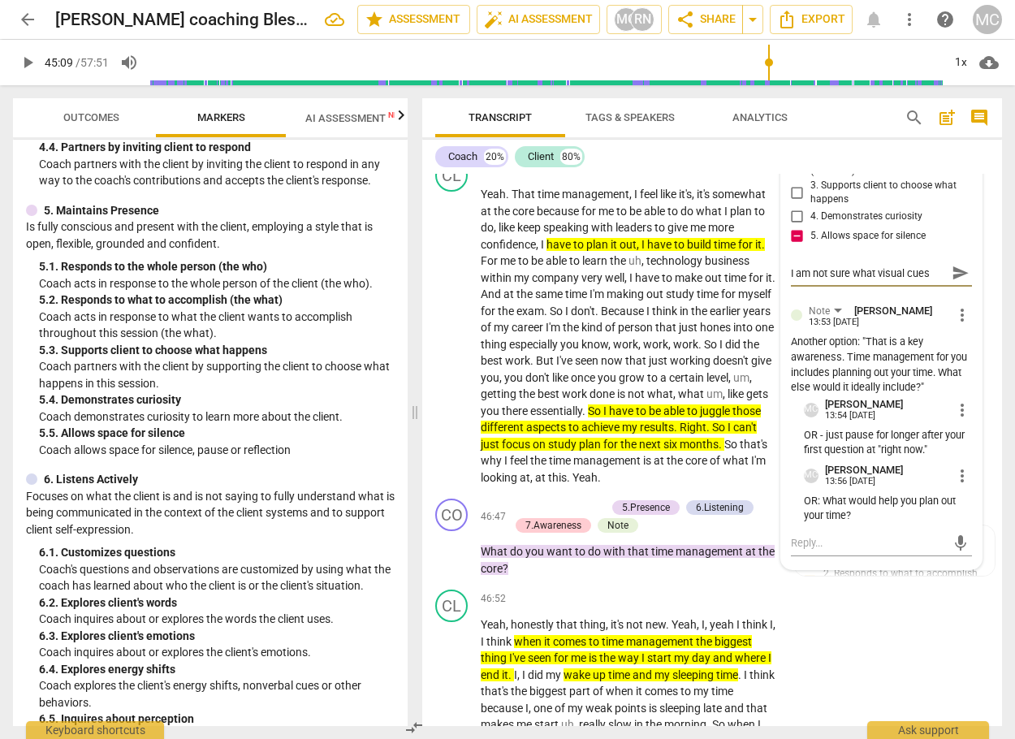
click at [794, 246] on input "5. Allows space for silence" at bounding box center [797, 235] width 26 height 19
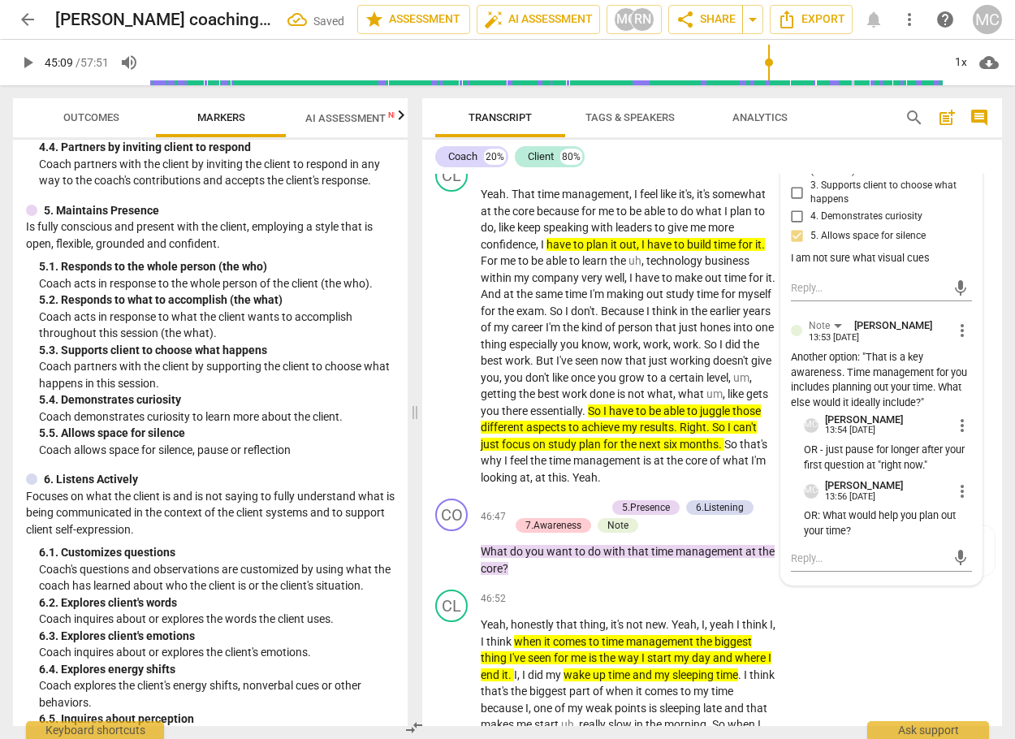
click at [957, 112] on span "more_vert" at bounding box center [961, 102] width 19 height 19
click at [960, 222] on li "Delete" at bounding box center [973, 216] width 56 height 31
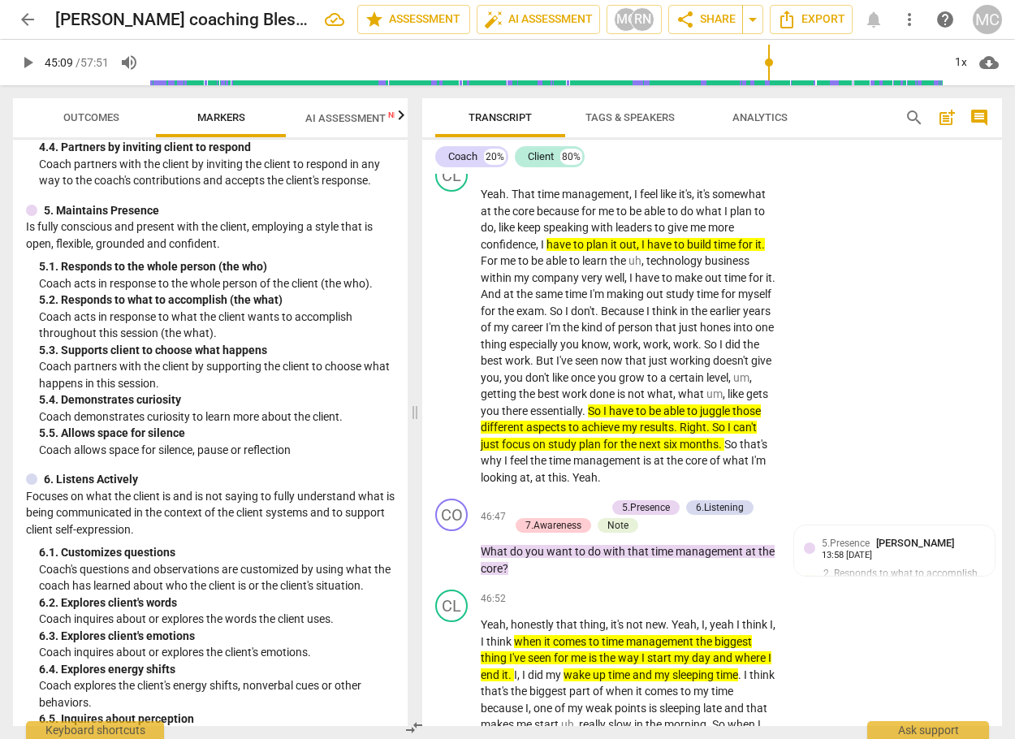
drag, startPoint x: 995, startPoint y: 588, endPoint x: 1007, endPoint y: 533, distance: 56.4
click at [1007, 533] on div "Transcript Tags & Speakers Analytics search post_add comment Coach 20% Client 8…" at bounding box center [715, 411] width 599 height 653
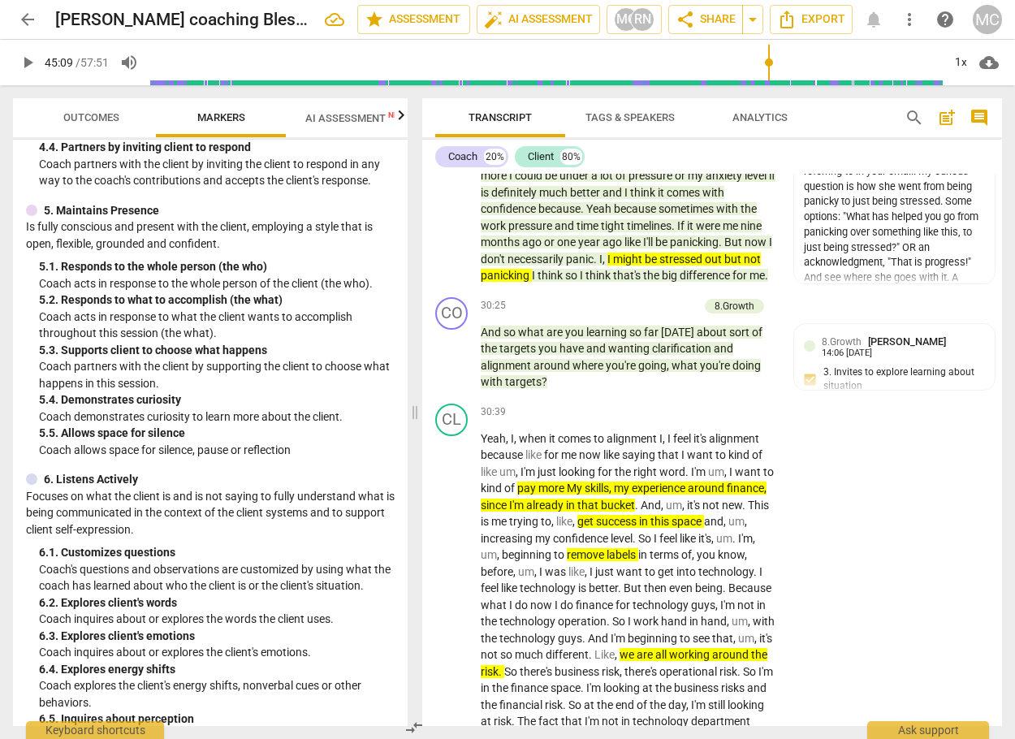
scroll to position [8590, 0]
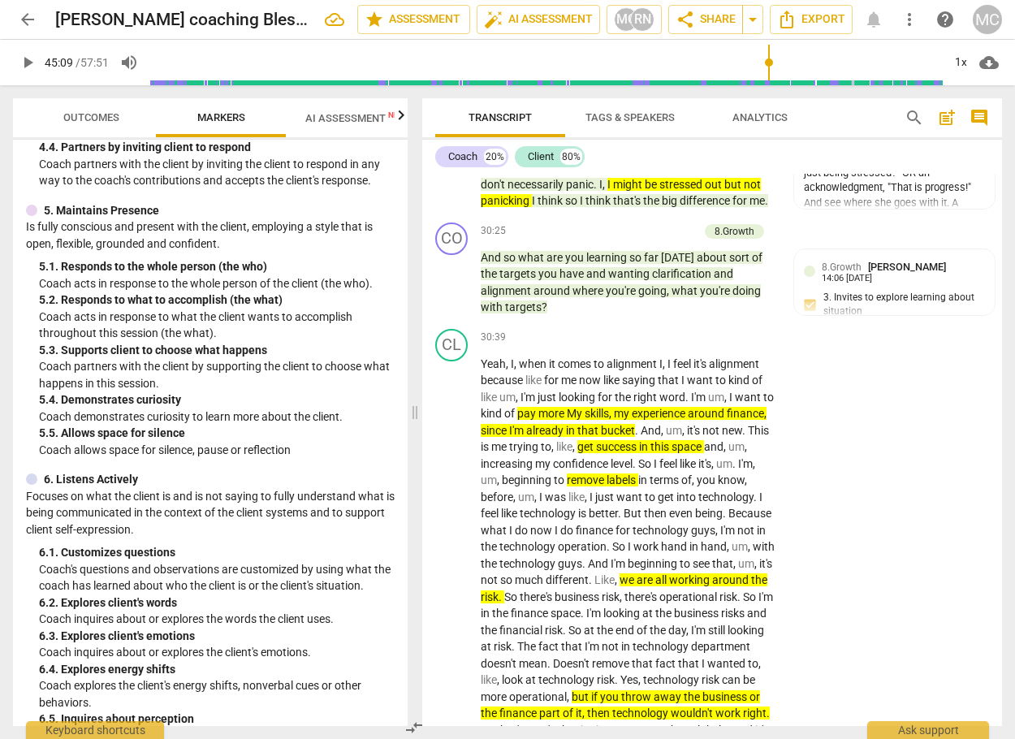
click at [255, 79] on input "range" at bounding box center [546, 63] width 792 height 52
click at [676, 346] on div "+" at bounding box center [675, 338] width 16 height 16
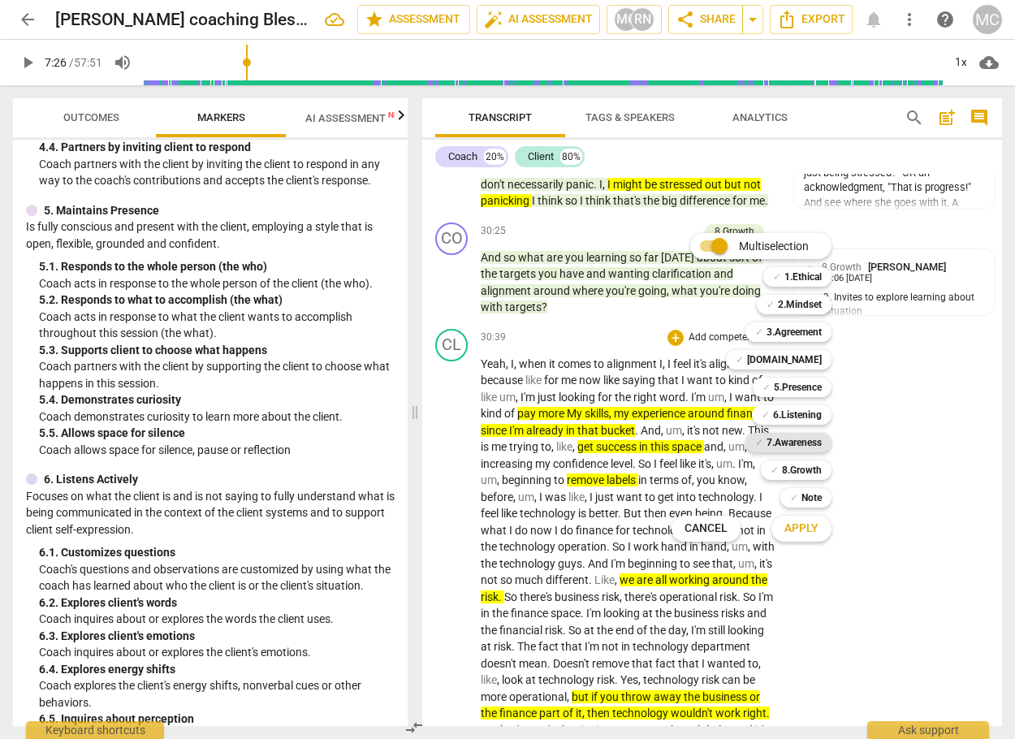
click at [809, 442] on b "7.Awareness" at bounding box center [793, 442] width 55 height 19
click at [799, 523] on span "Apply" at bounding box center [801, 528] width 34 height 16
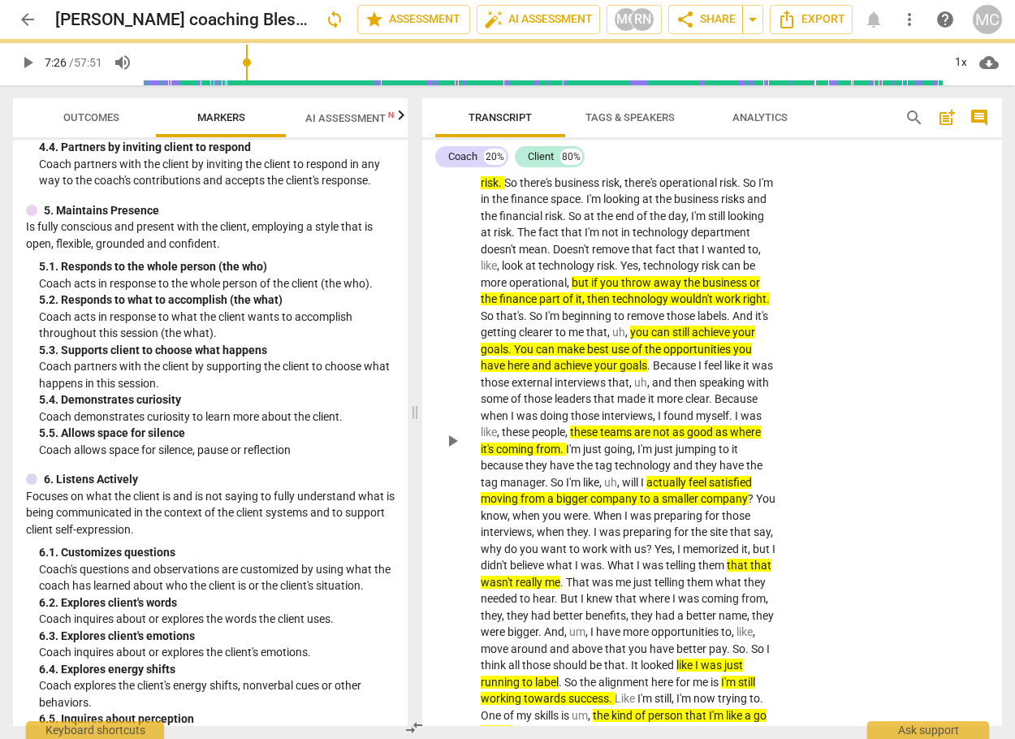
scroll to position [9040, 0]
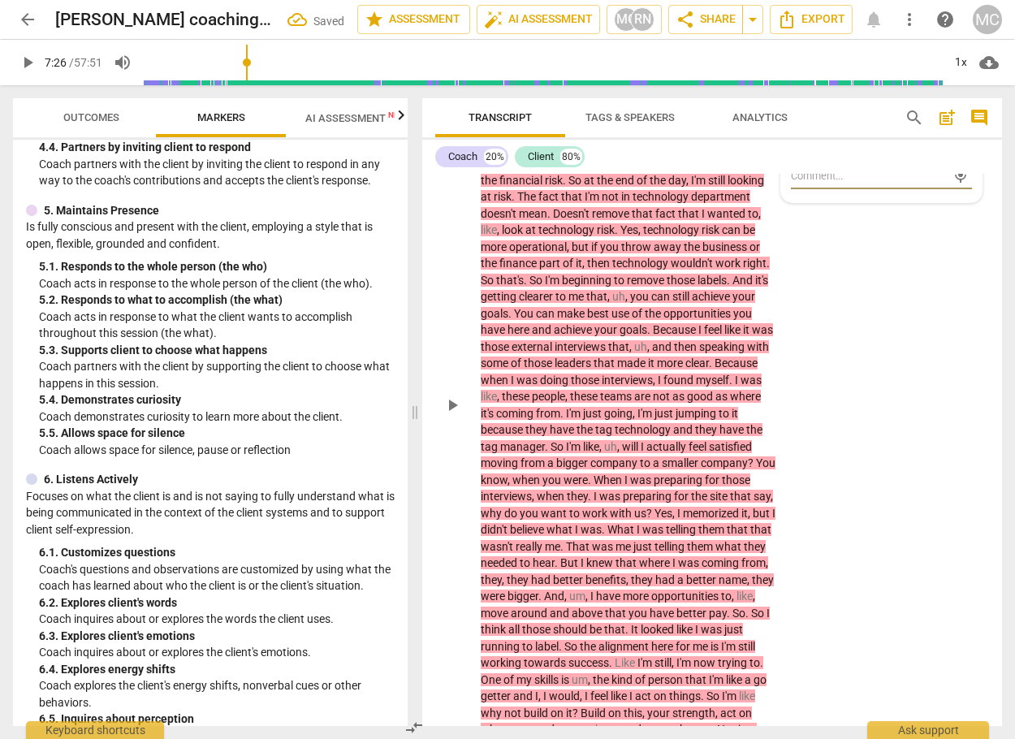
click at [792, 149] on input "8. Allows client most of the talking" at bounding box center [797, 138] width 26 height 19
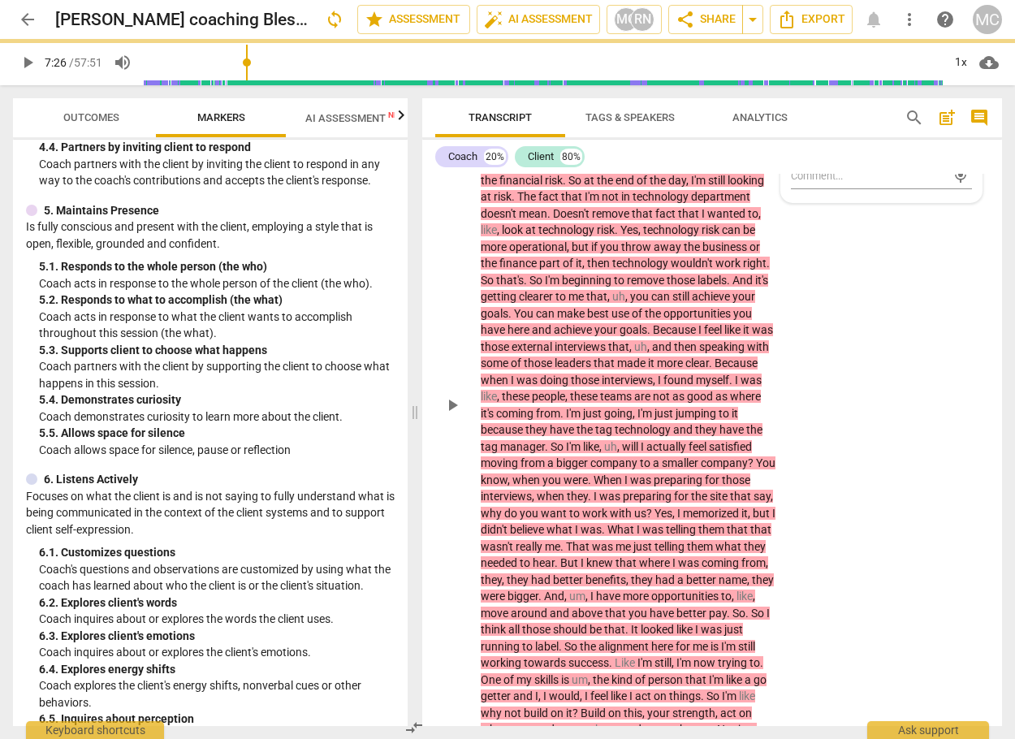
click at [971, 416] on div "CL play_arrow pause 30:39 + Add competency 7.Awareness keyboard_arrow_right Yea…" at bounding box center [712, 392] width 580 height 1038
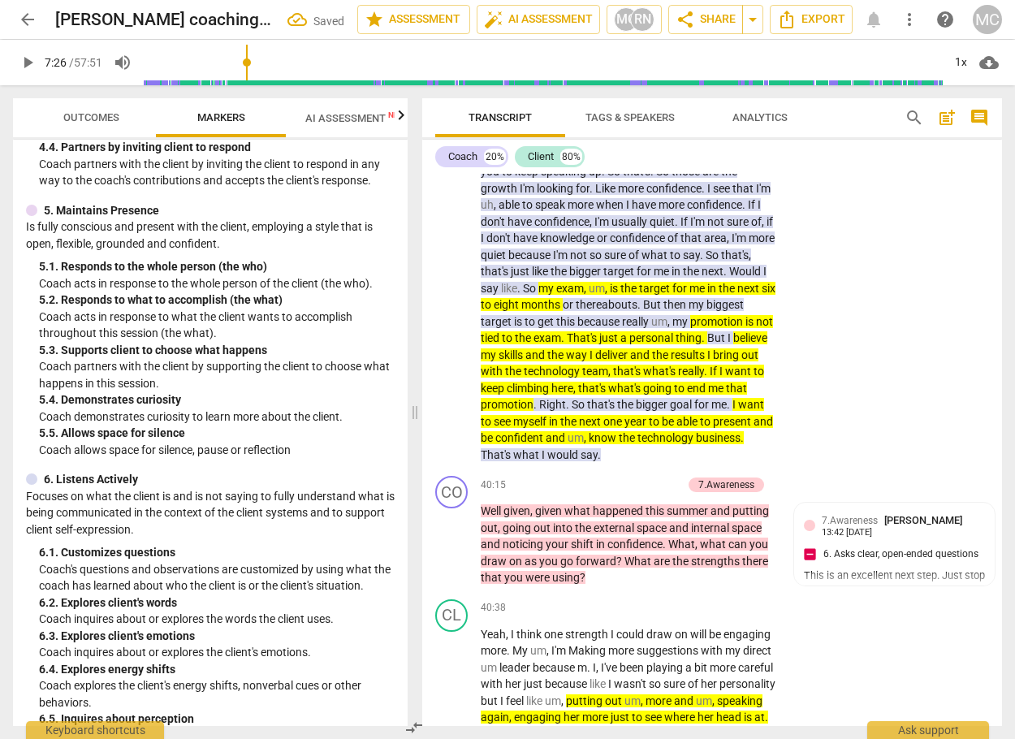
scroll to position [10745, 0]
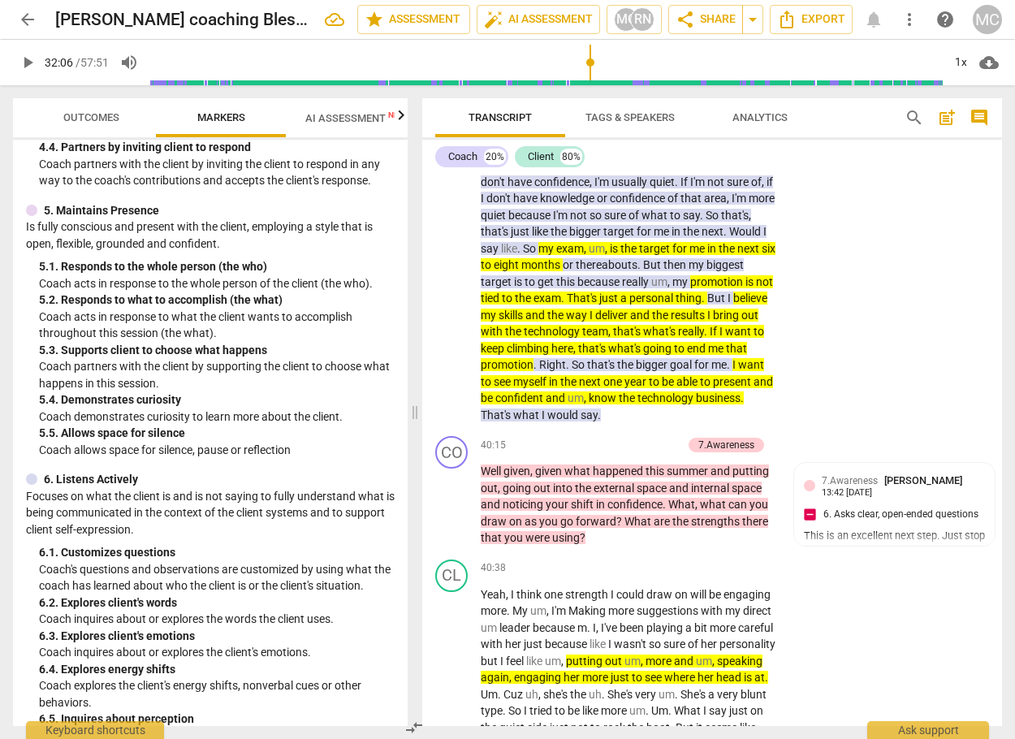
click at [588, 84] on input "range" at bounding box center [546, 63] width 792 height 52
click at [29, 62] on span "play_arrow" at bounding box center [27, 62] width 19 height 19
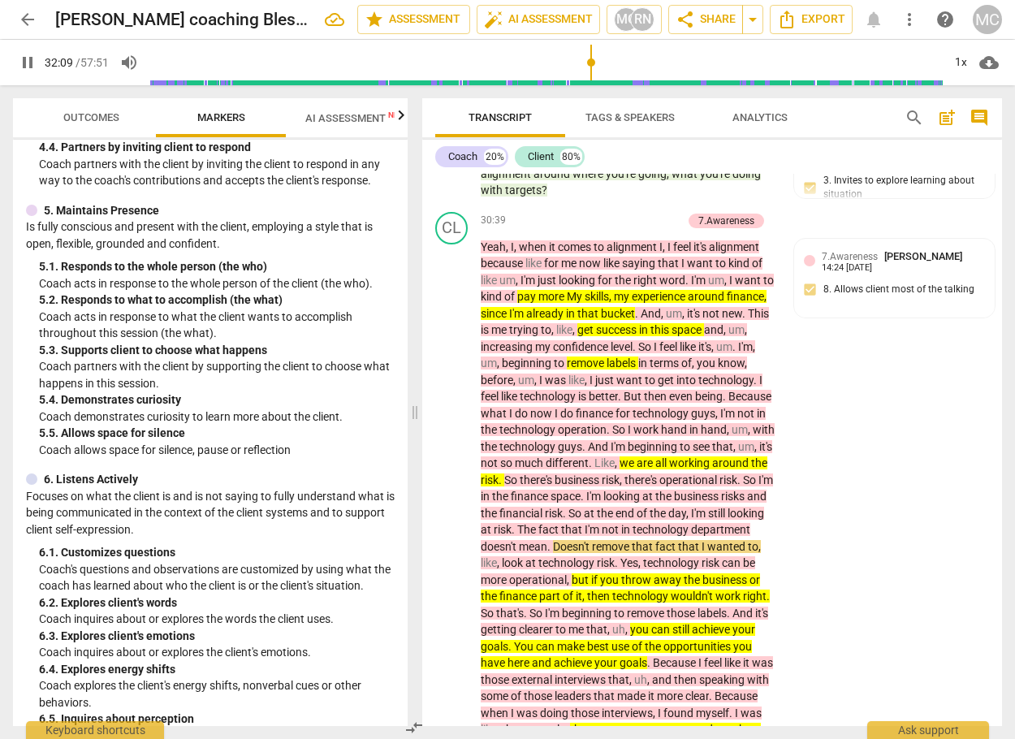
scroll to position [8619, 0]
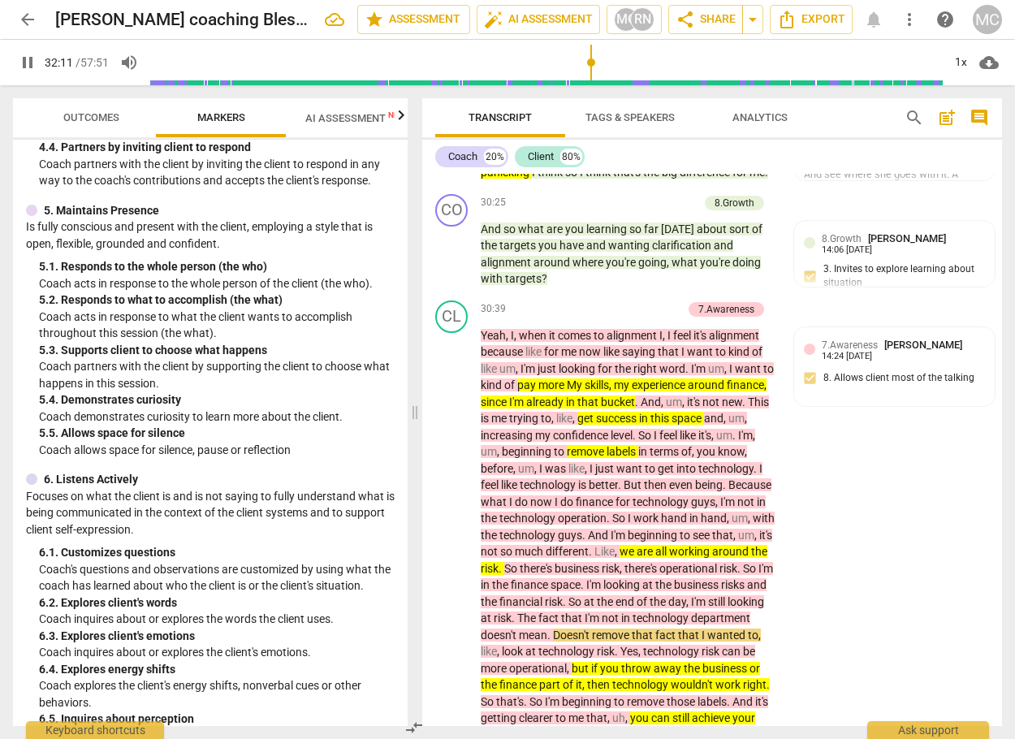
click at [25, 67] on span "pause" at bounding box center [27, 62] width 19 height 19
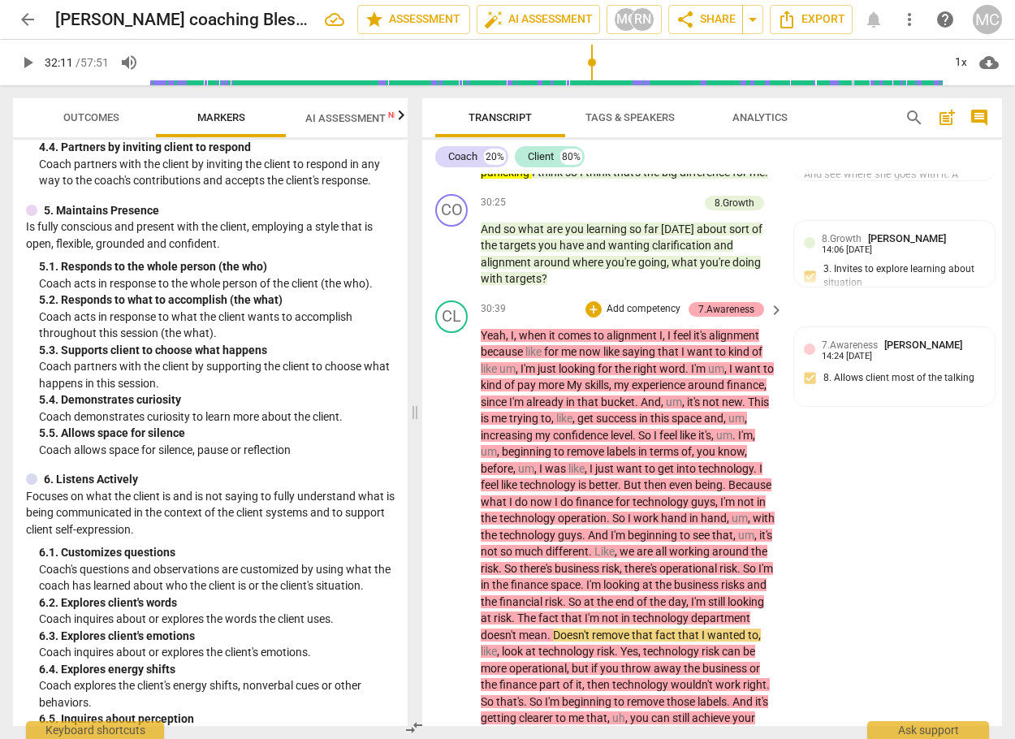
click at [724, 317] on div "7.Awareness" at bounding box center [726, 309] width 56 height 15
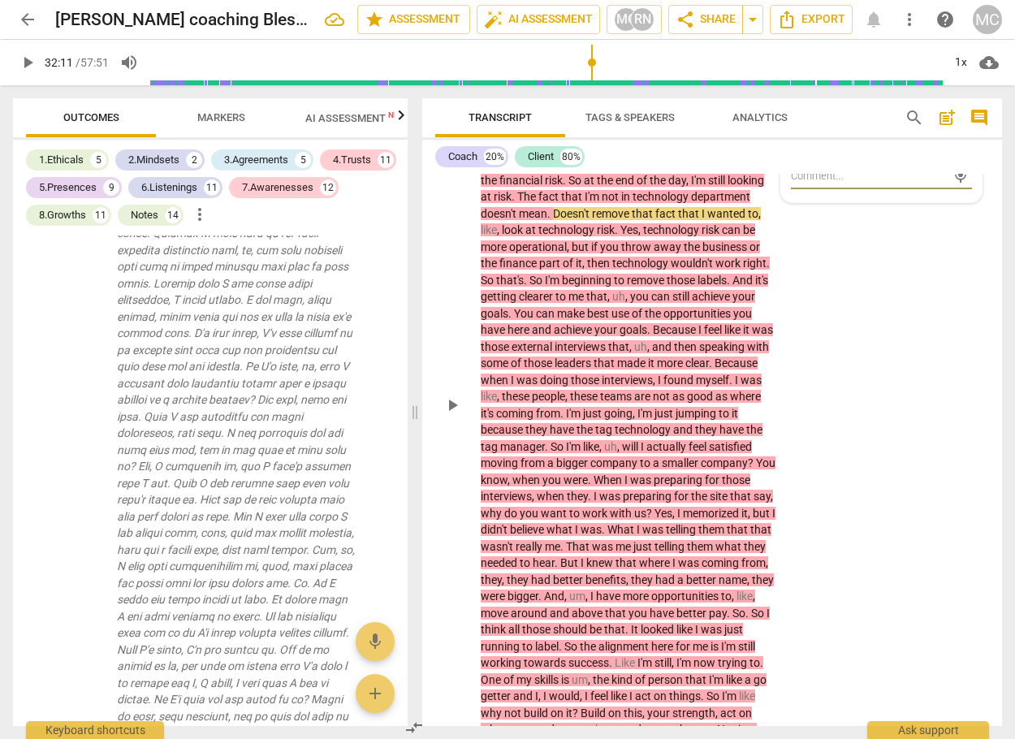
scroll to position [9644, 0]
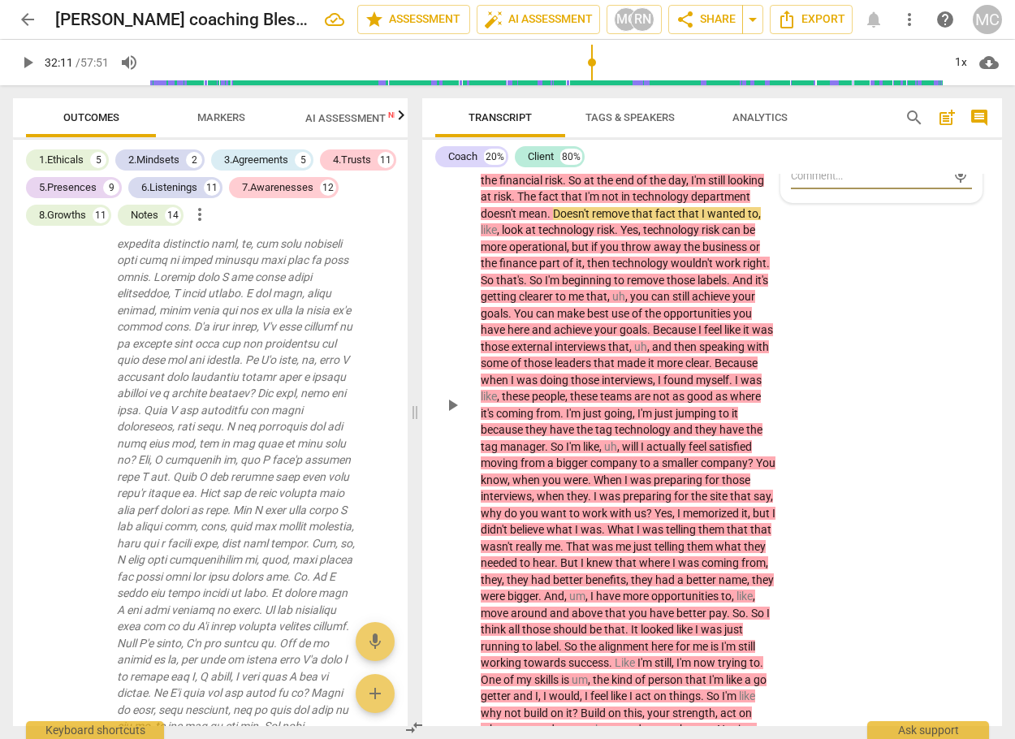
click at [943, 448] on div "CL play_arrow pause 30:39 + Add competency 7.Awareness keyboard_arrow_right Yea…" at bounding box center [712, 392] width 580 height 1038
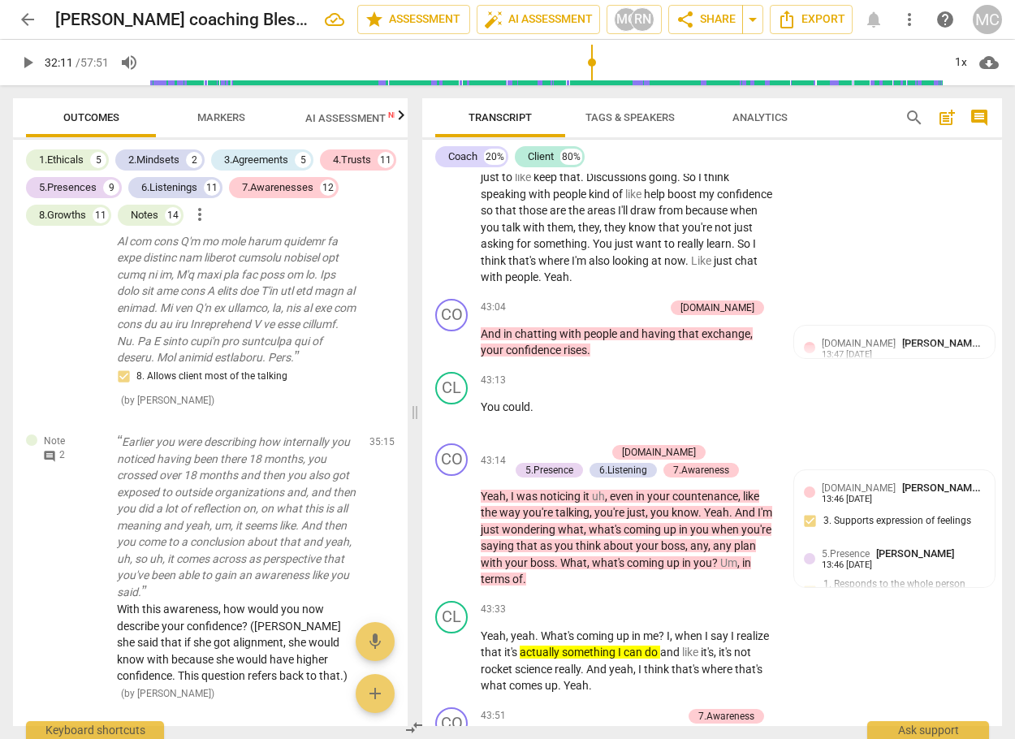
scroll to position [11619, 0]
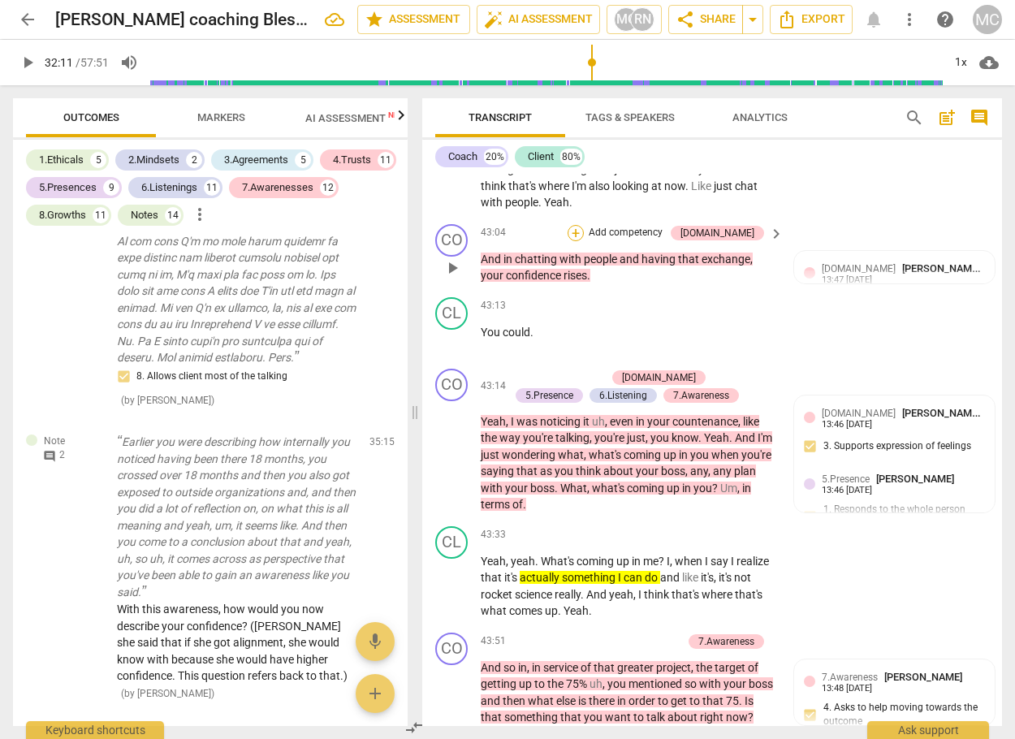
click at [584, 241] on div "+" at bounding box center [575, 233] width 16 height 16
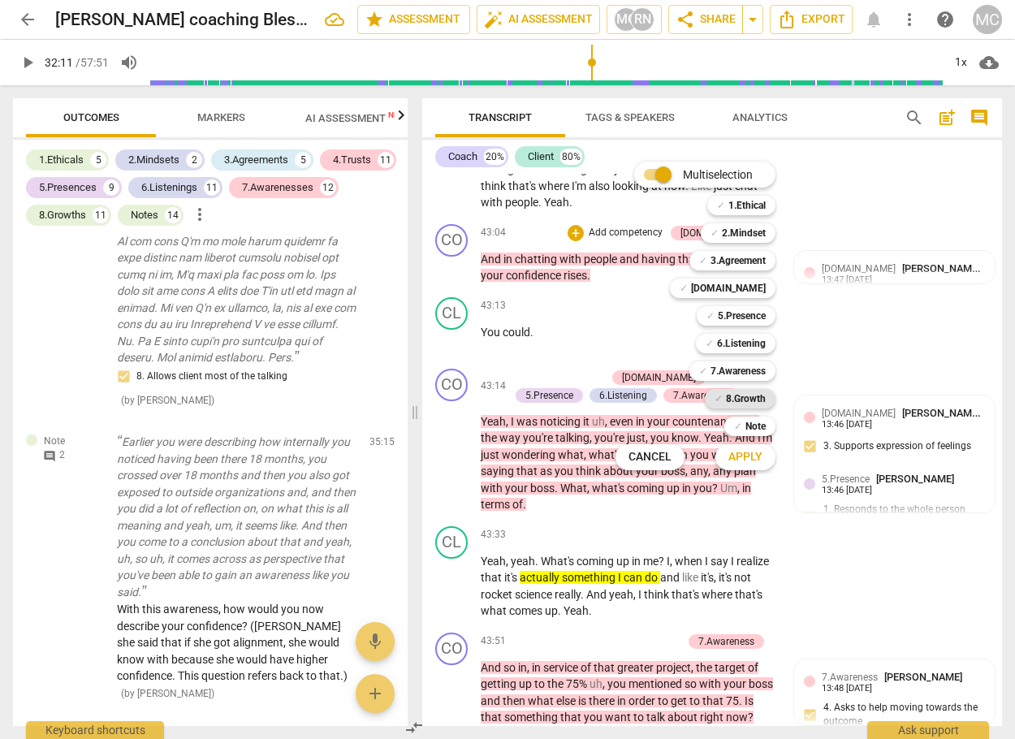
click at [751, 403] on b "8.Growth" at bounding box center [746, 398] width 40 height 19
click at [753, 456] on span "Apply" at bounding box center [745, 457] width 34 height 16
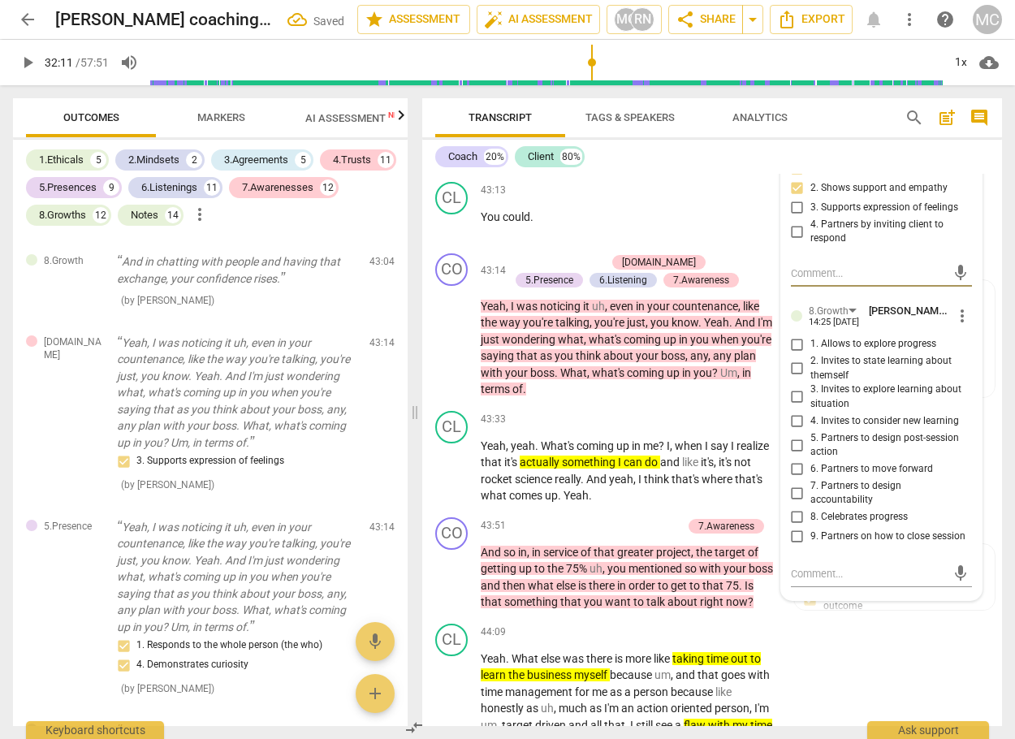
scroll to position [11782, 0]
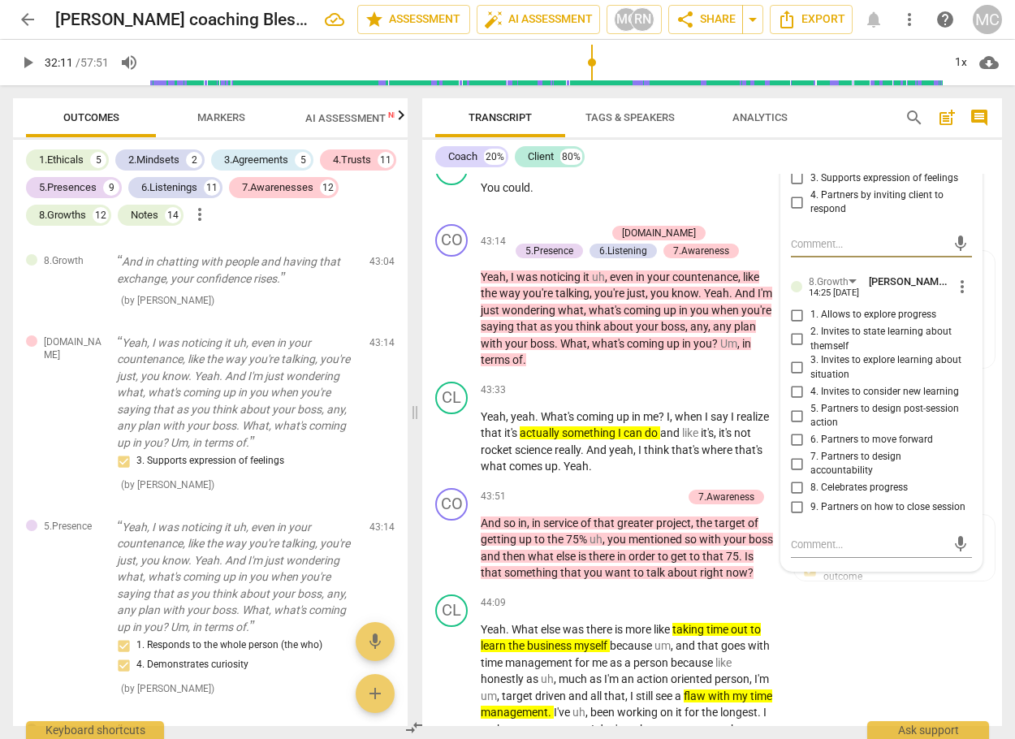
click at [960, 296] on span "more_vert" at bounding box center [961, 286] width 19 height 19
click at [963, 404] on li "Delete" at bounding box center [973, 400] width 56 height 31
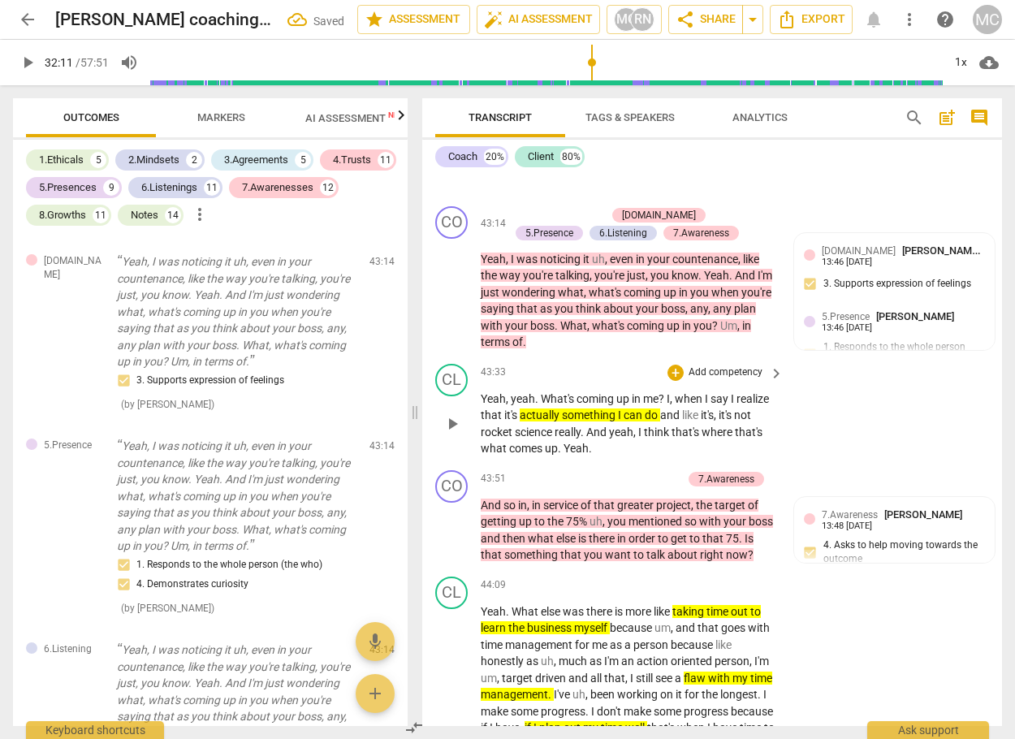
scroll to position [3912, 0]
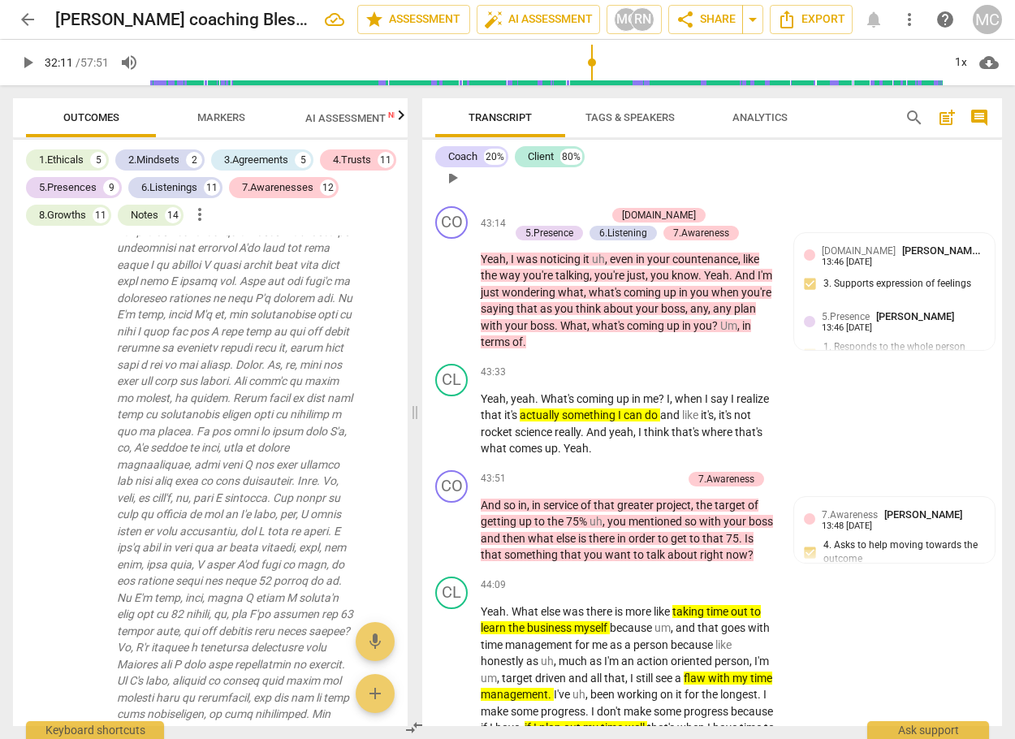
click at [820, 200] on div "CL play_arrow pause 43:13 + Add competency keyboard_arrow_right You could ." at bounding box center [712, 163] width 580 height 71
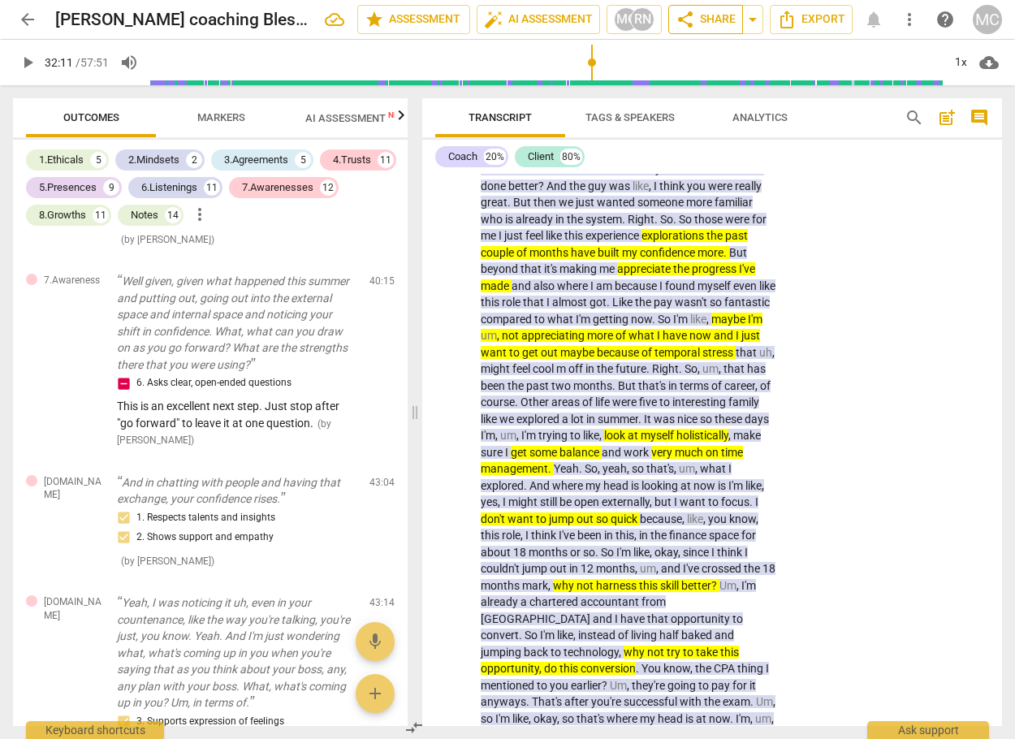
scroll to position [10849, 0]
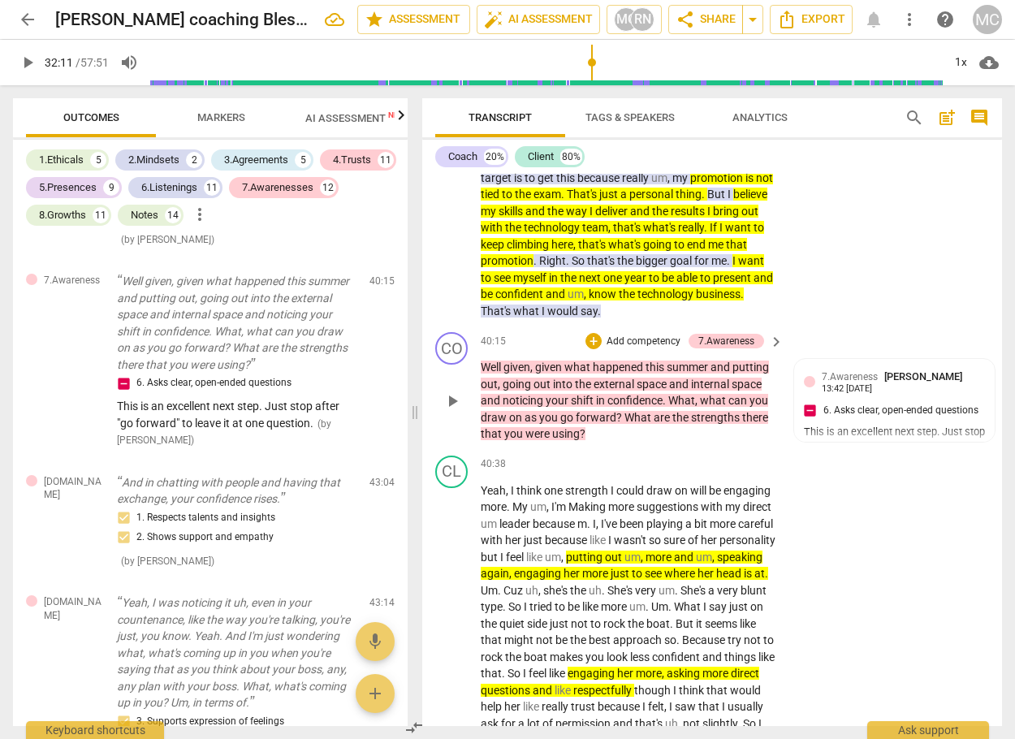
click at [627, 349] on p "Add competency" at bounding box center [643, 341] width 77 height 15
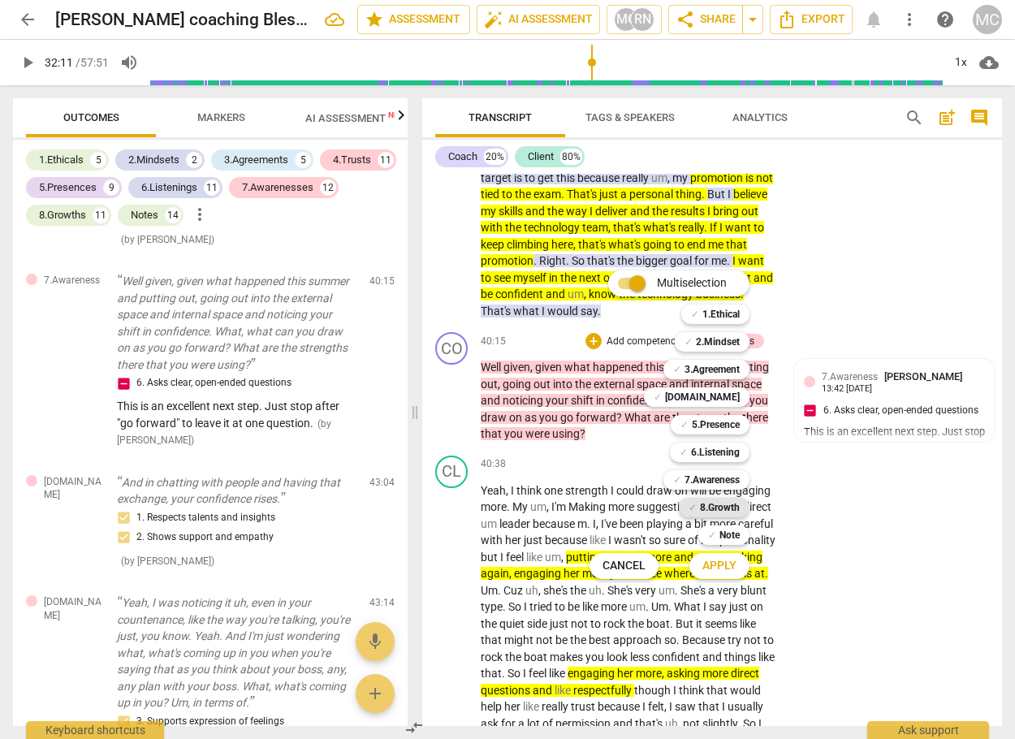
click at [714, 499] on b "8.Growth" at bounding box center [720, 507] width 40 height 19
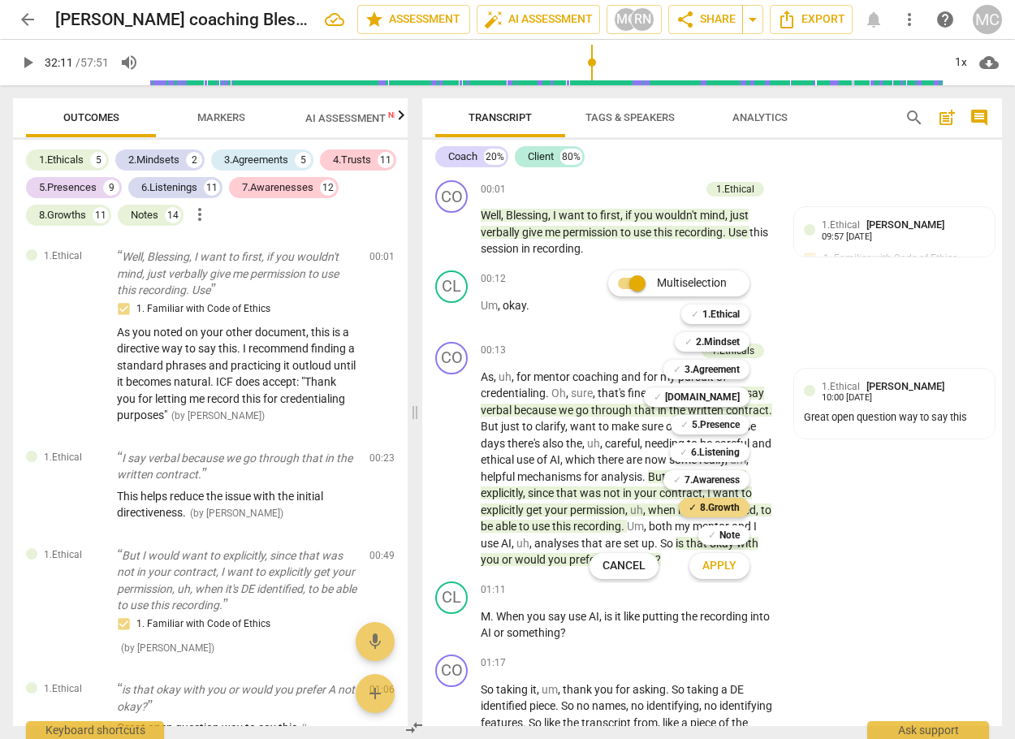
scroll to position [10849, 0]
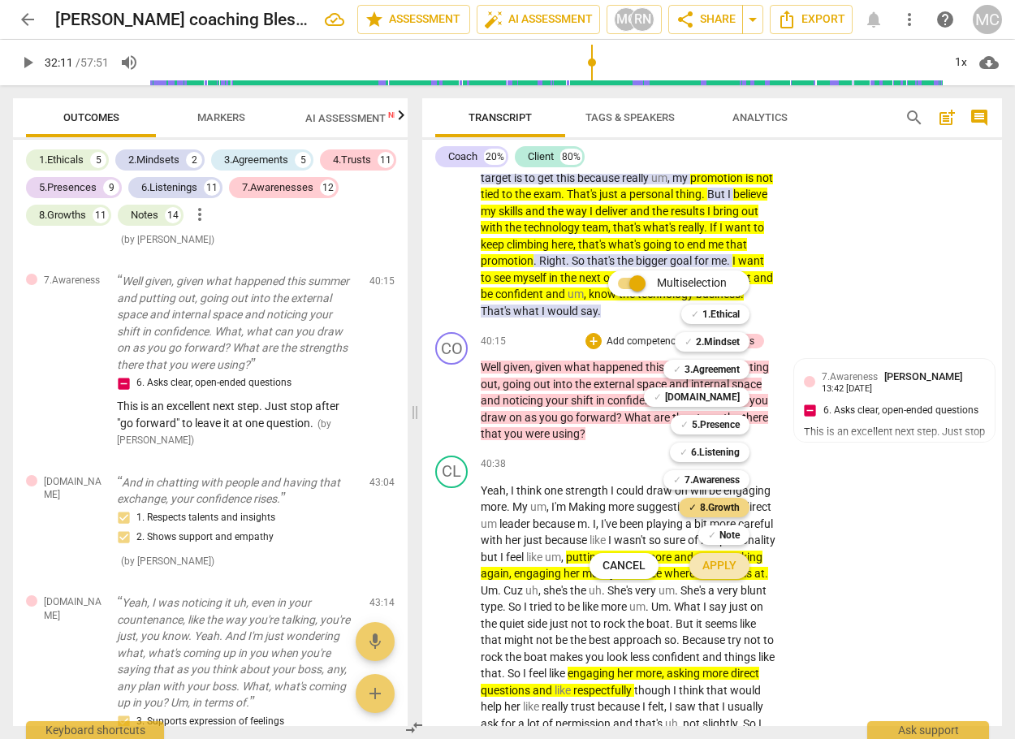
click at [700, 572] on button "Apply" at bounding box center [719, 565] width 60 height 29
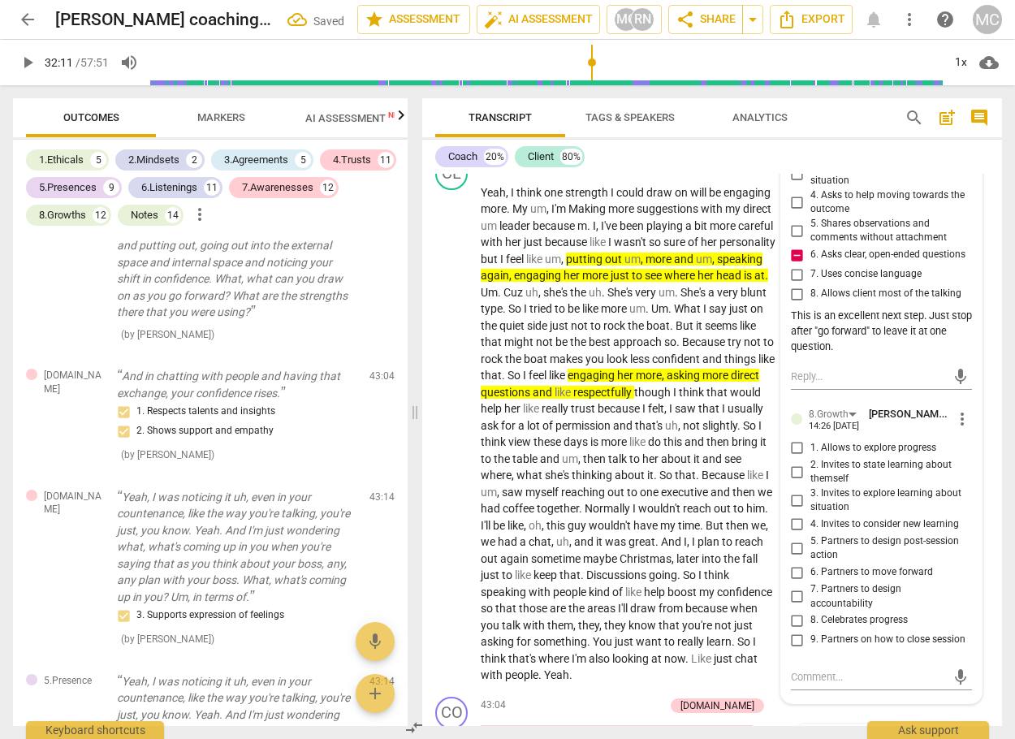
scroll to position [11174, 0]
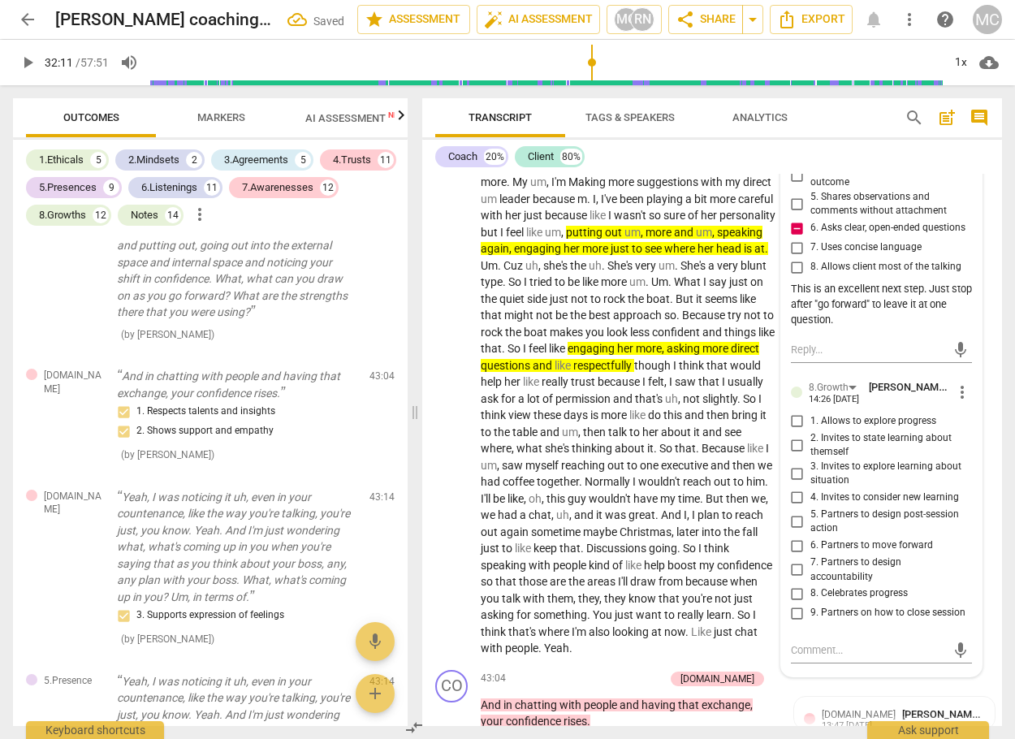
click at [790, 603] on input "8. Celebrates progress" at bounding box center [797, 593] width 26 height 19
checkbox input "true"
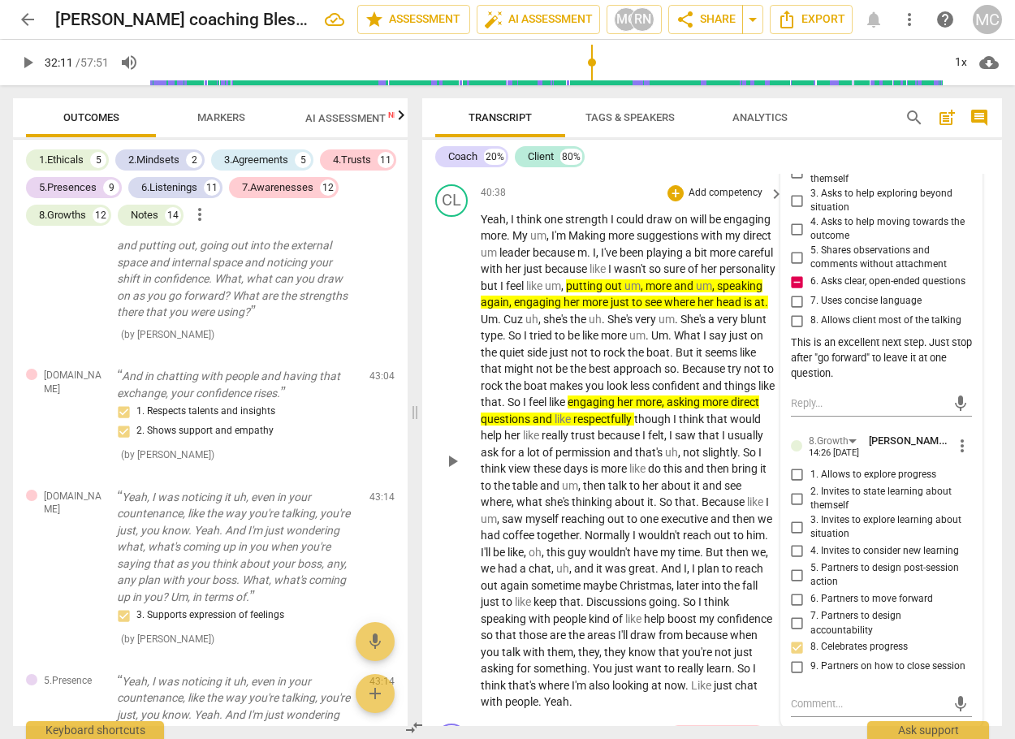
scroll to position [11092, 0]
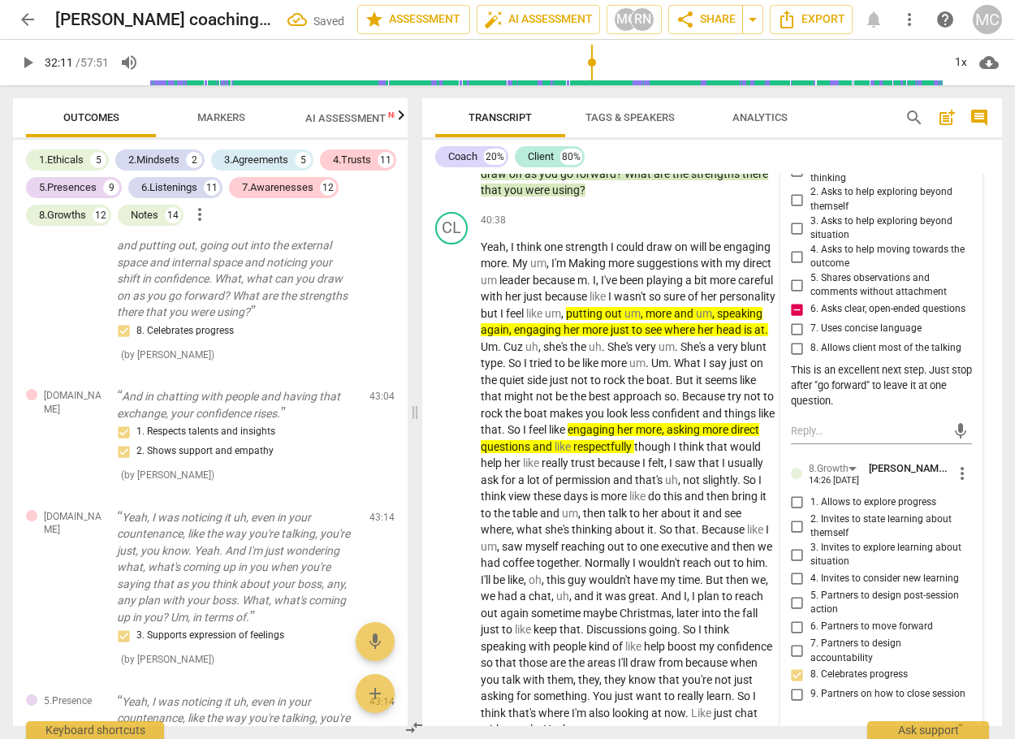
click at [903, 149] on div "Coach 20% Client 80%" at bounding box center [712, 157] width 554 height 28
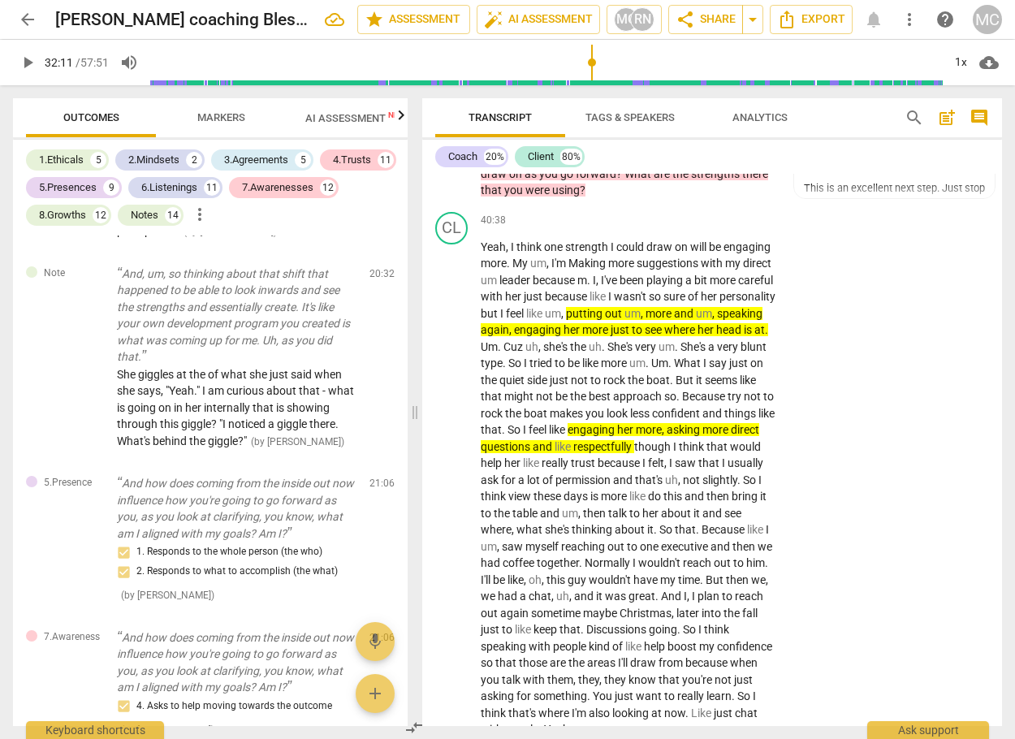
scroll to position [0, 0]
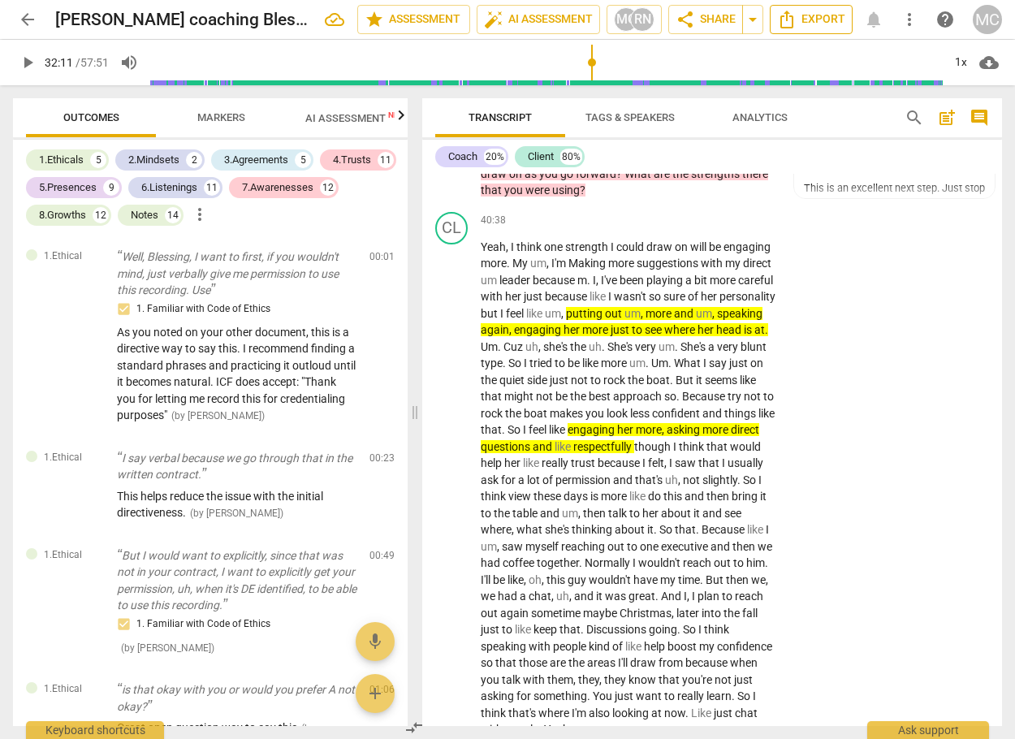
click at [801, 23] on span "Export" at bounding box center [811, 19] width 68 height 19
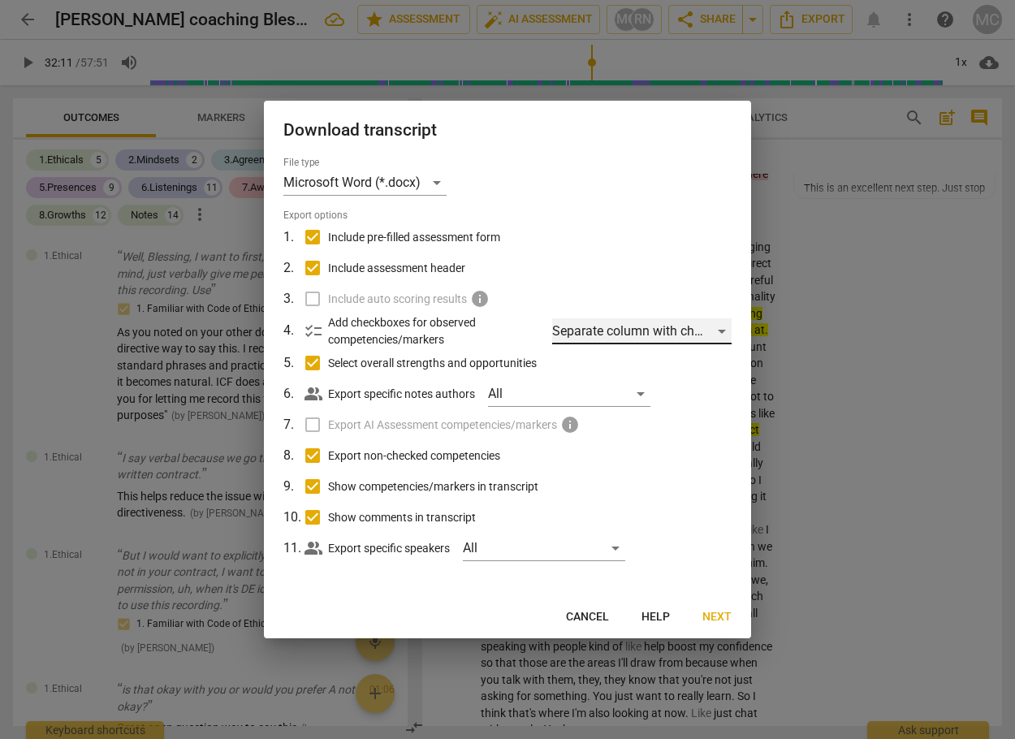
click at [595, 331] on div "Separate column with check marks" at bounding box center [641, 331] width 179 height 26
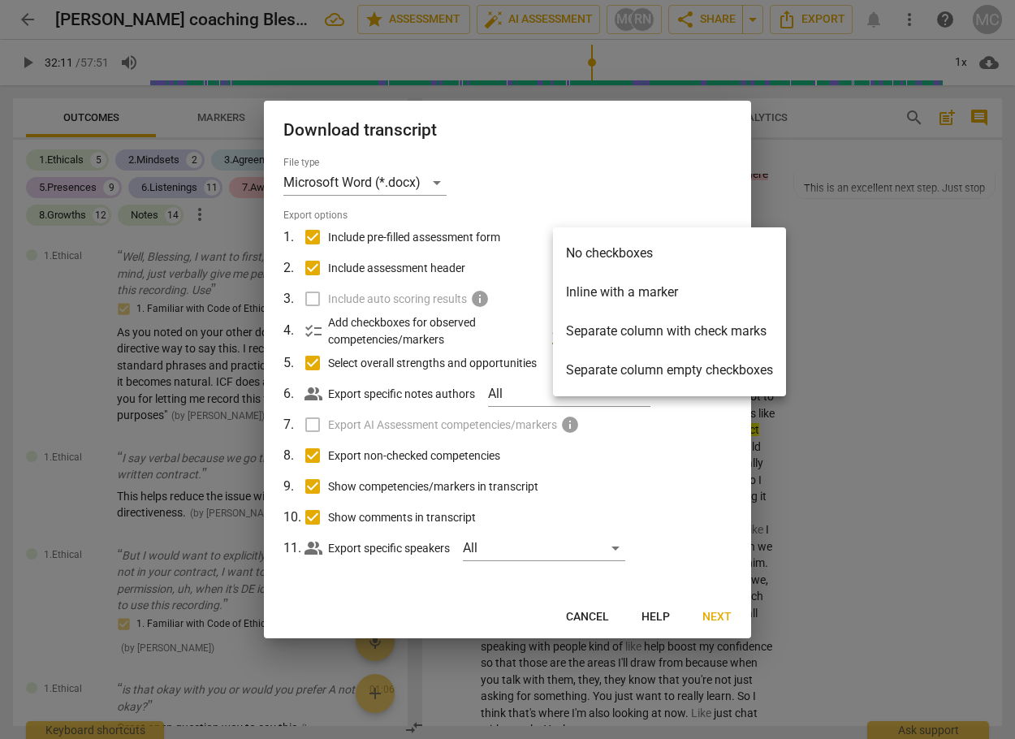
click at [744, 336] on li "Separate column with check marks" at bounding box center [669, 331] width 233 height 39
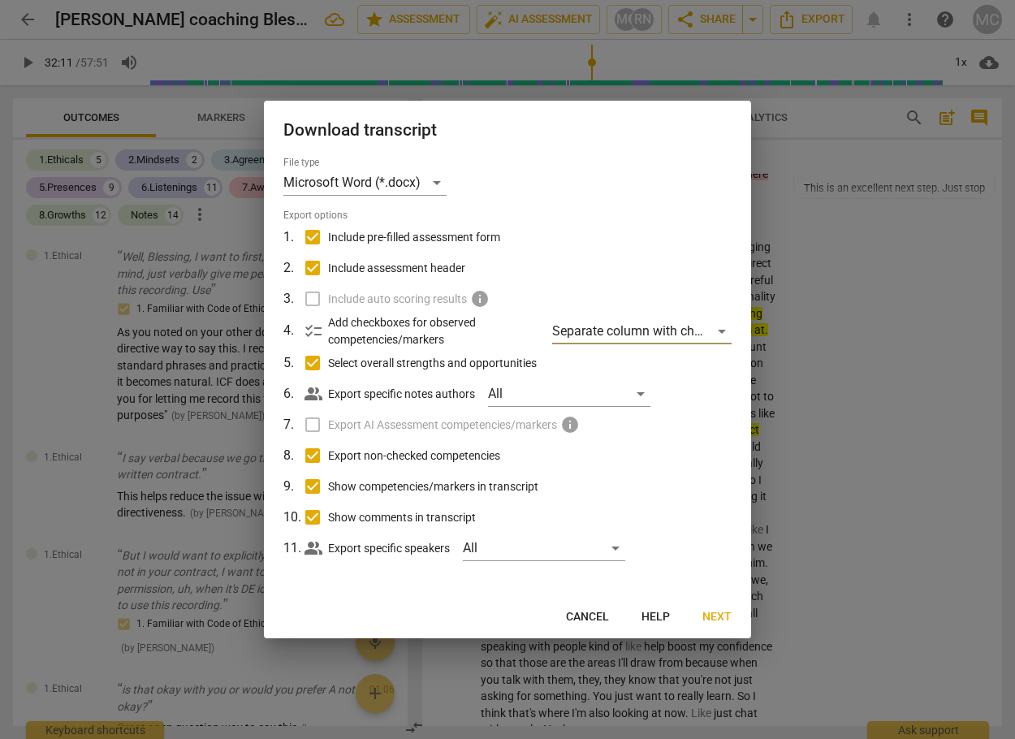
click at [716, 622] on span "Next" at bounding box center [716, 617] width 29 height 16
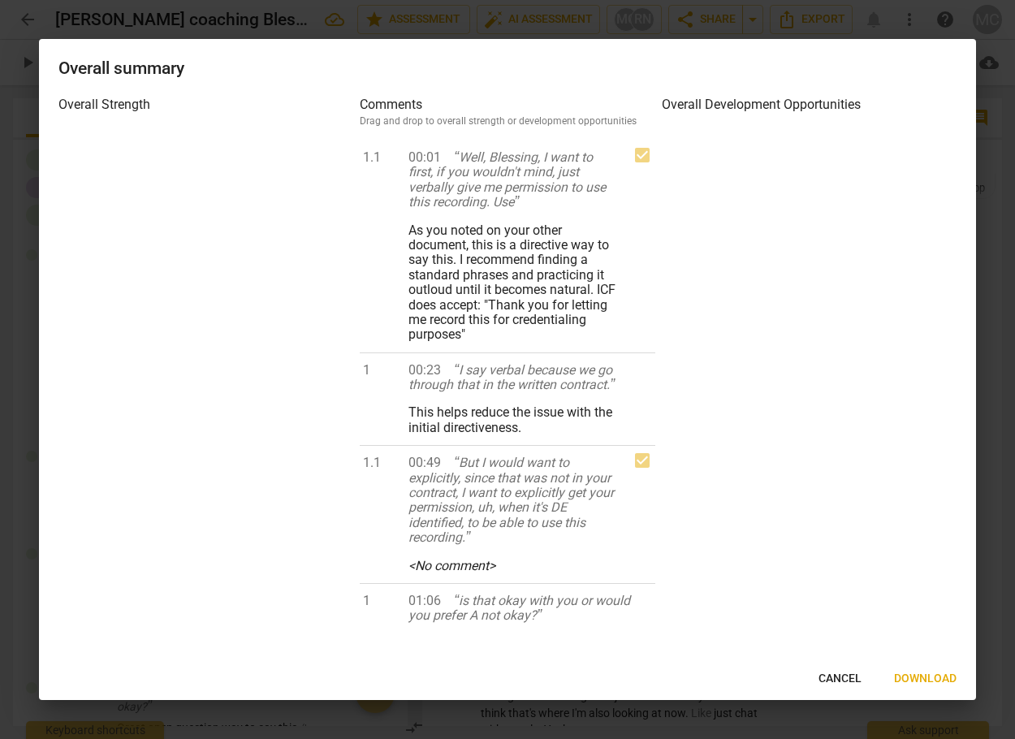
click at [204, 292] on div at bounding box center [205, 382] width 295 height 511
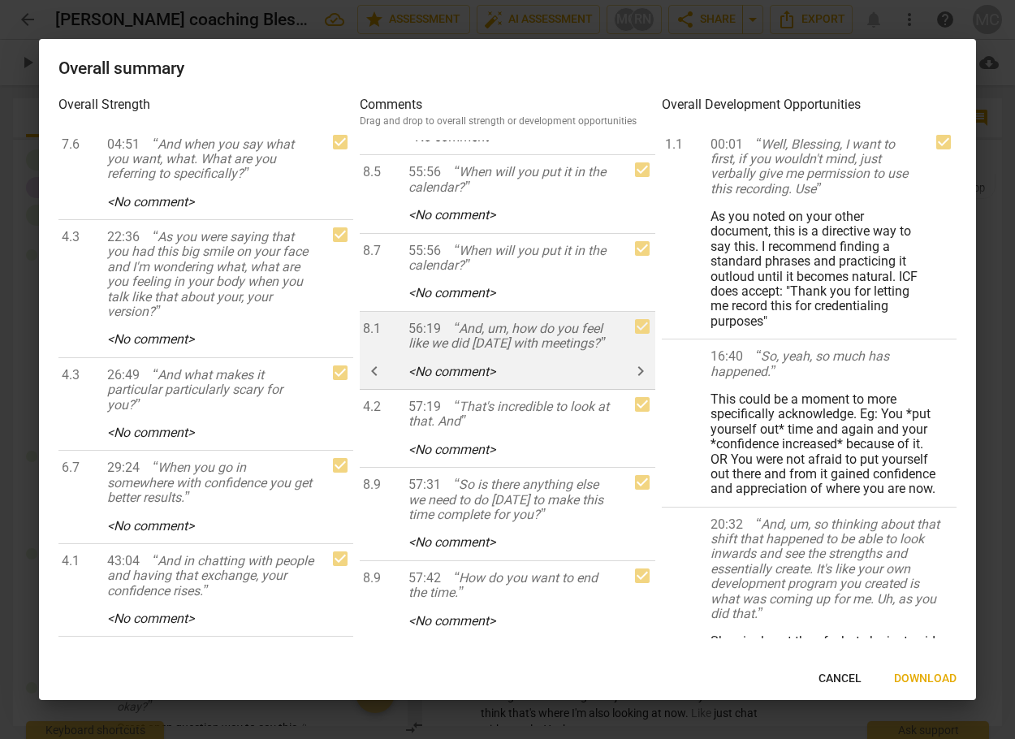
scroll to position [15051, 0]
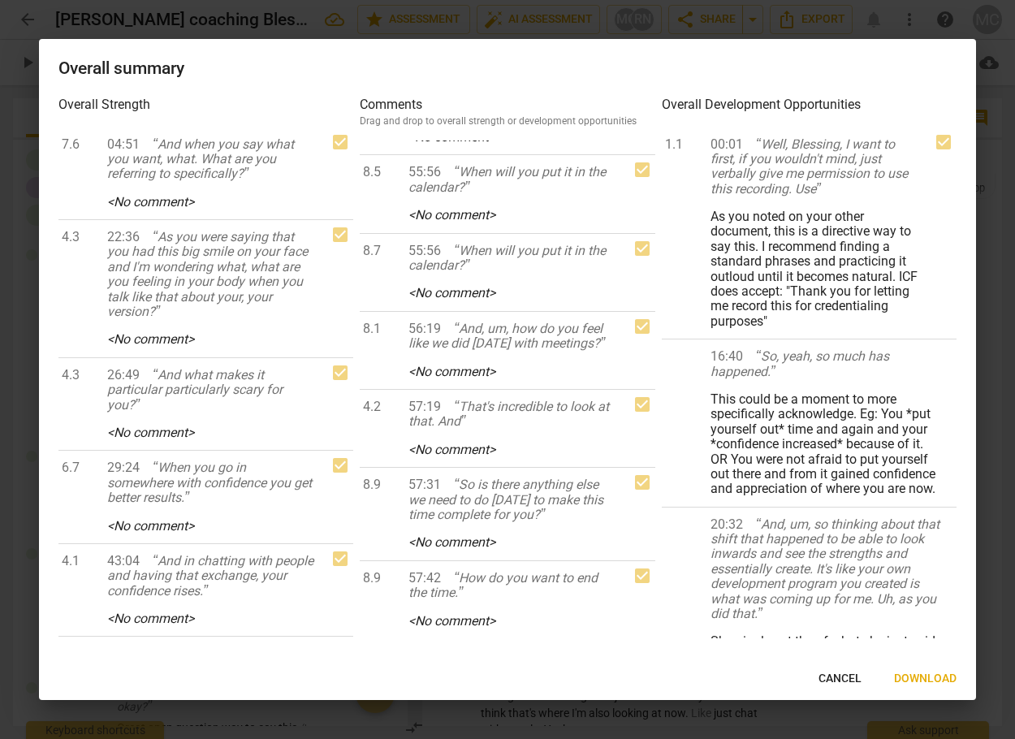
click at [939, 680] on span "Download" at bounding box center [925, 679] width 63 height 16
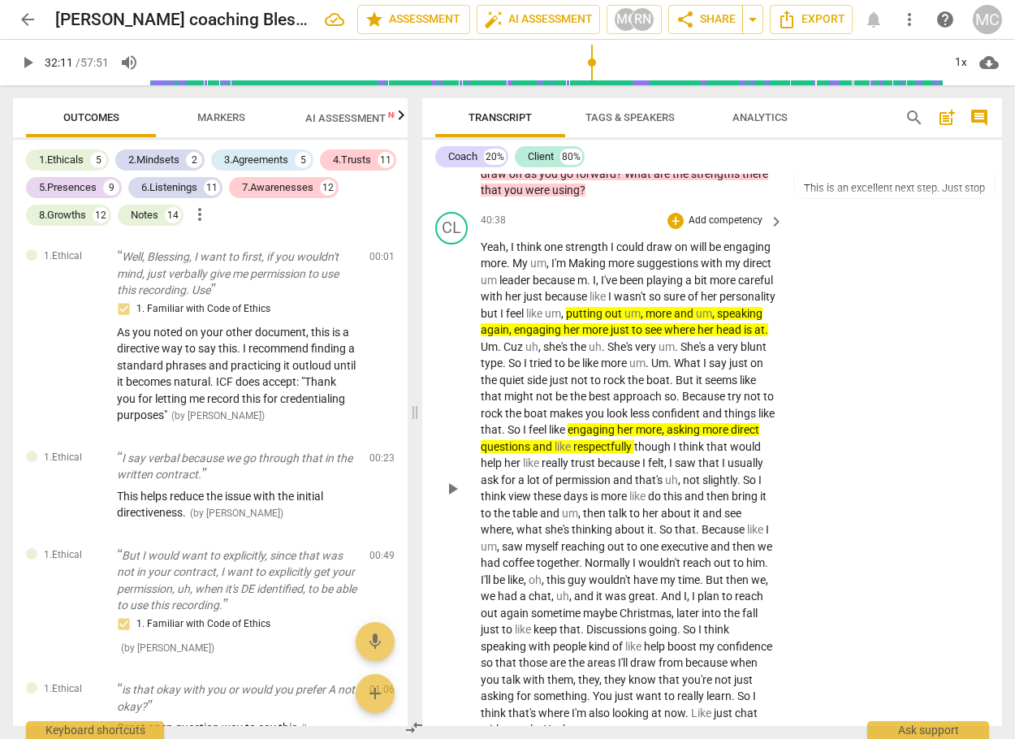
click at [842, 498] on div "CL play_arrow pause 40:38 + Add competency keyboard_arrow_right Yeah , I think …" at bounding box center [712, 474] width 580 height 539
click at [829, 13] on span "Export" at bounding box center [811, 19] width 68 height 19
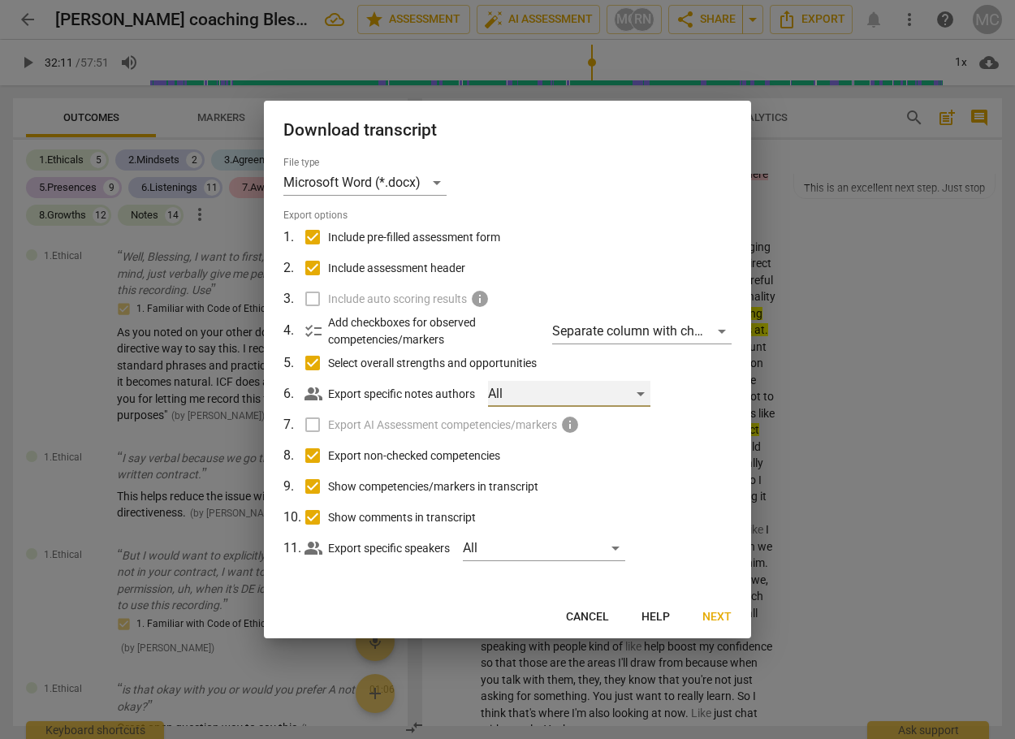
click at [642, 394] on div "All" at bounding box center [569, 394] width 162 height 26
click at [710, 392] on div at bounding box center [507, 369] width 1015 height 739
click at [615, 543] on div "All" at bounding box center [544, 548] width 162 height 26
click at [688, 511] on div at bounding box center [507, 369] width 1015 height 739
click at [662, 613] on span "Help" at bounding box center [655, 617] width 28 height 16
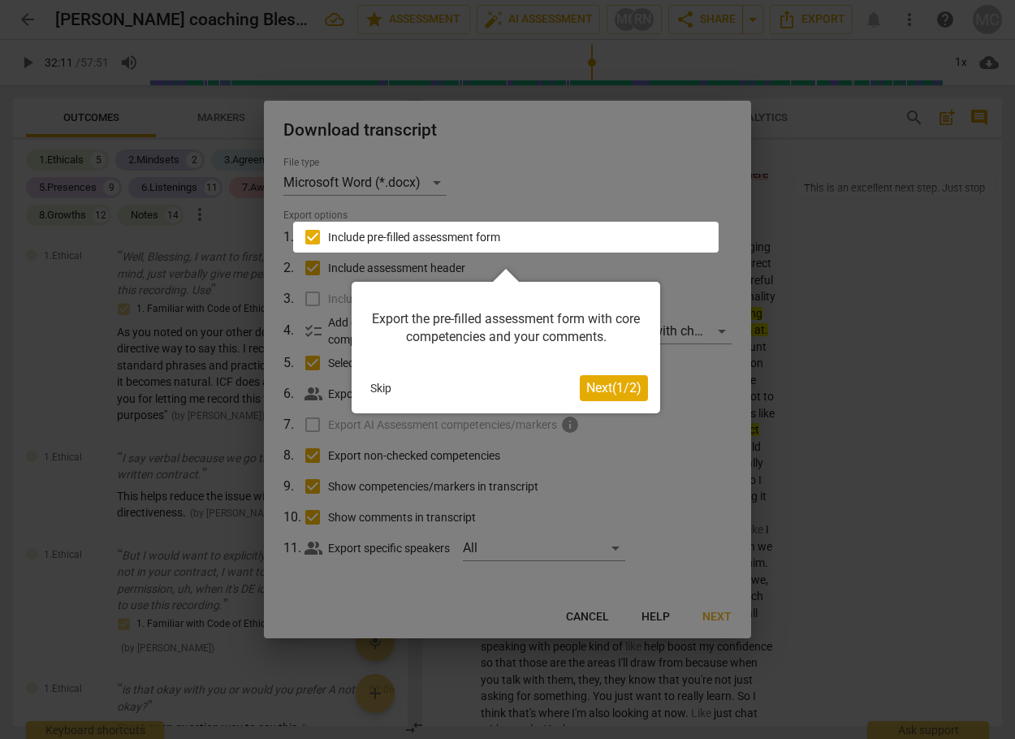
click at [600, 385] on span "Next ( 1 / 2 )" at bounding box center [613, 387] width 55 height 15
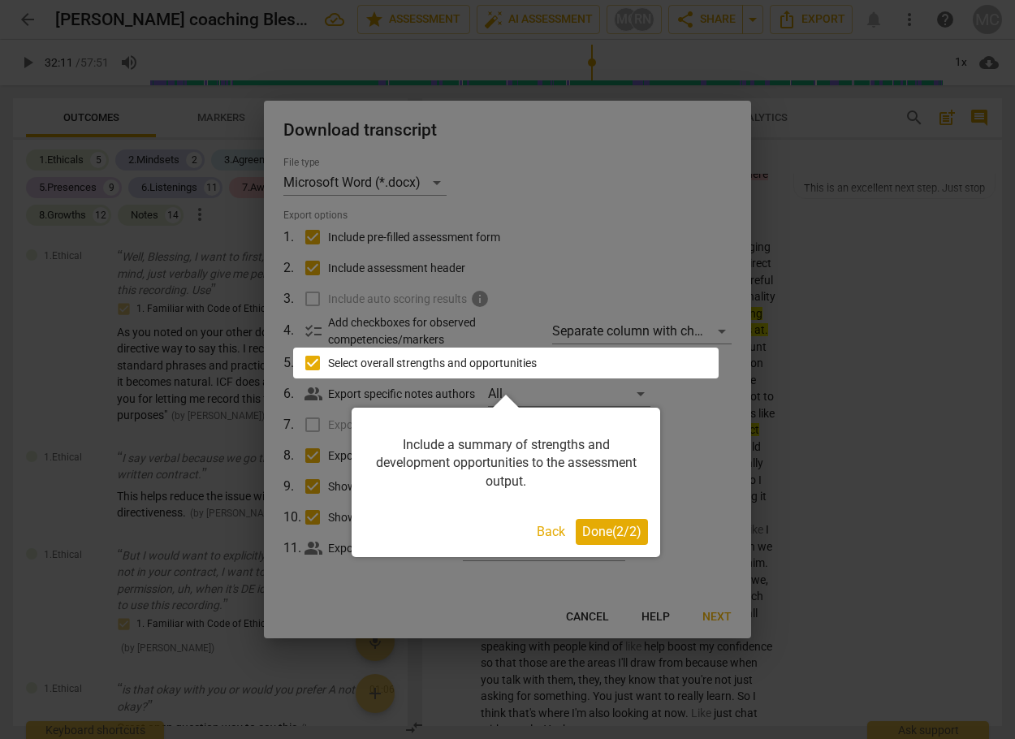
click at [604, 529] on span "Done ( 2 / 2 )" at bounding box center [611, 531] width 59 height 15
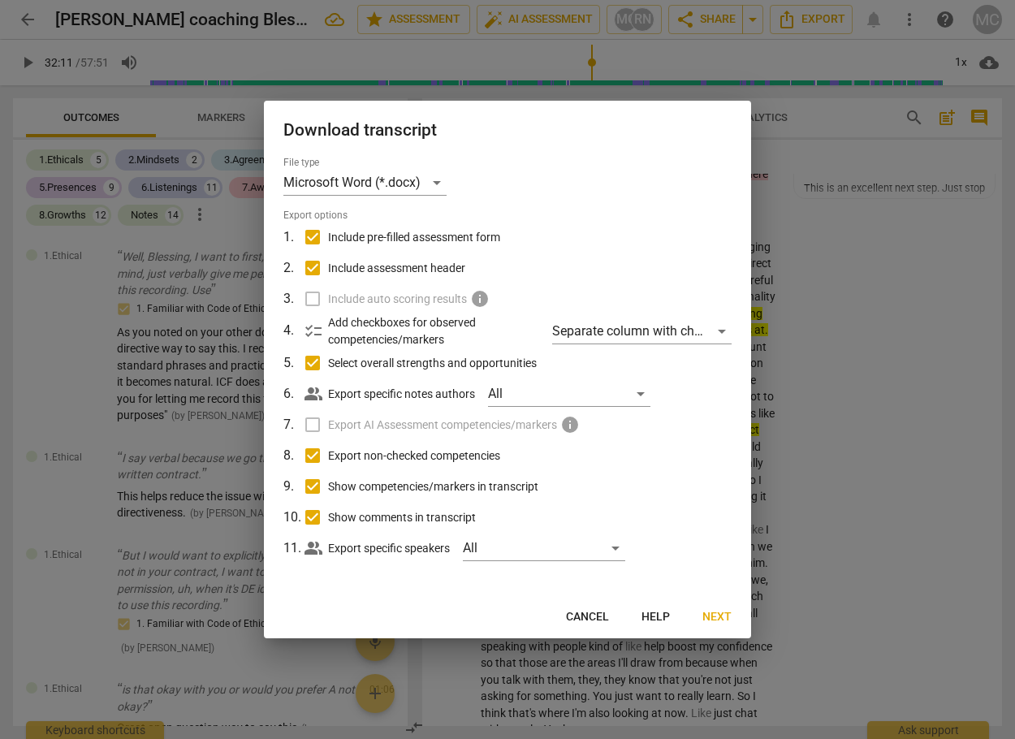
click at [613, 610] on button "Cancel" at bounding box center [587, 616] width 69 height 29
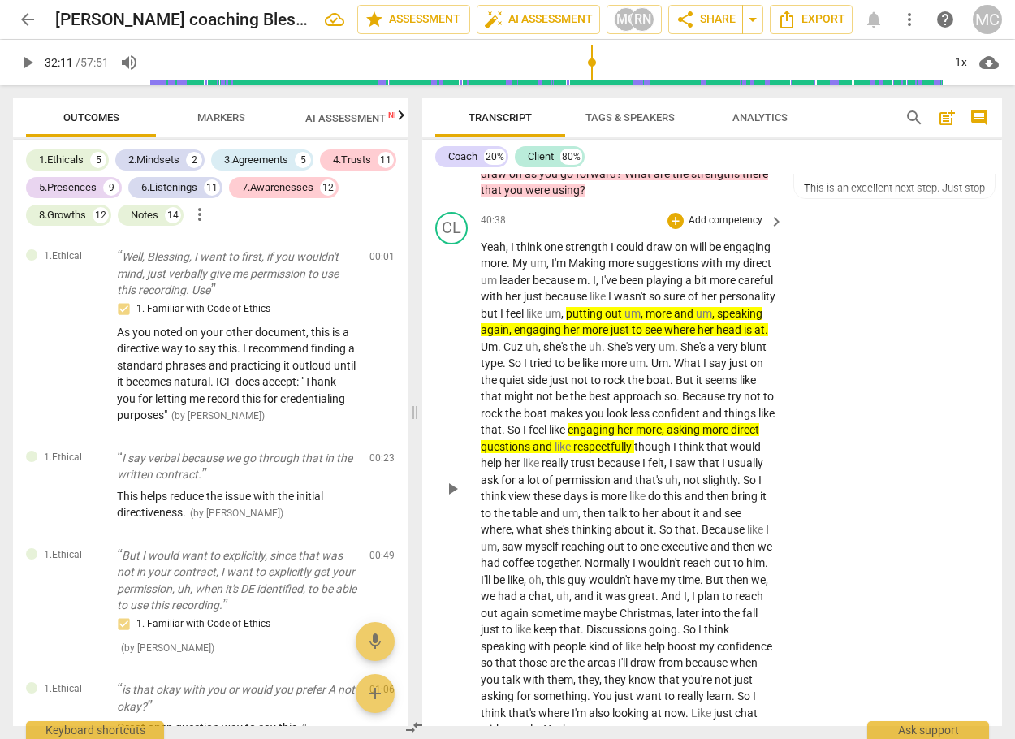
click at [842, 477] on div "CL play_arrow pause 40:38 + Add competency keyboard_arrow_right Yeah , I think …" at bounding box center [712, 474] width 580 height 539
click at [751, 16] on span "arrow_drop_down" at bounding box center [752, 19] width 19 height 19
click at [705, 50] on span "Available only to you" at bounding box center [682, 48] width 93 height 15
click at [716, 19] on span "share Share" at bounding box center [705, 19] width 60 height 19
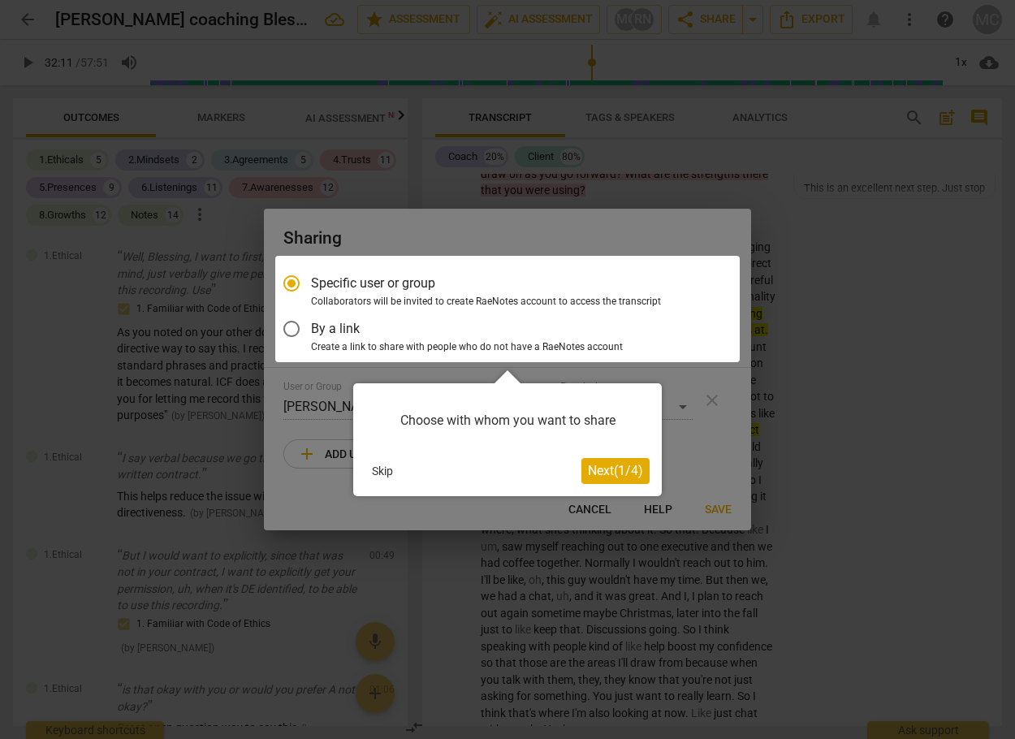
click at [623, 475] on span "Next ( 1 / 4 )" at bounding box center [615, 470] width 55 height 15
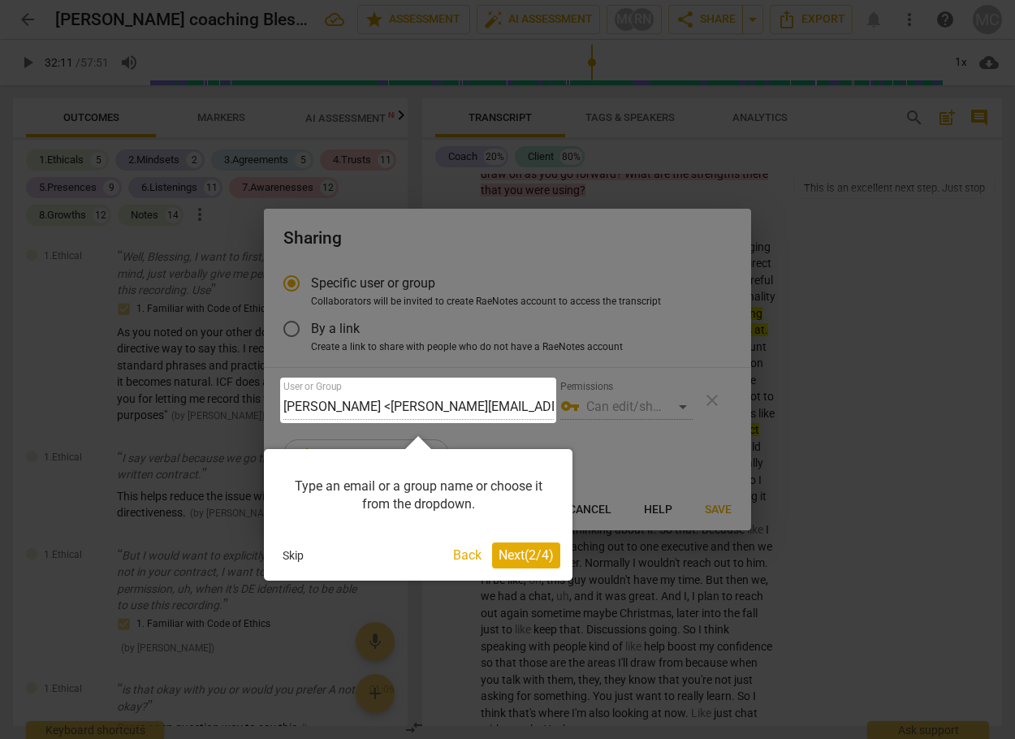
click at [527, 549] on span "Next ( 2 / 4 )" at bounding box center [525, 554] width 55 height 15
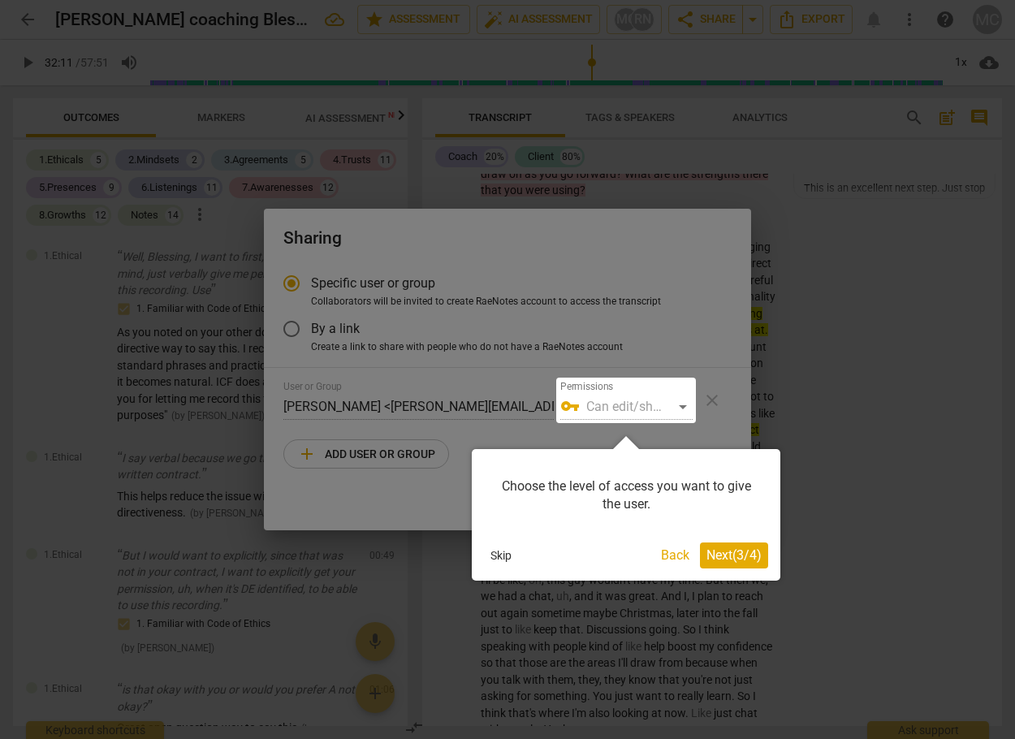
click at [731, 556] on span "Next ( 3 / 4 )" at bounding box center [733, 554] width 55 height 15
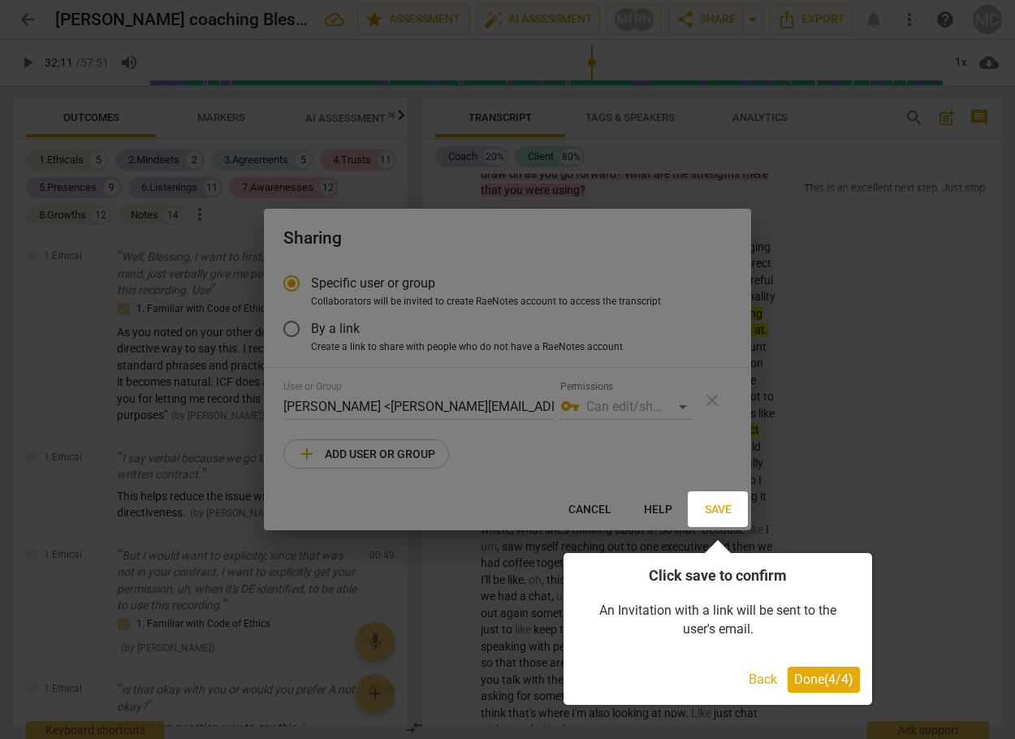
click at [822, 684] on span "Done ( 4 / 4 )" at bounding box center [823, 678] width 59 height 15
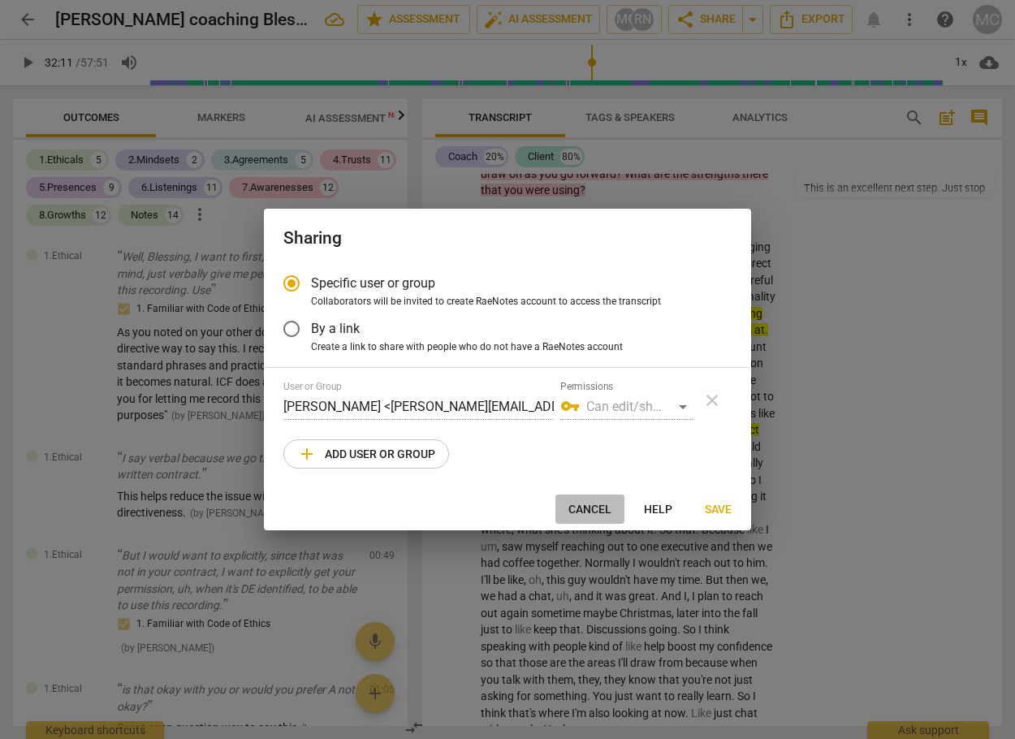
click at [576, 511] on span "Cancel" at bounding box center [589, 510] width 43 height 16
radio input "false"
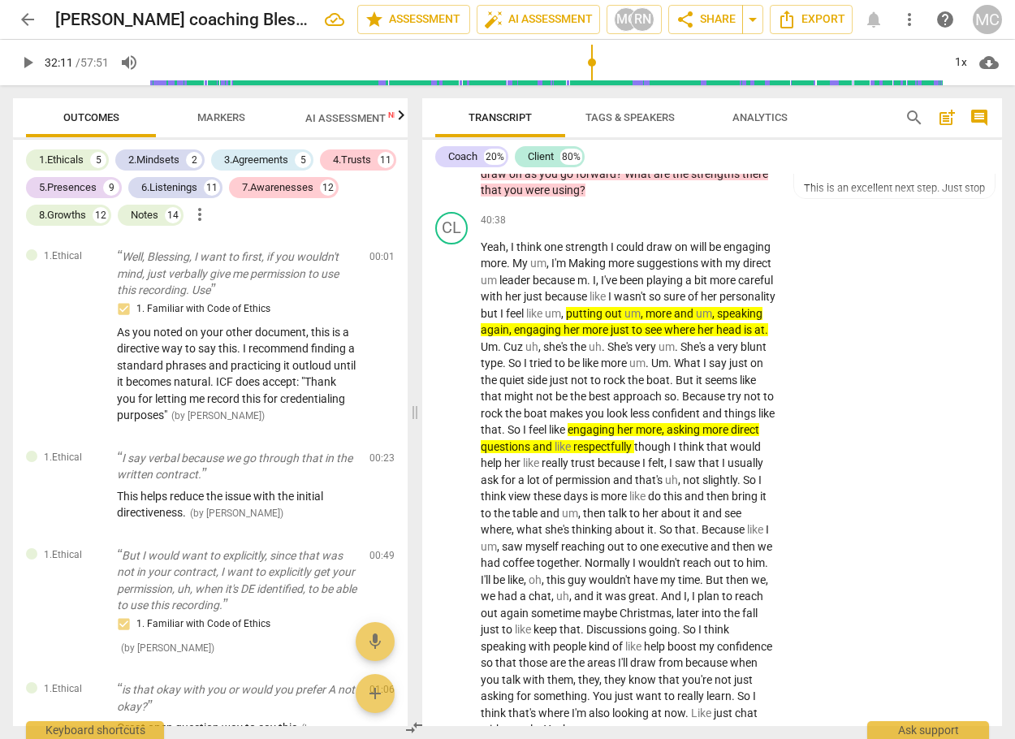
type input "1932"
